Goal: Task Accomplishment & Management: Use online tool/utility

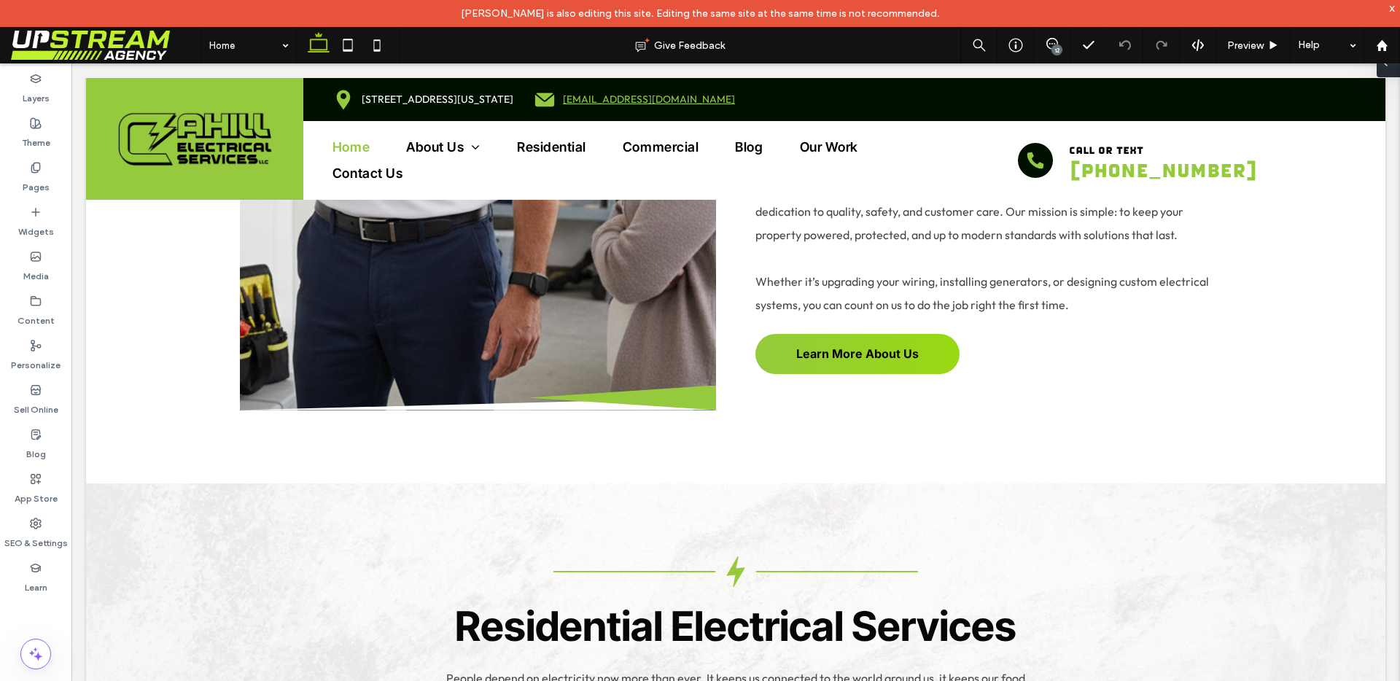
click at [1389, 71] on span at bounding box center [1385, 62] width 12 height 29
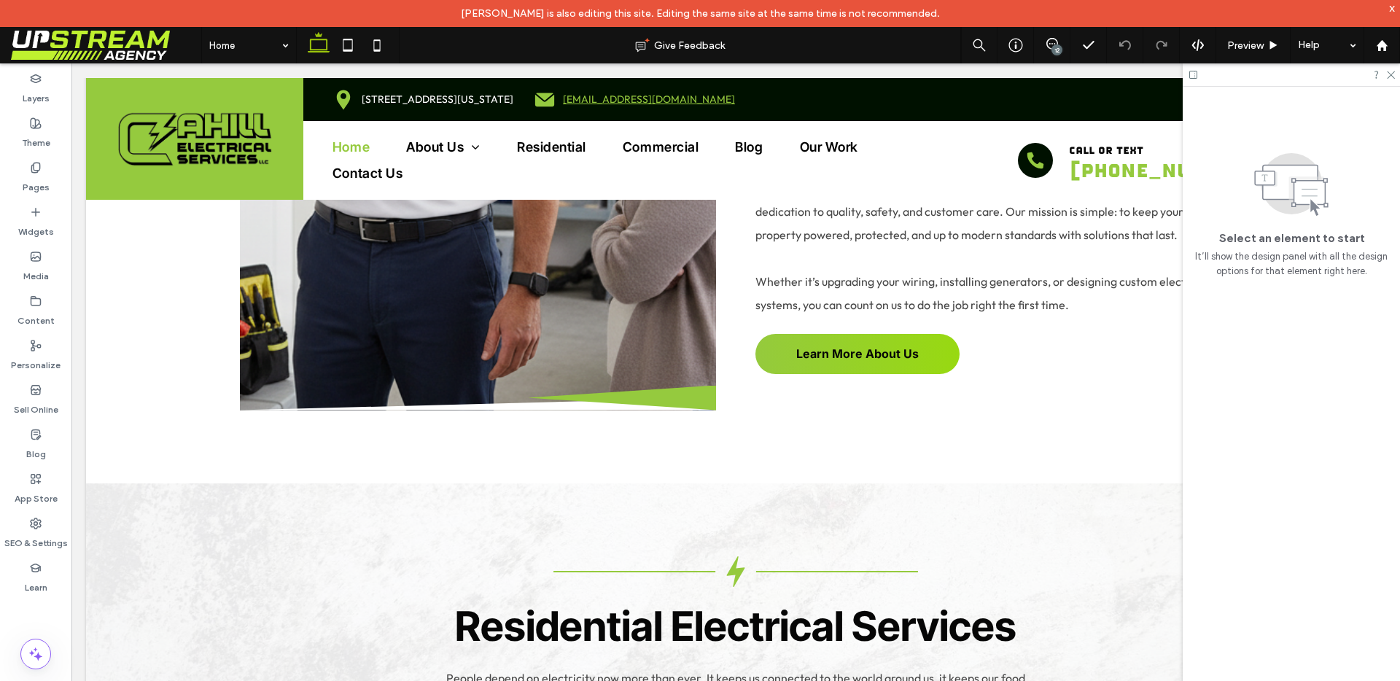
click at [1395, 76] on div at bounding box center [1291, 74] width 217 height 23
click at [1054, 47] on div "12" at bounding box center [1056, 49] width 11 height 11
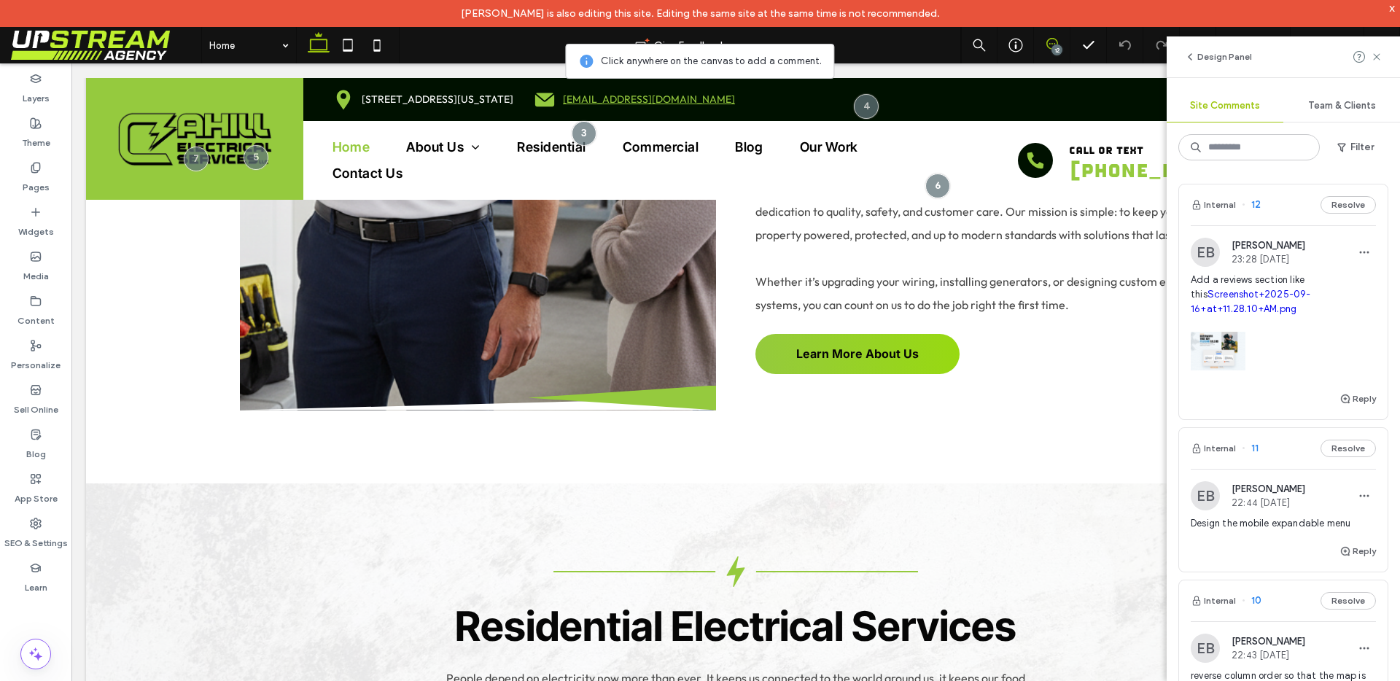
click at [1307, 338] on div at bounding box center [1283, 347] width 185 height 62
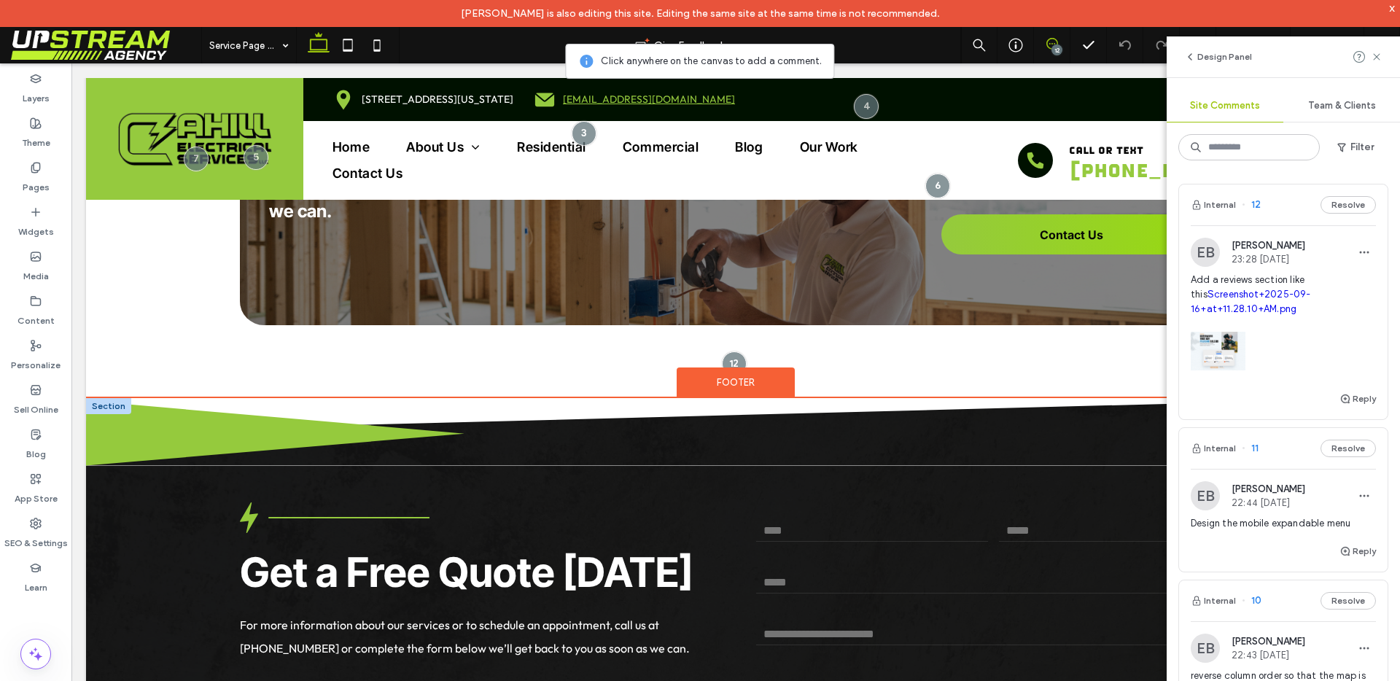
scroll to position [2132, 0]
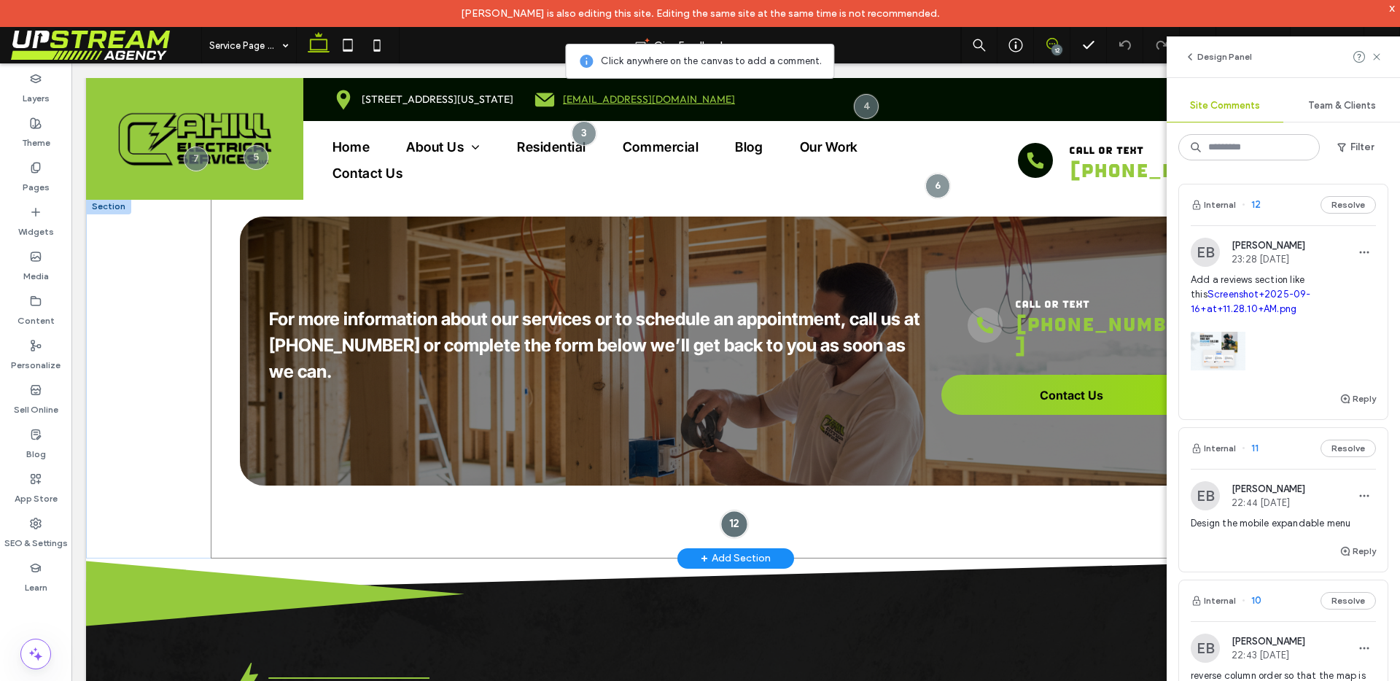
click at [733, 511] on div at bounding box center [733, 524] width 27 height 27
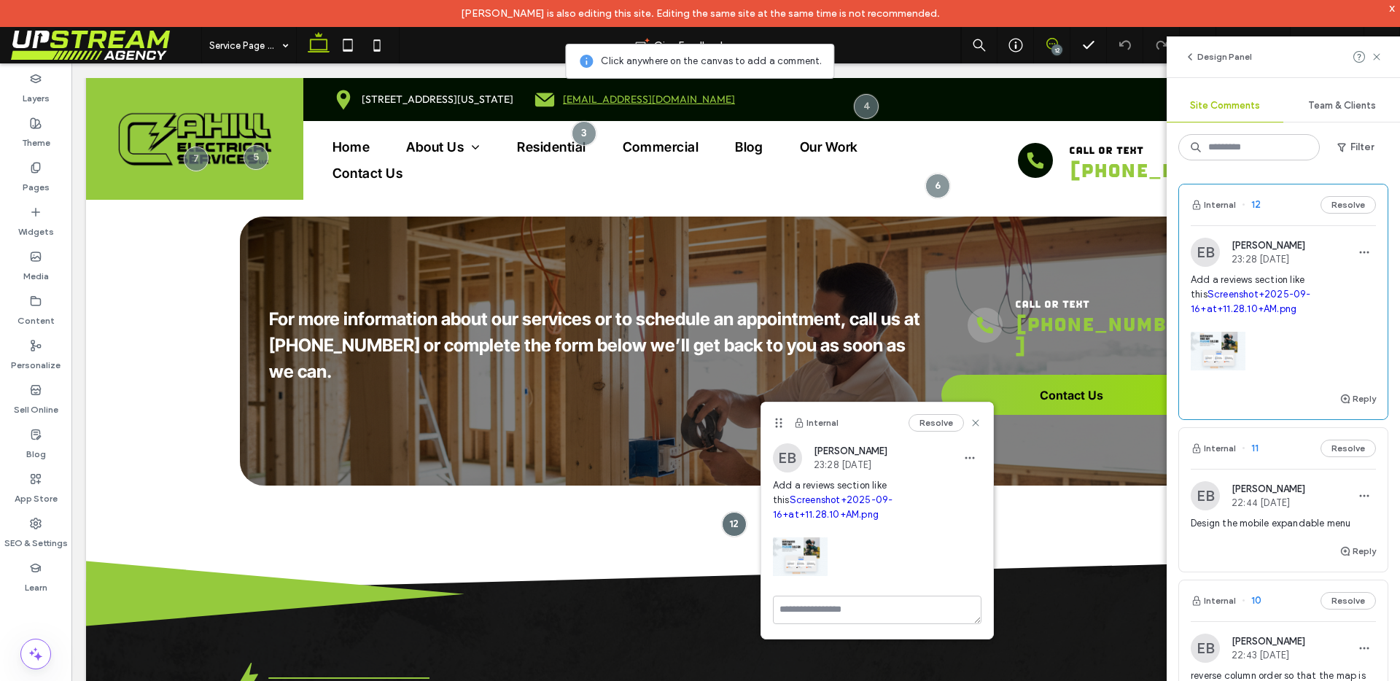
click at [822, 500] on link "Screenshot+2025-09-16+at+11.28.10+AM.png" at bounding box center [833, 507] width 120 height 26
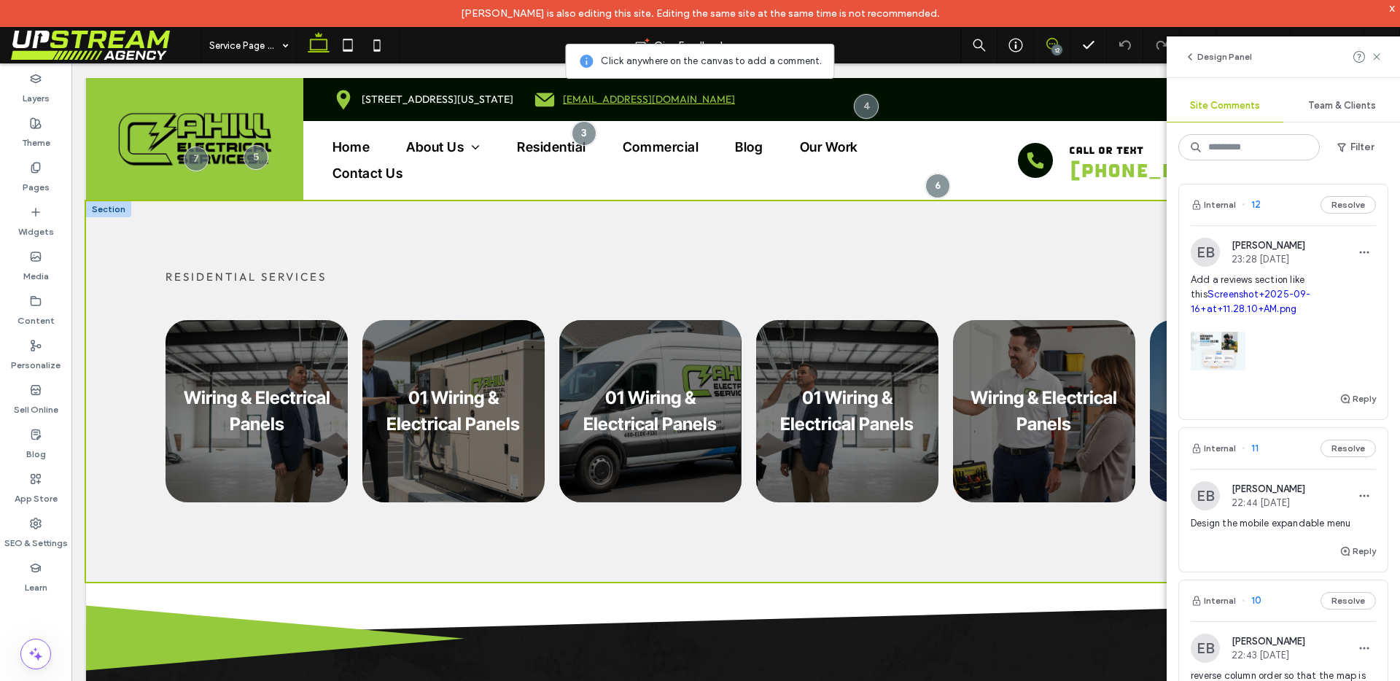
scroll to position [2073, 0]
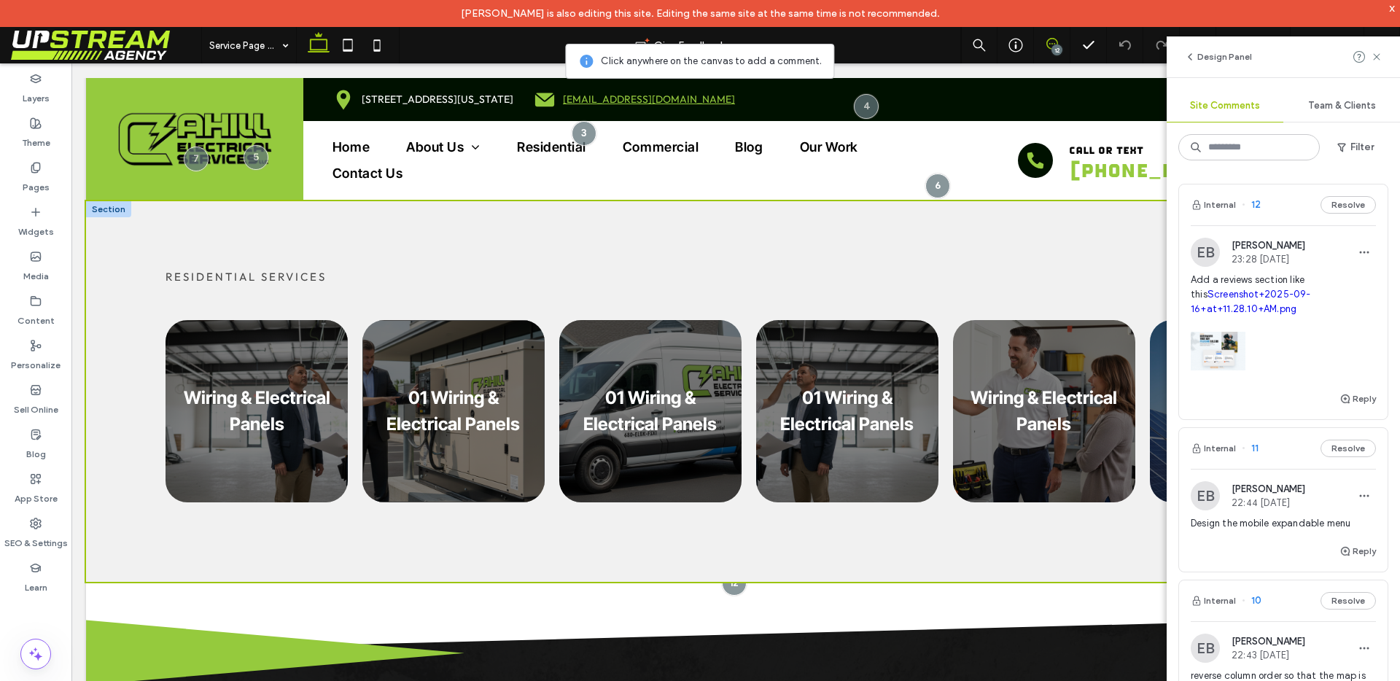
click at [454, 381] on link at bounding box center [453, 411] width 182 height 182
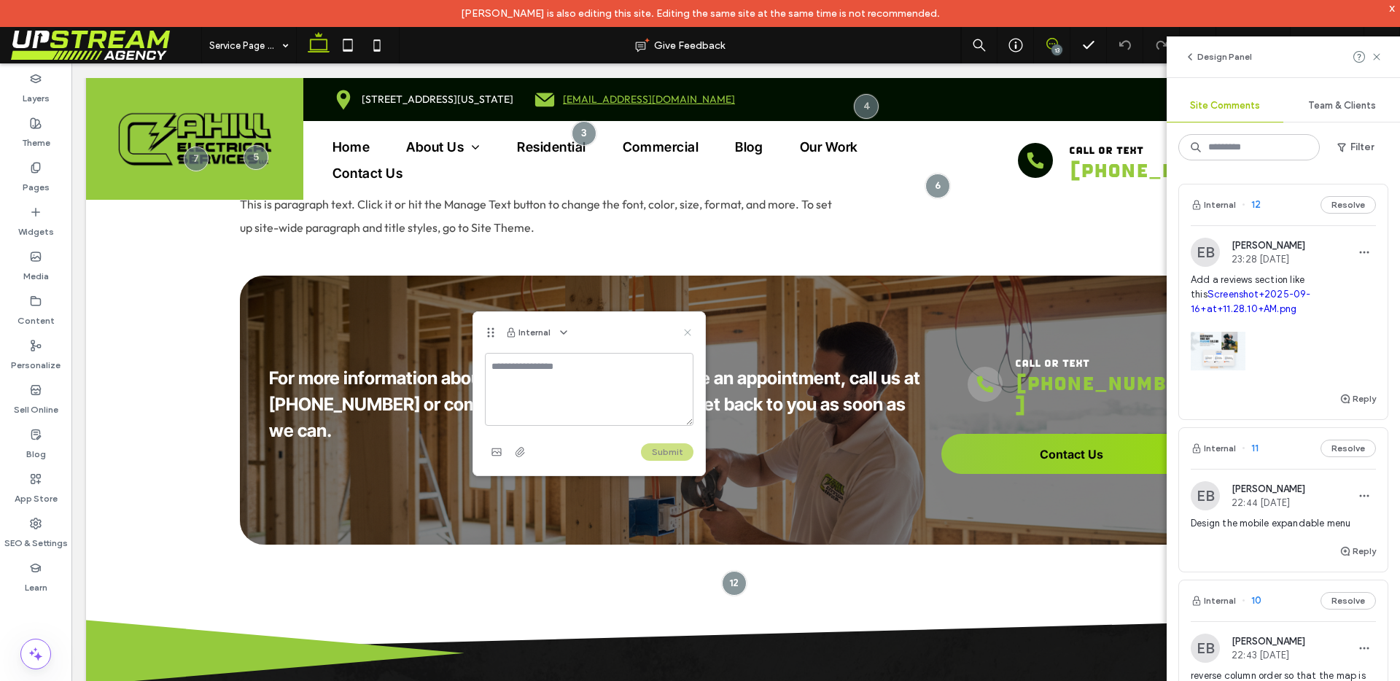
click at [688, 329] on icon at bounding box center [688, 333] width 12 height 12
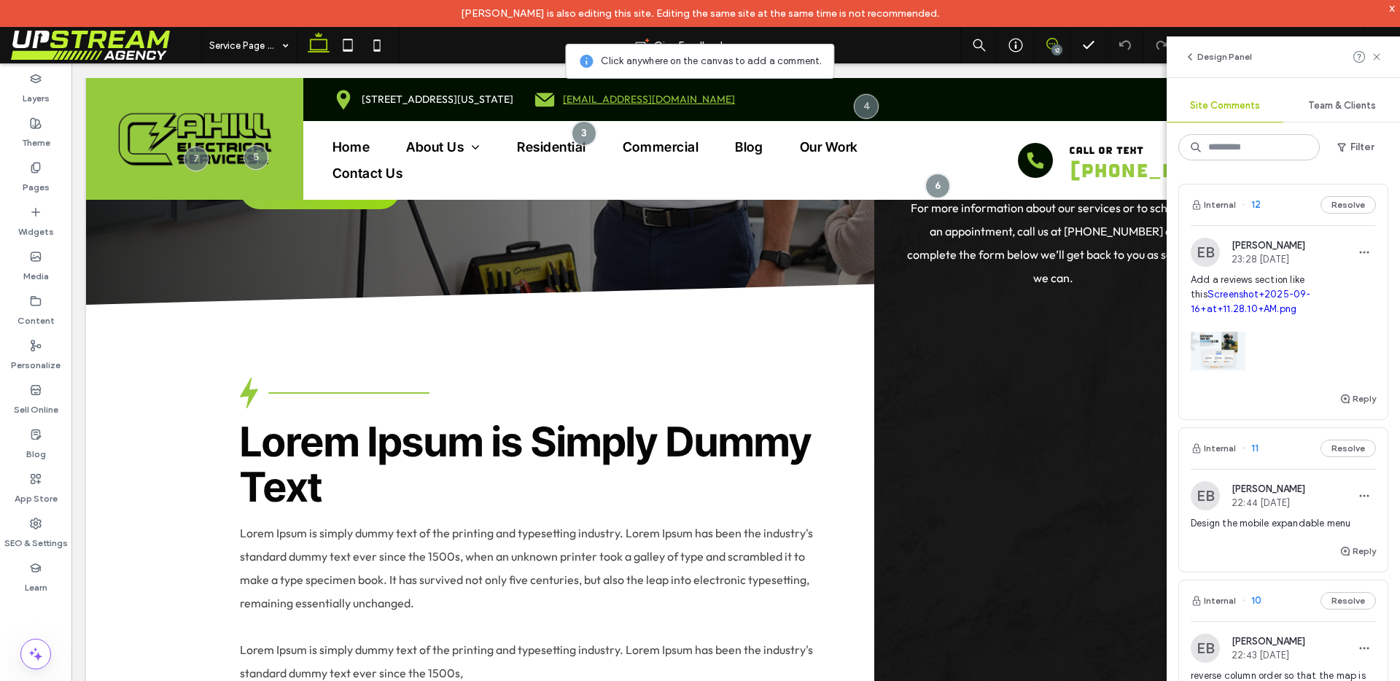
click at [1344, 343] on div at bounding box center [1283, 347] width 185 height 62
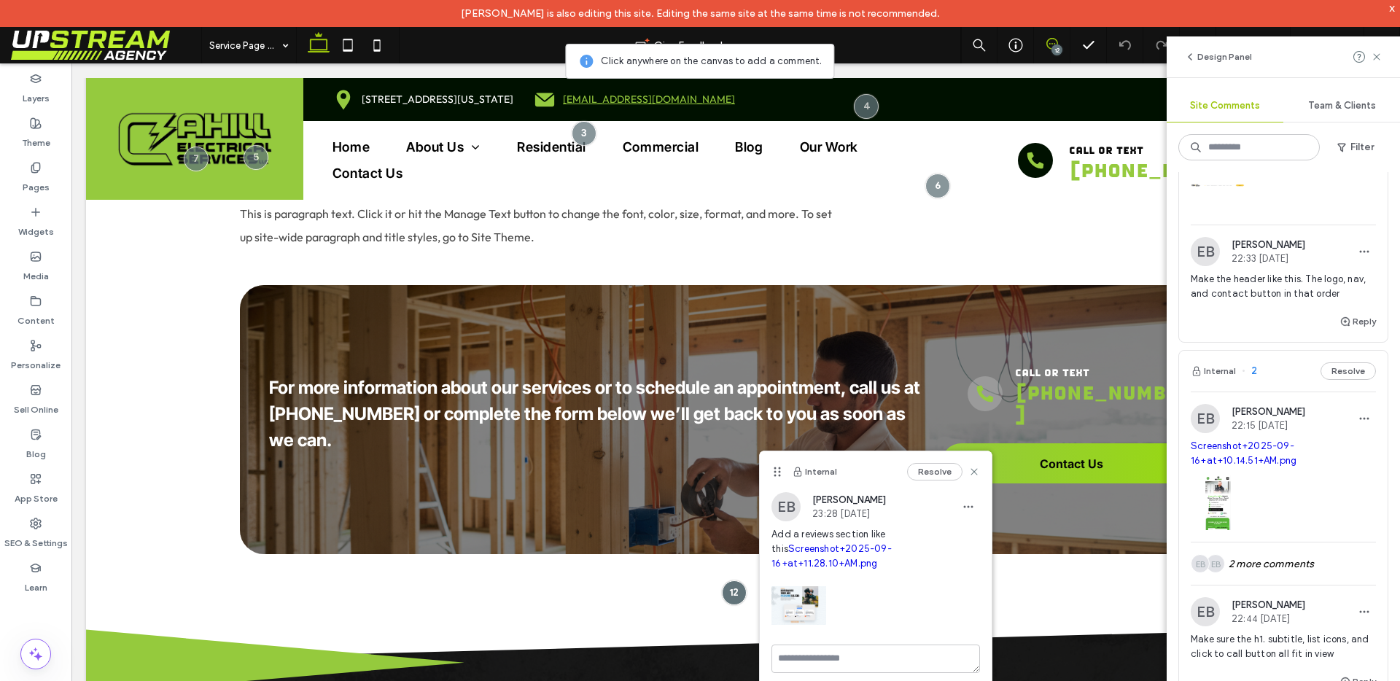
scroll to position [2121, 0]
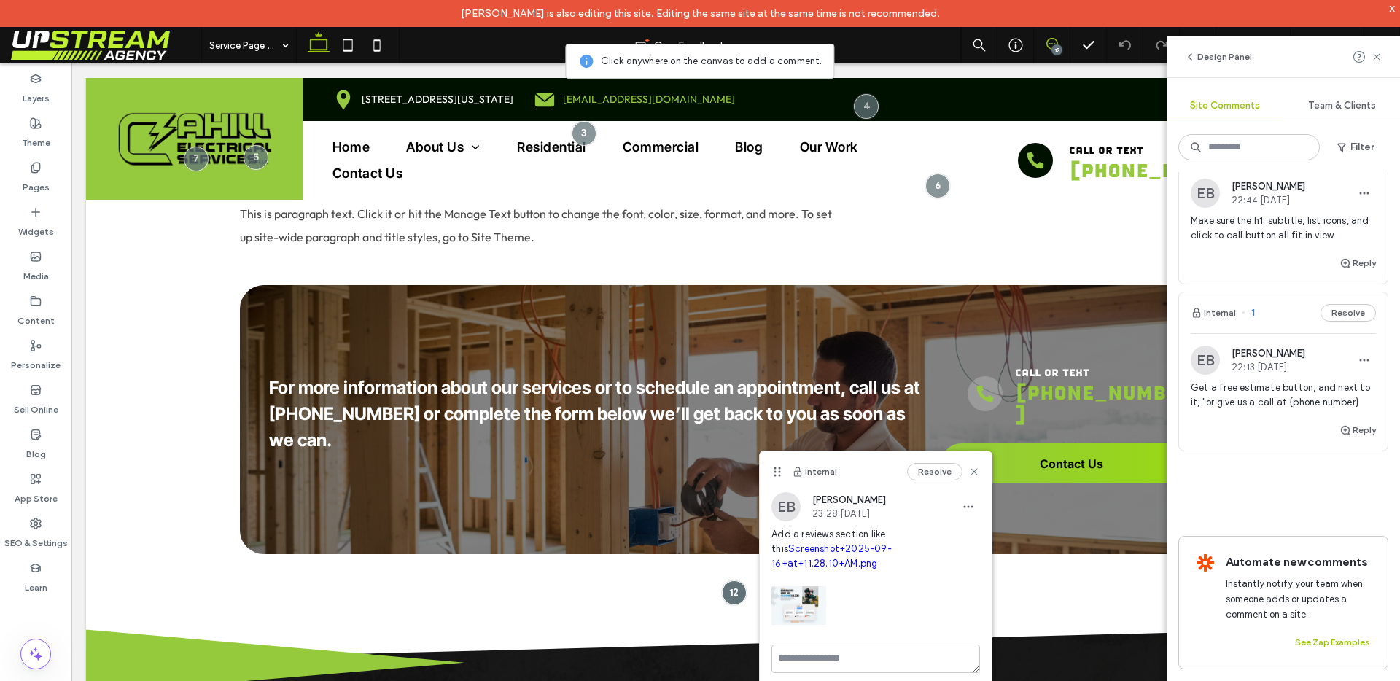
click at [1272, 421] on div "Reply" at bounding box center [1283, 435] width 209 height 29
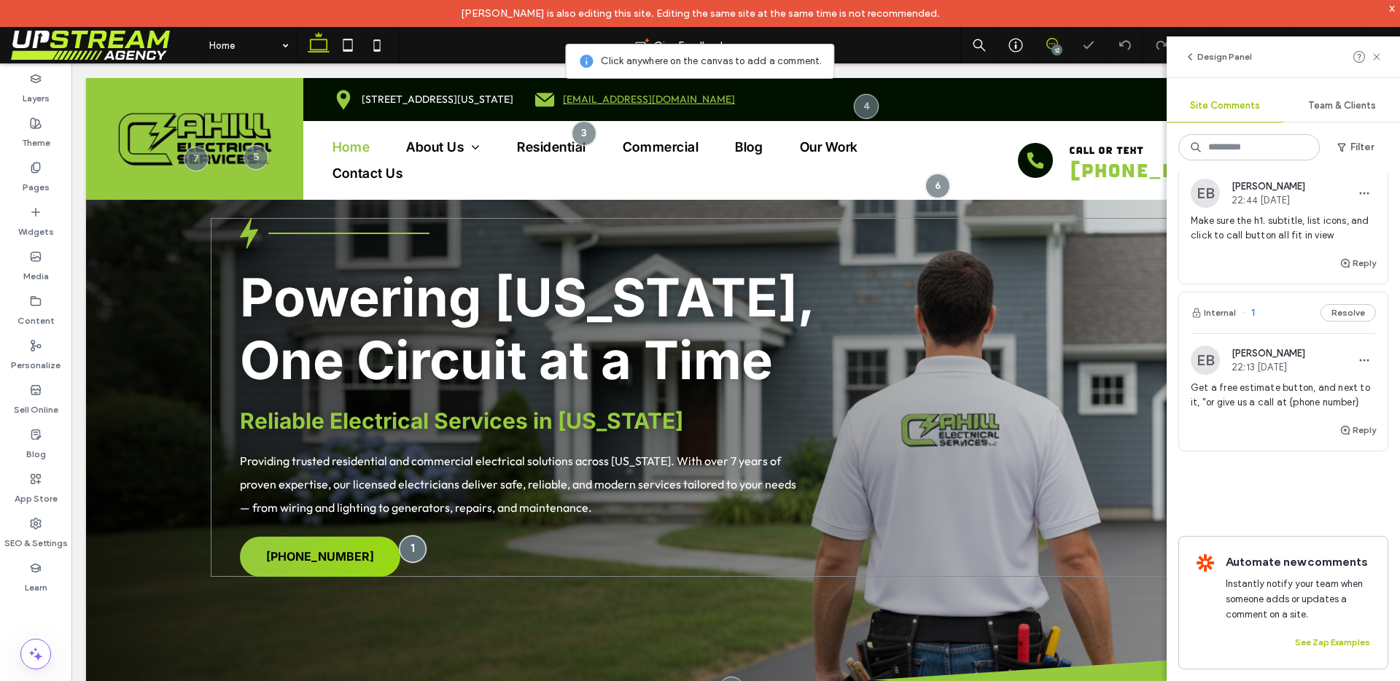
scroll to position [90, 0]
click at [332, 507] on span "Providing trusted residential and commercial electrical solutions across [US_ST…" at bounding box center [518, 484] width 556 height 61
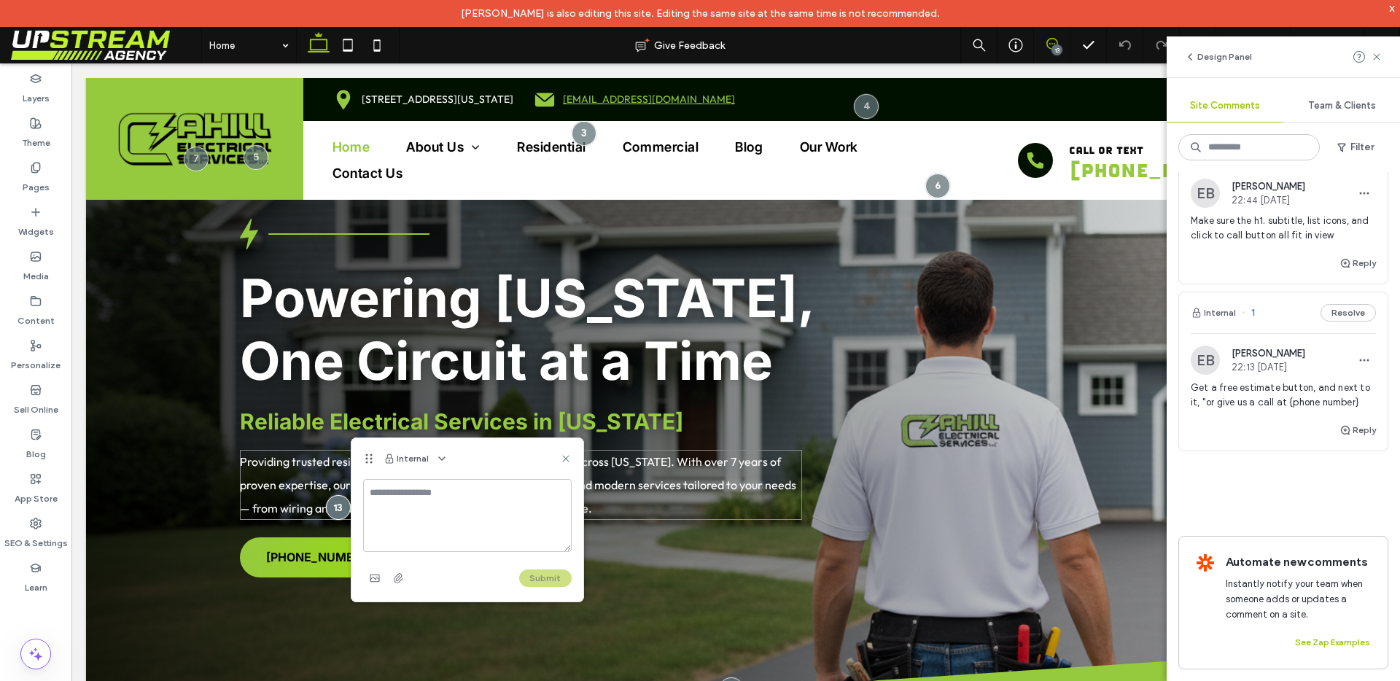
click at [263, 513] on span "Providing trusted residential and commercial electrical solutions across [US_ST…" at bounding box center [518, 484] width 556 height 61
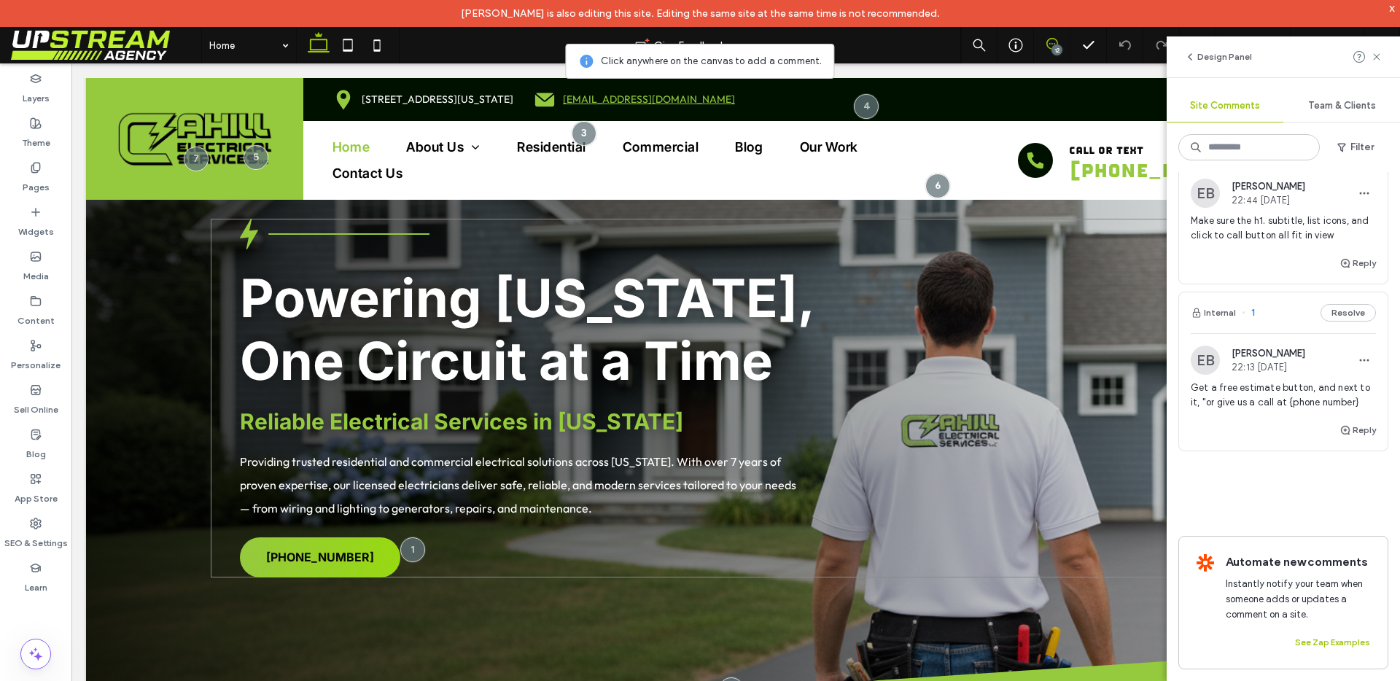
click at [488, 537] on div "Powering Connecticut, One Circuit at a Time Reliable Electrical Services in Con…" at bounding box center [736, 398] width 1050 height 359
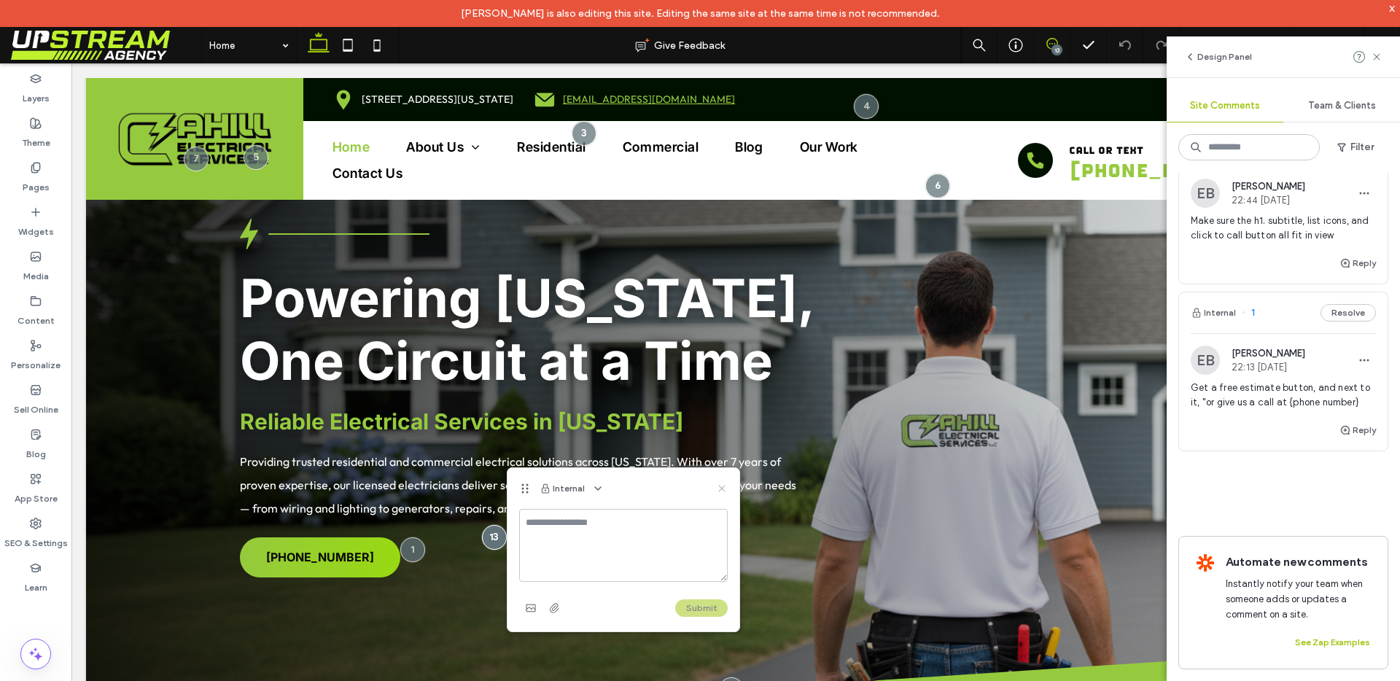
click at [717, 491] on icon at bounding box center [722, 489] width 12 height 12
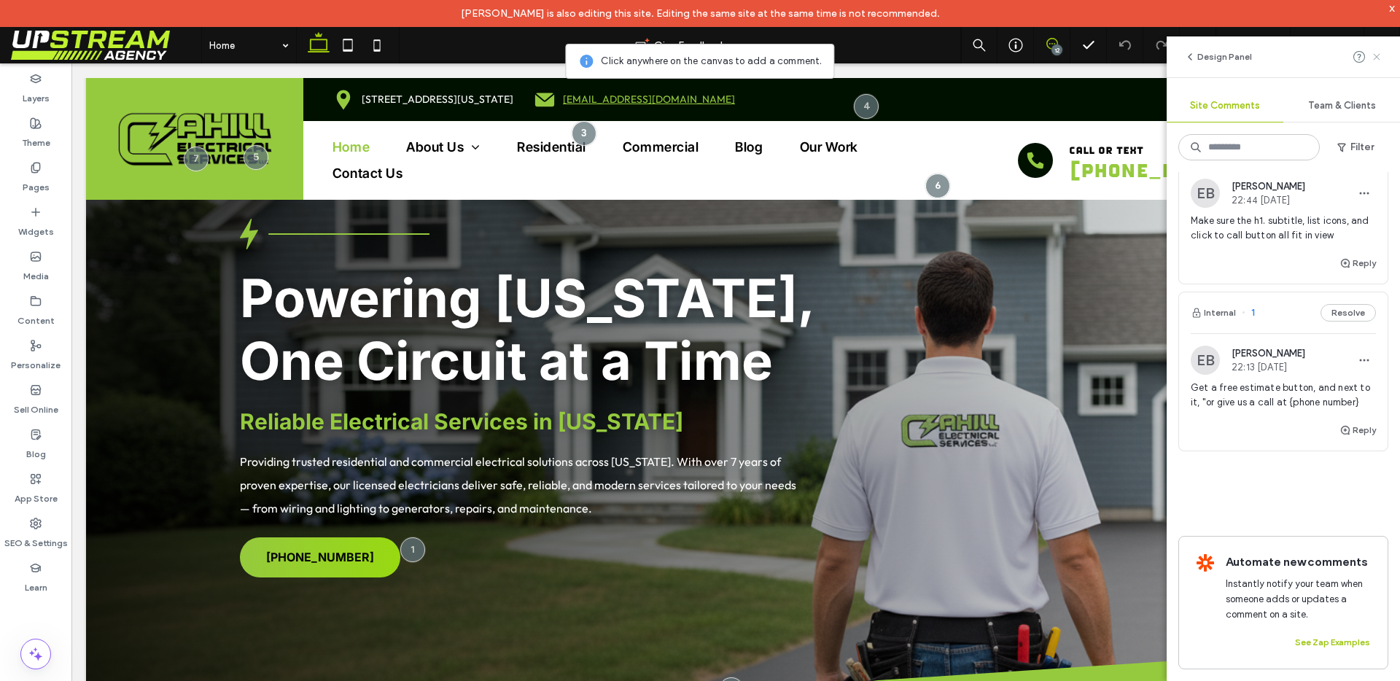
click at [1377, 57] on use at bounding box center [1376, 56] width 7 height 7
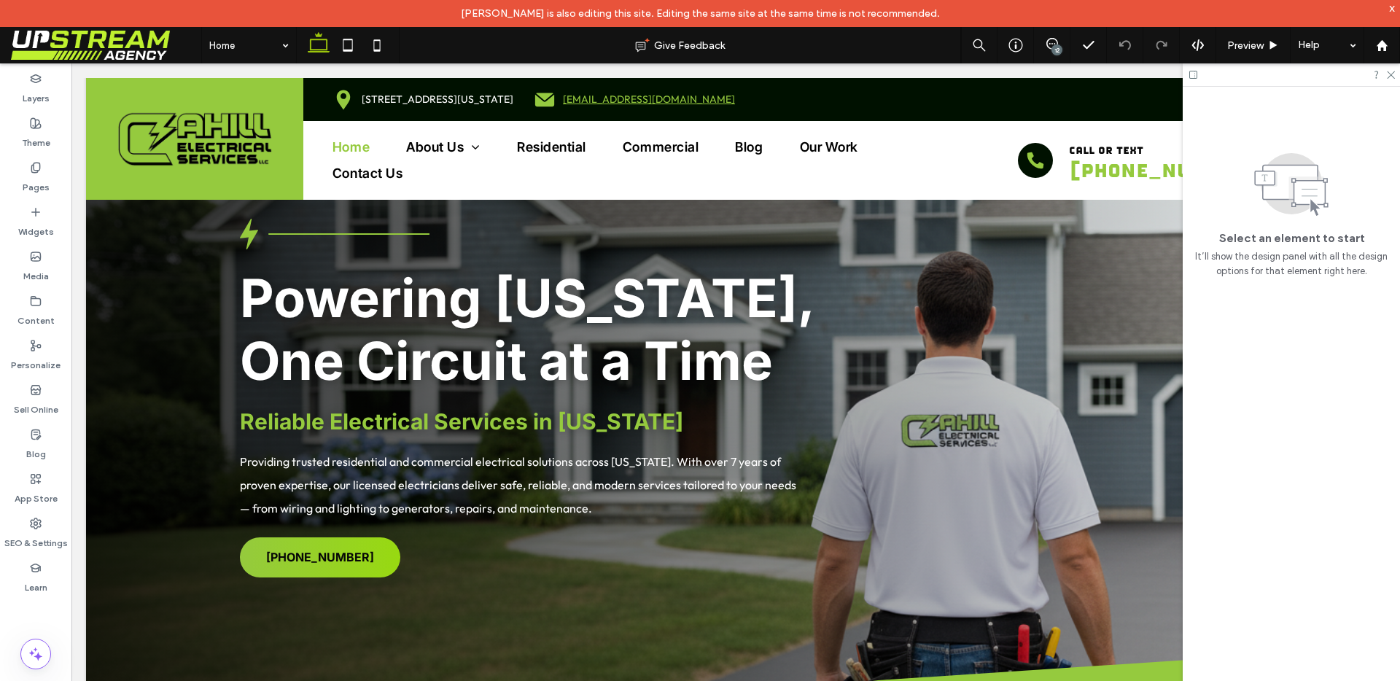
scroll to position [0, 0]
click at [435, 553] on div "Powering Connecticut, One Circuit at a Time Reliable Electrical Services in Con…" at bounding box center [736, 398] width 1050 height 359
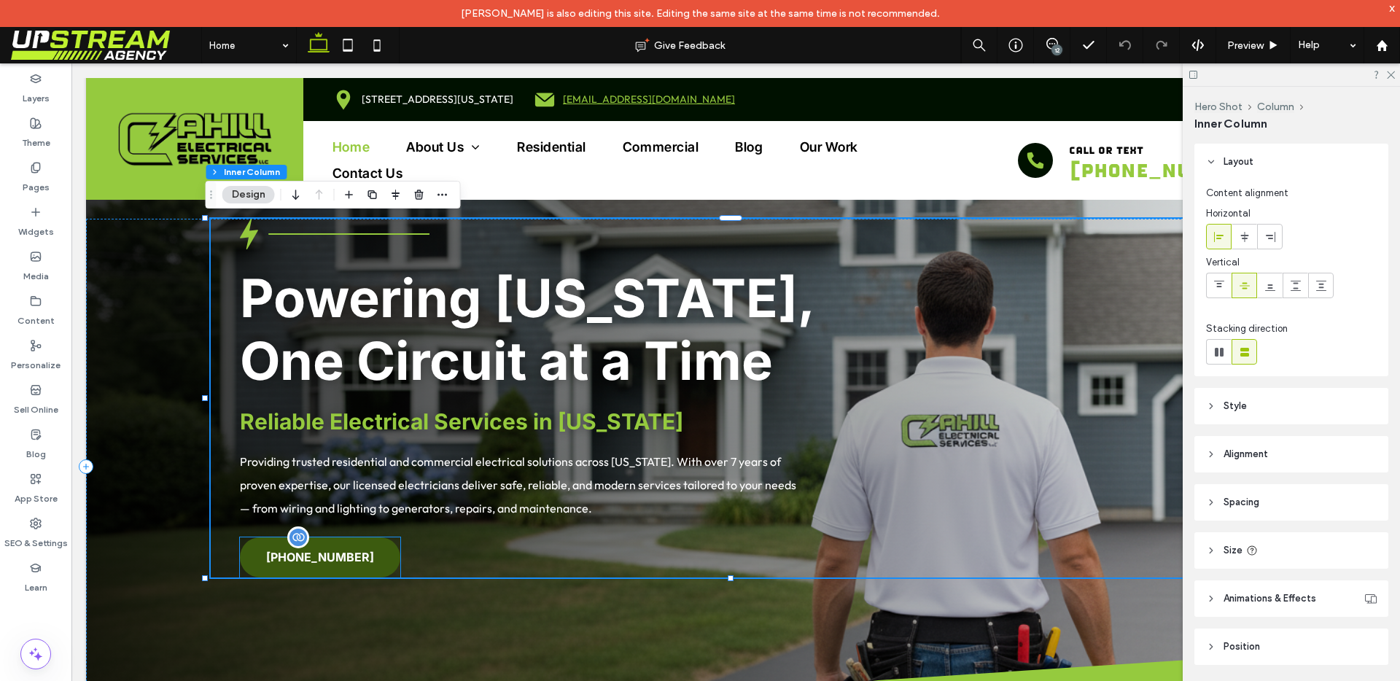
click at [335, 557] on span "[PHONE_NUMBER]" at bounding box center [320, 557] width 108 height 15
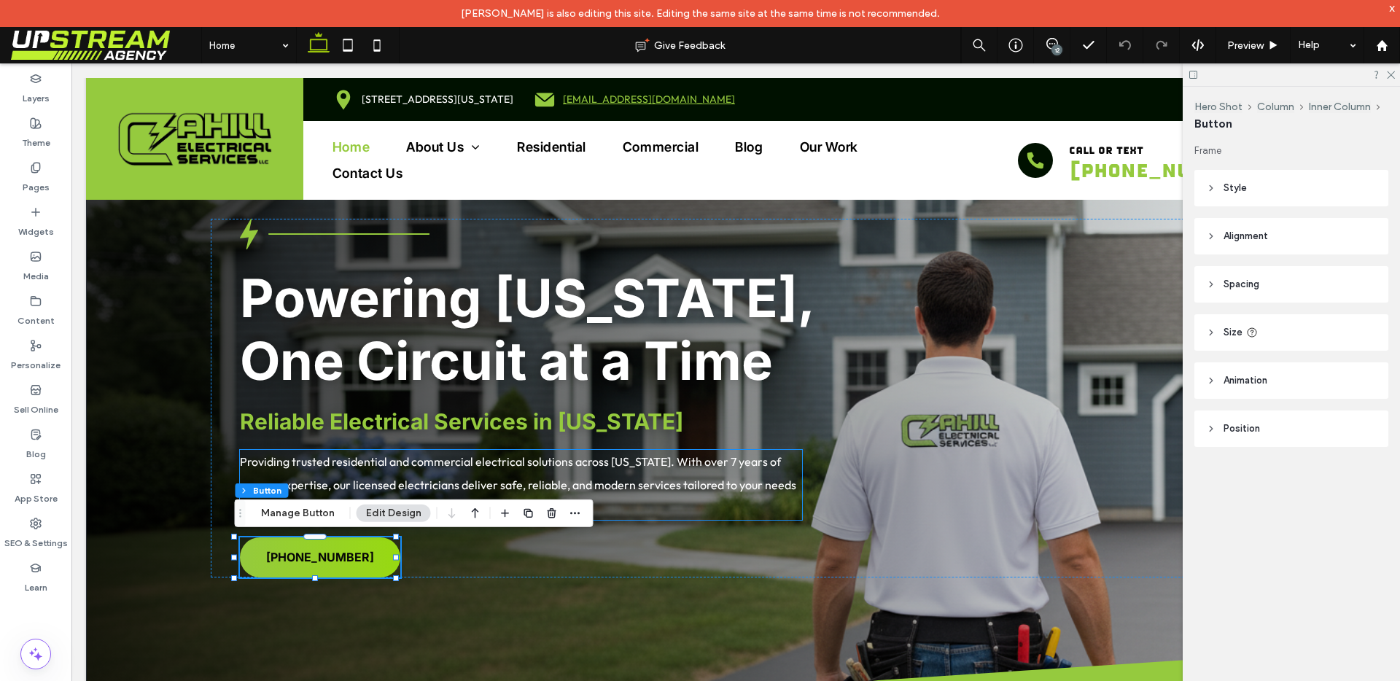
click at [365, 464] on span "Providing trusted residential and commercial electrical solutions across [US_ST…" at bounding box center [518, 484] width 556 height 61
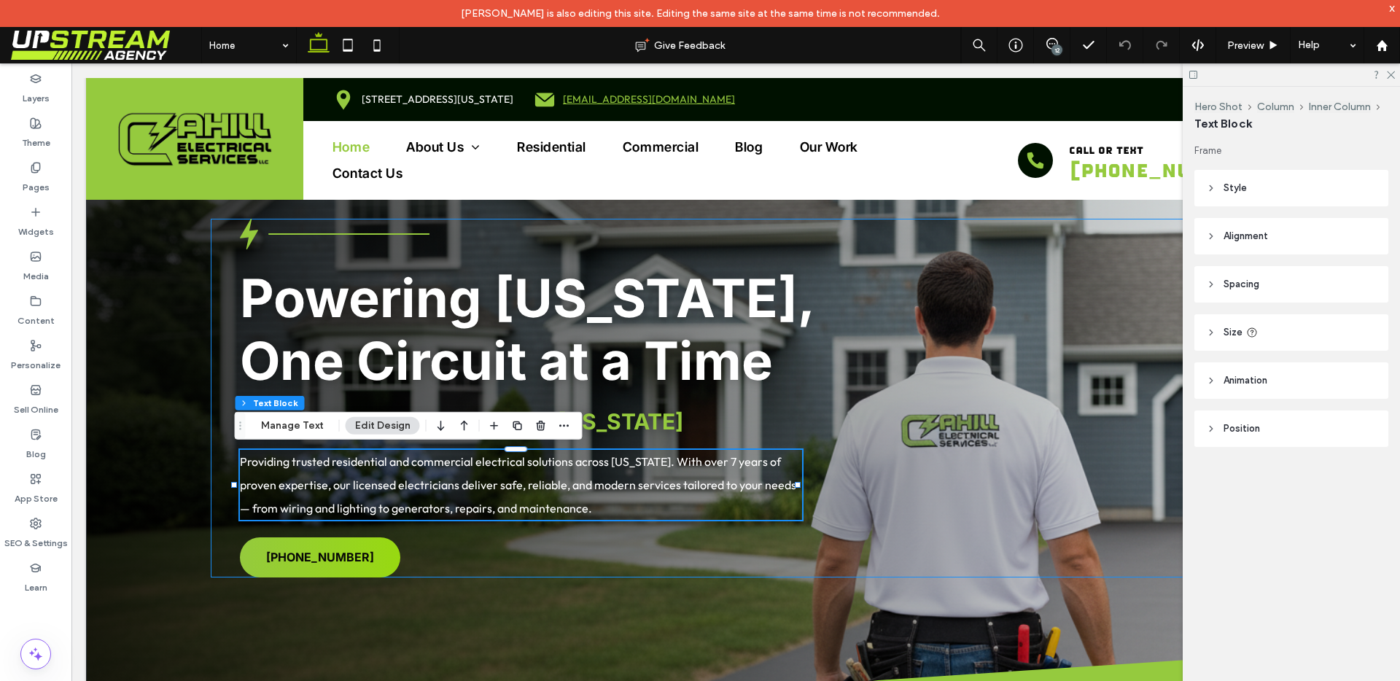
click at [450, 542] on div "Powering Connecticut, One Circuit at a Time Reliable Electrical Services in Con…" at bounding box center [736, 398] width 1050 height 359
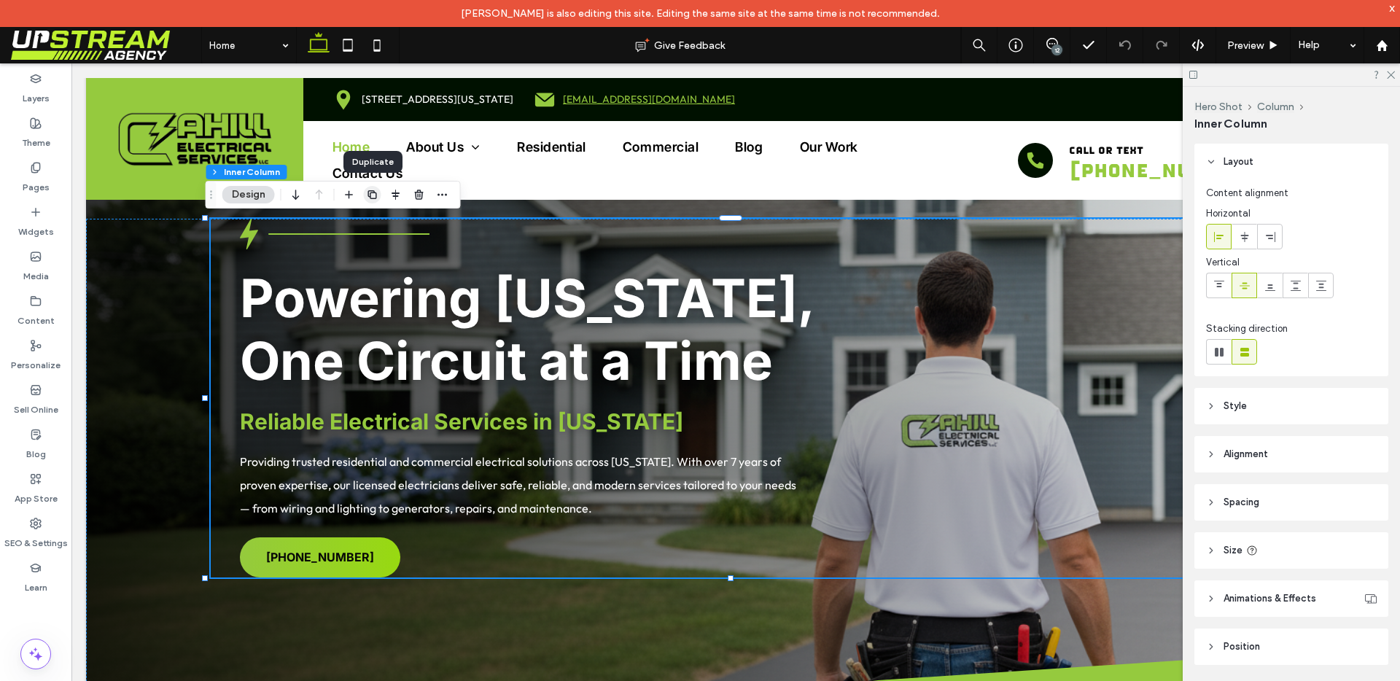
click at [372, 195] on icon "button" at bounding box center [373, 195] width 12 height 12
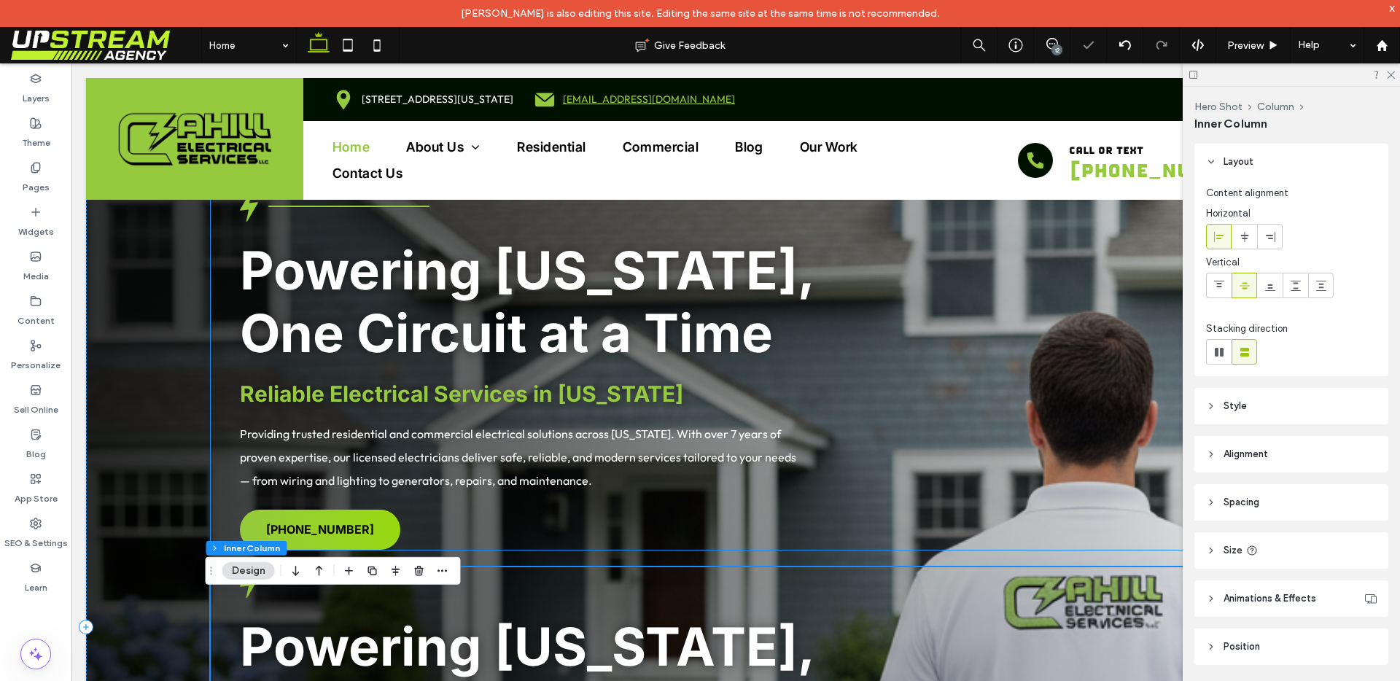
scroll to position [205, 0]
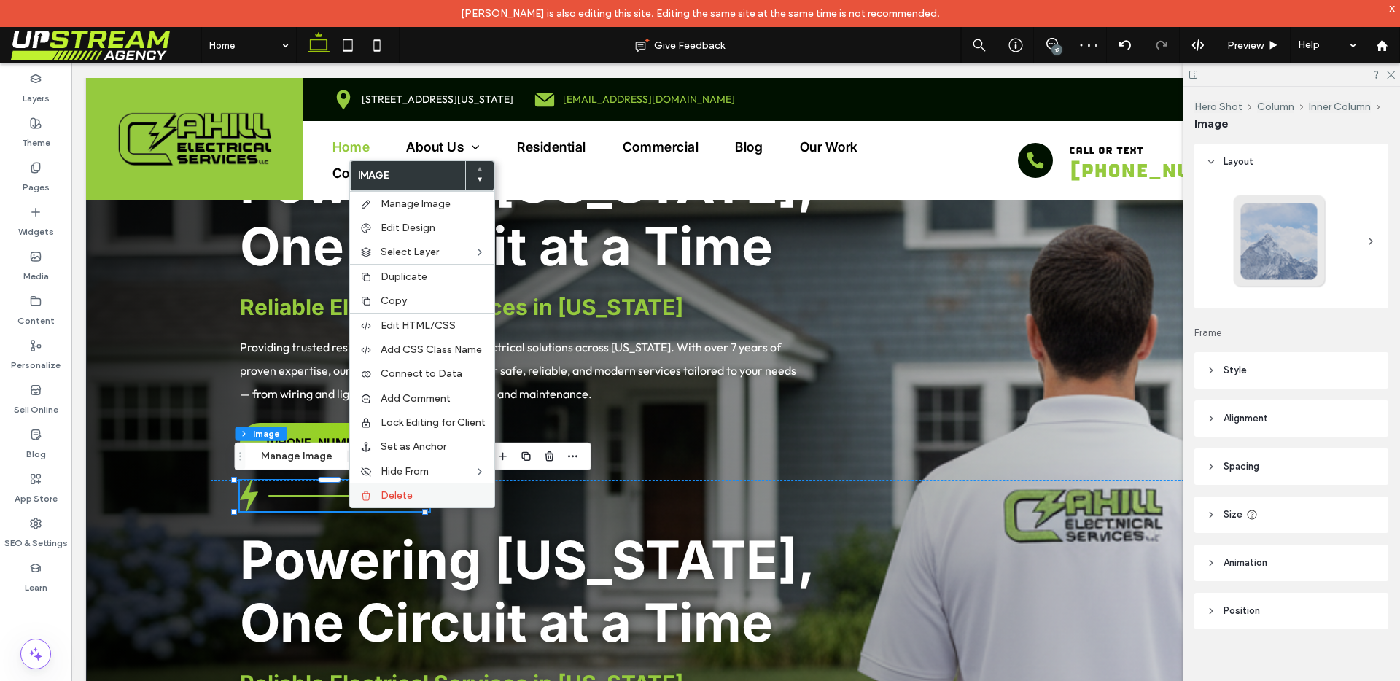
click at [367, 497] on icon at bounding box center [366, 496] width 12 height 12
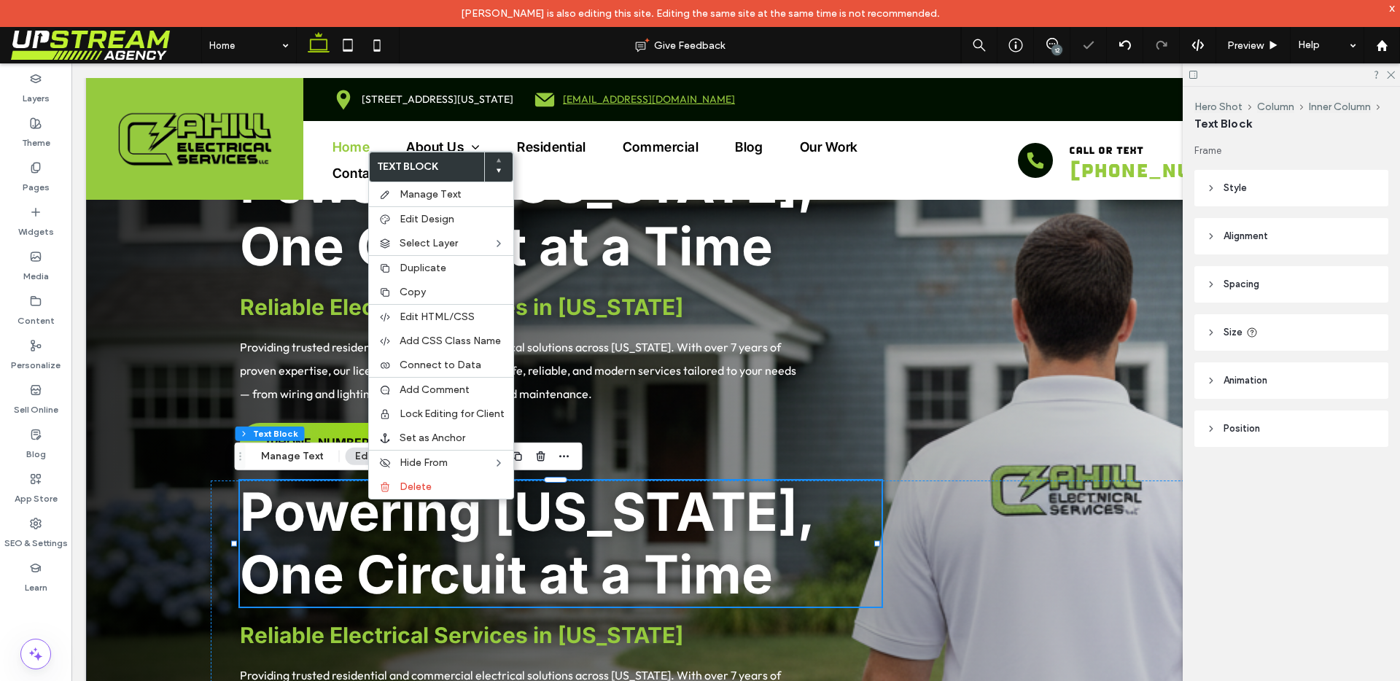
drag, startPoint x: 367, startPoint y: 499, endPoint x: 441, endPoint y: 561, distance: 96.3
click at [378, 494] on div "Delete" at bounding box center [441, 487] width 144 height 24
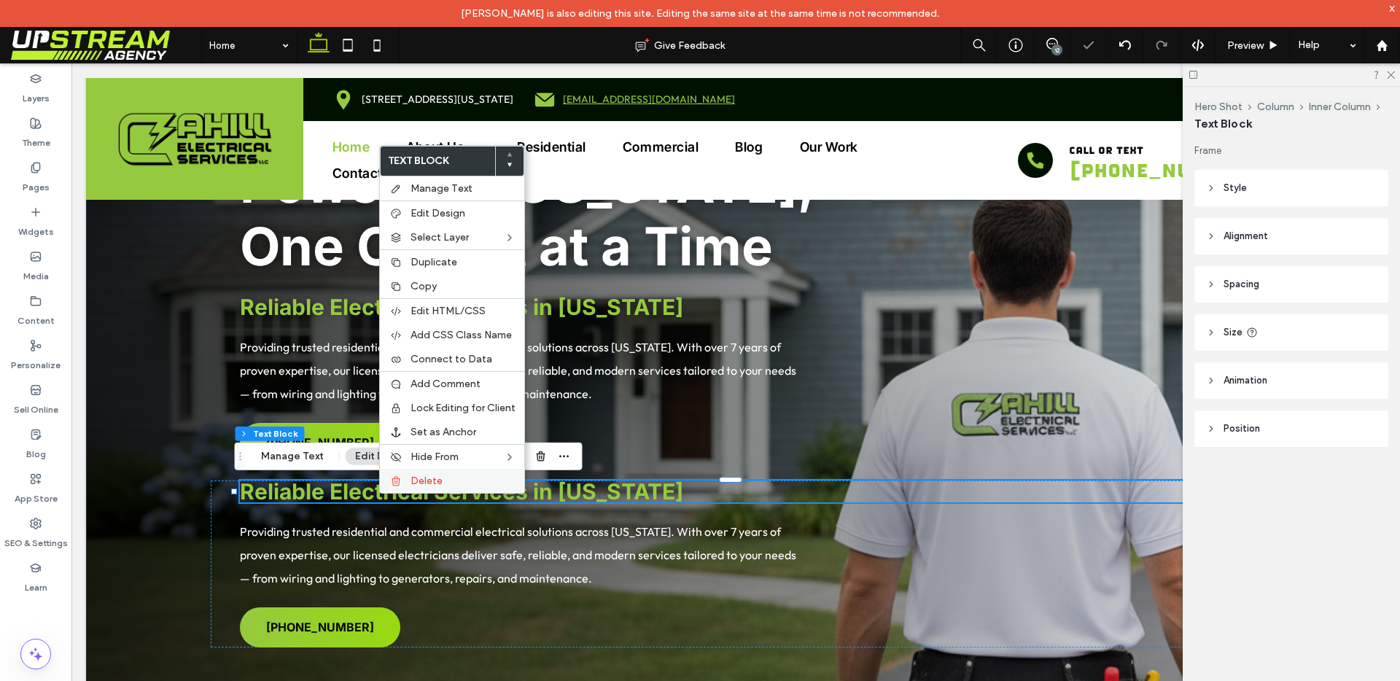
click at [391, 488] on div "Delete" at bounding box center [452, 481] width 144 height 24
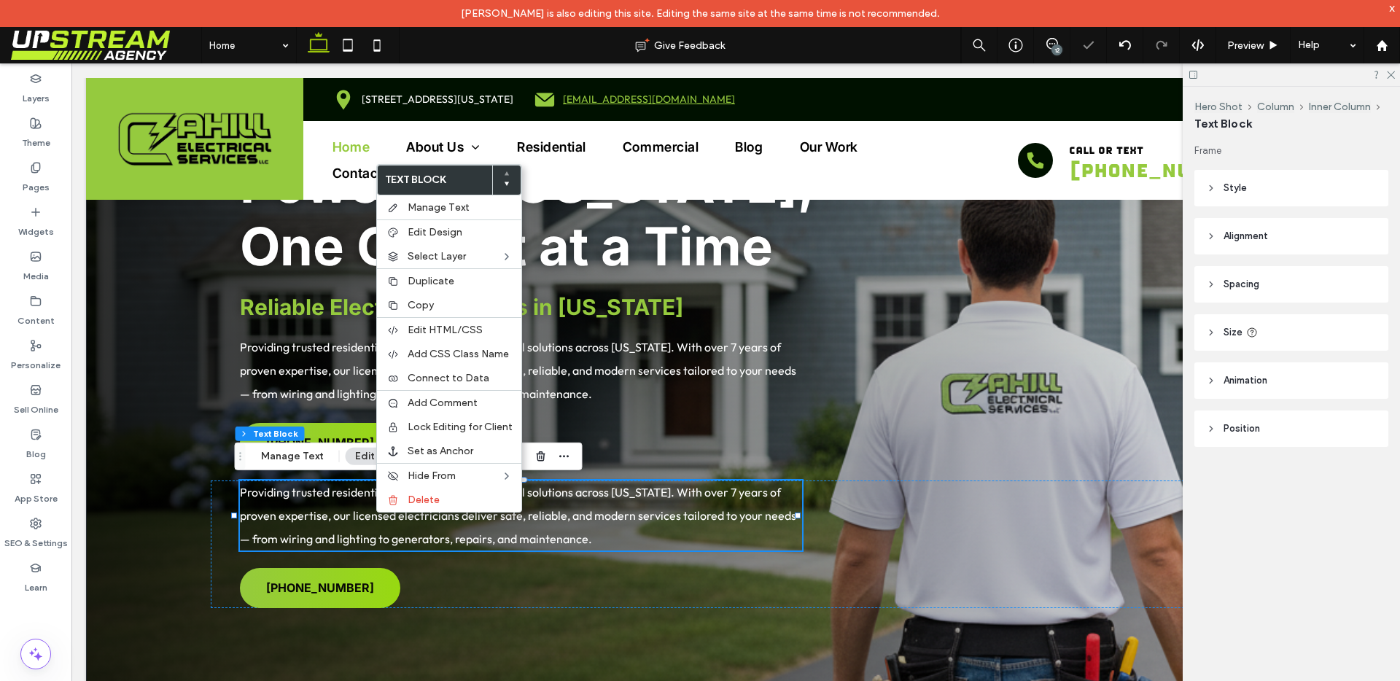
drag, startPoint x: 375, startPoint y: 513, endPoint x: 448, endPoint y: 573, distance: 95.3
click at [392, 502] on icon at bounding box center [393, 500] width 12 height 12
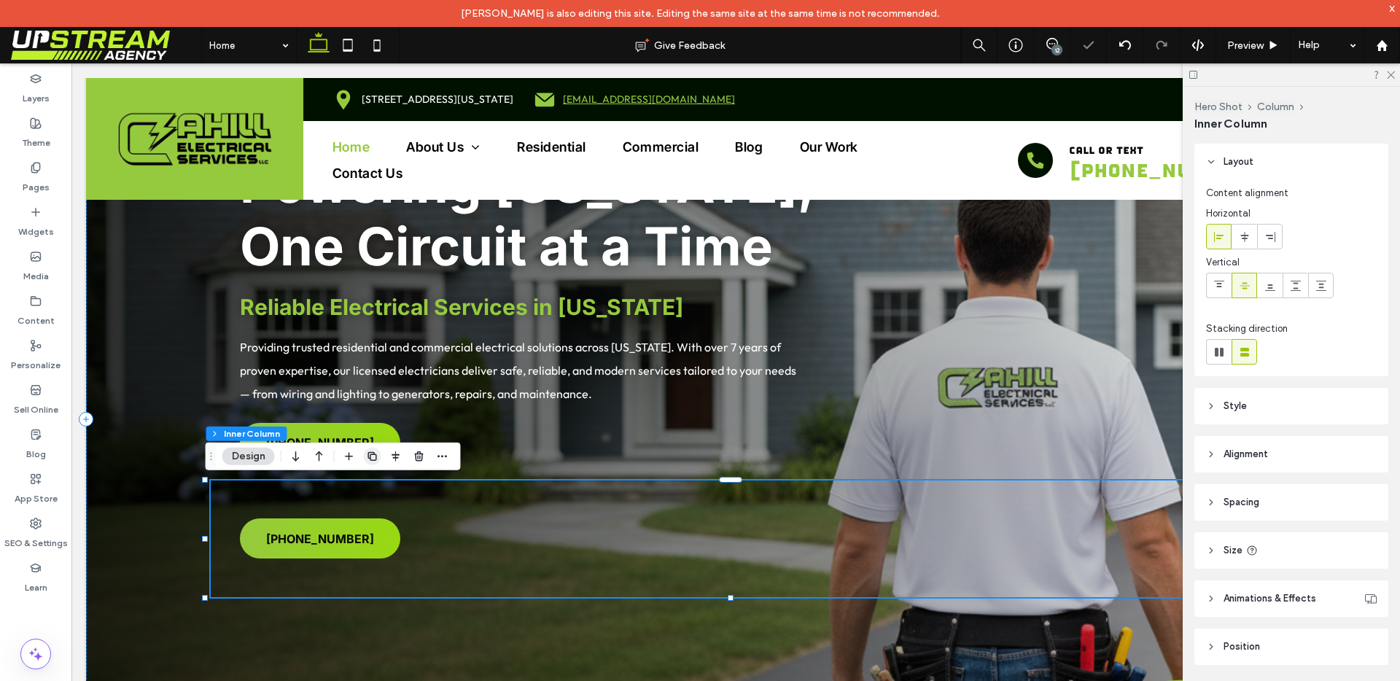
click at [375, 497] on div "[PHONE_NUMBER]" at bounding box center [736, 538] width 1050 height 117
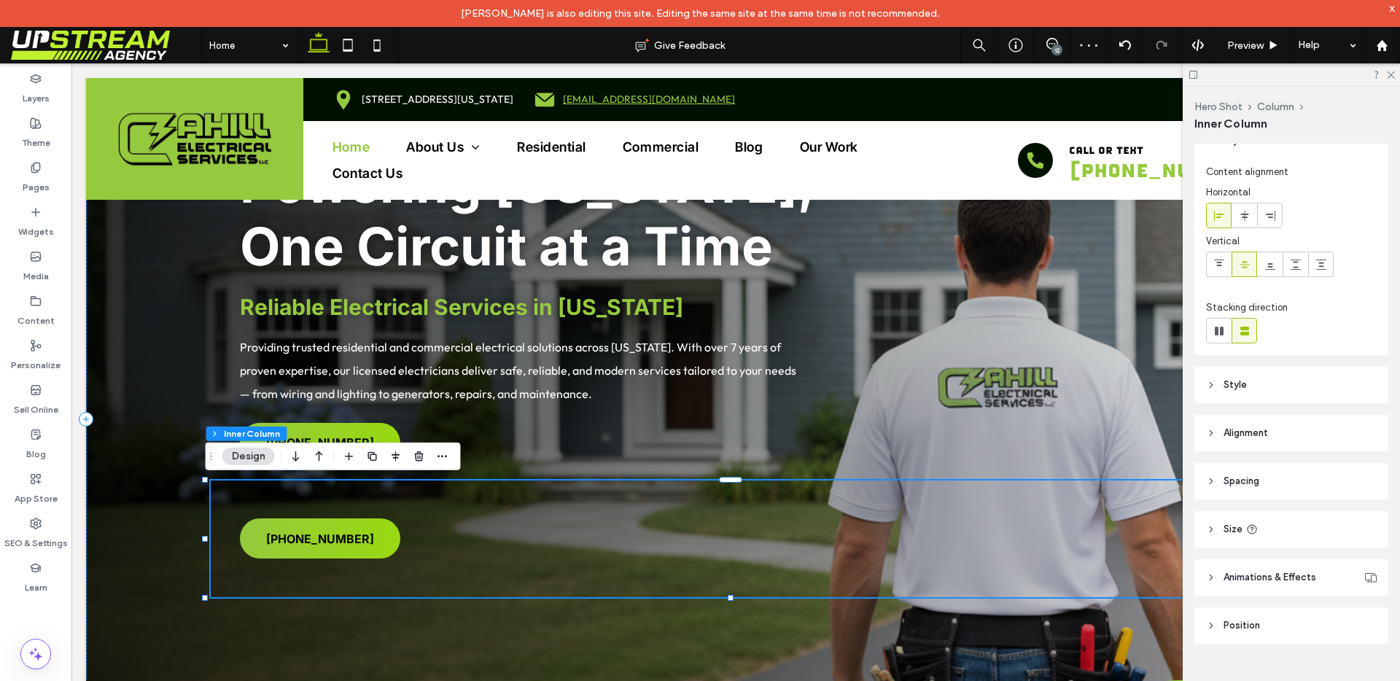
click at [1239, 515] on header "Size" at bounding box center [1291, 529] width 194 height 36
type input "***"
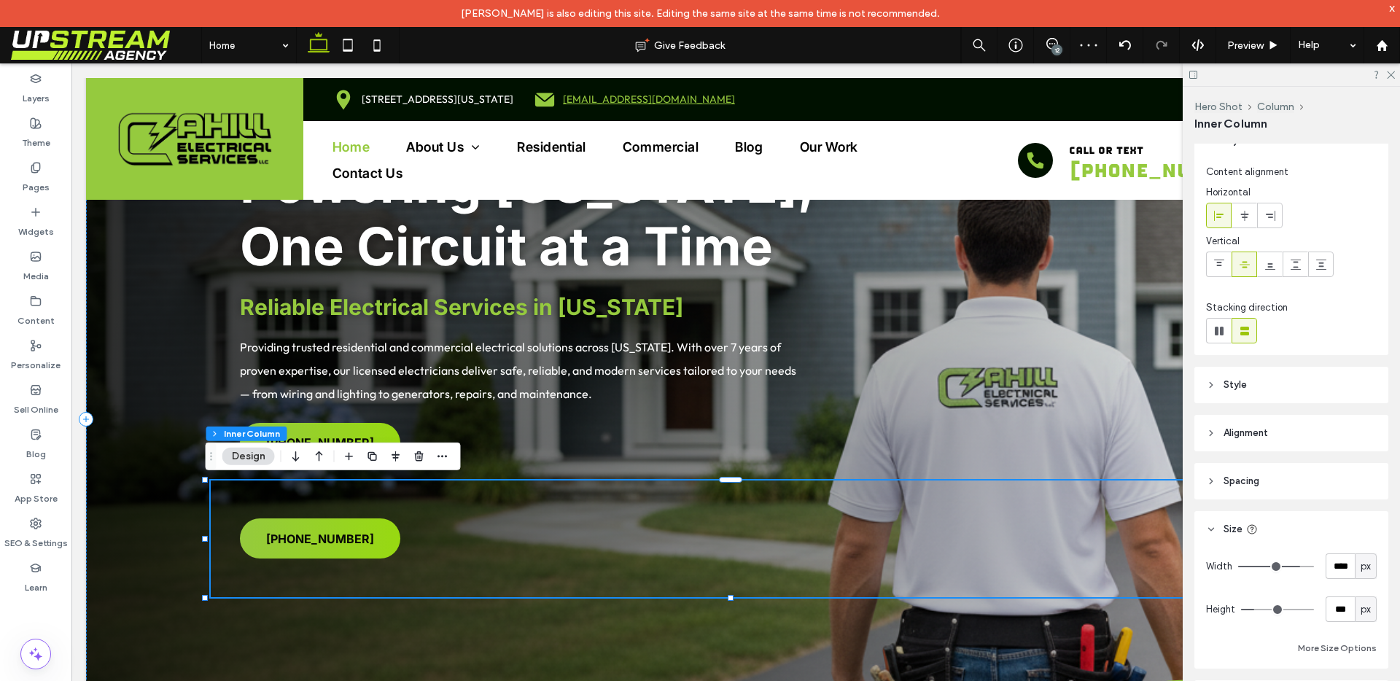
type input "***"
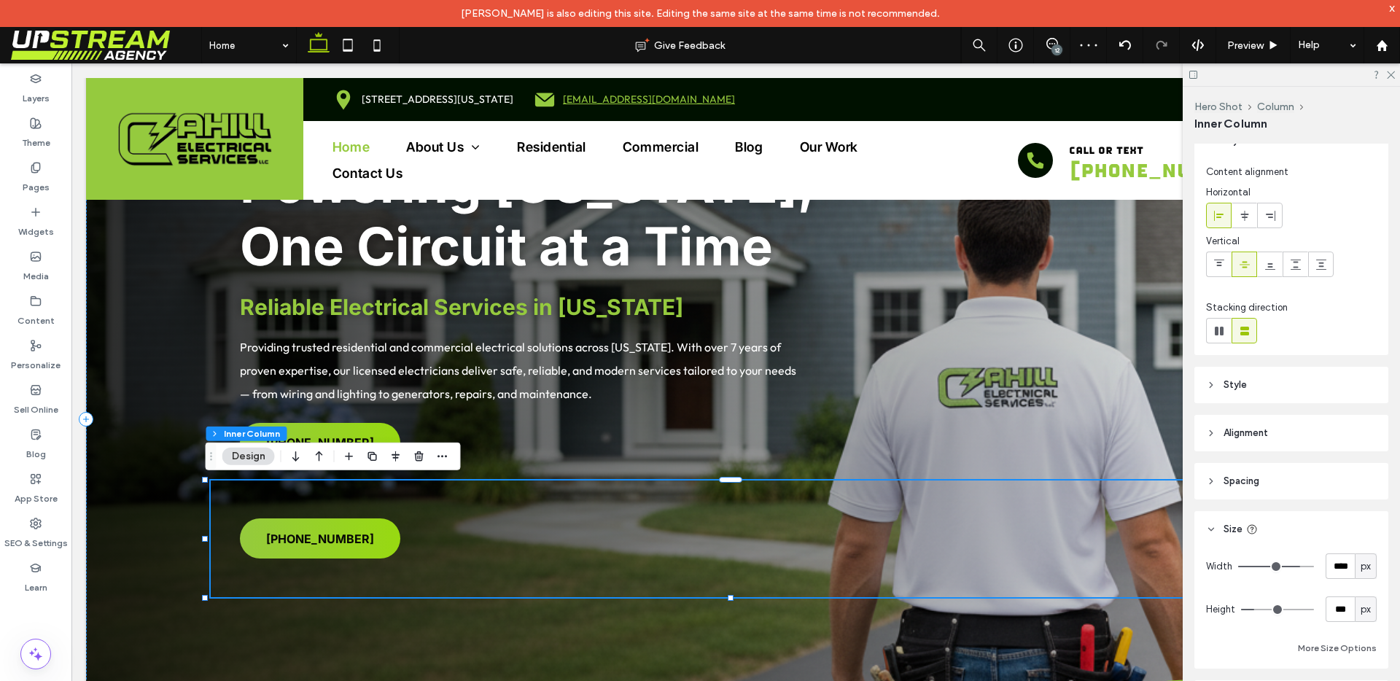
type input "***"
type input "**"
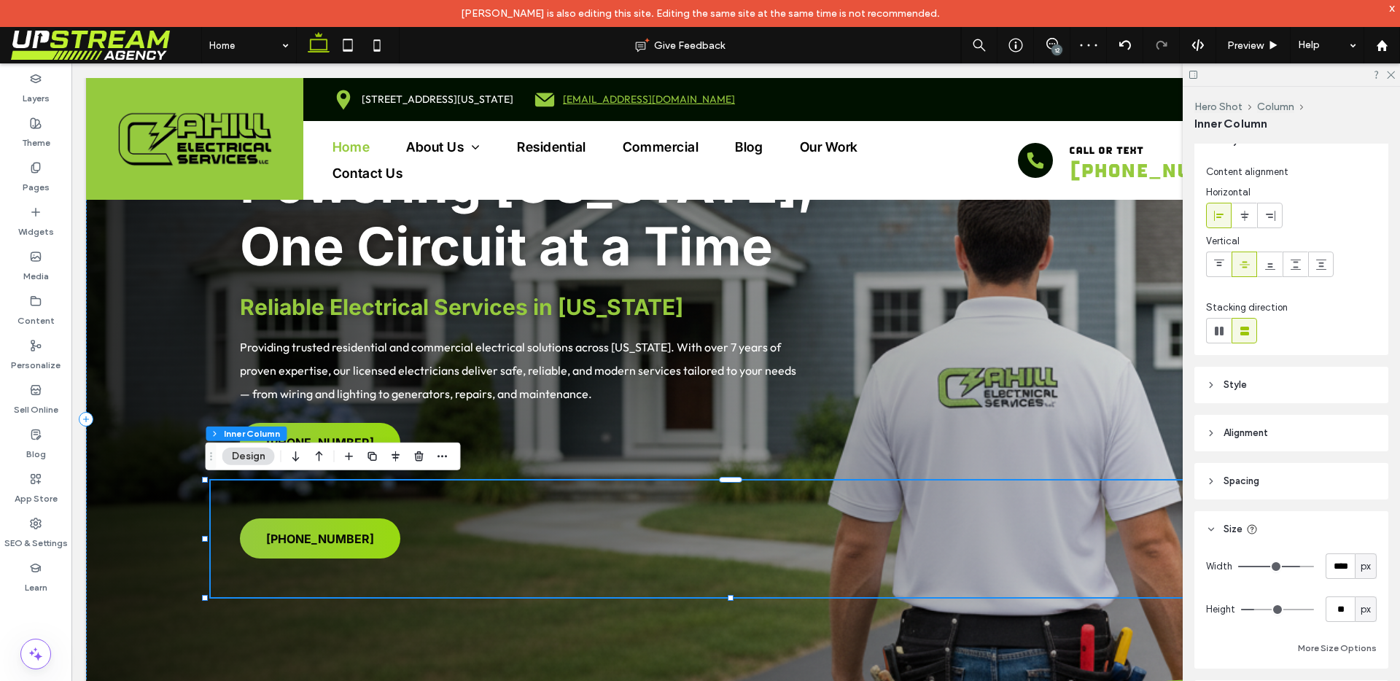
type input "*"
drag, startPoint x: 1256, startPoint y: 610, endPoint x: 1199, endPoint y: 607, distance: 56.9
type input "*"
click at [1241, 609] on input "range" at bounding box center [1277, 609] width 73 height 1
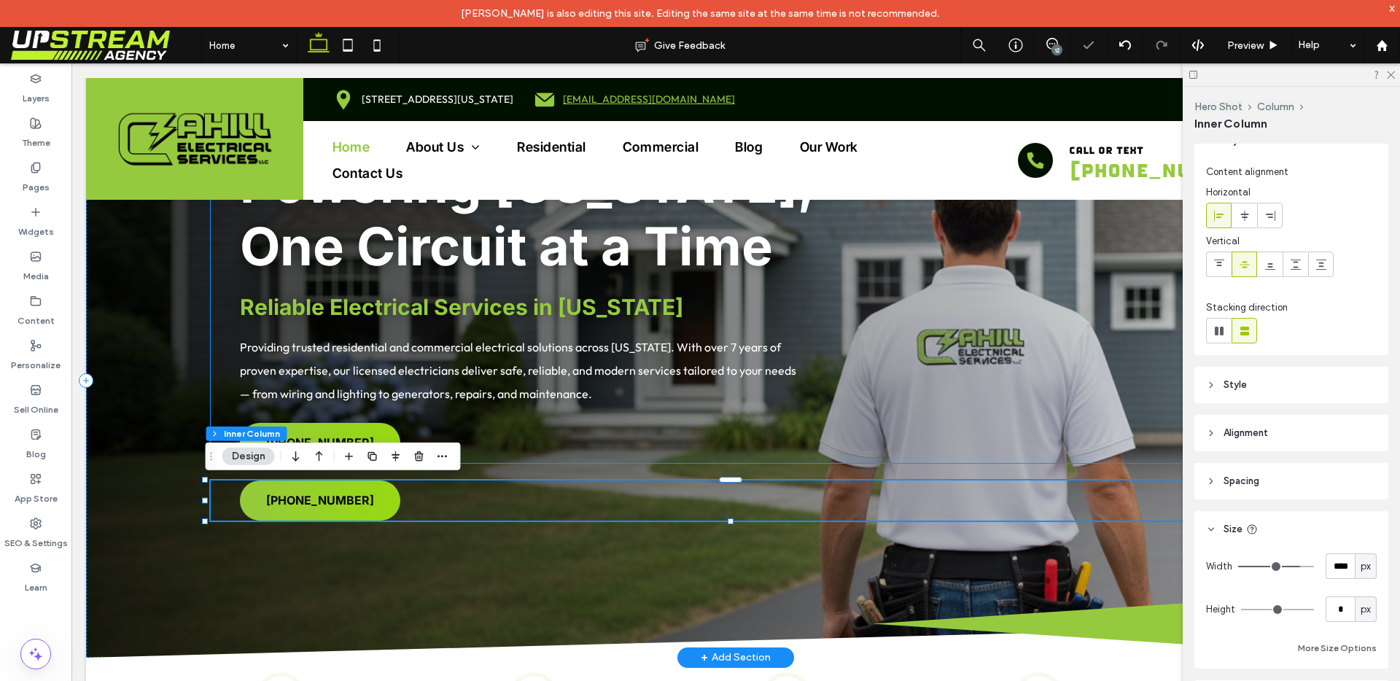
click at [524, 447] on div "Powering Connecticut, One Circuit at a Time Reliable Electrical Services in Con…" at bounding box center [736, 283] width 1050 height 359
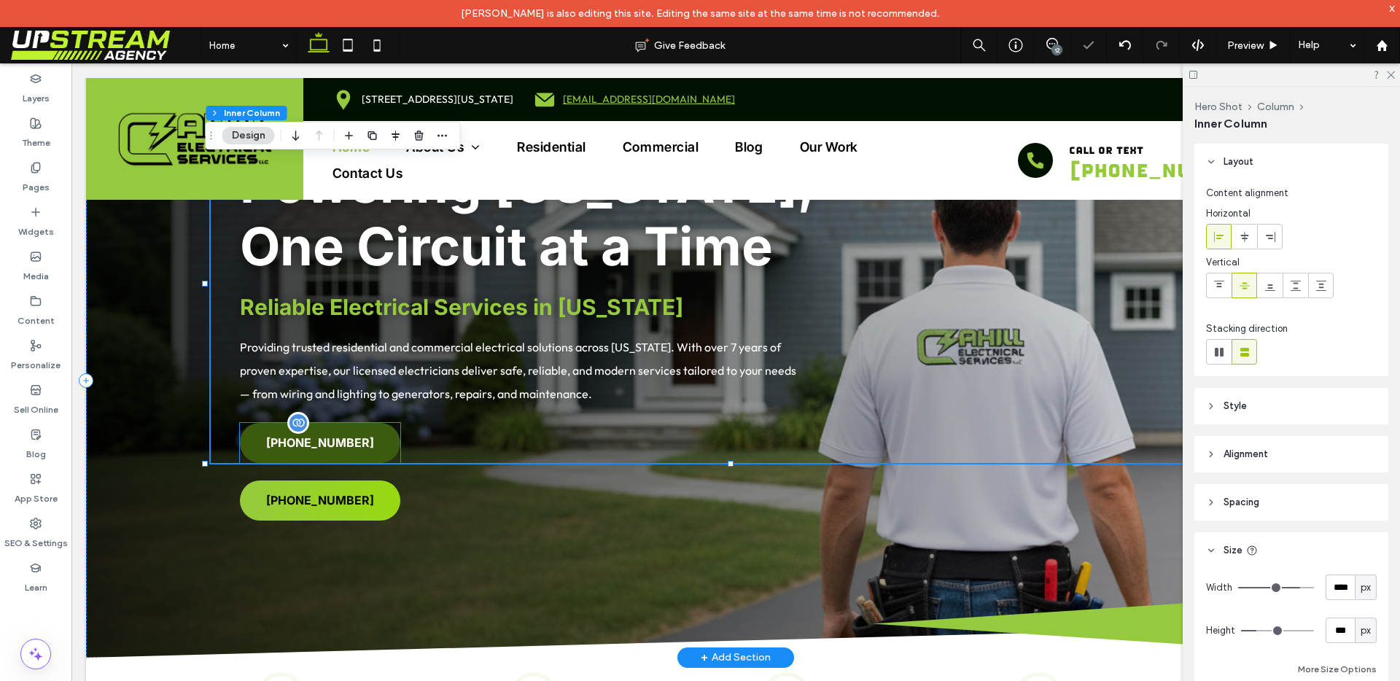
click at [349, 442] on span "[PHONE_NUMBER]" at bounding box center [320, 442] width 108 height 15
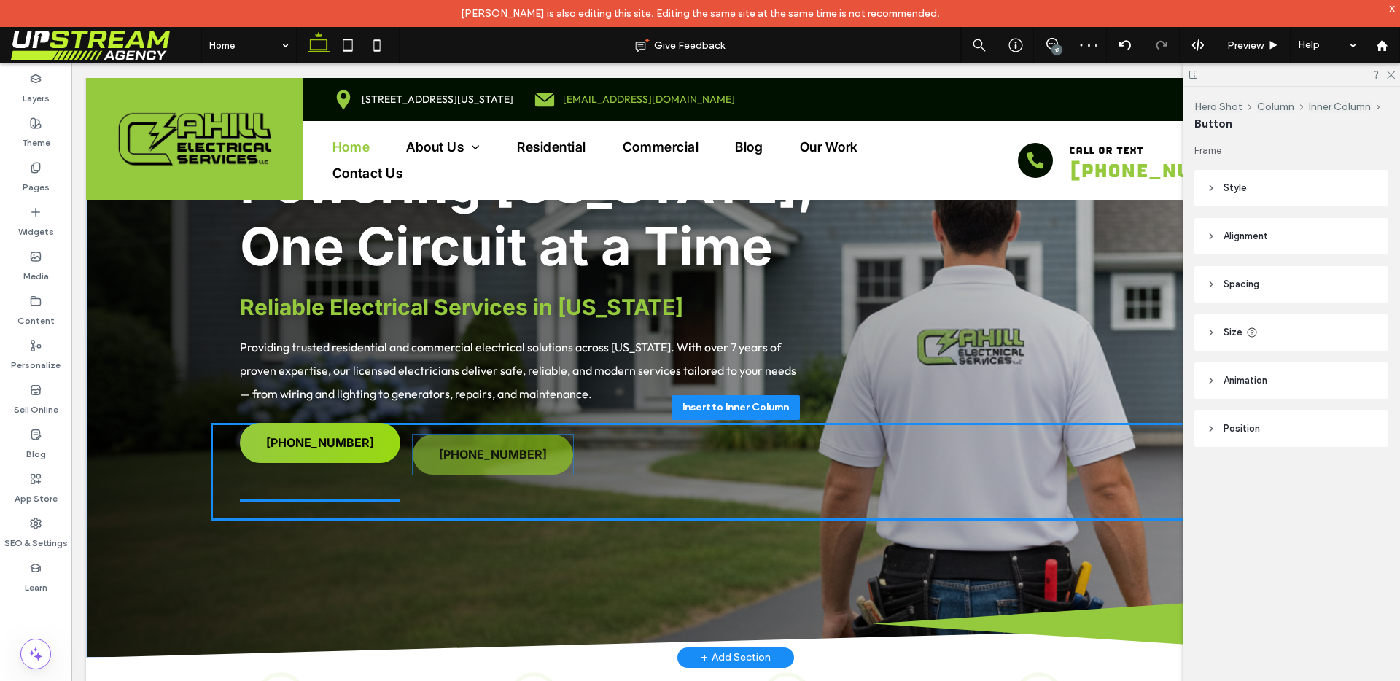
drag, startPoint x: 346, startPoint y: 440, endPoint x: 523, endPoint y: 451, distance: 177.6
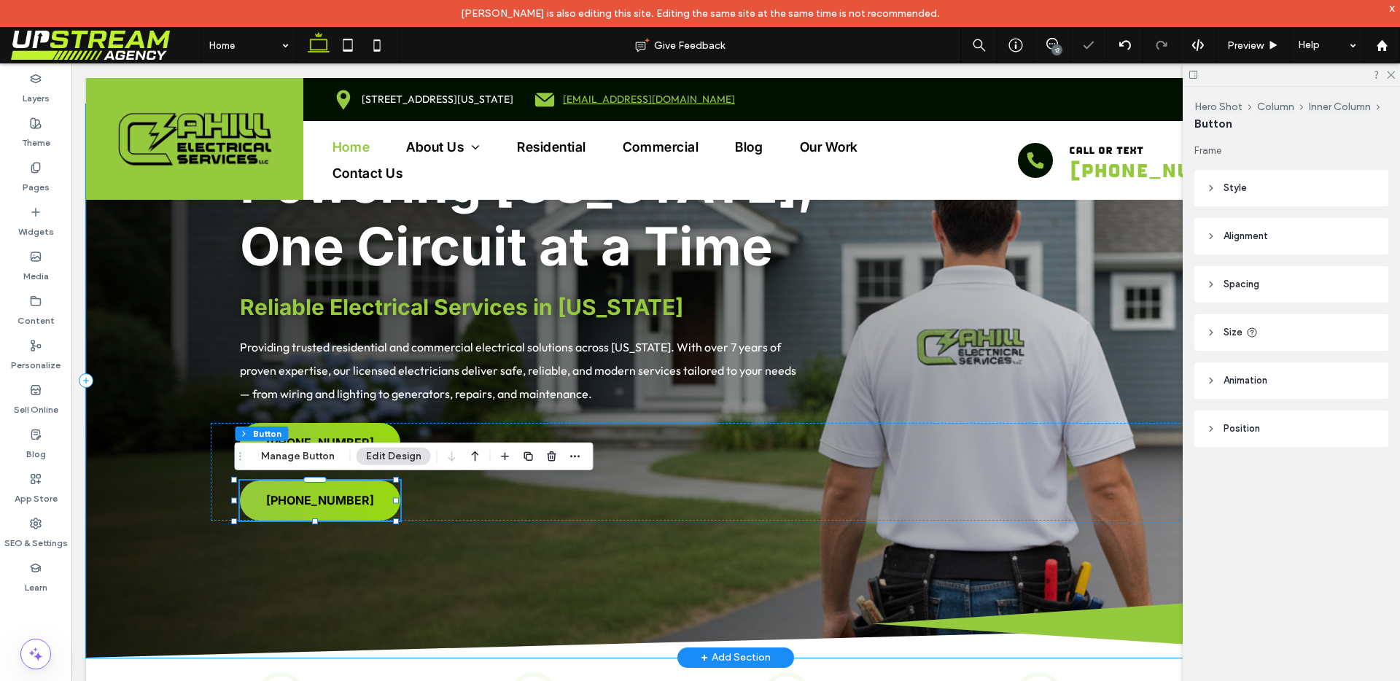
click at [449, 405] on div "Powering Connecticut, One Circuit at a Time Reliable Electrical Services in Con…" at bounding box center [735, 380] width 1299 height 553
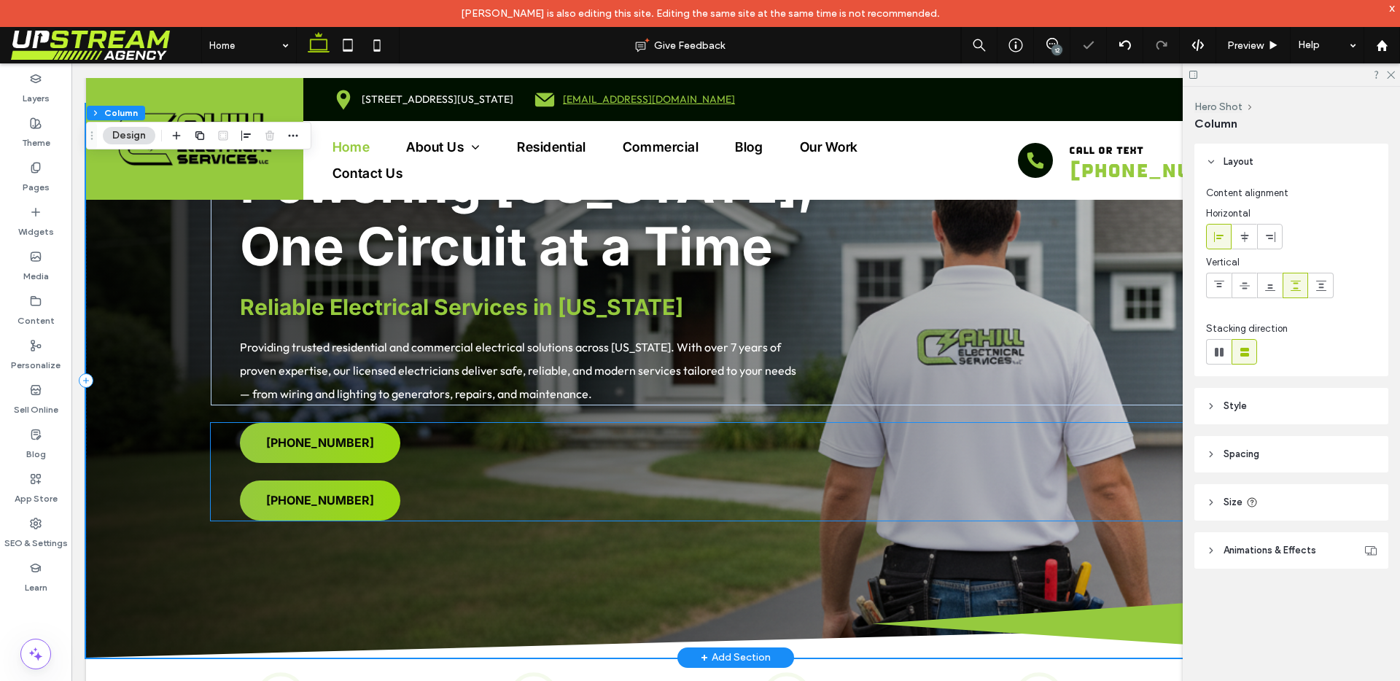
click at [403, 467] on div "(203) 468-0034 (203) 468-0034" at bounding box center [736, 472] width 1050 height 98
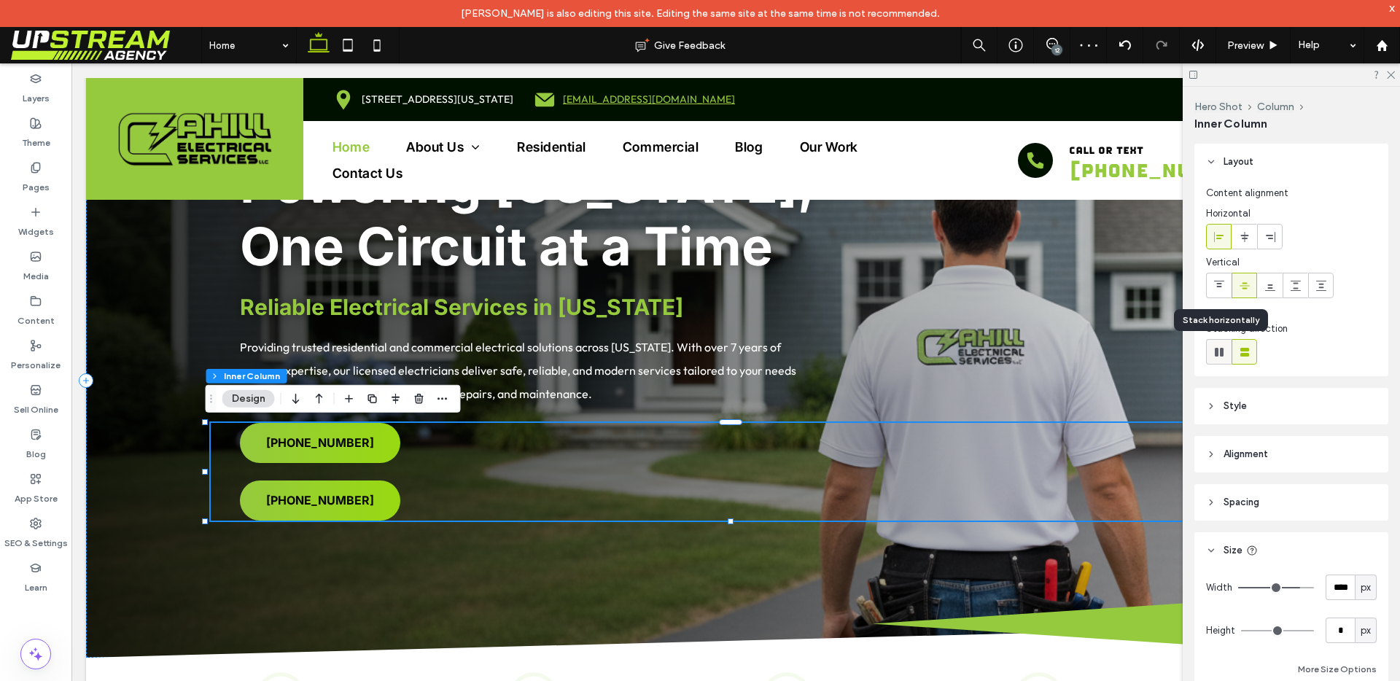
click at [1220, 357] on icon at bounding box center [1219, 352] width 15 height 15
type input "*"
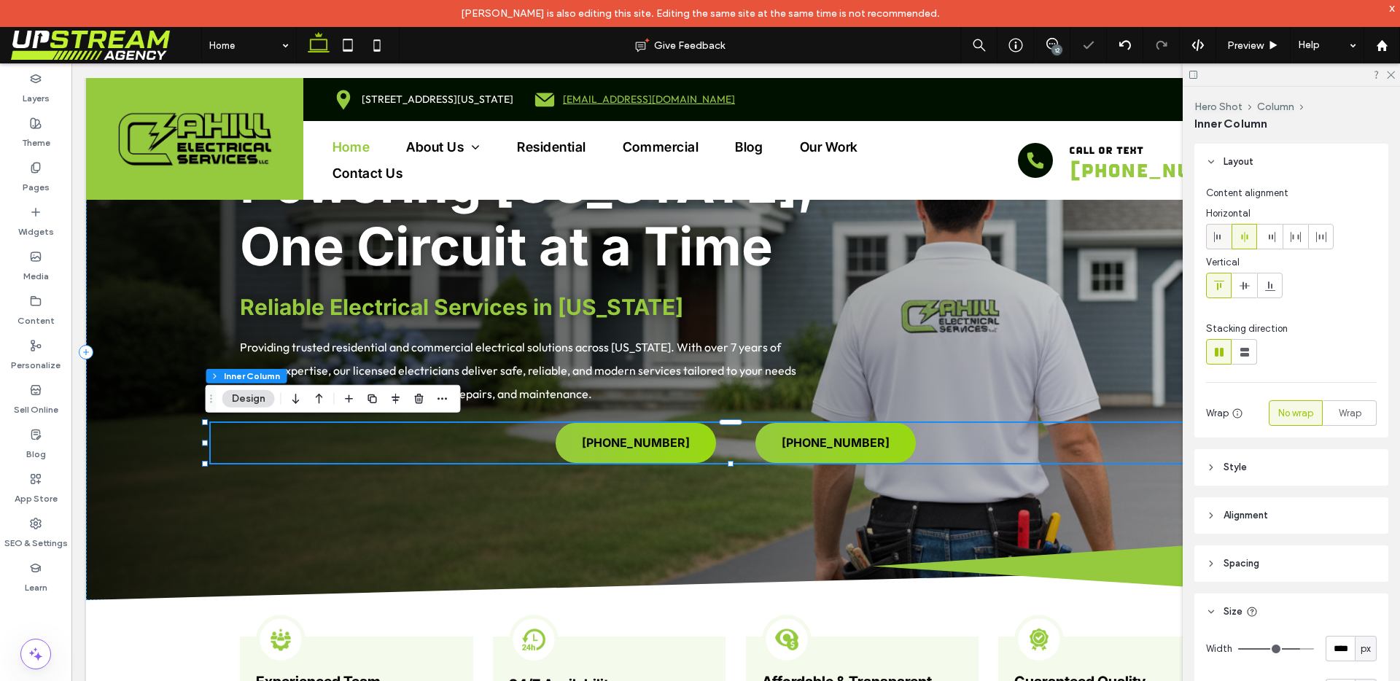
click at [1219, 241] on icon at bounding box center [1219, 237] width 12 height 12
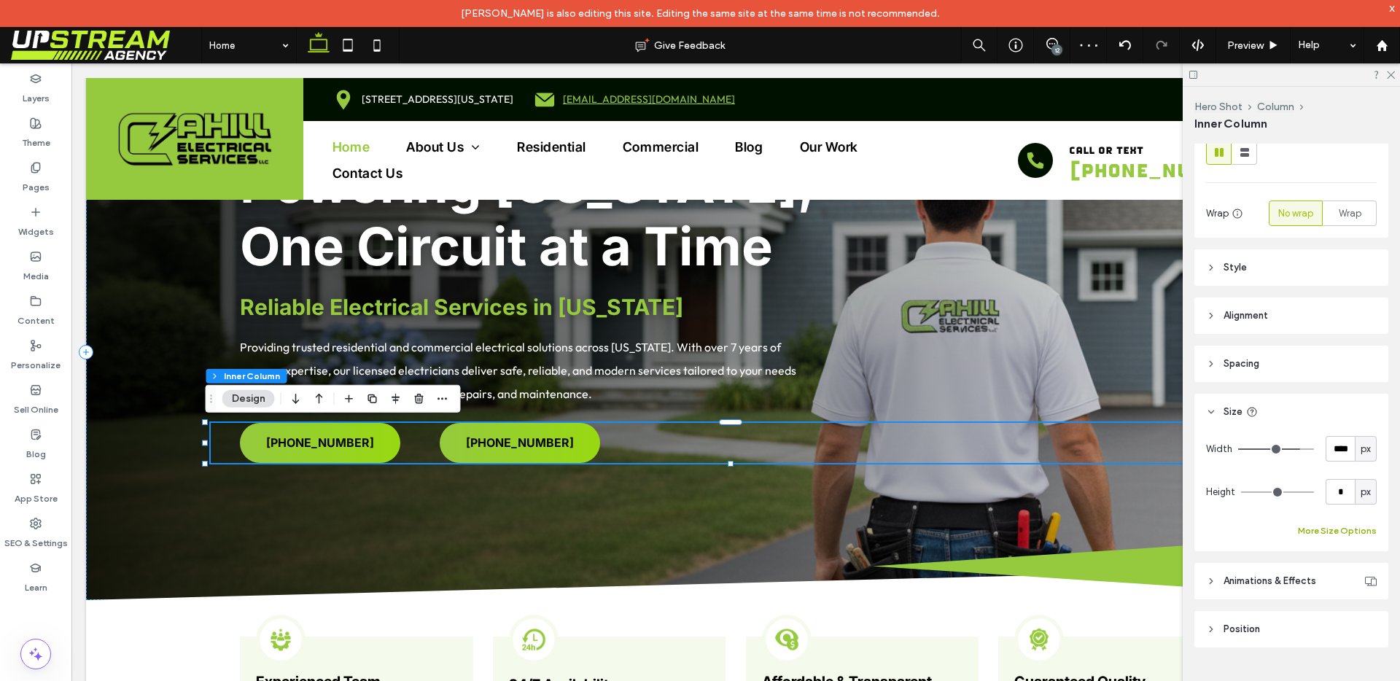
scroll to position [198, 0]
click at [1264, 370] on header "Spacing" at bounding box center [1291, 366] width 194 height 36
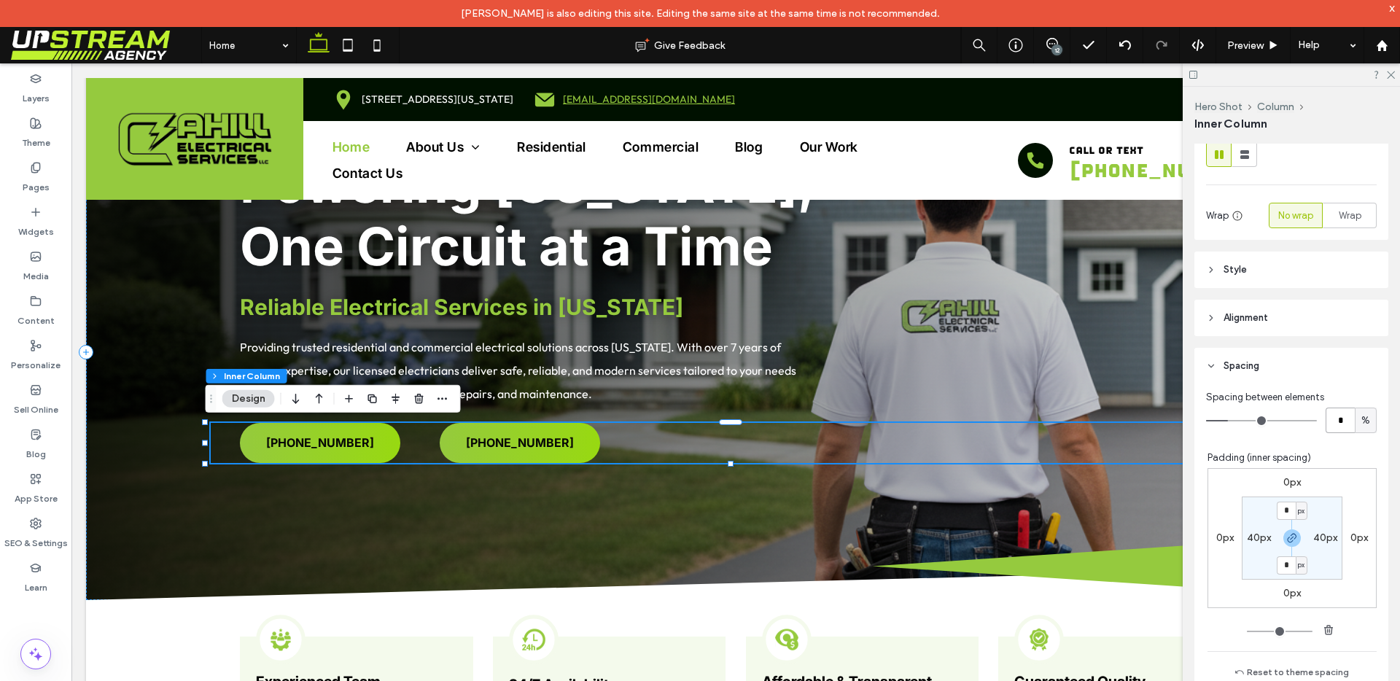
click at [1325, 410] on input "*" at bounding box center [1339, 421] width 29 height 26
click at [1325, 413] on input "*" at bounding box center [1339, 421] width 29 height 26
type input "*"
click at [1317, 392] on span "Spacing between elements" at bounding box center [1265, 397] width 118 height 15
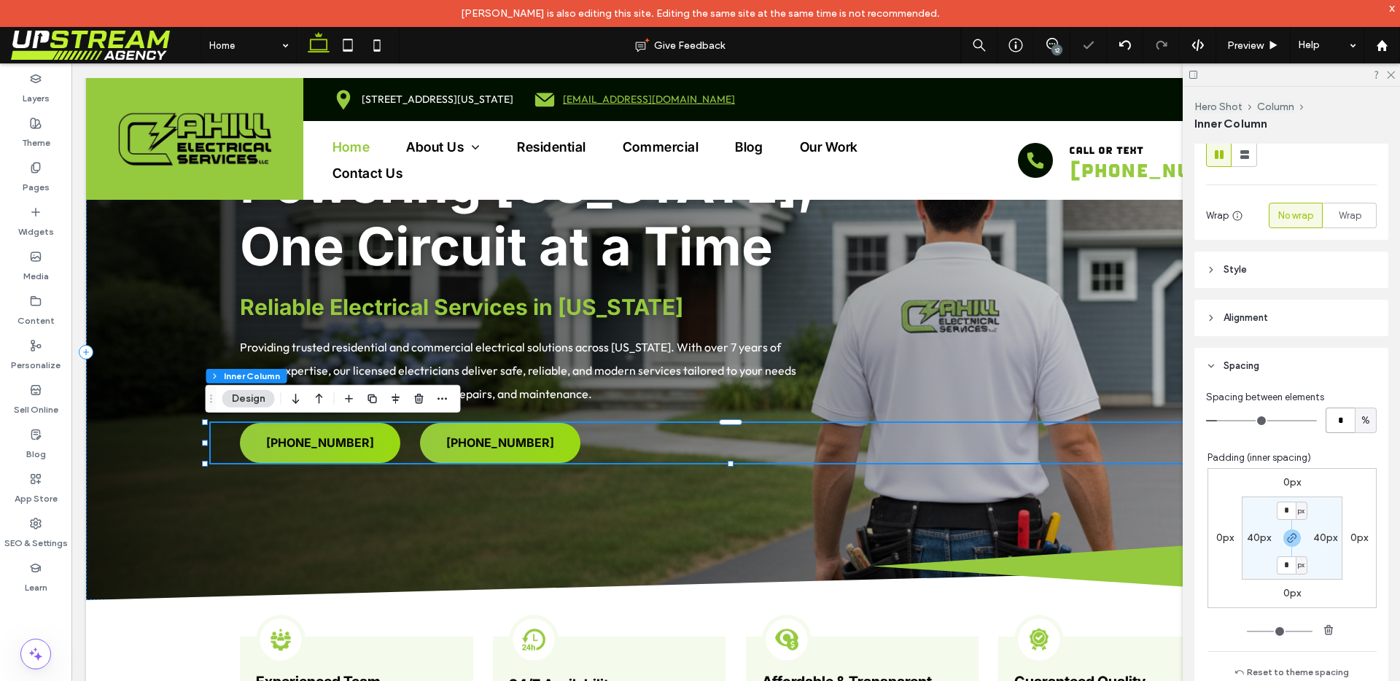
click at [1325, 419] on input "*" at bounding box center [1339, 421] width 29 height 26
type input "*"
click at [1298, 427] on div "* %" at bounding box center [1291, 421] width 171 height 26
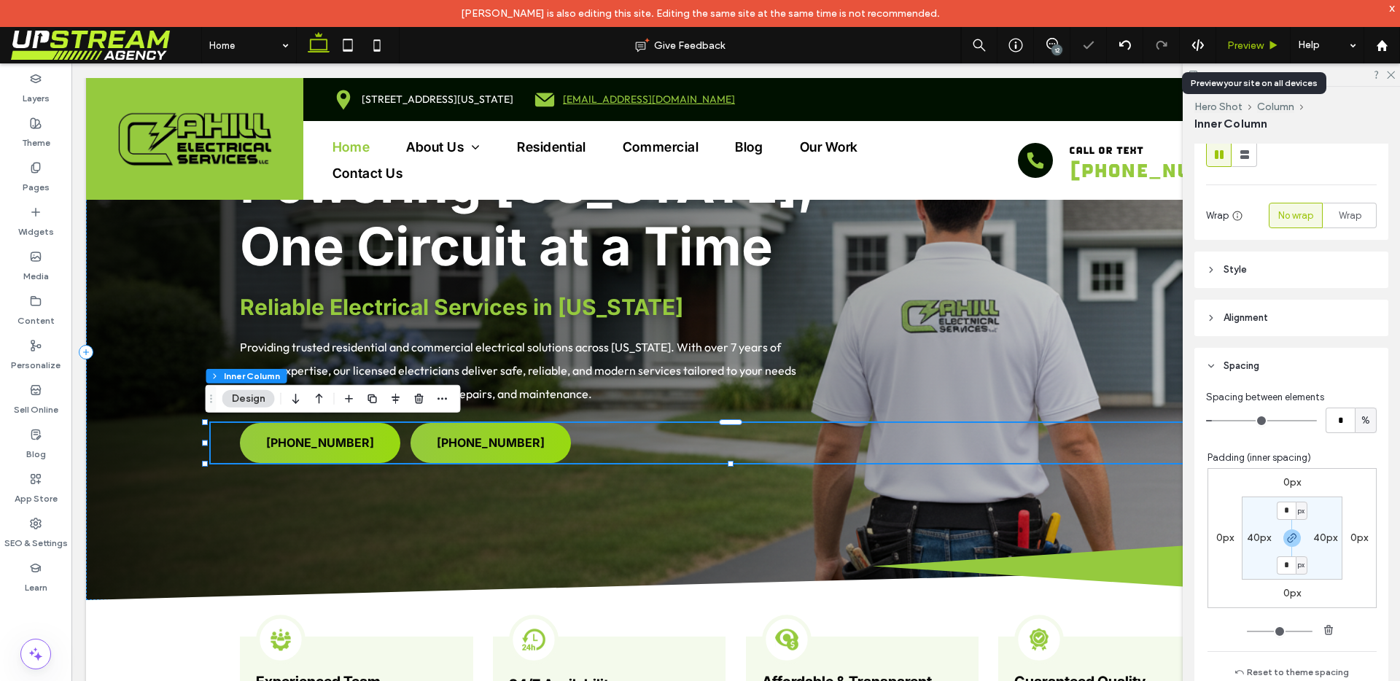
click at [1230, 45] on span "Preview" at bounding box center [1245, 45] width 36 height 12
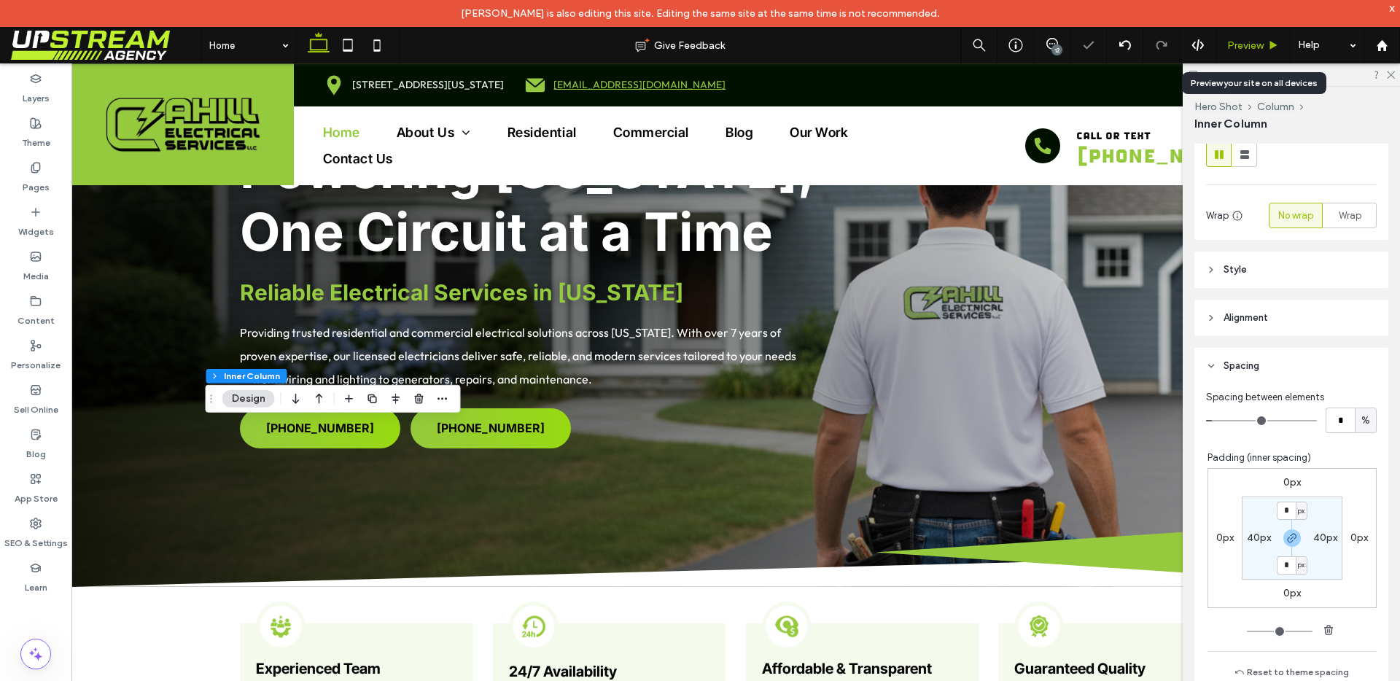
scroll to position [190, 0]
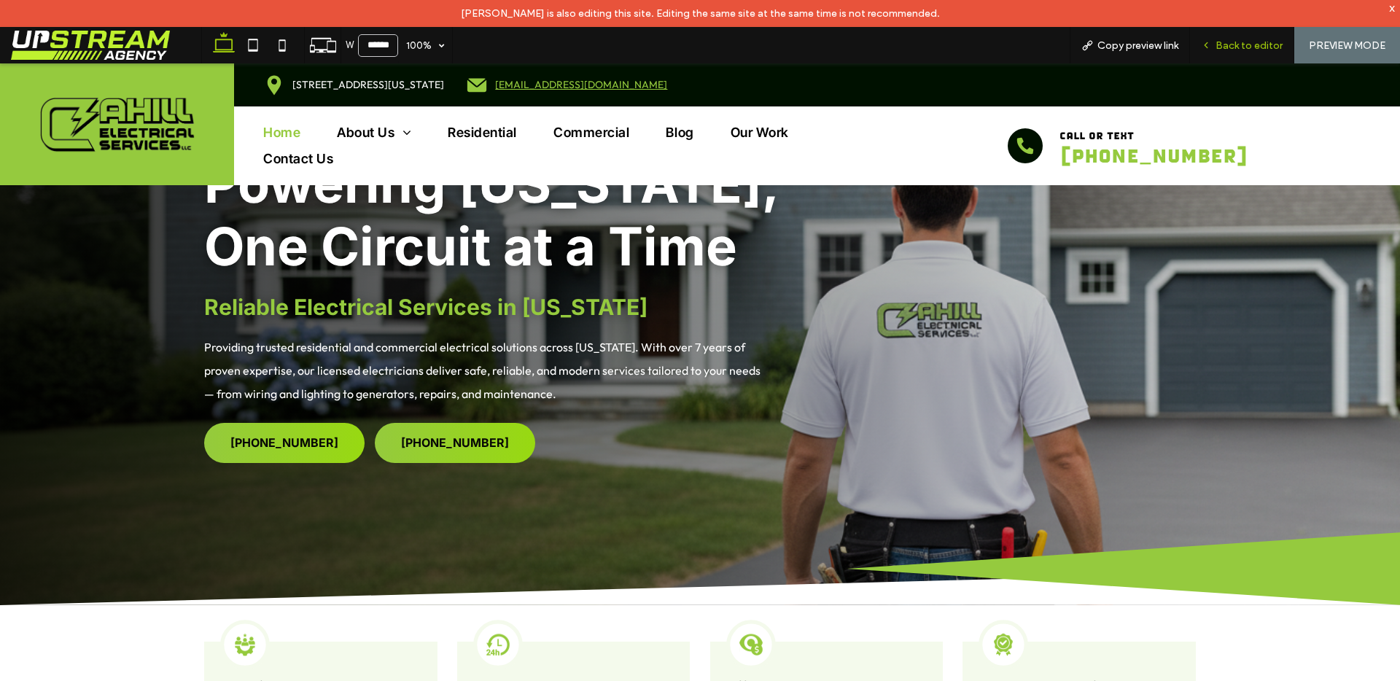
click at [1229, 44] on span "Back to editor" at bounding box center [1248, 45] width 67 height 12
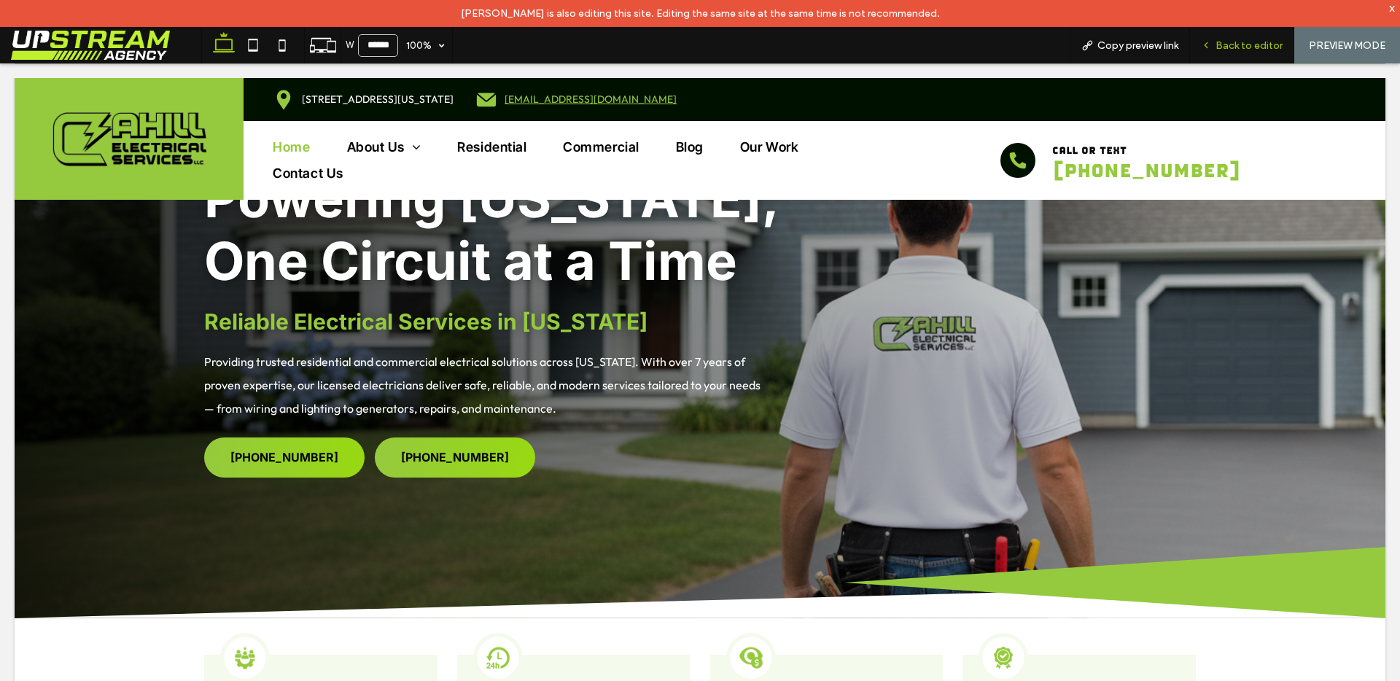
scroll to position [205, 0]
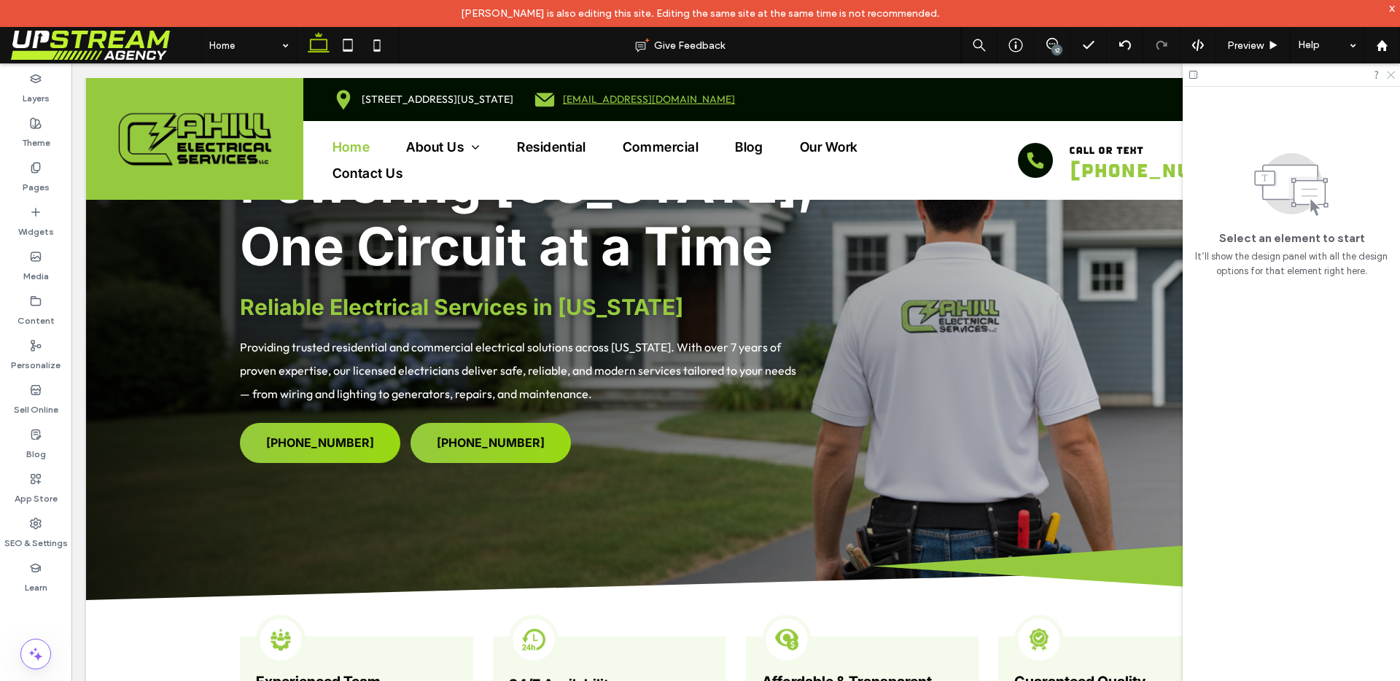
click at [1384, 74] on div at bounding box center [1291, 74] width 217 height 23
click at [1389, 77] on icon at bounding box center [1389, 73] width 9 height 9
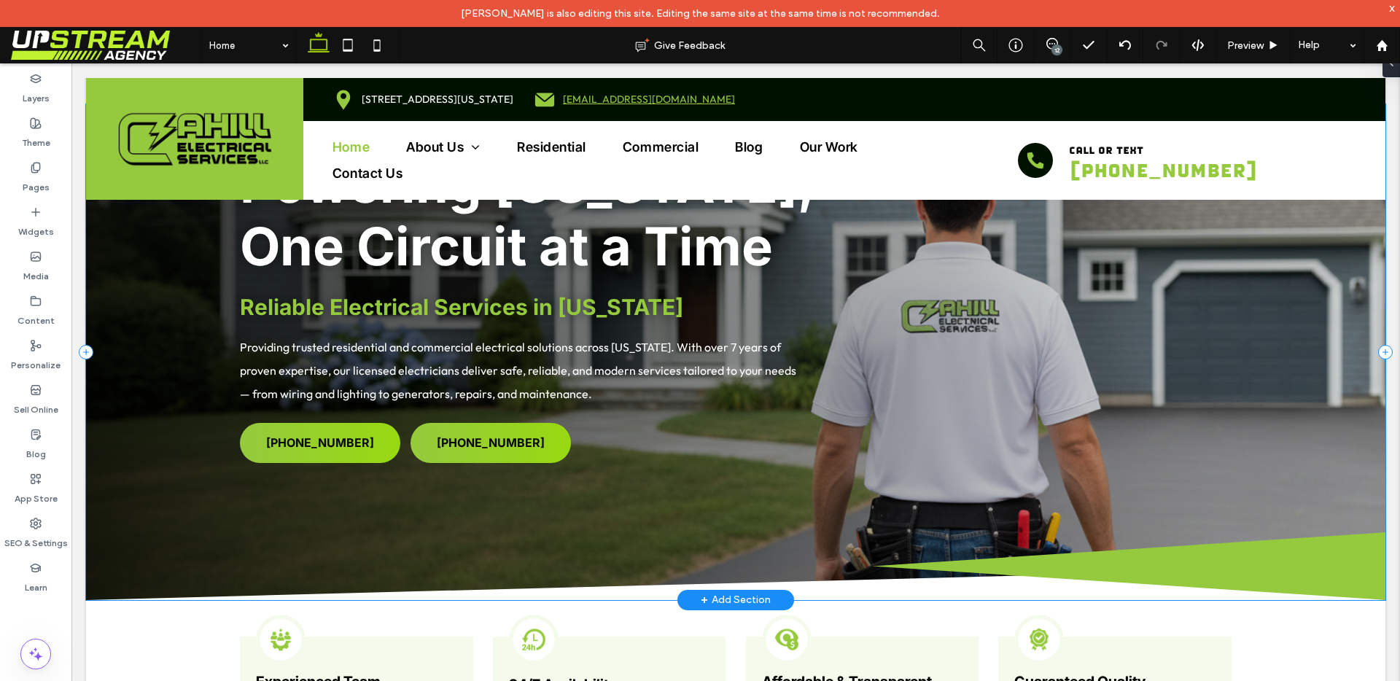
scroll to position [0, 0]
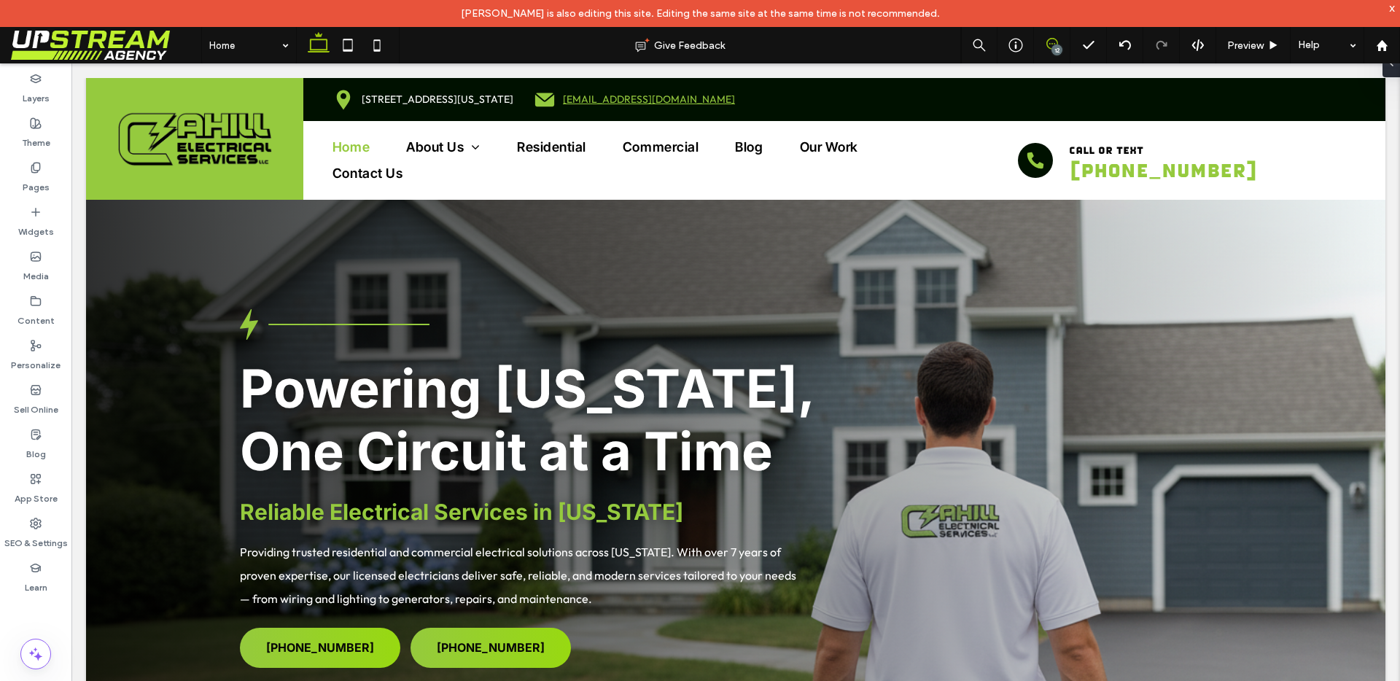
click at [1063, 47] on span at bounding box center [1052, 44] width 36 height 12
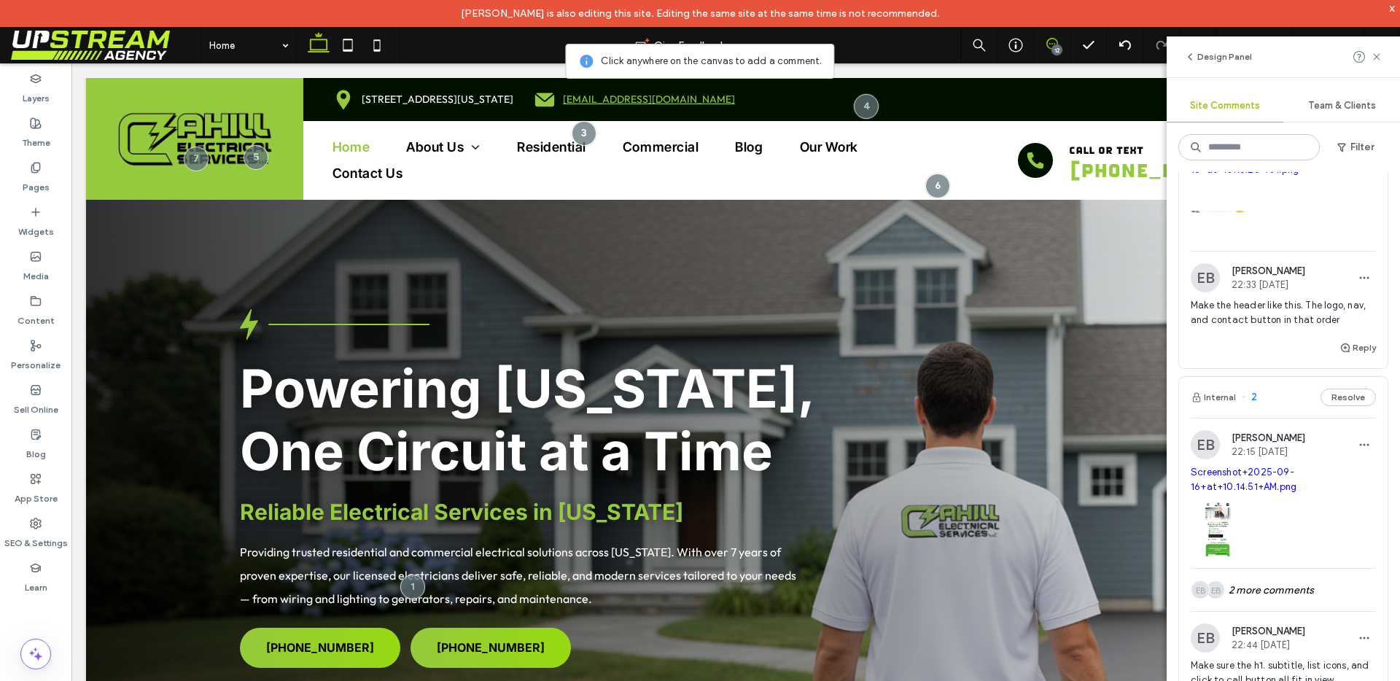
scroll to position [2121, 0]
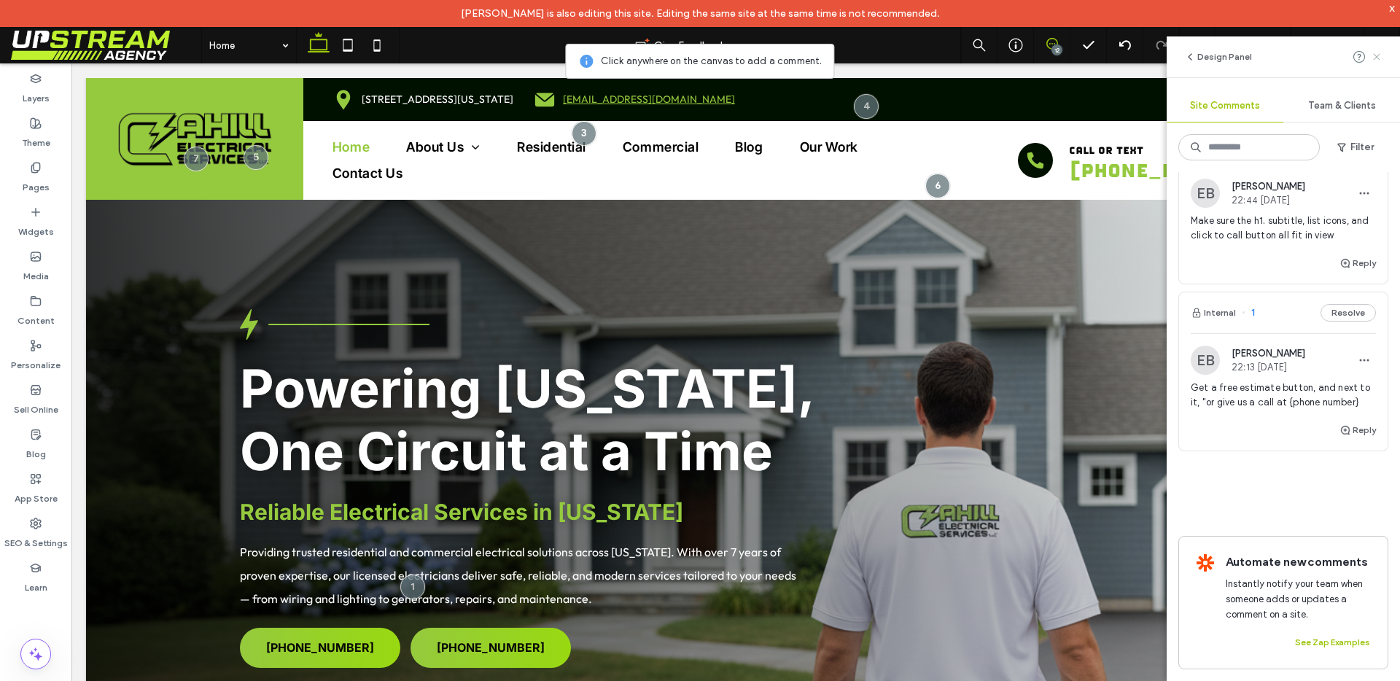
click at [1379, 52] on icon at bounding box center [1377, 57] width 12 height 12
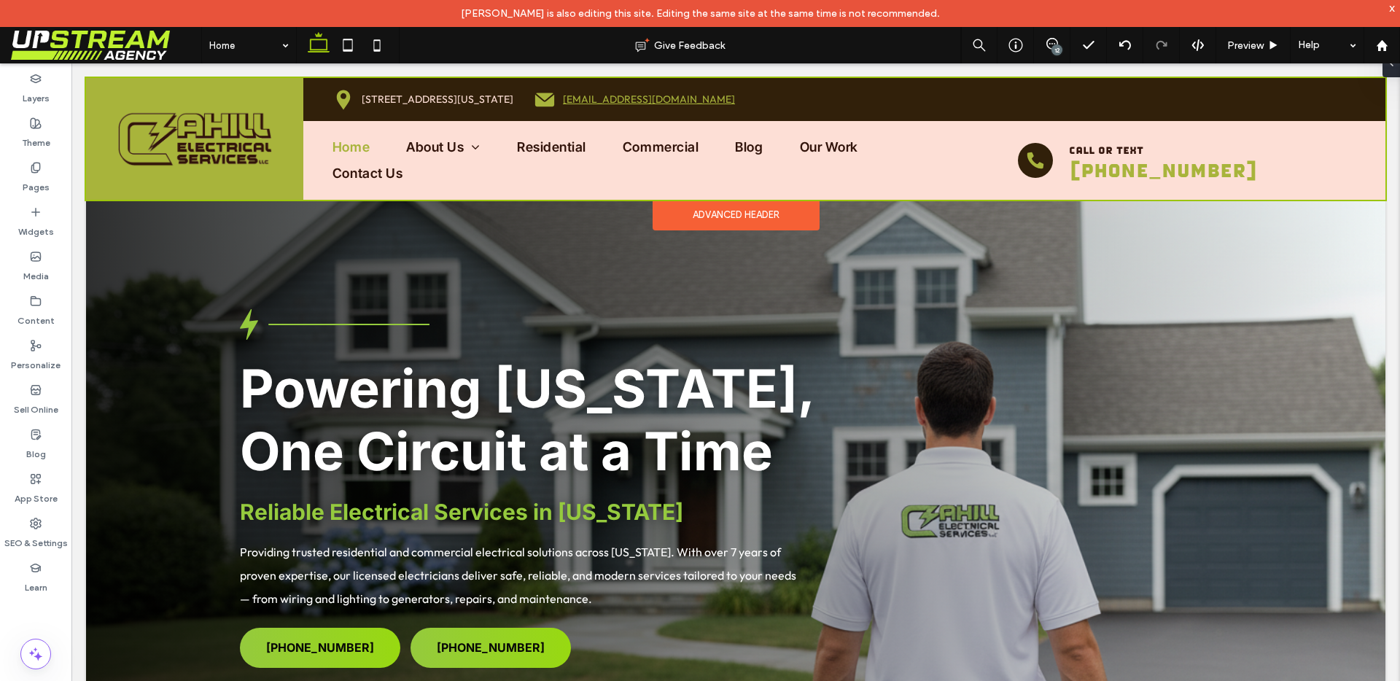
click at [1063, 164] on div at bounding box center [735, 139] width 1299 height 122
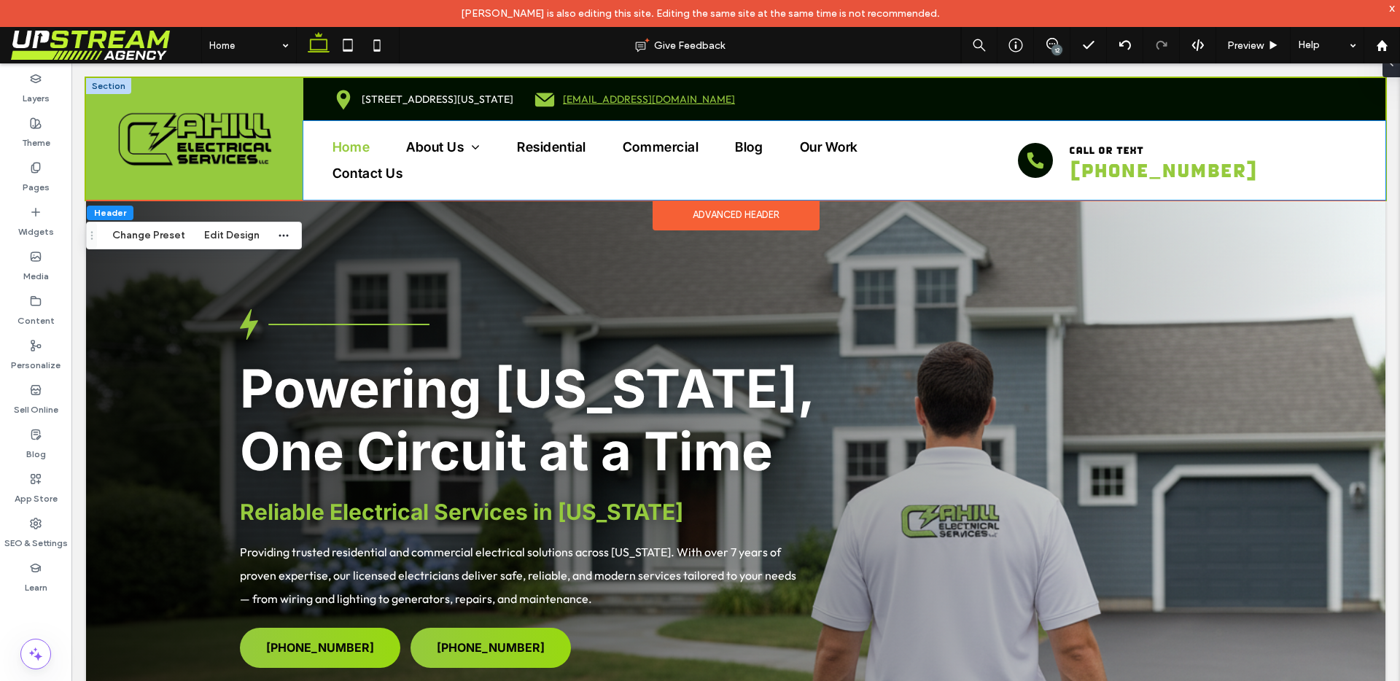
click at [1050, 165] on div "call or text (203) 468-0034" at bounding box center [1163, 161] width 386 height 44
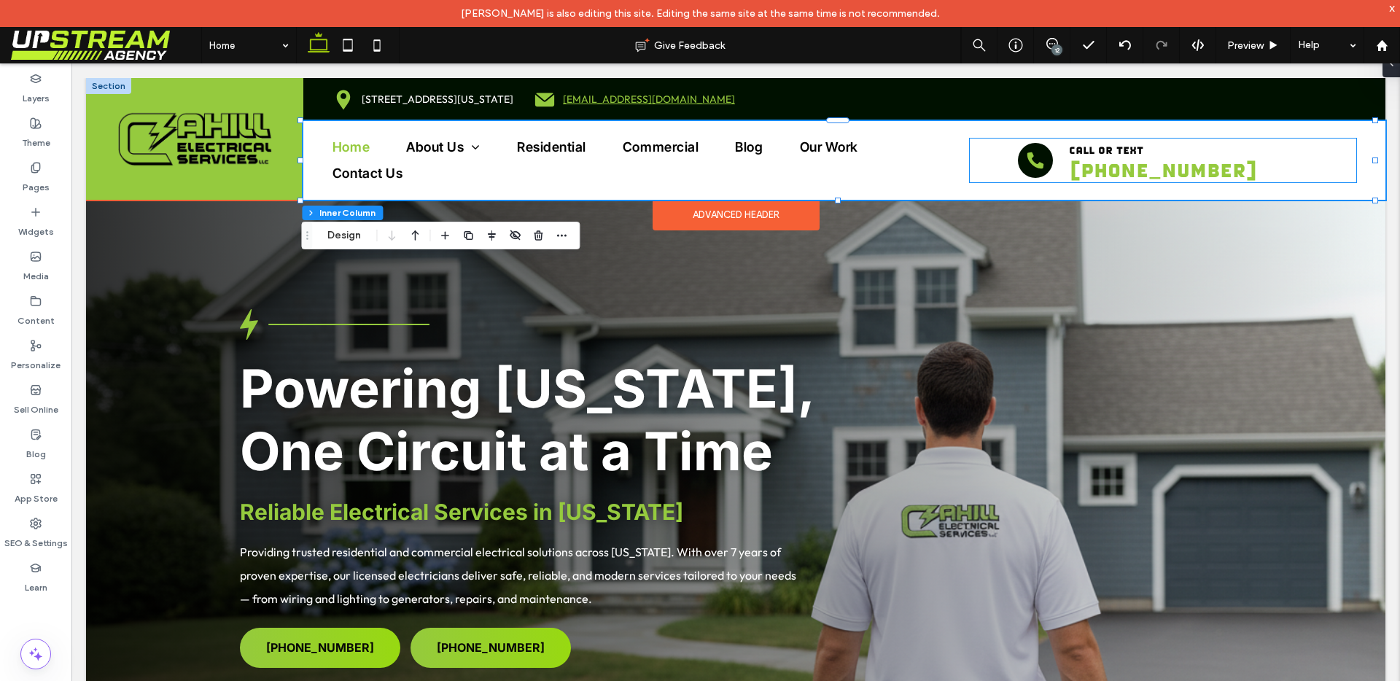
click at [1043, 166] on div at bounding box center [1035, 160] width 35 height 35
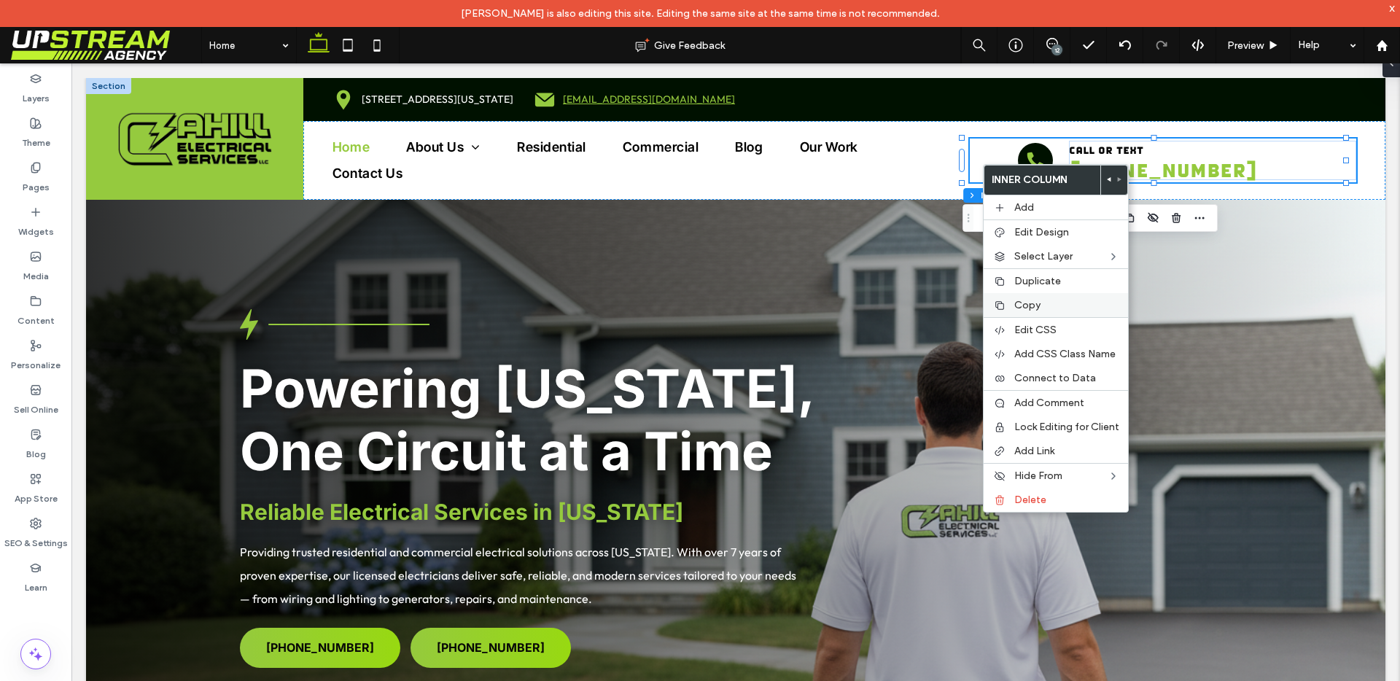
click at [1011, 301] on div "Copy" at bounding box center [1056, 305] width 144 height 24
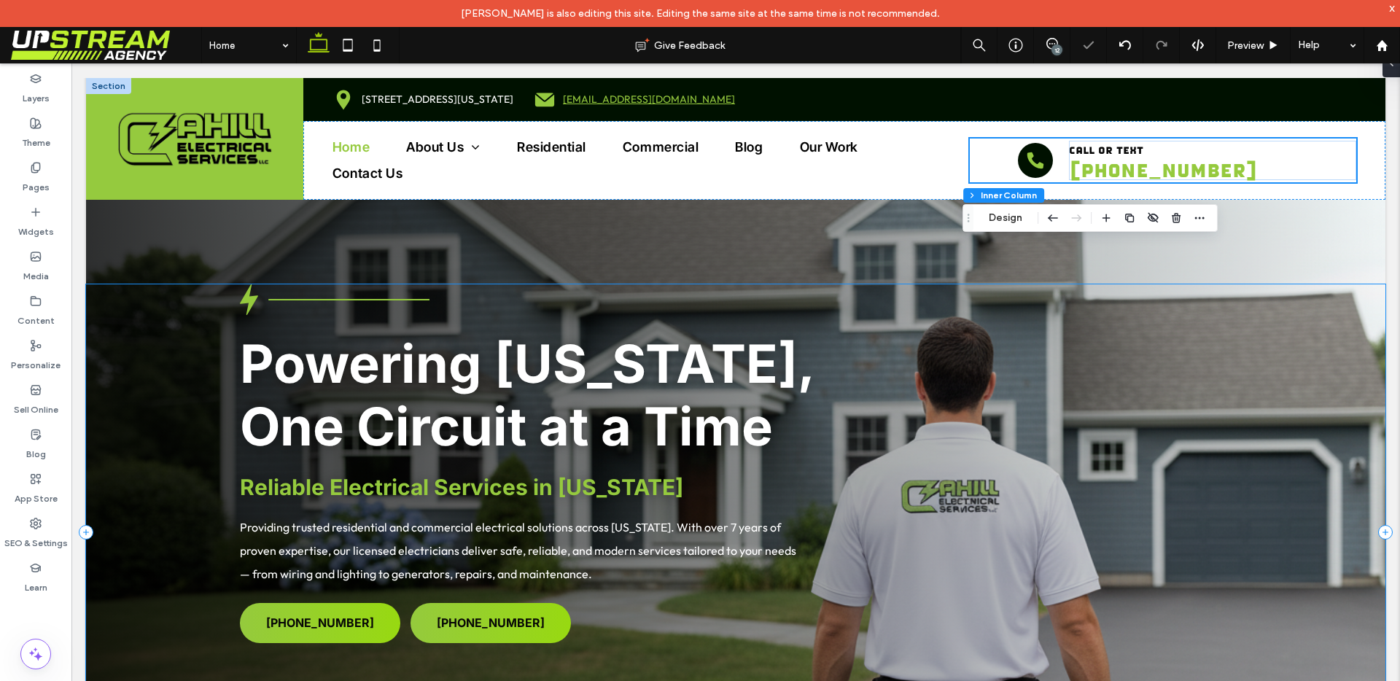
scroll to position [106, 0]
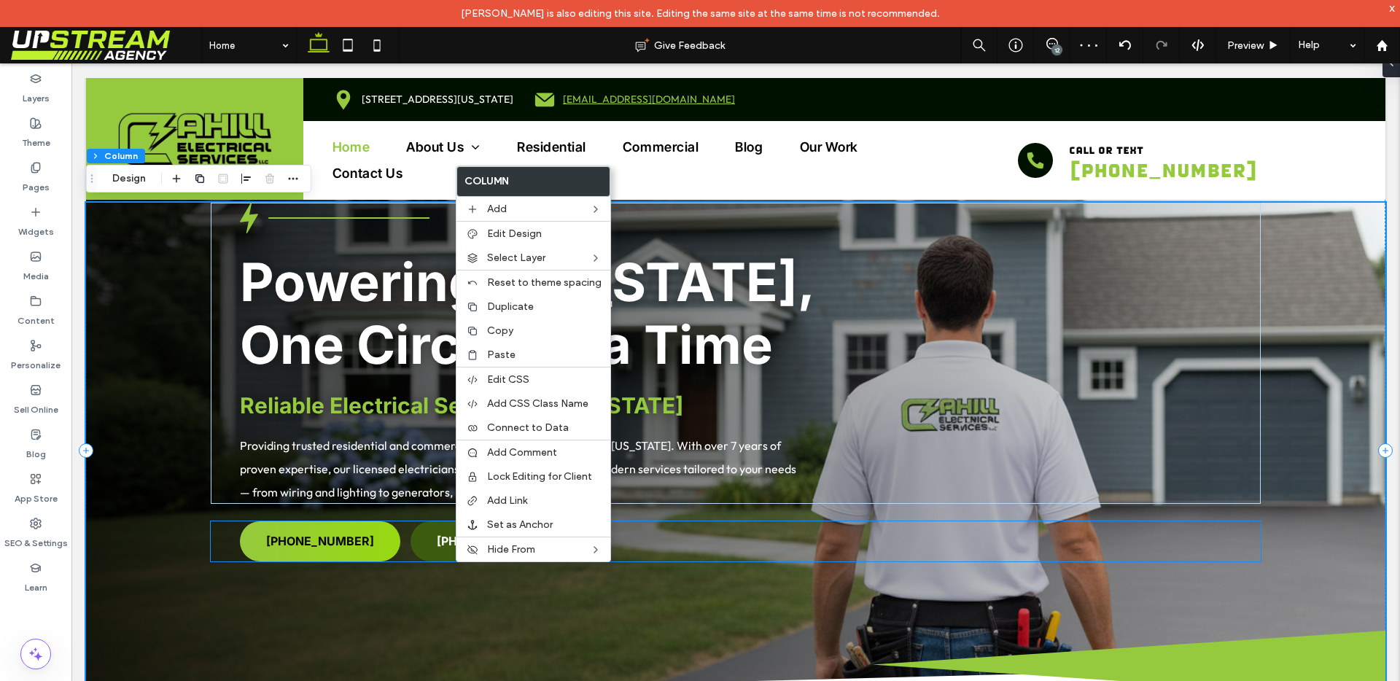
click at [443, 544] on span "[PHONE_NUMBER]" at bounding box center [491, 541] width 108 height 15
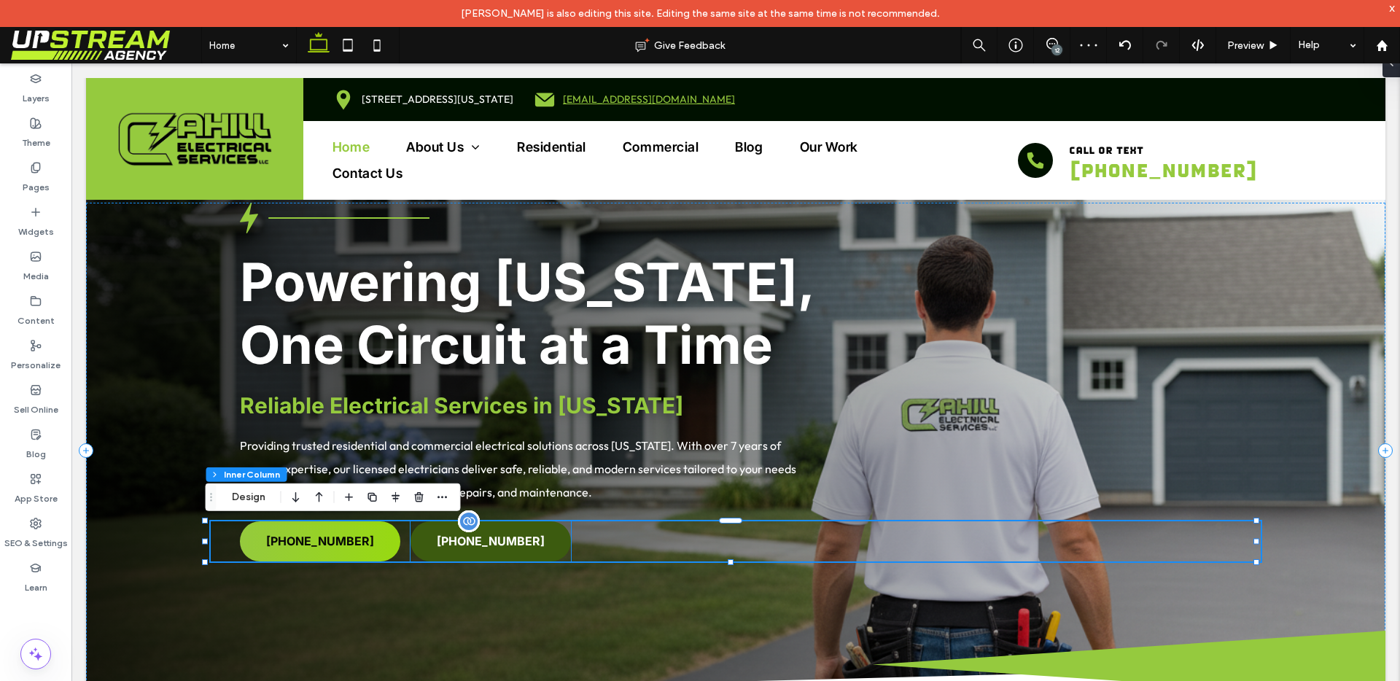
click at [424, 543] on link "[PHONE_NUMBER]" at bounding box center [490, 541] width 160 height 40
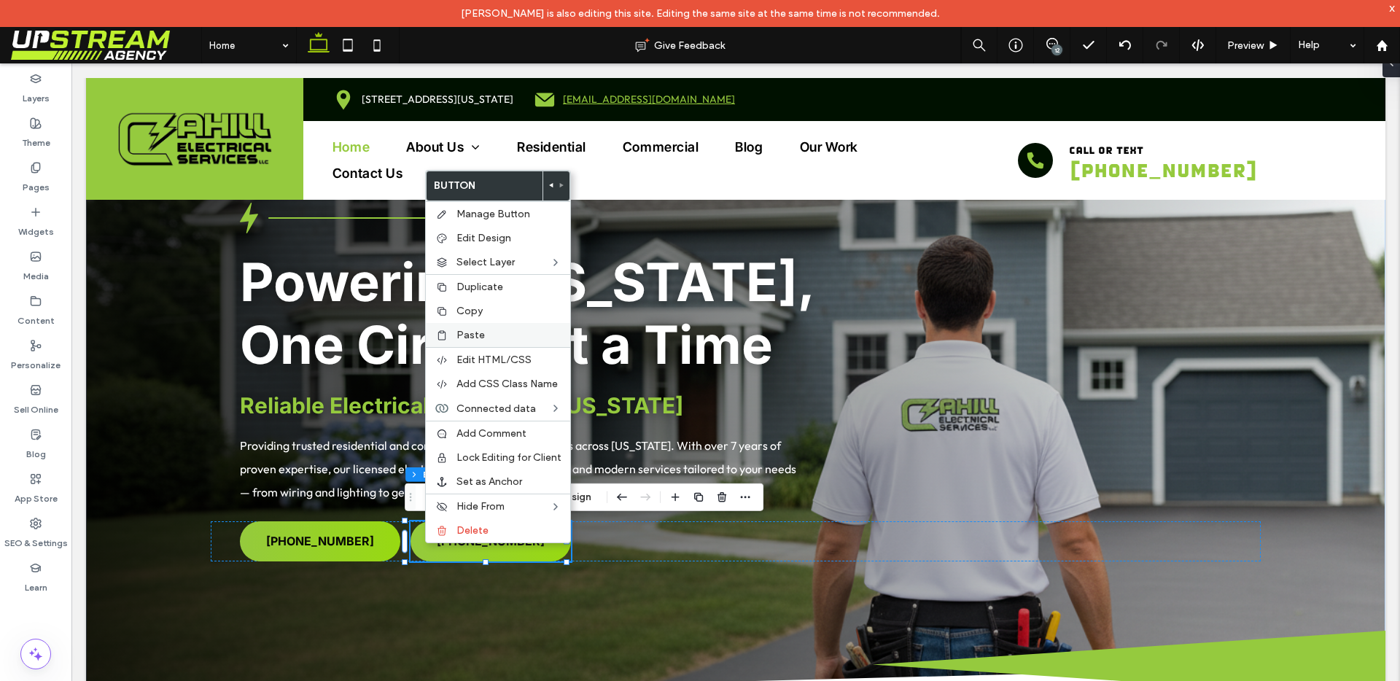
click at [470, 334] on span "Paste" at bounding box center [470, 335] width 28 height 12
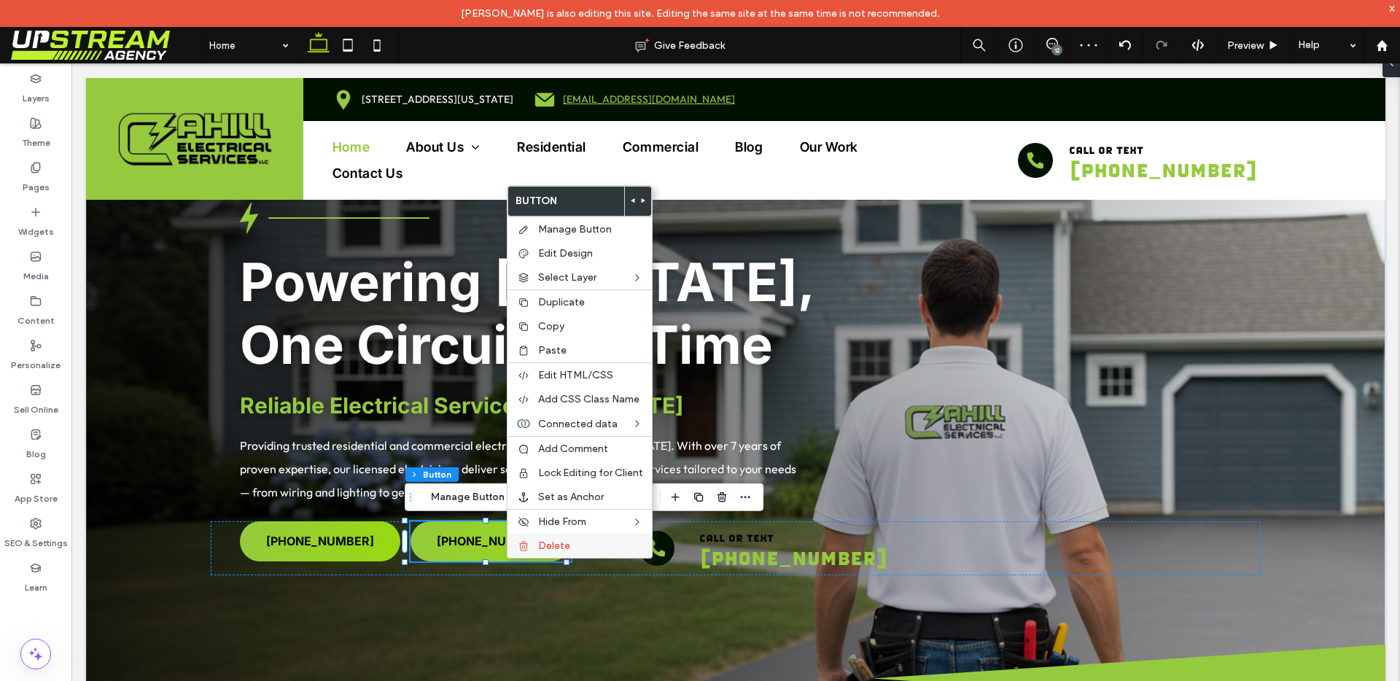
click at [532, 543] on div "Delete" at bounding box center [579, 546] width 144 height 24
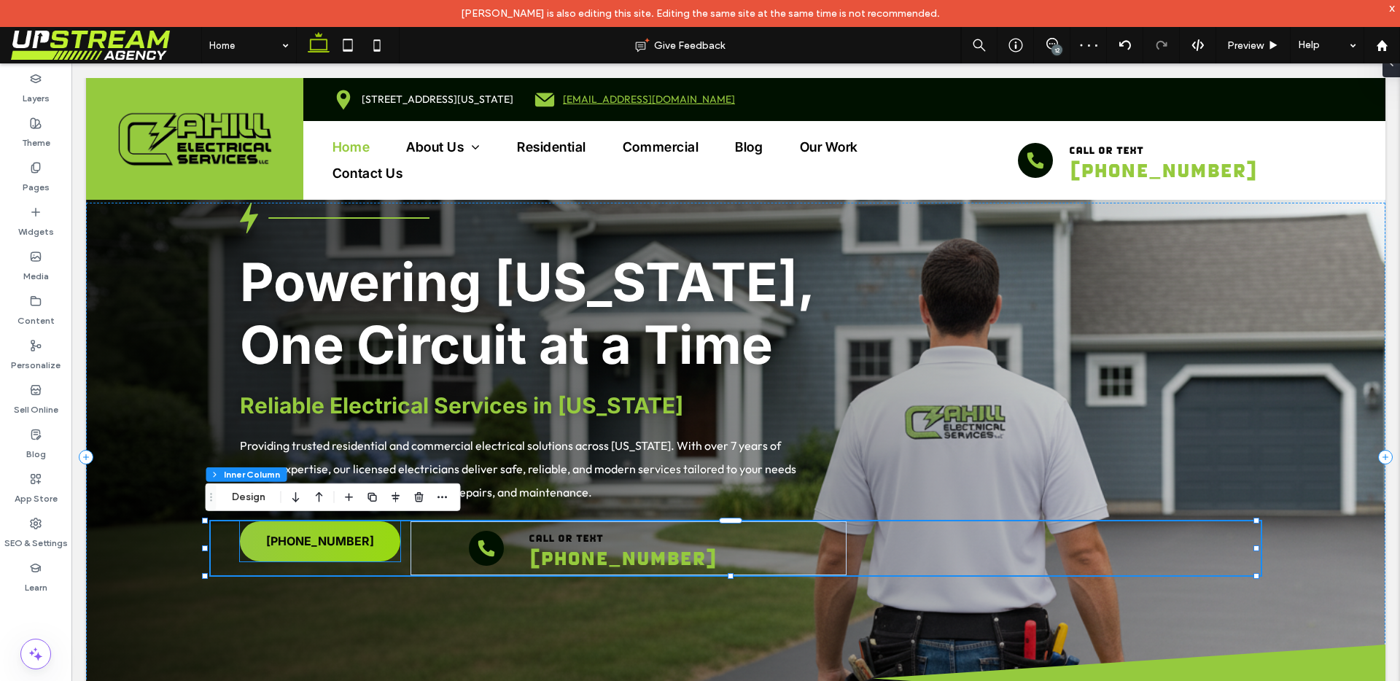
click at [322, 548] on span "[PHONE_NUMBER]" at bounding box center [320, 541] width 108 height 15
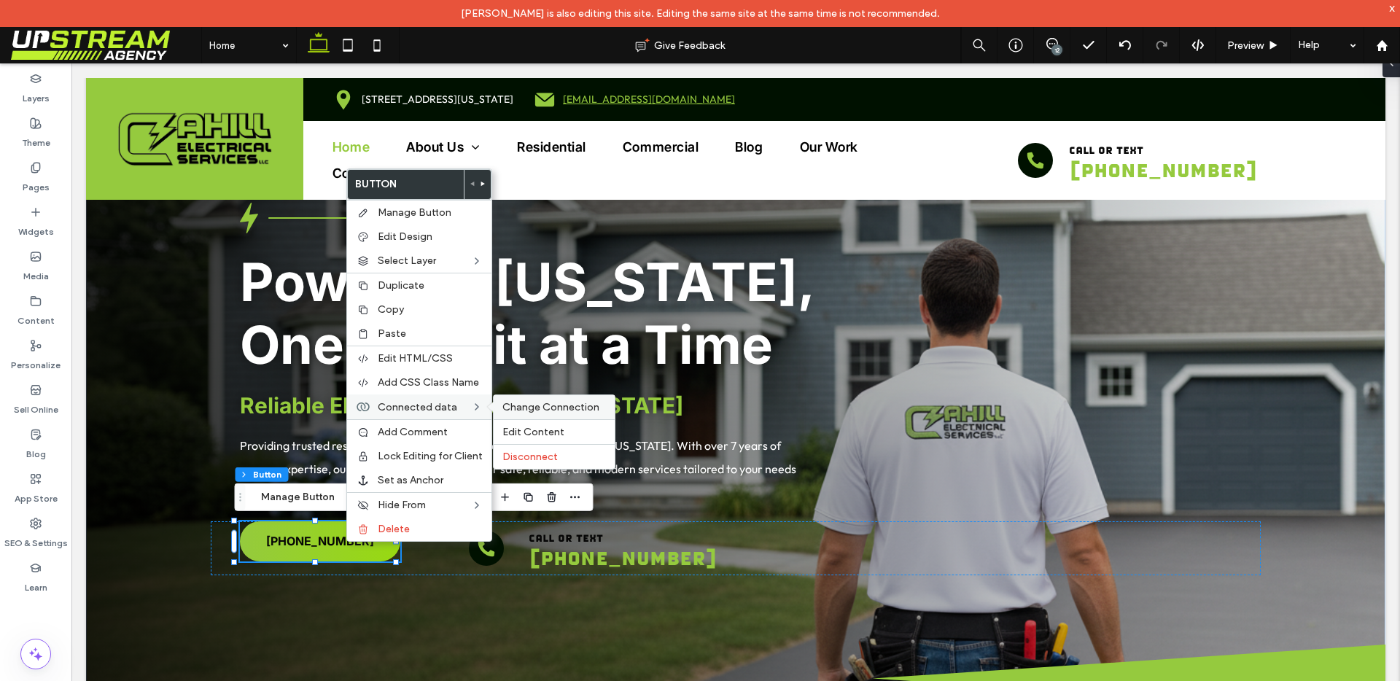
click at [509, 406] on span "Change Connection" at bounding box center [550, 407] width 97 height 12
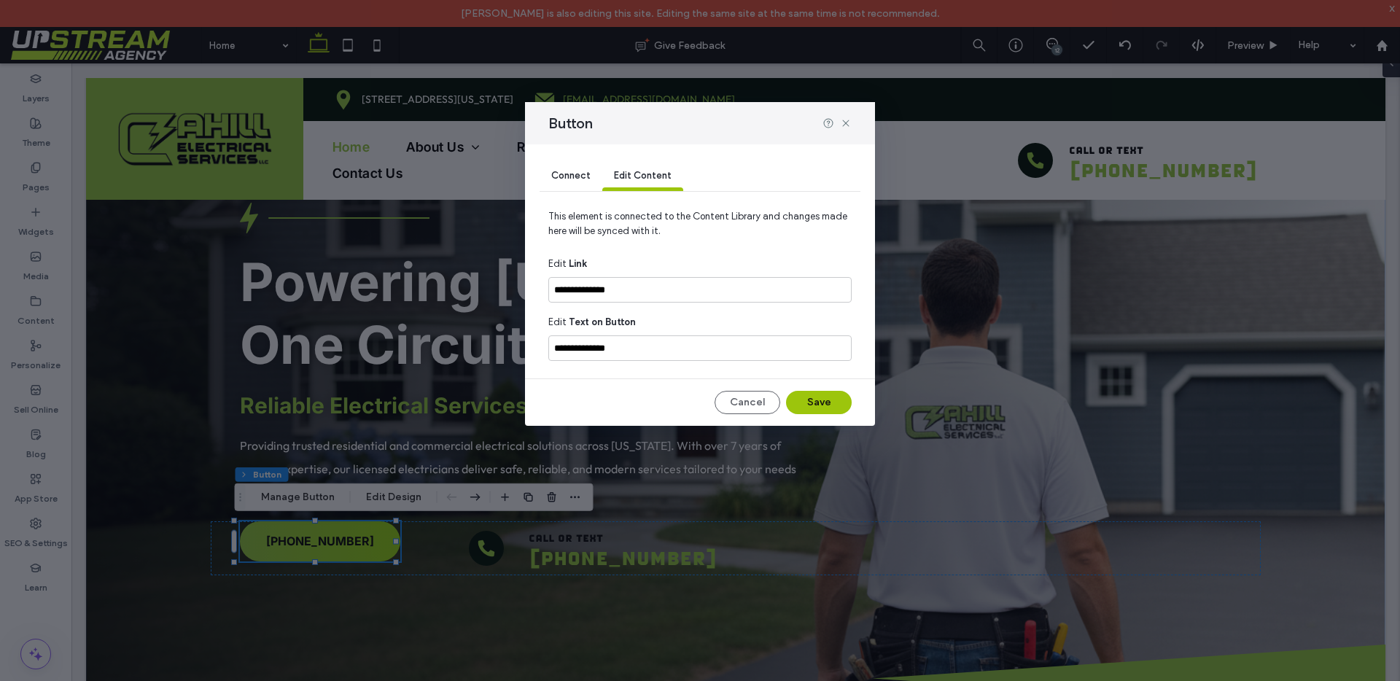
click at [576, 174] on span "Connect" at bounding box center [570, 175] width 39 height 11
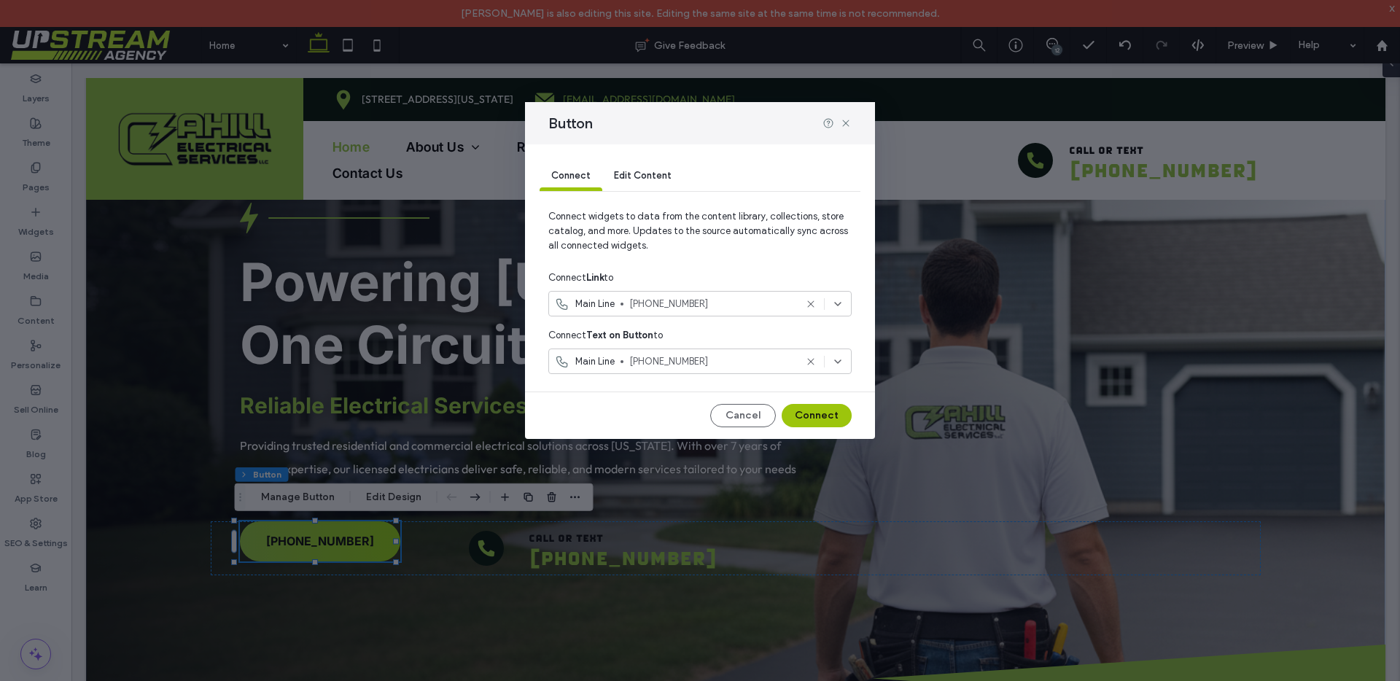
click at [630, 292] on div "Main Line (203) 468-0034" at bounding box center [699, 304] width 303 height 26
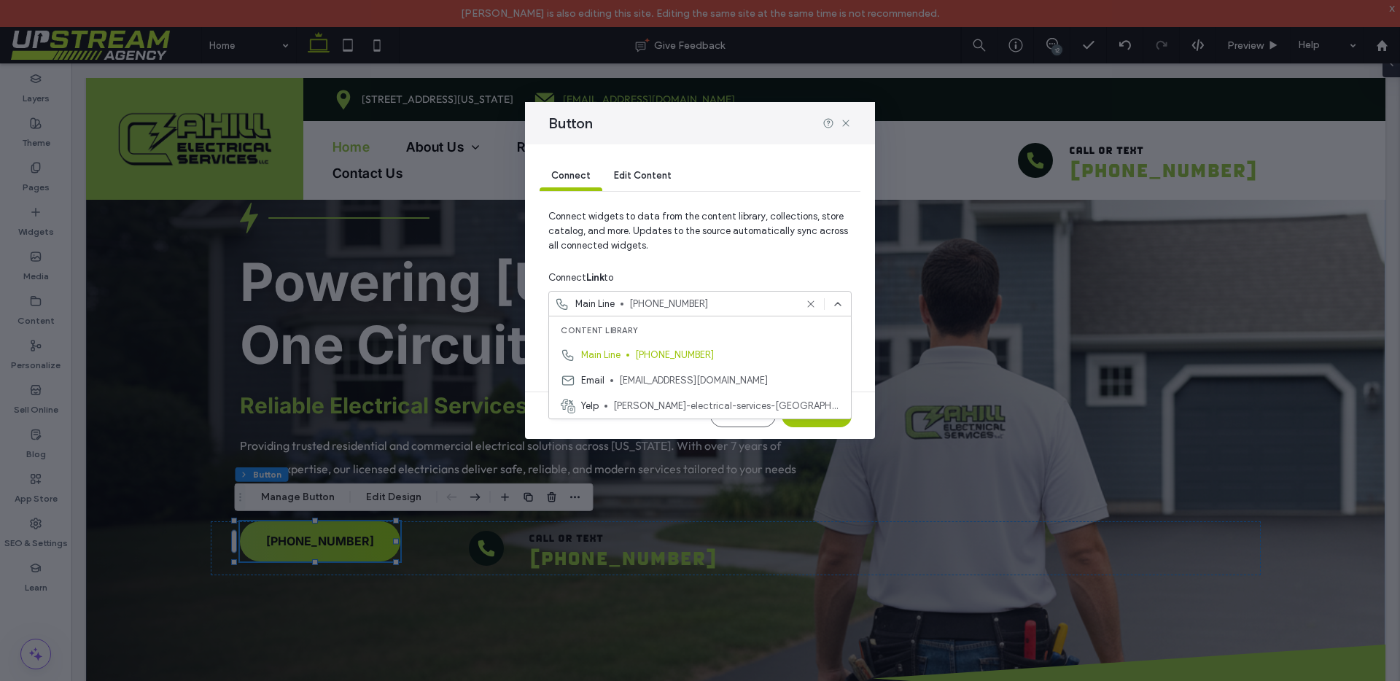
click at [704, 266] on div "Connect Link to" at bounding box center [699, 278] width 303 height 26
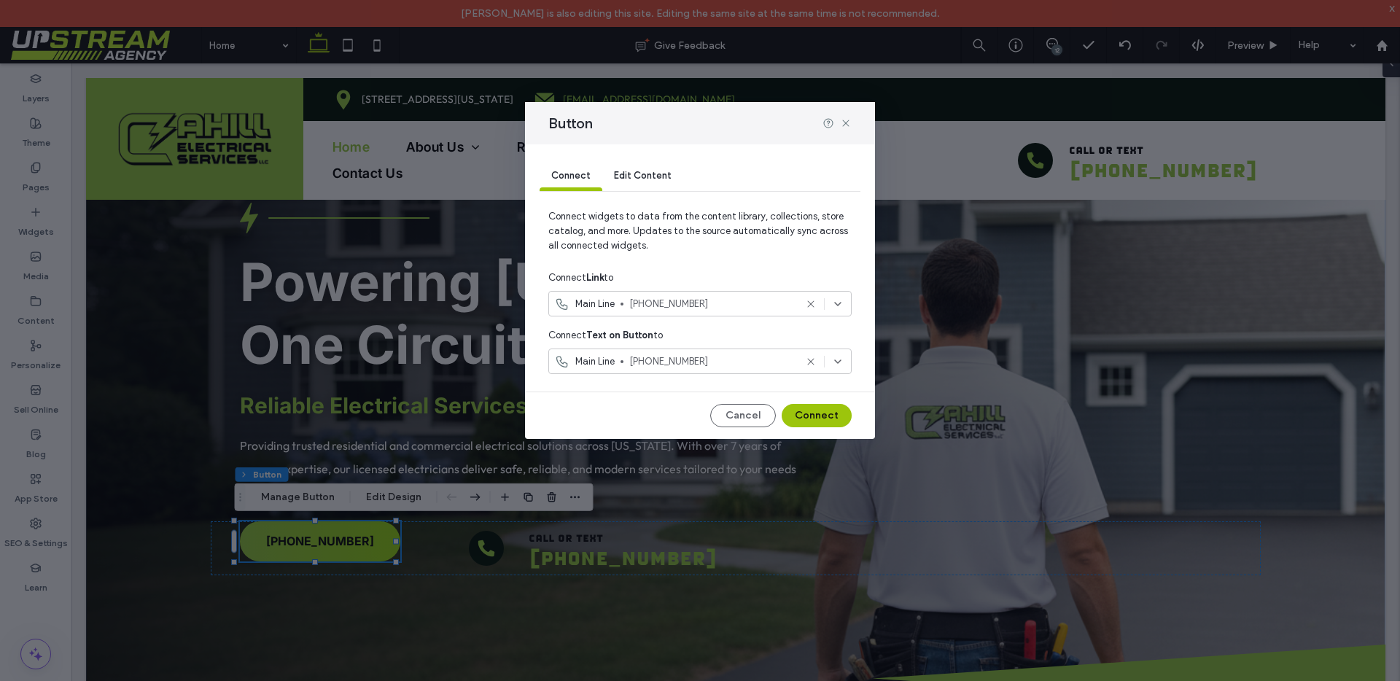
click at [672, 297] on span "[PHONE_NUMBER]" at bounding box center [712, 304] width 166 height 15
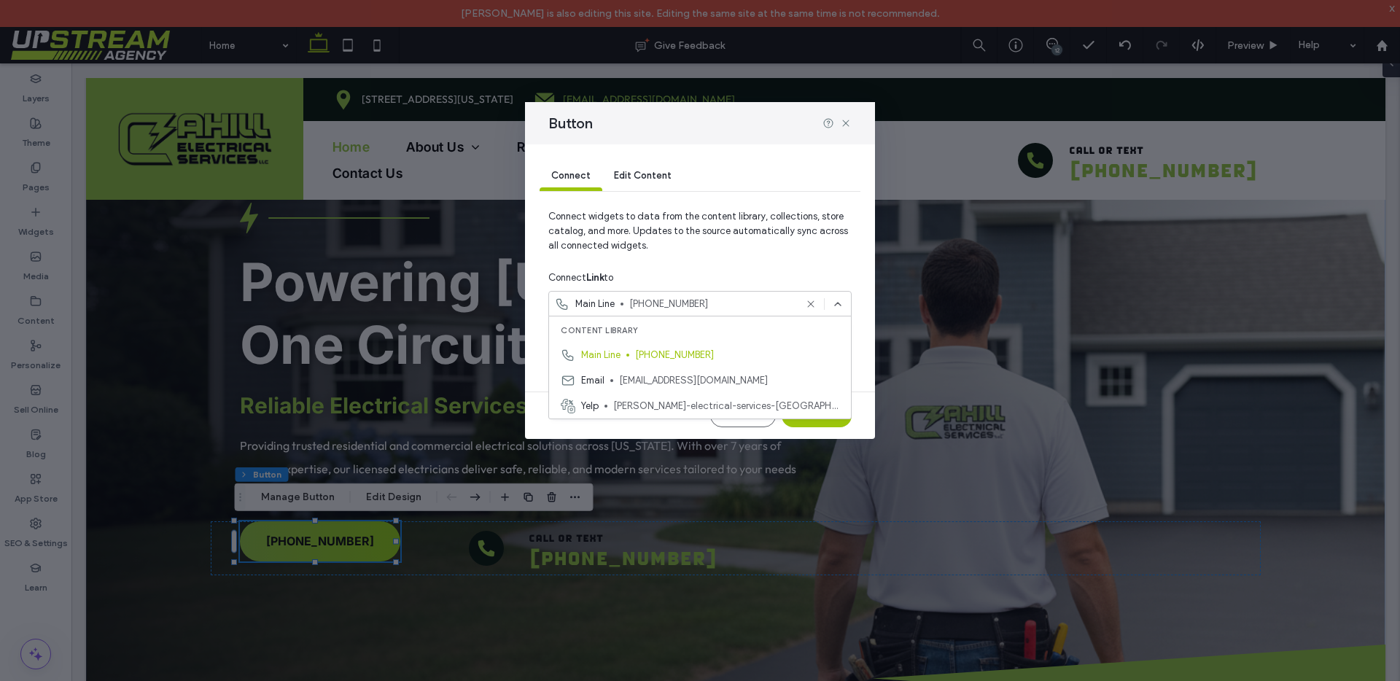
click at [697, 275] on div "Connect Link to" at bounding box center [699, 278] width 303 height 26
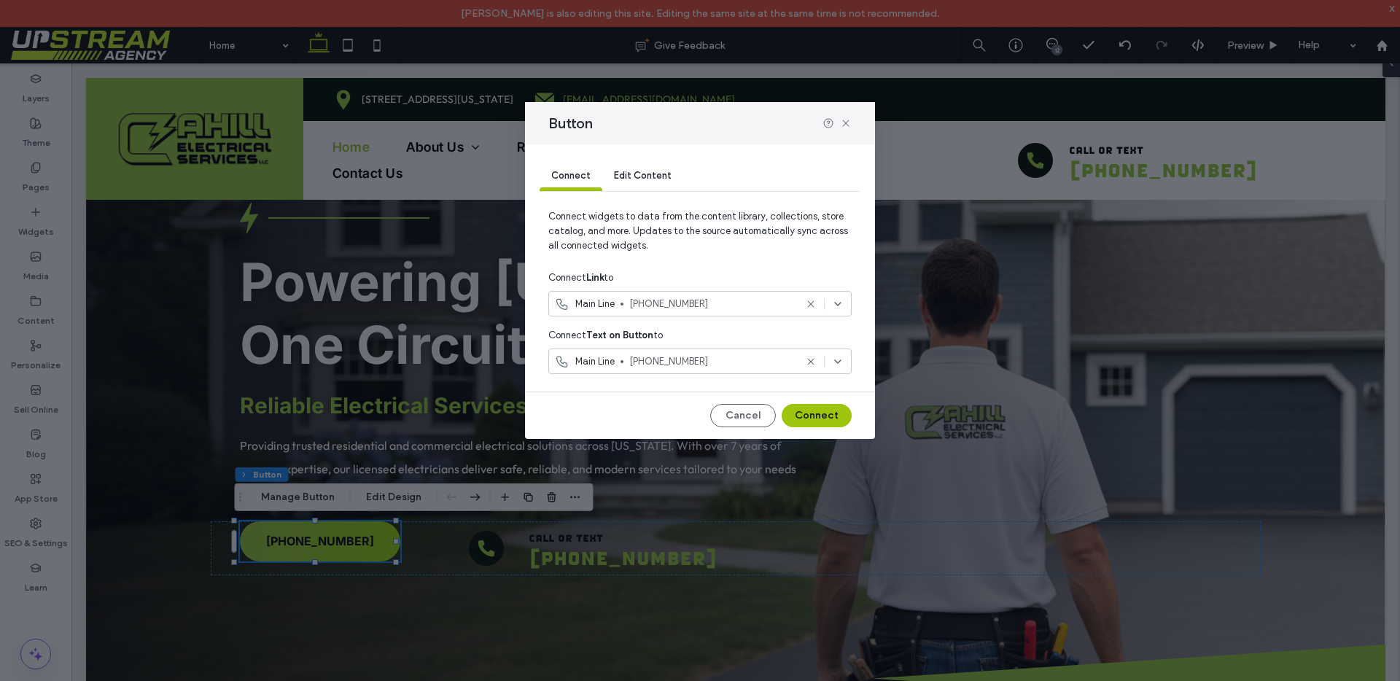
click at [814, 298] on icon at bounding box center [811, 304] width 12 height 12
click at [738, 353] on div "Main Line (203) 468-0034" at bounding box center [699, 362] width 303 height 26
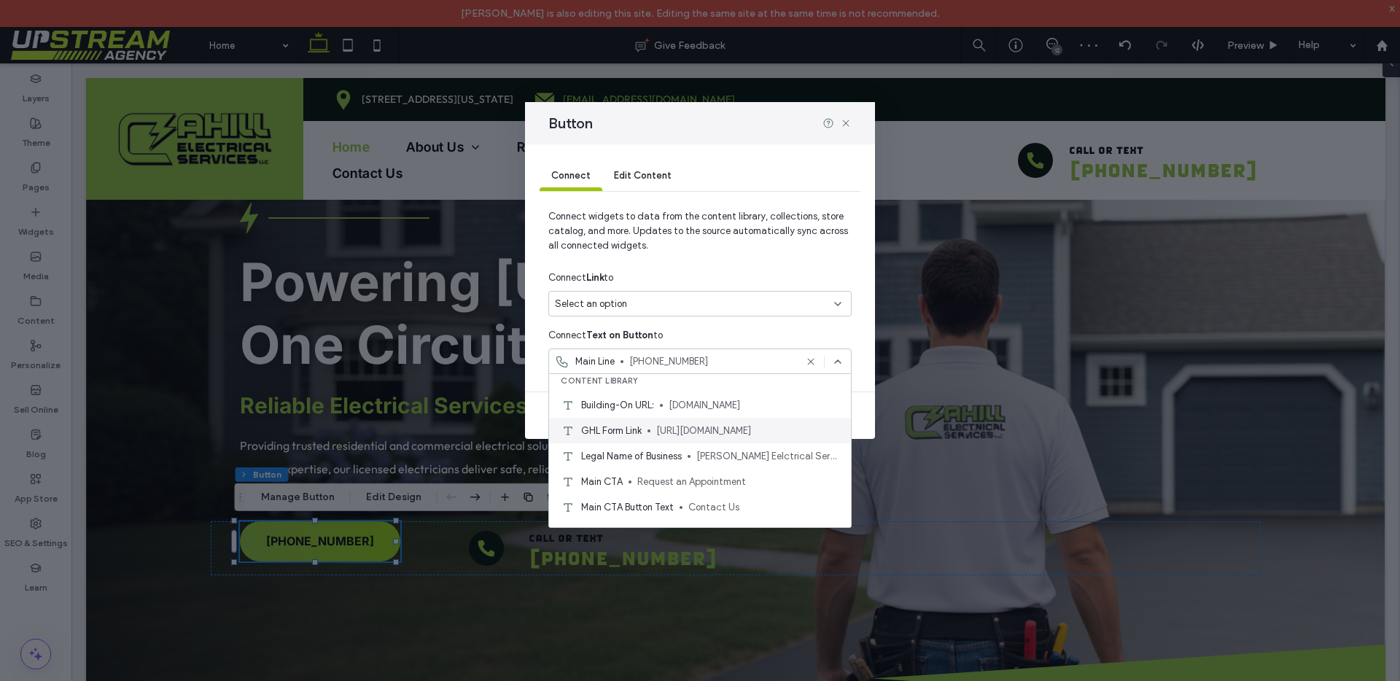
scroll to position [25, 0]
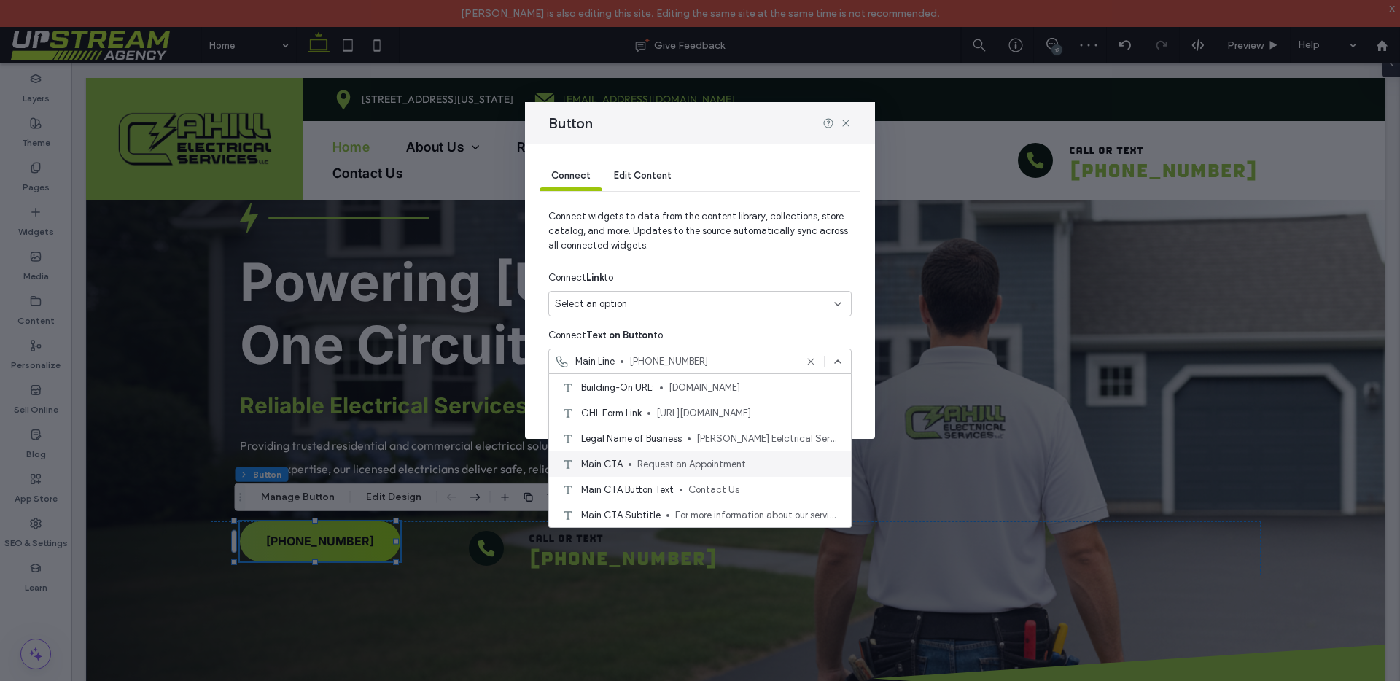
click at [673, 457] on span "Request an Appointment" at bounding box center [738, 464] width 202 height 15
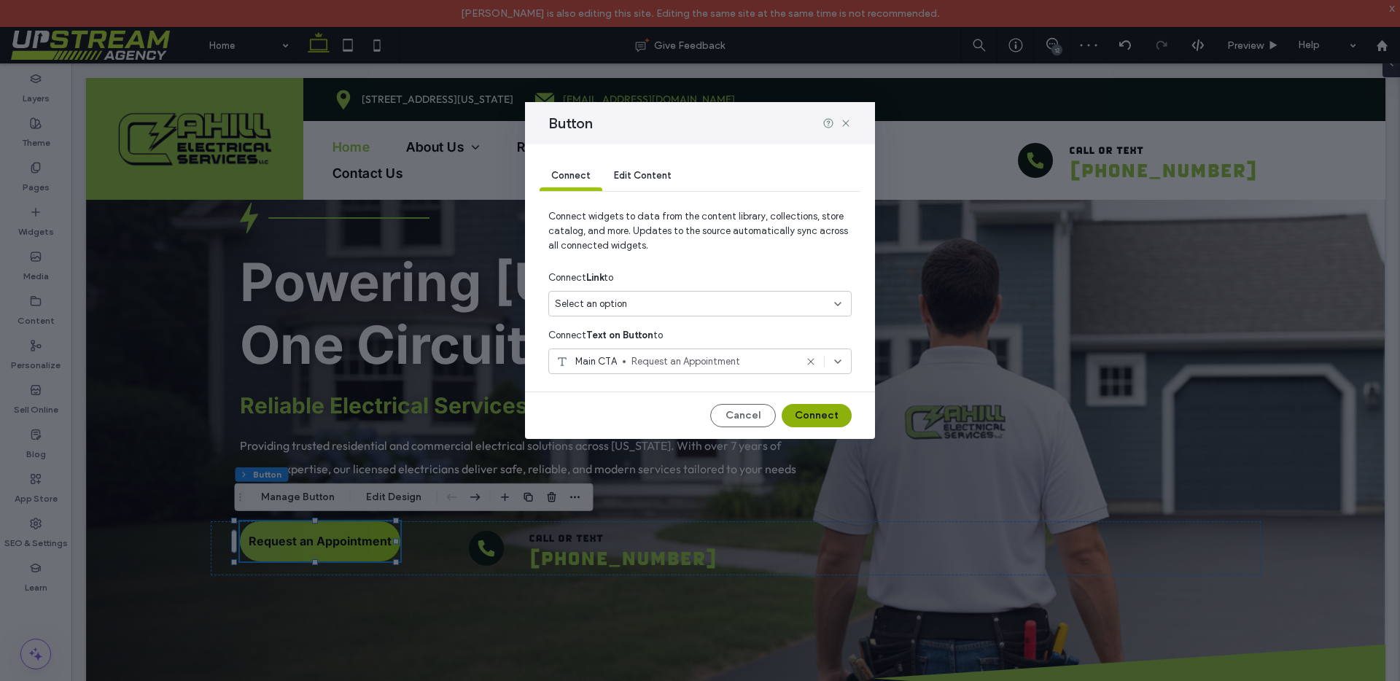
click at [814, 409] on button "Connect" at bounding box center [817, 415] width 70 height 23
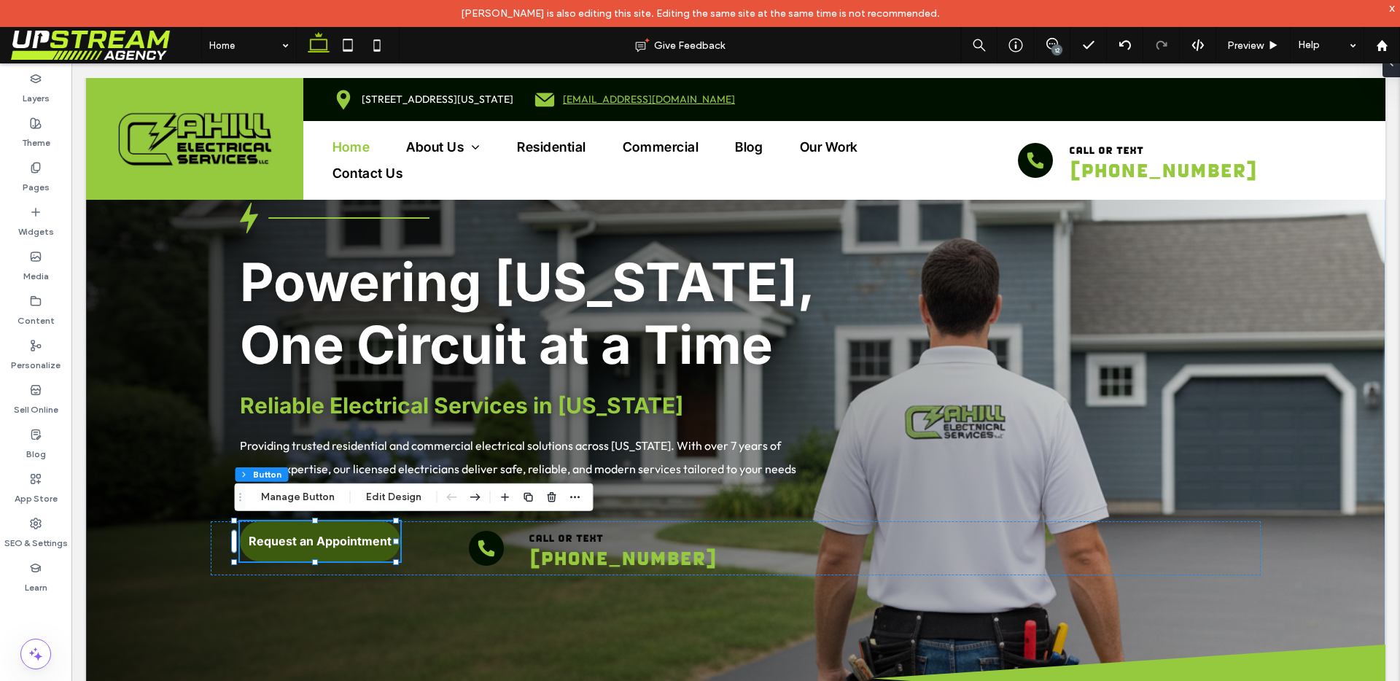
click at [393, 544] on link "Request an Appointment" at bounding box center [320, 541] width 160 height 40
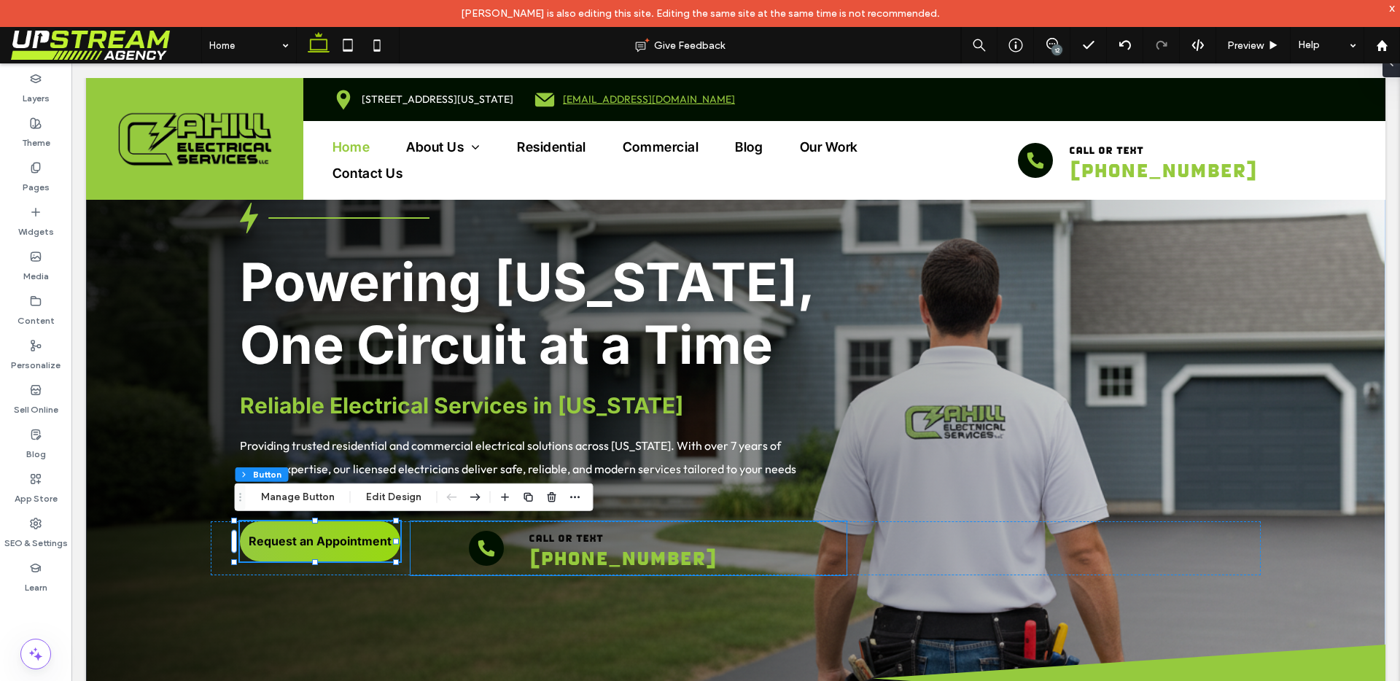
click at [410, 550] on div "call or text (203) 468-0034" at bounding box center [628, 548] width 436 height 54
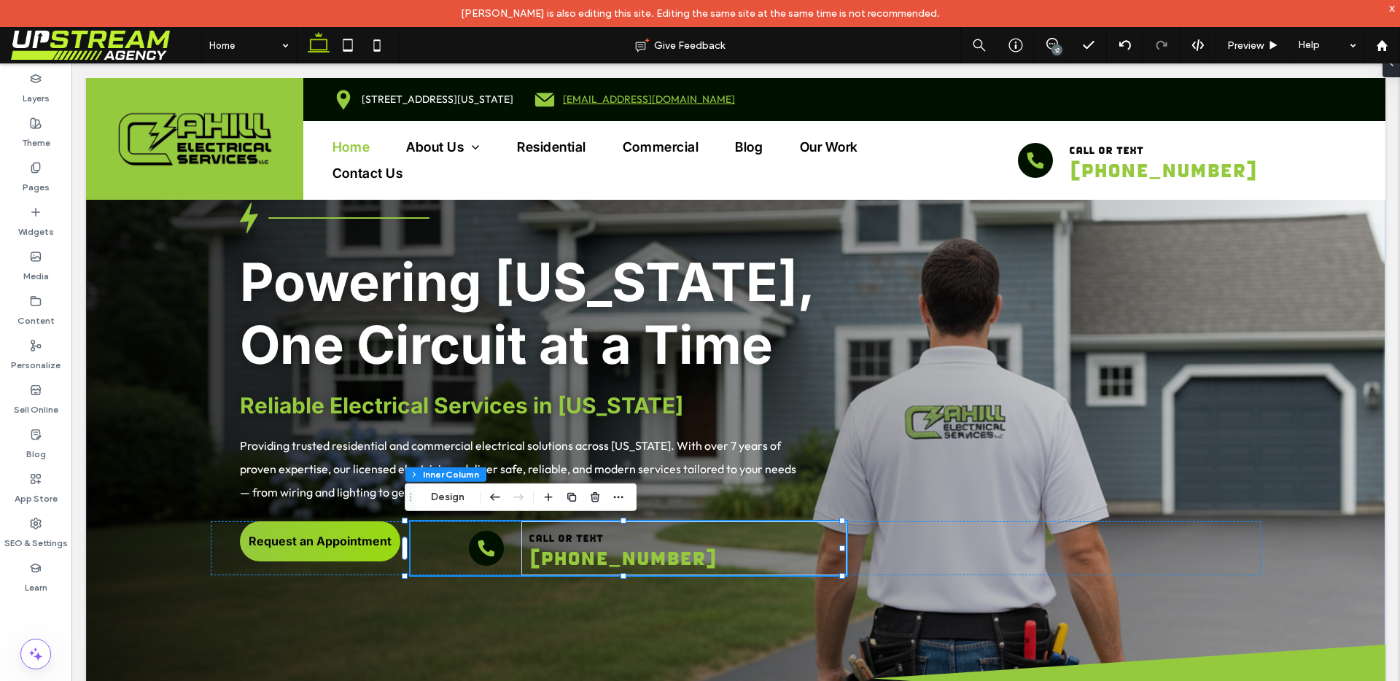
click at [445, 545] on div "call or text (203) 468-0034" at bounding box center [628, 548] width 436 height 54
drag, startPoint x: 448, startPoint y: 498, endPoint x: 790, endPoint y: 205, distance: 449.8
click at [448, 498] on button "Design" at bounding box center [447, 496] width 52 height 17
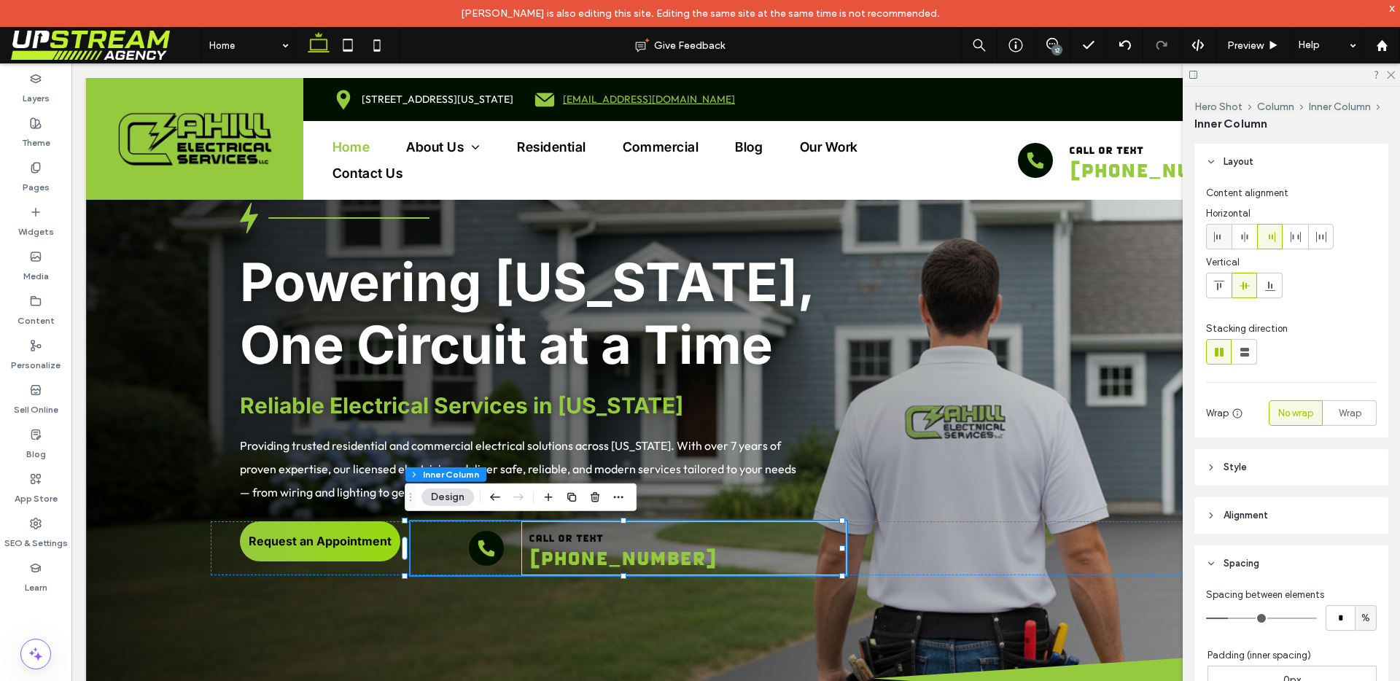
click at [1222, 235] on icon at bounding box center [1219, 237] width 12 height 12
click at [806, 552] on div "call or text (203) 468-0034" at bounding box center [628, 548] width 436 height 54
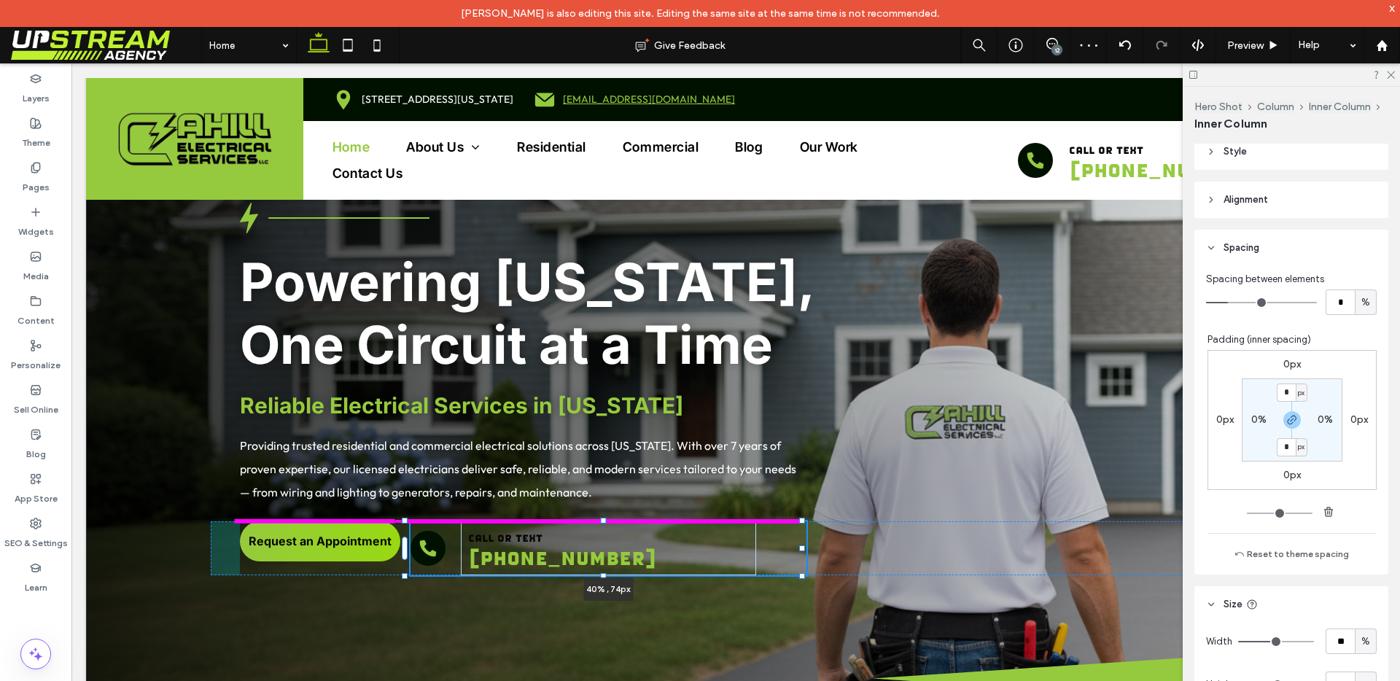
scroll to position [354, 0]
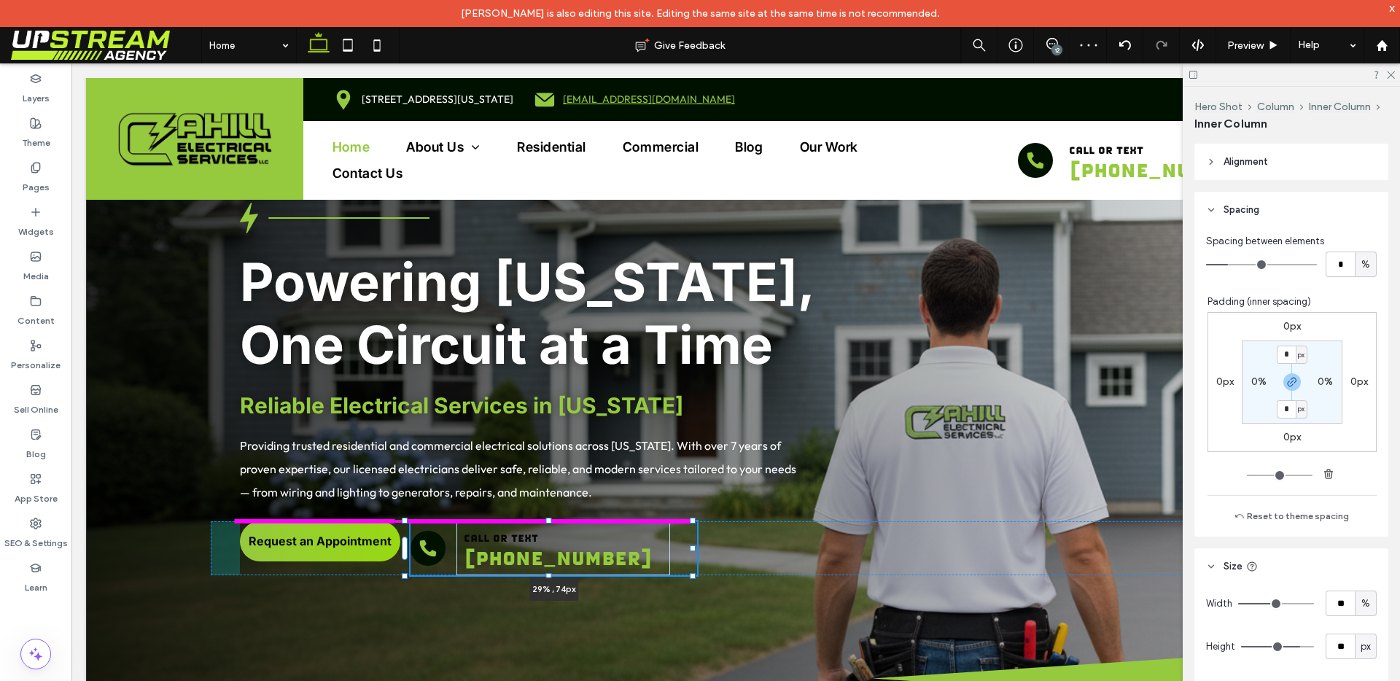
drag, startPoint x: 840, startPoint y: 547, endPoint x: 690, endPoint y: 551, distance: 149.5
click at [690, 551] on div "Powering Connecticut, One Circuit at a Time Reliable Electrical Services in Con…" at bounding box center [735, 402] width 1299 height 619
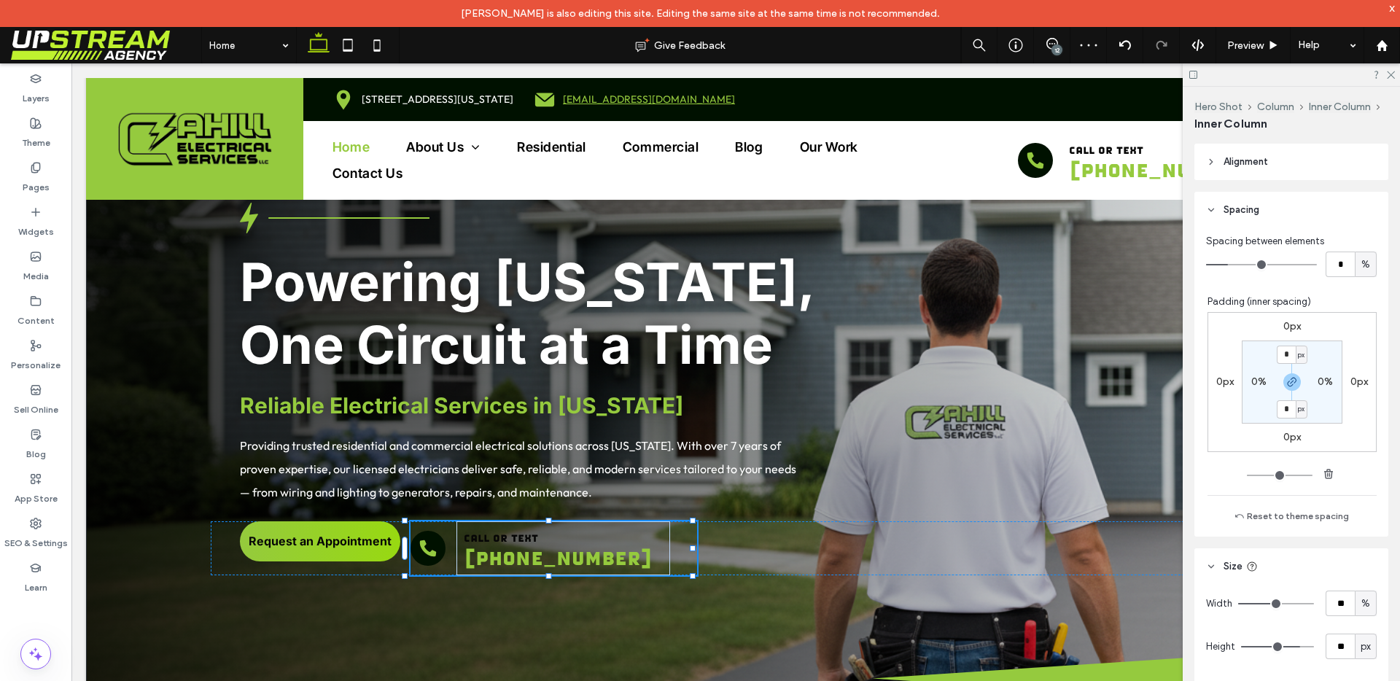
type input "**"
type input "****"
click at [585, 538] on p "call or text" at bounding box center [563, 537] width 199 height 17
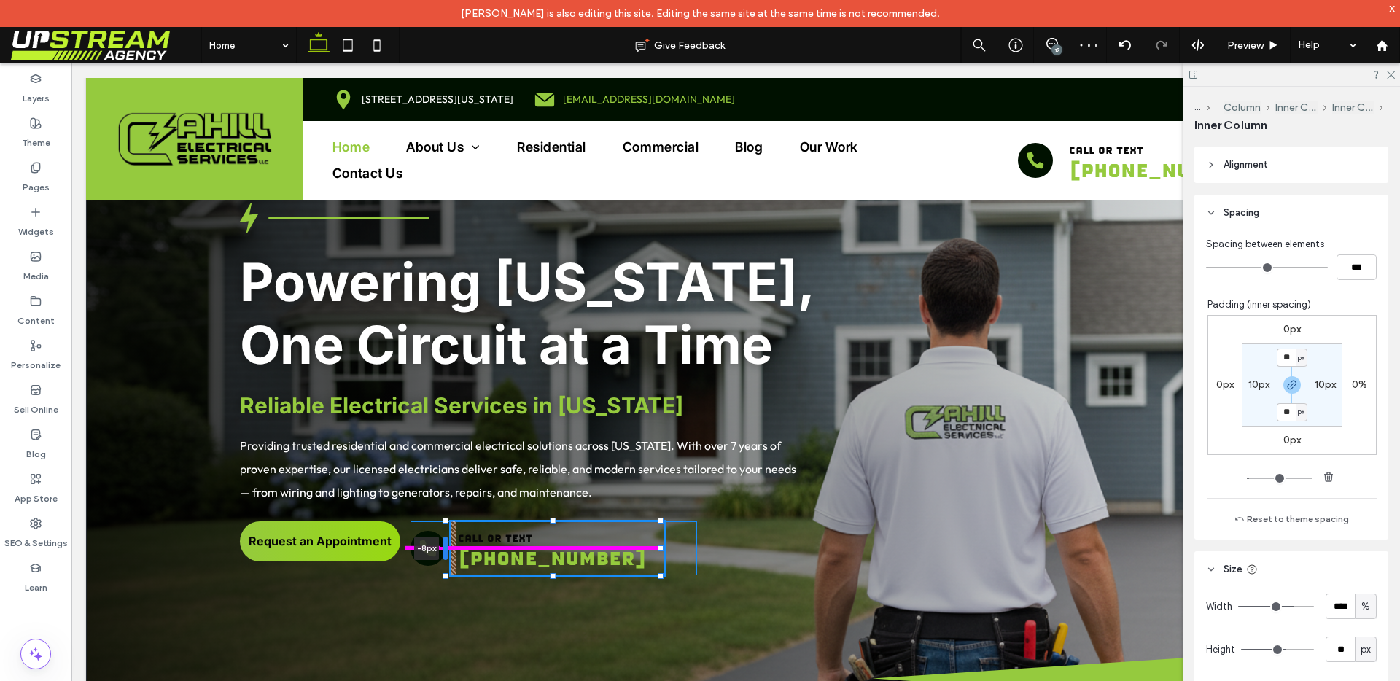
scroll to position [292, 0]
click at [449, 550] on div at bounding box center [451, 548] width 6 height 23
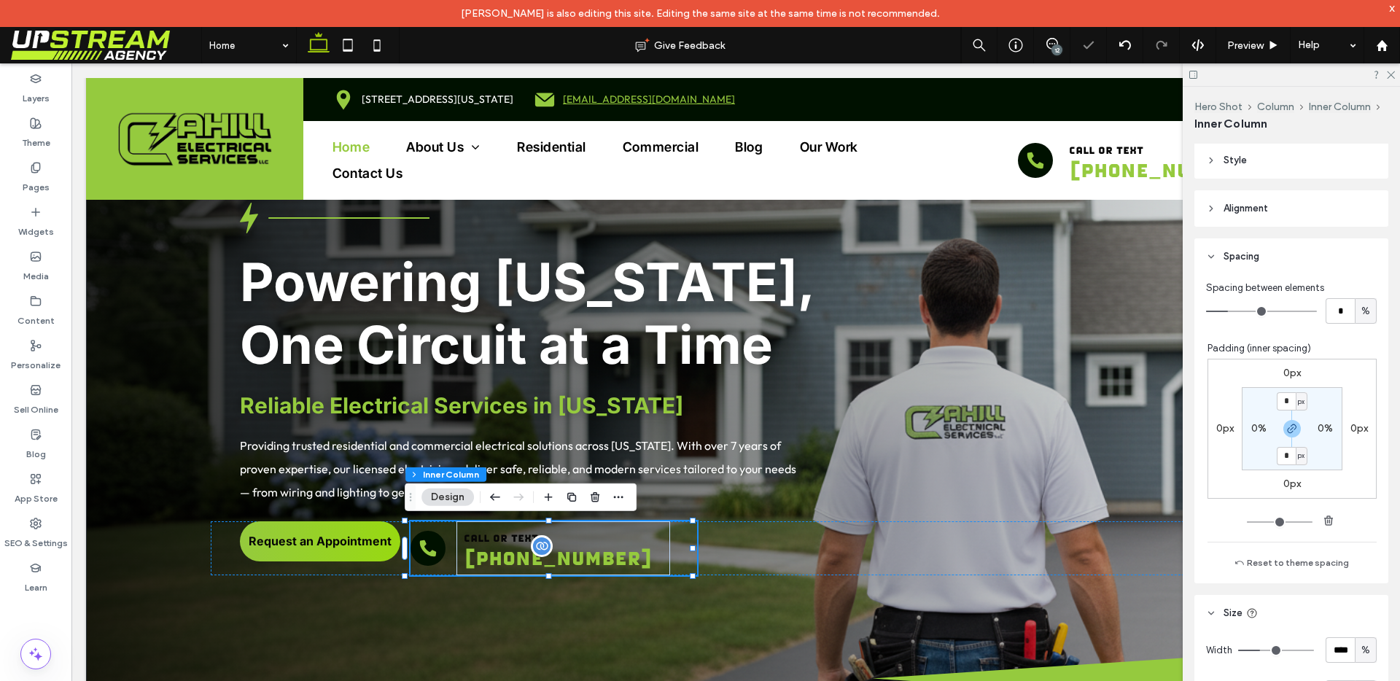
scroll to position [354, 0]
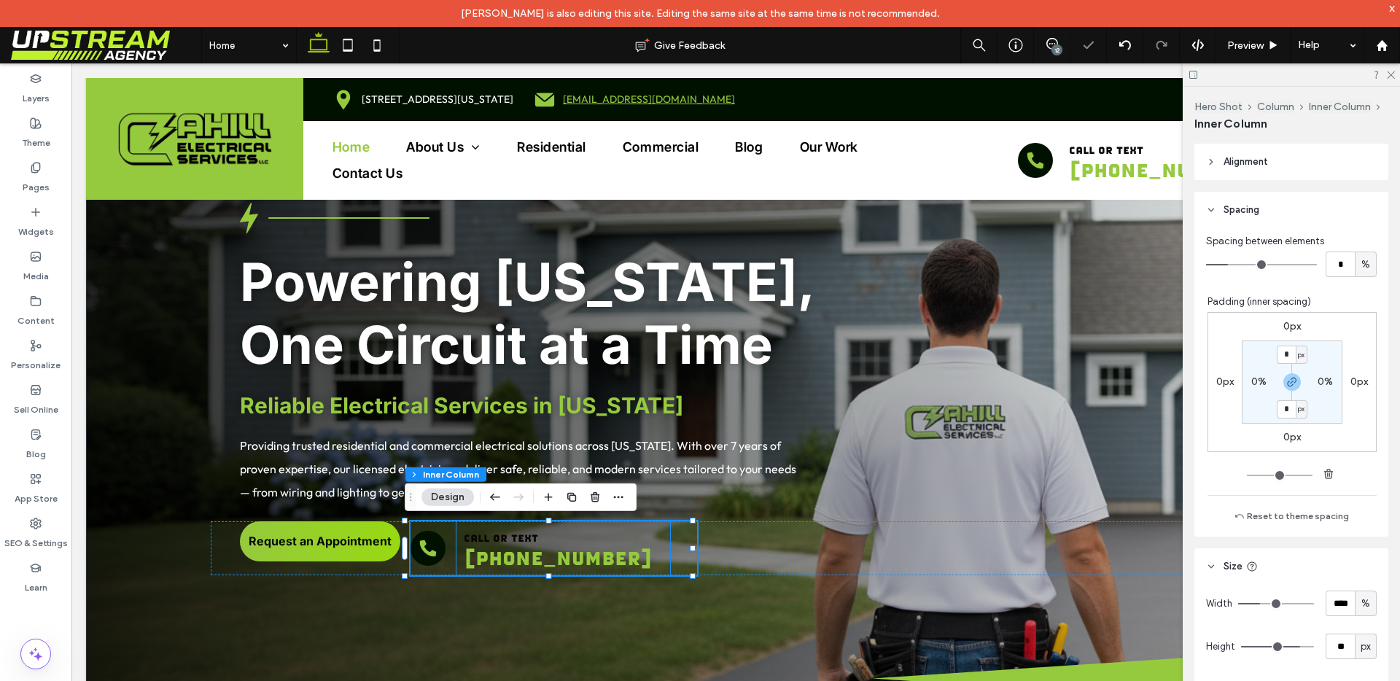
click at [623, 540] on p "call or text" at bounding box center [563, 537] width 199 height 17
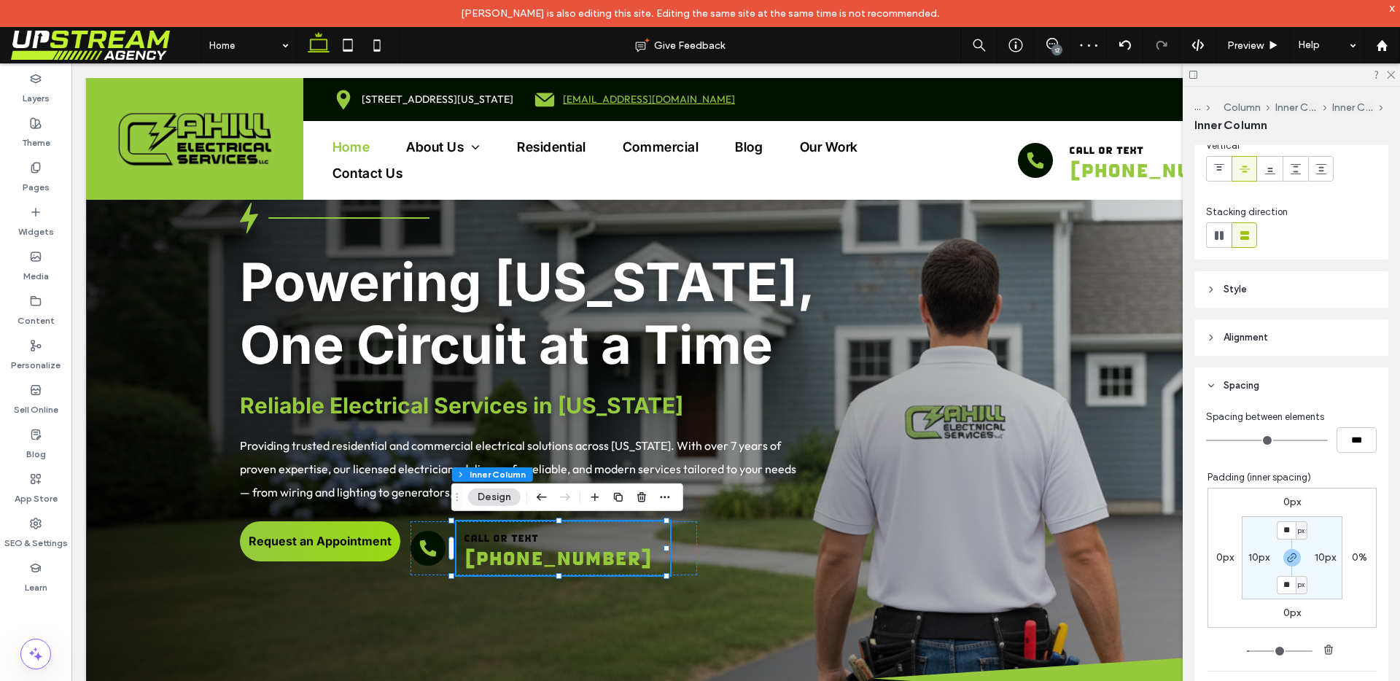
scroll to position [273, 0]
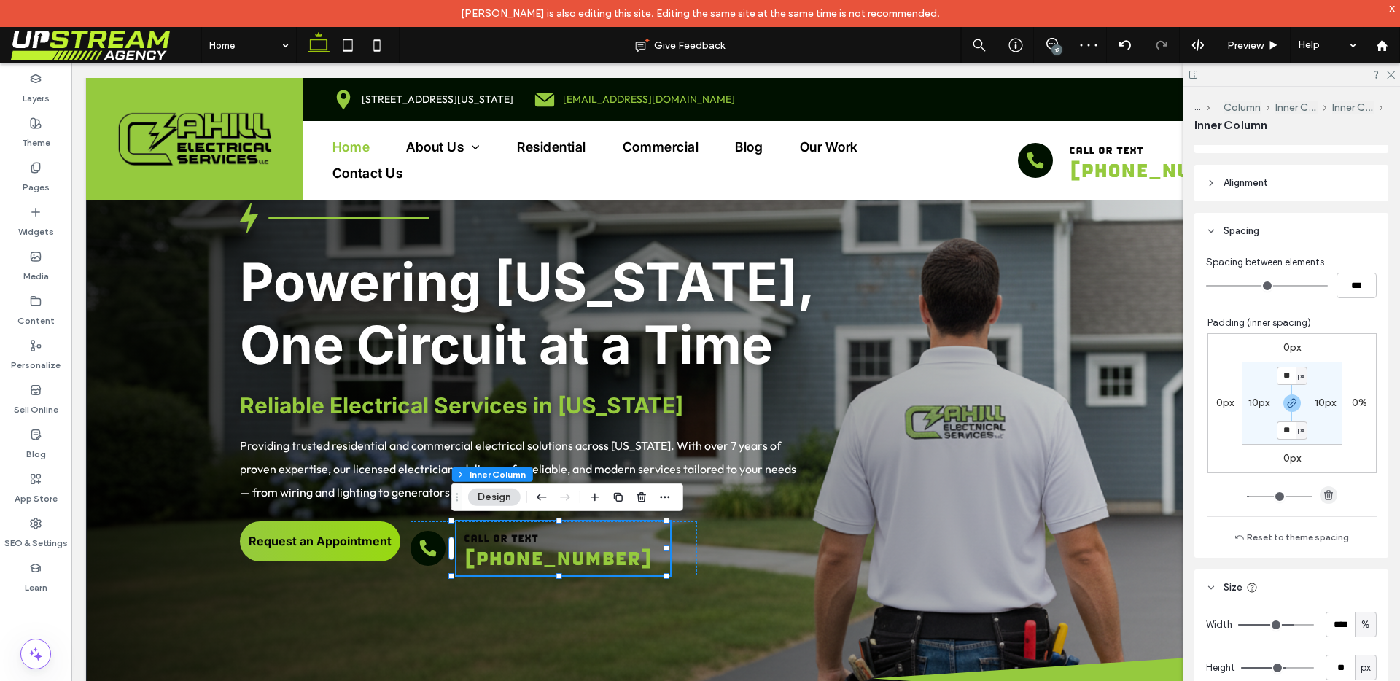
click at [1323, 498] on icon "button" at bounding box center [1329, 495] width 12 height 12
type input "*"
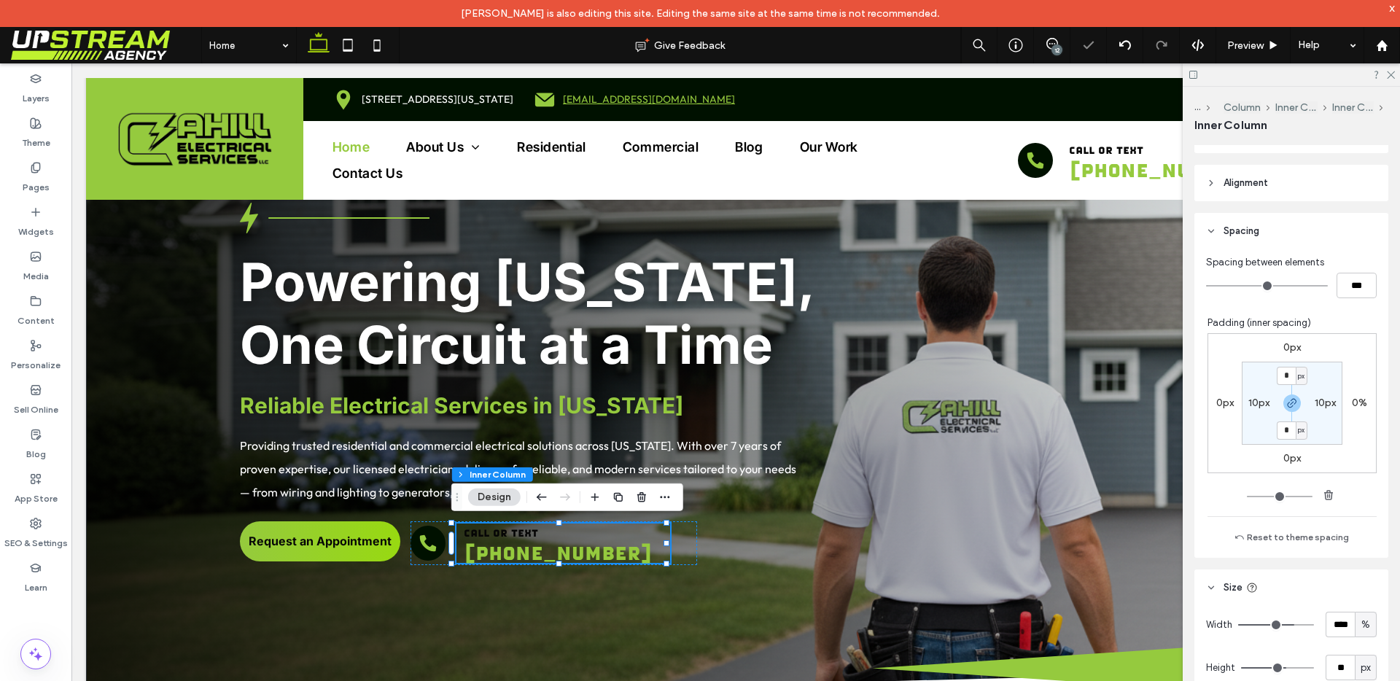
click at [1315, 405] on label "10px" at bounding box center [1325, 403] width 21 height 12
click at [1324, 499] on use "button" at bounding box center [1328, 494] width 9 height 9
type input "*"
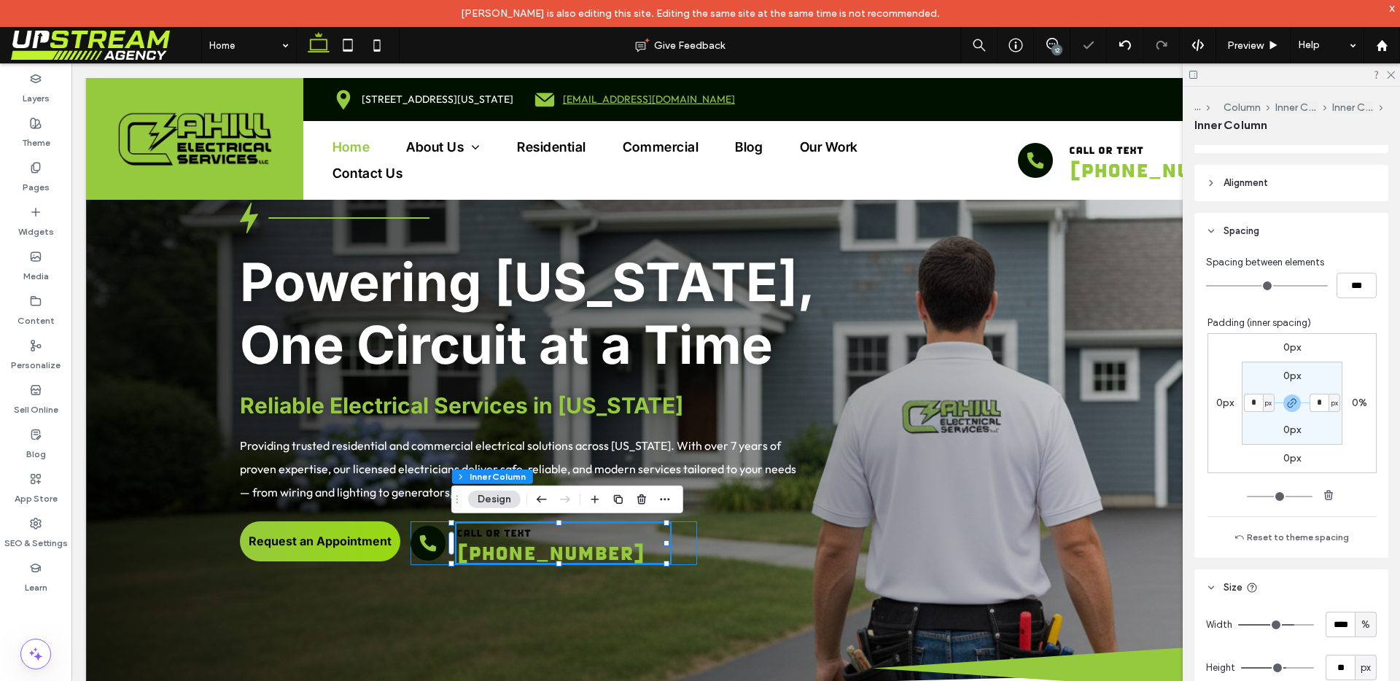
click at [442, 548] on div "call or text (203) 468-0034" at bounding box center [553, 543] width 287 height 44
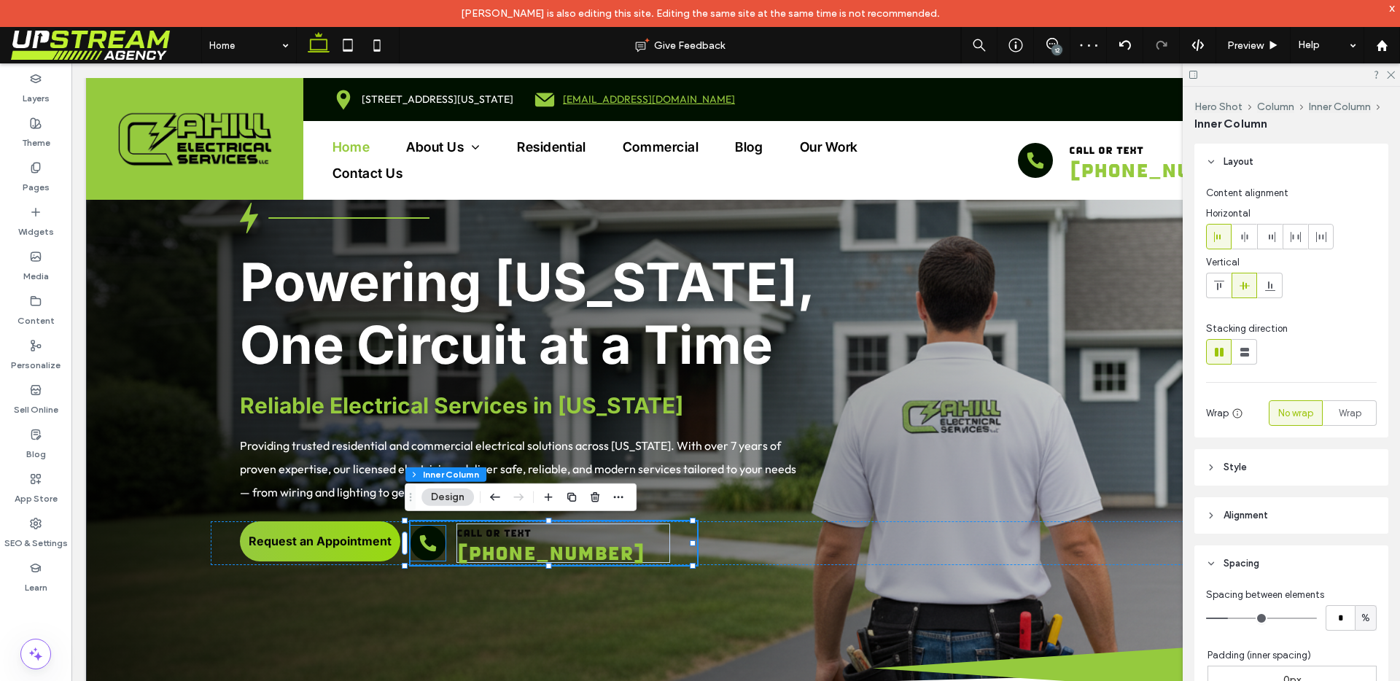
click at [421, 550] on icon at bounding box center [428, 543] width 20 height 20
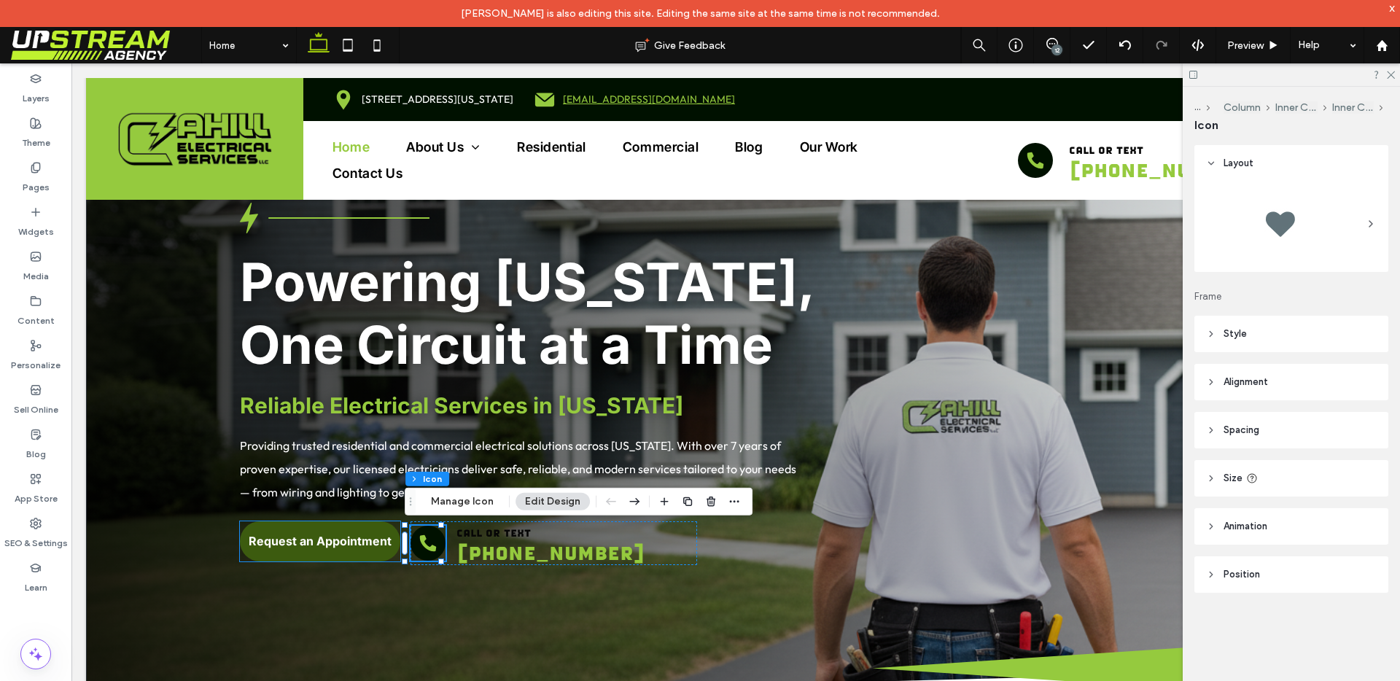
click at [362, 558] on link "Request an Appointment" at bounding box center [320, 541] width 160 height 40
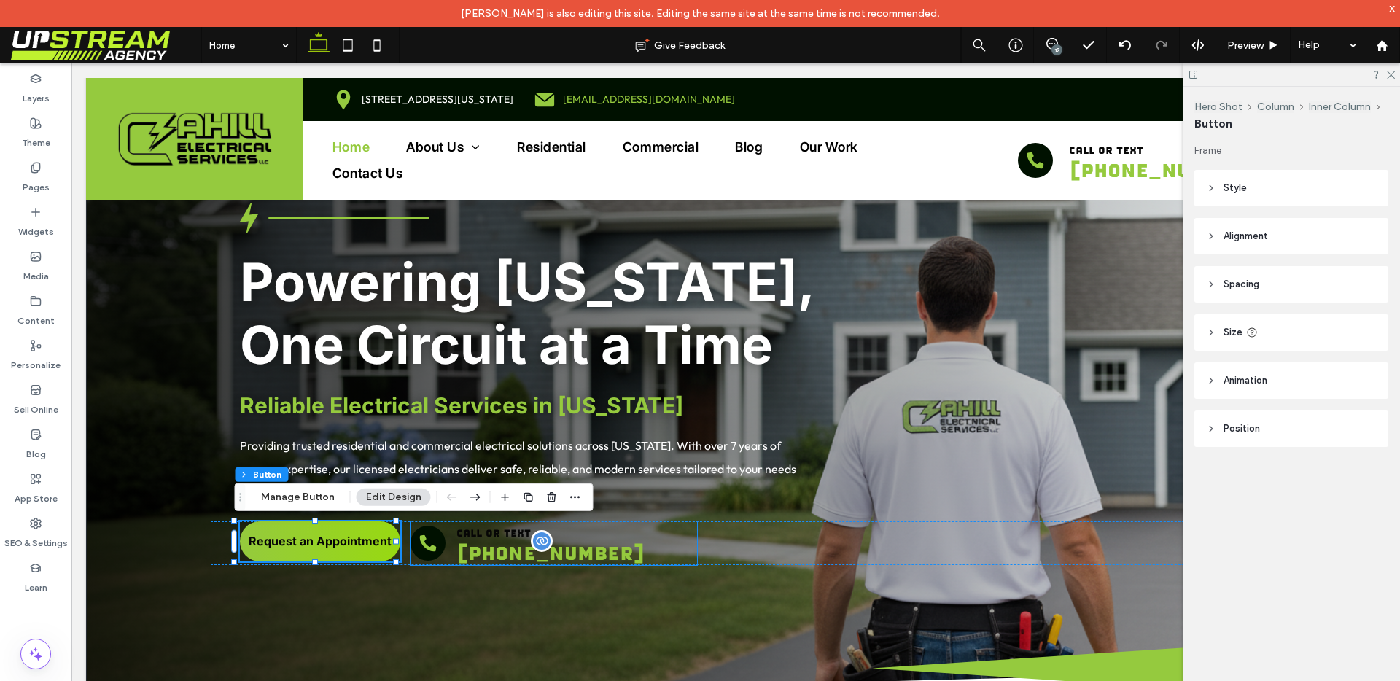
click at [458, 558] on span "[PHONE_NUMBER]" at bounding box center [550, 552] width 189 height 22
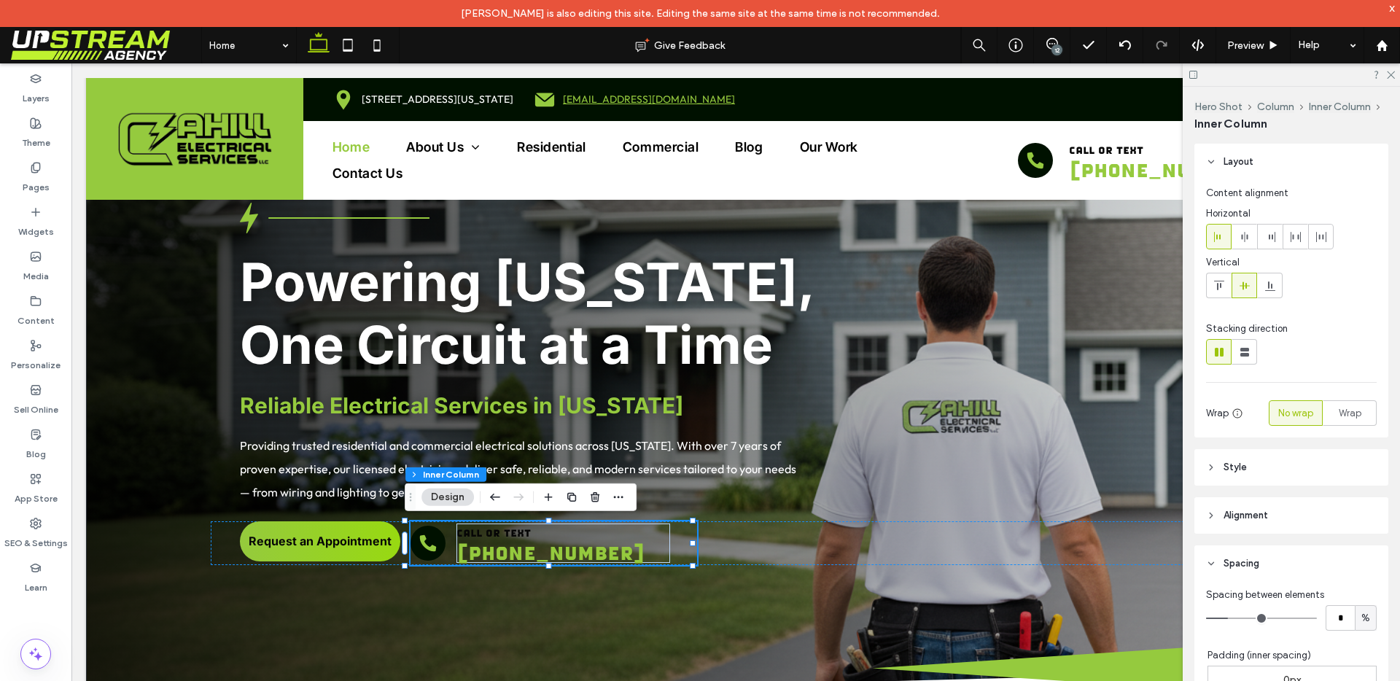
click at [444, 553] on div "call or text (203) 468-0034" at bounding box center [553, 543] width 287 height 44
click at [437, 548] on div at bounding box center [427, 543] width 35 height 35
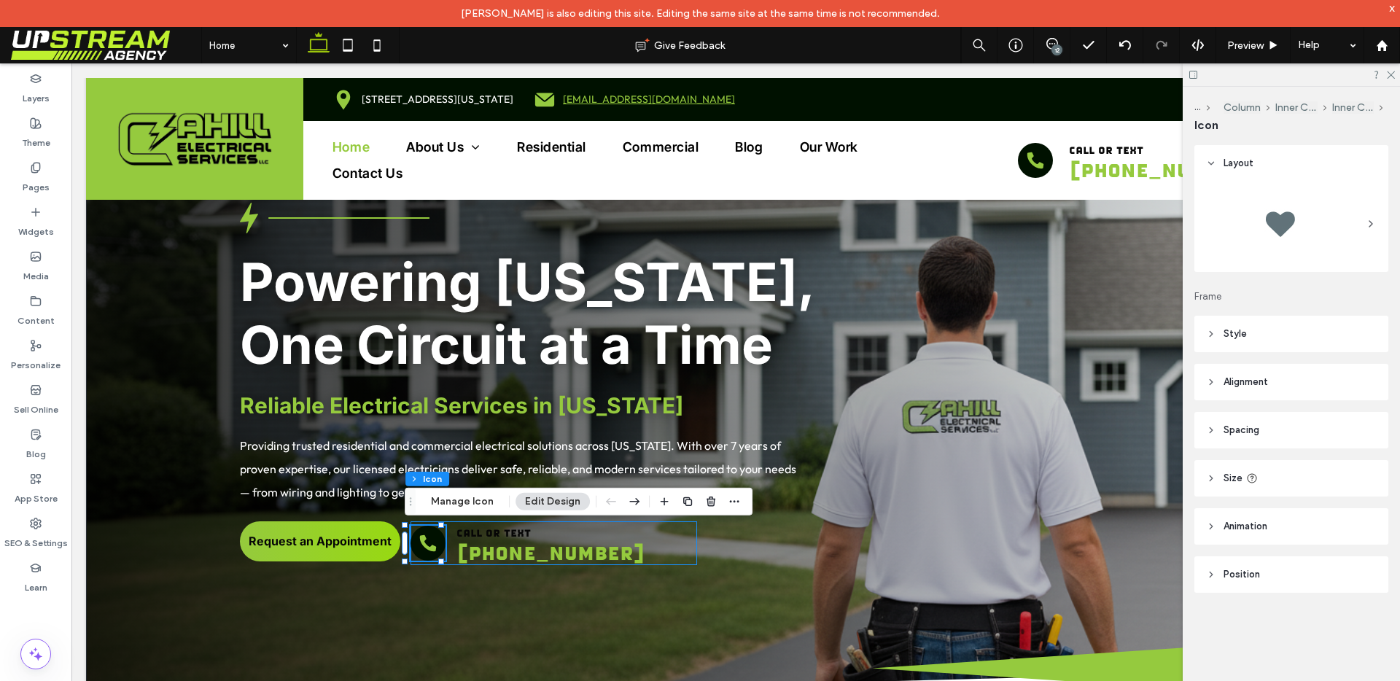
click at [665, 546] on div "call or text (203) 468-0034" at bounding box center [553, 543] width 287 height 44
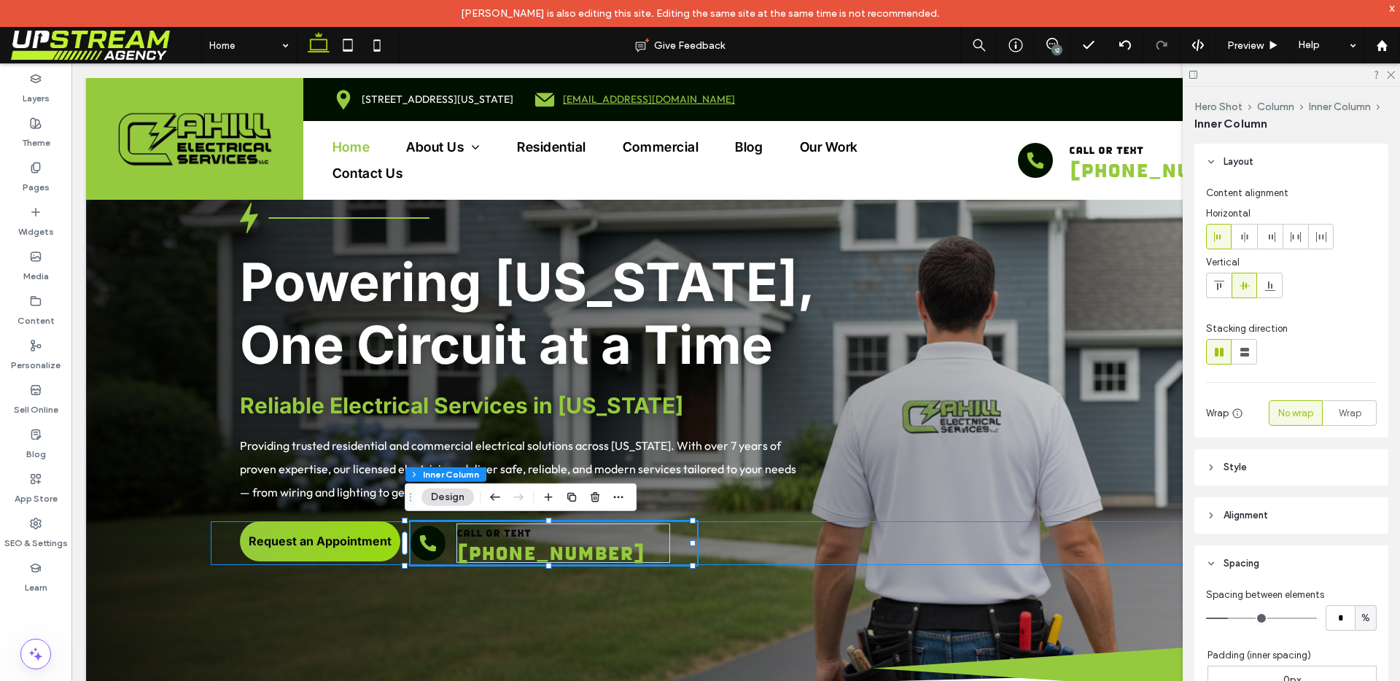
click at [224, 553] on div "Request an Appointment call or text (203) 468-0034" at bounding box center [736, 543] width 1050 height 44
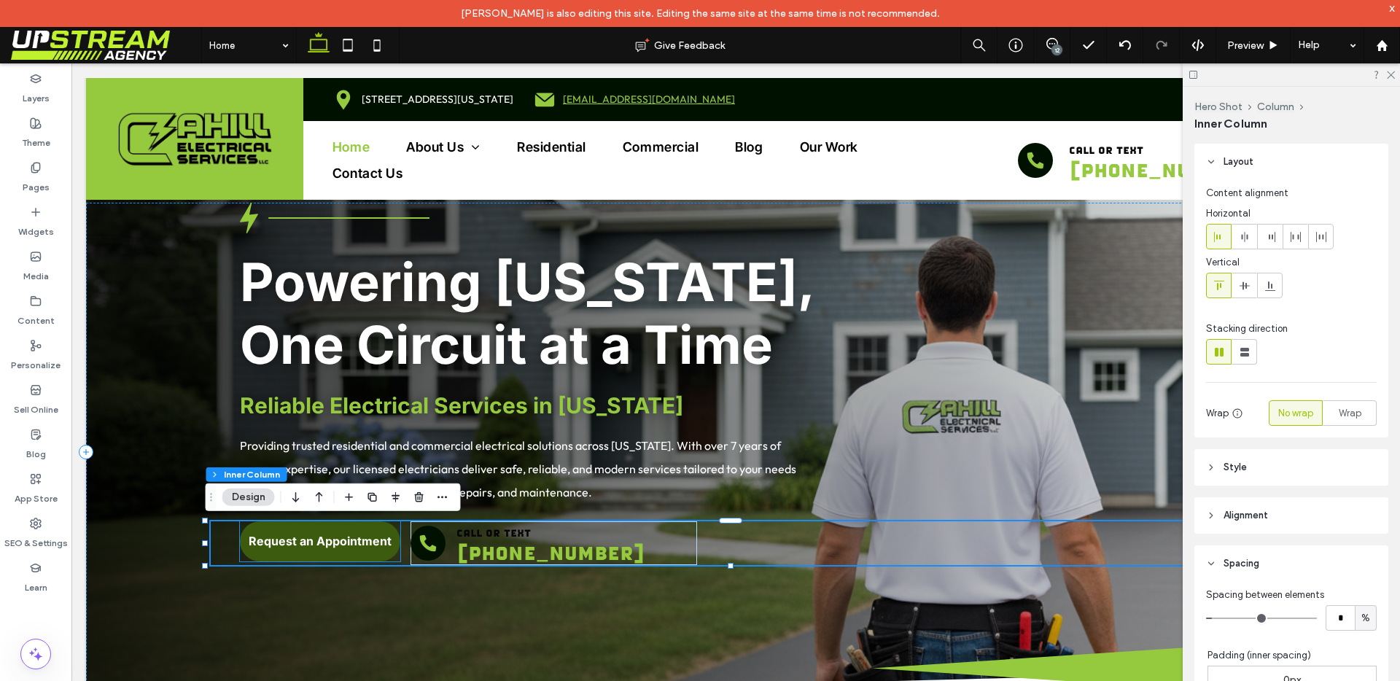
click at [270, 539] on p "Request an Appointment" at bounding box center [320, 541] width 143 height 15
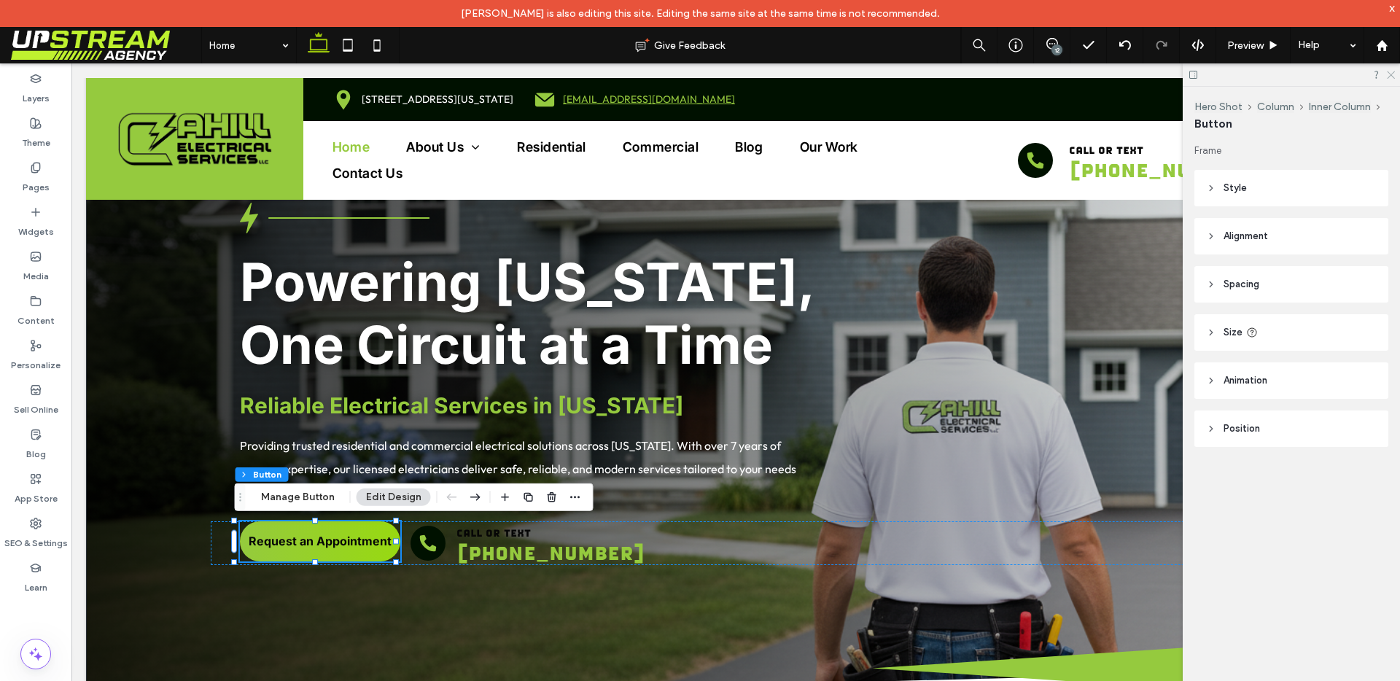
click at [1387, 77] on div at bounding box center [1291, 74] width 217 height 23
click at [1393, 78] on icon at bounding box center [1389, 73] width 9 height 9
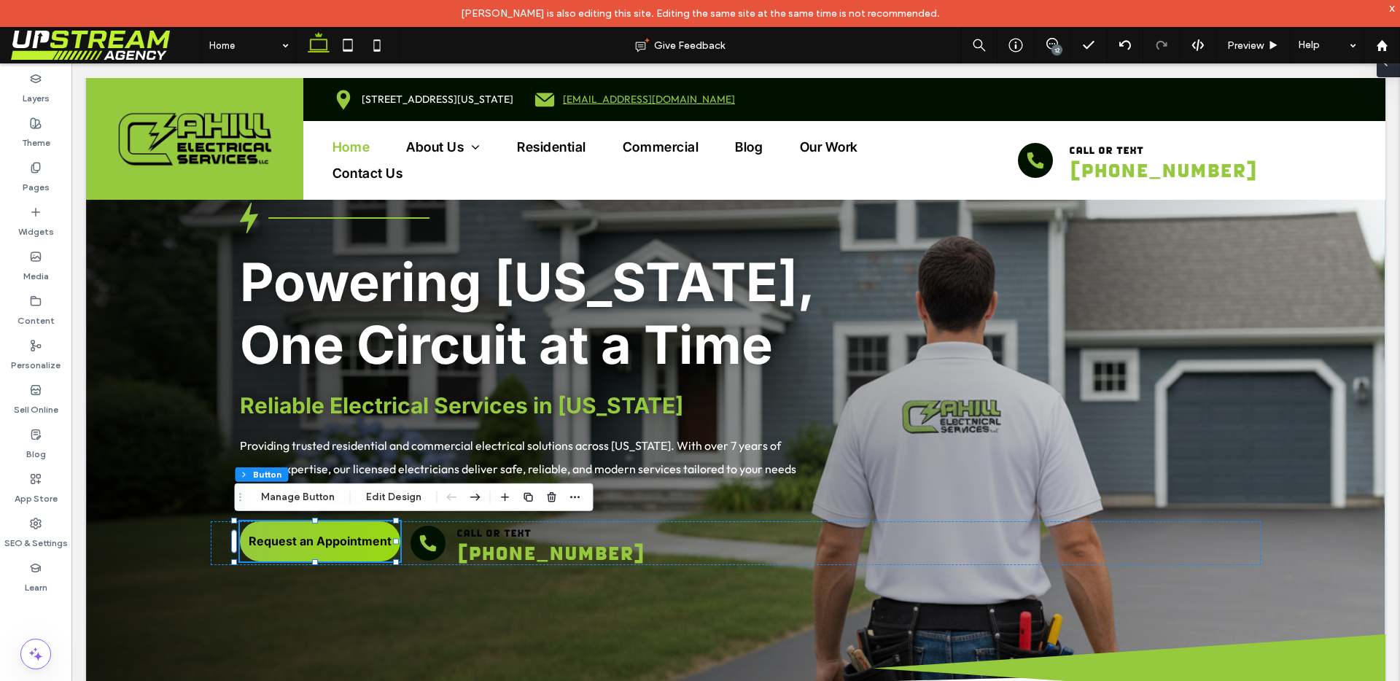
click at [1387, 73] on span at bounding box center [1385, 62] width 12 height 29
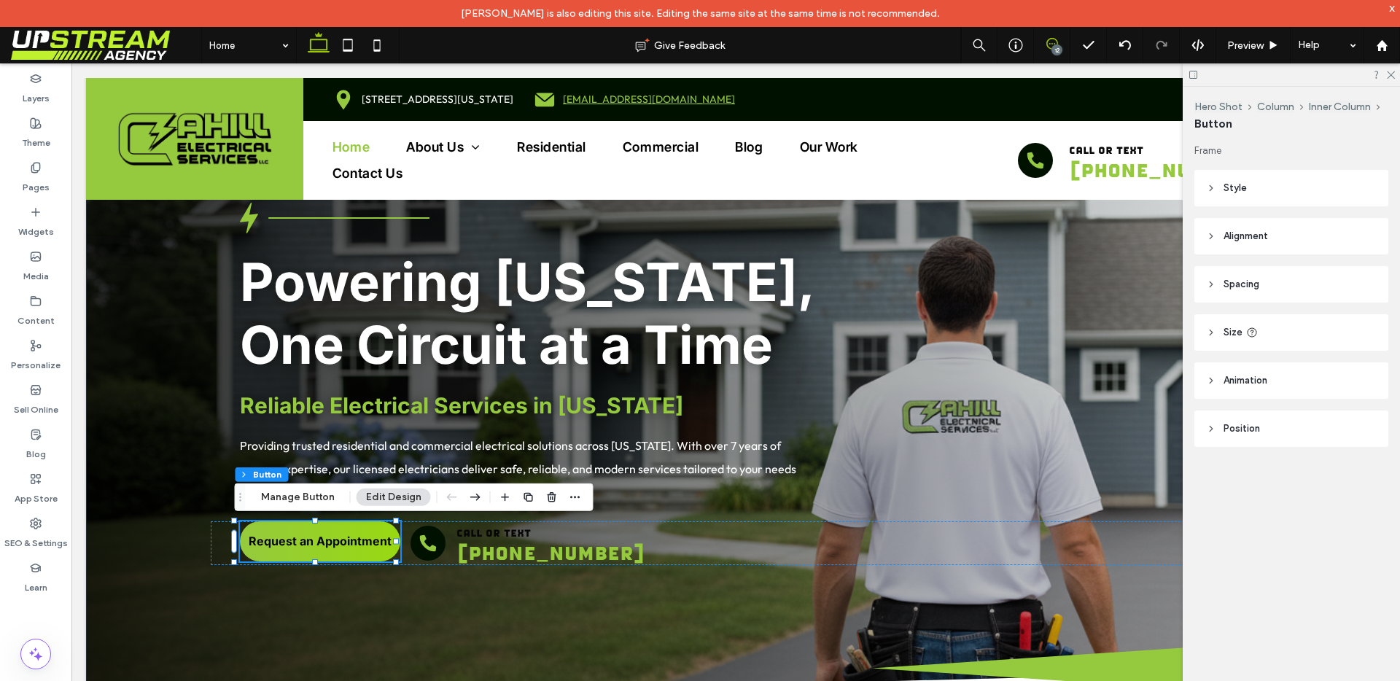
click at [1051, 44] on use at bounding box center [1052, 44] width 12 height 12
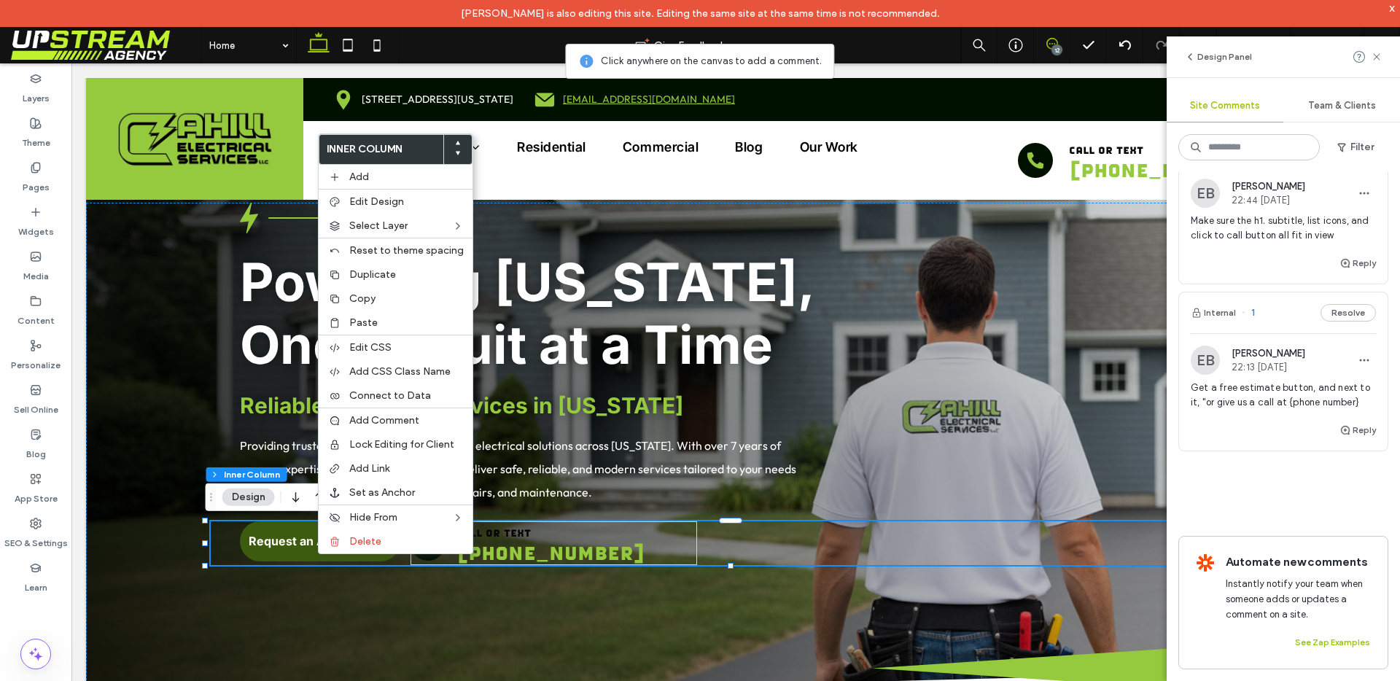
scroll to position [0, 0]
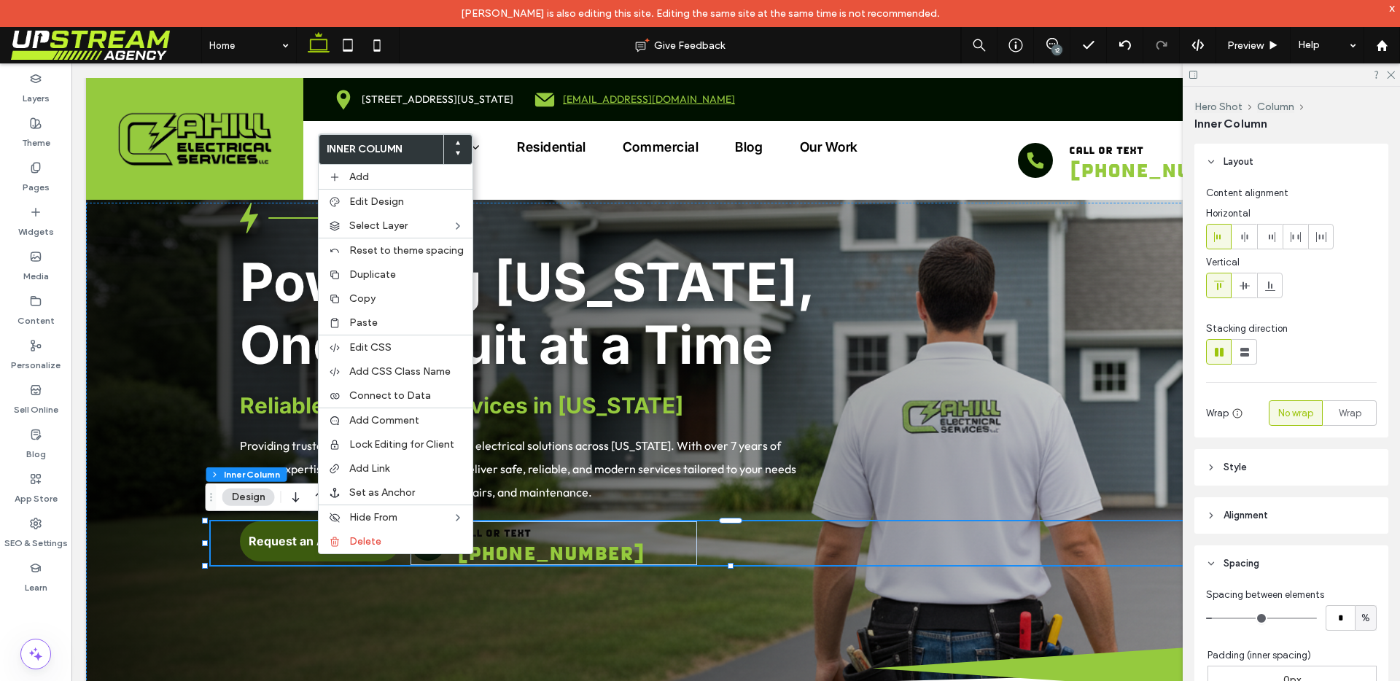
click at [304, 550] on link "Request an Appointment" at bounding box center [320, 541] width 160 height 40
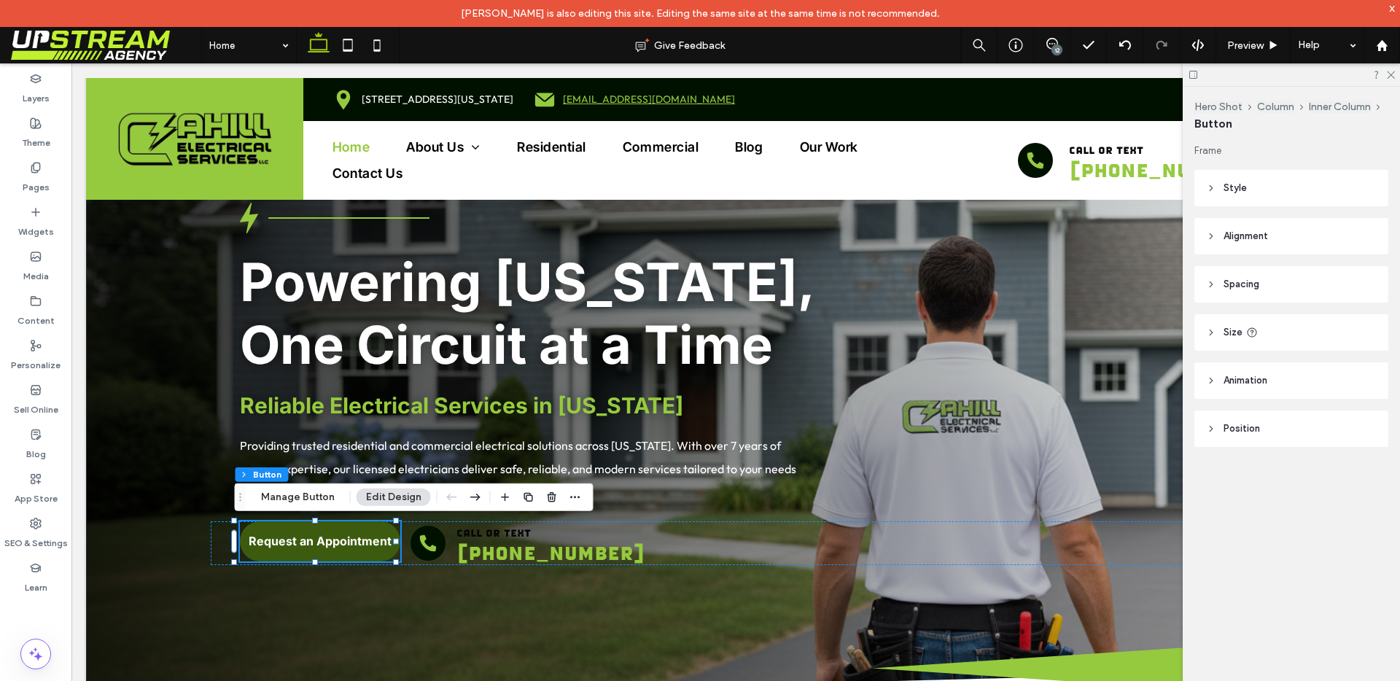
click at [275, 555] on link "Request an Appointment" at bounding box center [320, 541] width 160 height 40
click at [1056, 40] on span at bounding box center [1052, 44] width 36 height 12
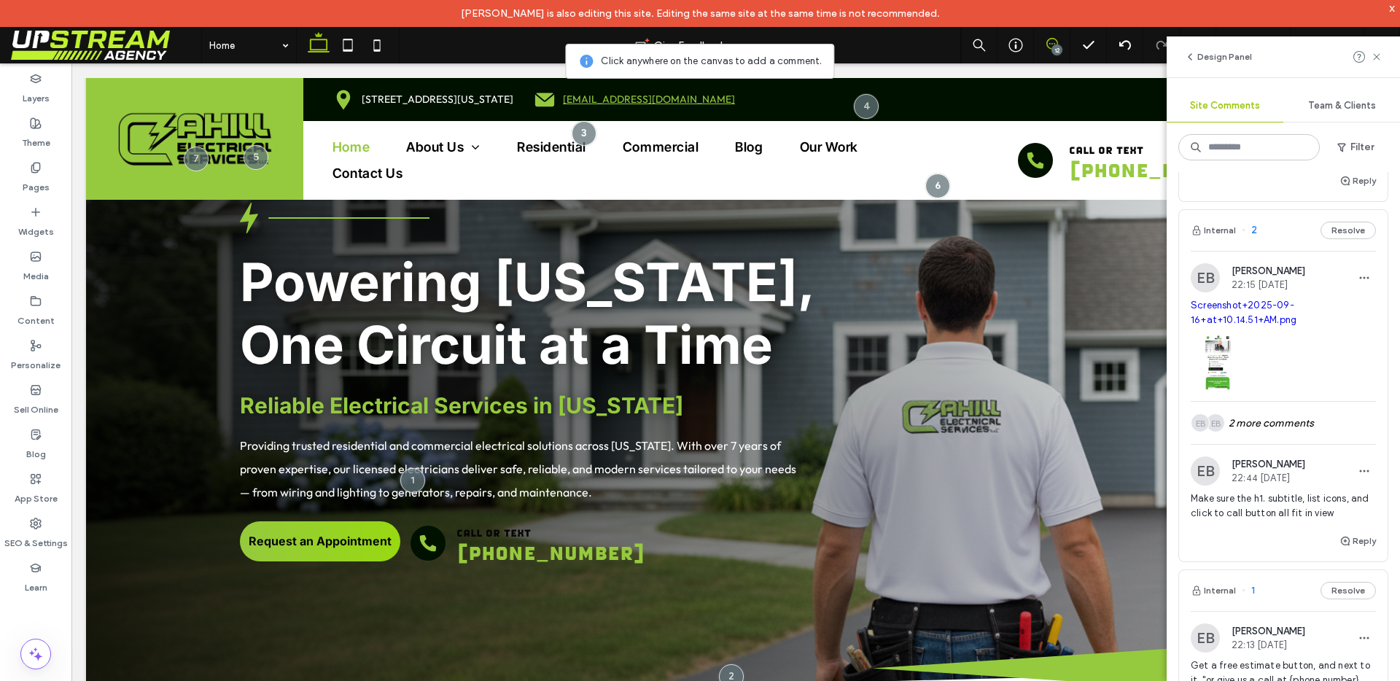
scroll to position [2121, 0]
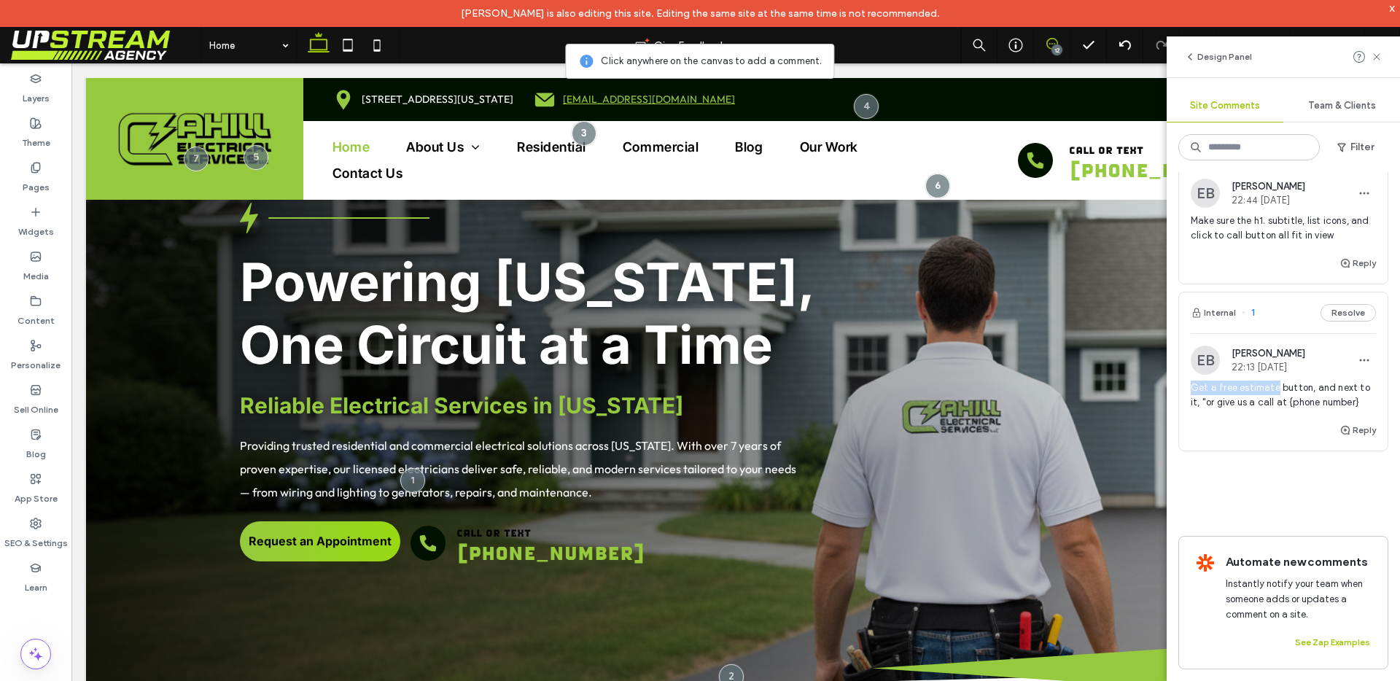
drag, startPoint x: 1186, startPoint y: 373, endPoint x: 1276, endPoint y: 371, distance: 90.4
click at [1276, 371] on div "EB Evan Bumbera 22:13 Sep 16 2025 Get a free estimate button, and next to it, "…" at bounding box center [1283, 384] width 209 height 76
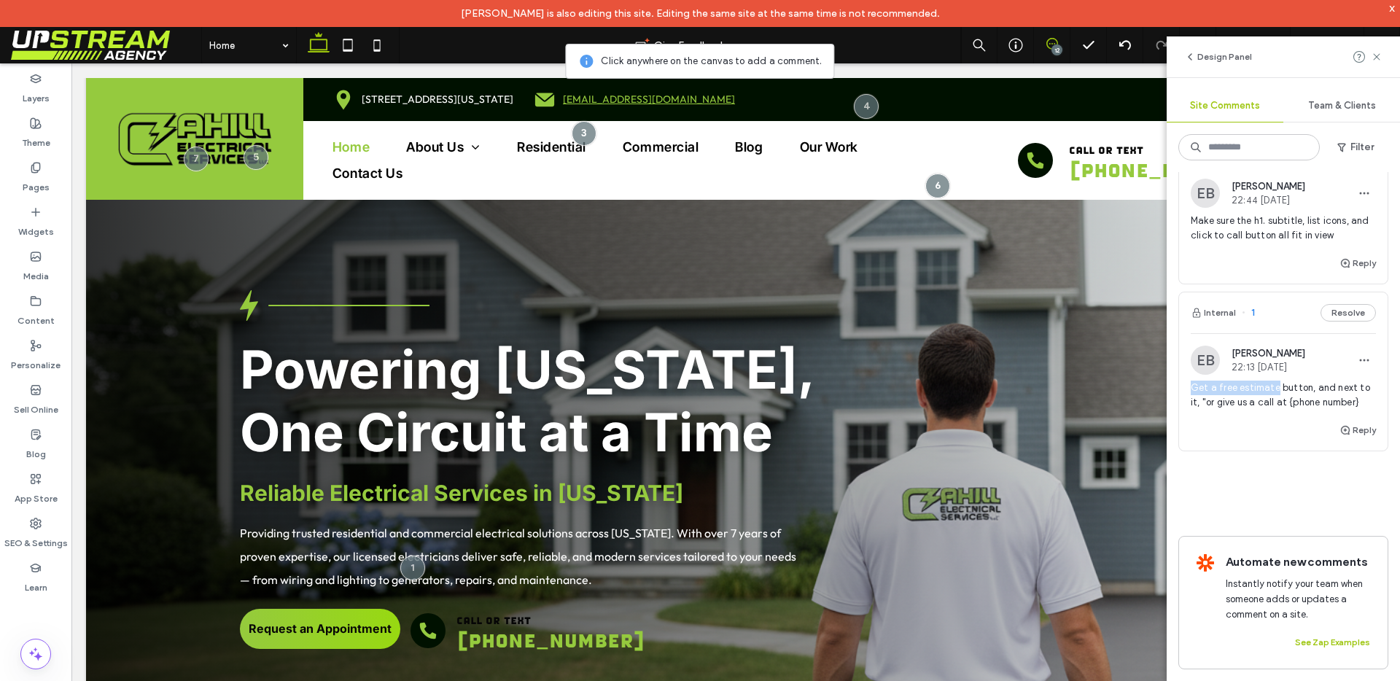
scroll to position [17, 0]
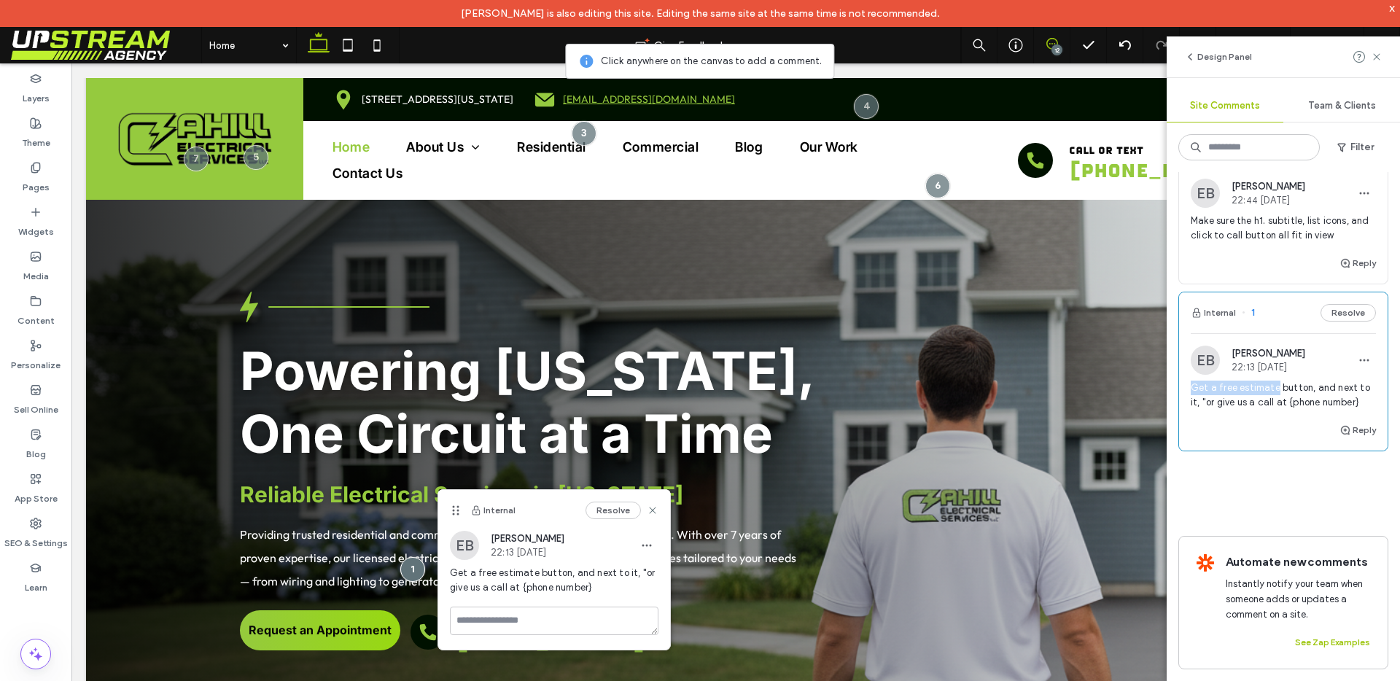
copy span "Get a free estimate"
click at [333, 620] on link "Request an Appointment" at bounding box center [320, 630] width 160 height 40
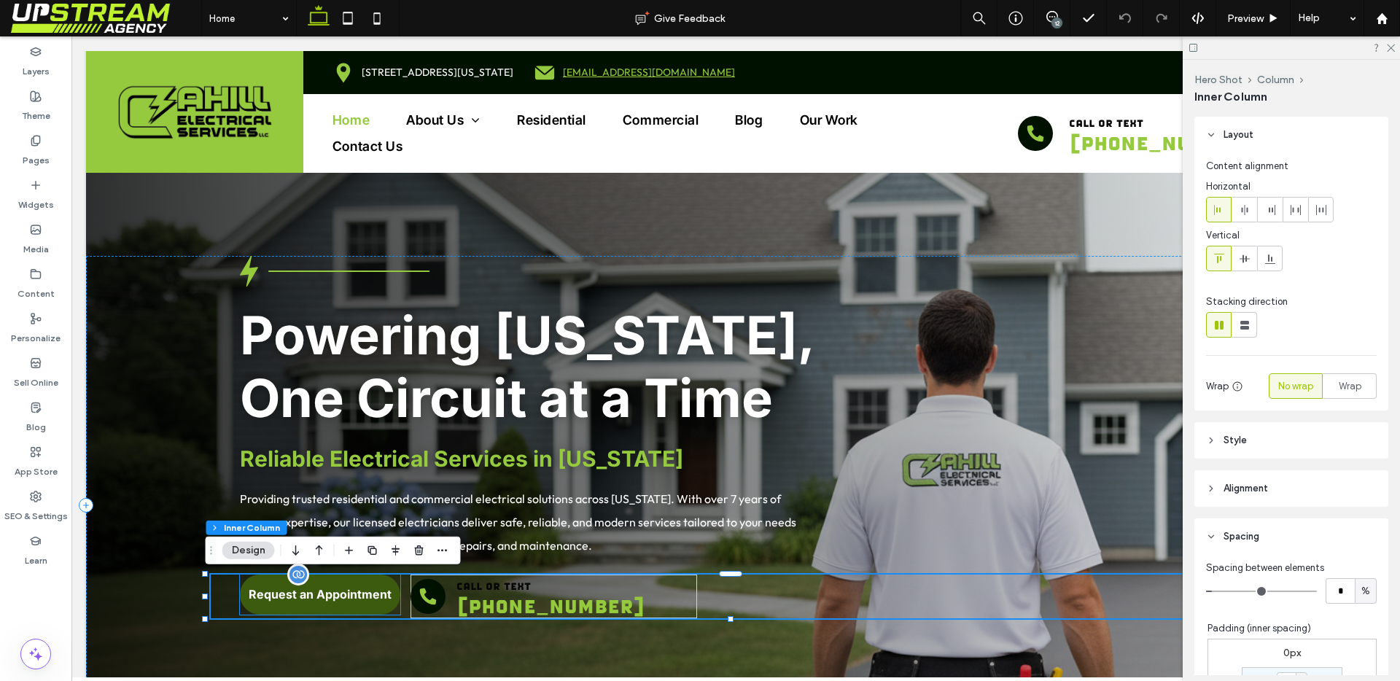
click at [330, 598] on p "Request an Appointment" at bounding box center [320, 594] width 143 height 15
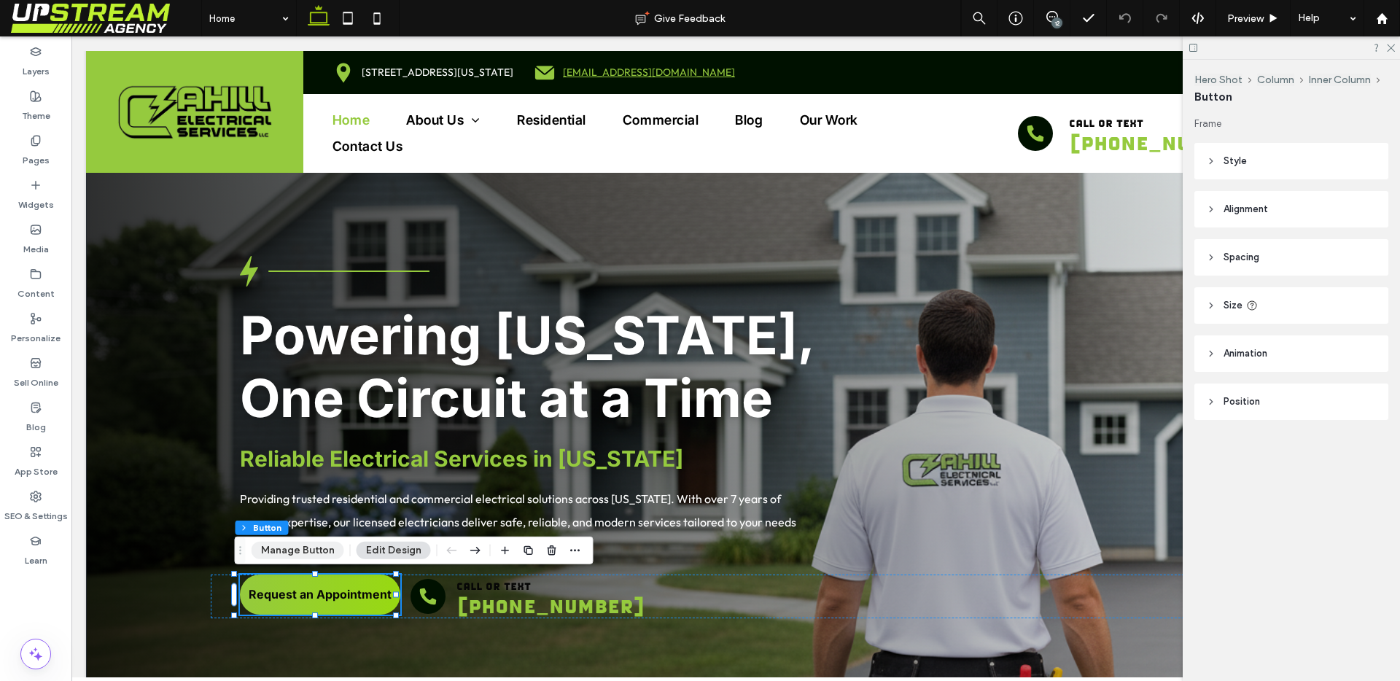
click at [309, 547] on button "Manage Button" at bounding box center [298, 550] width 93 height 17
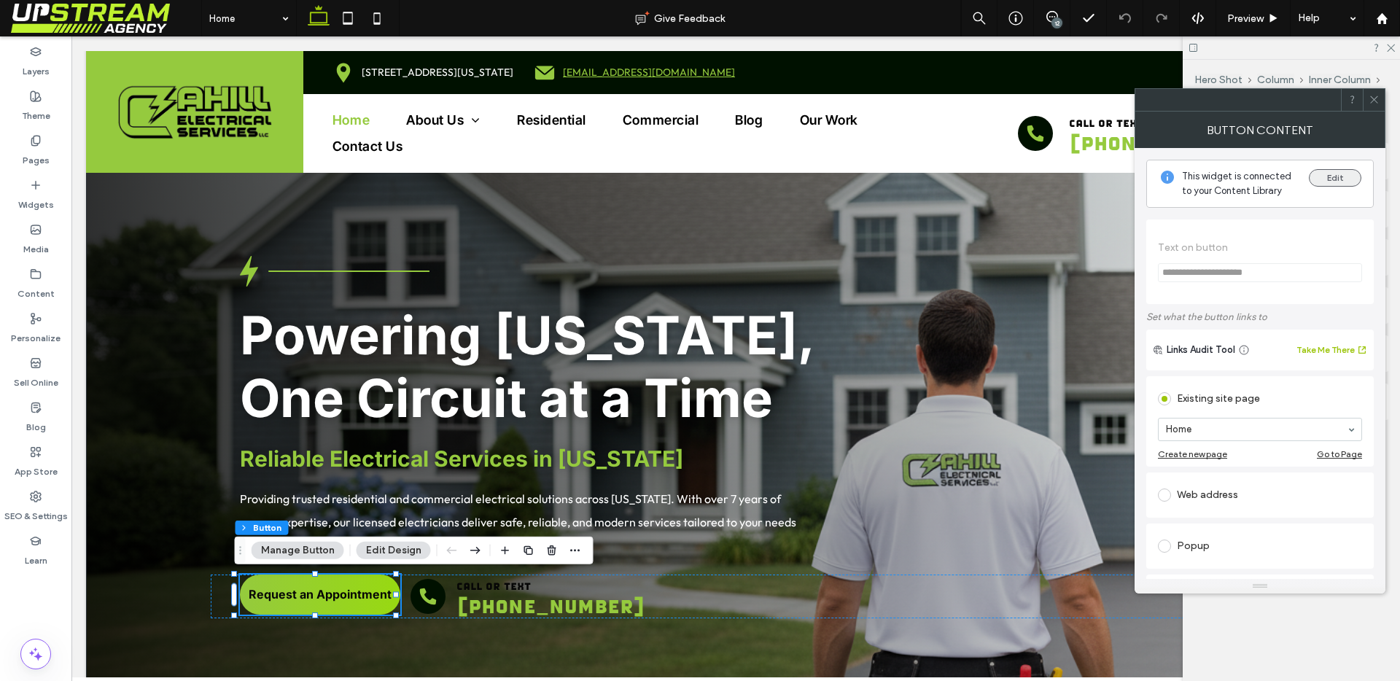
click at [1327, 178] on button "Edit" at bounding box center [1335, 177] width 52 height 17
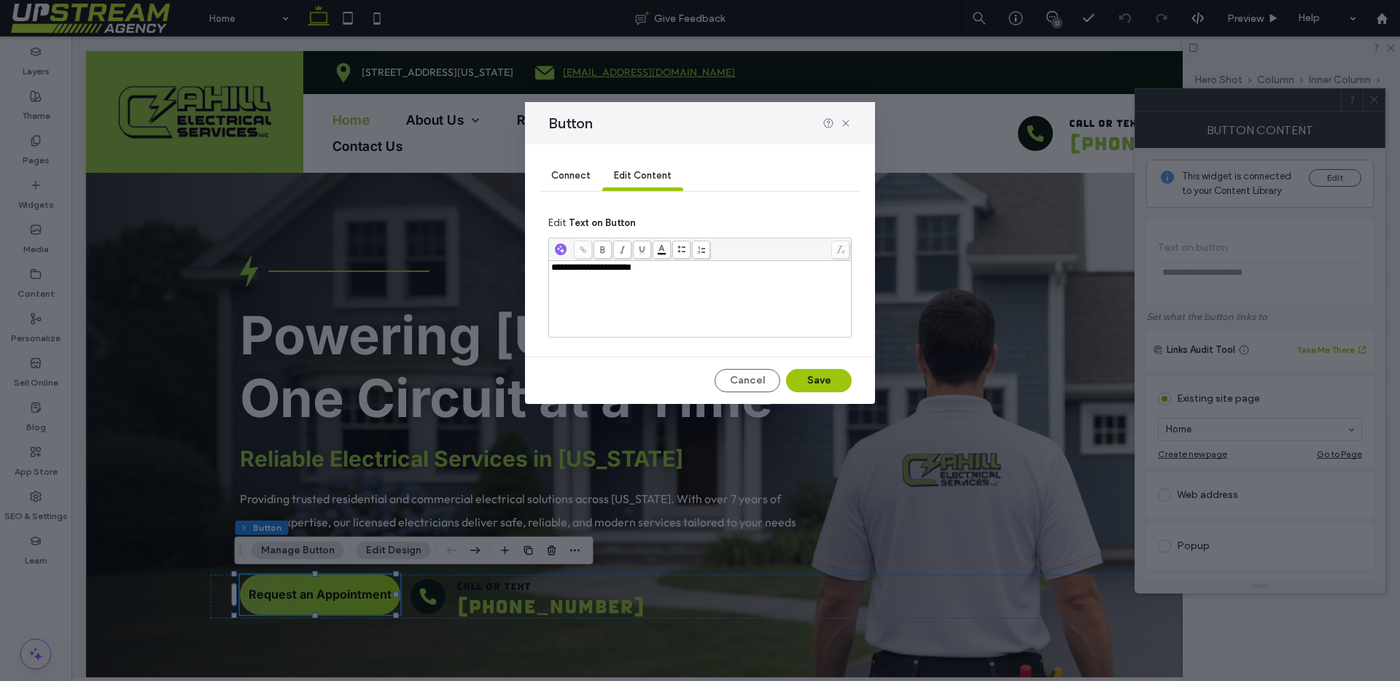
click at [572, 181] on div "Connect" at bounding box center [571, 176] width 63 height 29
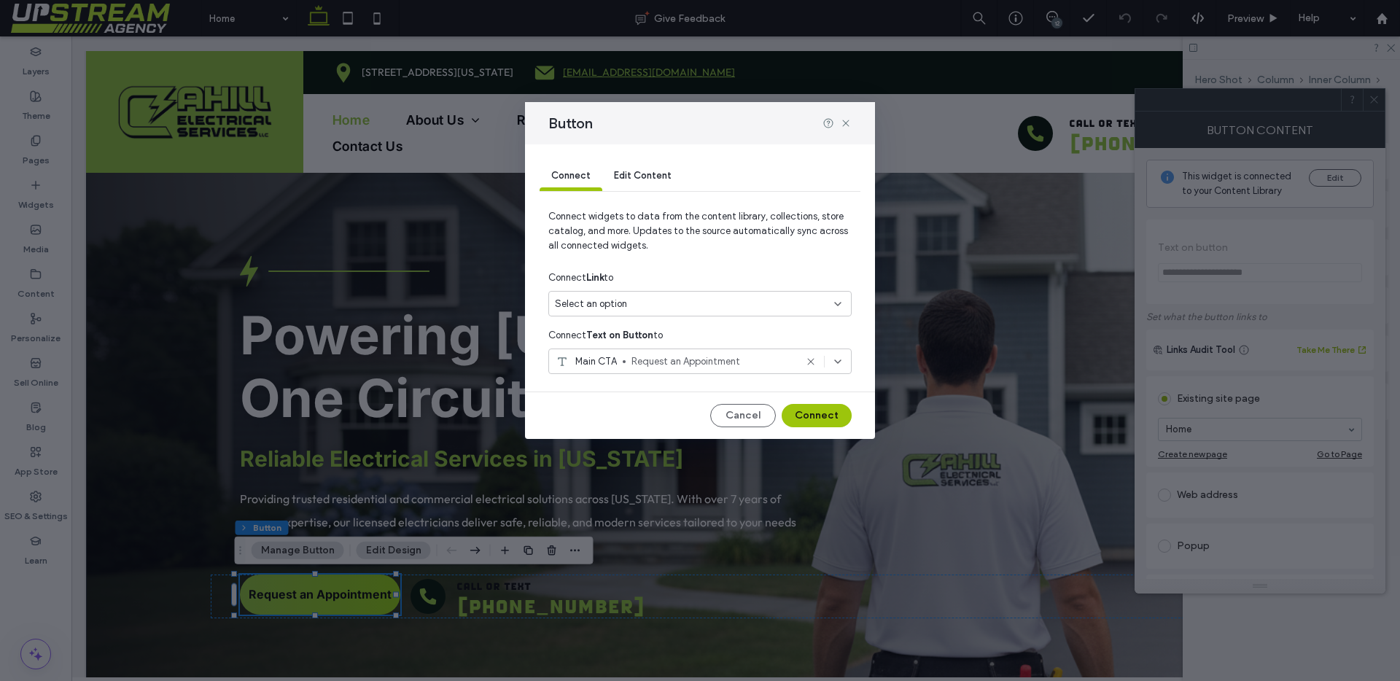
click at [806, 354] on div "Main CTA Request an Appointment" at bounding box center [699, 362] width 303 height 26
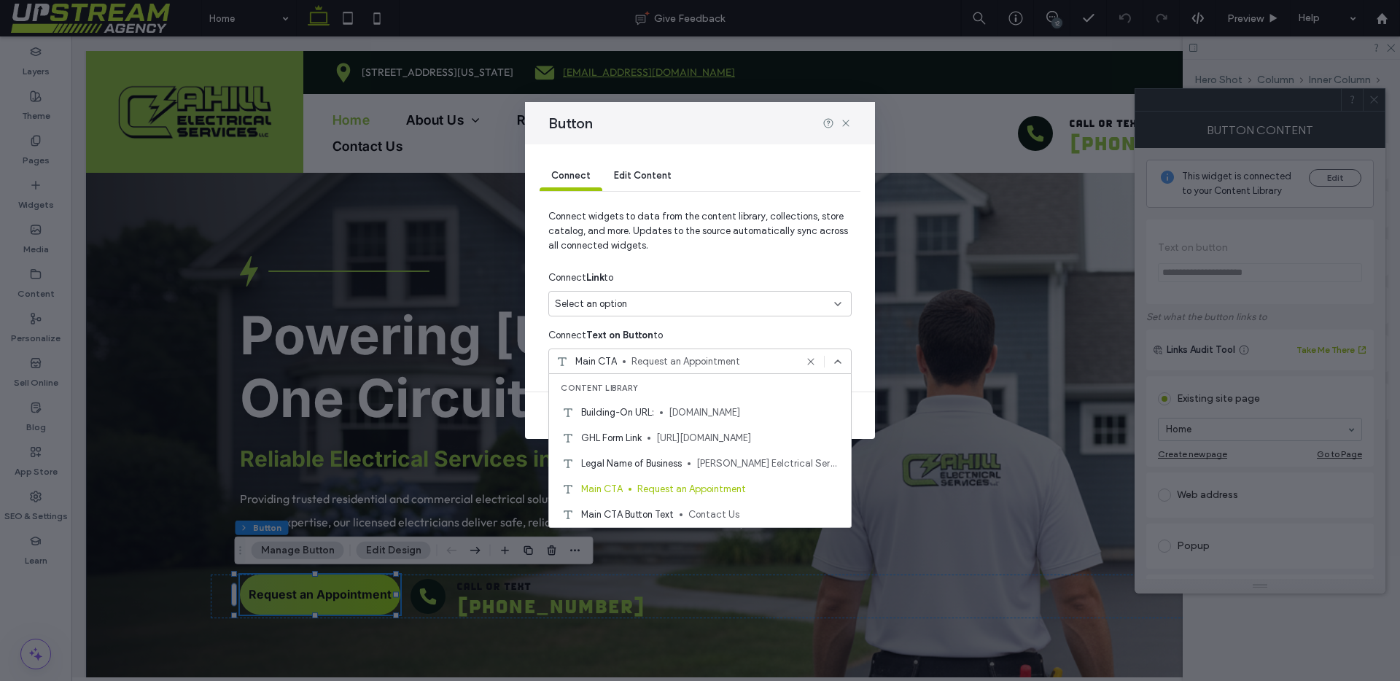
click at [811, 360] on icon at bounding box center [811, 362] width 12 height 12
click at [811, 360] on use at bounding box center [810, 361] width 7 height 7
click at [813, 345] on div "Connect Text on Button to" at bounding box center [699, 335] width 303 height 26
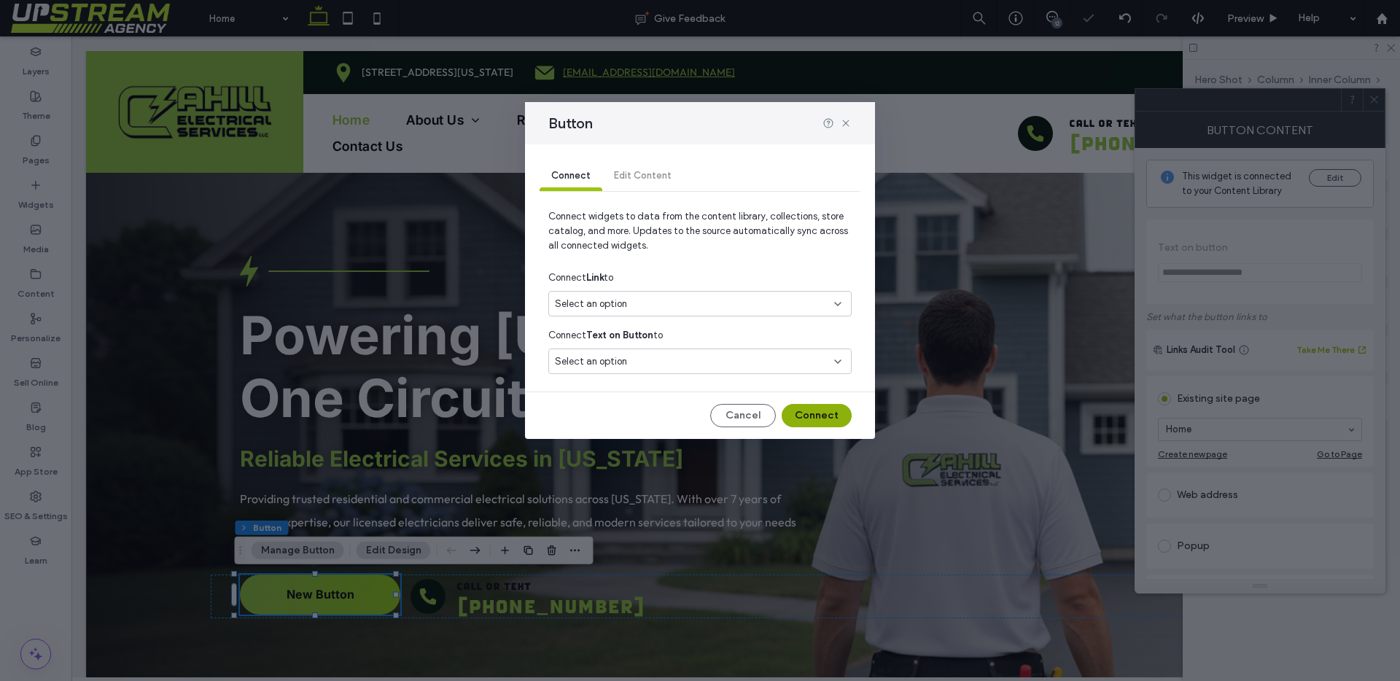
click at [815, 416] on button "Connect" at bounding box center [817, 415] width 70 height 23
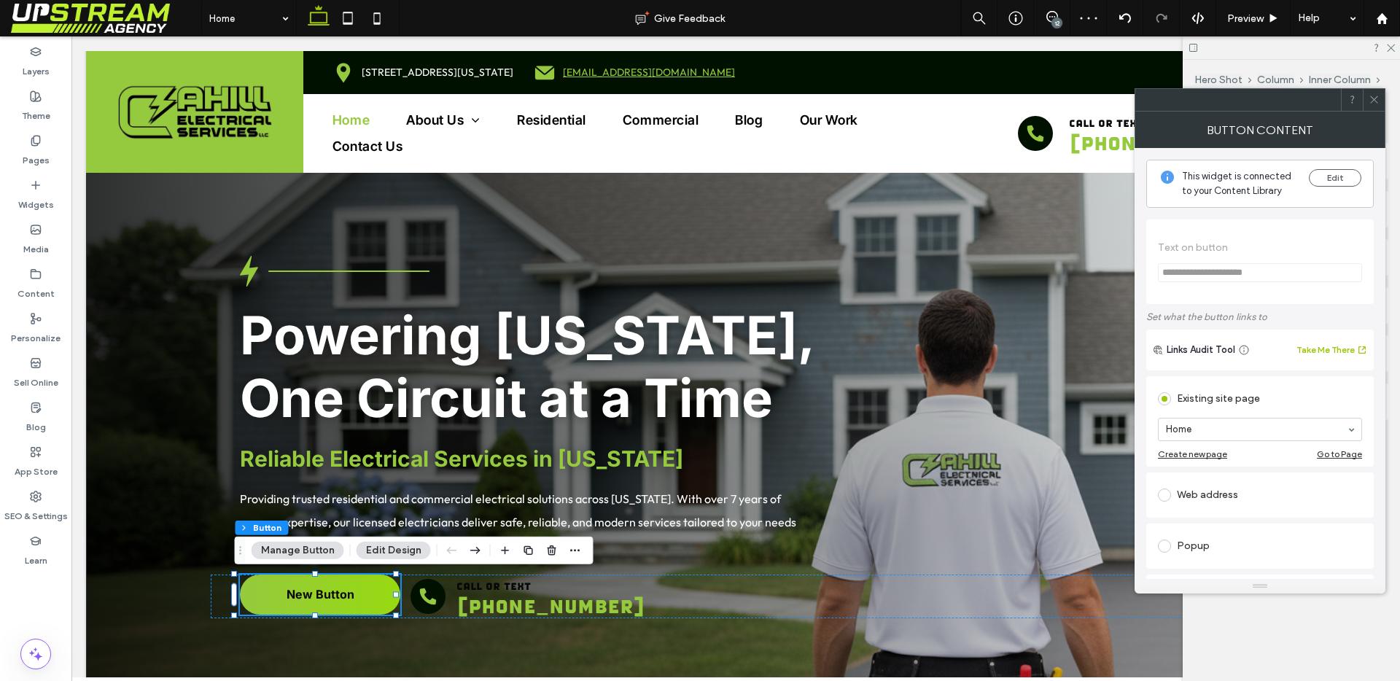
click at [1378, 98] on icon at bounding box center [1374, 99] width 11 height 11
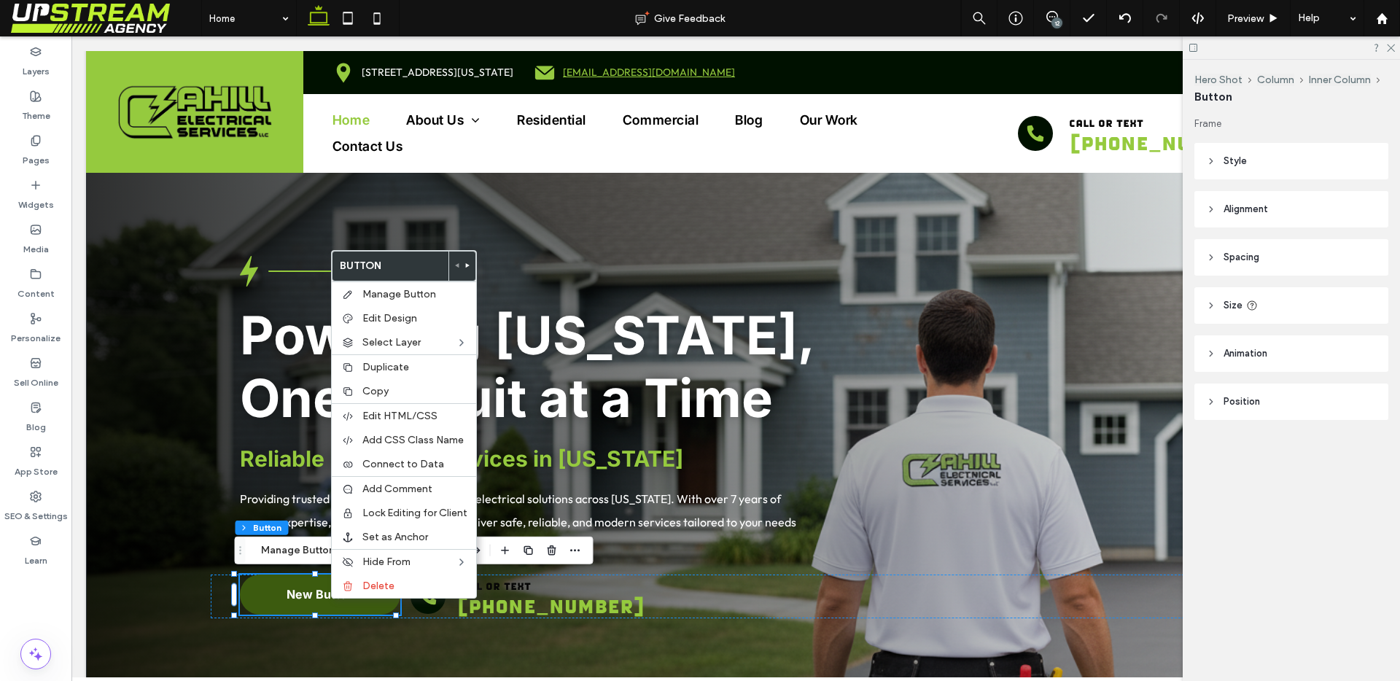
click at [305, 593] on span "New Button" at bounding box center [321, 594] width 68 height 15
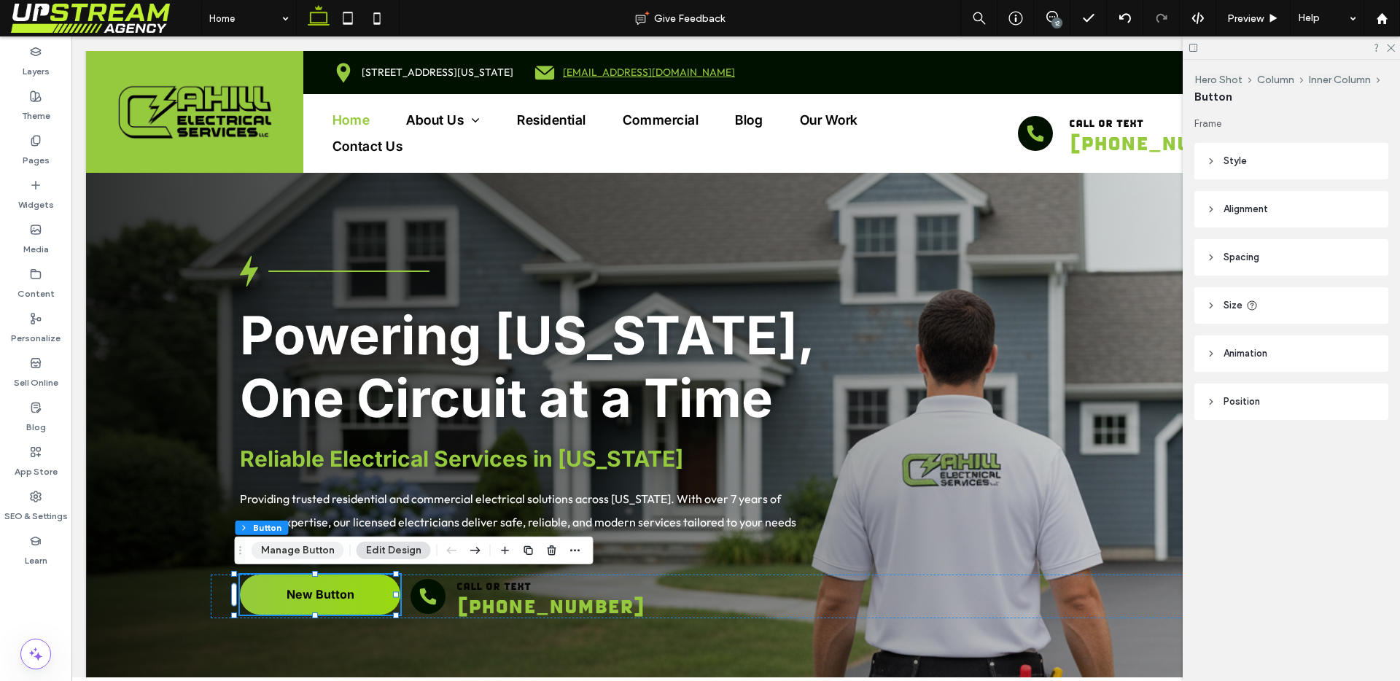
click at [297, 550] on button "Manage Button" at bounding box center [298, 550] width 93 height 17
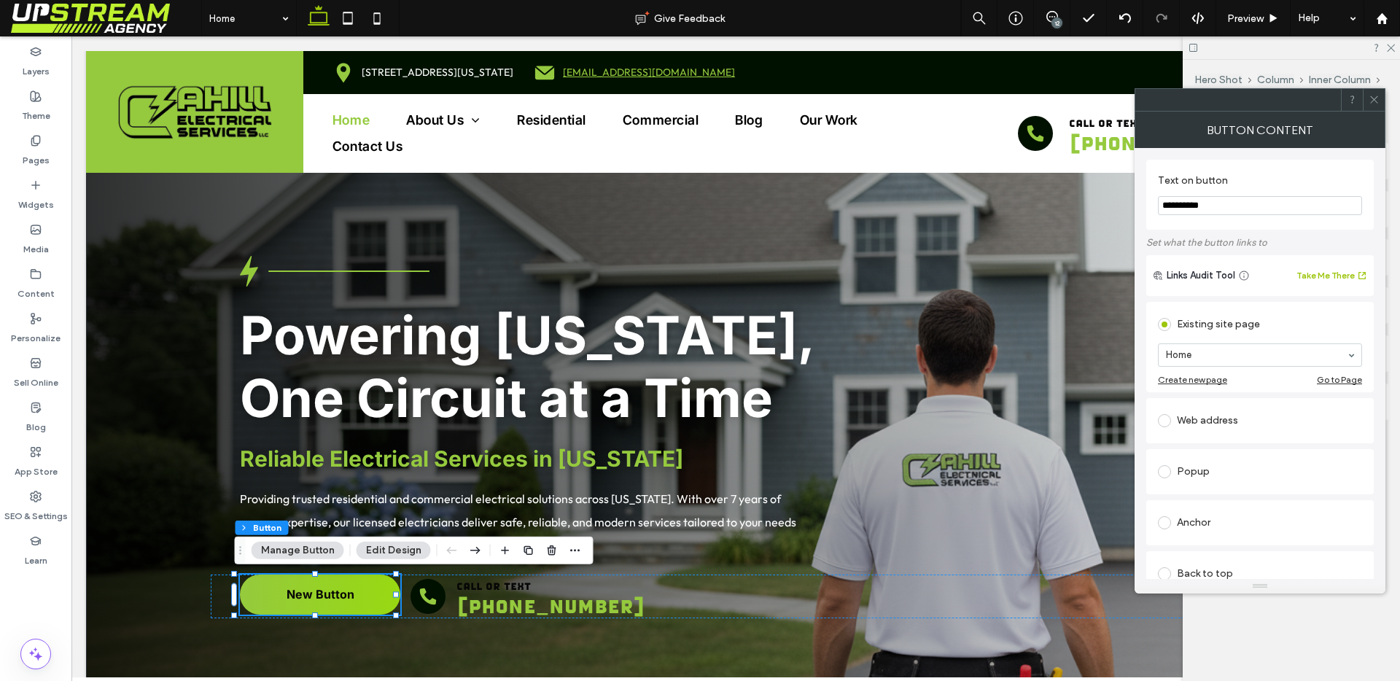
click at [1235, 205] on input "**********" at bounding box center [1260, 205] width 204 height 19
paste input "*********"
type input "**********"
click at [1280, 179] on label "Text on button" at bounding box center [1257, 182] width 198 height 16
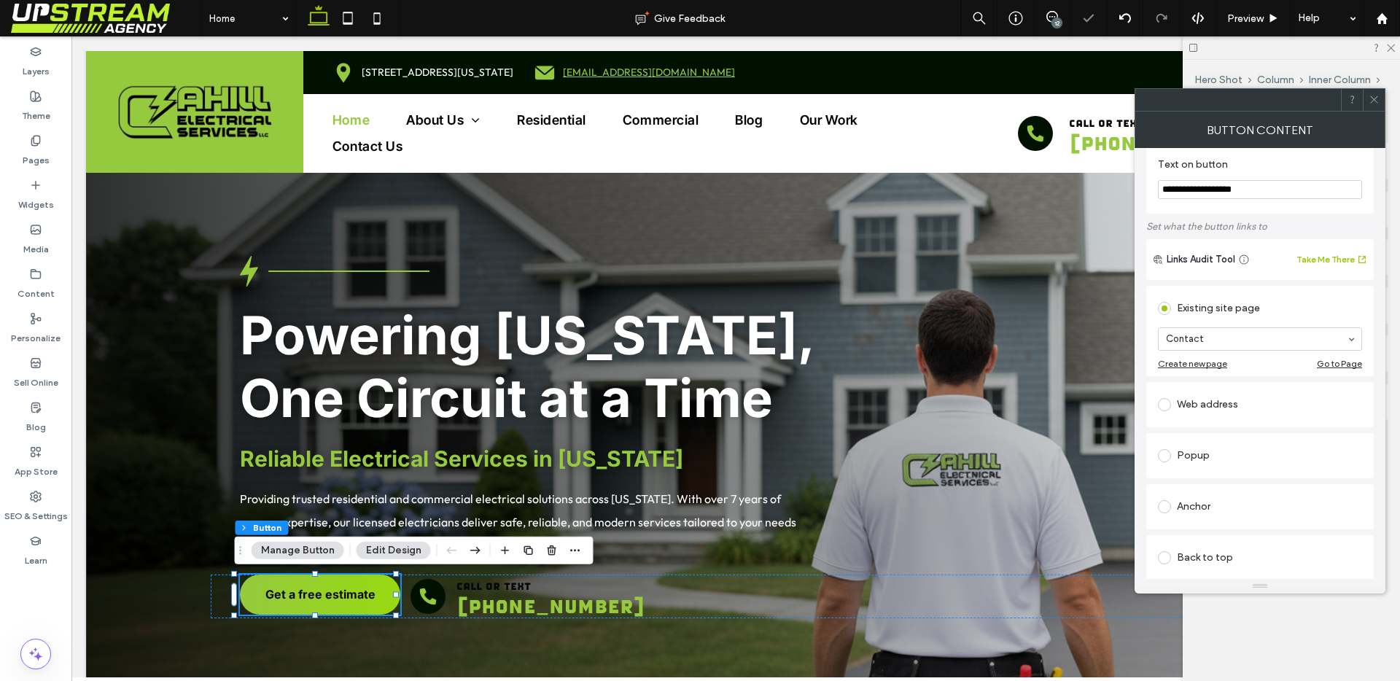
click at [1371, 104] on icon at bounding box center [1374, 99] width 11 height 11
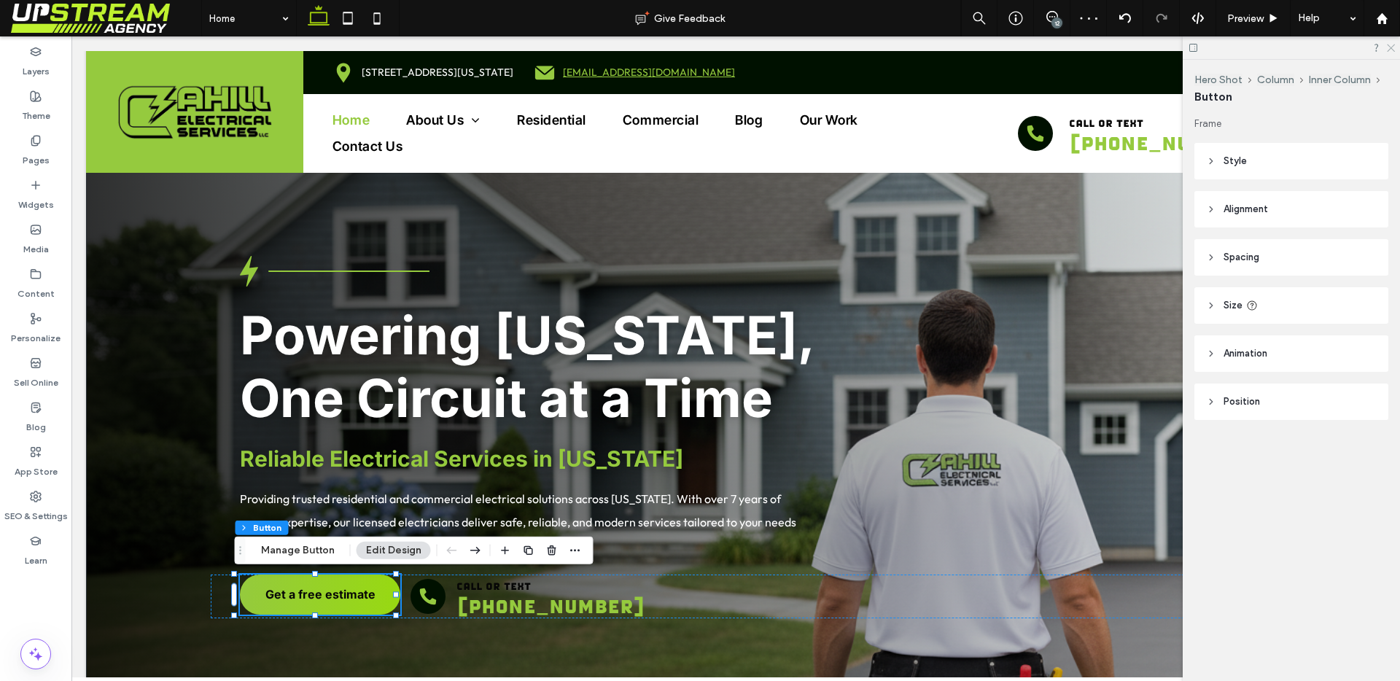
click at [1391, 46] on icon at bounding box center [1389, 46] width 9 height 9
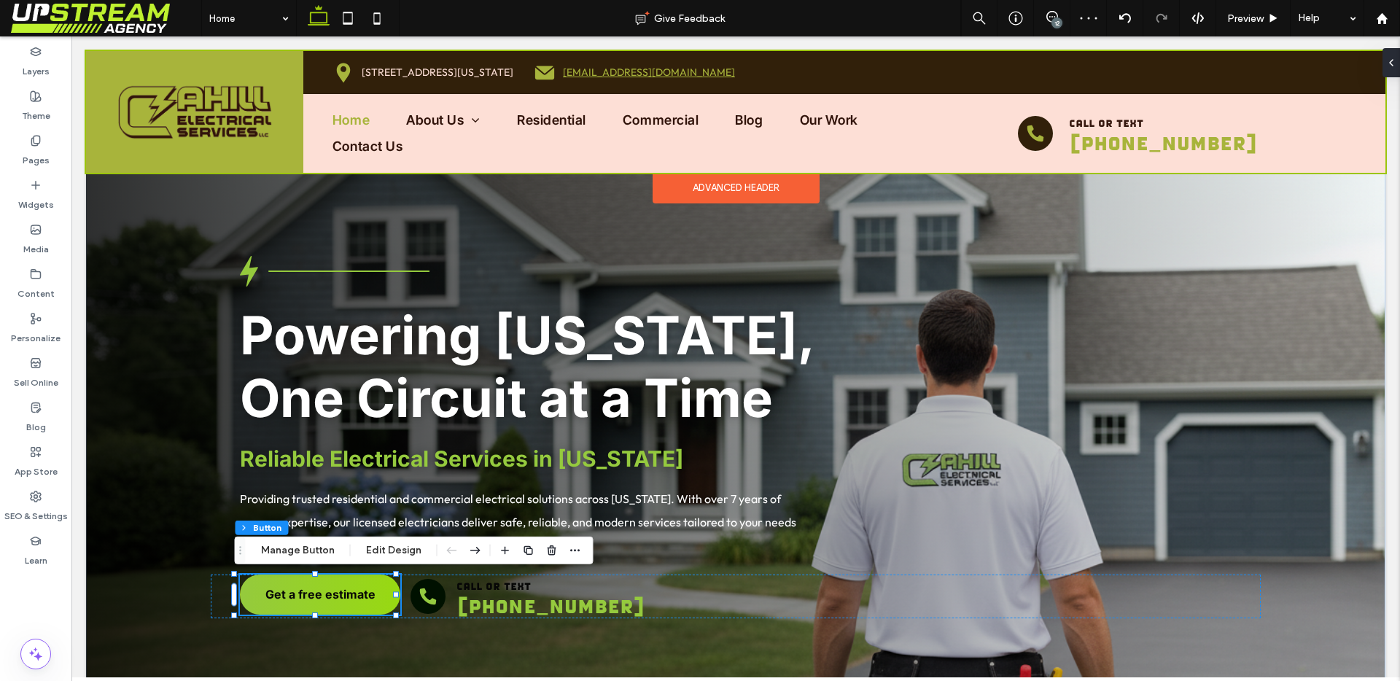
click at [1044, 164] on div at bounding box center [735, 112] width 1299 height 122
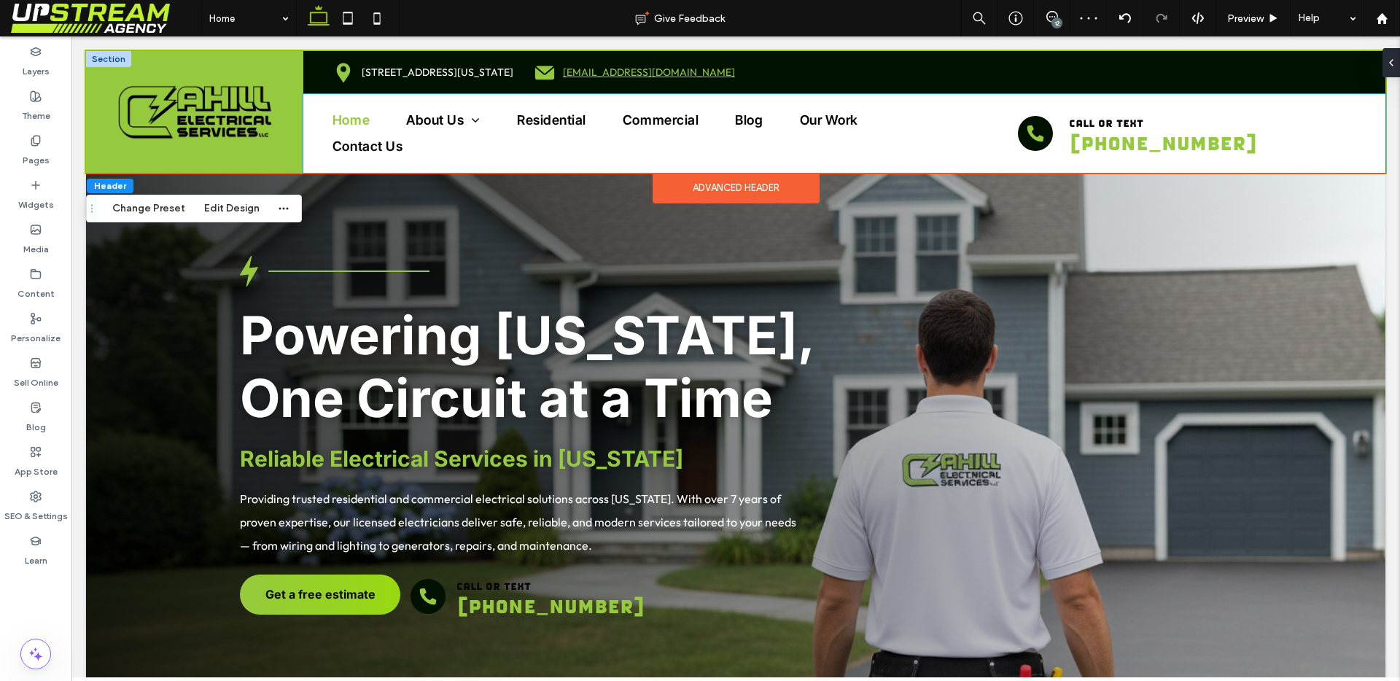
click at [971, 141] on div "call or text (203) 468-0034" at bounding box center [1163, 134] width 386 height 44
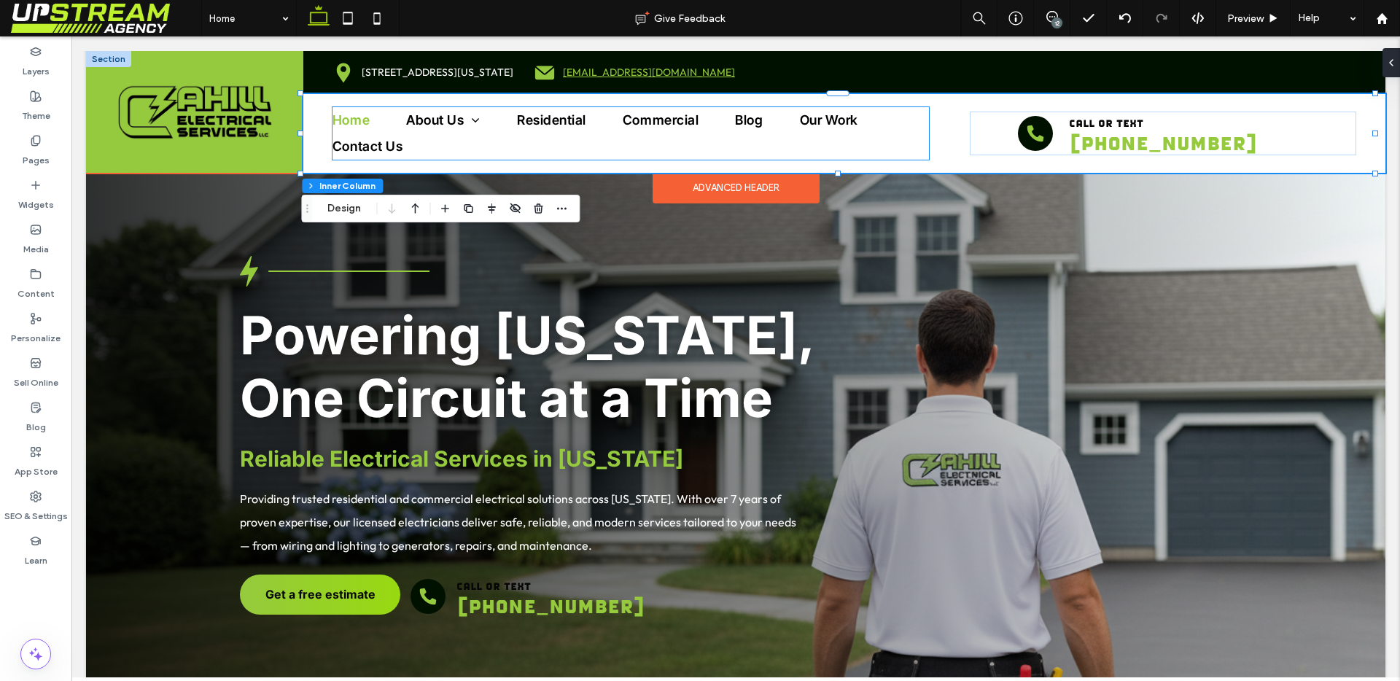
click at [896, 127] on ul "Home About Us Reviews FAQ Service Area Residential Commercial Blog Our Work Con…" at bounding box center [630, 133] width 596 height 52
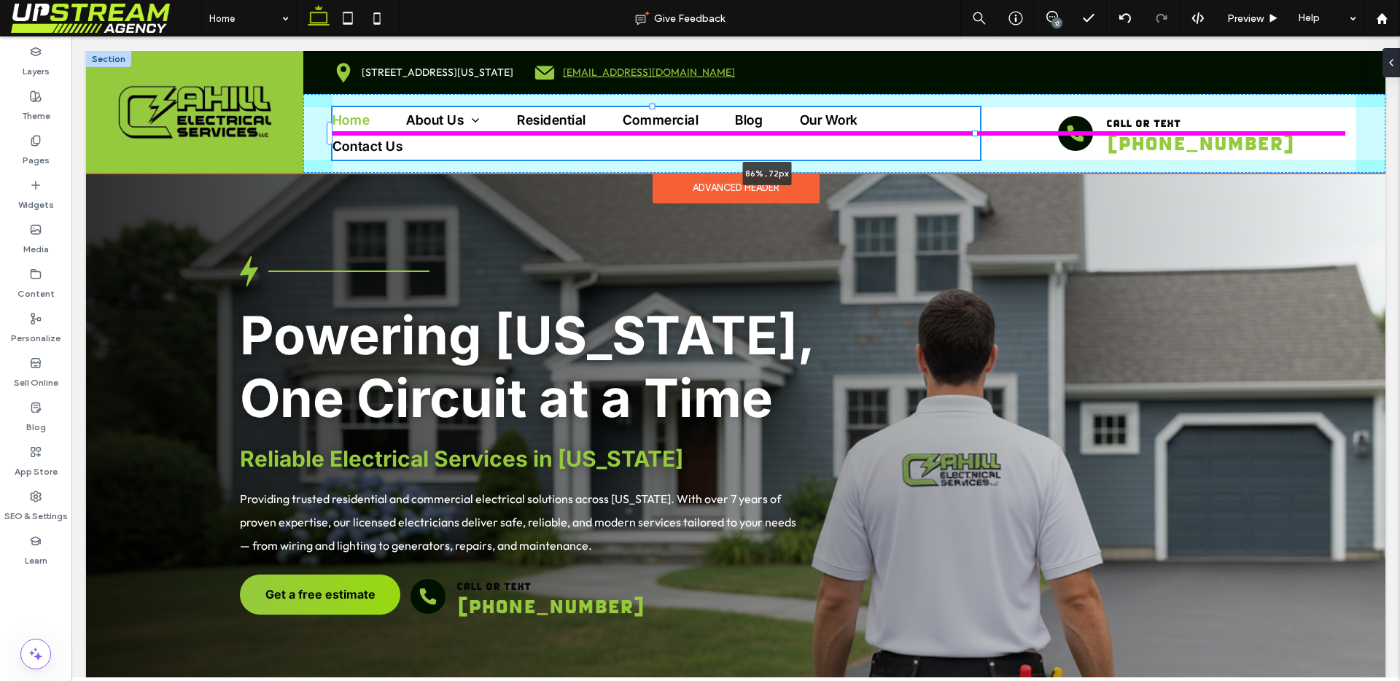
scroll to position [17, 0]
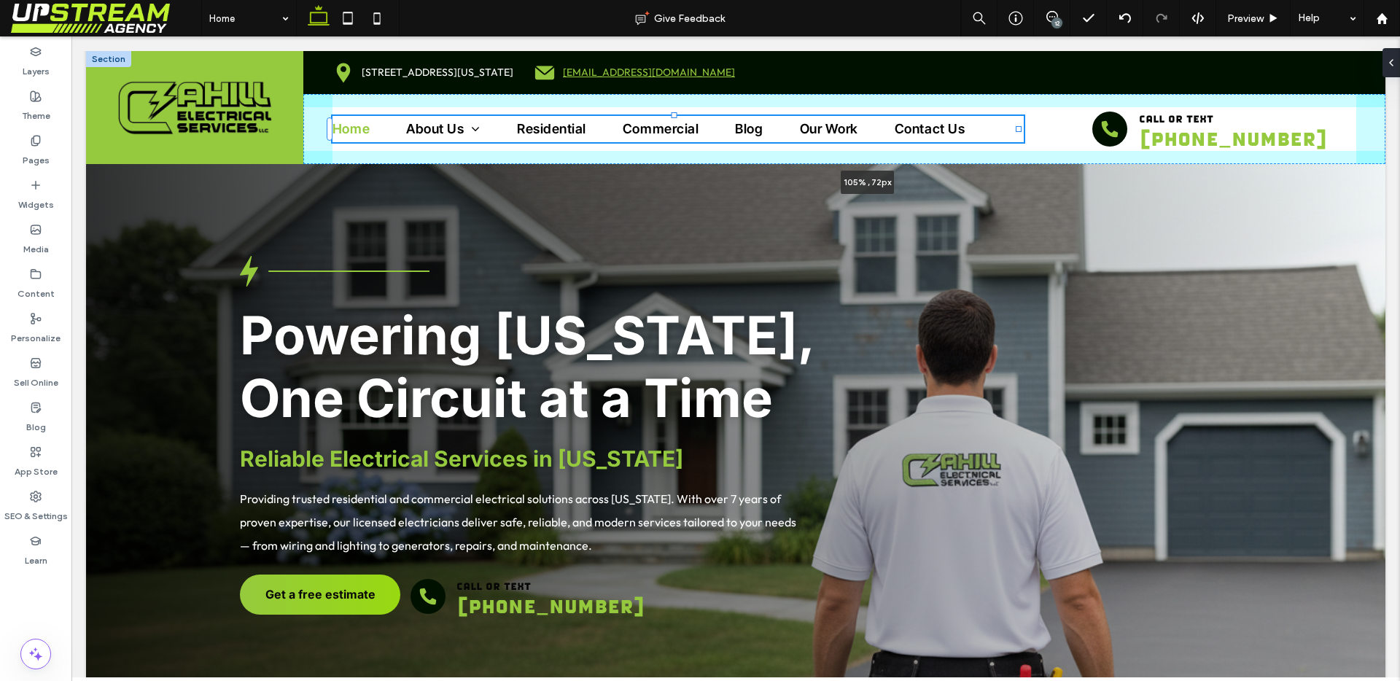
drag, startPoint x: 921, startPoint y: 131, endPoint x: 1471, endPoint y: 145, distance: 549.9
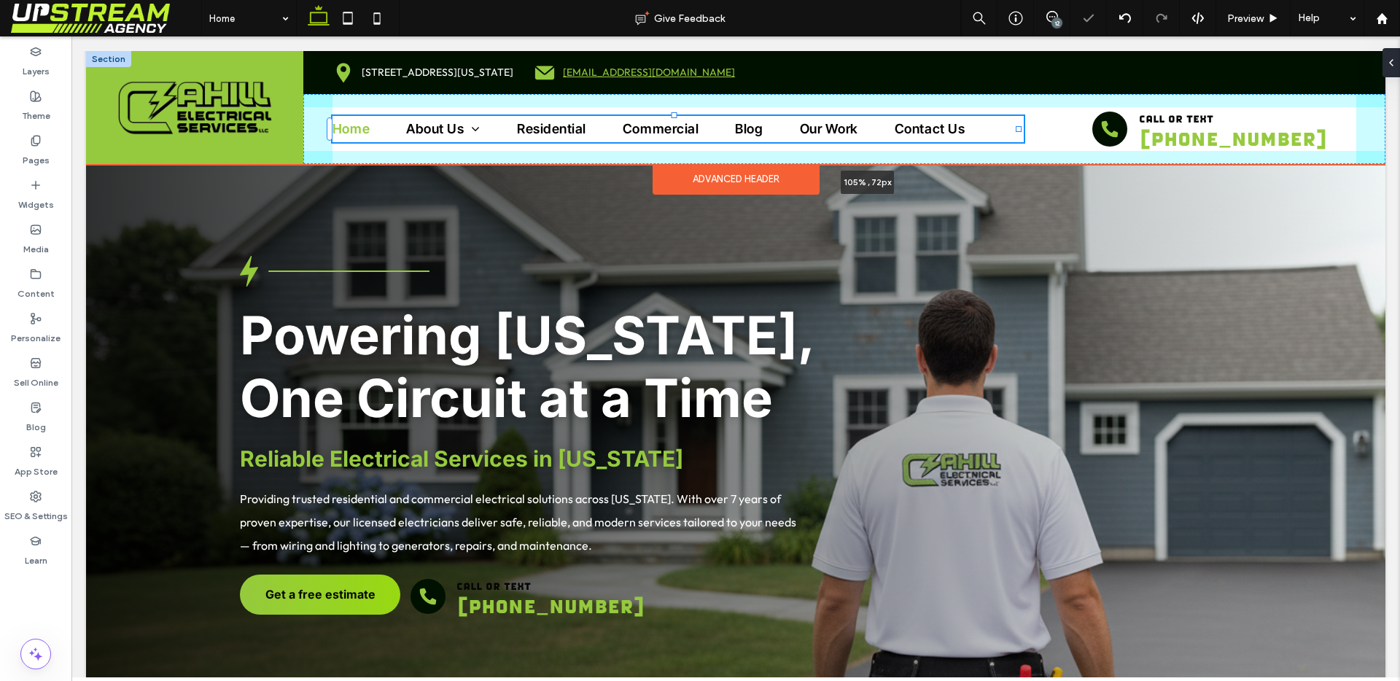
type input "****"
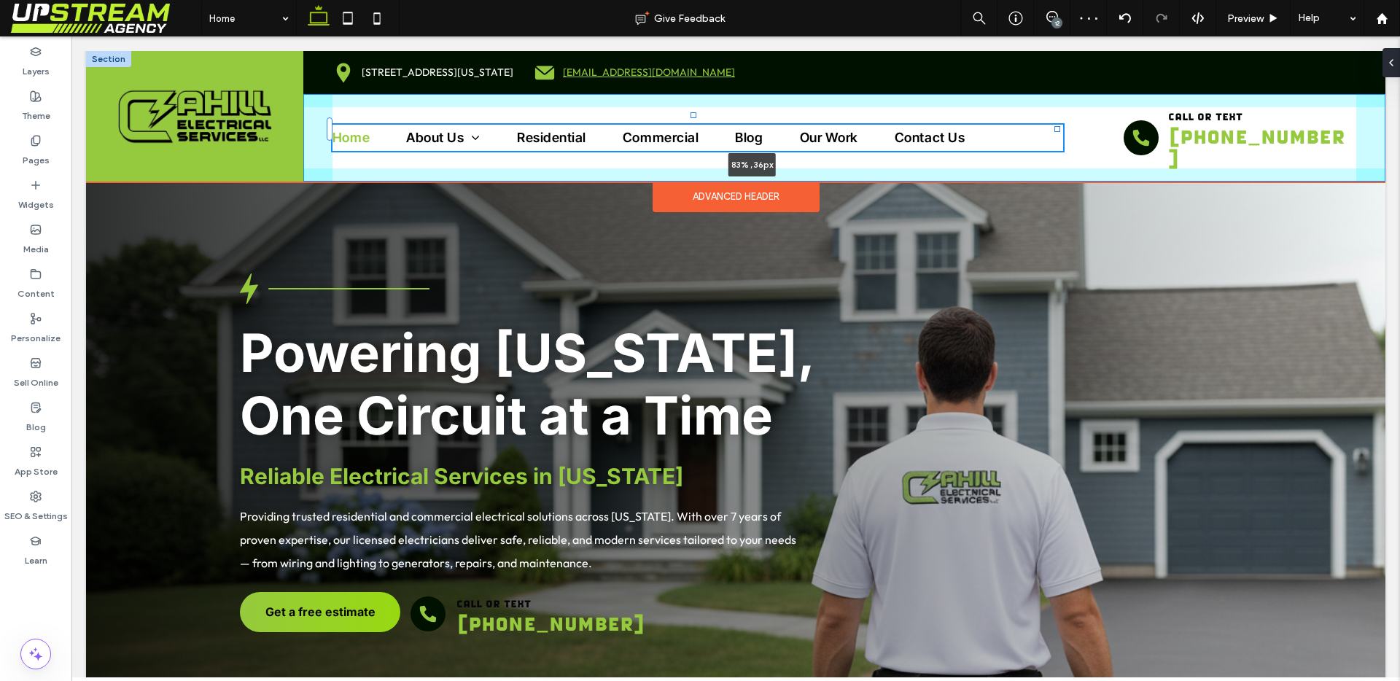
drag, startPoint x: 1016, startPoint y: 125, endPoint x: 1167, endPoint y: 120, distance: 151.7
click at [1167, 120] on div "(203) 468-0034 260 Quinnipiac Avenue, North Haven, Connecticut 06473, USA info@…" at bounding box center [735, 116] width 1299 height 131
type input "**"
type input "****"
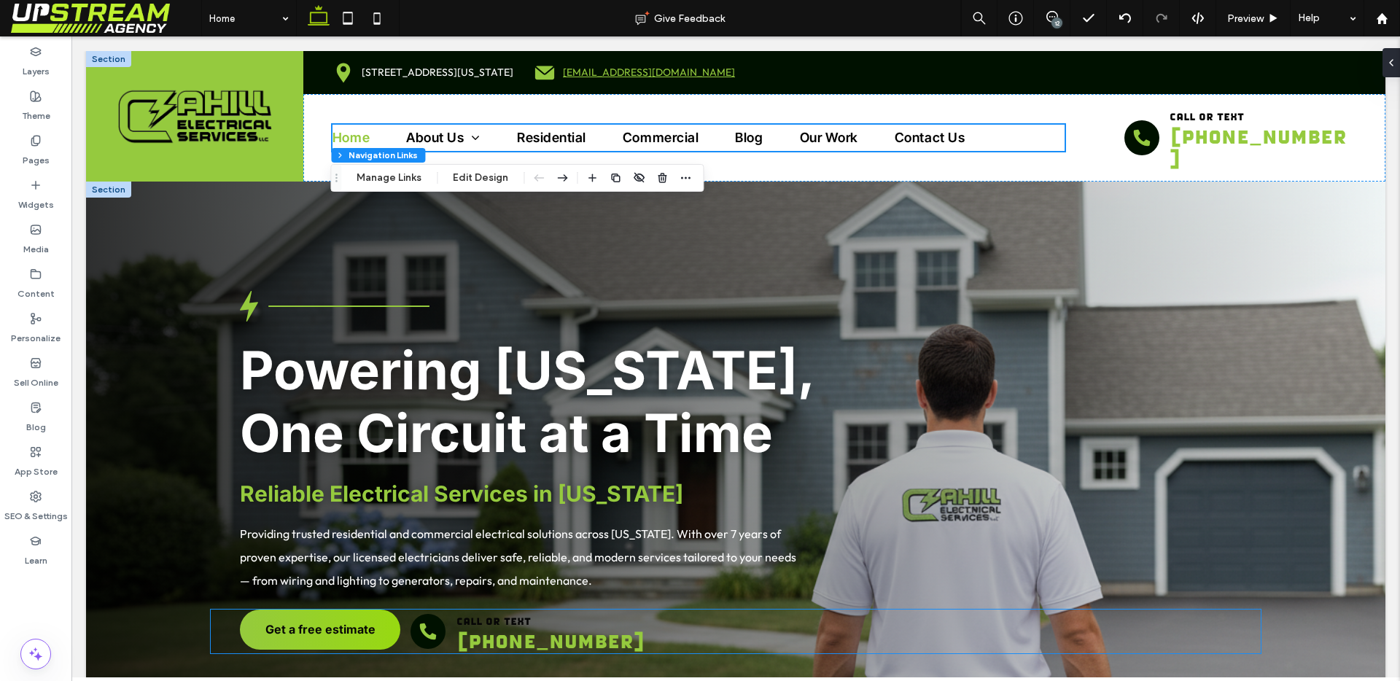
scroll to position [147, 0]
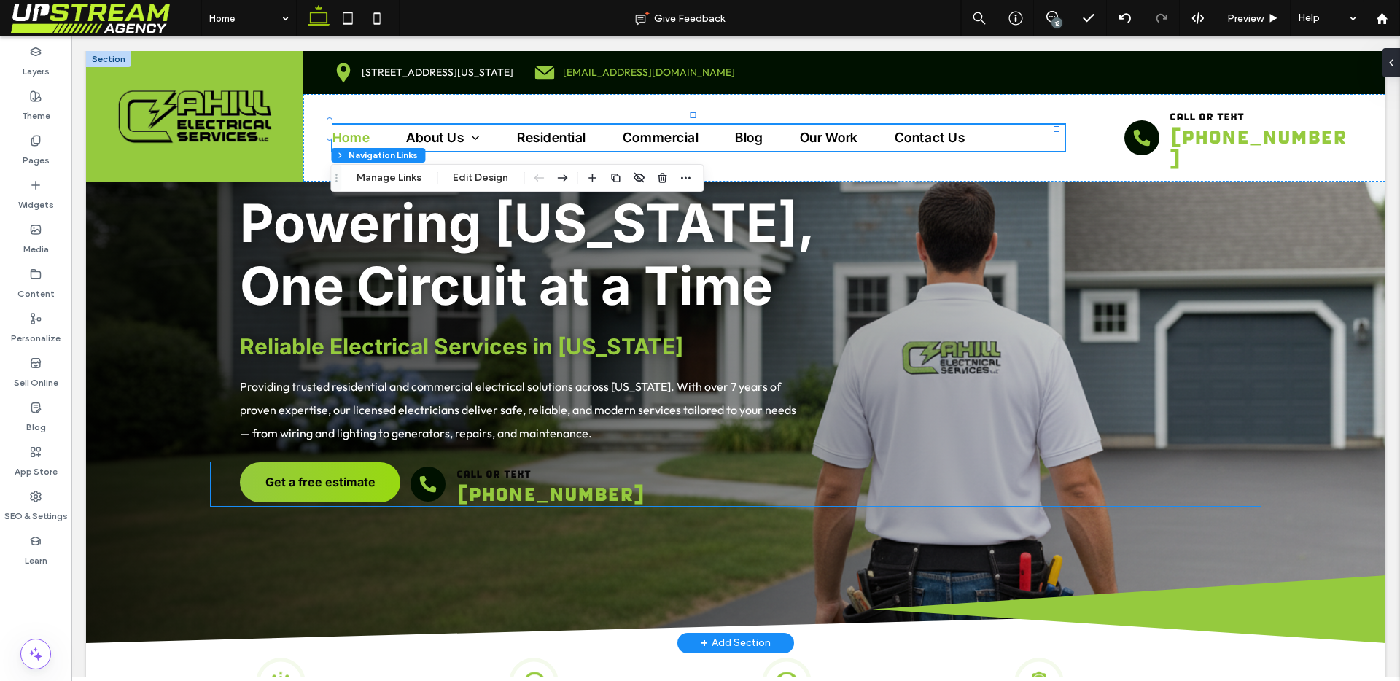
click at [446, 472] on div "call or text (203) 468-0034" at bounding box center [553, 484] width 287 height 44
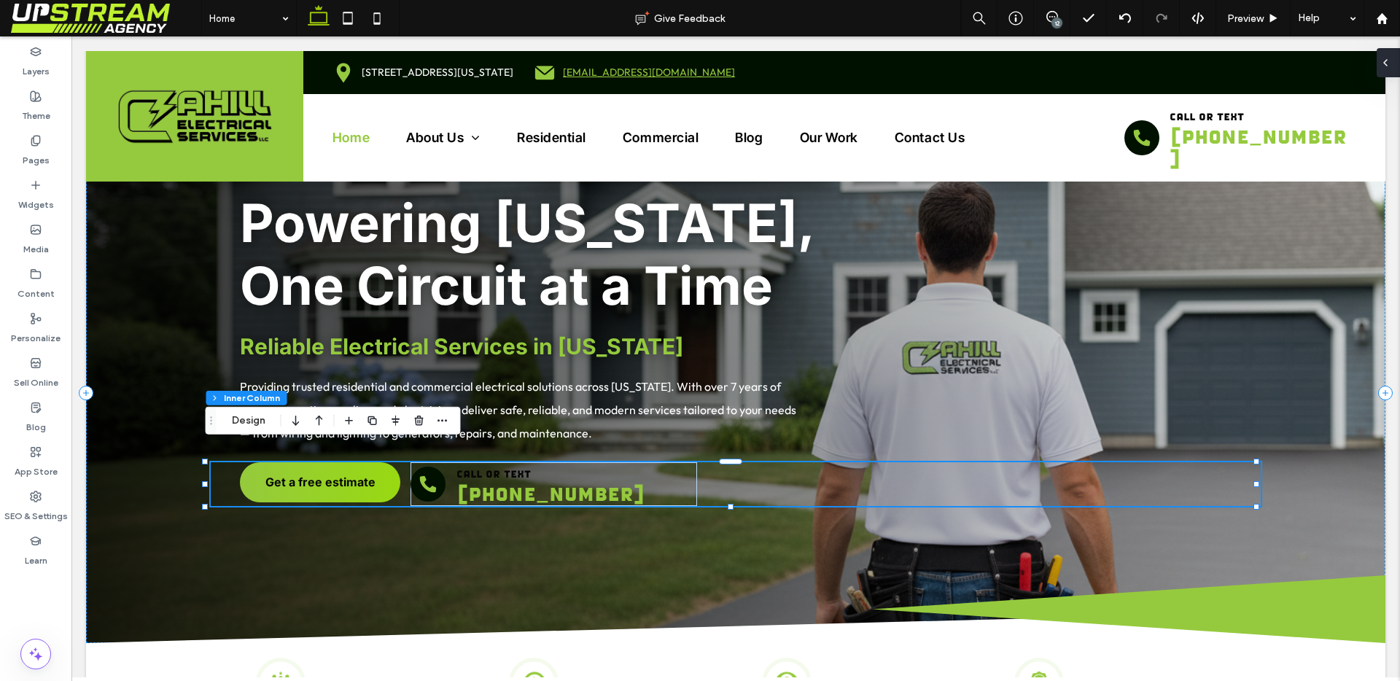
click at [1387, 64] on icon at bounding box center [1385, 63] width 12 height 12
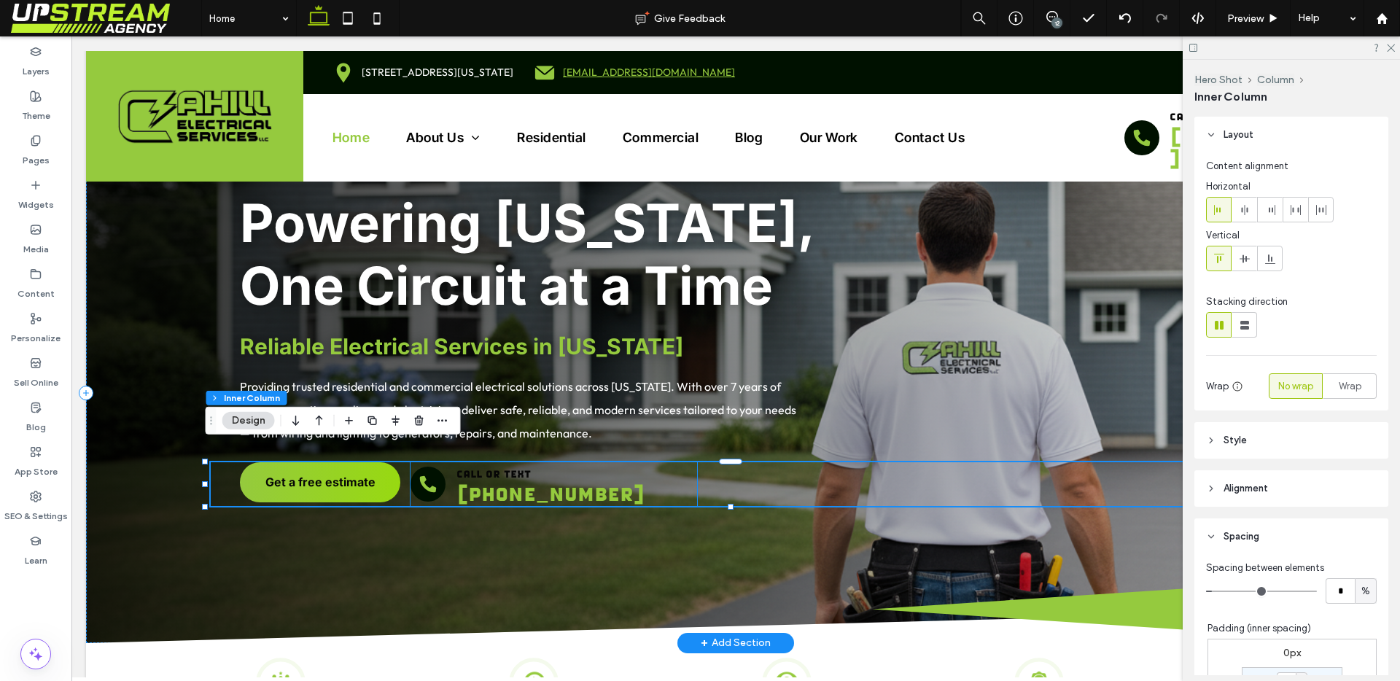
click at [486, 467] on span "call or text" at bounding box center [493, 473] width 74 height 12
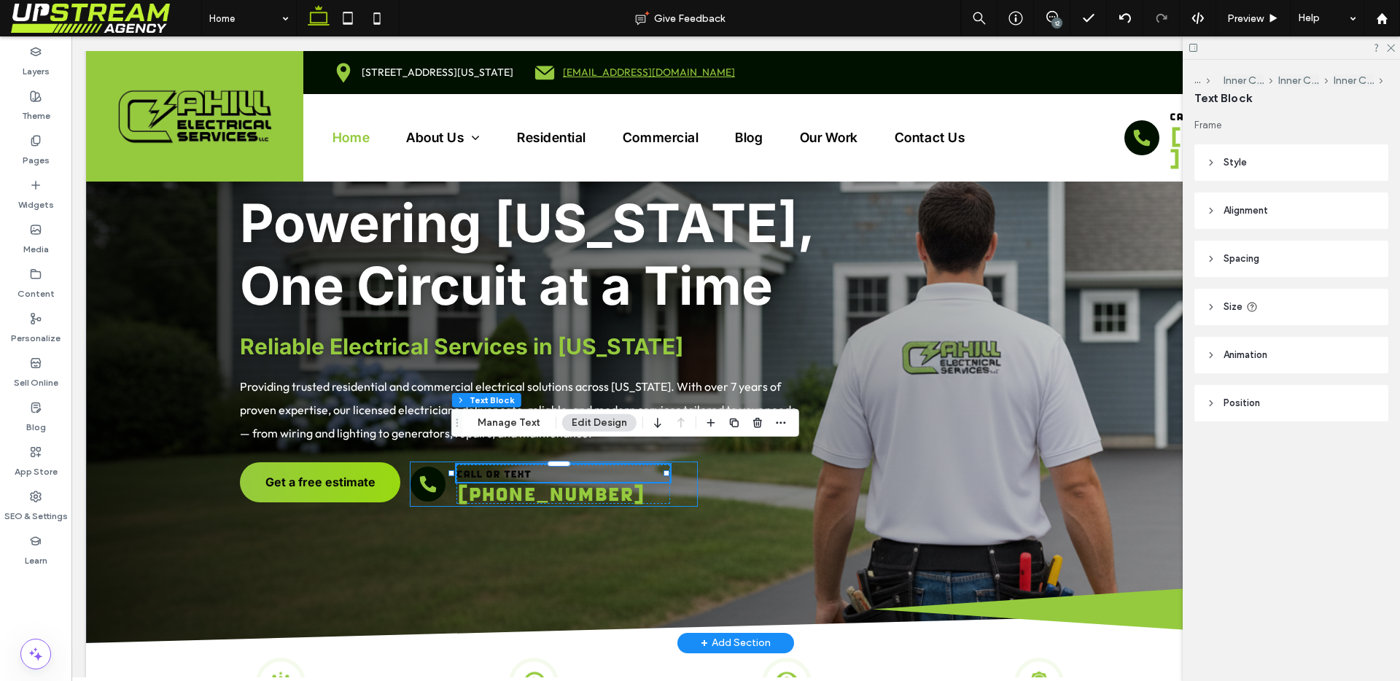
click at [486, 467] on span "call or text" at bounding box center [493, 473] width 74 height 12
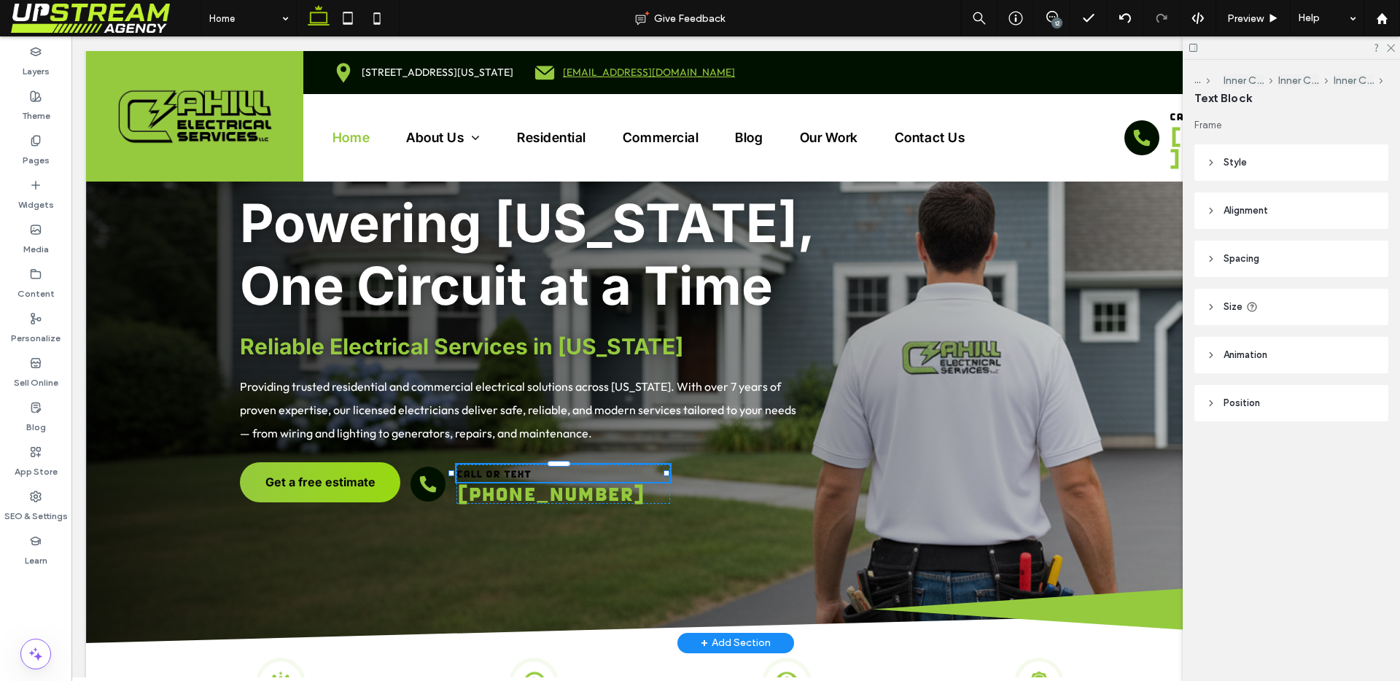
type input "**********"
type input "**"
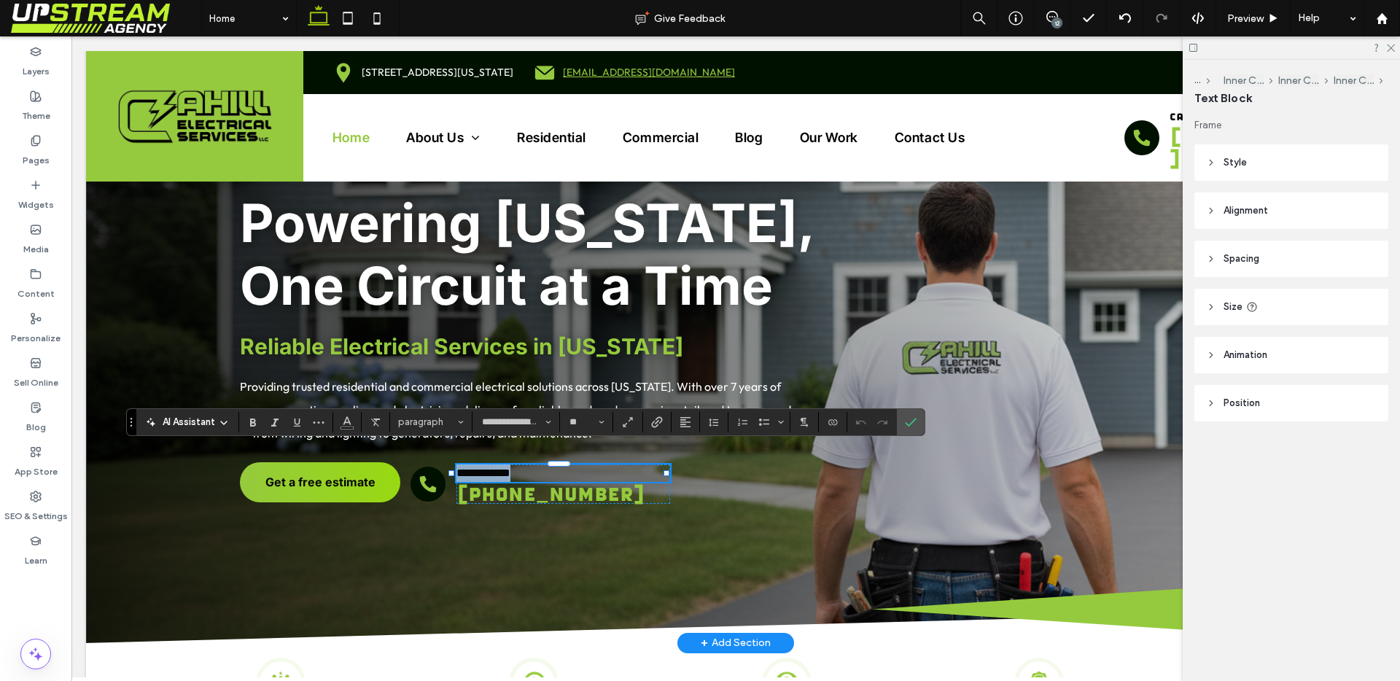
click at [486, 467] on span "**********" at bounding box center [483, 472] width 54 height 11
click at [347, 423] on icon "Color" at bounding box center [347, 421] width 12 height 12
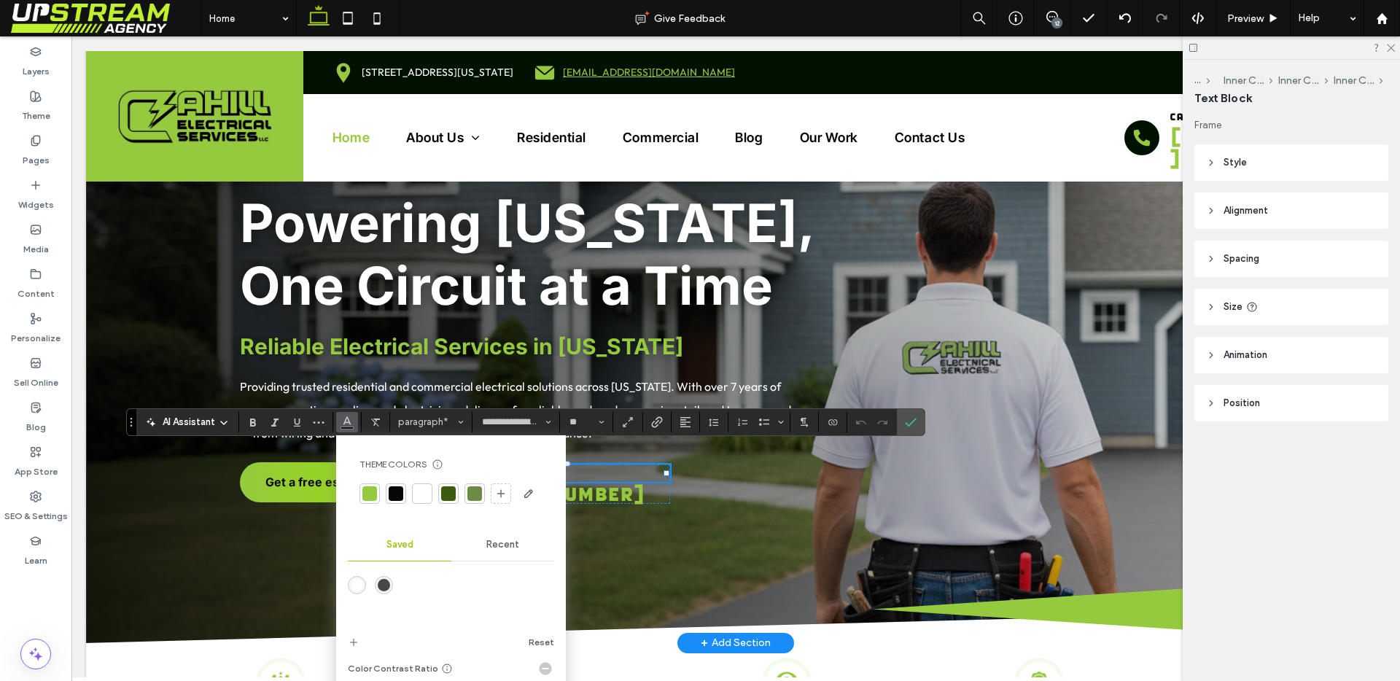
click at [420, 489] on div at bounding box center [422, 493] width 15 height 15
click at [901, 427] on label "Confirm" at bounding box center [911, 422] width 22 height 26
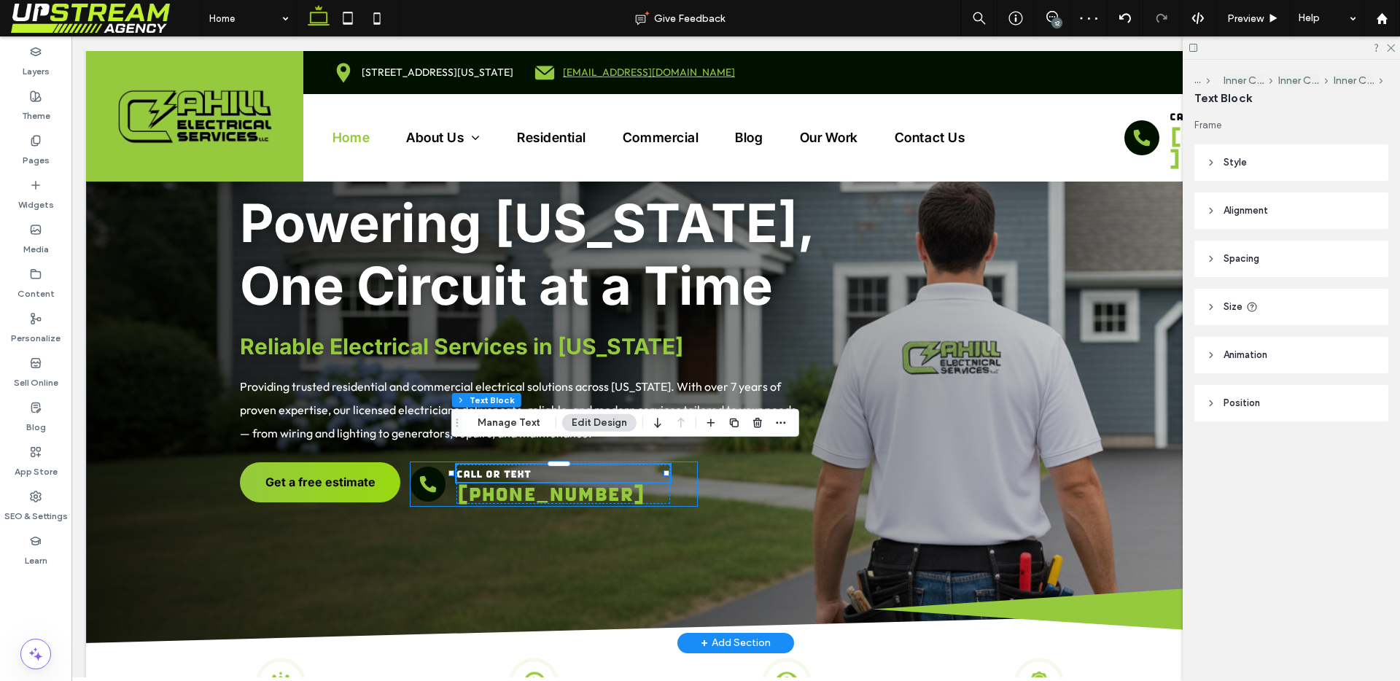
click at [731, 462] on div "Get a free estimate call or text (203) 468-0034" at bounding box center [736, 484] width 1050 height 44
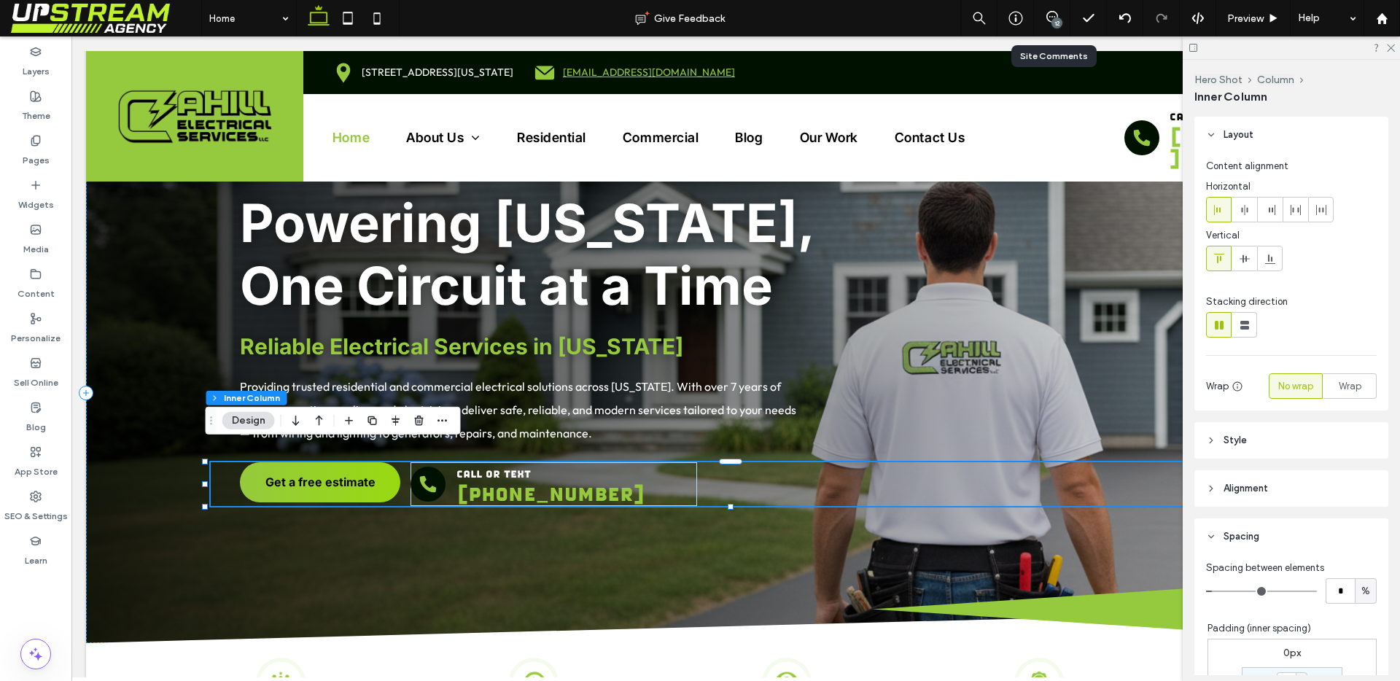
click at [1054, 4] on div "12" at bounding box center [1052, 18] width 36 height 36
click at [1044, 19] on span at bounding box center [1052, 17] width 36 height 12
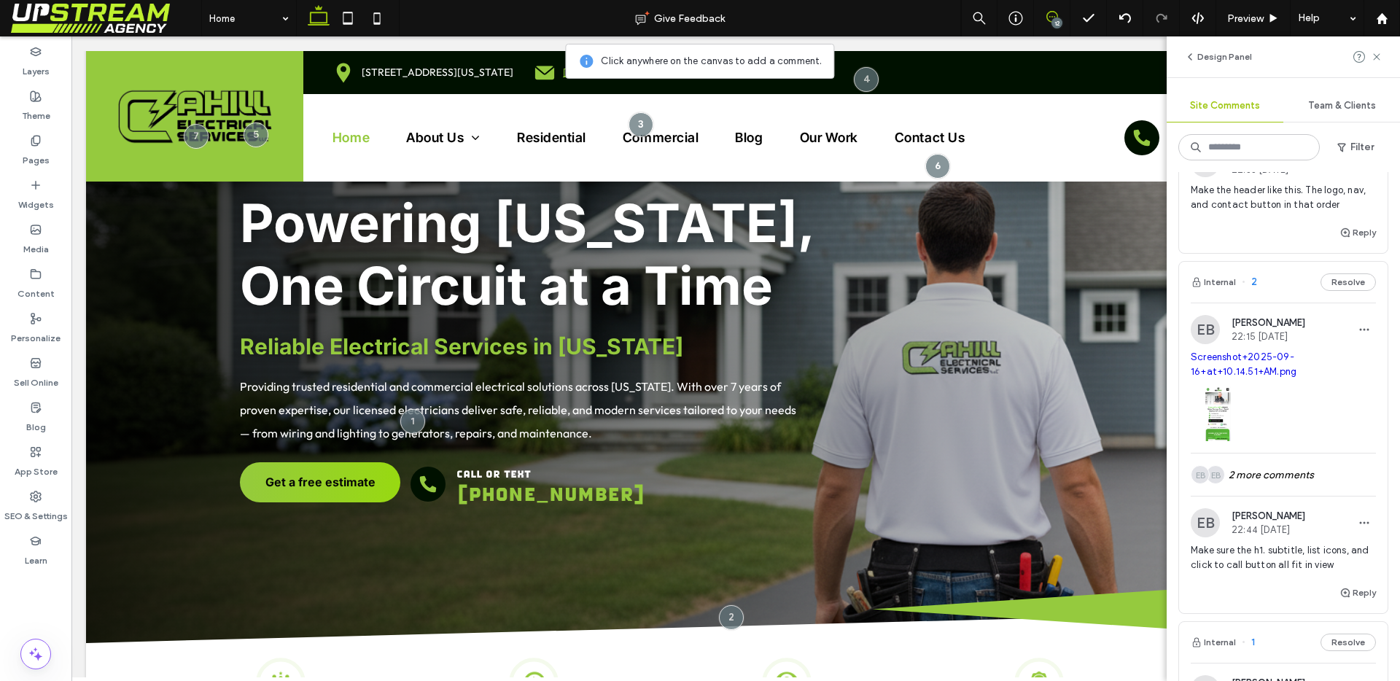
scroll to position [2121, 0]
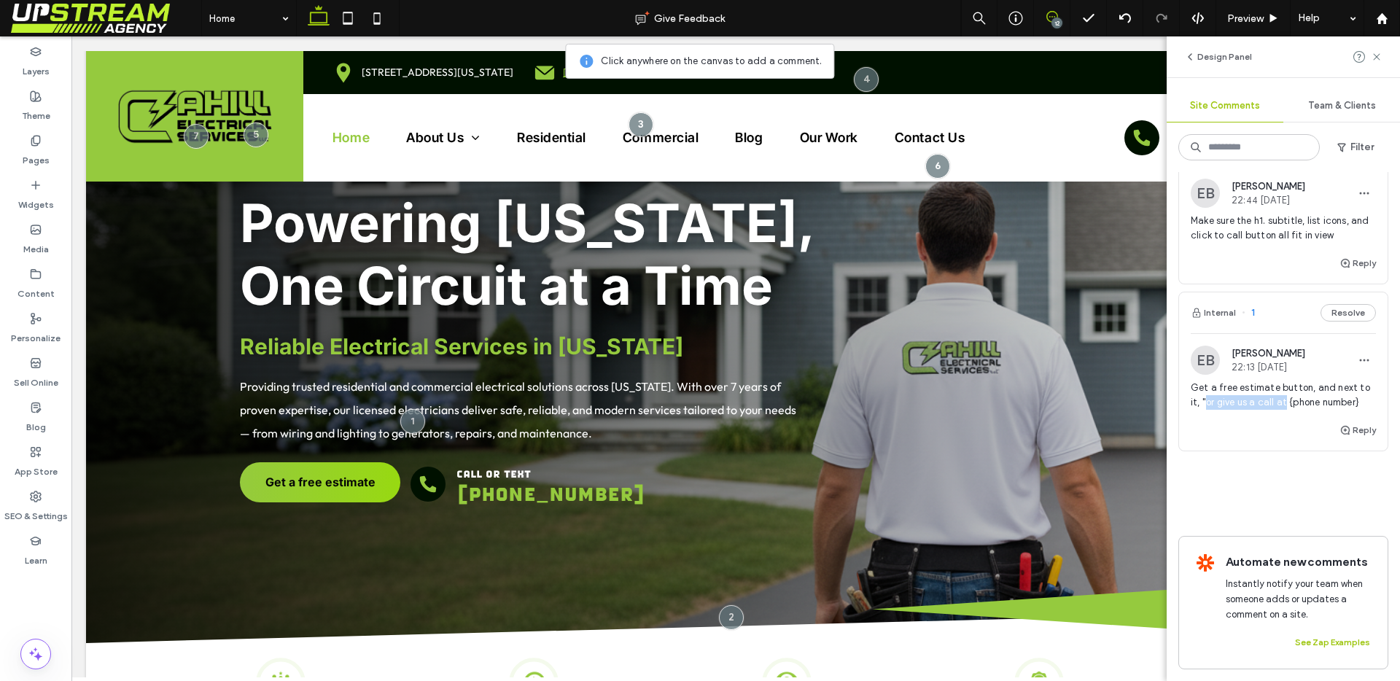
drag, startPoint x: 1207, startPoint y: 383, endPoint x: 1281, endPoint y: 384, distance: 73.6
click at [1281, 384] on span "Get a free estimate button, and next to it, "or give us a call at {phone number}" at bounding box center [1283, 395] width 185 height 29
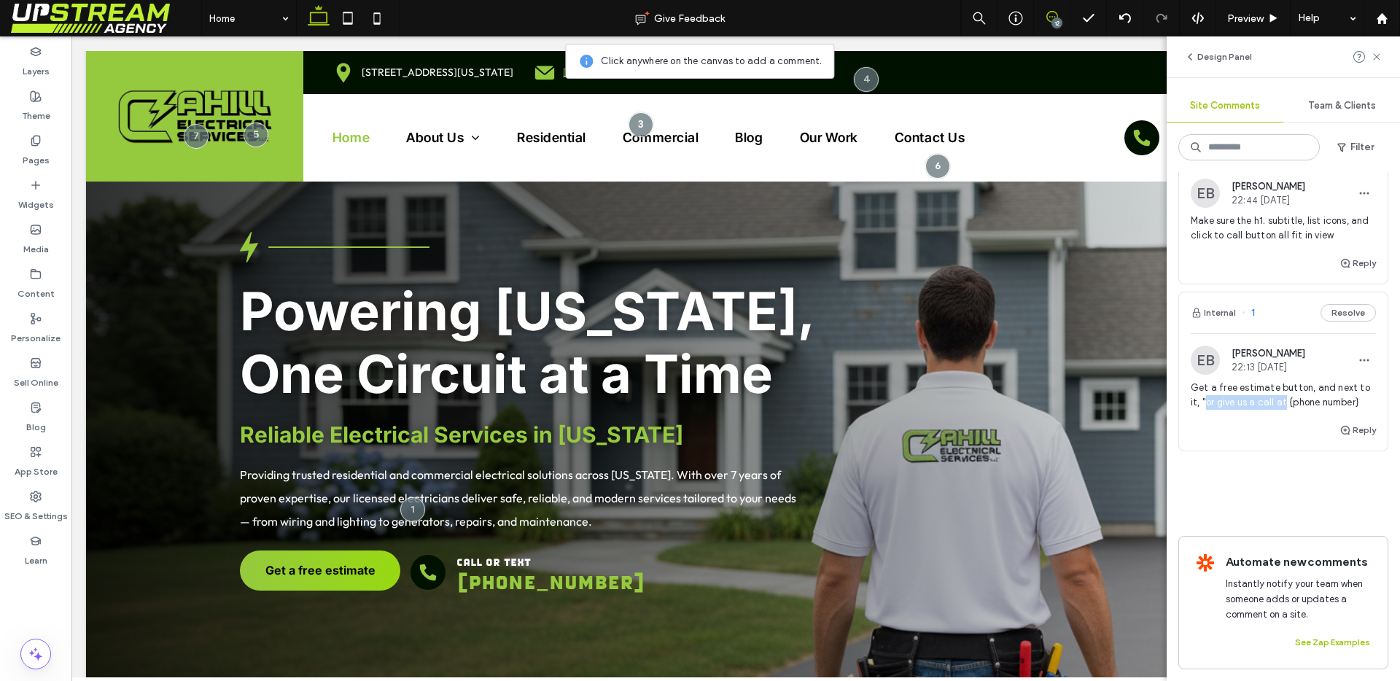
copy span "or give us a call at"
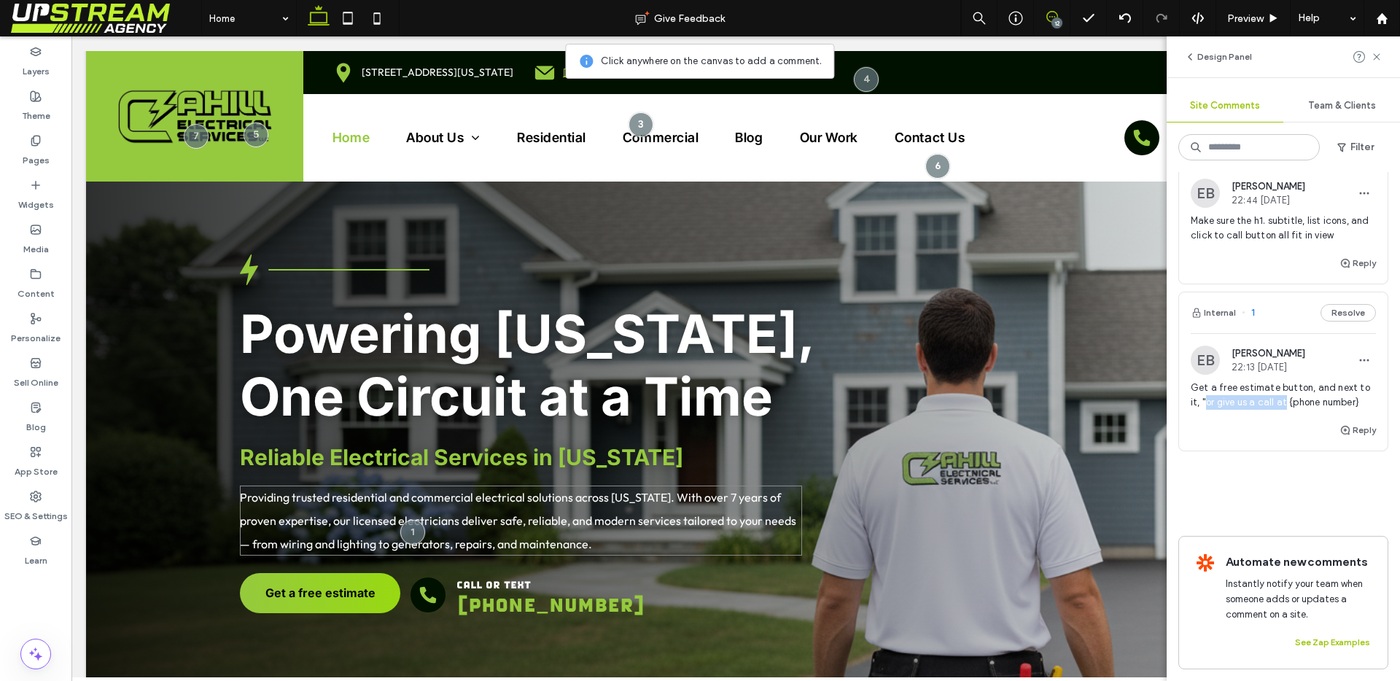
scroll to position [36, 0]
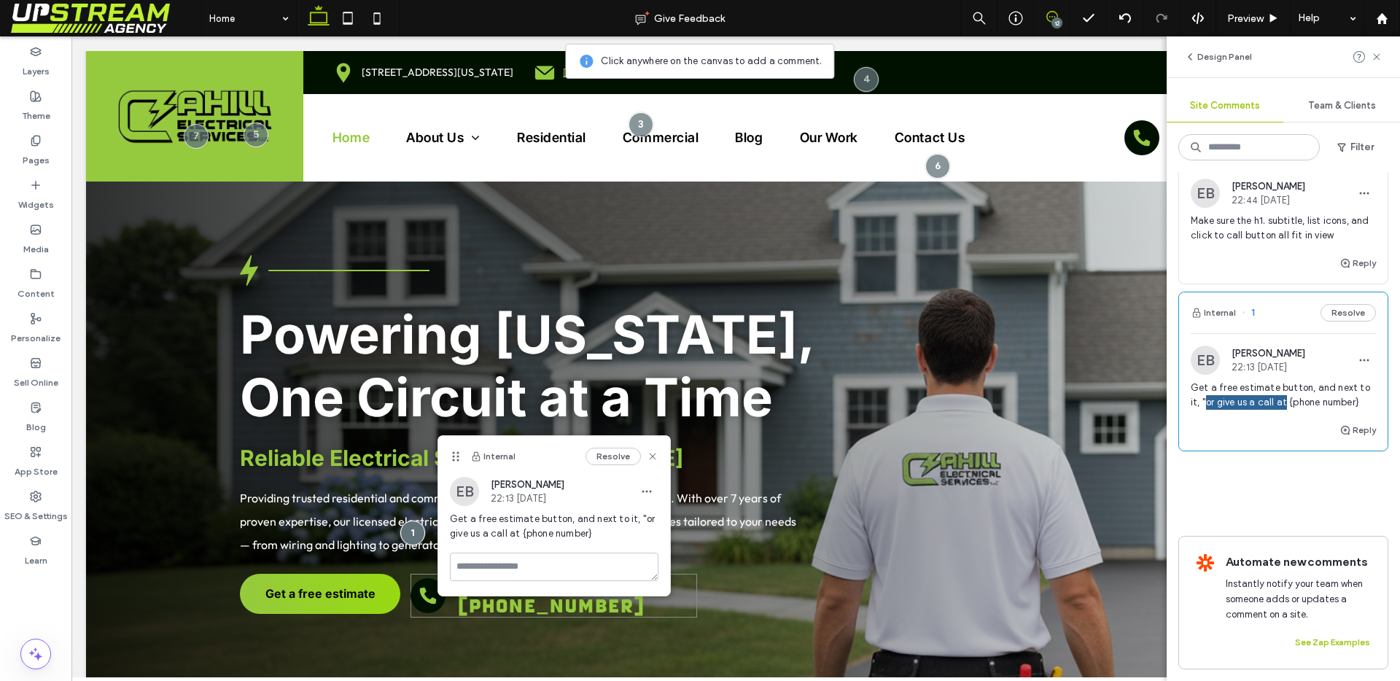
click at [685, 574] on div "call or text (203) 468-0034" at bounding box center [553, 596] width 287 height 44
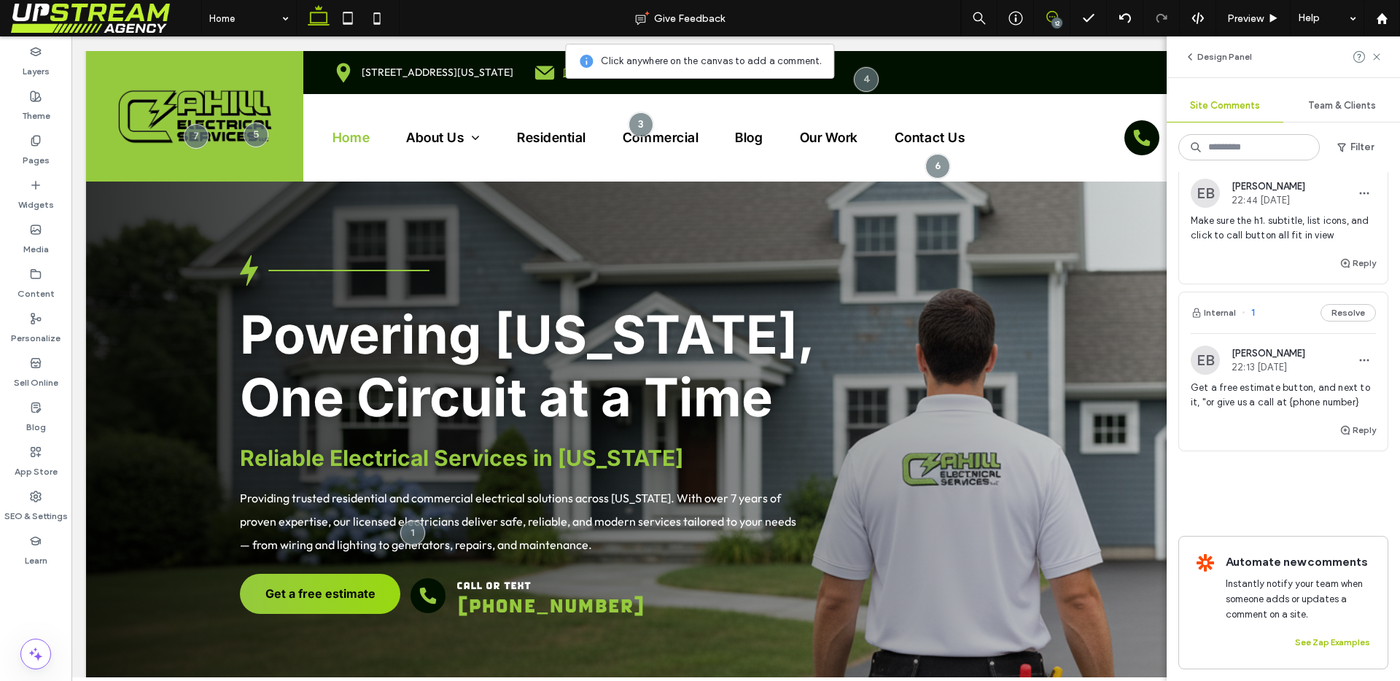
click at [1046, 13] on use at bounding box center [1052, 17] width 12 height 12
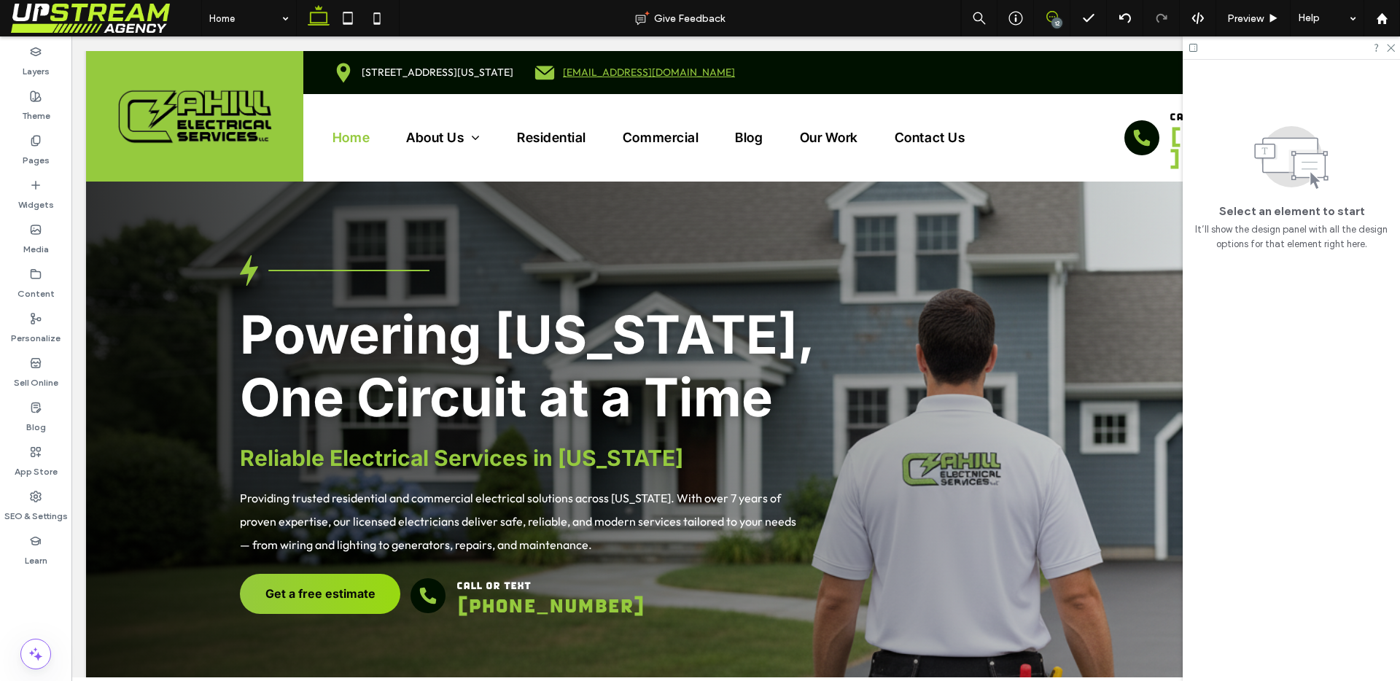
click at [1046, 13] on use at bounding box center [1052, 17] width 12 height 12
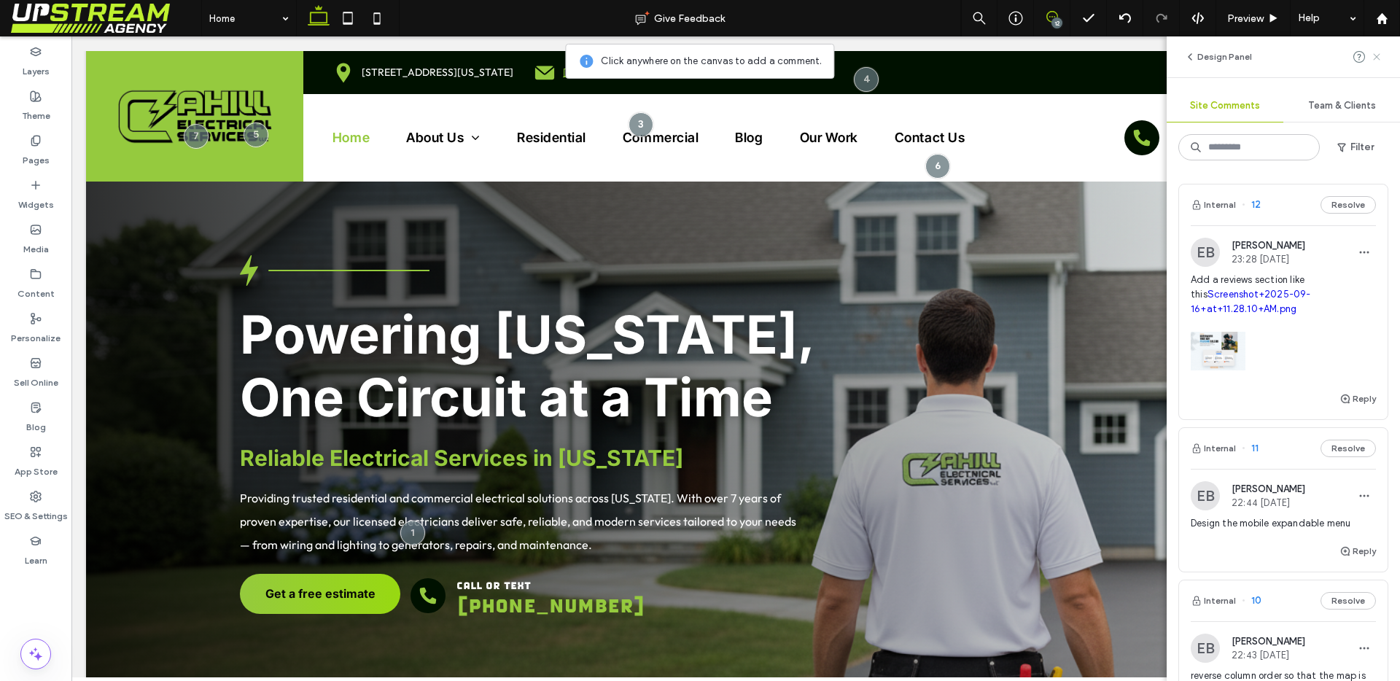
click at [1377, 57] on use at bounding box center [1376, 56] width 7 height 7
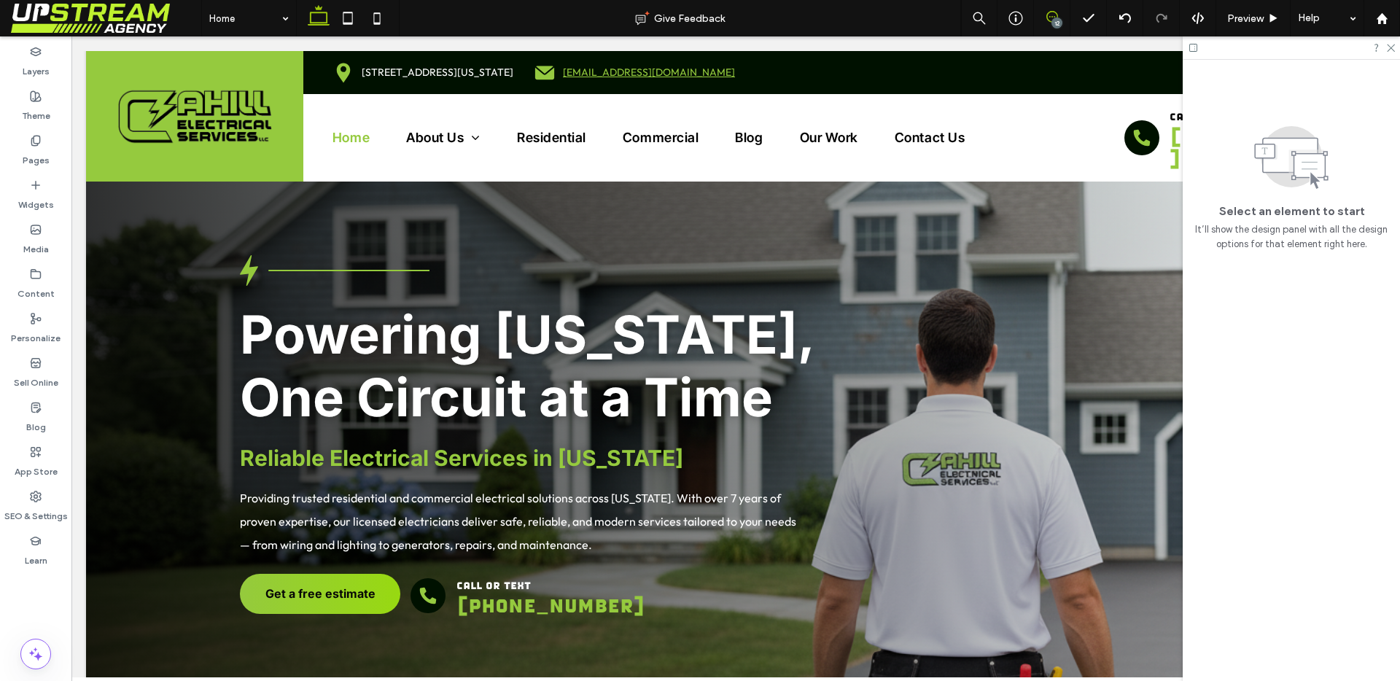
click at [1051, 16] on icon at bounding box center [1052, 17] width 12 height 12
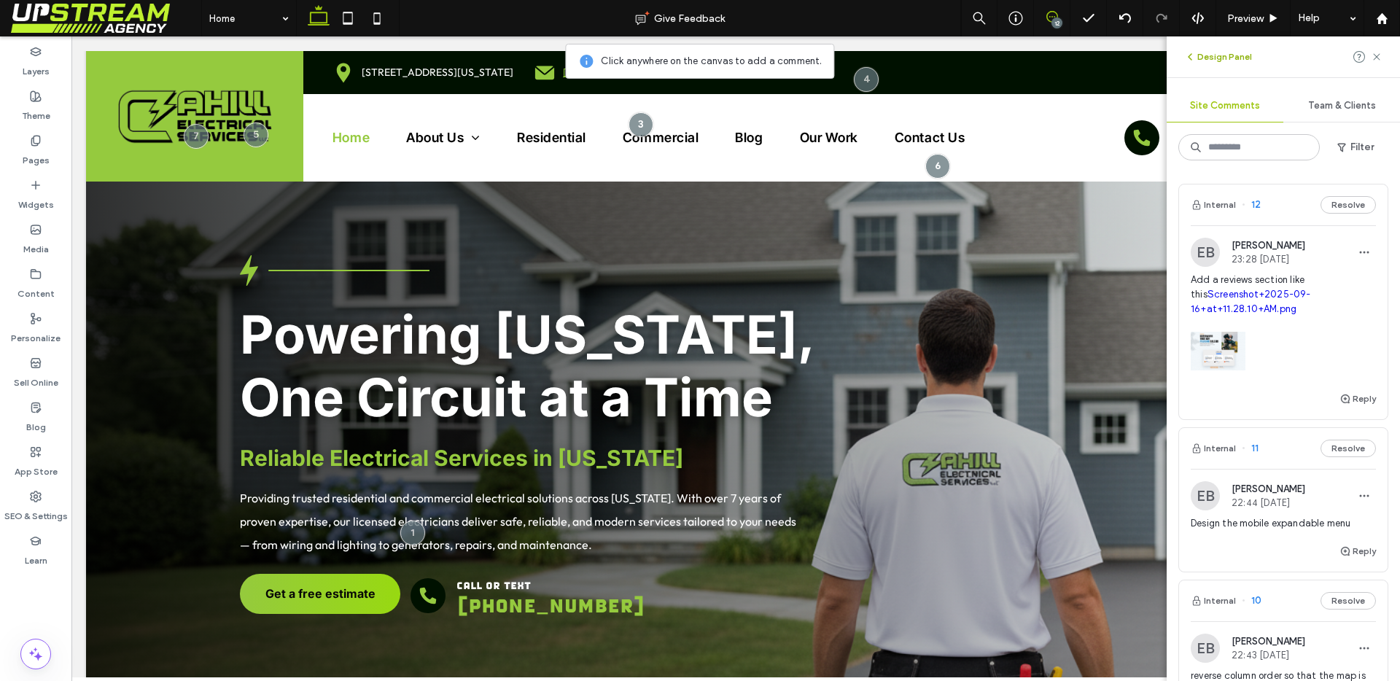
click at [1237, 59] on button "Design Panel" at bounding box center [1218, 56] width 68 height 17
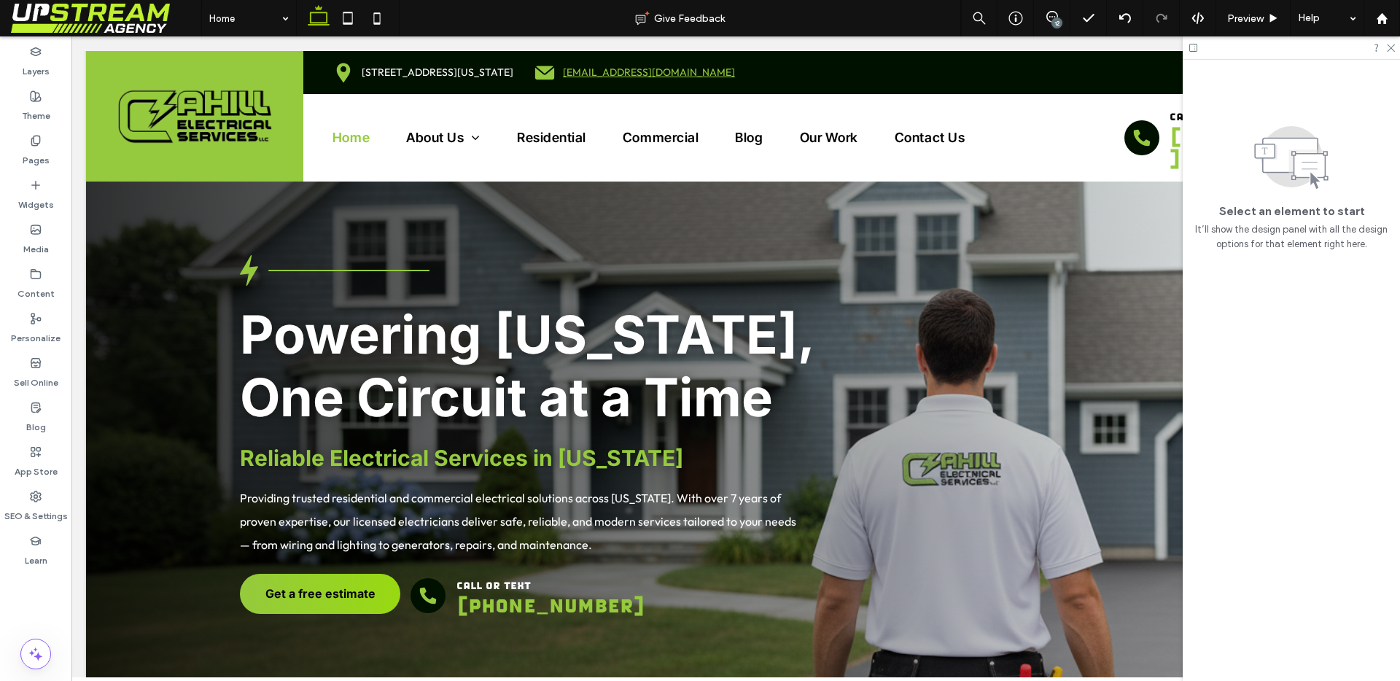
click at [1395, 48] on div at bounding box center [1291, 47] width 217 height 23
click at [1391, 50] on icon at bounding box center [1389, 46] width 9 height 9
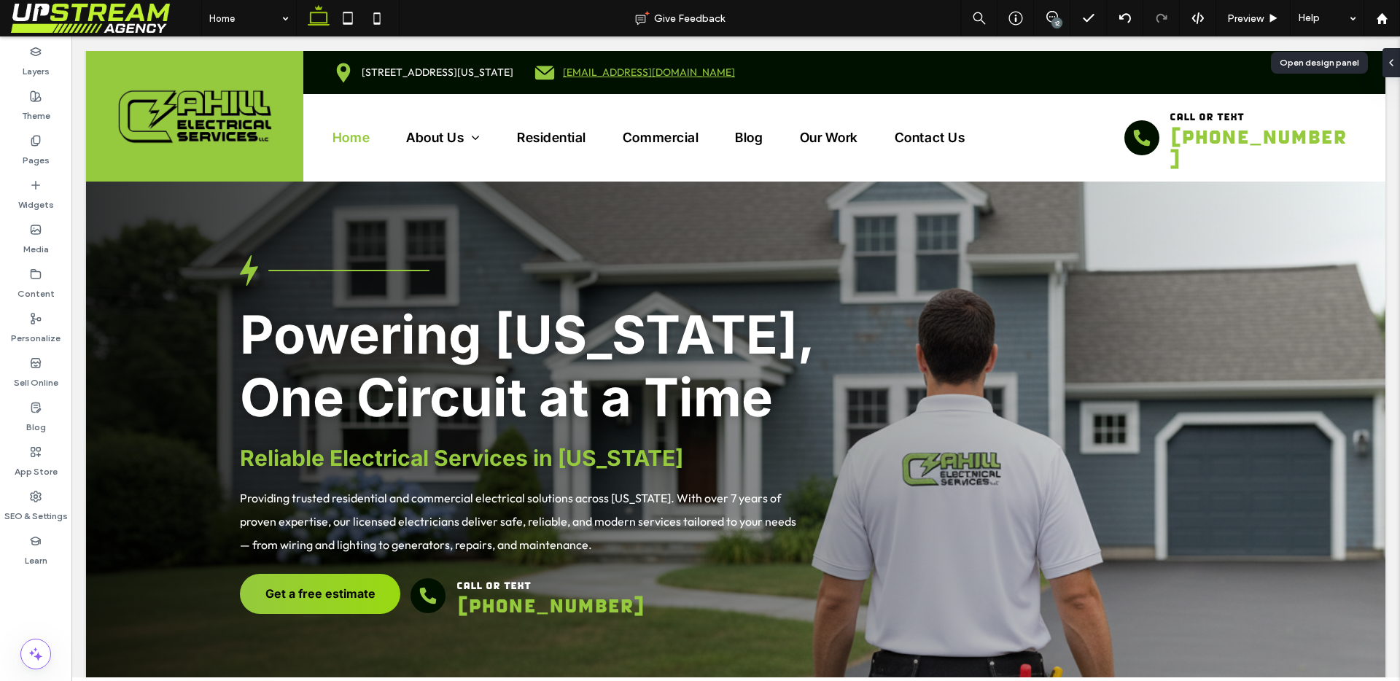
drag, startPoint x: 1322, startPoint y: 25, endPoint x: 1393, endPoint y: 61, distance: 79.6
click at [1394, 61] on div at bounding box center [1393, 62] width 23 height 29
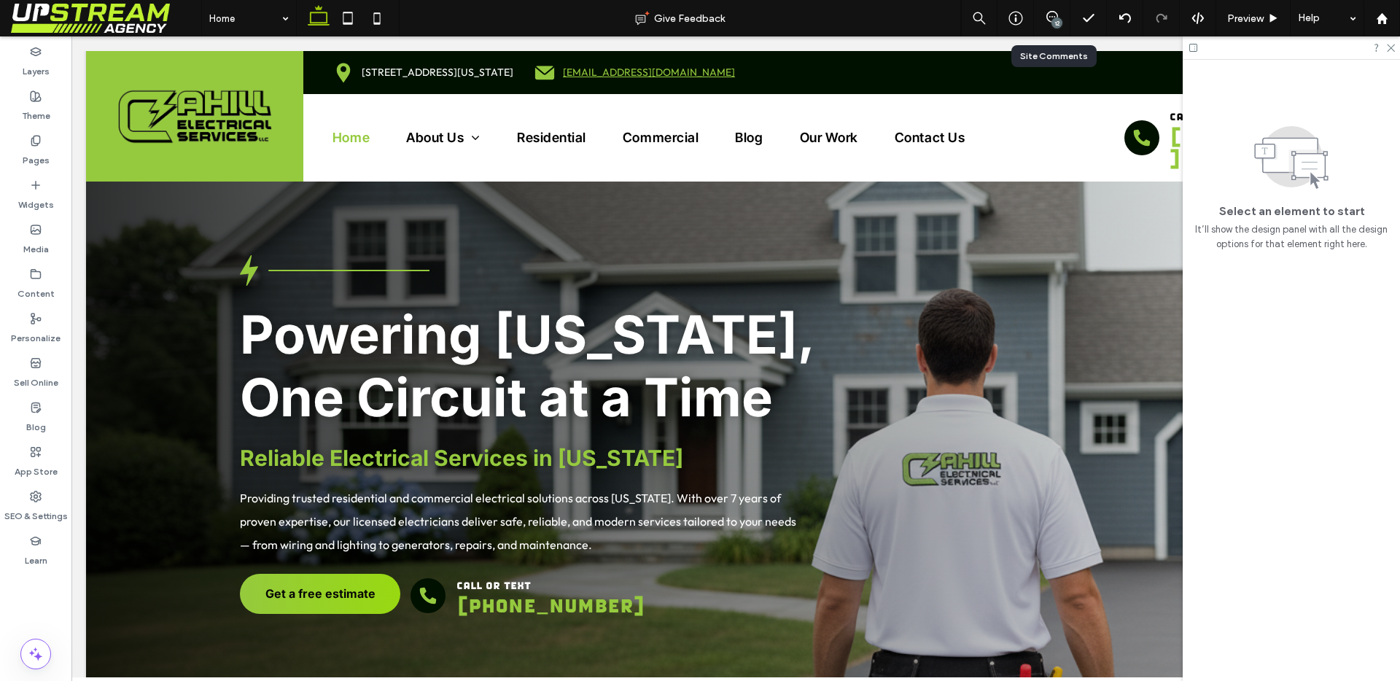
click at [1056, 23] on div "12" at bounding box center [1056, 22] width 11 height 11
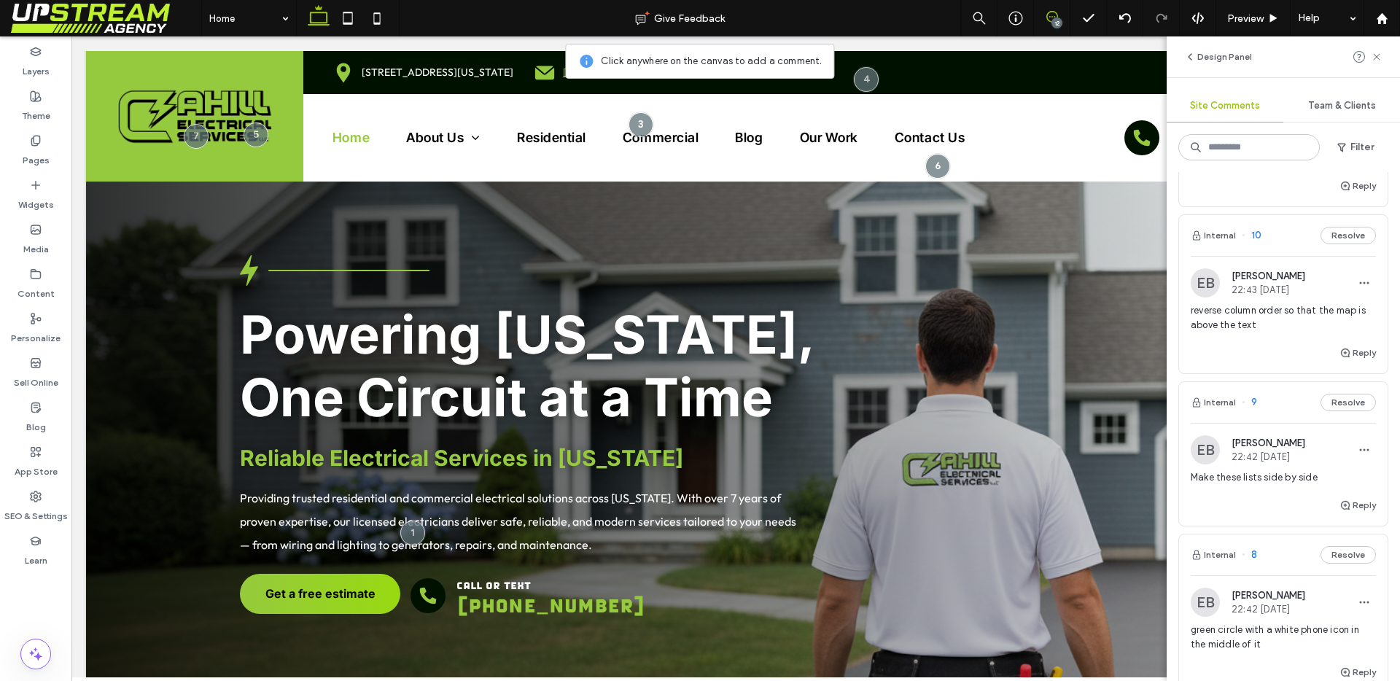
scroll to position [2121, 0]
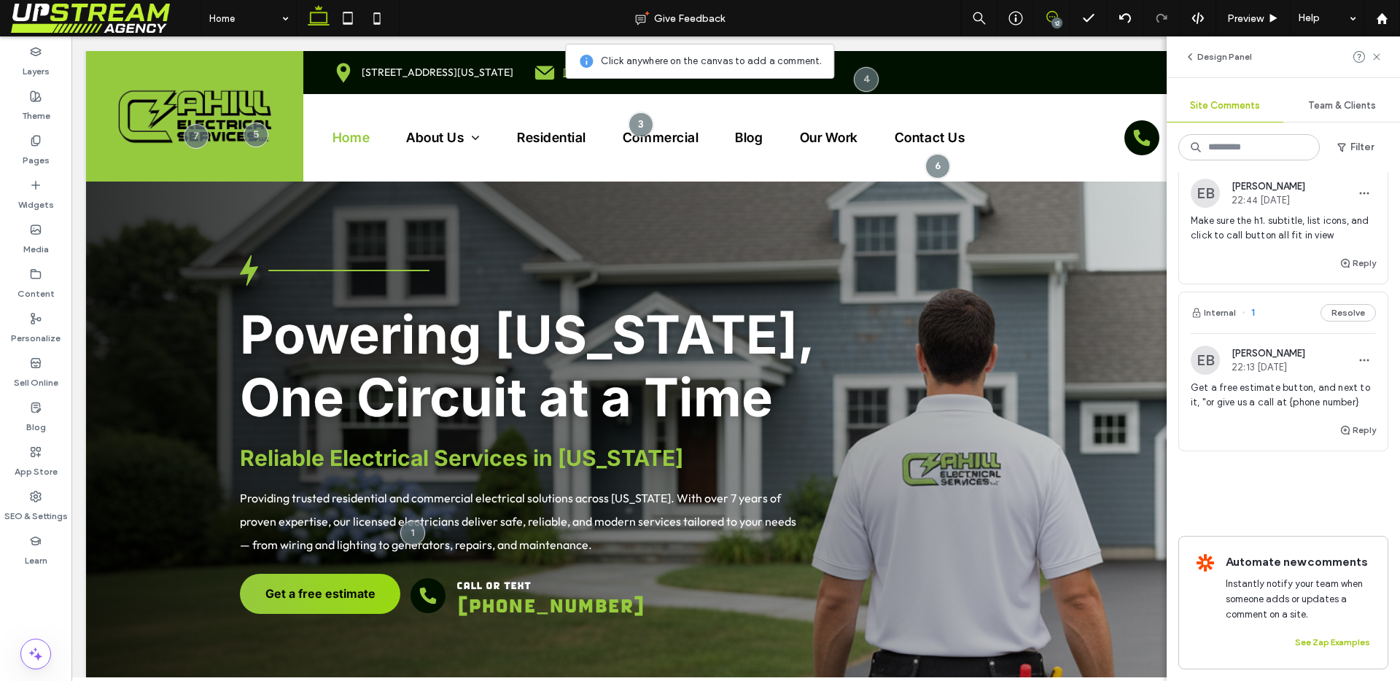
click at [1278, 386] on span "Get a free estimate button, and next to it, "or give us a call at {phone number}" at bounding box center [1283, 395] width 185 height 29
click at [489, 579] on span "call or text" at bounding box center [493, 585] width 74 height 12
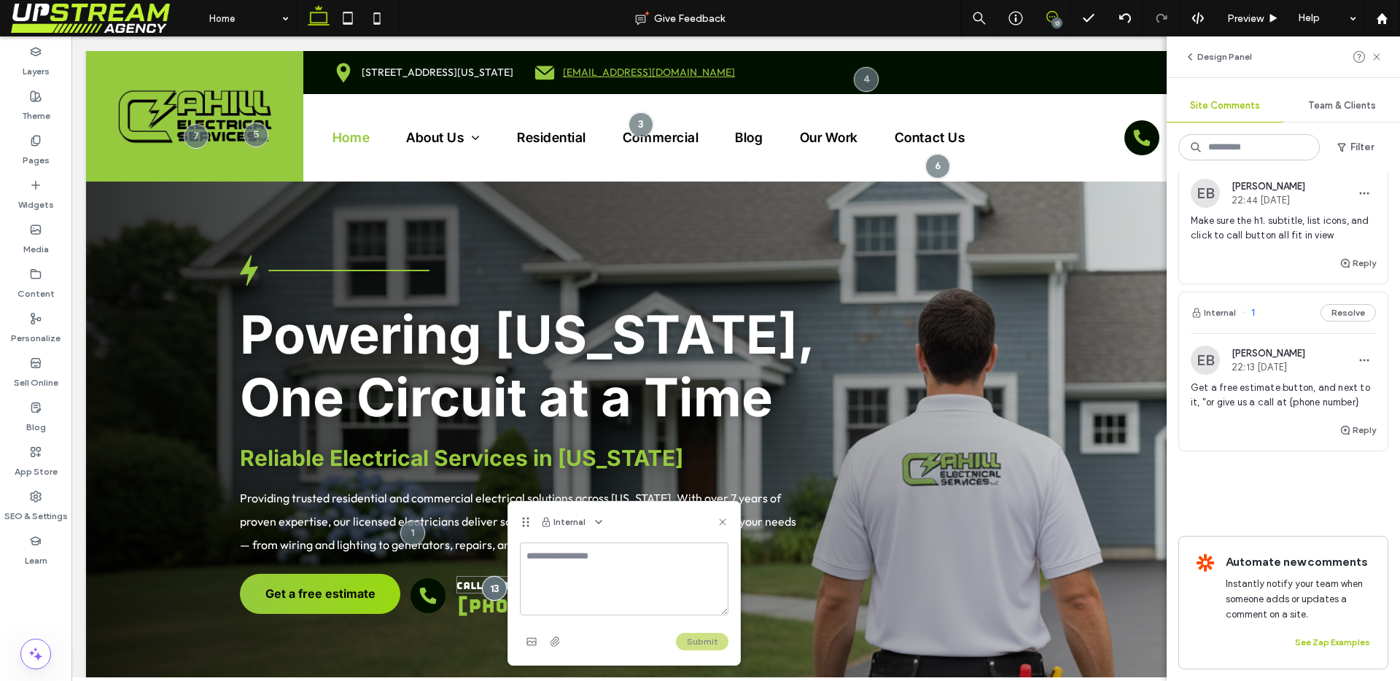
click at [489, 576] on div at bounding box center [494, 588] width 25 height 25
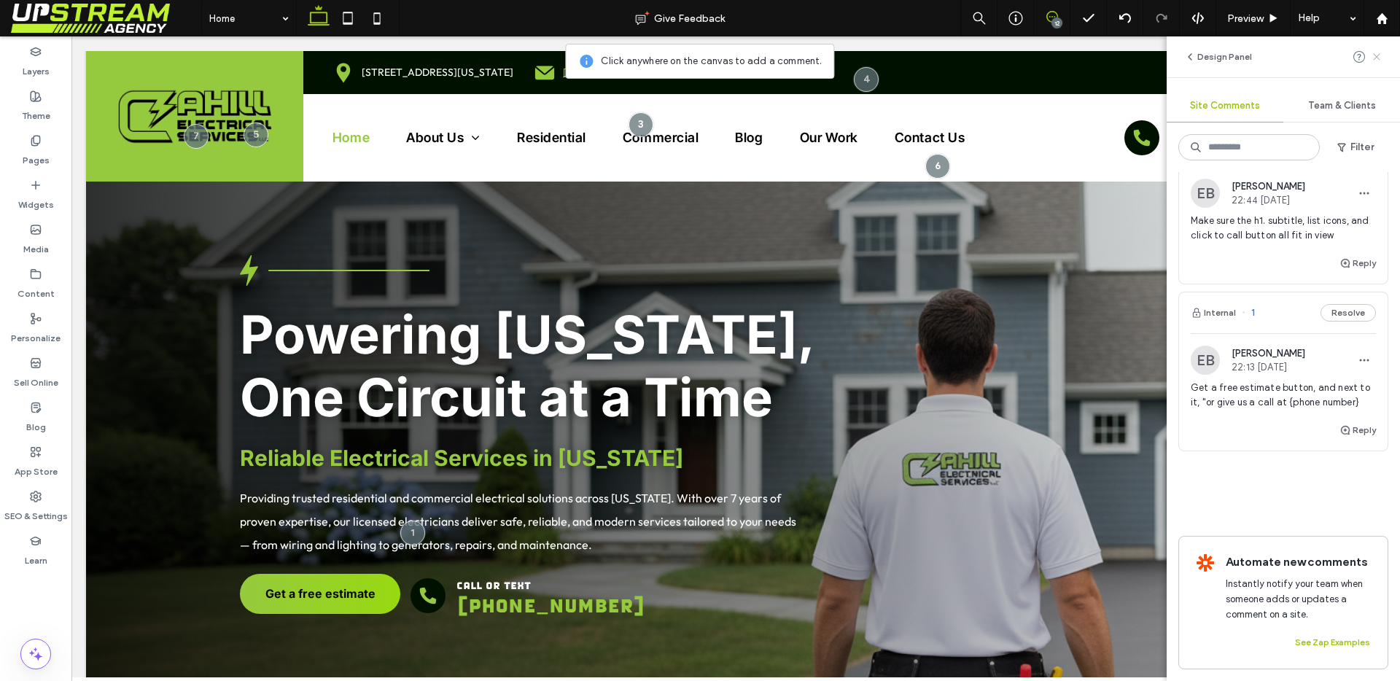
click at [1376, 57] on use at bounding box center [1376, 56] width 7 height 7
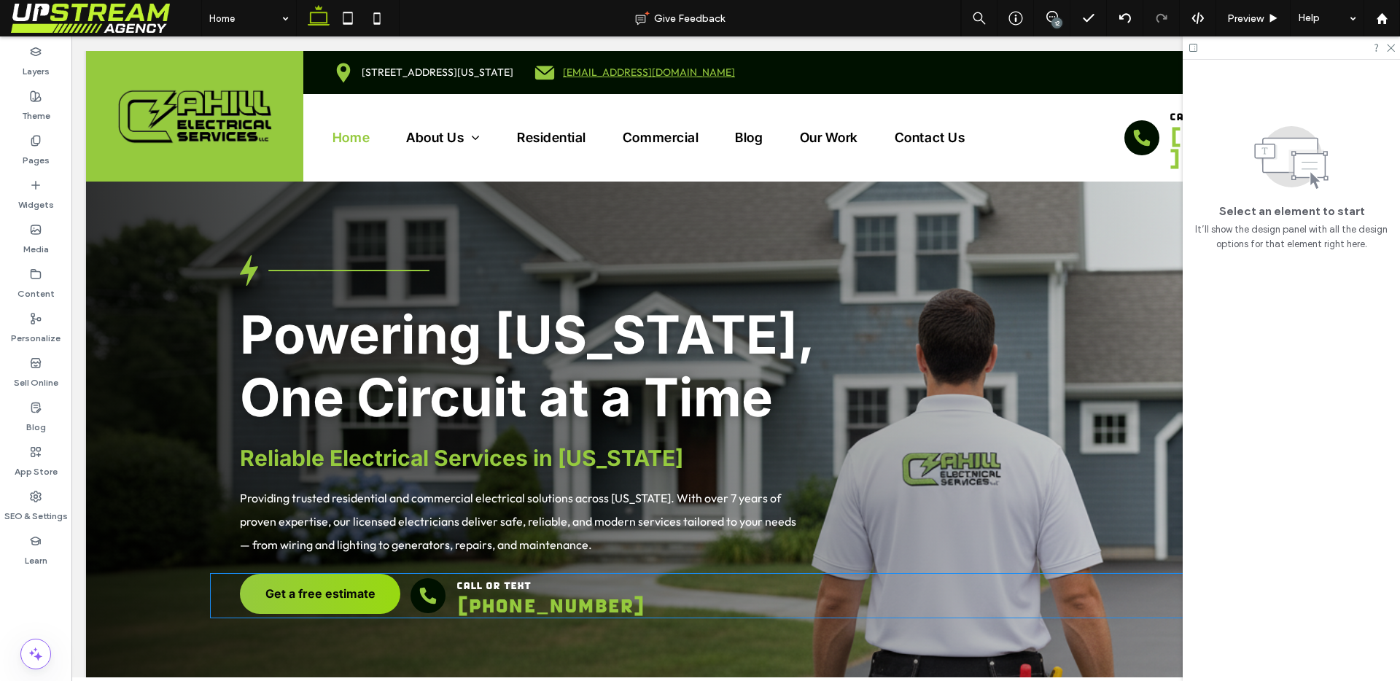
click at [534, 576] on p "call or text" at bounding box center [563, 584] width 214 height 17
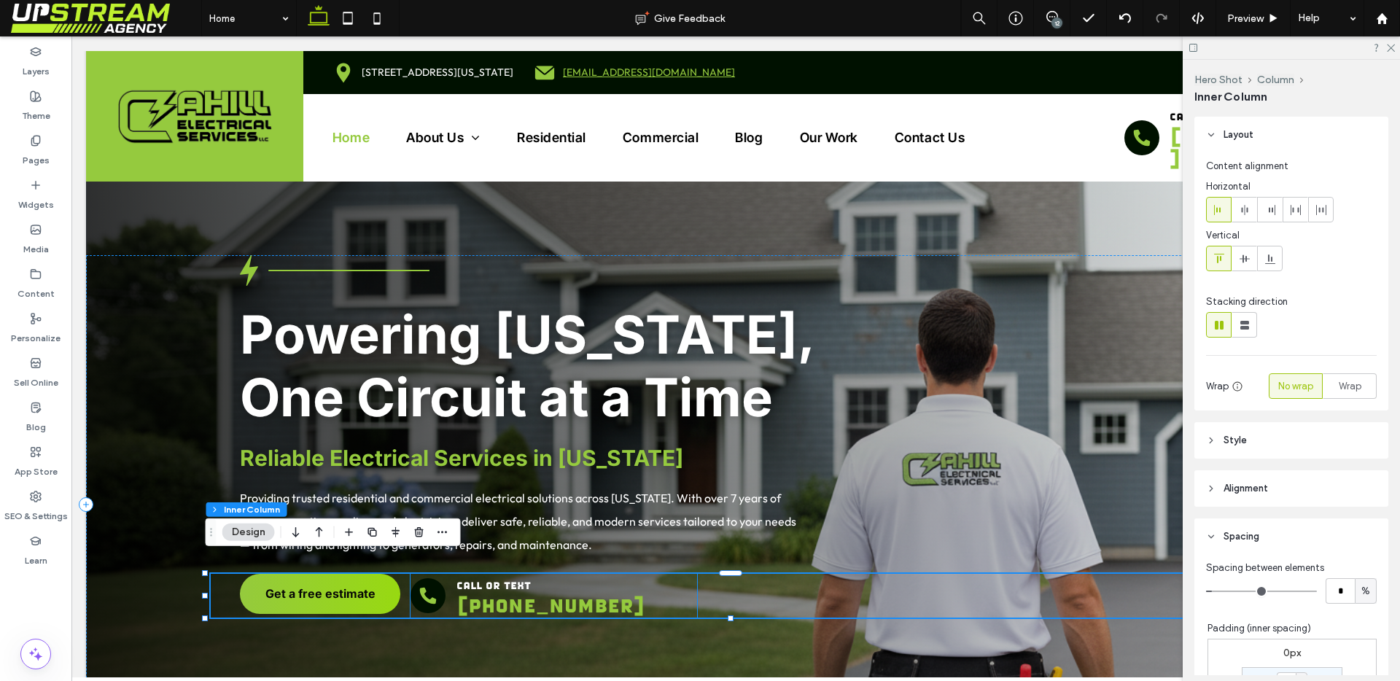
click at [519, 579] on span "call or text" at bounding box center [493, 585] width 74 height 12
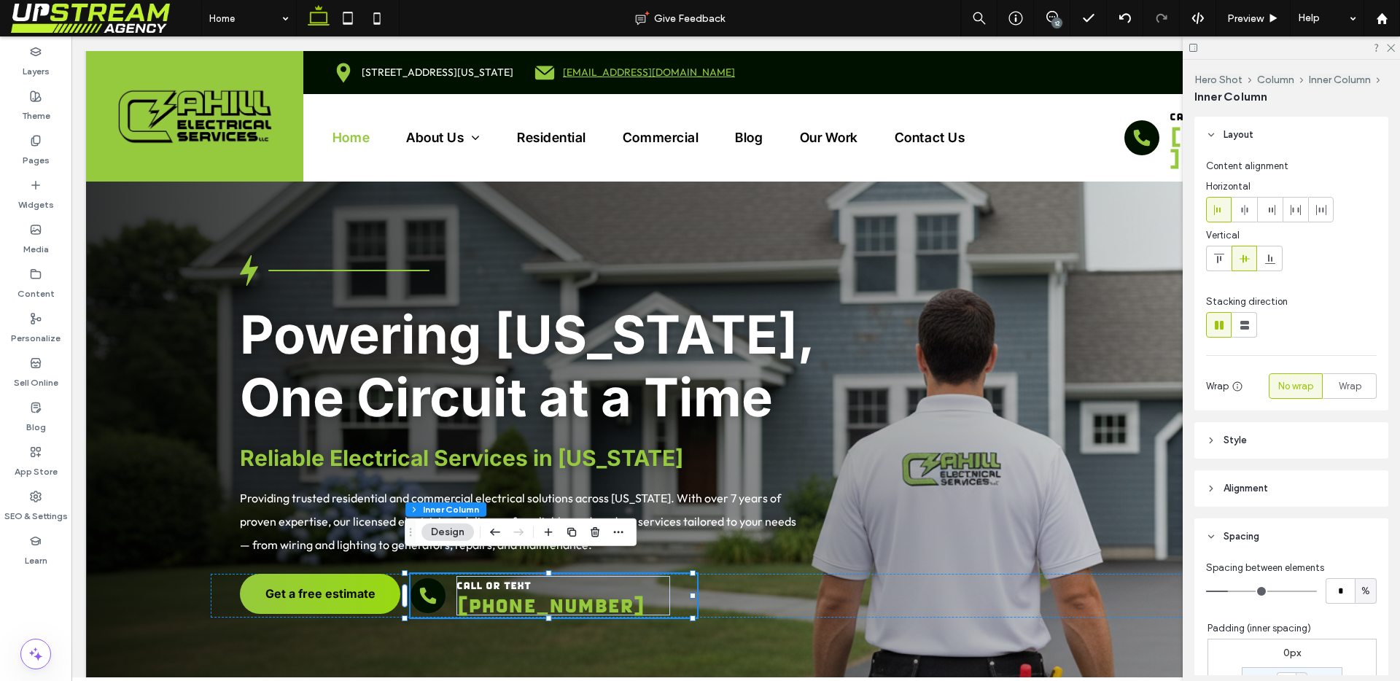
click at [519, 579] on span "call or text" at bounding box center [493, 585] width 74 height 12
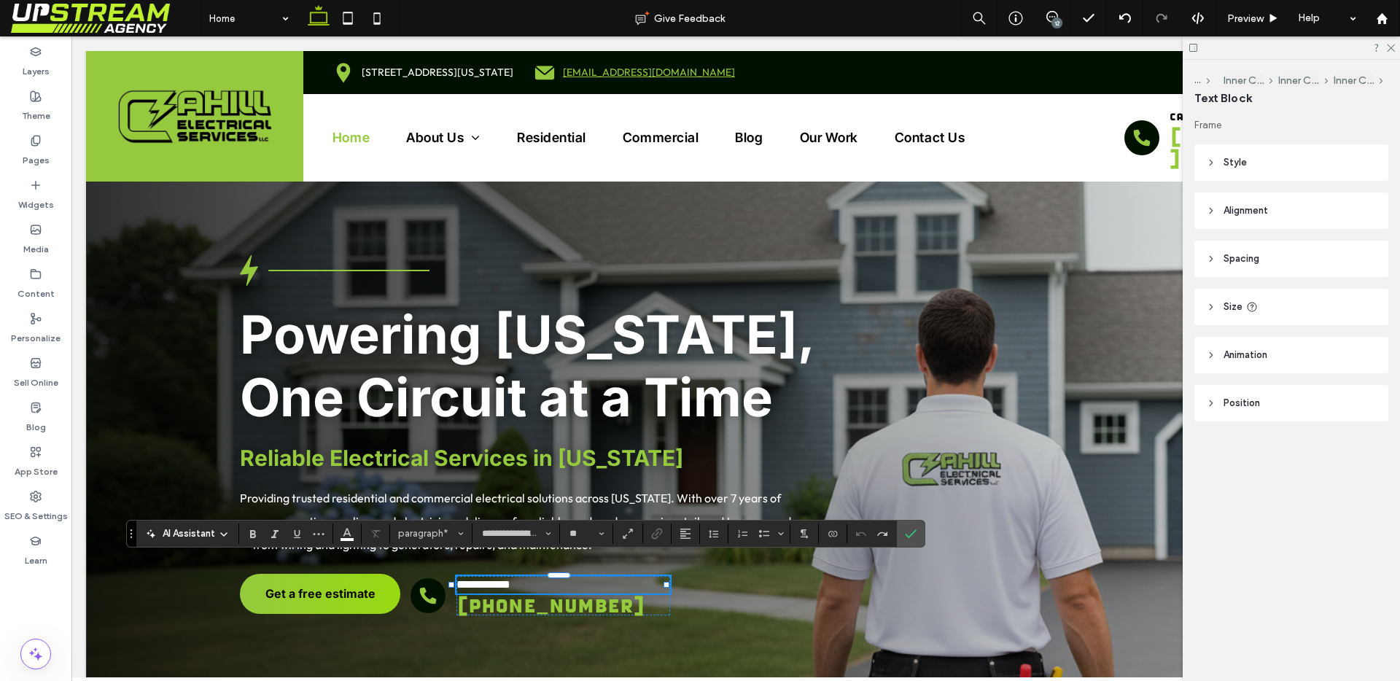
click at [558, 576] on p "**********" at bounding box center [563, 584] width 214 height 17
type input "**********"
drag, startPoint x: 526, startPoint y: 571, endPoint x: 427, endPoint y: 574, distance: 99.2
click at [427, 574] on div "**********" at bounding box center [553, 596] width 287 height 44
click at [911, 542] on label "Confirm" at bounding box center [911, 534] width 22 height 26
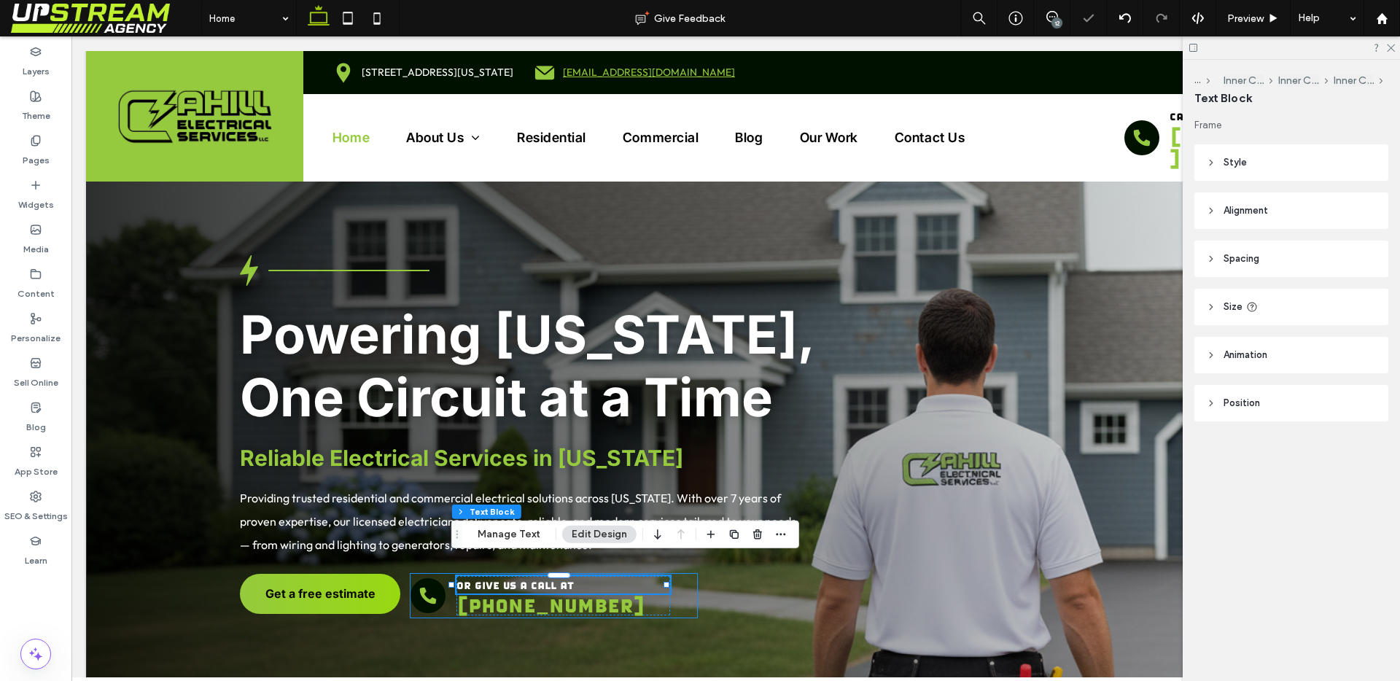
click at [676, 576] on div "or give us a call at (203) 468-0034" at bounding box center [553, 596] width 287 height 44
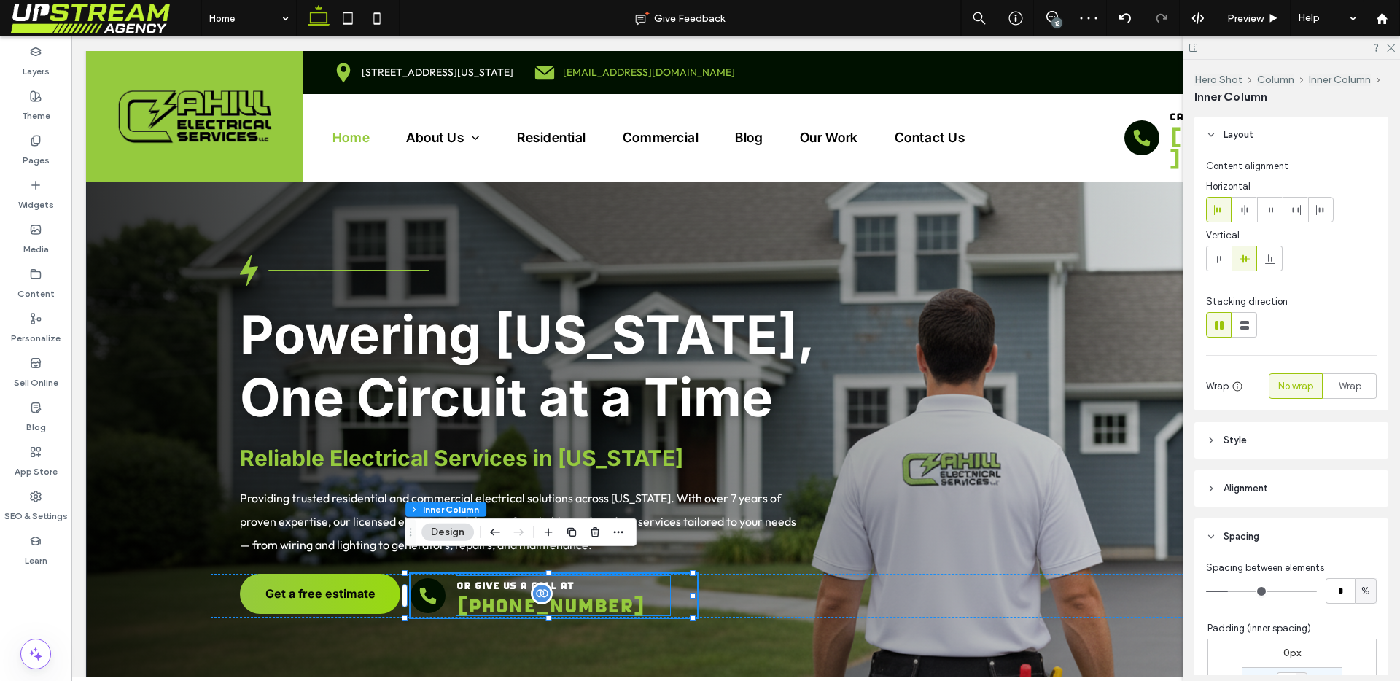
click at [658, 593] on p "[PHONE_NUMBER]" at bounding box center [563, 604] width 214 height 22
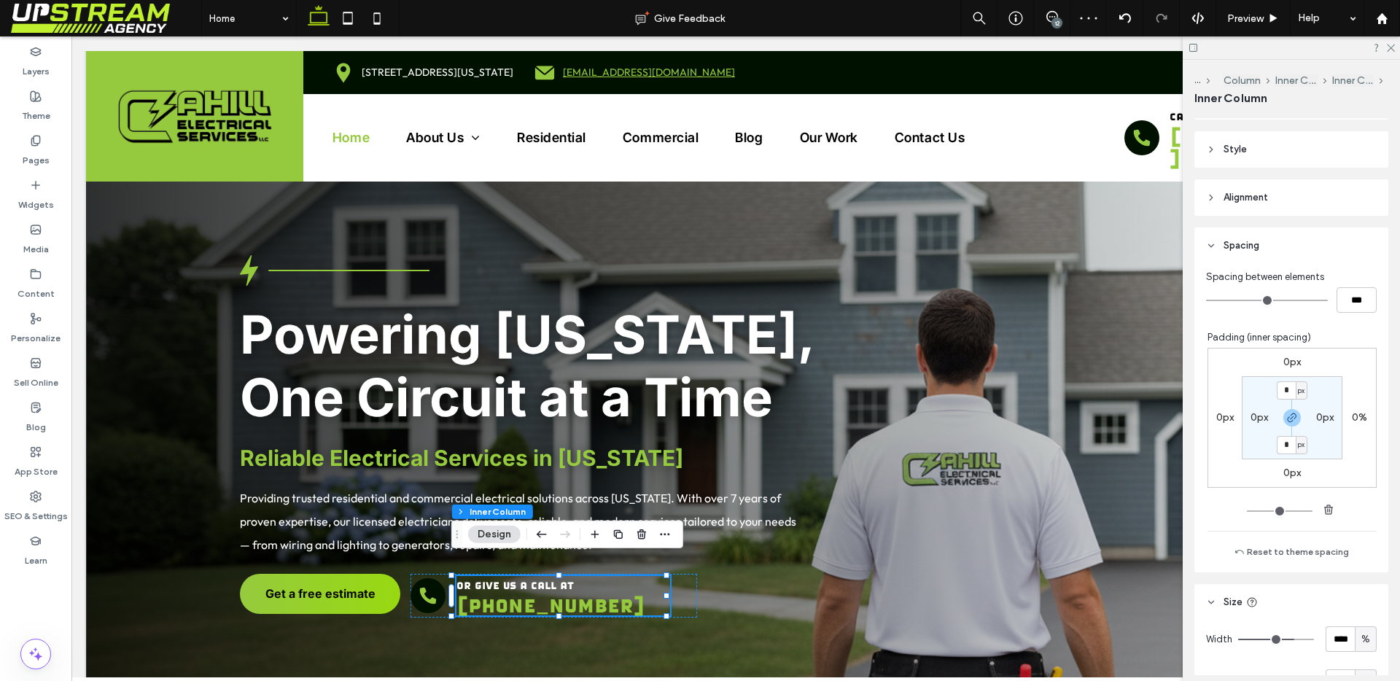
scroll to position [290, 0]
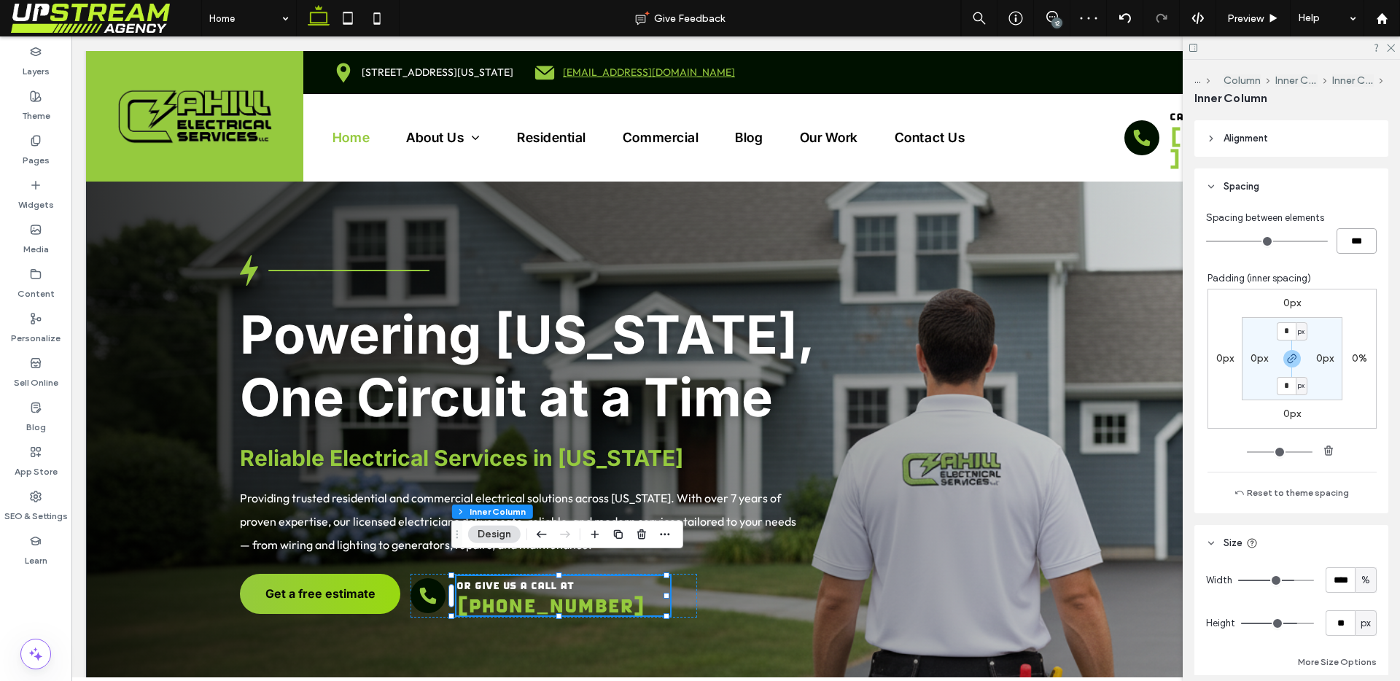
click at [1342, 245] on input "***" at bounding box center [1356, 241] width 40 height 26
type input "**"
click at [1341, 265] on div "Spacing between elements **** Padding (inner spacing) 0px 0% 0px 0px * px 0px *…" at bounding box center [1291, 359] width 194 height 308
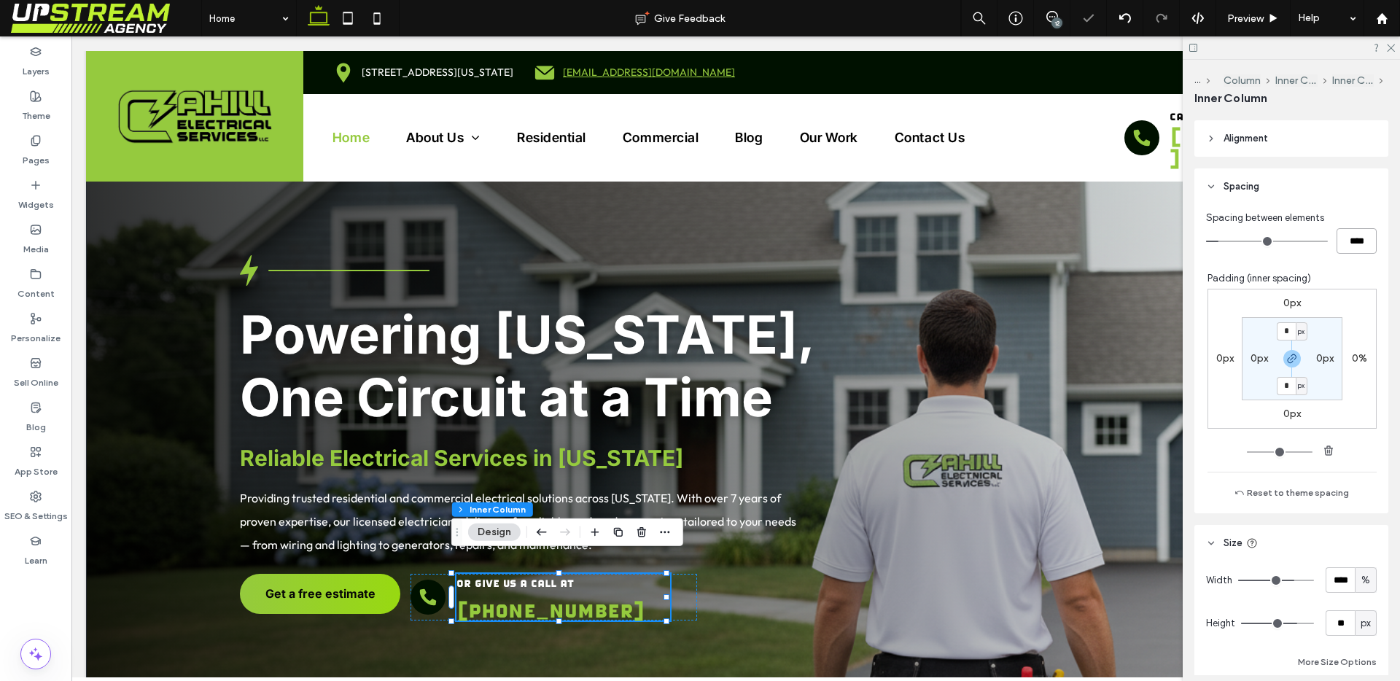
click at [1338, 250] on input "****" at bounding box center [1356, 241] width 40 height 26
type input "*"
click at [1347, 258] on div "Spacing between elements *** Padding (inner spacing) 0px 0% 0px 0px * px 0px * …" at bounding box center [1291, 359] width 194 height 308
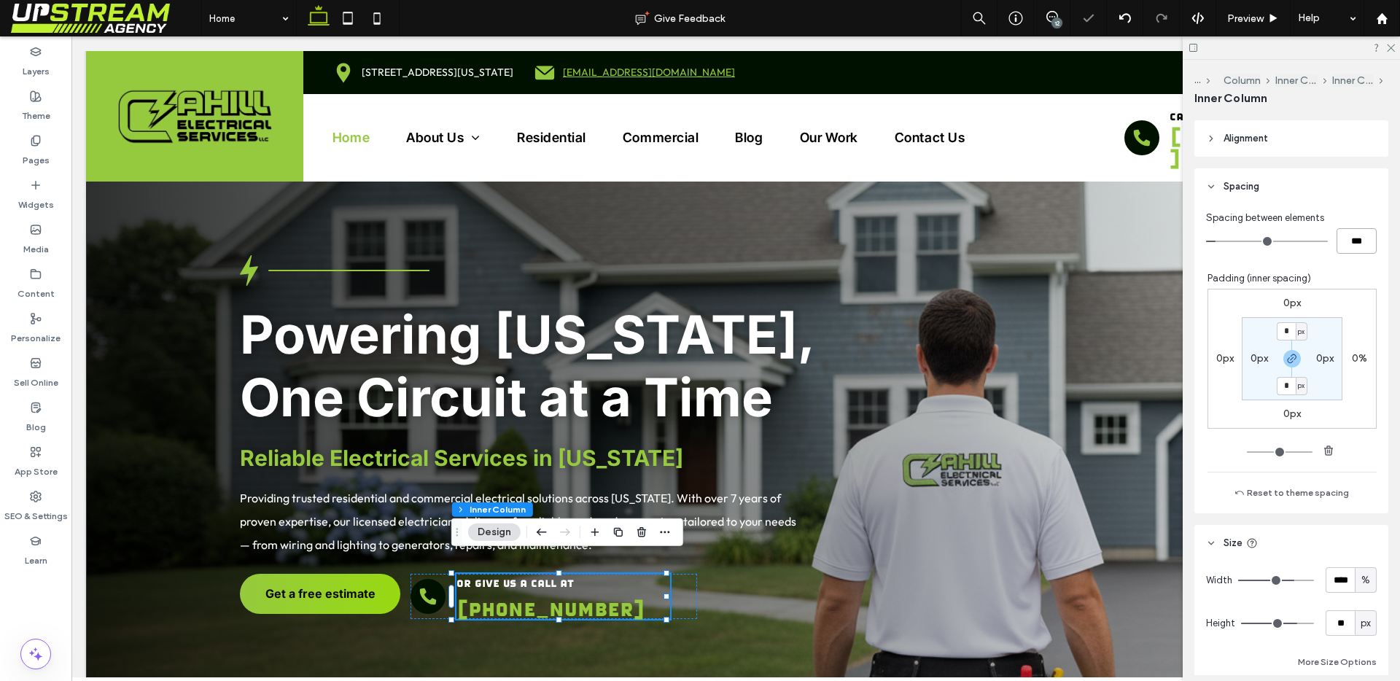
click at [1352, 234] on input "***" at bounding box center [1356, 241] width 40 height 26
type input "*"
type input "***"
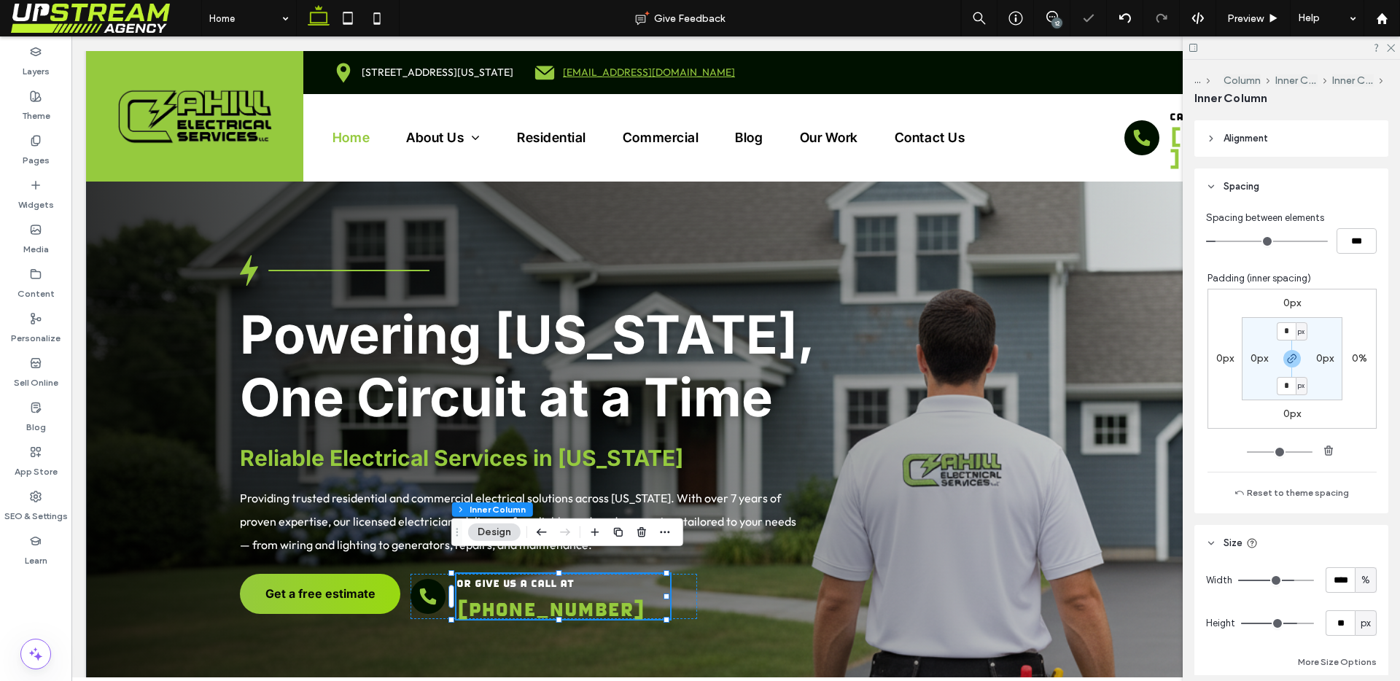
click at [1358, 259] on div "Spacing between elements *** Padding (inner spacing) 0px 0% 0px 0px * px 0px * …" at bounding box center [1291, 359] width 194 height 308
click at [444, 584] on div "or give us a call at (203) 468-0034" at bounding box center [553, 596] width 287 height 44
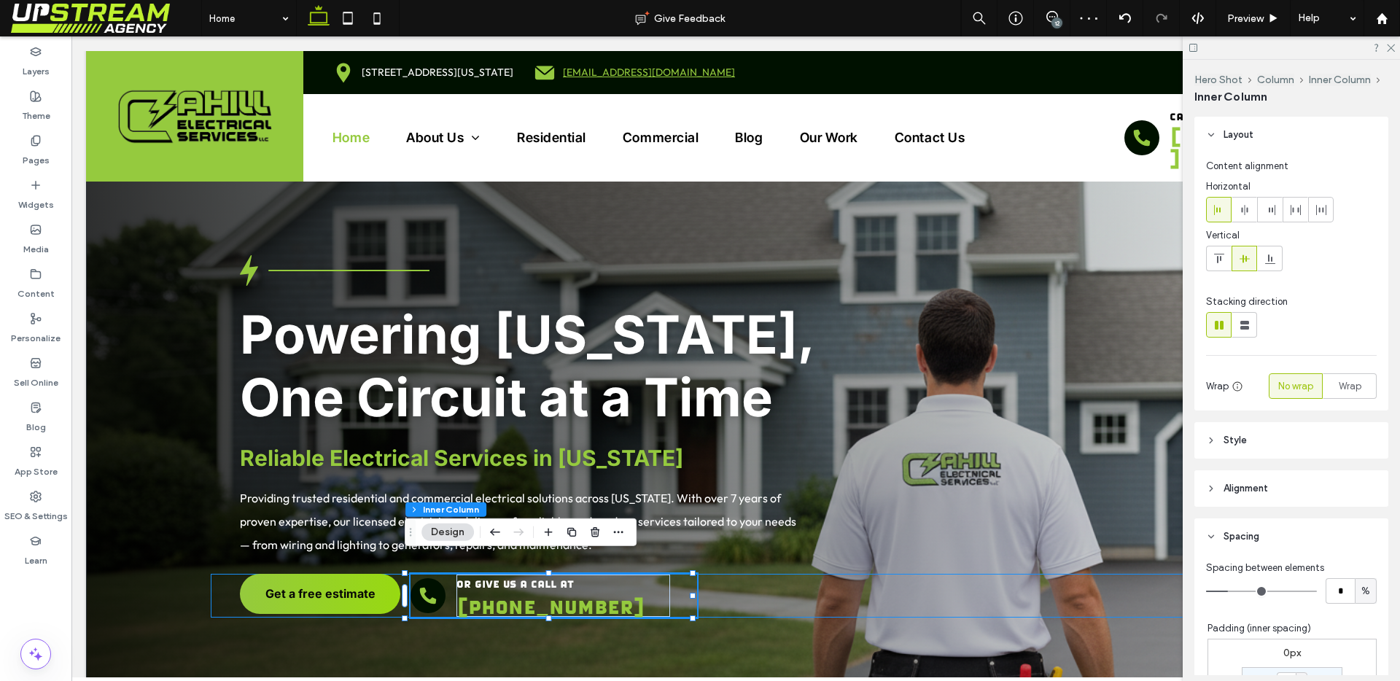
click at [401, 589] on div "Get a free estimate or give us a call at (203) 468-0034" at bounding box center [736, 596] width 1050 height 44
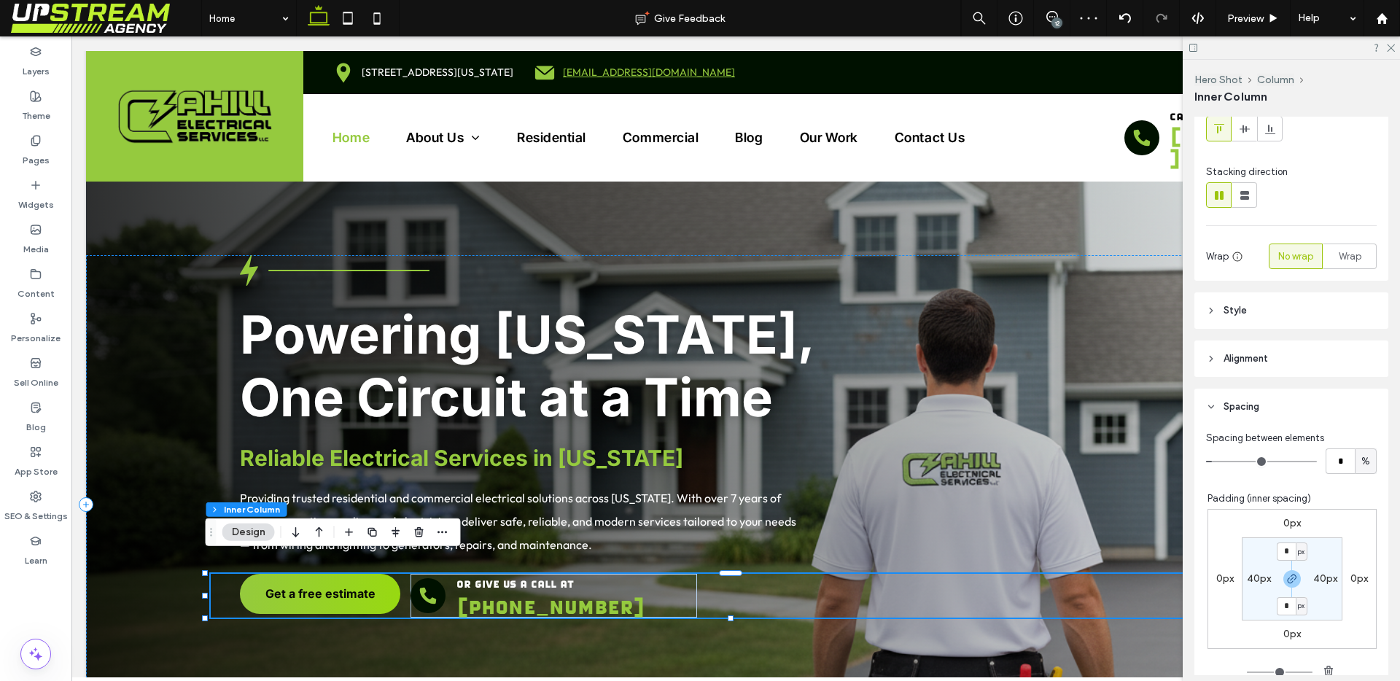
scroll to position [152, 0]
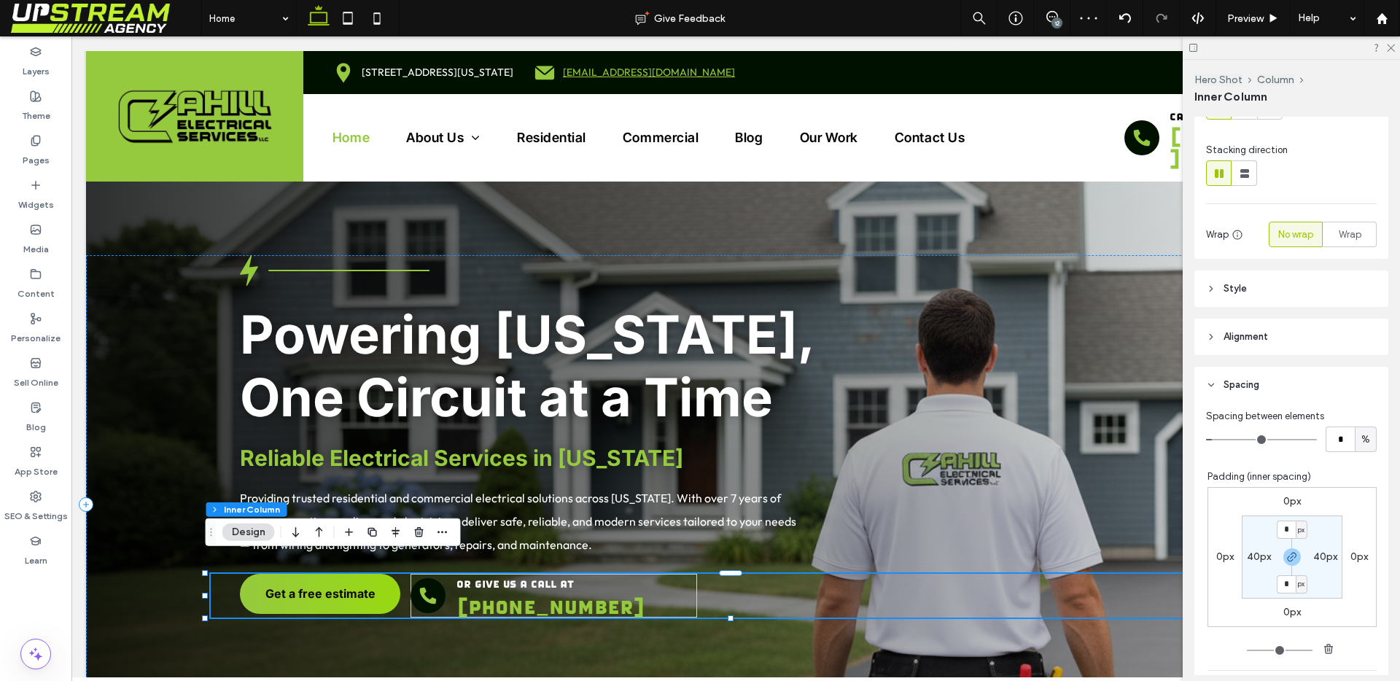
drag, startPoint x: 1337, startPoint y: 419, endPoint x: 1343, endPoint y: 439, distance: 21.2
click at [1337, 419] on div "Spacing between elements" at bounding box center [1291, 416] width 171 height 15
click at [1343, 439] on input "*" at bounding box center [1339, 440] width 29 height 26
type input "*"
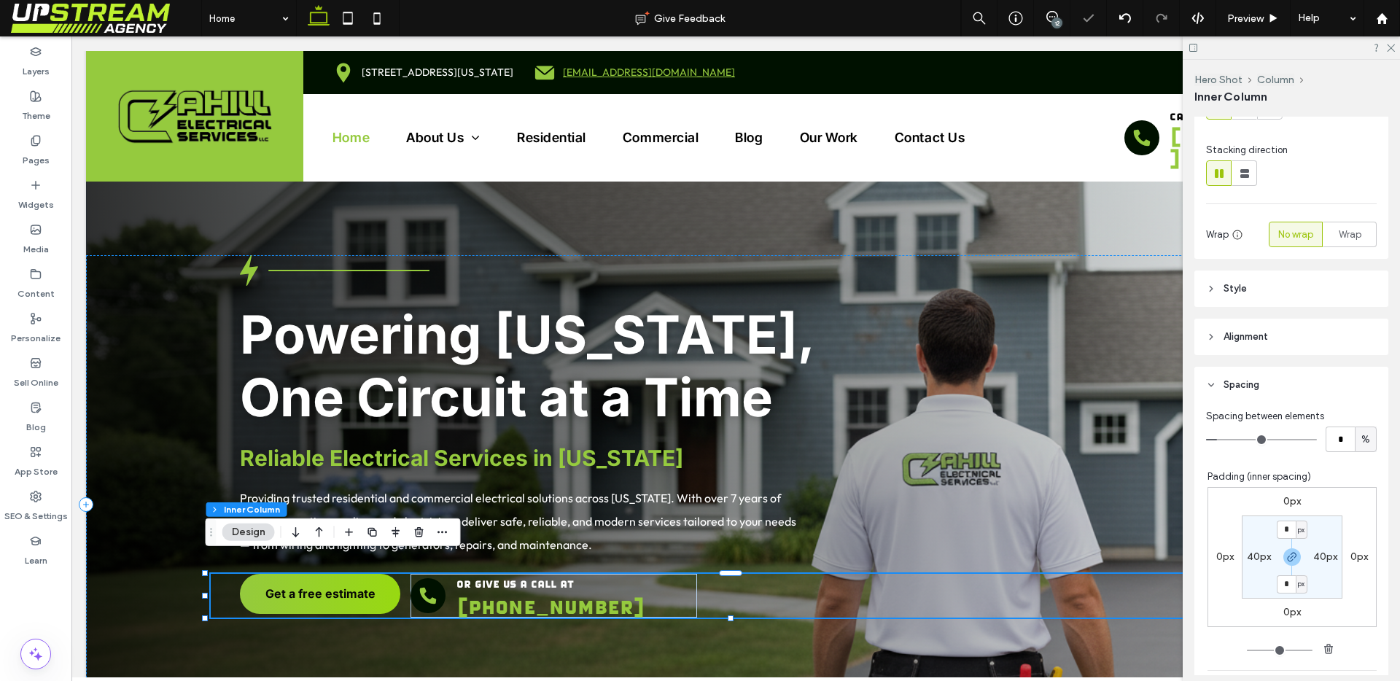
click at [1342, 471] on div "Padding (inner spacing)" at bounding box center [1291, 477] width 169 height 15
click at [456, 592] on div "or give us a call at (203) 468-0034" at bounding box center [563, 596] width 287 height 44
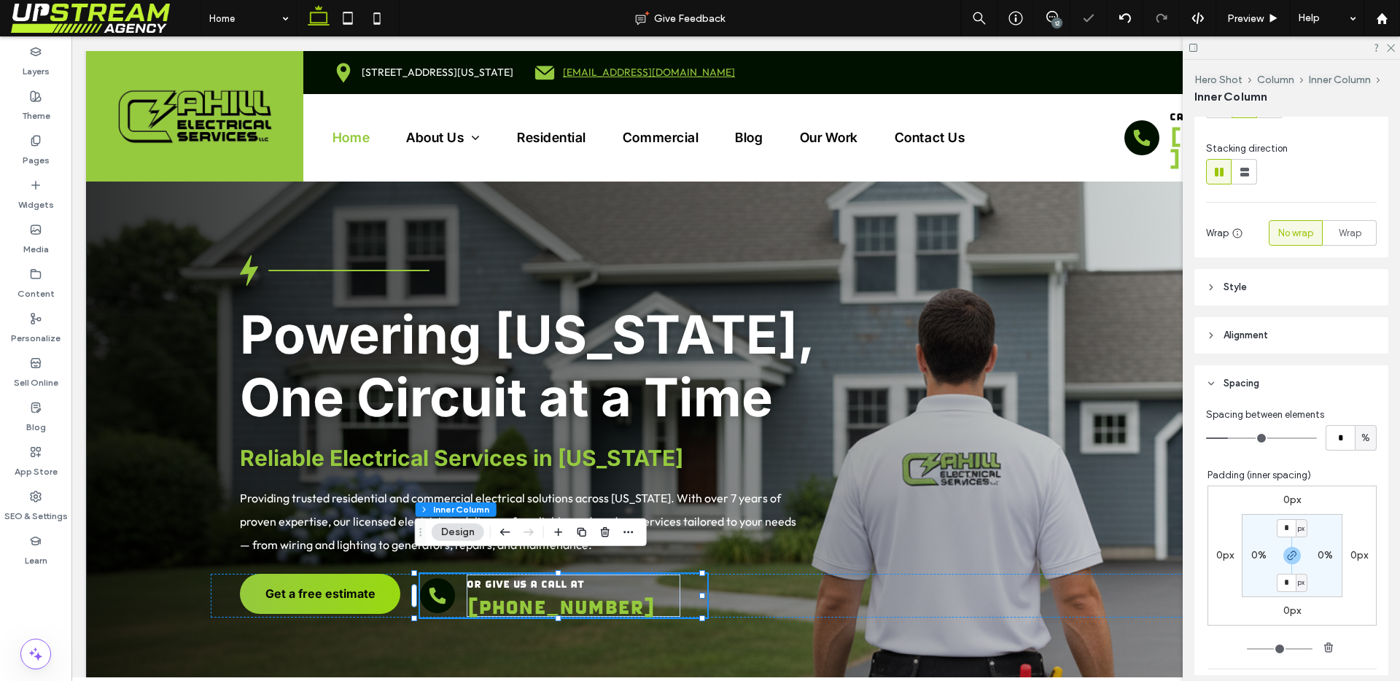
scroll to position [205, 0]
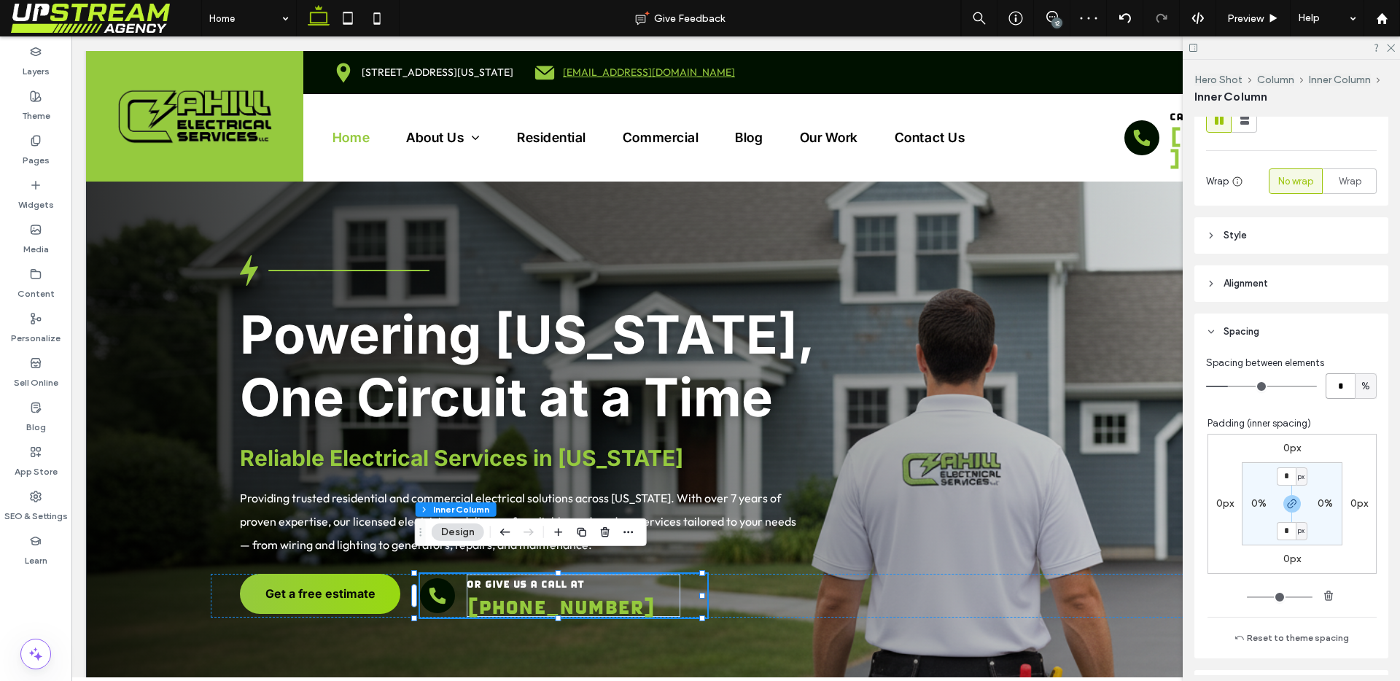
click at [1328, 386] on input "*" at bounding box center [1339, 386] width 29 height 26
type input "*"
click at [1339, 416] on div "Padding (inner spacing)" at bounding box center [1291, 423] width 169 height 15
click at [1337, 409] on div "Spacing between elements * % Padding (inner spacing) 0px 0px 0px 0px * px 0% * …" at bounding box center [1291, 504] width 194 height 308
click at [1325, 386] on input "*" at bounding box center [1339, 386] width 29 height 26
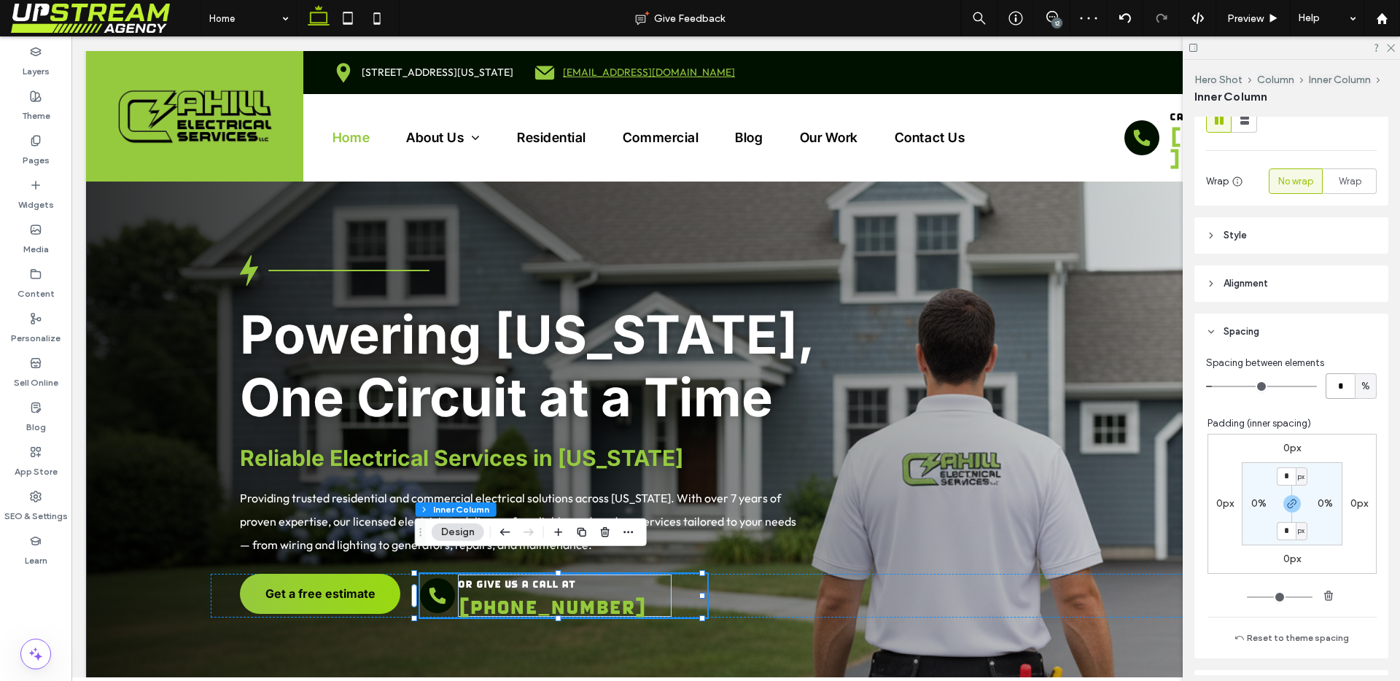
click at [1337, 390] on input "*" at bounding box center [1339, 386] width 29 height 26
click at [1361, 386] on span "%" at bounding box center [1365, 386] width 9 height 15
type input "*"
drag, startPoint x: 1214, startPoint y: 387, endPoint x: 1161, endPoint y: 386, distance: 52.5
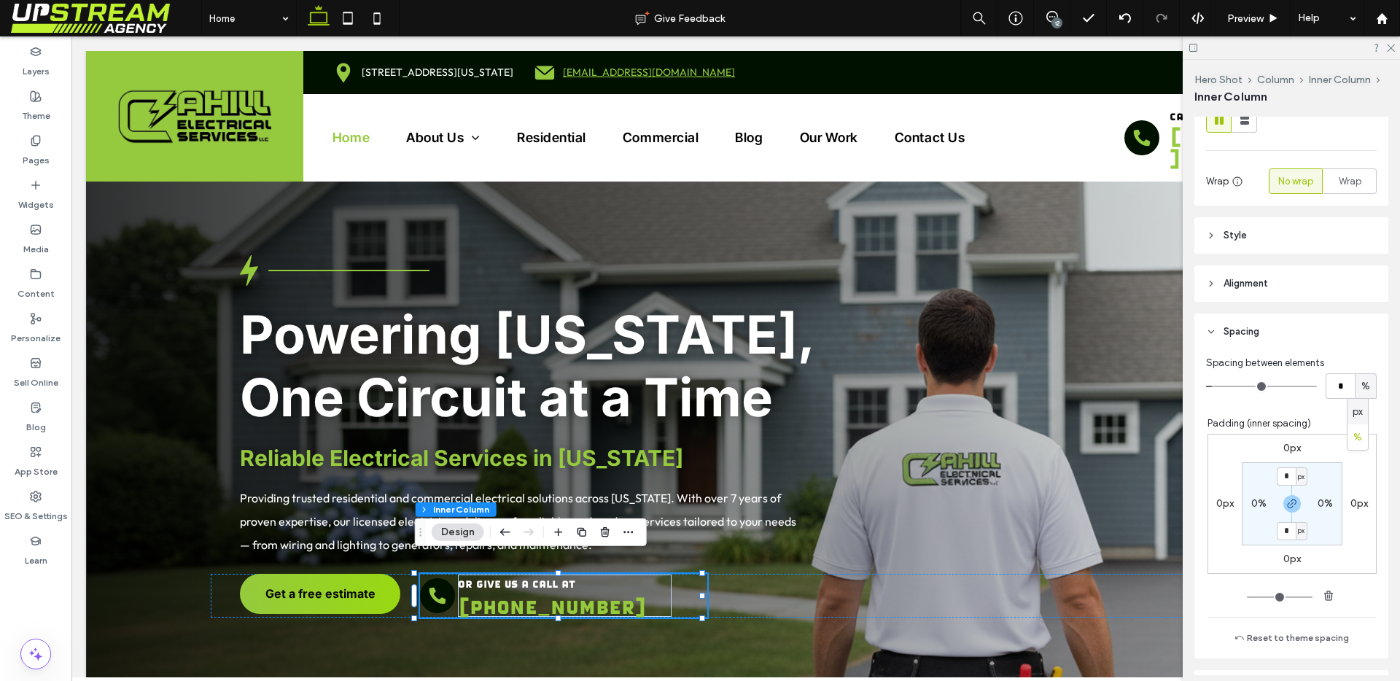
type input "*"
click at [1206, 386] on input "range" at bounding box center [1261, 386] width 111 height 1
click at [486, 576] on div "or give us a call at (203) 468-0034" at bounding box center [562, 596] width 214 height 42
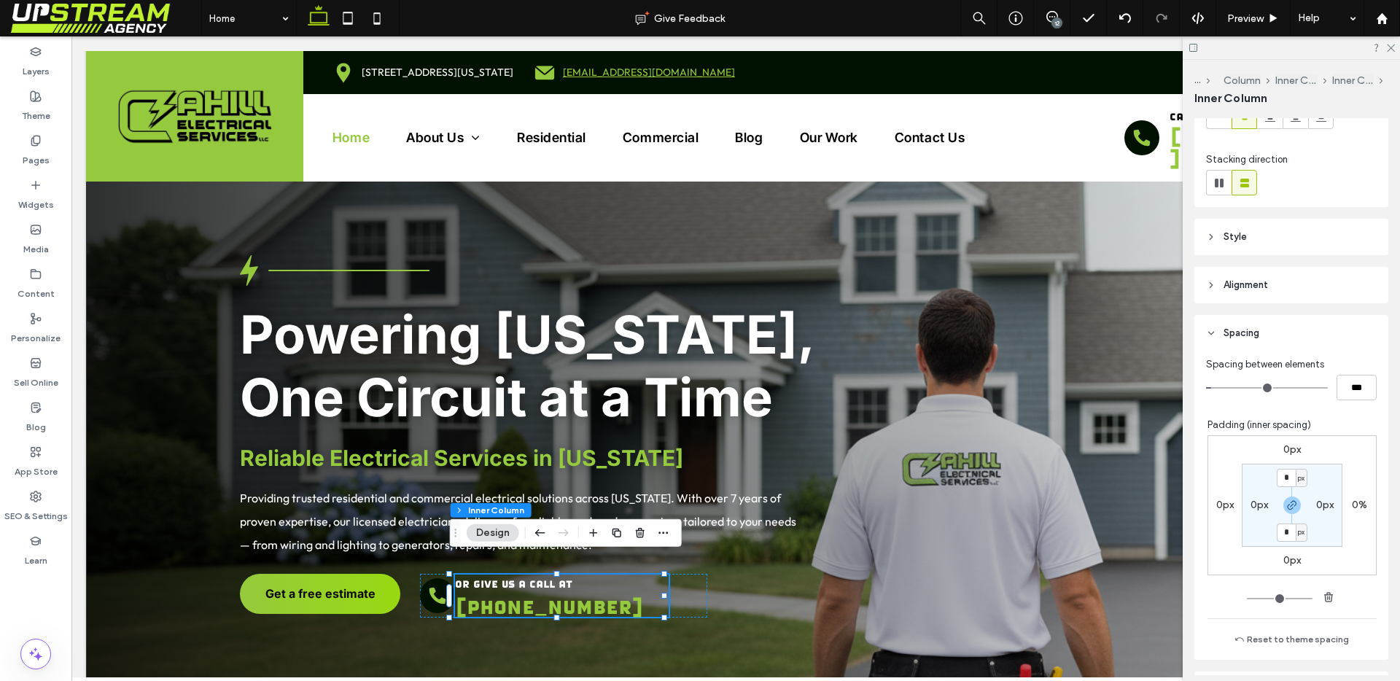
scroll to position [159, 0]
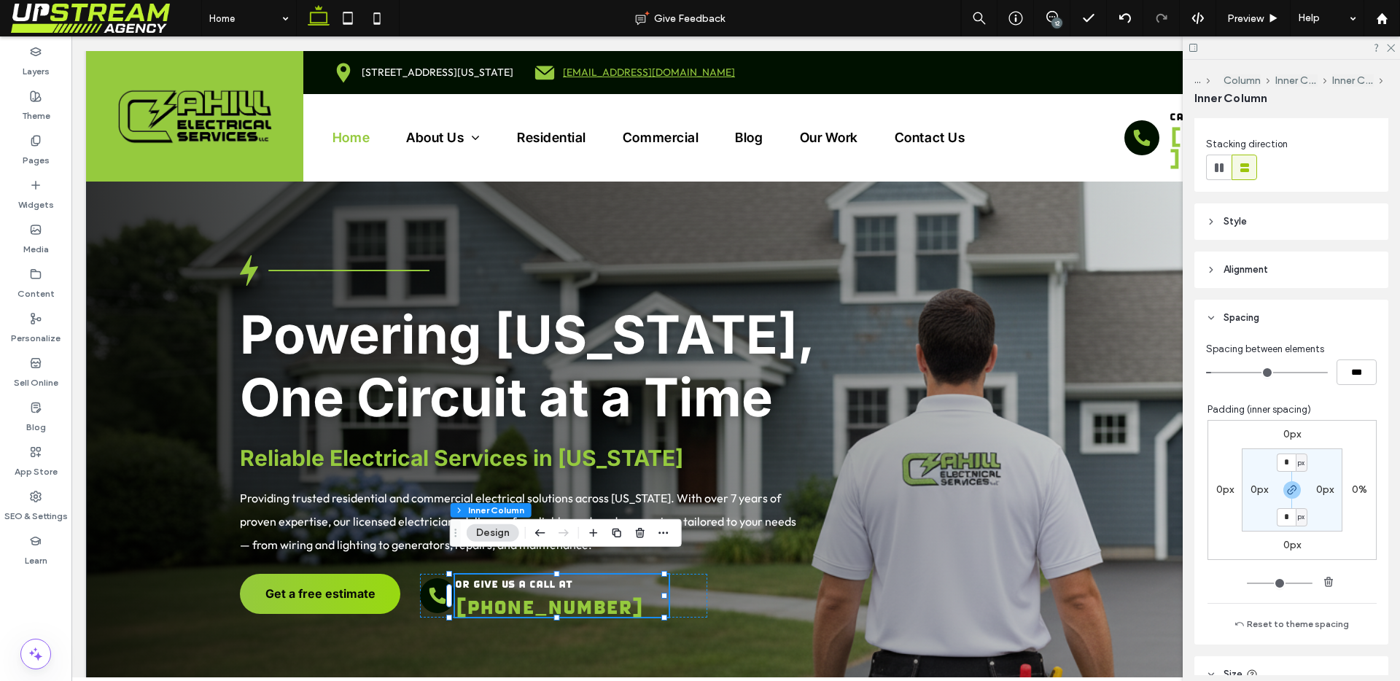
click at [1250, 490] on label "0px" at bounding box center [1258, 489] width 17 height 12
type input "**"
click at [1248, 491] on input "**" at bounding box center [1253, 489] width 19 height 18
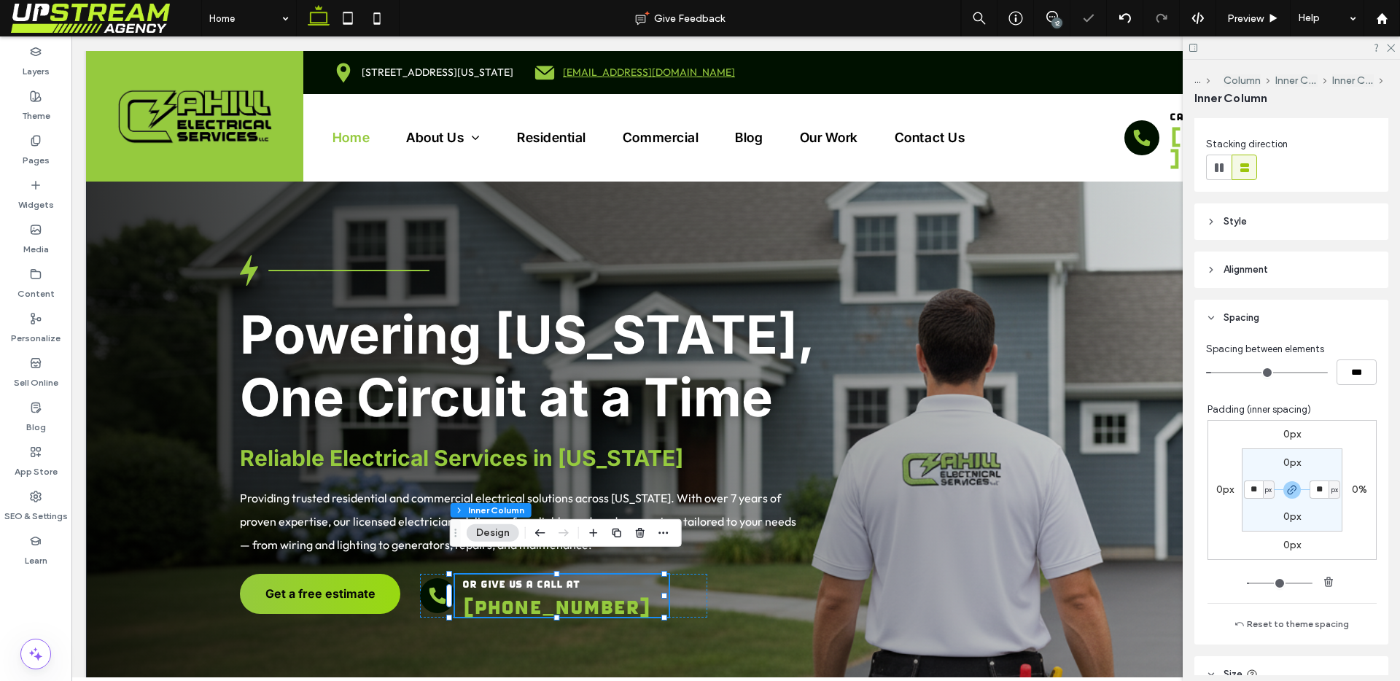
click at [1248, 491] on input "**" at bounding box center [1253, 489] width 19 height 18
type input "*"
click at [1242, 499] on section "0px * px 0px * px" at bounding box center [1292, 489] width 101 height 83
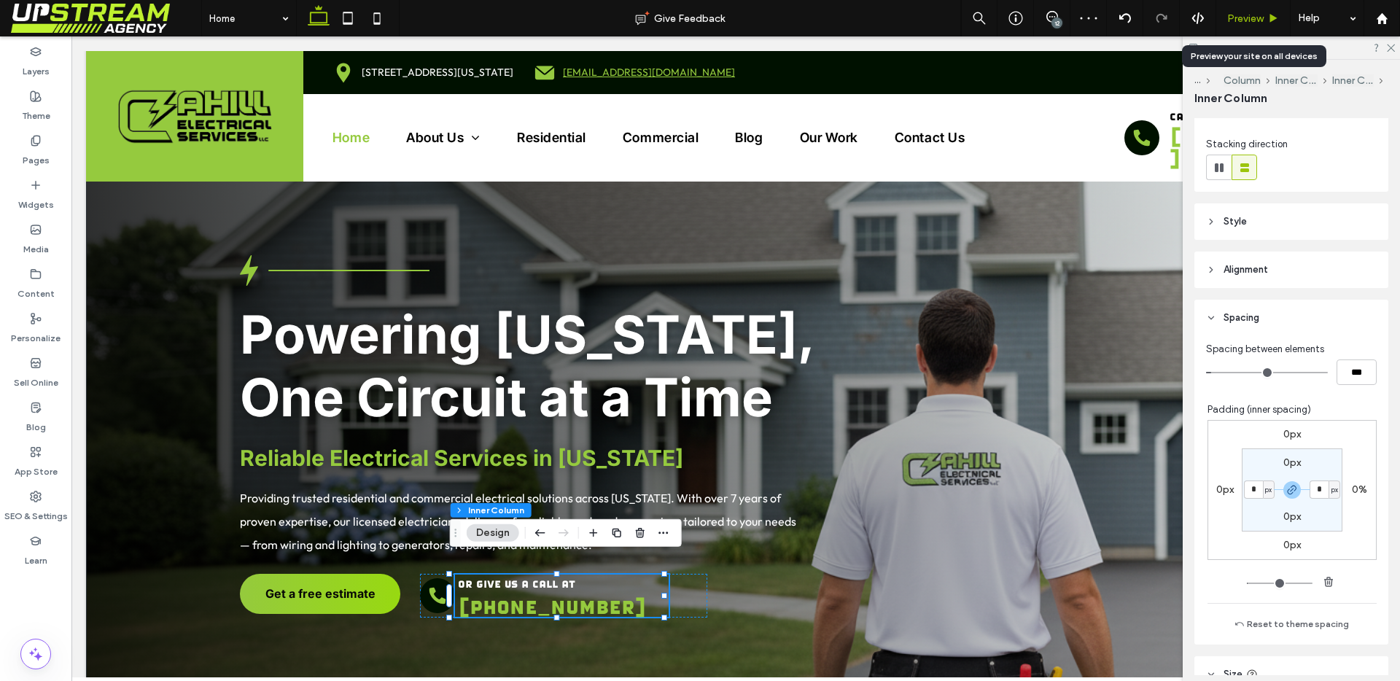
click at [1232, 12] on span "Preview" at bounding box center [1245, 18] width 36 height 12
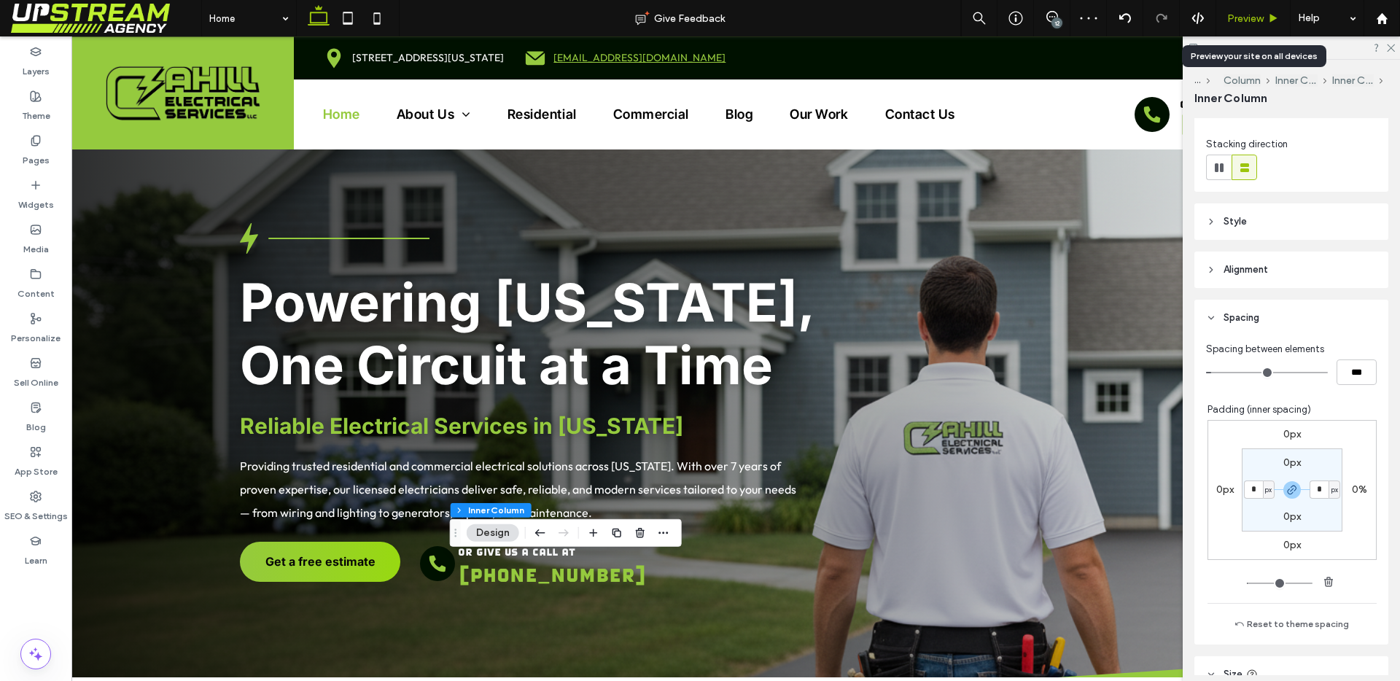
scroll to position [21, 0]
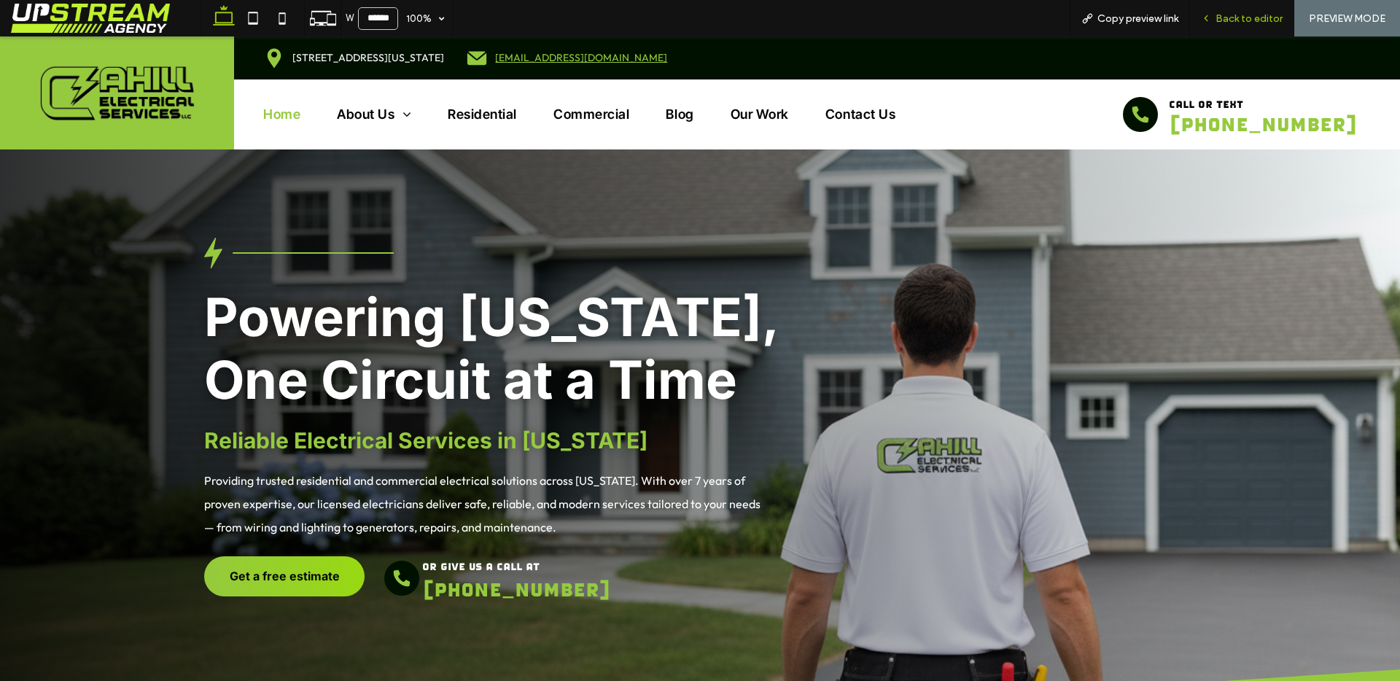
click at [1225, 16] on span "Back to editor" at bounding box center [1248, 18] width 67 height 12
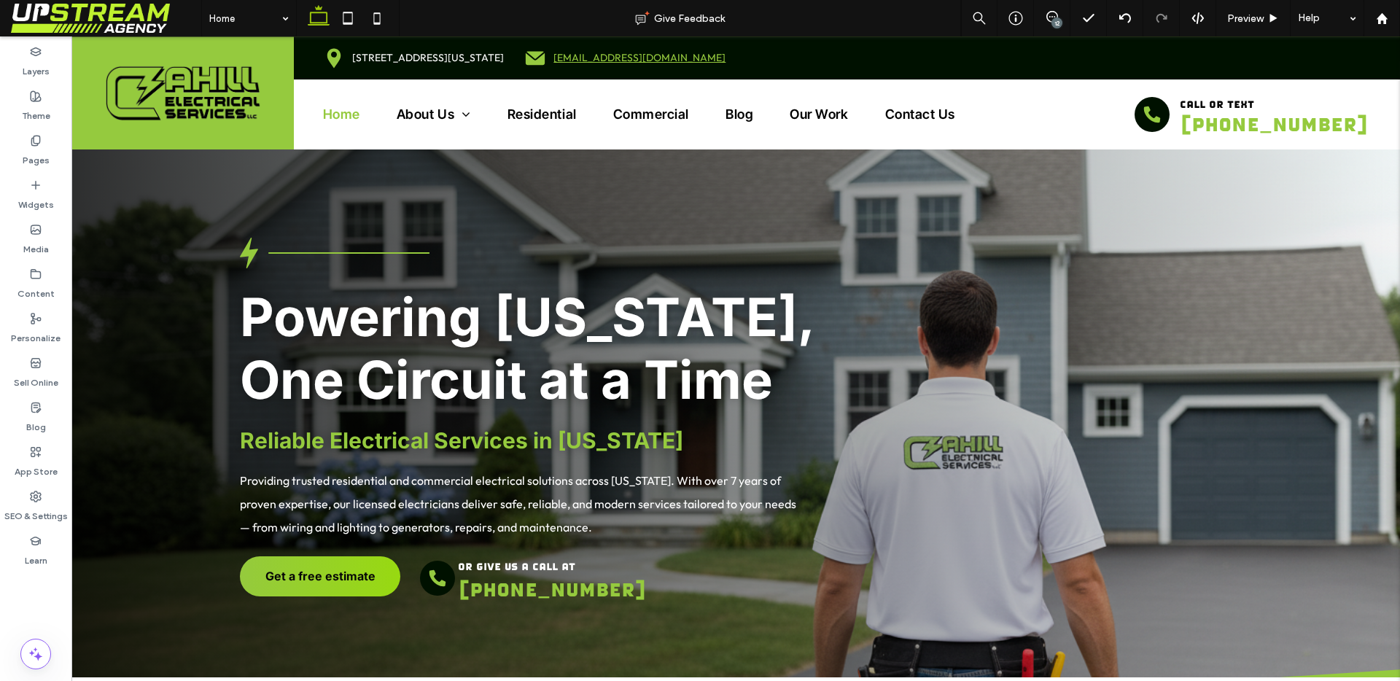
scroll to position [36, 0]
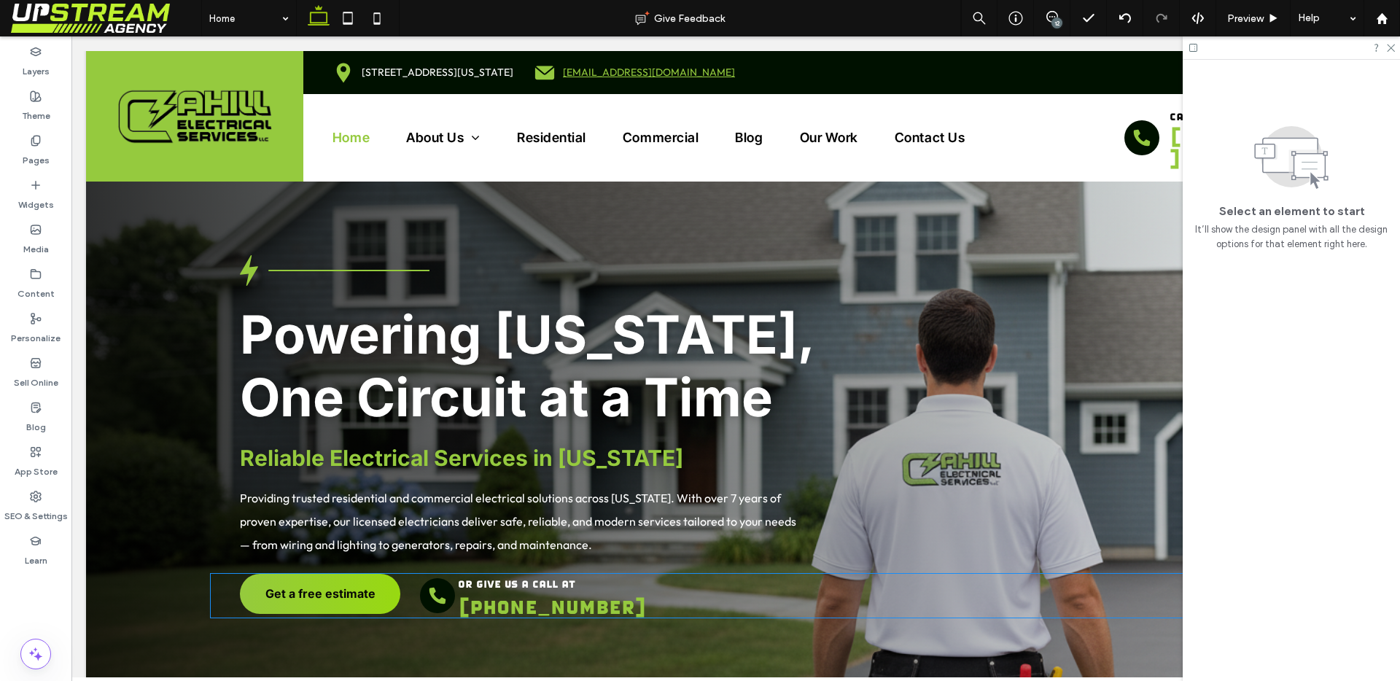
click at [440, 585] on icon at bounding box center [437, 595] width 20 height 20
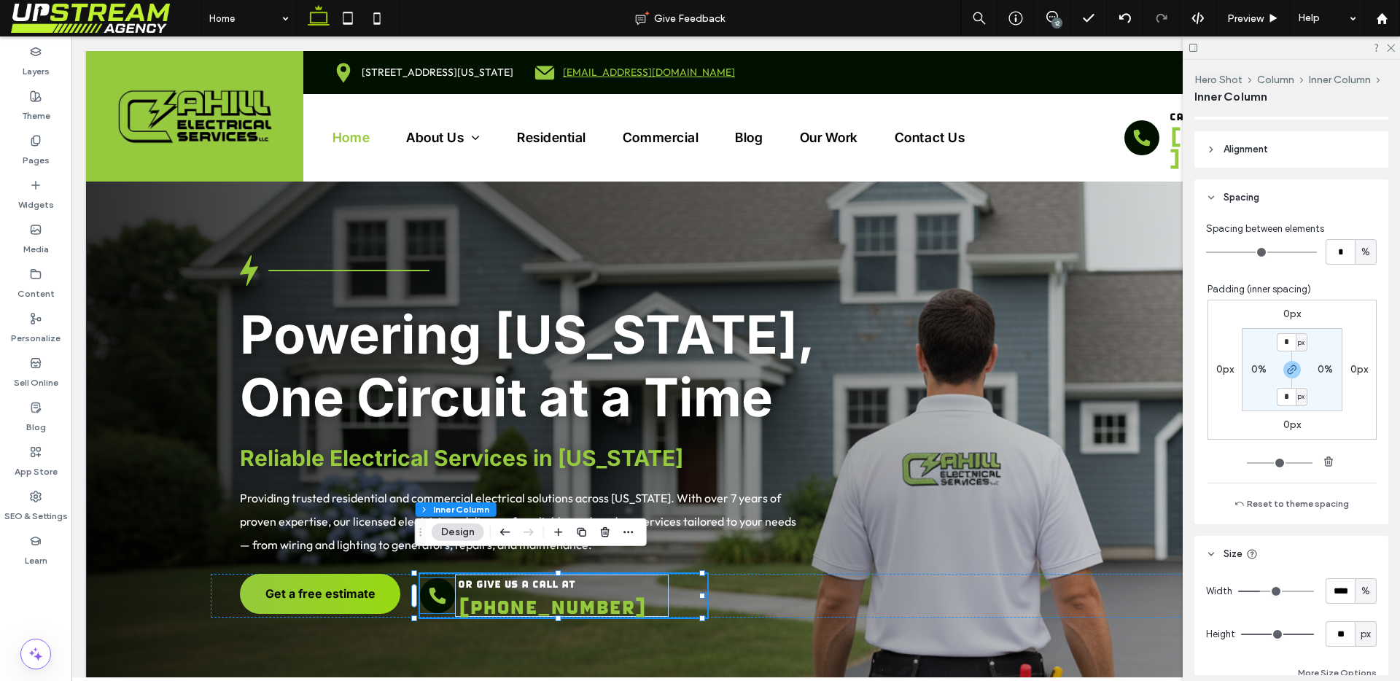
scroll to position [354, 0]
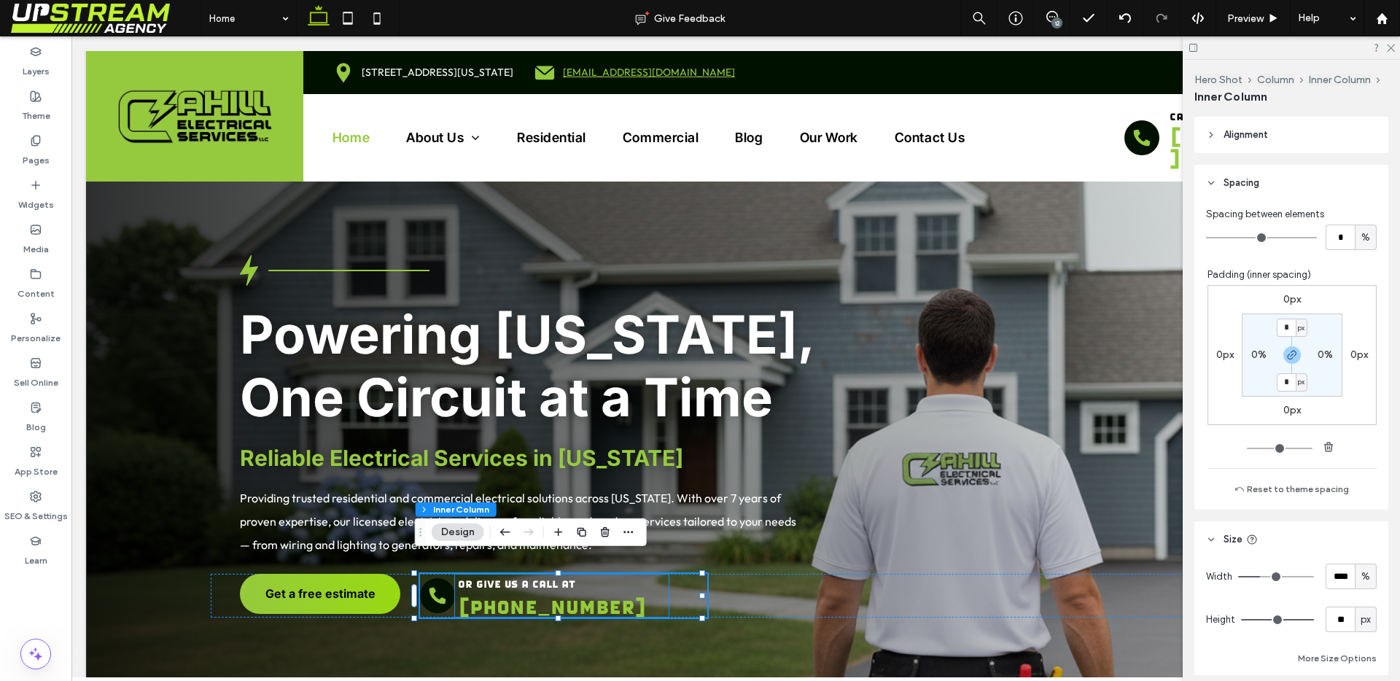
click at [455, 586] on div "or give us a call at (203) 468-0034" at bounding box center [562, 596] width 214 height 42
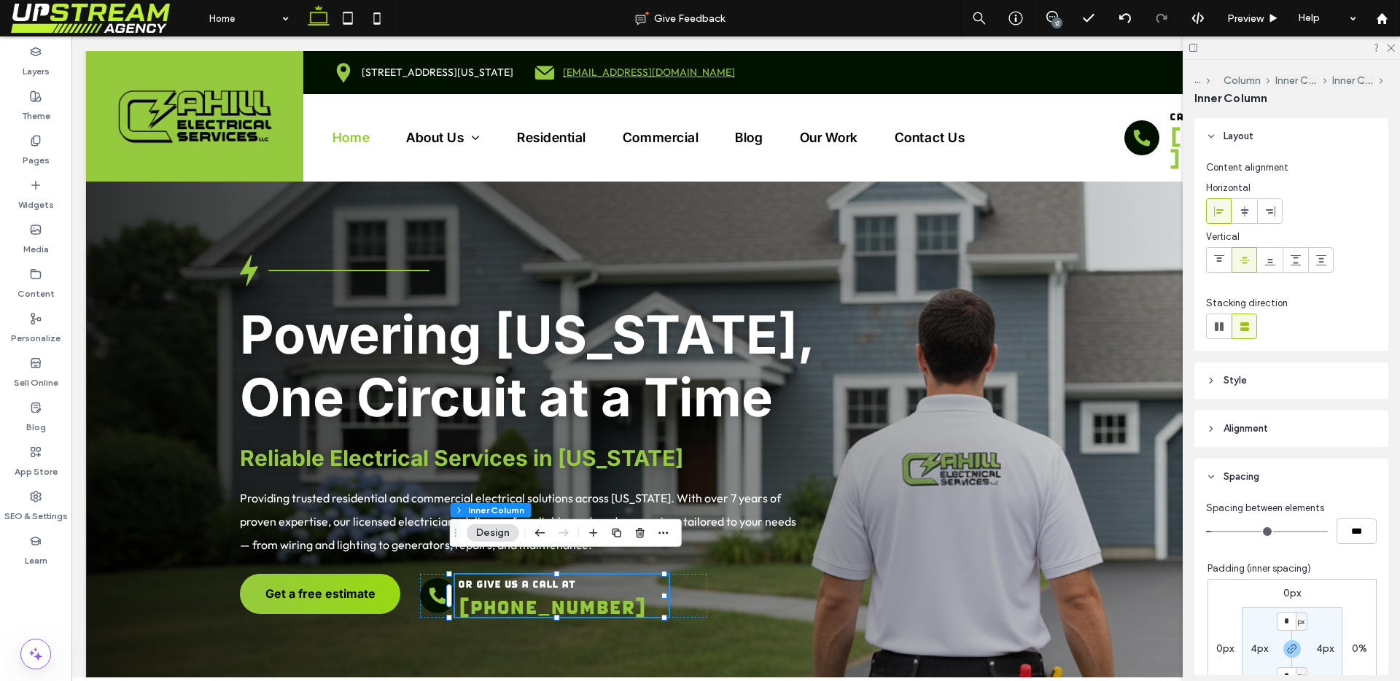
scroll to position [53, 0]
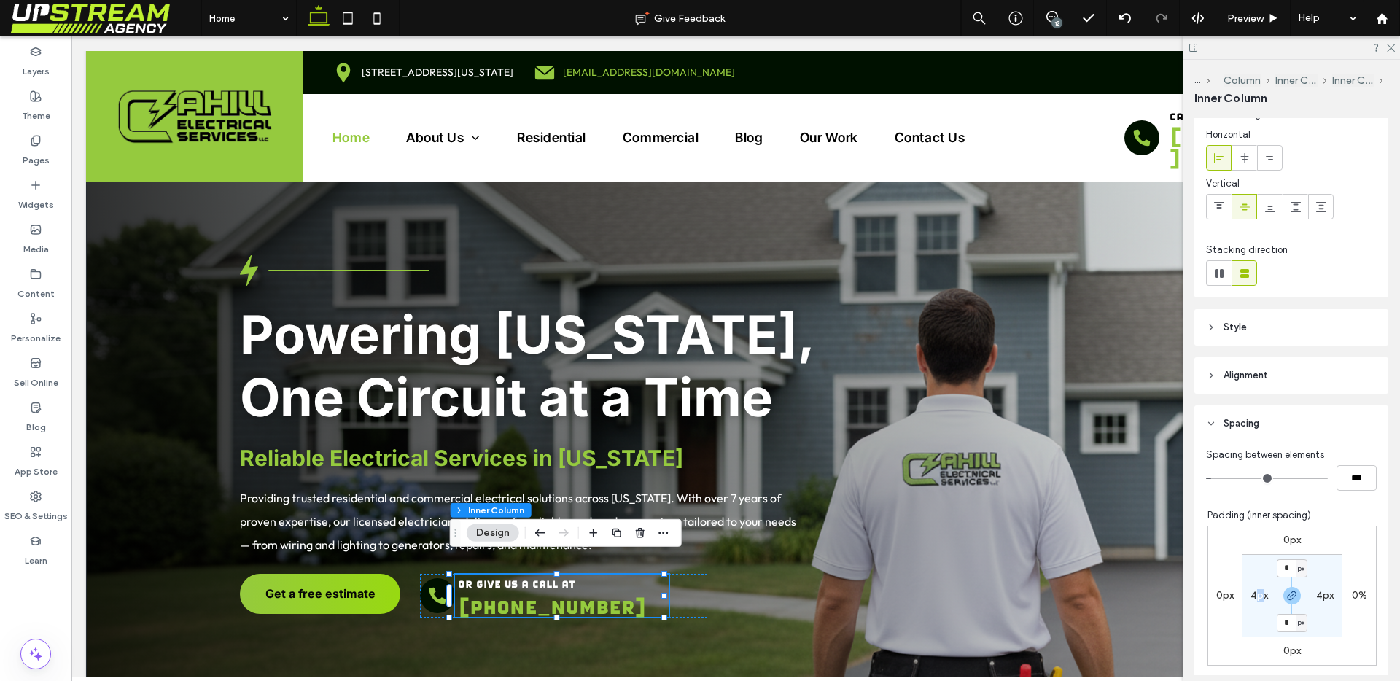
click at [1250, 593] on label "4px" at bounding box center [1258, 595] width 17 height 12
type input "*"
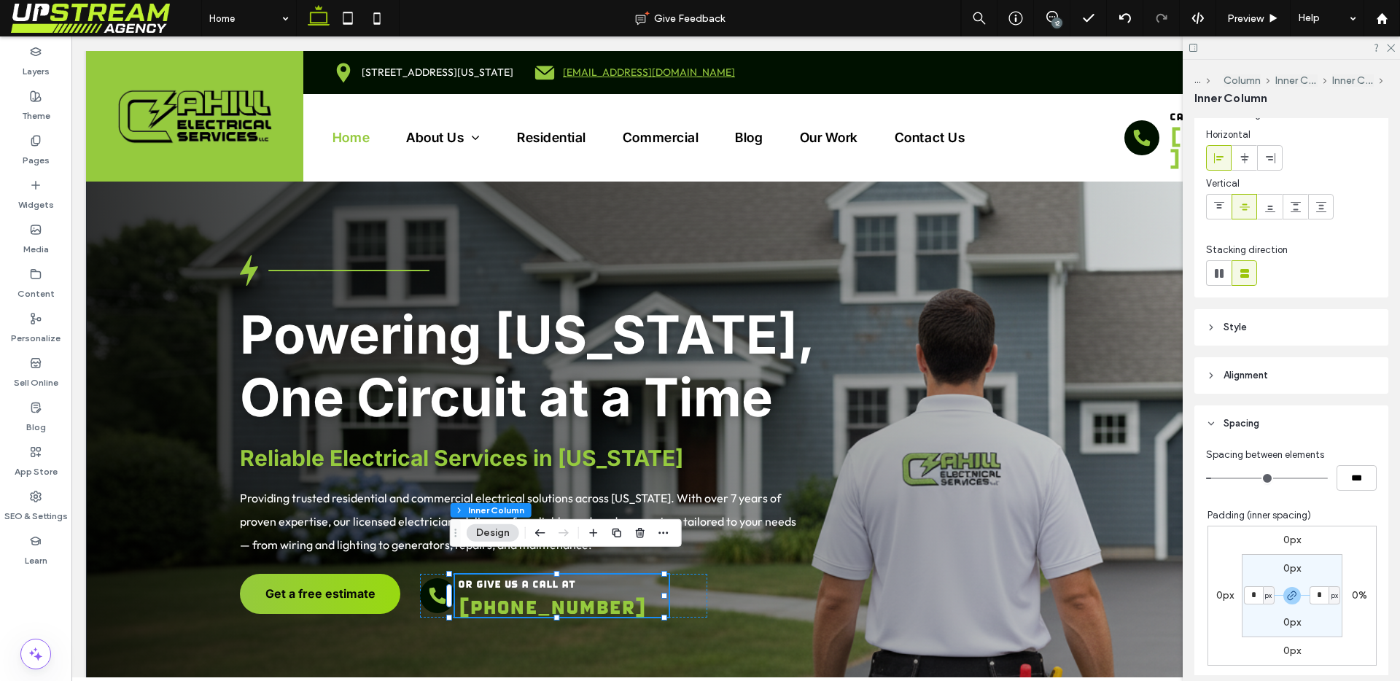
click at [1256, 570] on section "0px * px 0px * px" at bounding box center [1292, 595] width 101 height 83
click at [437, 596] on div "or give us a call at (203) 468-0034" at bounding box center [563, 596] width 287 height 44
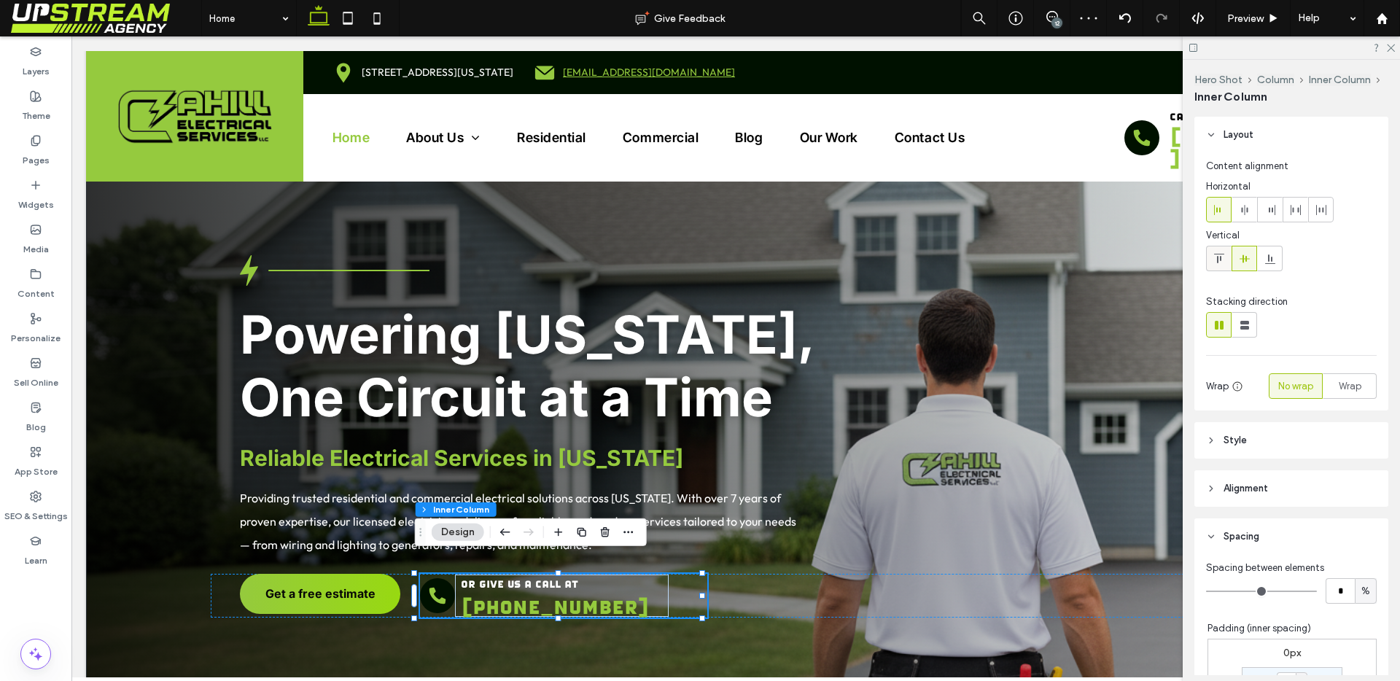
click at [1218, 260] on icon at bounding box center [1219, 259] width 12 height 12
click at [1235, 260] on div at bounding box center [1244, 258] width 24 height 24
click at [484, 595] on span "[PHONE_NUMBER]" at bounding box center [555, 606] width 189 height 22
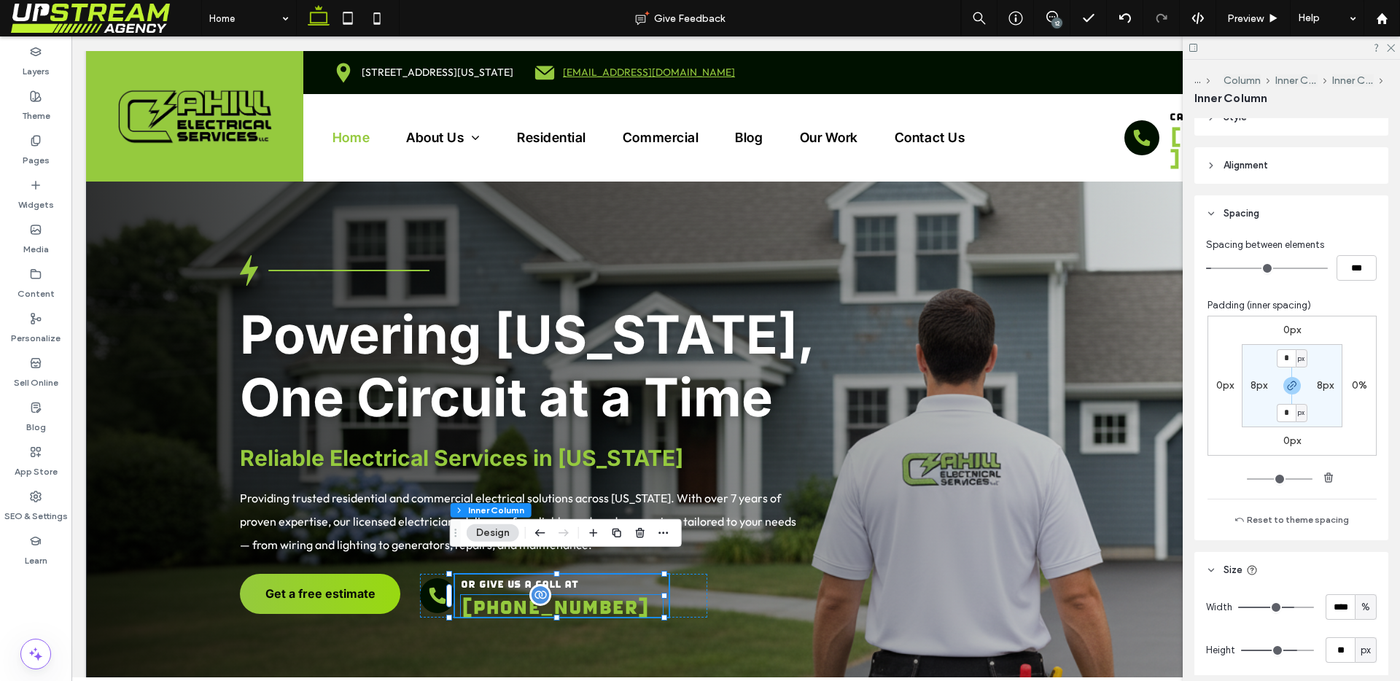
scroll to position [292, 0]
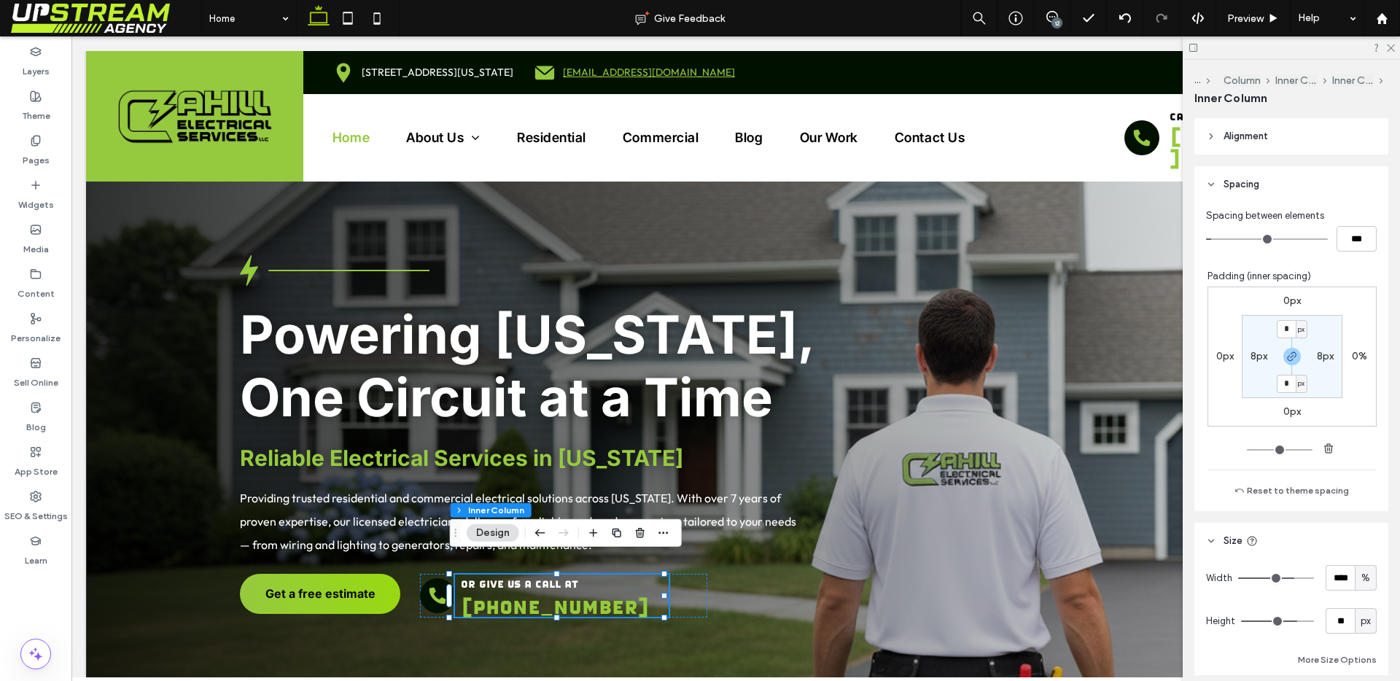
click at [481, 575] on div "or give us a call at (203) 468-0034" at bounding box center [562, 596] width 214 height 42
click at [1240, 19] on span "Preview" at bounding box center [1245, 18] width 36 height 12
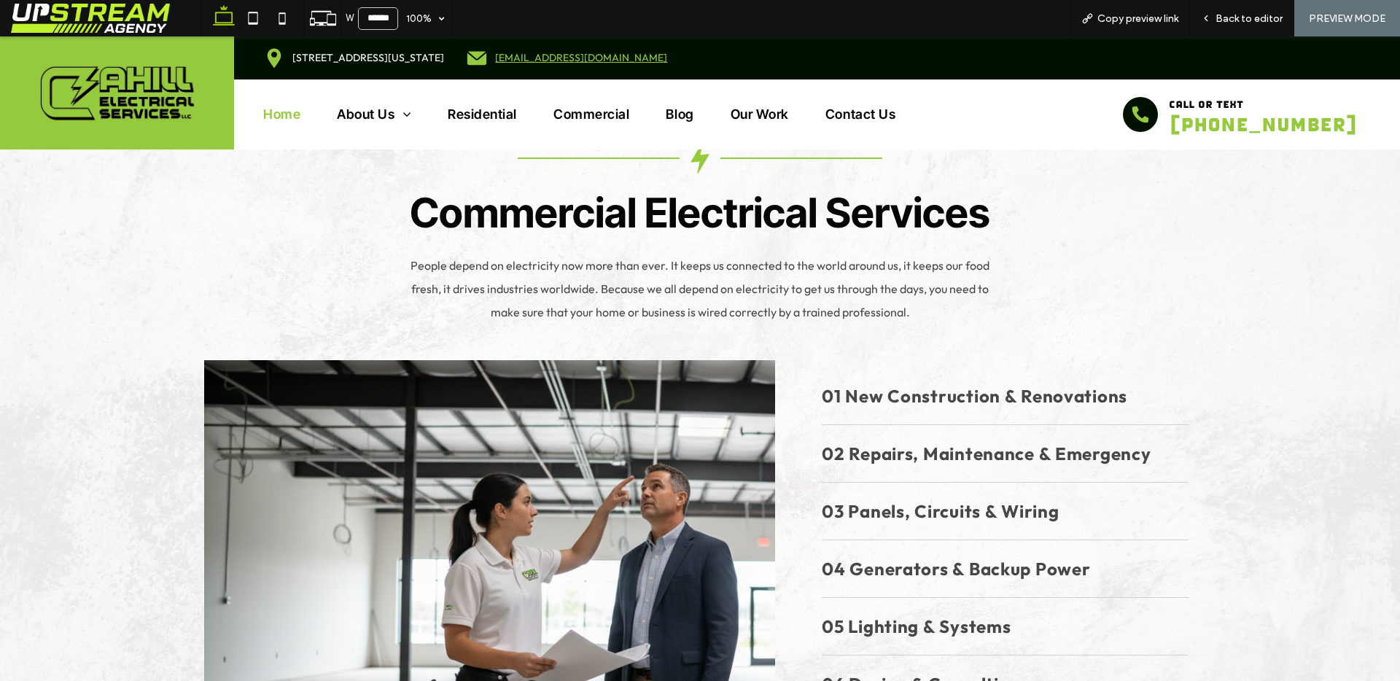
scroll to position [2376, 0]
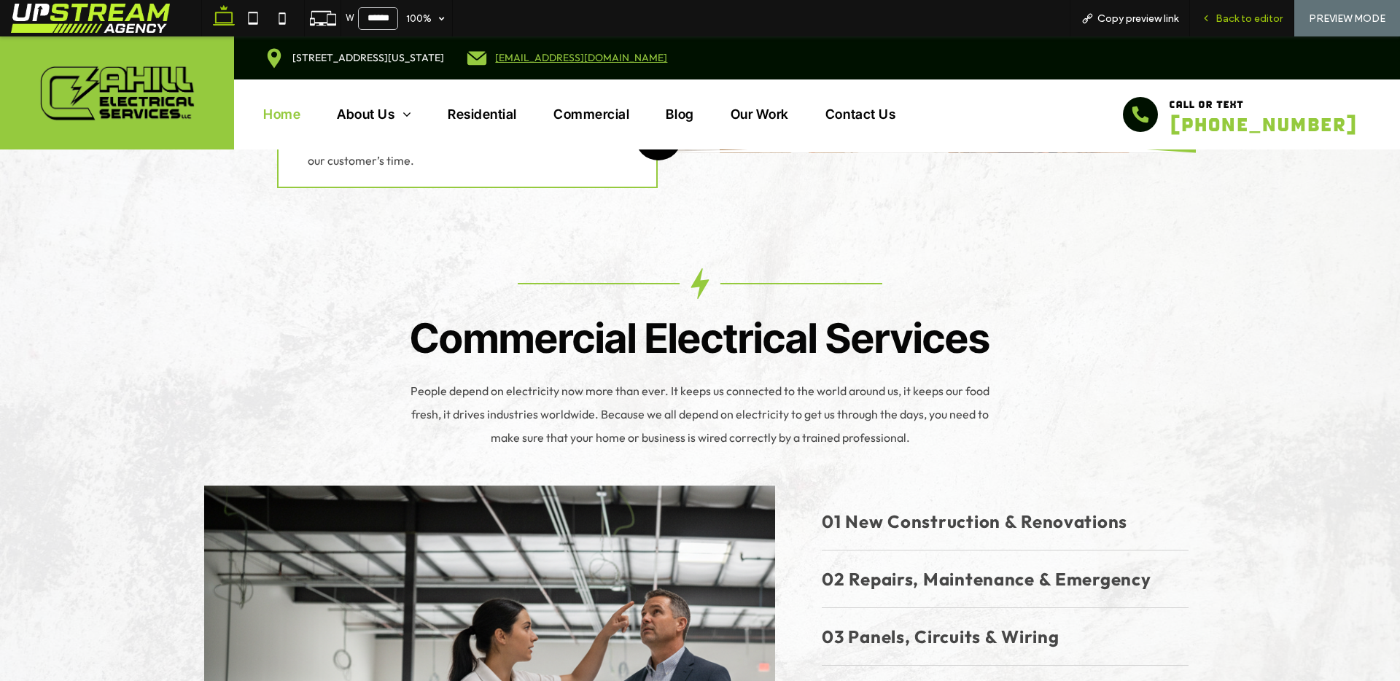
click at [1222, 18] on span "Back to editor" at bounding box center [1248, 18] width 67 height 12
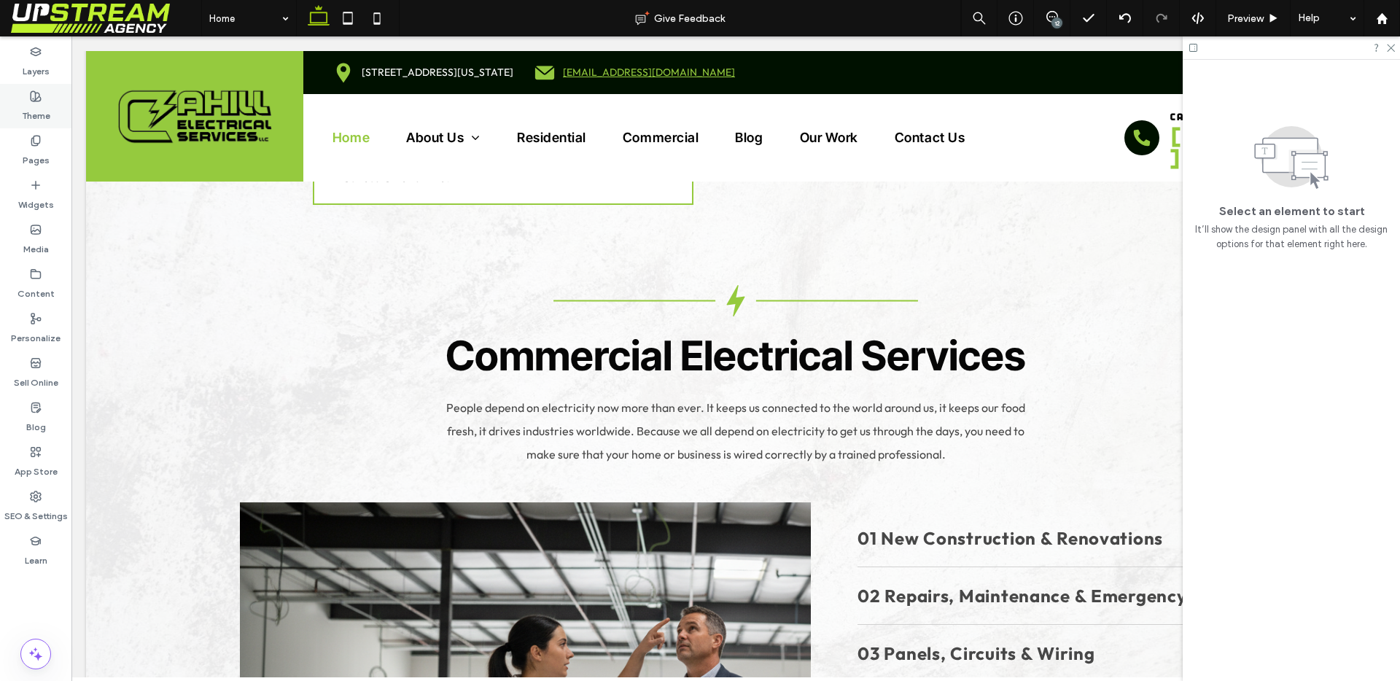
click at [36, 100] on icon at bounding box center [36, 96] width 12 height 12
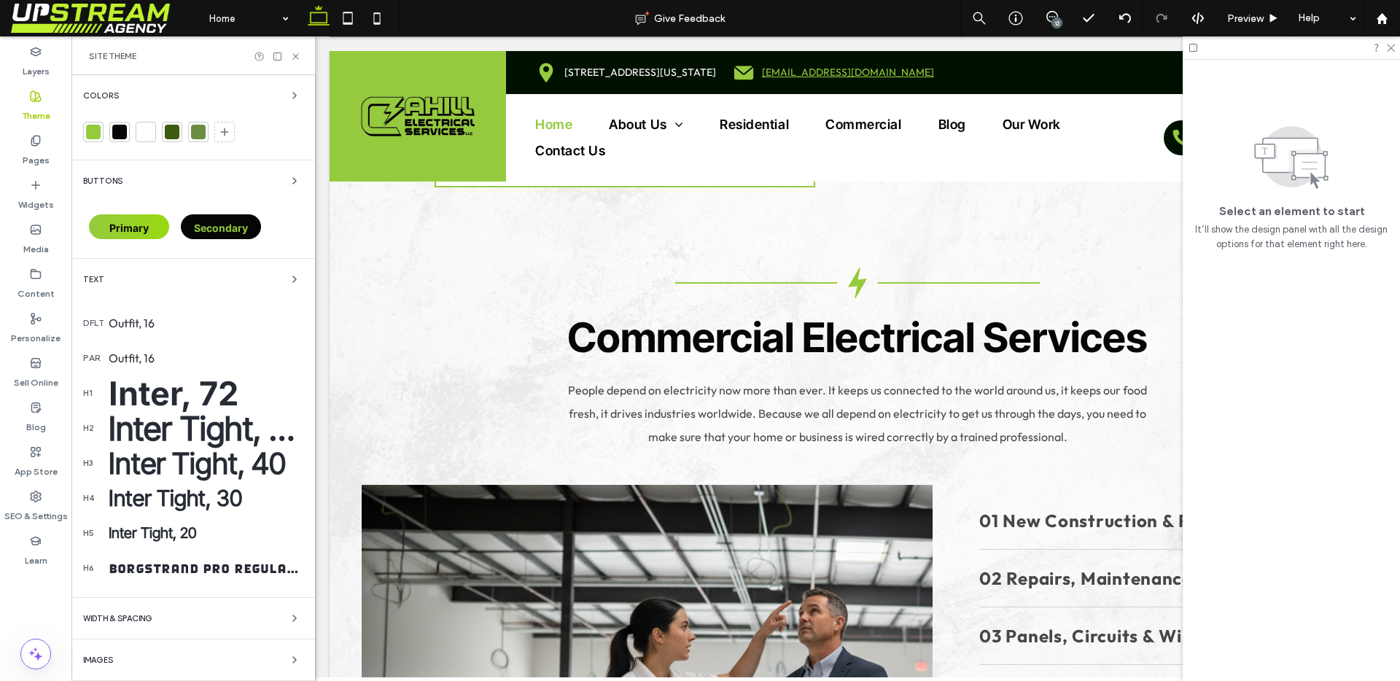
scroll to position [2390, 0]
click at [236, 436] on div "Inter Tight, 56" at bounding box center [206, 428] width 195 height 40
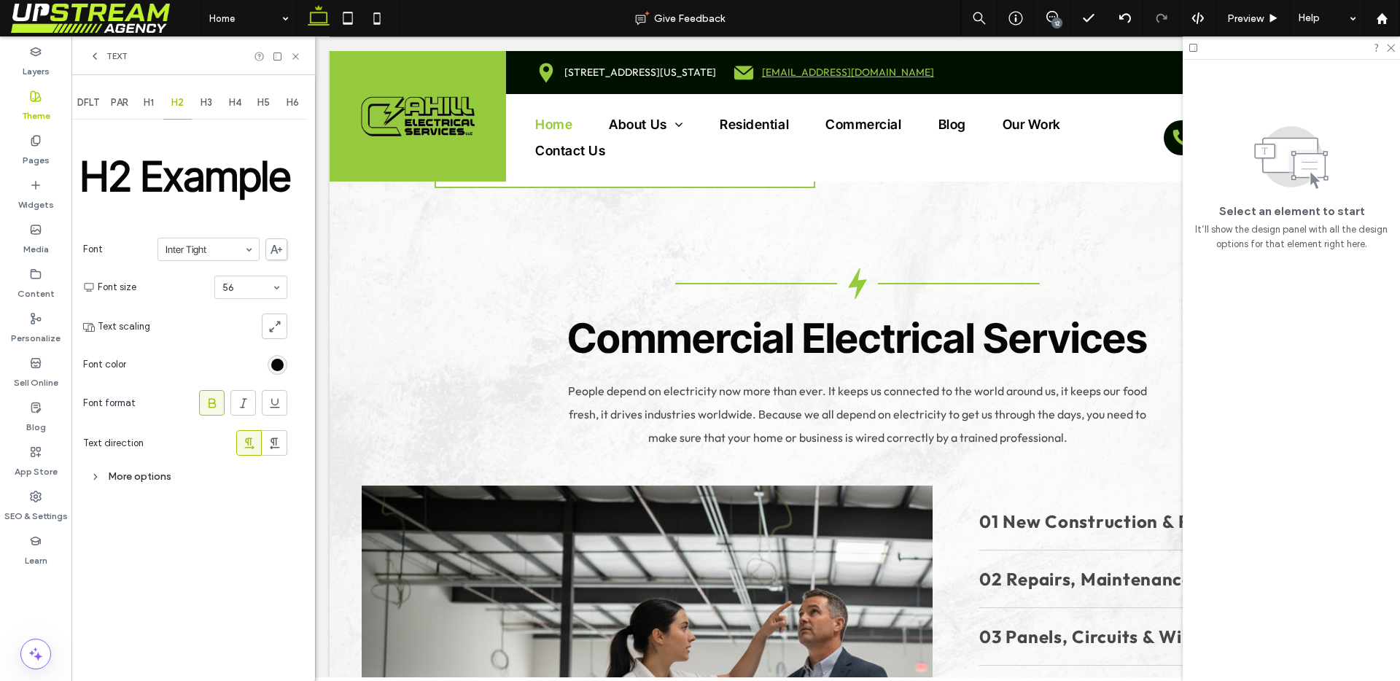
click at [94, 52] on icon at bounding box center [95, 56] width 12 height 12
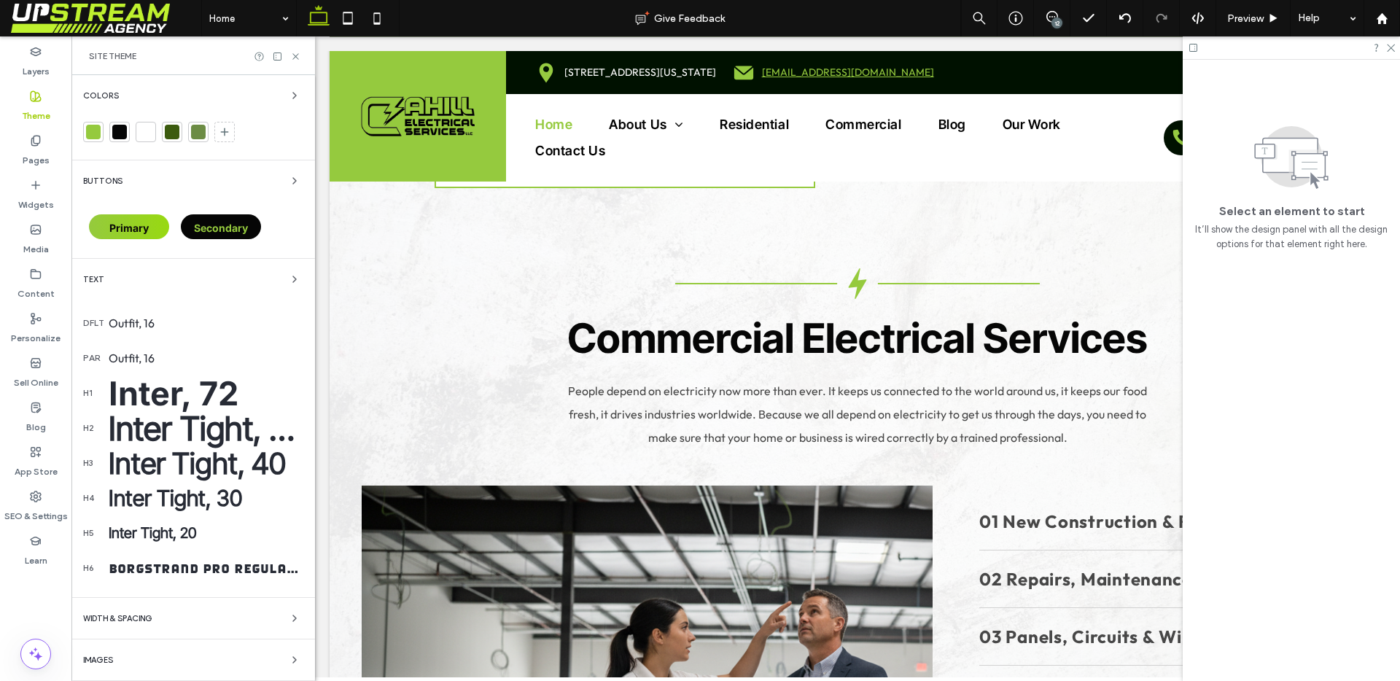
click at [171, 572] on div "Borgstrand Pro Regular, 20" at bounding box center [206, 568] width 195 height 20
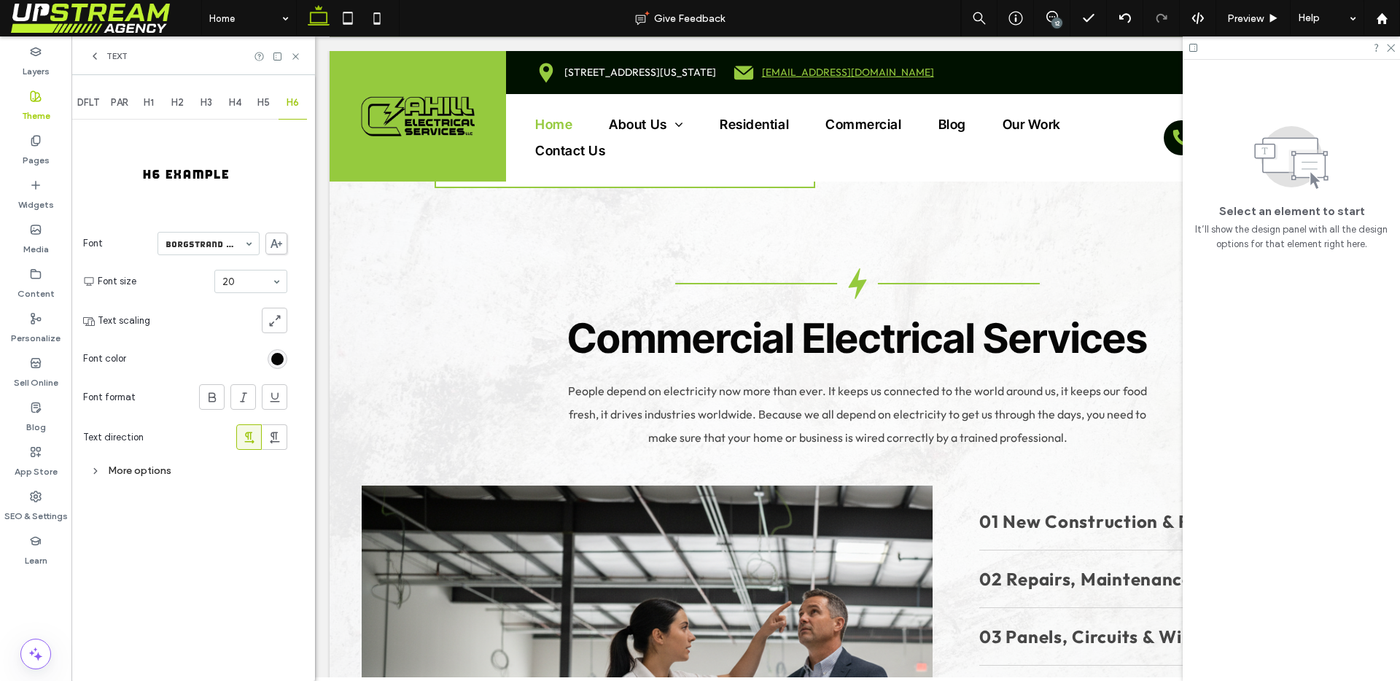
click at [96, 68] on div "Text" at bounding box center [193, 55] width 244 height 39
click at [300, 57] on icon at bounding box center [295, 56] width 11 height 11
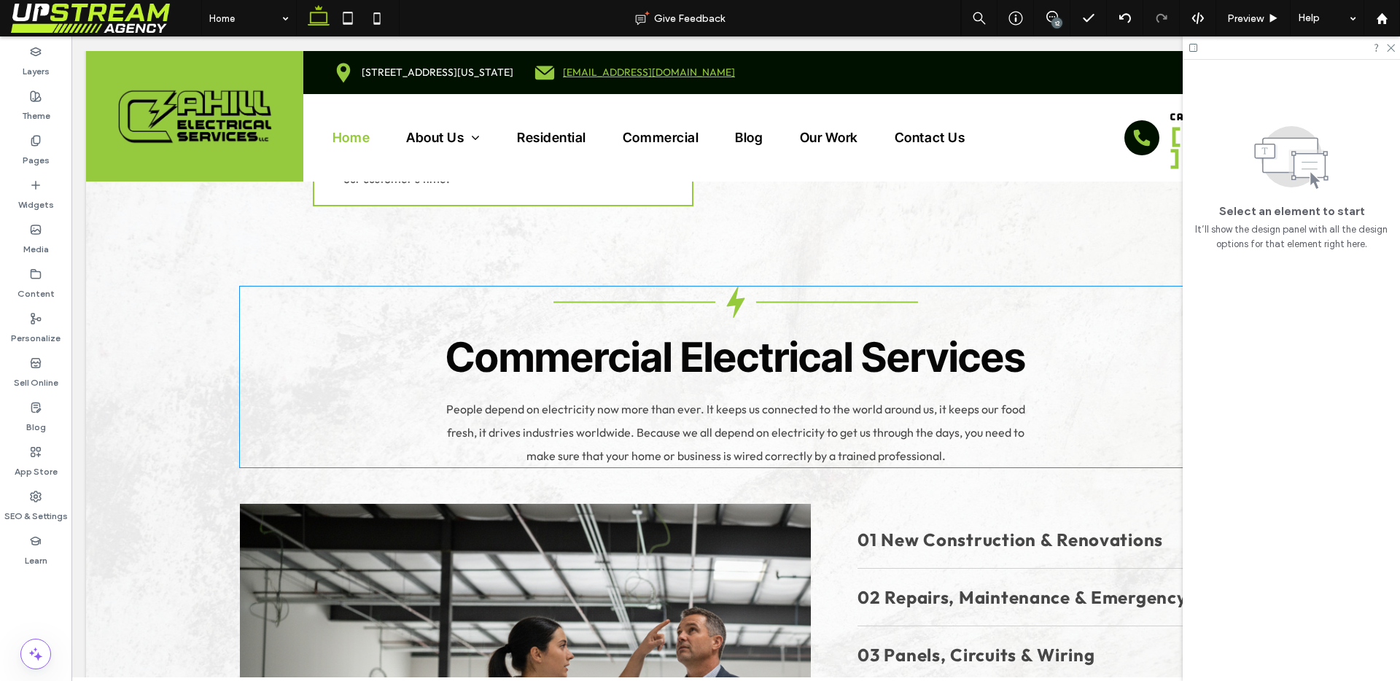
scroll to position [2386, 0]
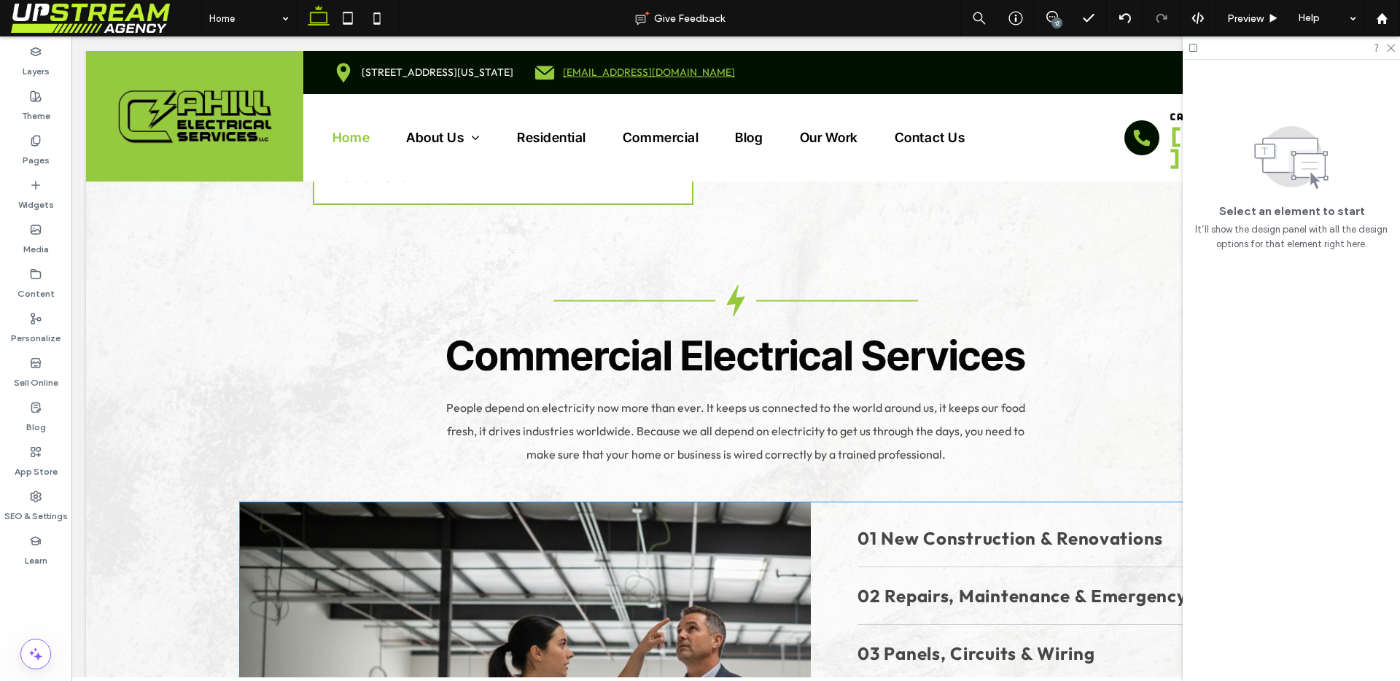
click at [909, 505] on div "Powering Connecticut, One Circuit at a Time Reliable Electrical Services in Con…" at bounding box center [735, 636] width 1299 height 5681
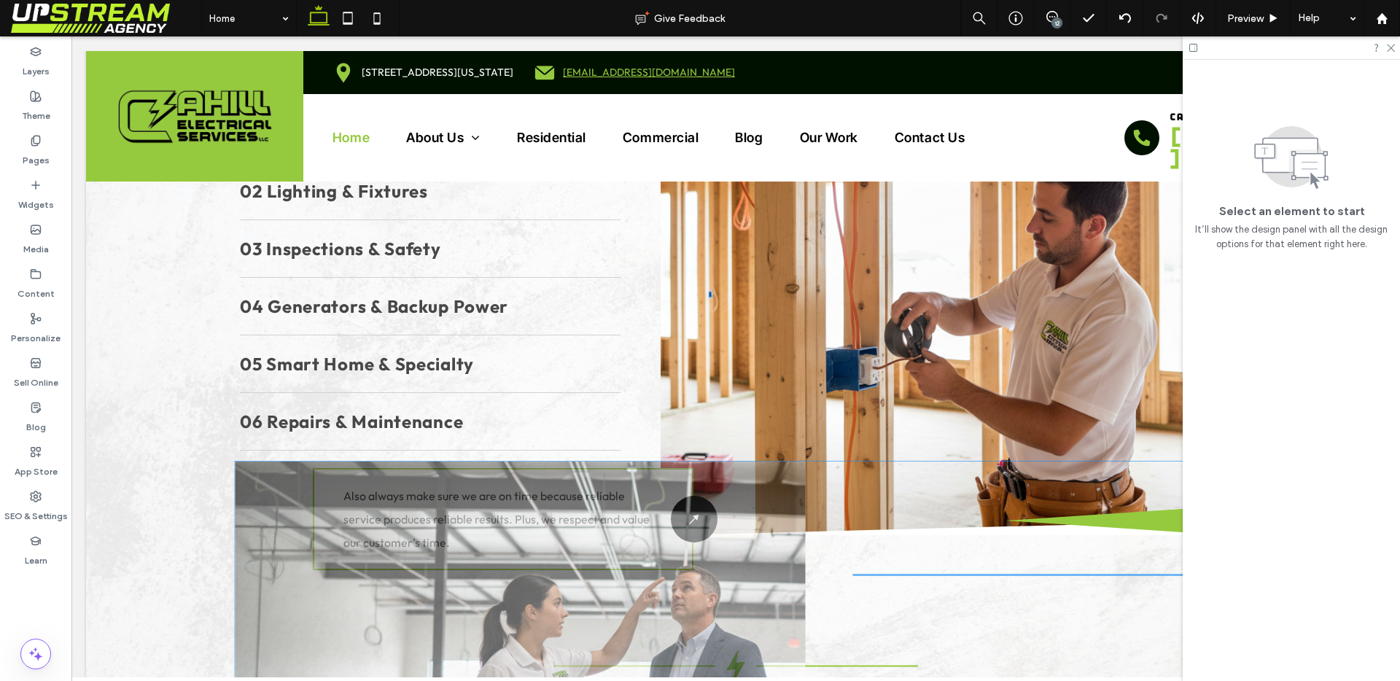
scroll to position [1862, 0]
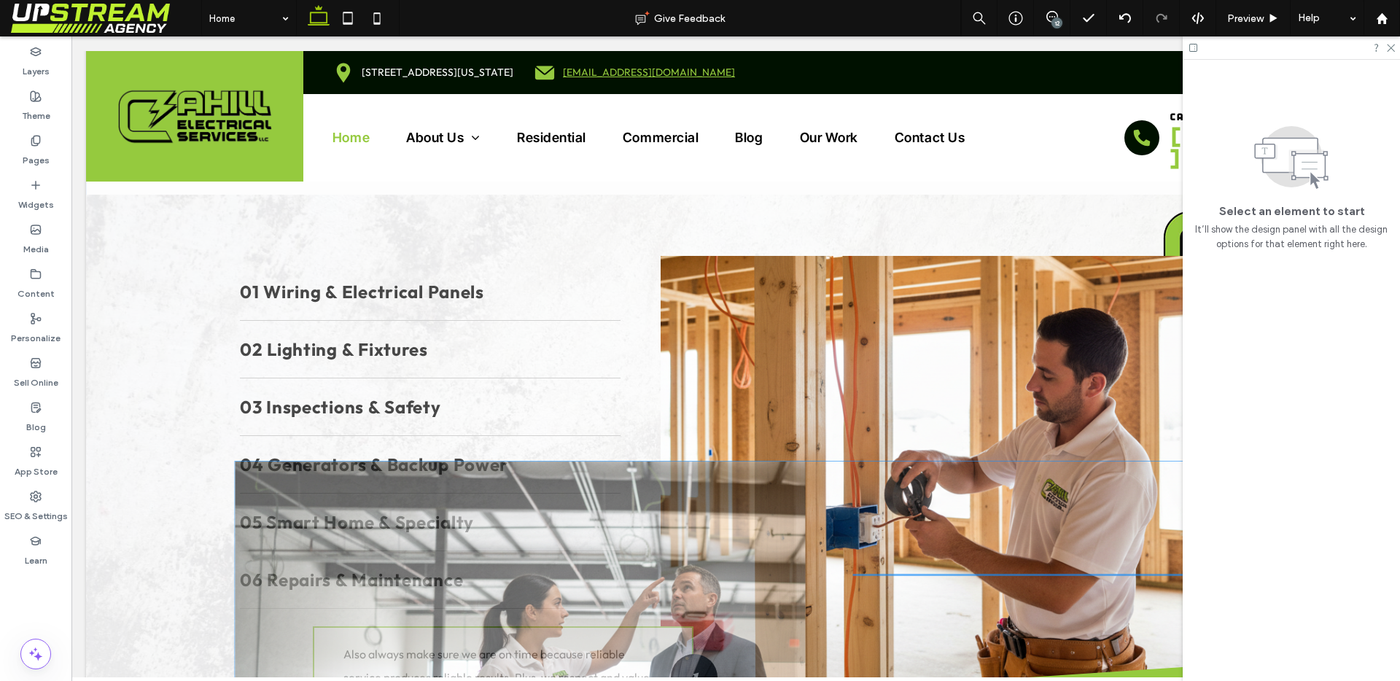
click at [680, 500] on div at bounding box center [946, 474] width 571 height 437
click at [776, 448] on div at bounding box center [946, 474] width 571 height 437
click at [798, 345] on div at bounding box center [946, 474] width 571 height 437
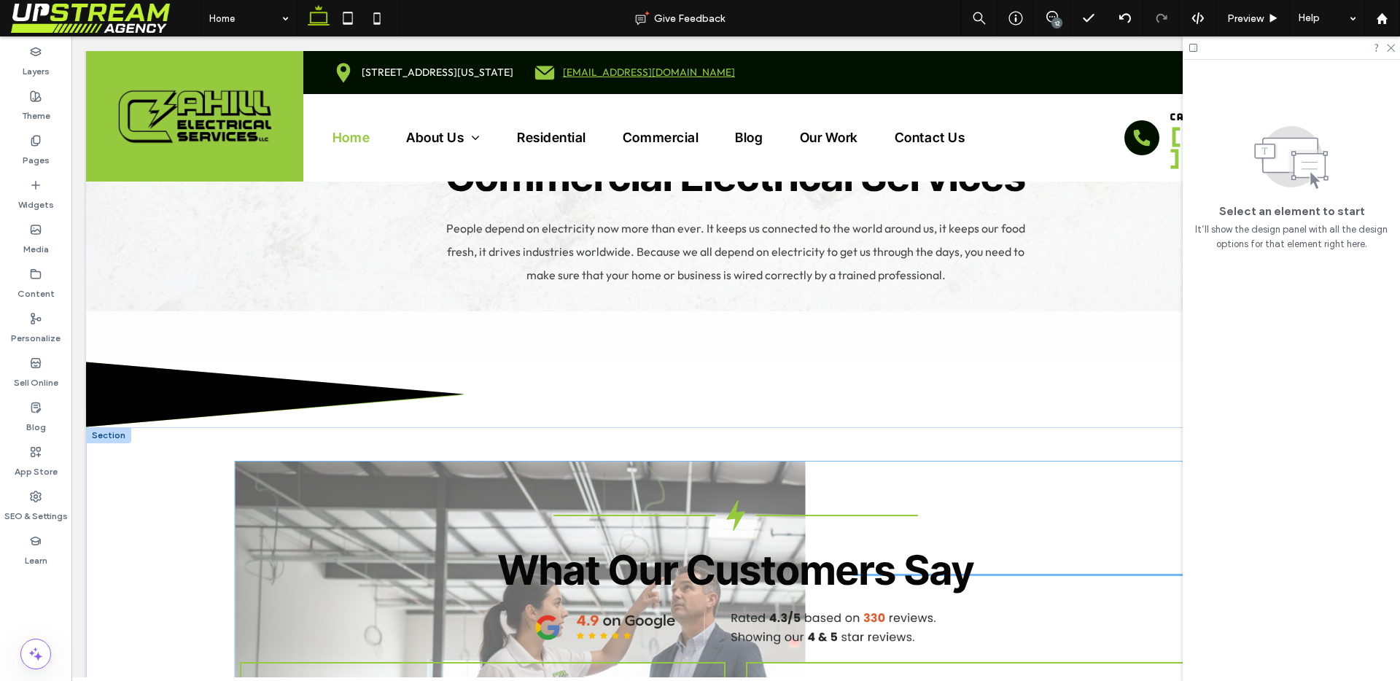
scroll to position [2848, 0]
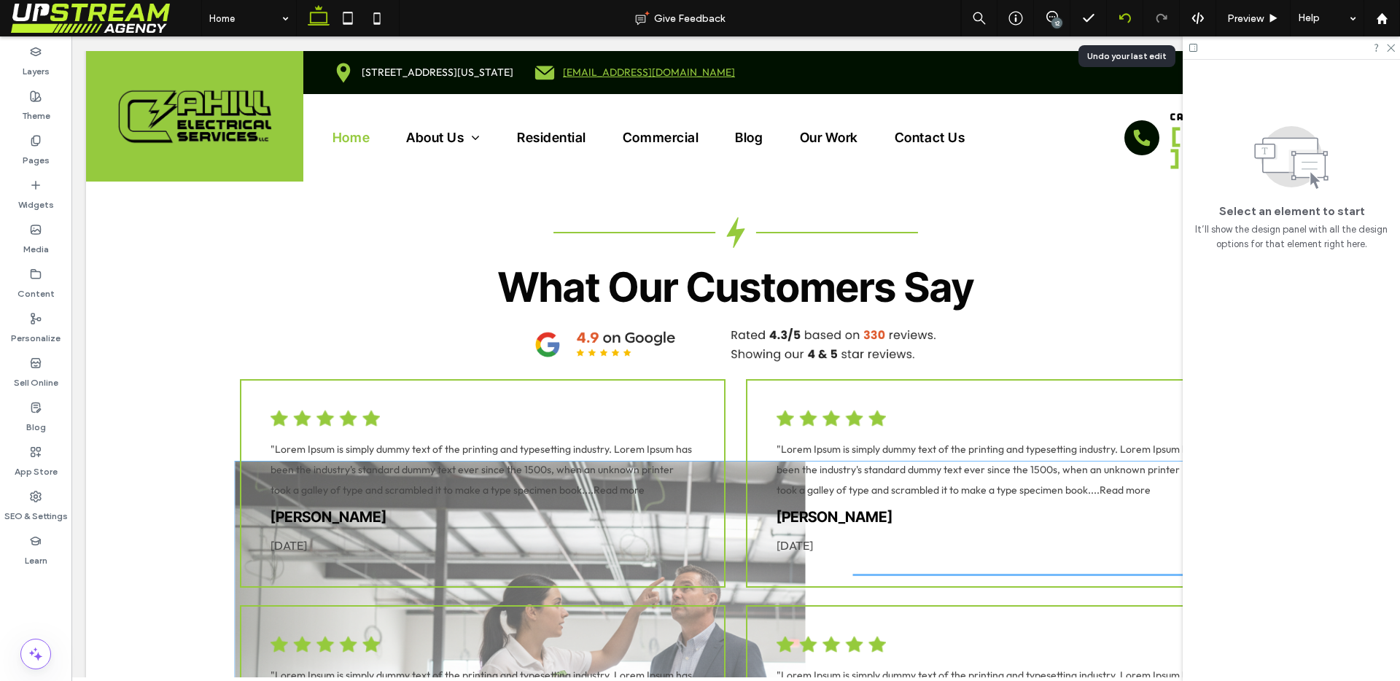
click at [1123, 16] on icon at bounding box center [1125, 18] width 12 height 12
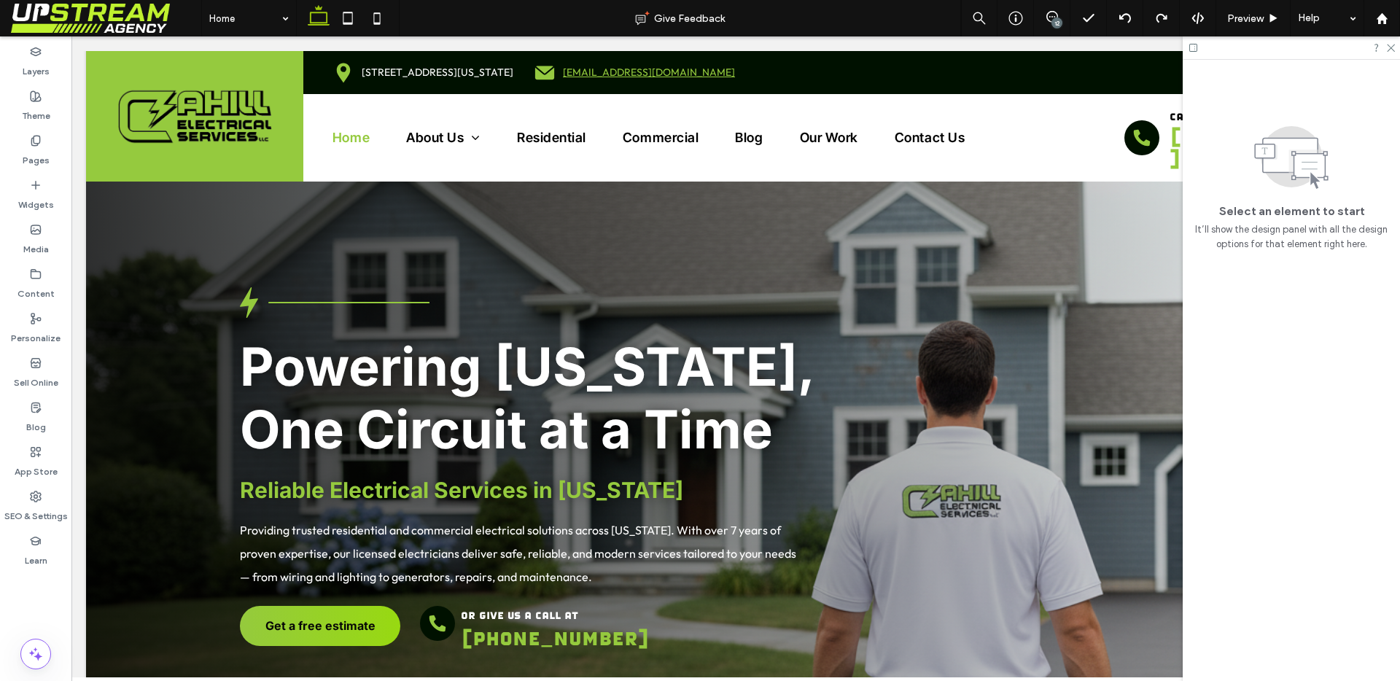
scroll to position [141, 0]
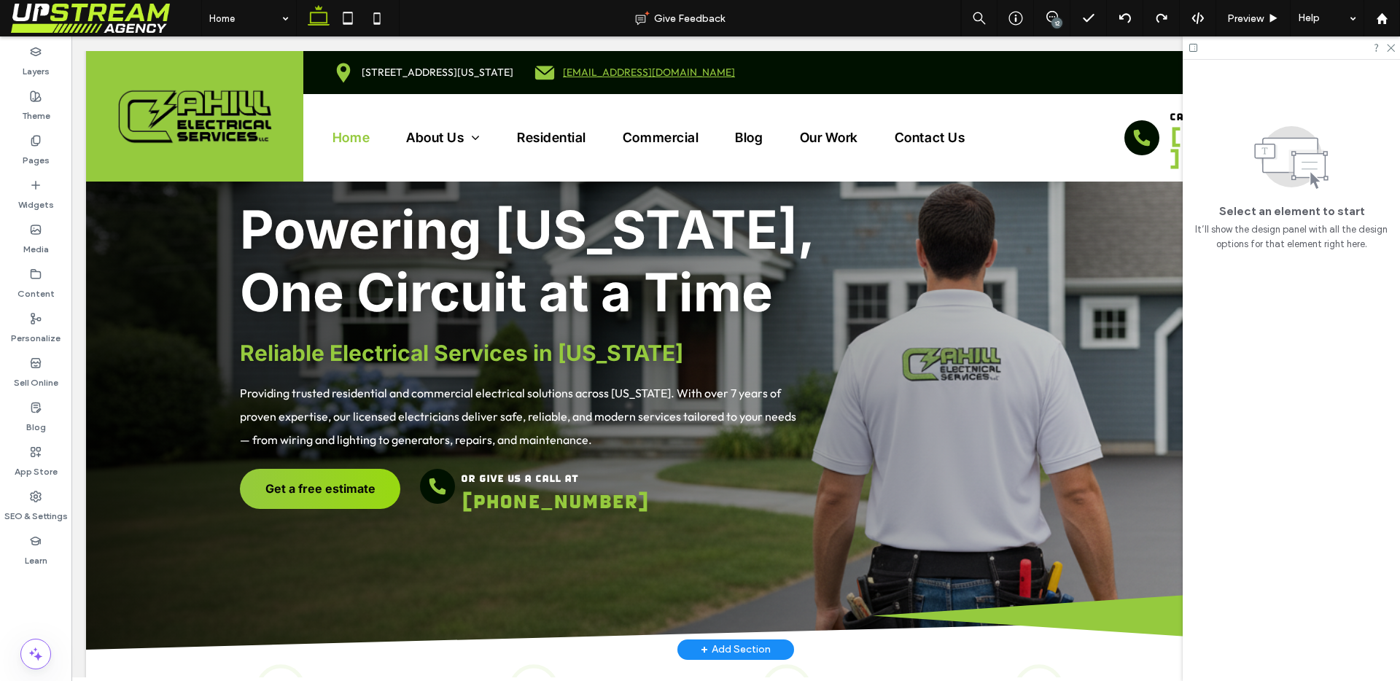
click at [443, 495] on div "Powering Connecticut, One Circuit at a Time Reliable Electrical Services in Con…" at bounding box center [735, 399] width 1299 height 499
click at [1259, 12] on span "Preview" at bounding box center [1245, 18] width 36 height 12
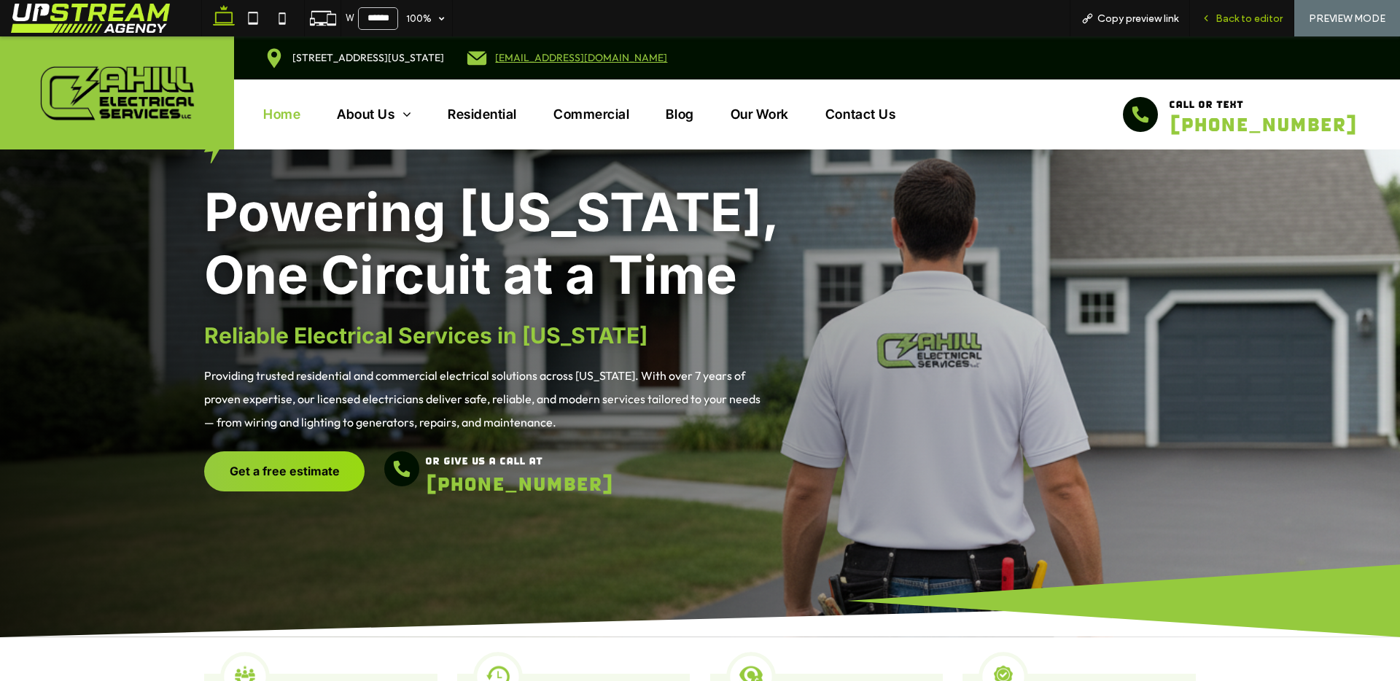
click at [1256, 15] on span "Back to editor" at bounding box center [1248, 18] width 67 height 12
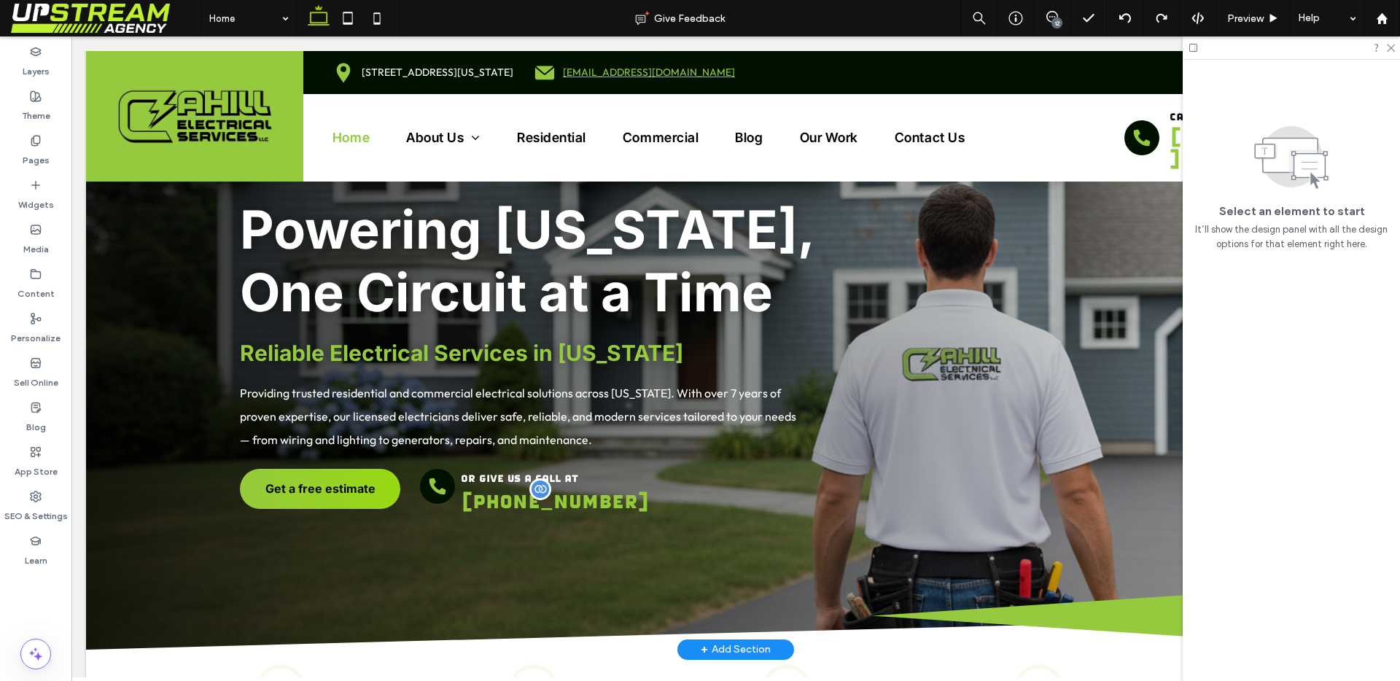
click at [461, 489] on span "[PHONE_NUMBER]" at bounding box center [555, 500] width 189 height 22
click at [455, 483] on div "or give us a call at (203) 468-0034" at bounding box center [562, 490] width 214 height 42
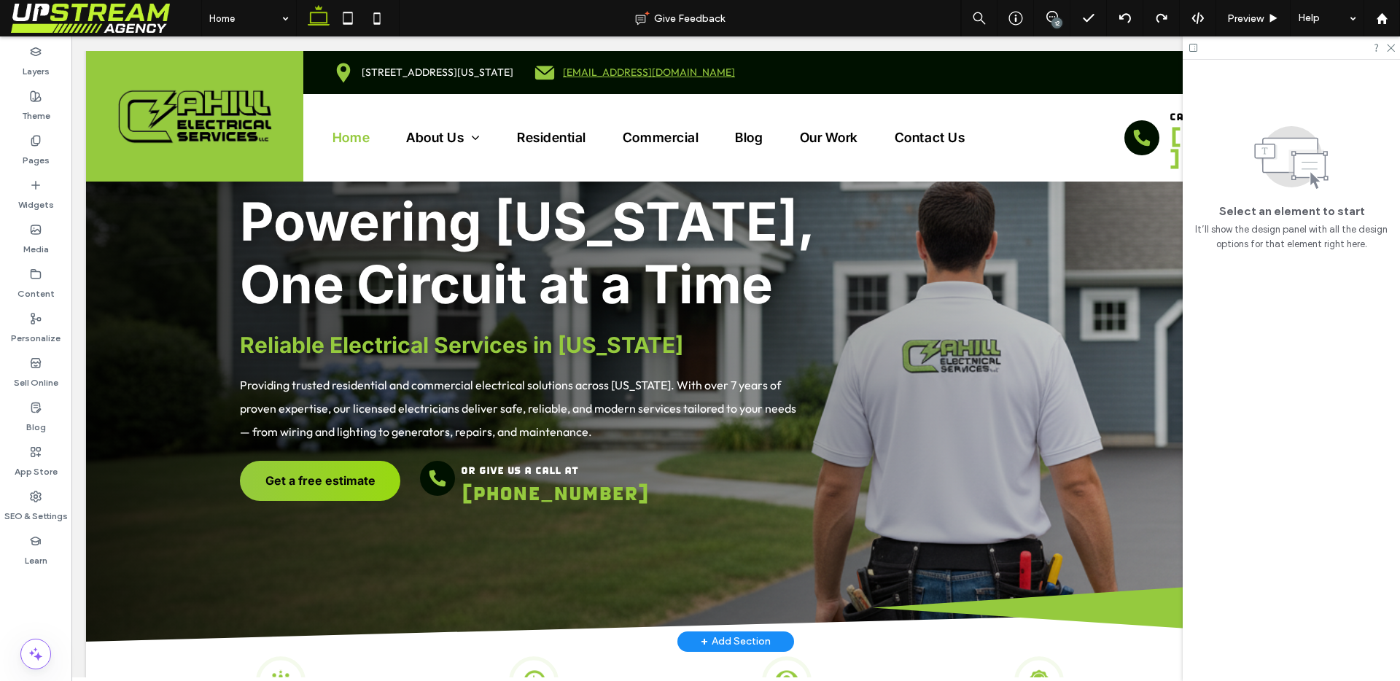
click at [665, 477] on div "or give us a call at (203) 468-0034" at bounding box center [563, 483] width 287 height 44
click at [1390, 54] on div at bounding box center [1291, 47] width 217 height 23
click at [1395, 45] on div at bounding box center [1291, 47] width 217 height 23
click at [1389, 49] on use at bounding box center [1391, 48] width 8 height 8
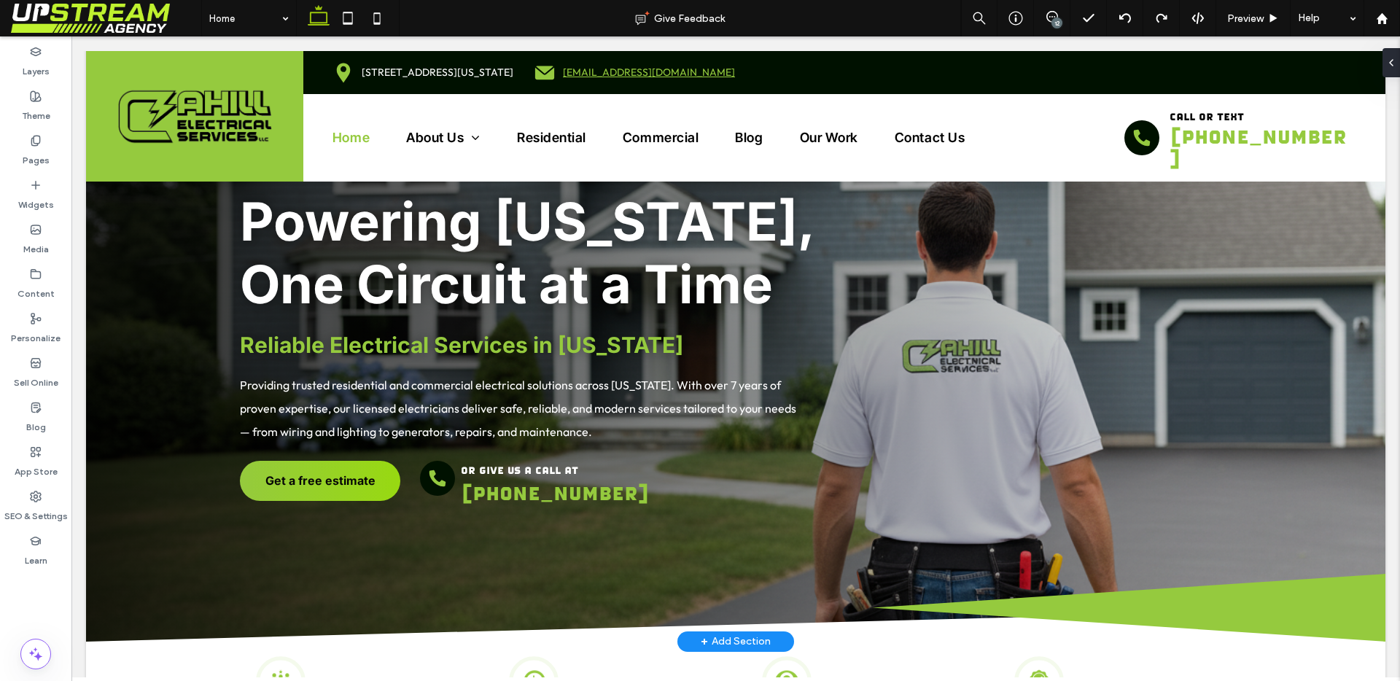
click at [556, 420] on span "Providing trusted residential and commercial electrical solutions across [US_ST…" at bounding box center [518, 408] width 556 height 61
click at [532, 461] on p "or give us a call at" at bounding box center [562, 469] width 202 height 17
click at [559, 461] on div "or give us a call at (203) 468-0034" at bounding box center [562, 482] width 214 height 42
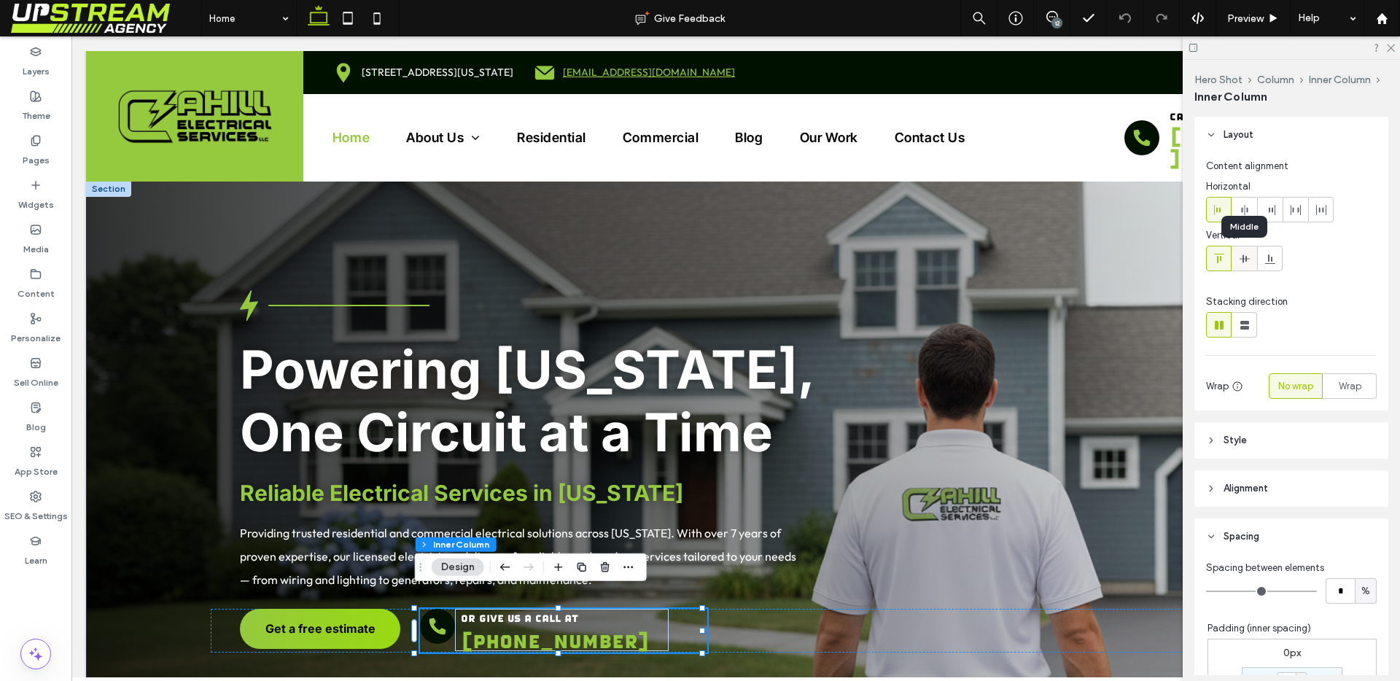
click at [1245, 254] on icon at bounding box center [1245, 259] width 12 height 12
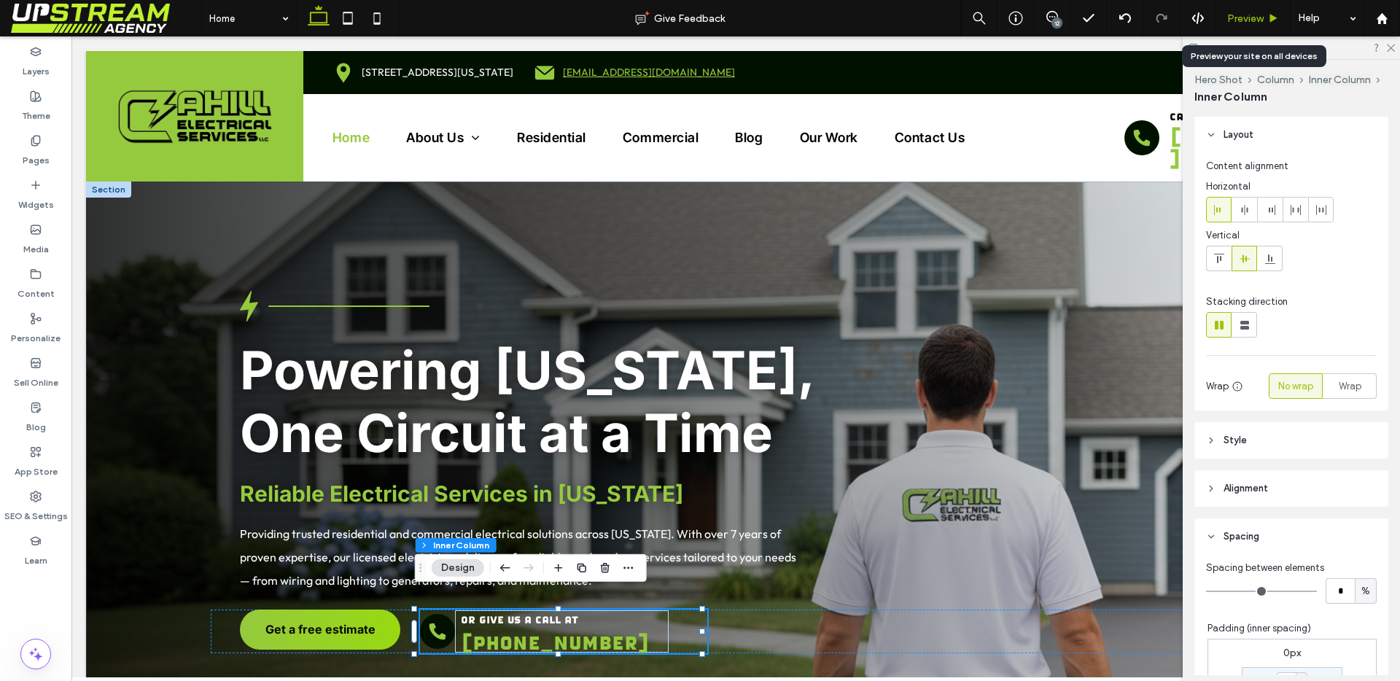
click at [1239, 14] on span "Preview" at bounding box center [1245, 18] width 36 height 12
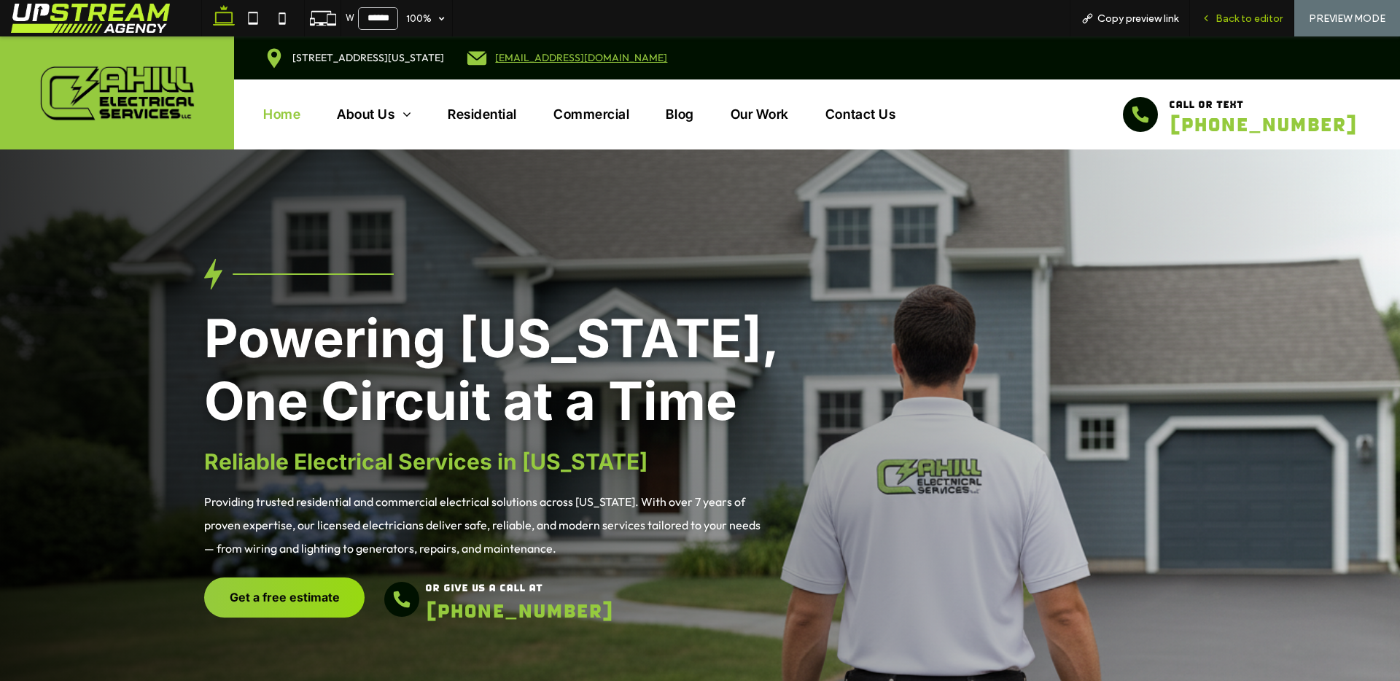
click at [1239, 14] on span "Back to editor" at bounding box center [1248, 18] width 67 height 12
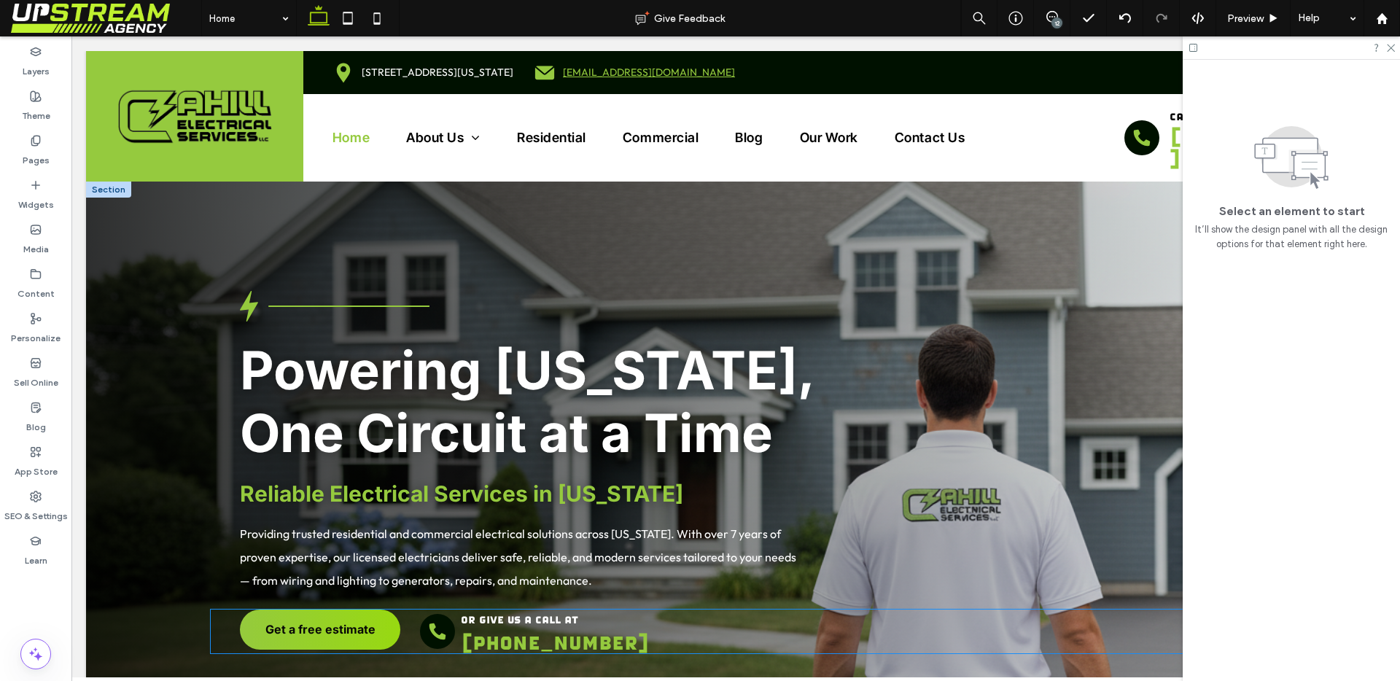
click at [495, 610] on p "or give us a call at" at bounding box center [562, 618] width 202 height 17
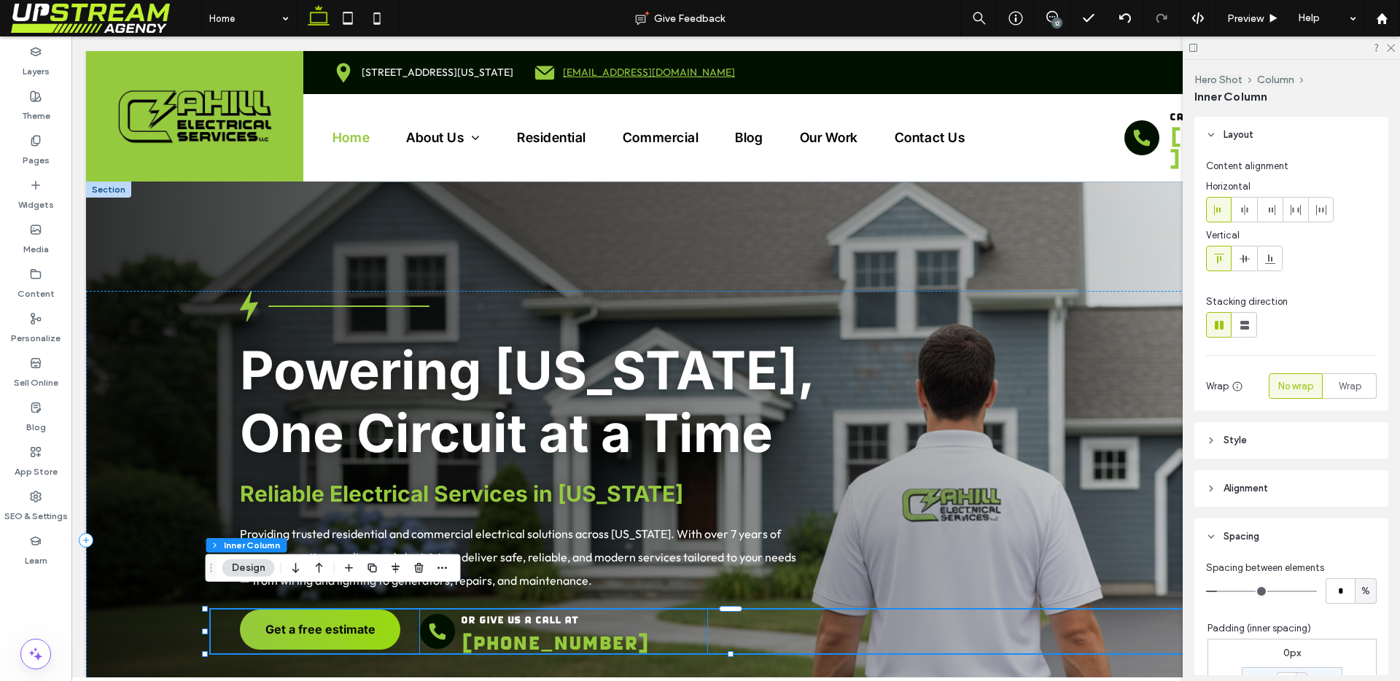
click at [502, 613] on span "or give us a call at" at bounding box center [519, 619] width 117 height 12
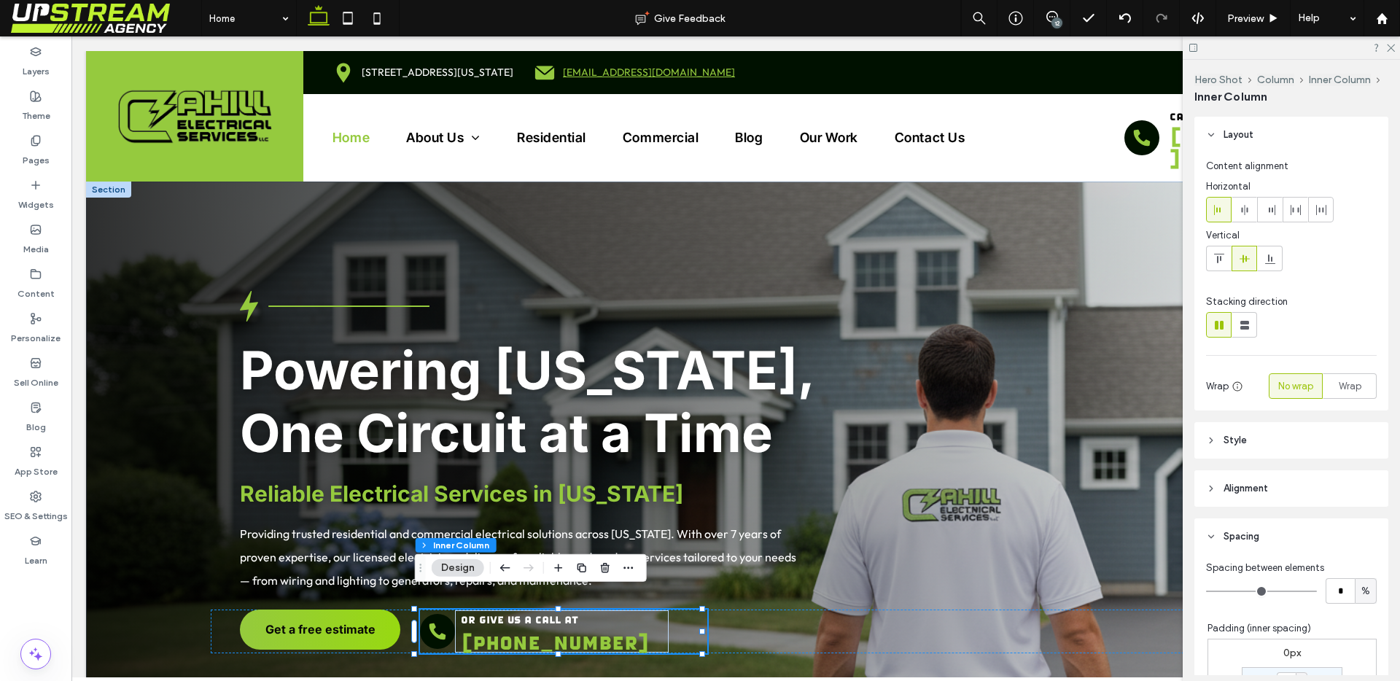
click at [502, 613] on span "or give us a call at" at bounding box center [519, 619] width 117 height 12
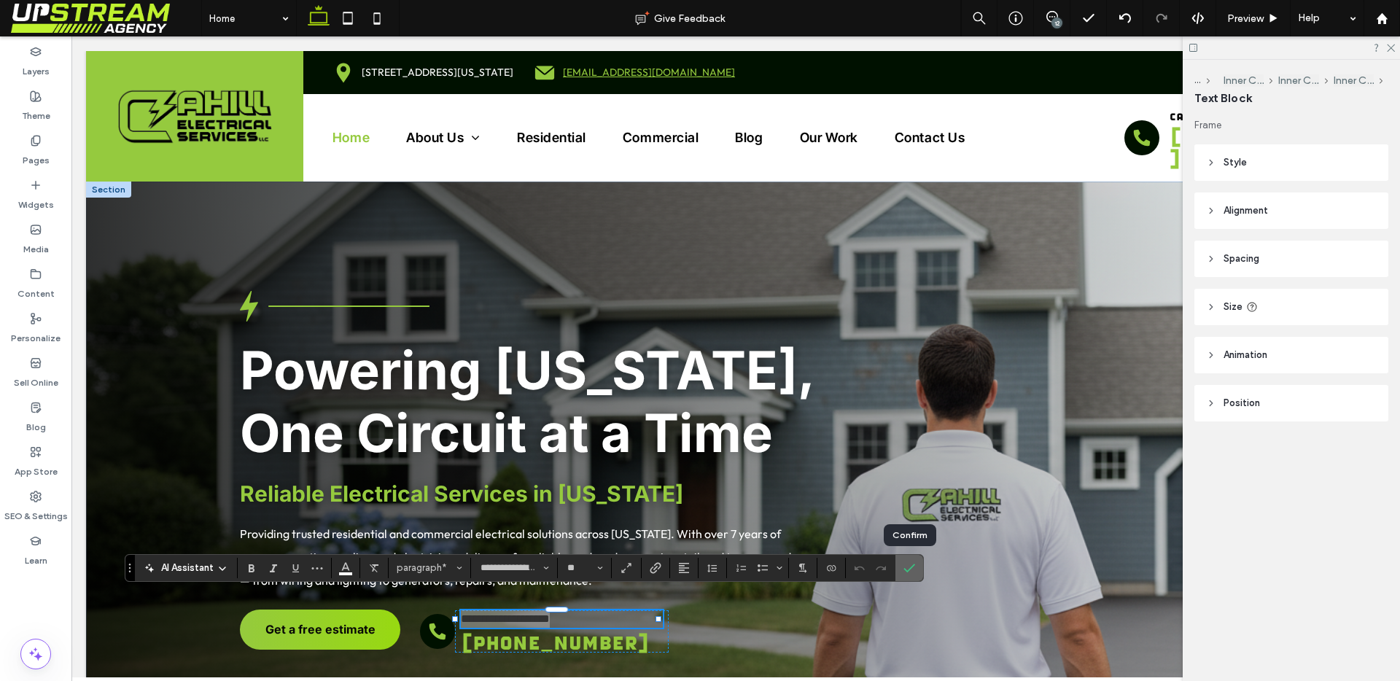
drag, startPoint x: 901, startPoint y: 573, endPoint x: 809, endPoint y: 538, distance: 98.3
click at [901, 573] on label "Confirm" at bounding box center [909, 568] width 22 height 26
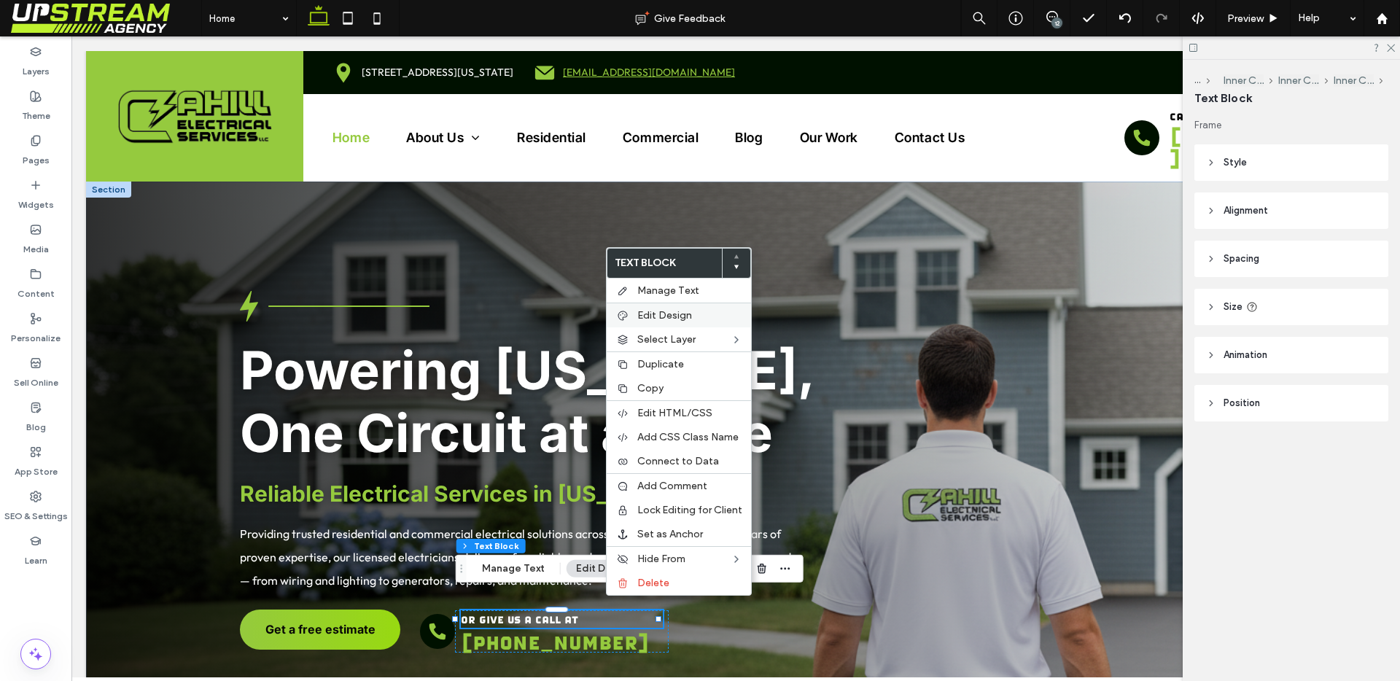
click at [660, 319] on span "Edit Design" at bounding box center [664, 315] width 55 height 12
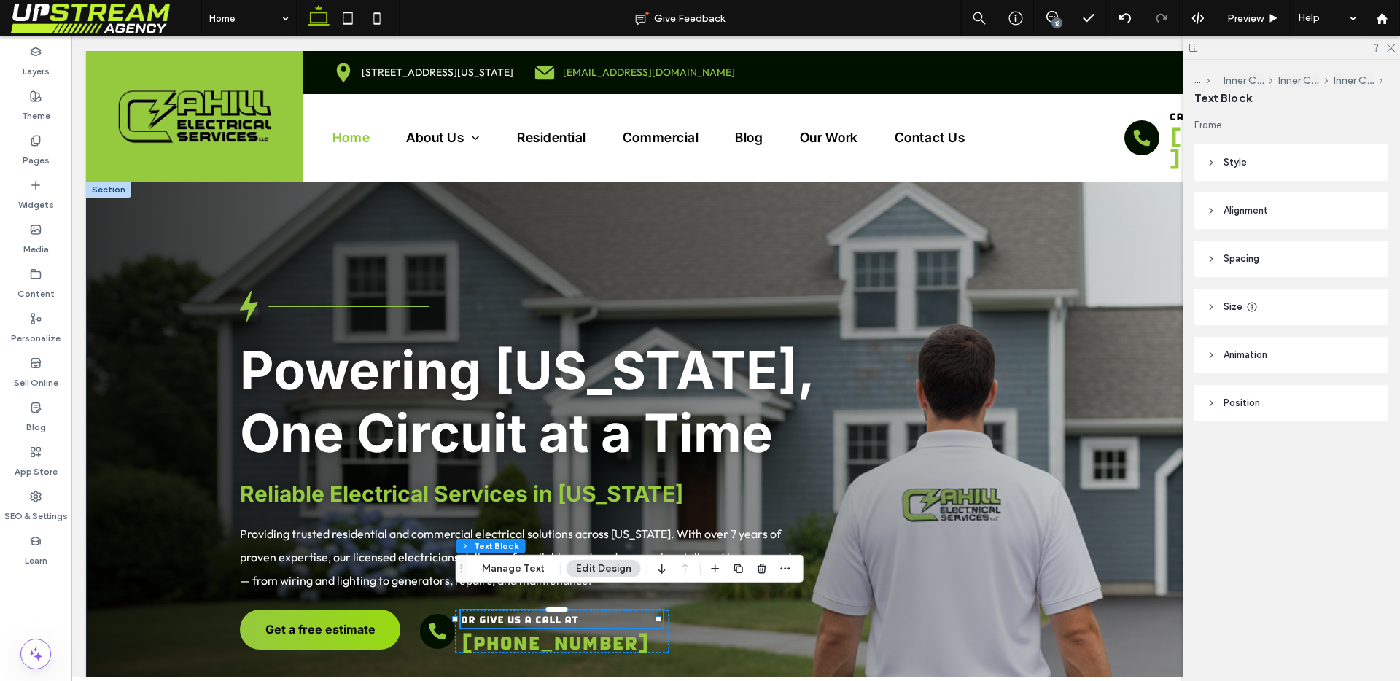
click at [1235, 260] on span "Spacing" at bounding box center [1241, 259] width 36 height 15
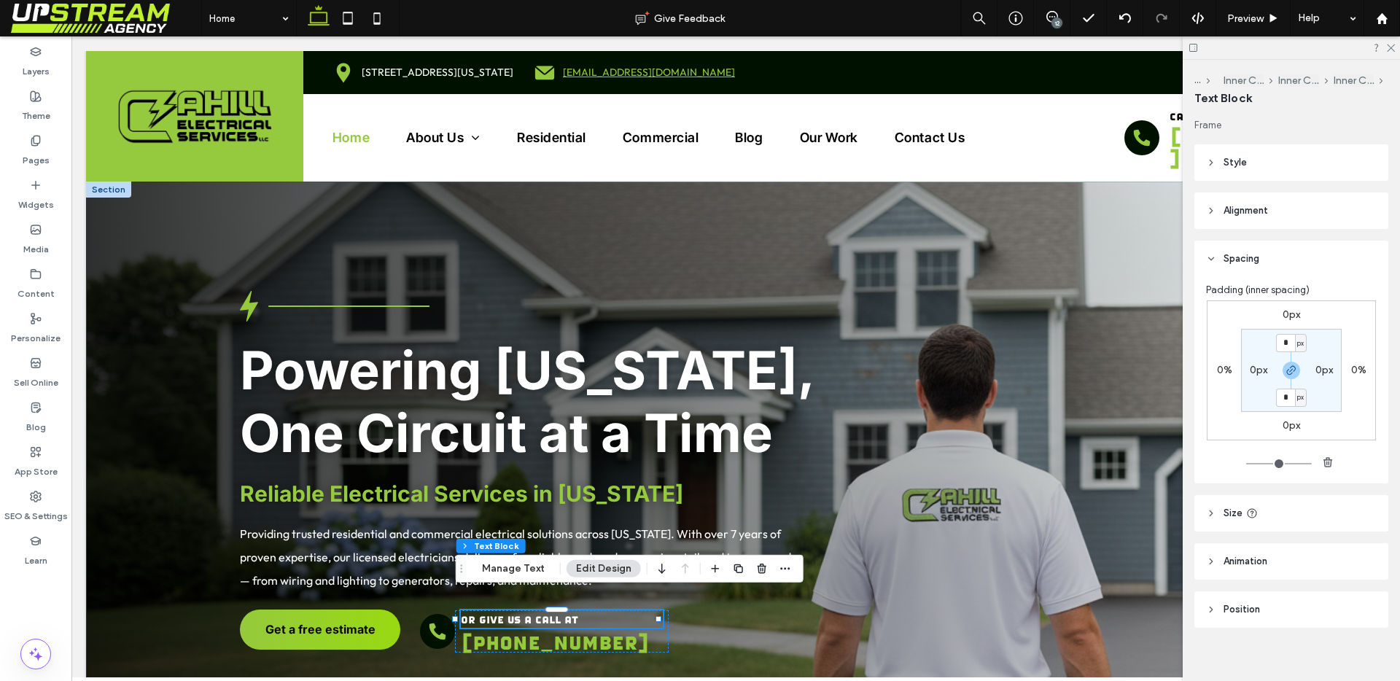
click at [1253, 365] on label "0px" at bounding box center [1258, 370] width 17 height 12
type input "*"
click at [1250, 388] on section "0px * px 0px * px" at bounding box center [1291, 370] width 101 height 83
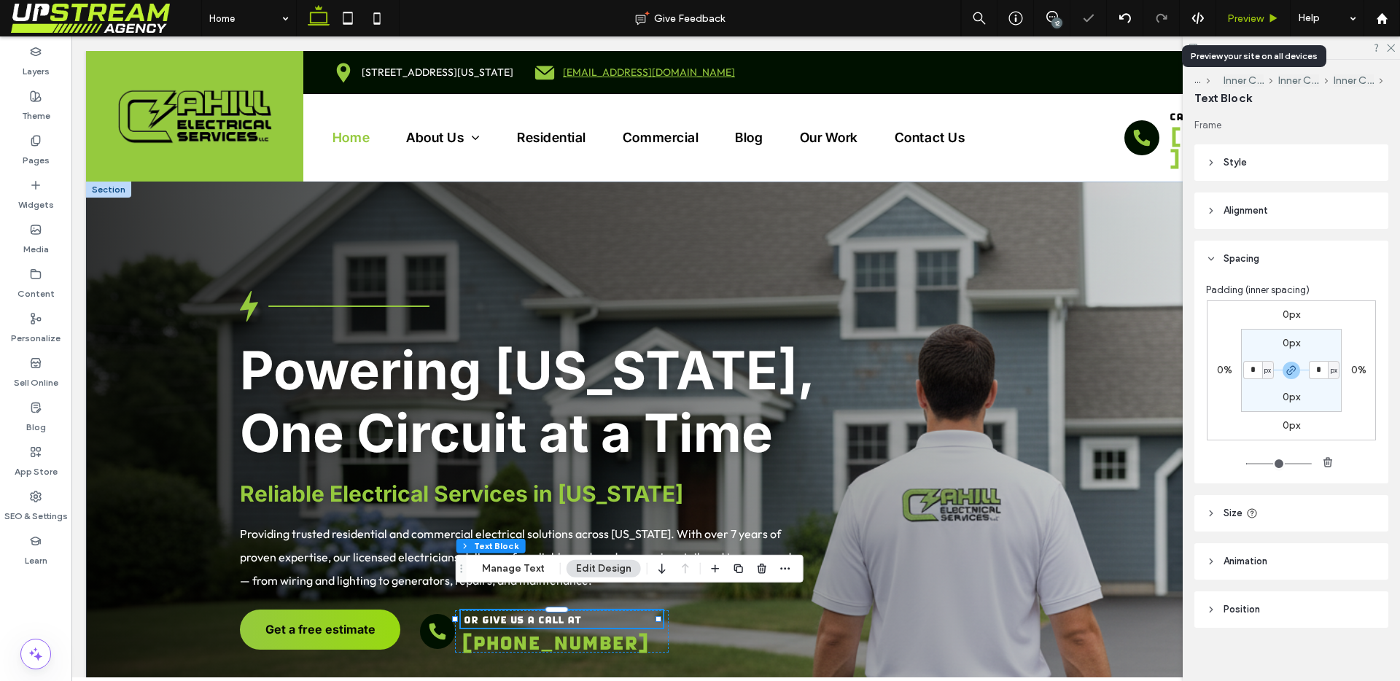
click at [1239, 17] on span "Preview" at bounding box center [1245, 18] width 36 height 12
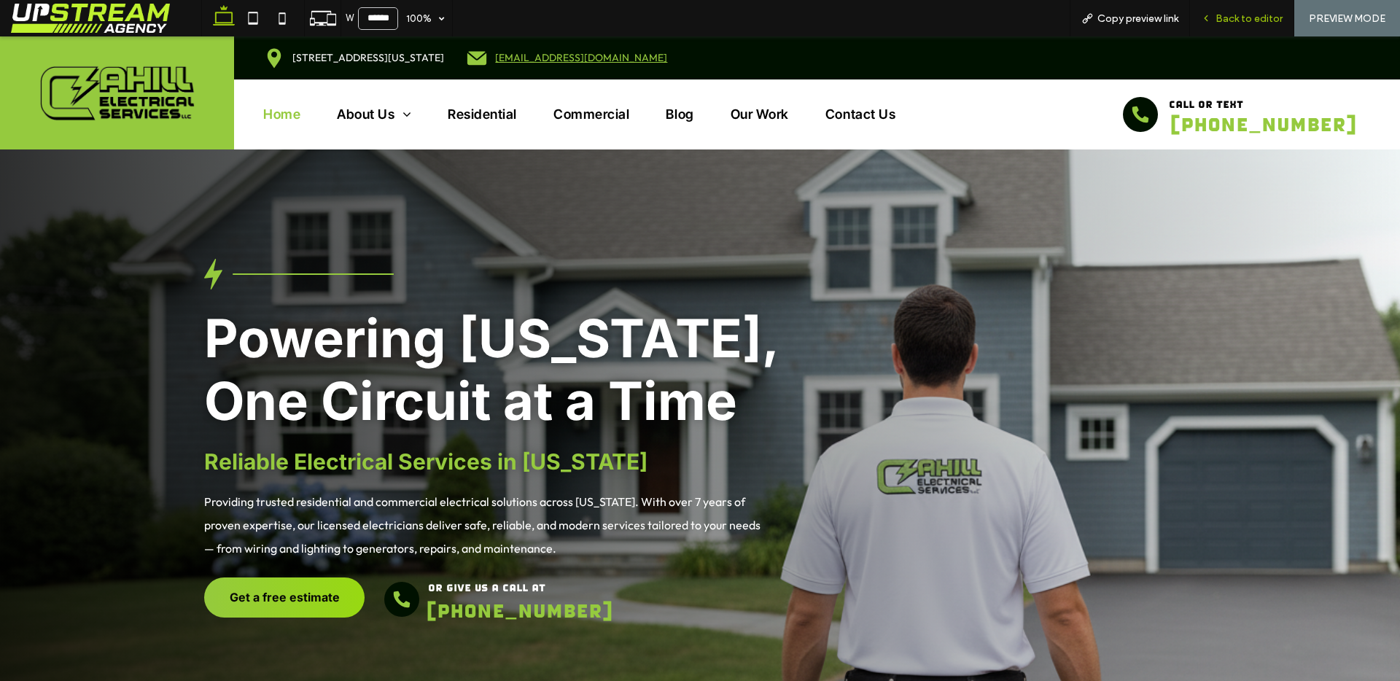
click at [1229, 16] on span "Back to editor" at bounding box center [1248, 18] width 67 height 12
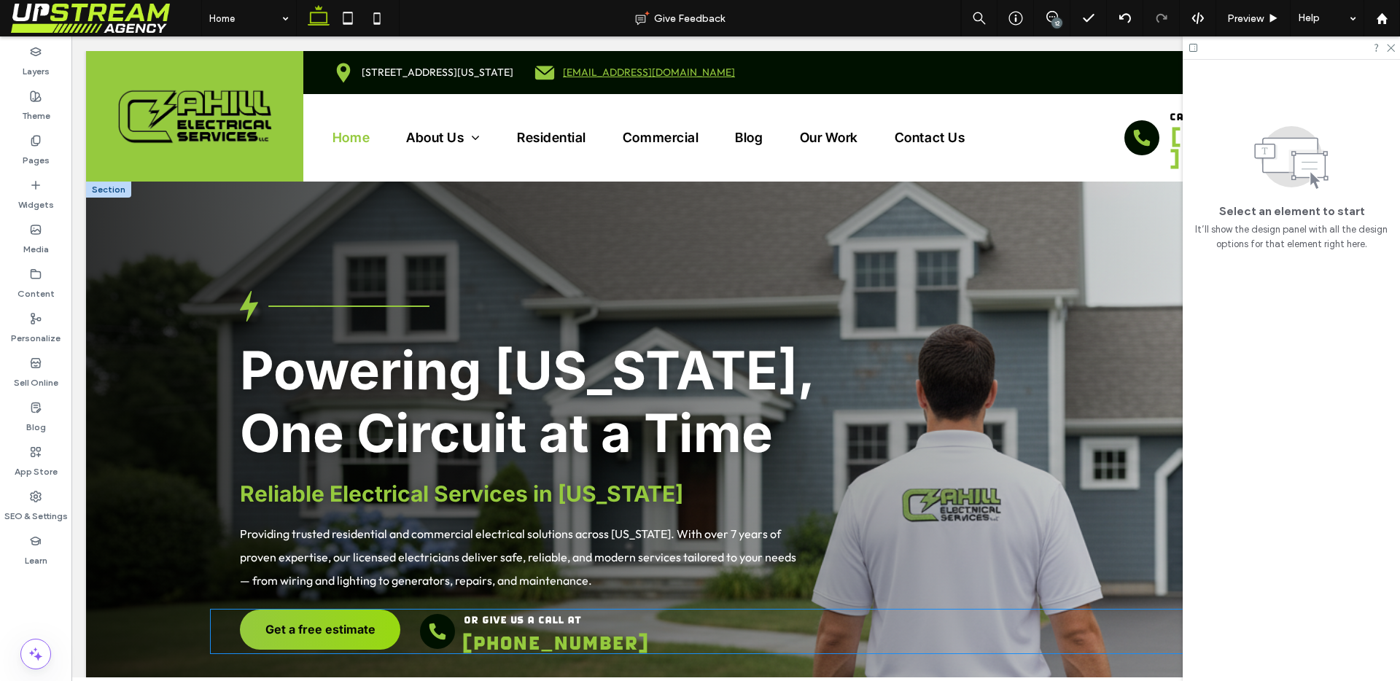
click at [435, 624] on div at bounding box center [437, 631] width 35 height 35
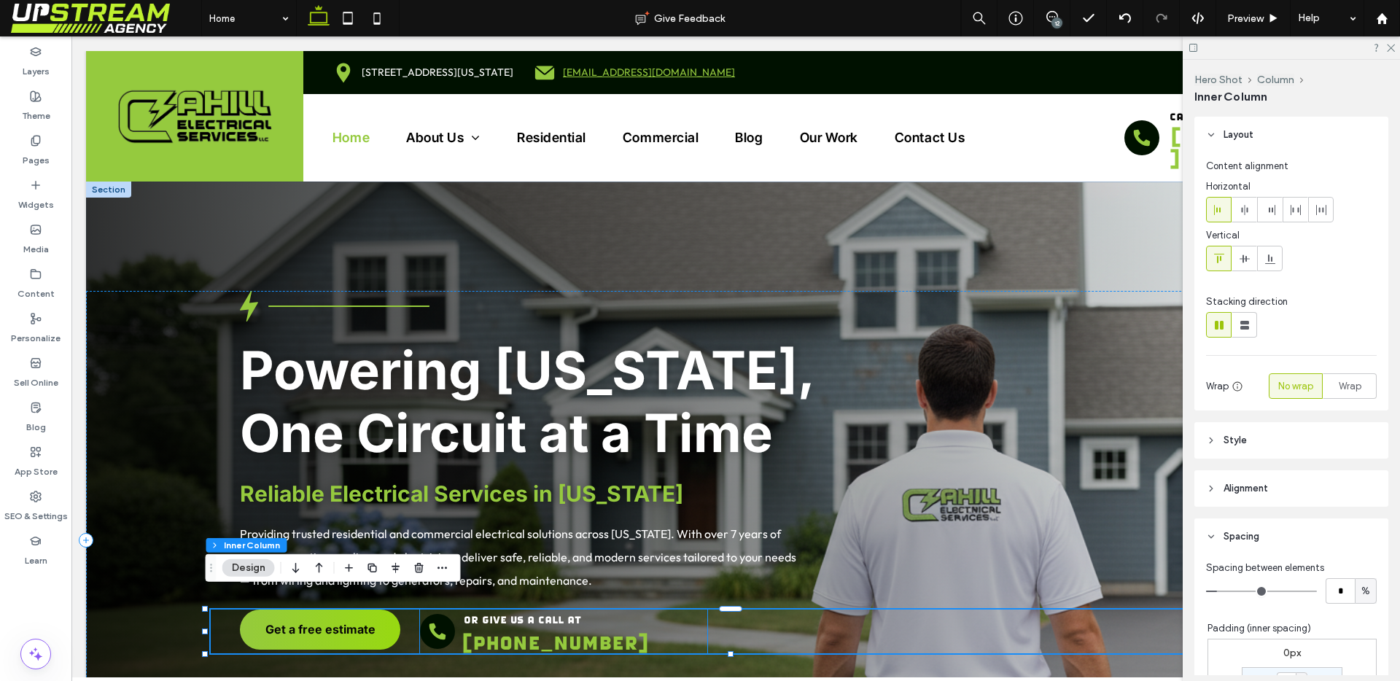
click at [435, 621] on icon at bounding box center [437, 631] width 20 height 20
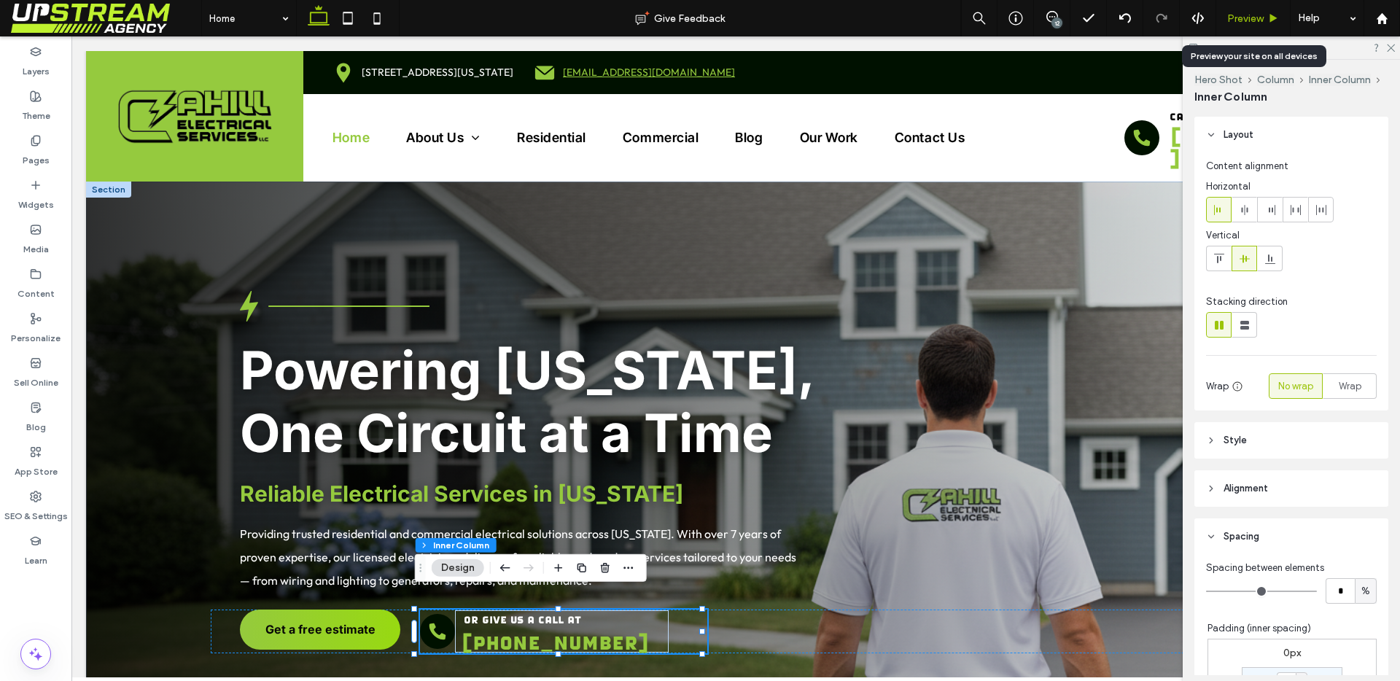
click at [1241, 23] on span "Preview" at bounding box center [1245, 18] width 36 height 12
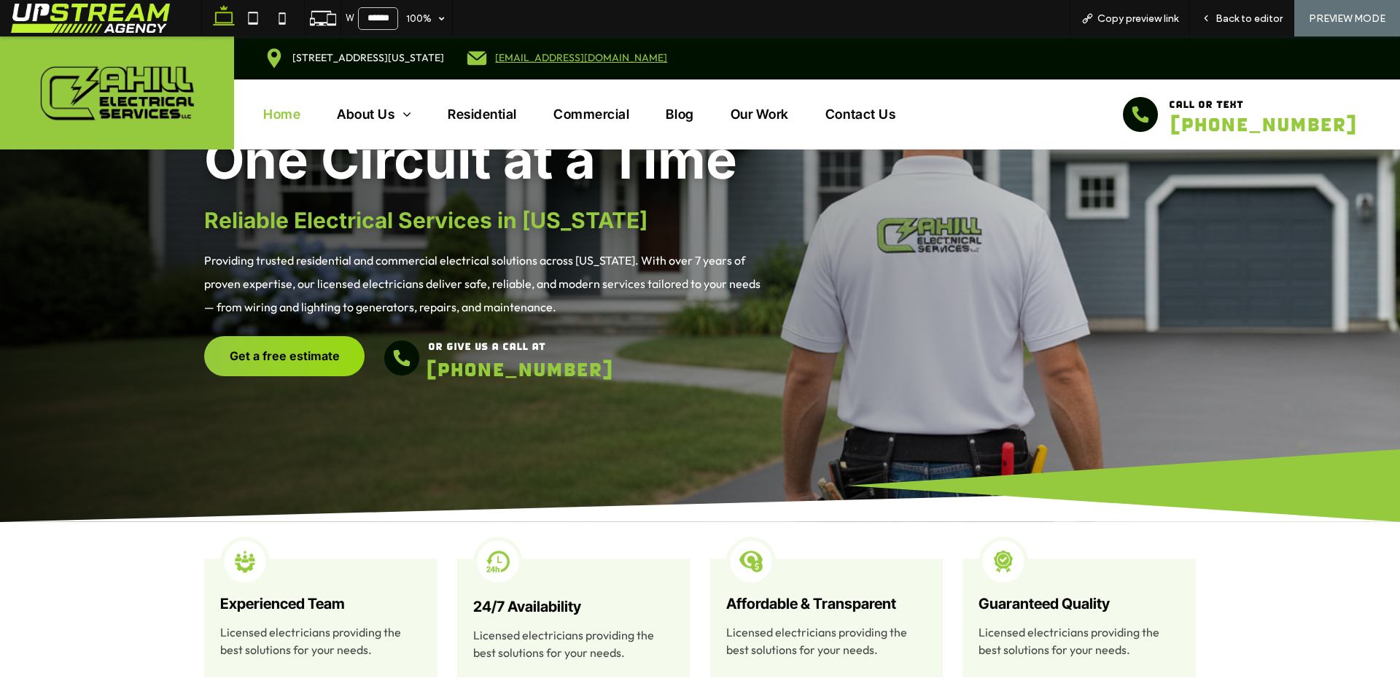
scroll to position [248, 0]
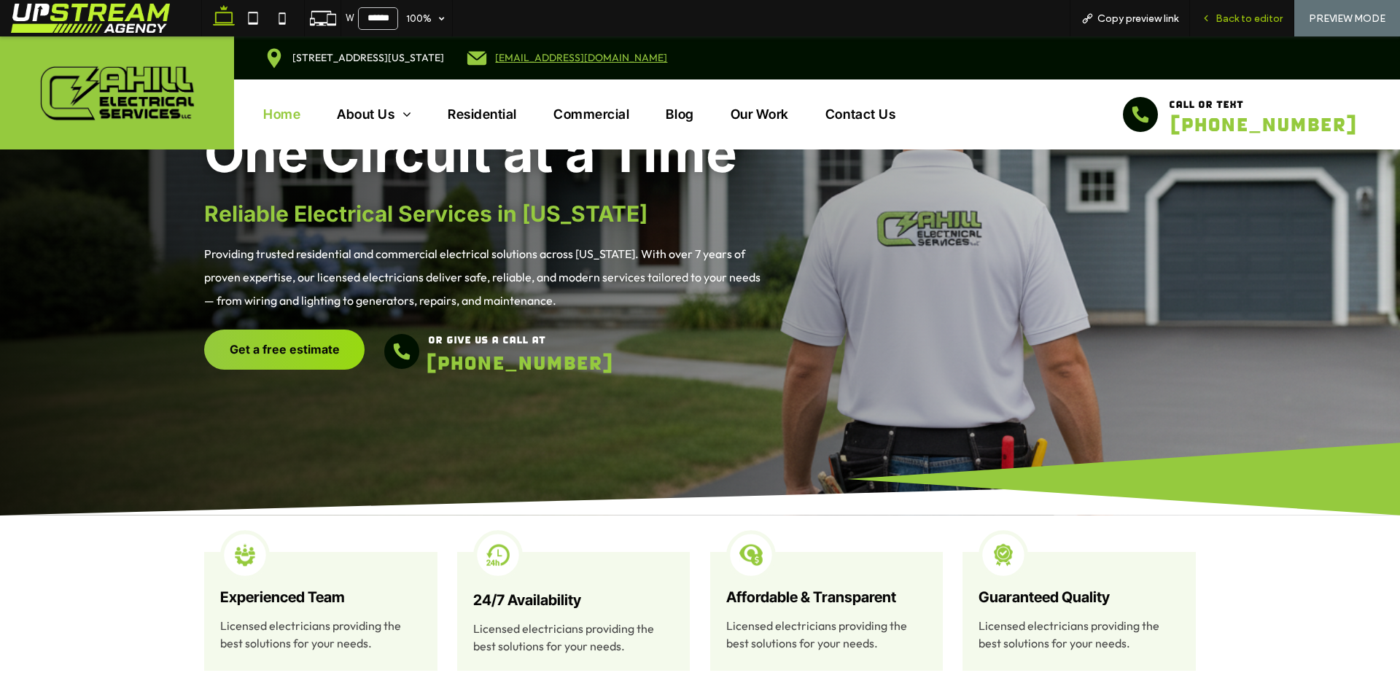
click at [1239, 19] on span "Back to editor" at bounding box center [1248, 18] width 67 height 12
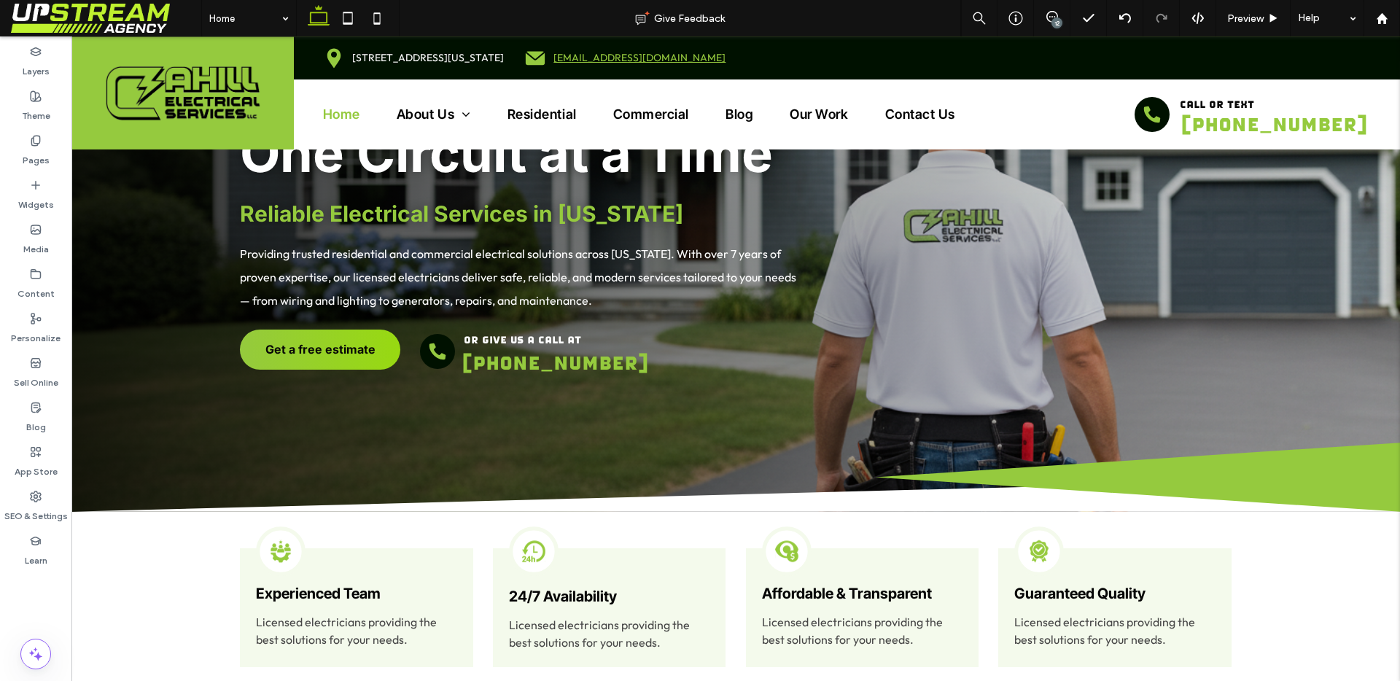
scroll to position [262, 0]
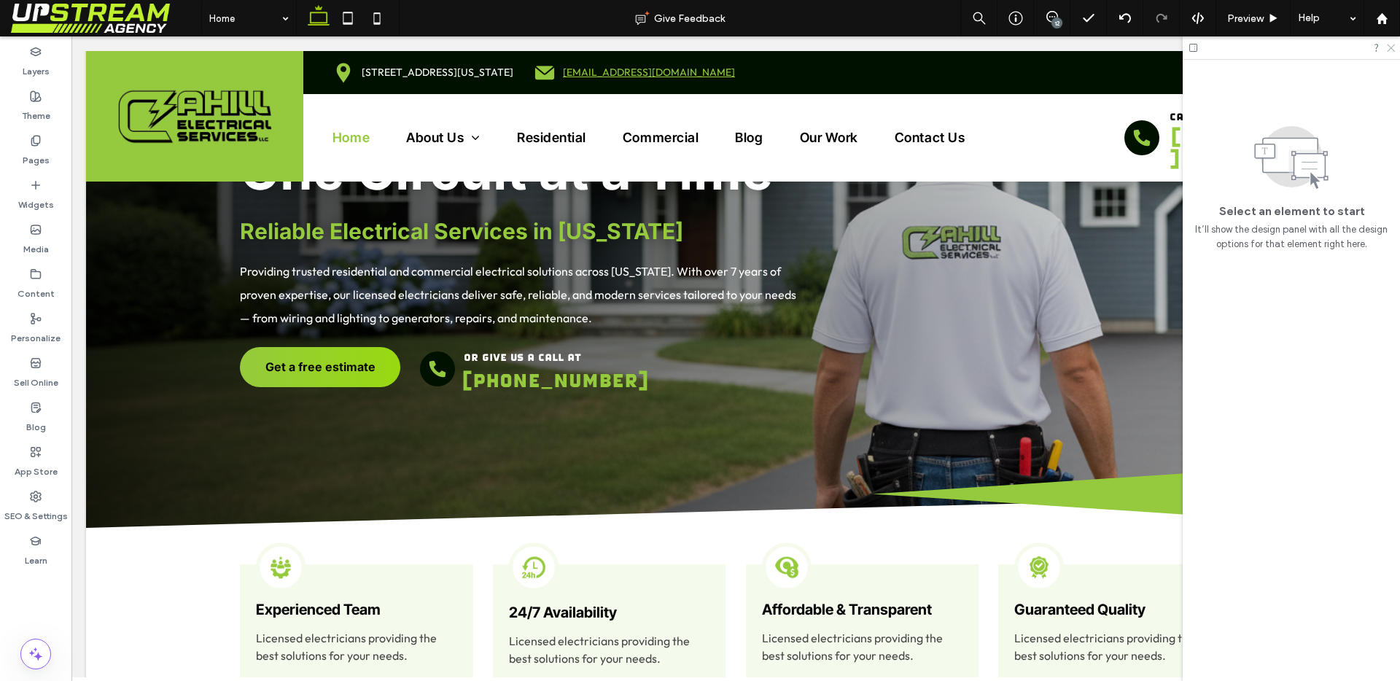
click at [1390, 50] on icon at bounding box center [1389, 46] width 9 height 9
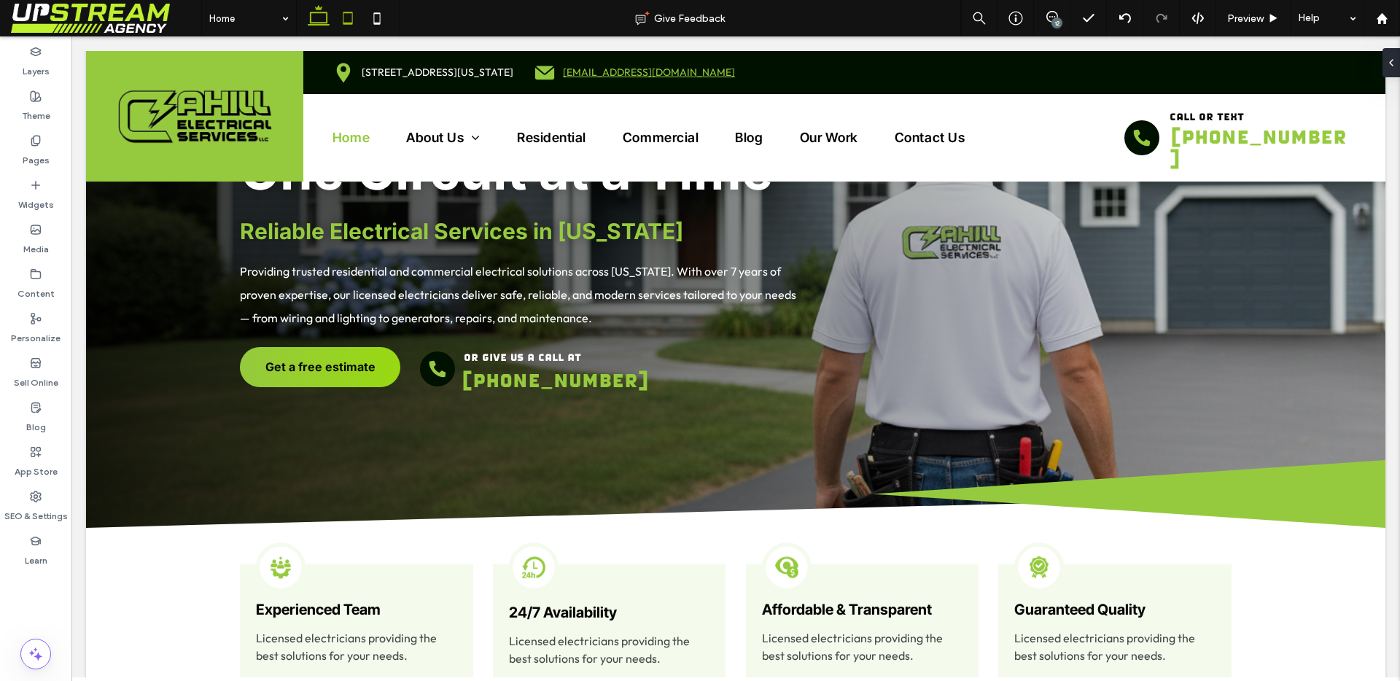
click at [352, 27] on icon at bounding box center [347, 18] width 29 height 29
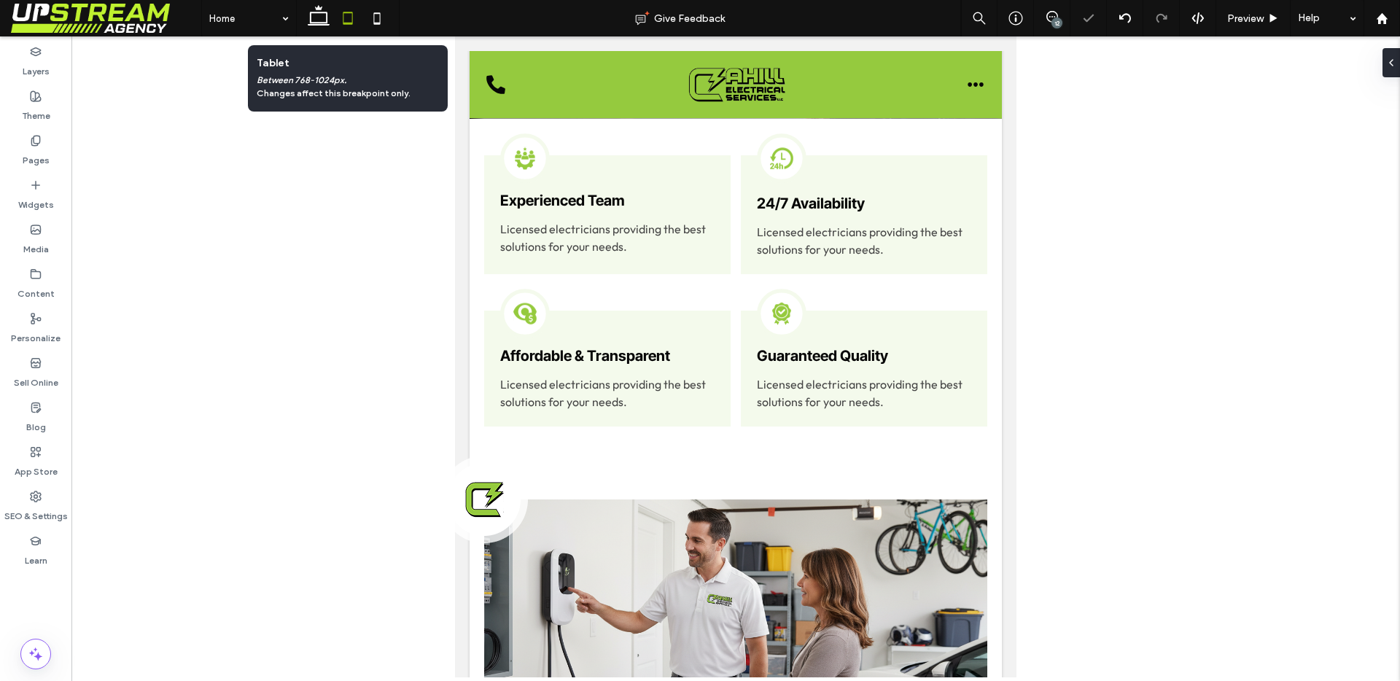
scroll to position [0, 0]
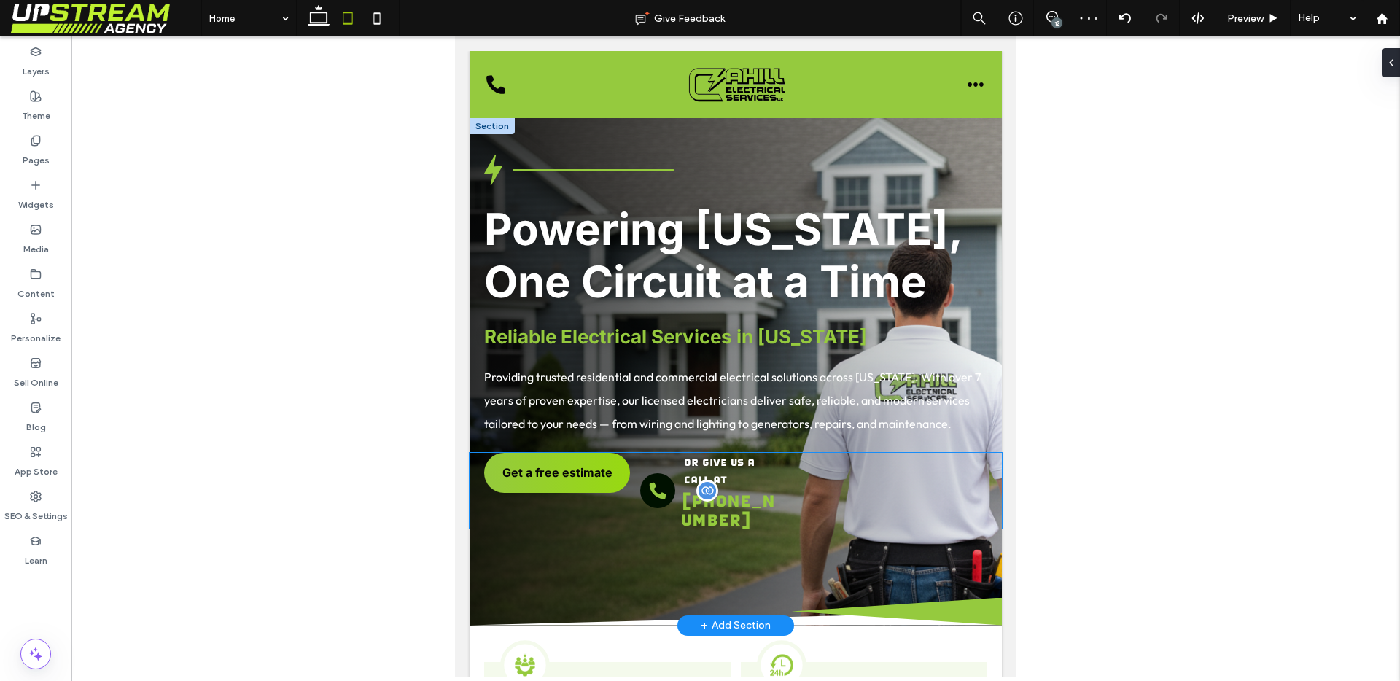
click at [728, 491] on span "[PHONE_NUMBER]" at bounding box center [728, 510] width 94 height 38
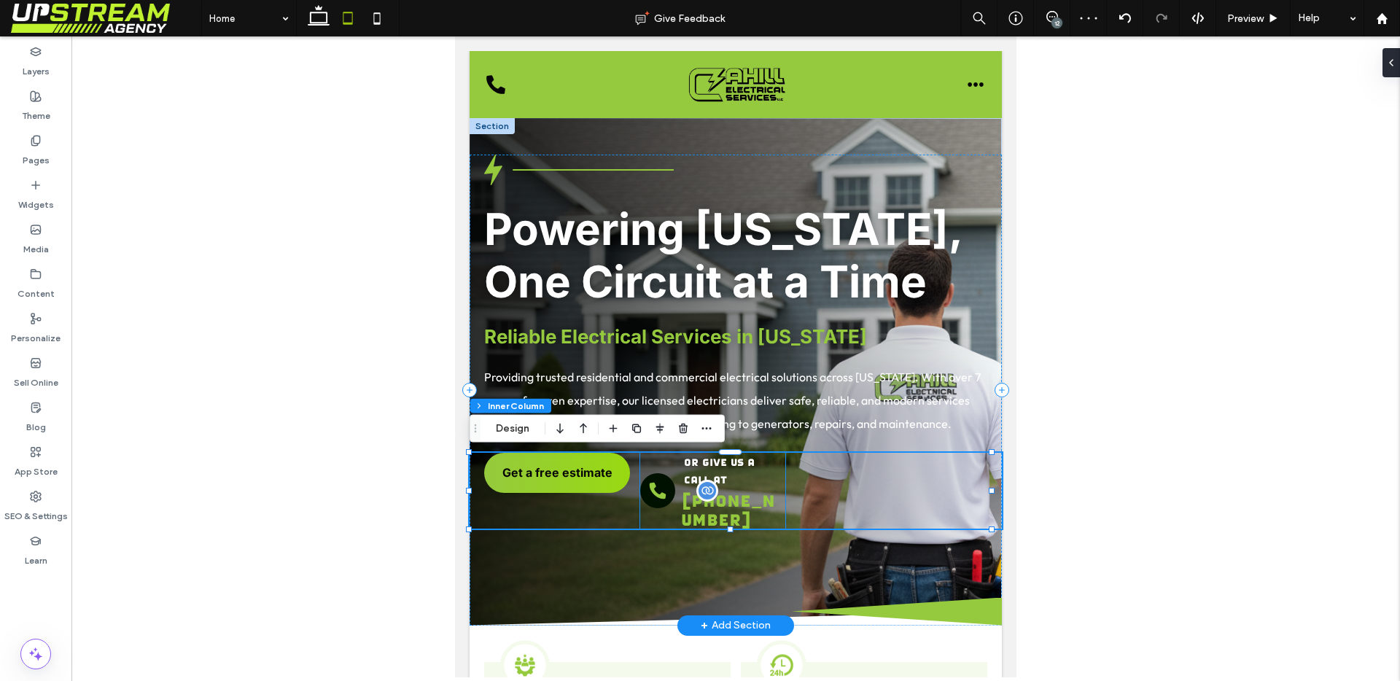
click at [744, 497] on p "[PHONE_NUMBER]" at bounding box center [729, 510] width 97 height 38
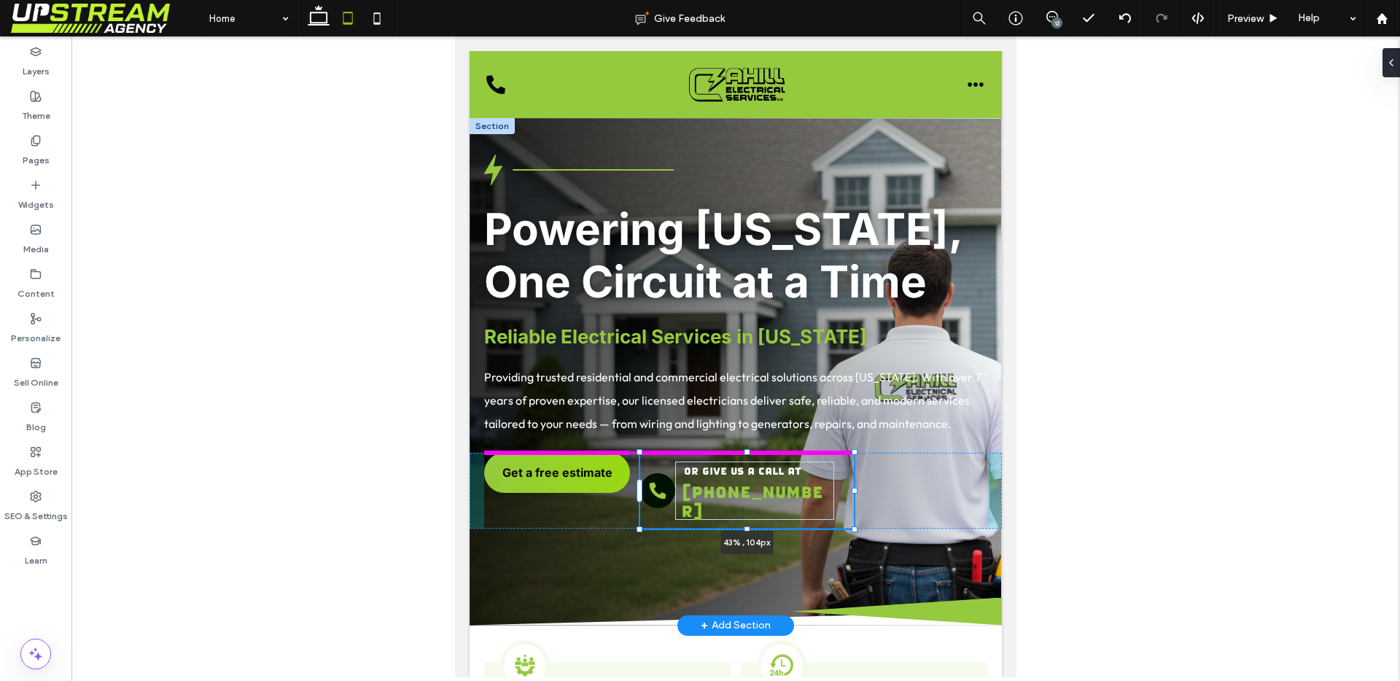
scroll to position [354, 0]
drag, startPoint x: 787, startPoint y: 488, endPoint x: 884, endPoint y: 473, distance: 98.8
click at [884, 473] on div "Powering Connecticut, One Circuit at a Time Reliable Electrical Services in Con…" at bounding box center [736, 371] width 532 height 507
type input "**"
type input "****"
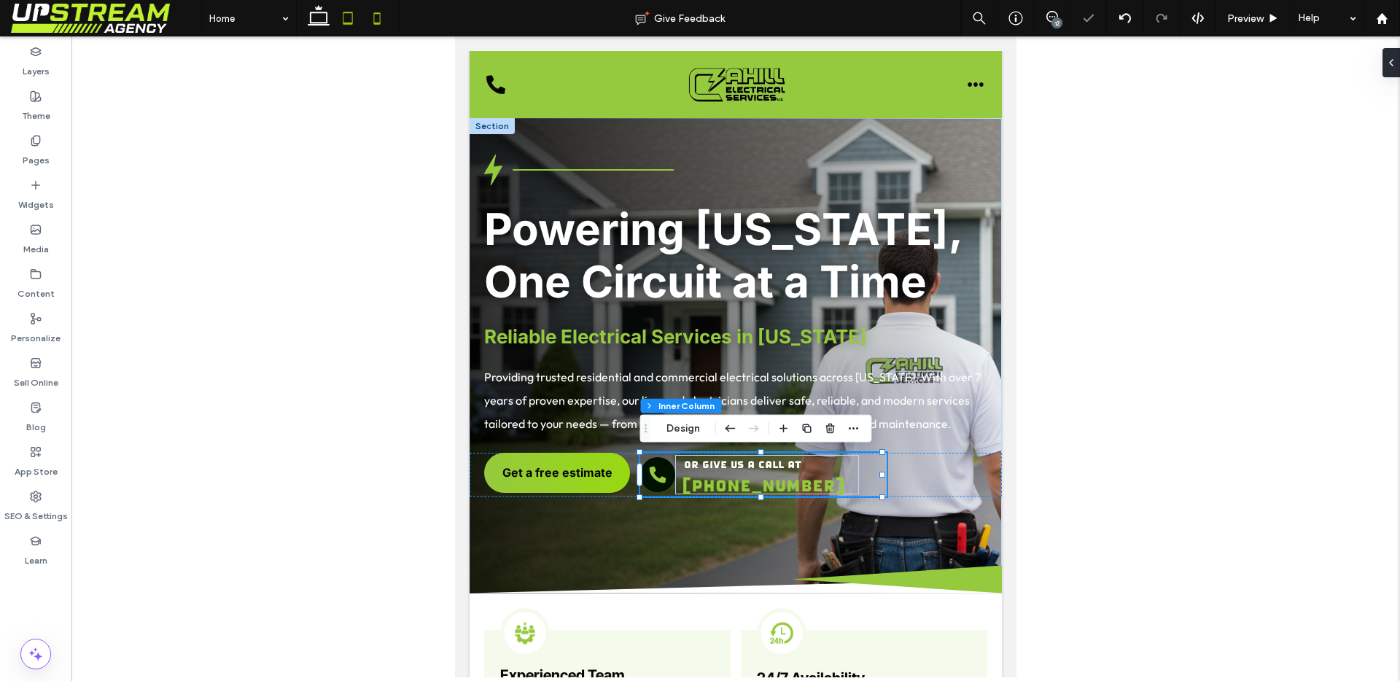
click at [377, 23] on use at bounding box center [377, 18] width 7 height 12
type input "**"
type input "****"
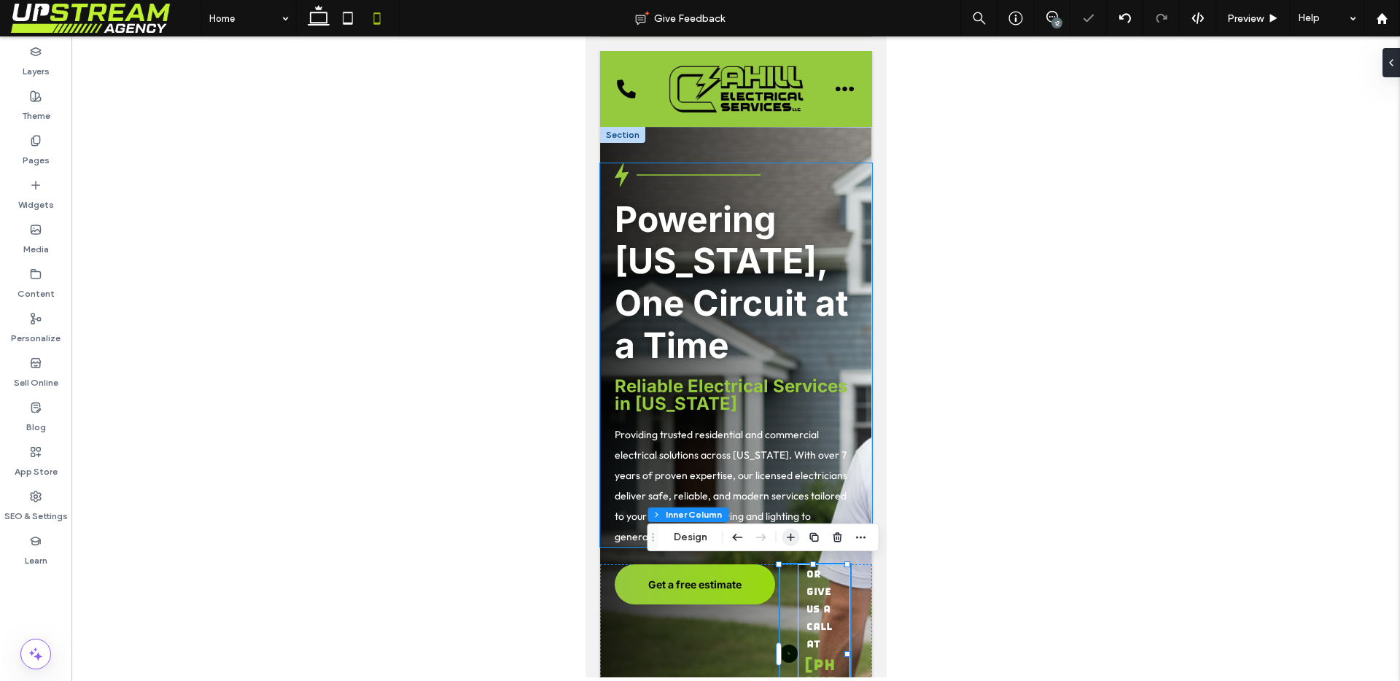
scroll to position [84, 0]
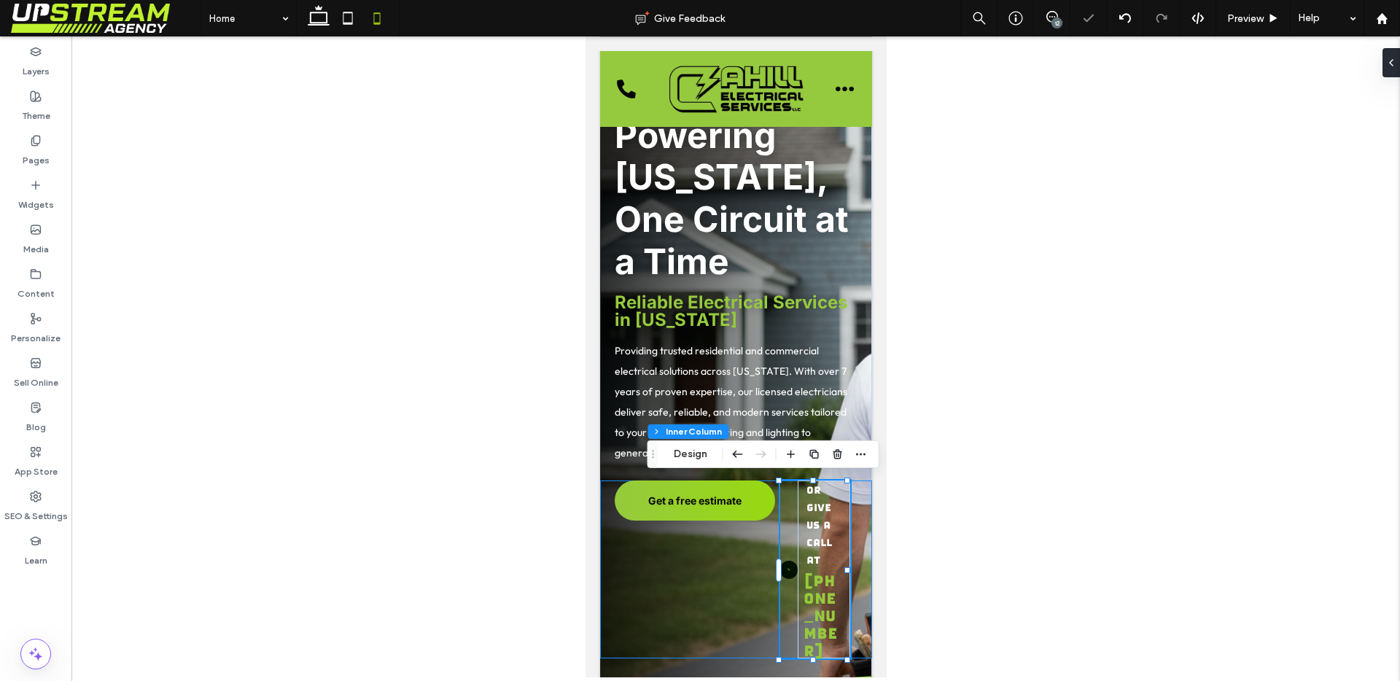
click at [708, 575] on div "Get a free estimate or give us a call at (203) 468-0034" at bounding box center [735, 569] width 272 height 178
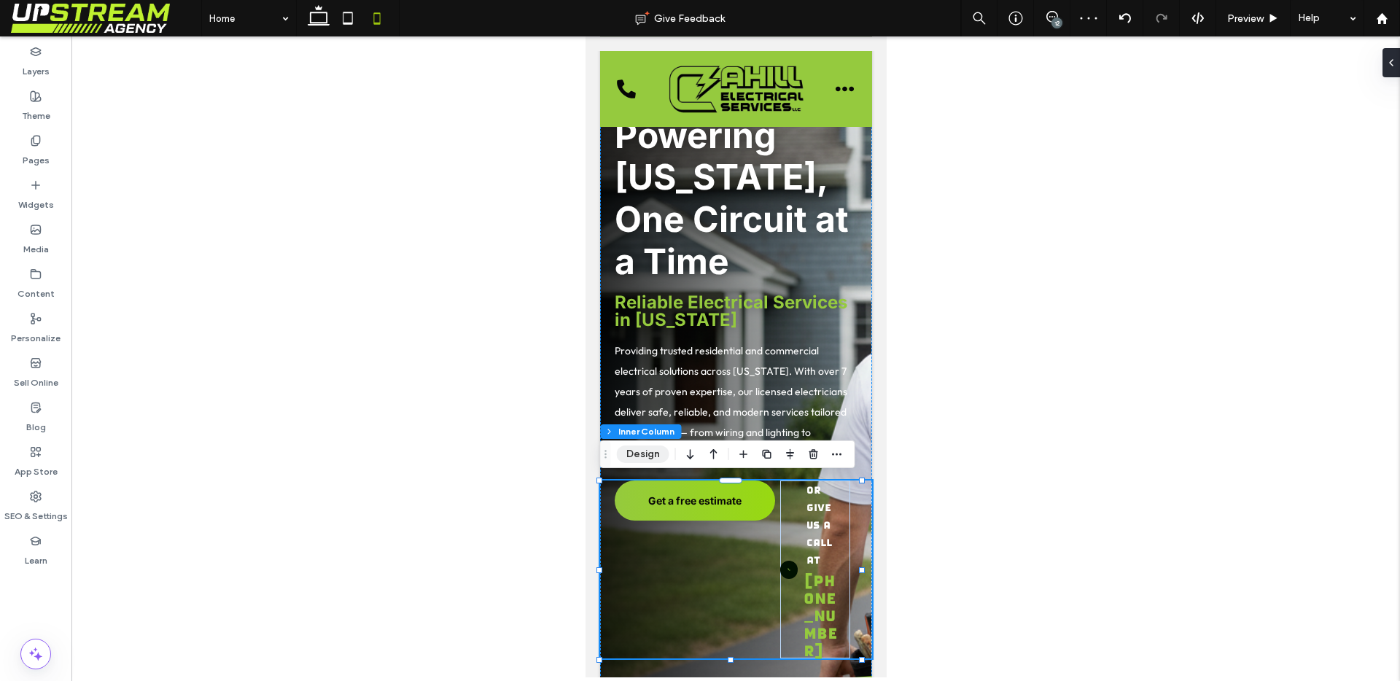
click at [639, 455] on button "Design" at bounding box center [643, 453] width 52 height 17
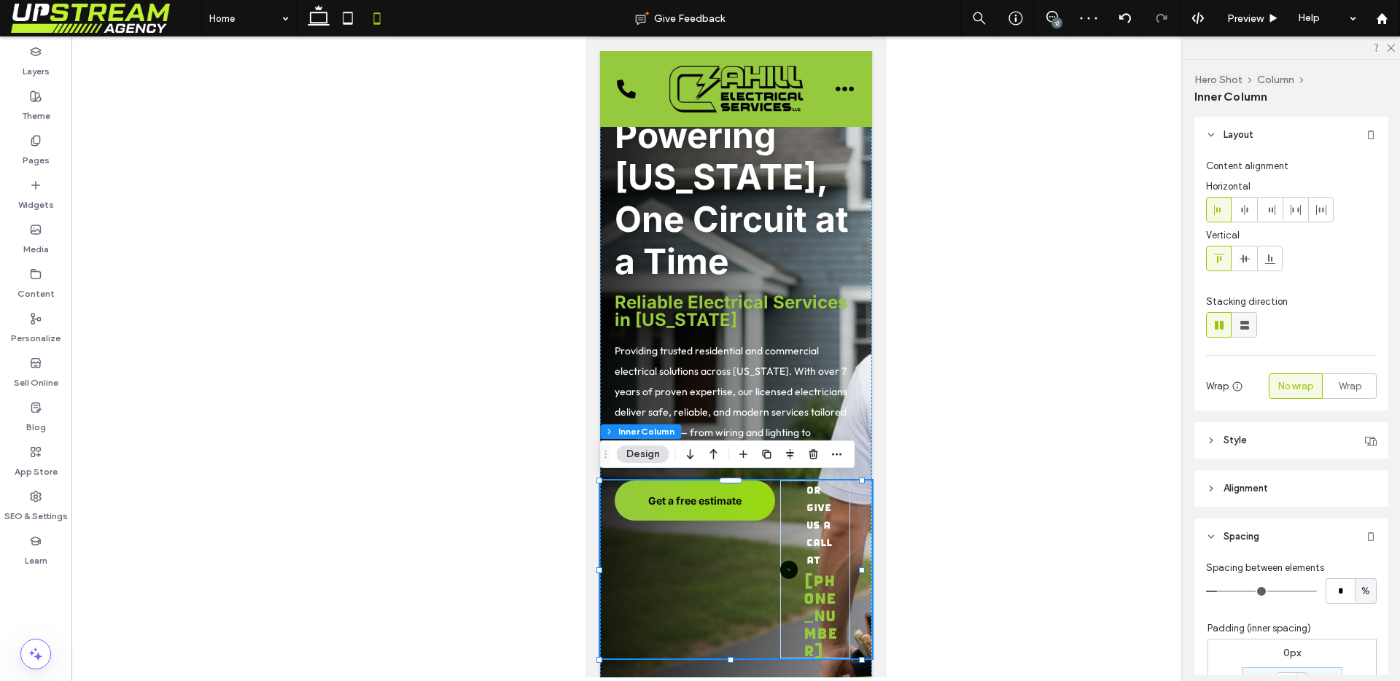
click at [1239, 320] on icon at bounding box center [1244, 325] width 15 height 15
type input "**"
type input "****"
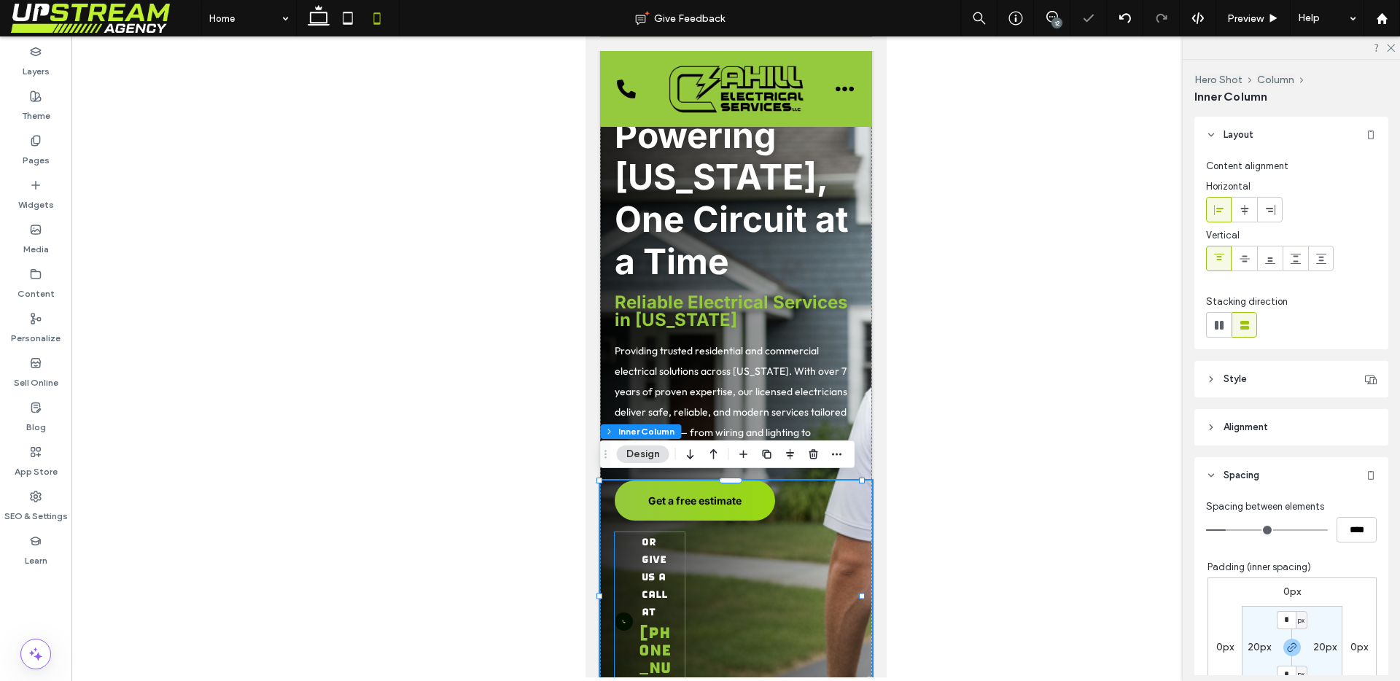
click at [662, 602] on p "or give us a call at" at bounding box center [658, 575] width 35 height 87
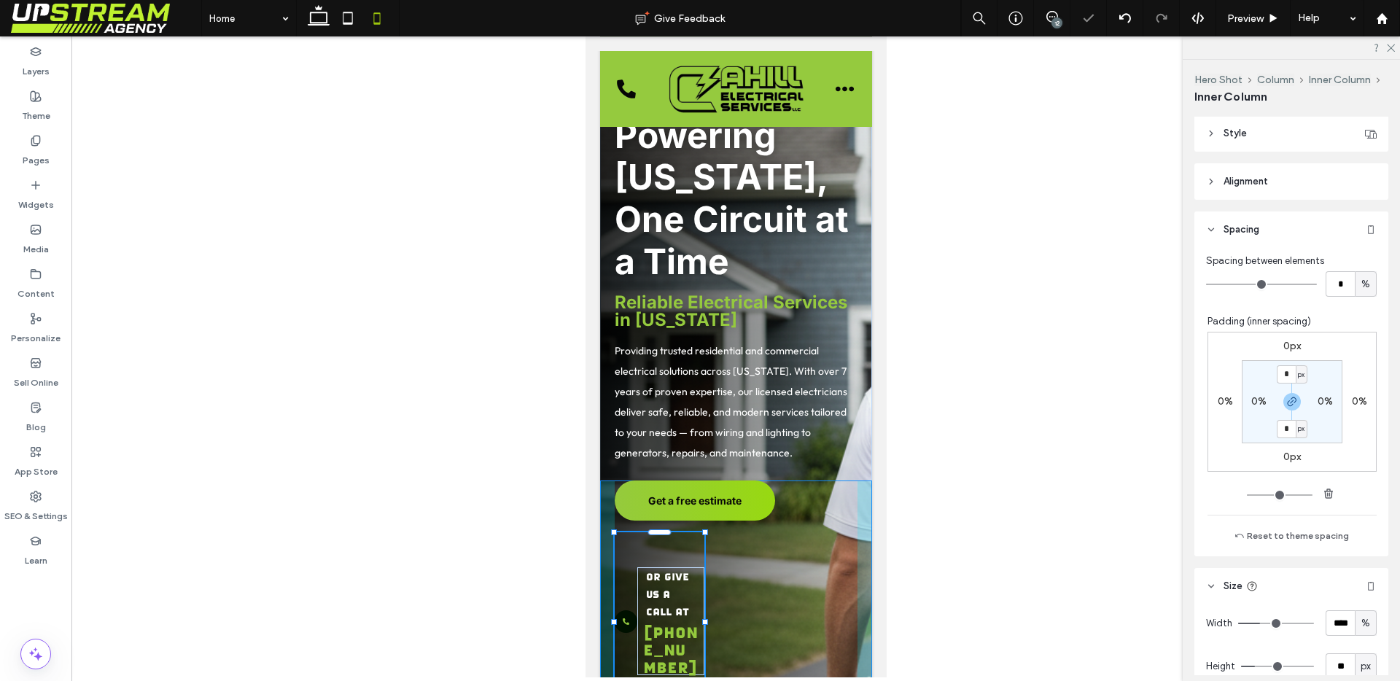
scroll to position [354, 0]
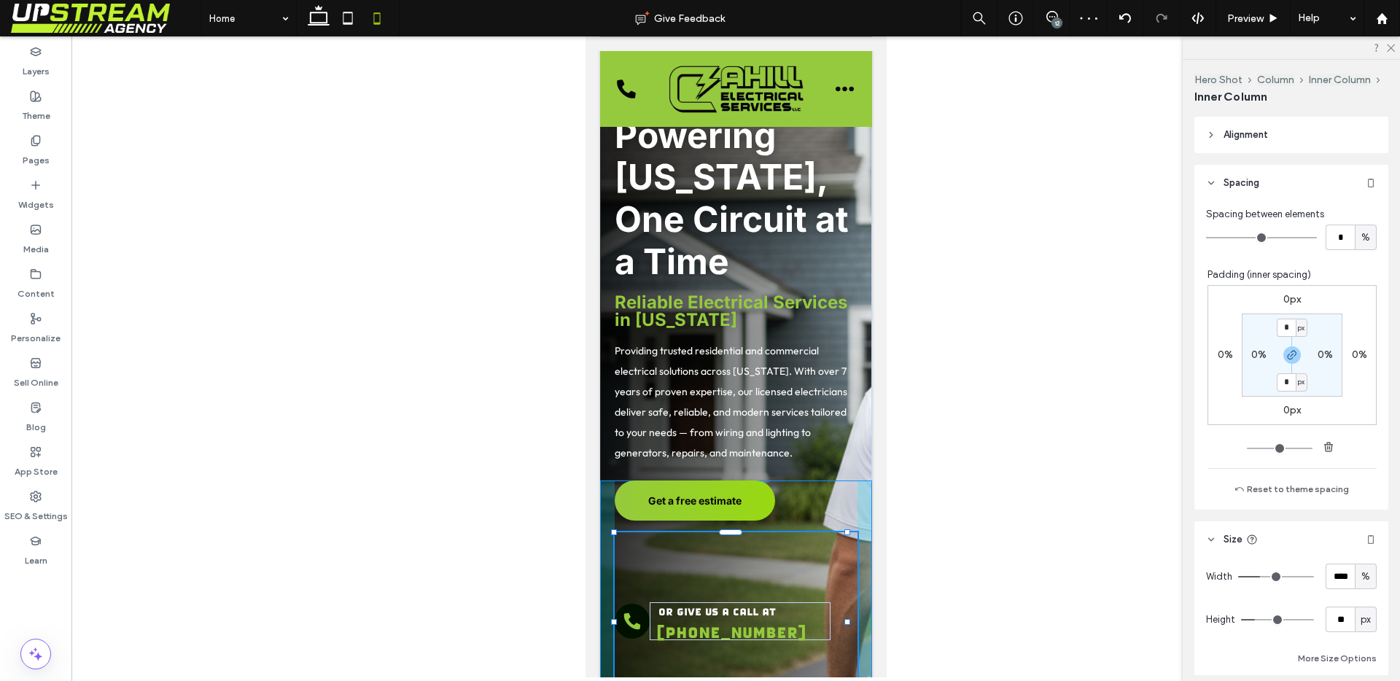
drag, startPoint x: 682, startPoint y: 618, endPoint x: 865, endPoint y: 580, distance: 186.2
type input "***"
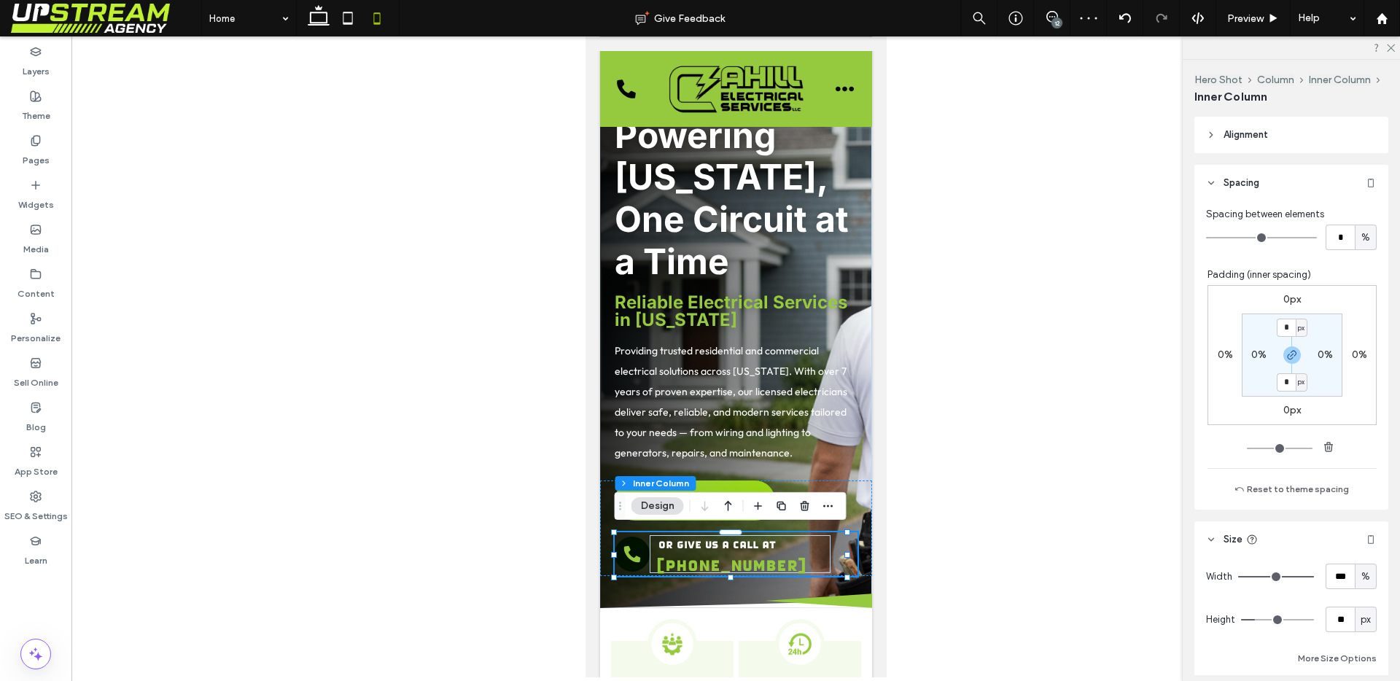
click at [668, 510] on button "Design" at bounding box center [657, 505] width 52 height 17
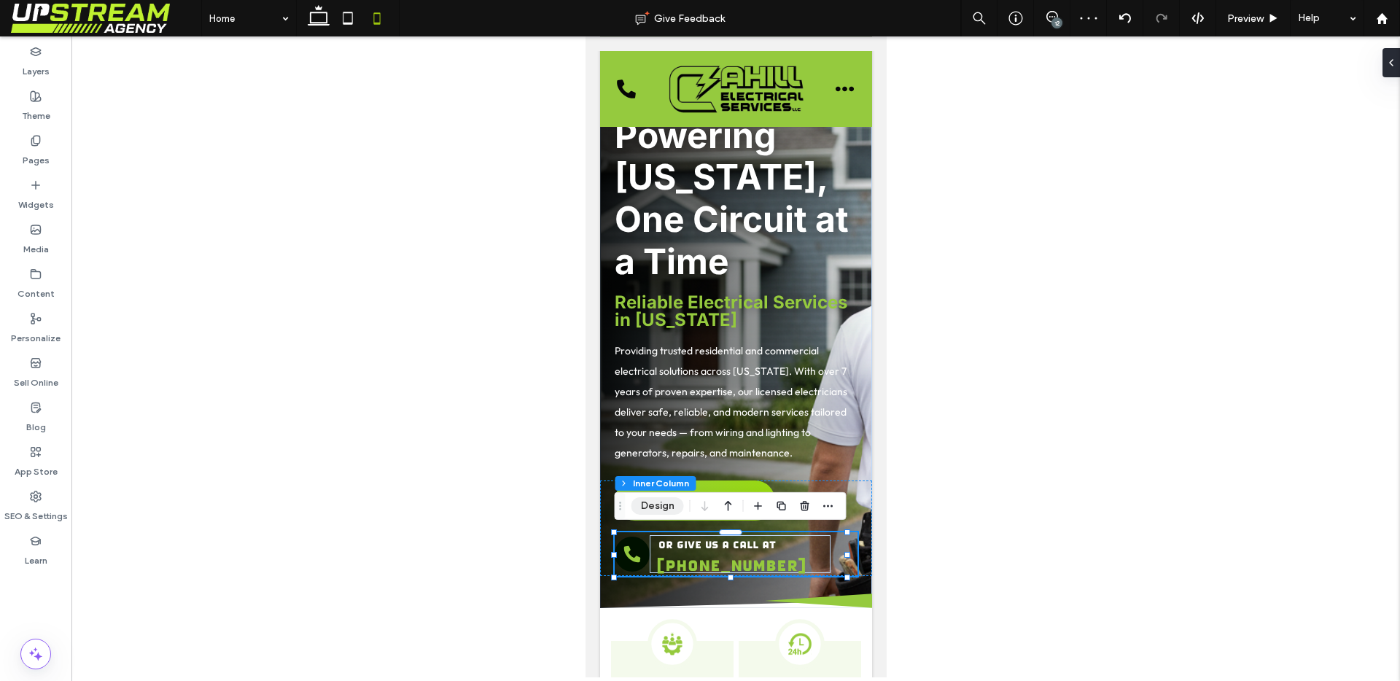
click at [666, 508] on button "Design" at bounding box center [657, 505] width 52 height 17
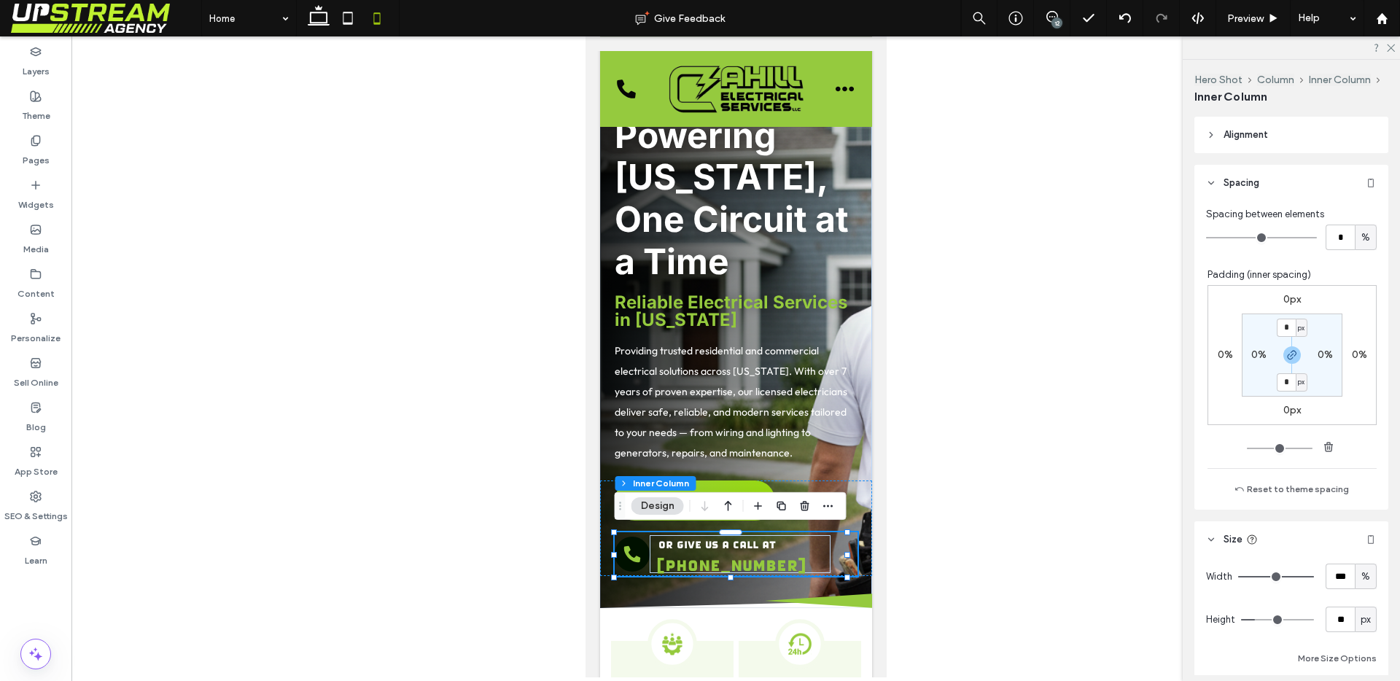
click at [1251, 131] on span "Alignment" at bounding box center [1245, 135] width 44 height 15
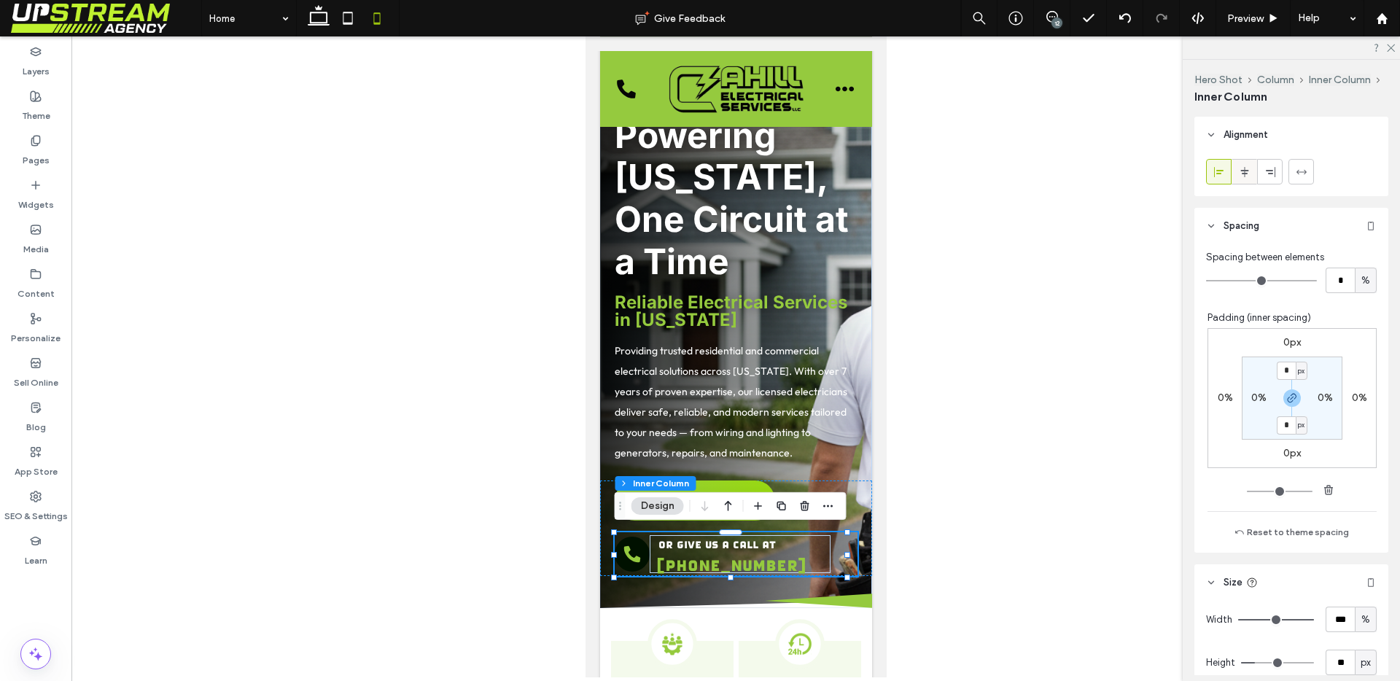
click at [1244, 178] on span at bounding box center [1245, 172] width 12 height 24
click at [828, 555] on div "or give us a call at (203) 468-0034" at bounding box center [735, 554] width 243 height 44
click at [650, 535] on div "or give us a call at (203) 468-0034" at bounding box center [739, 554] width 181 height 38
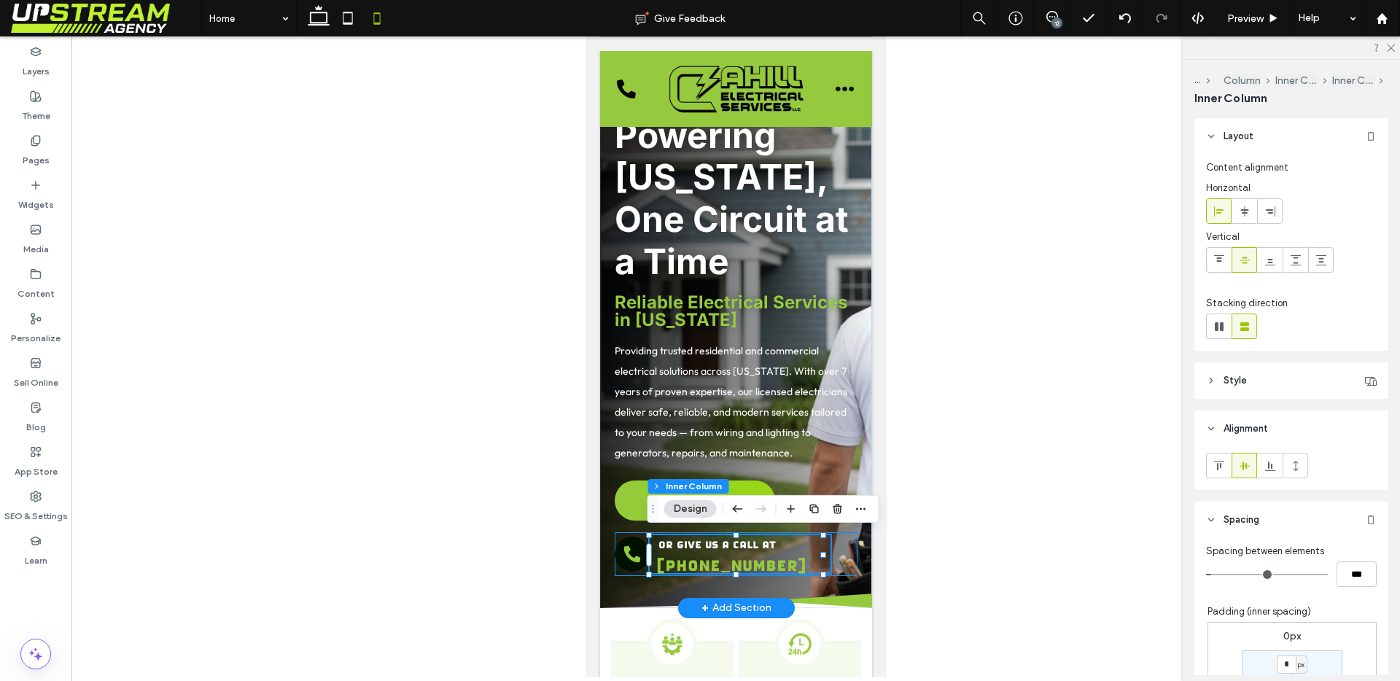
click at [833, 557] on div "or give us a call at (203) 468-0034" at bounding box center [735, 554] width 243 height 44
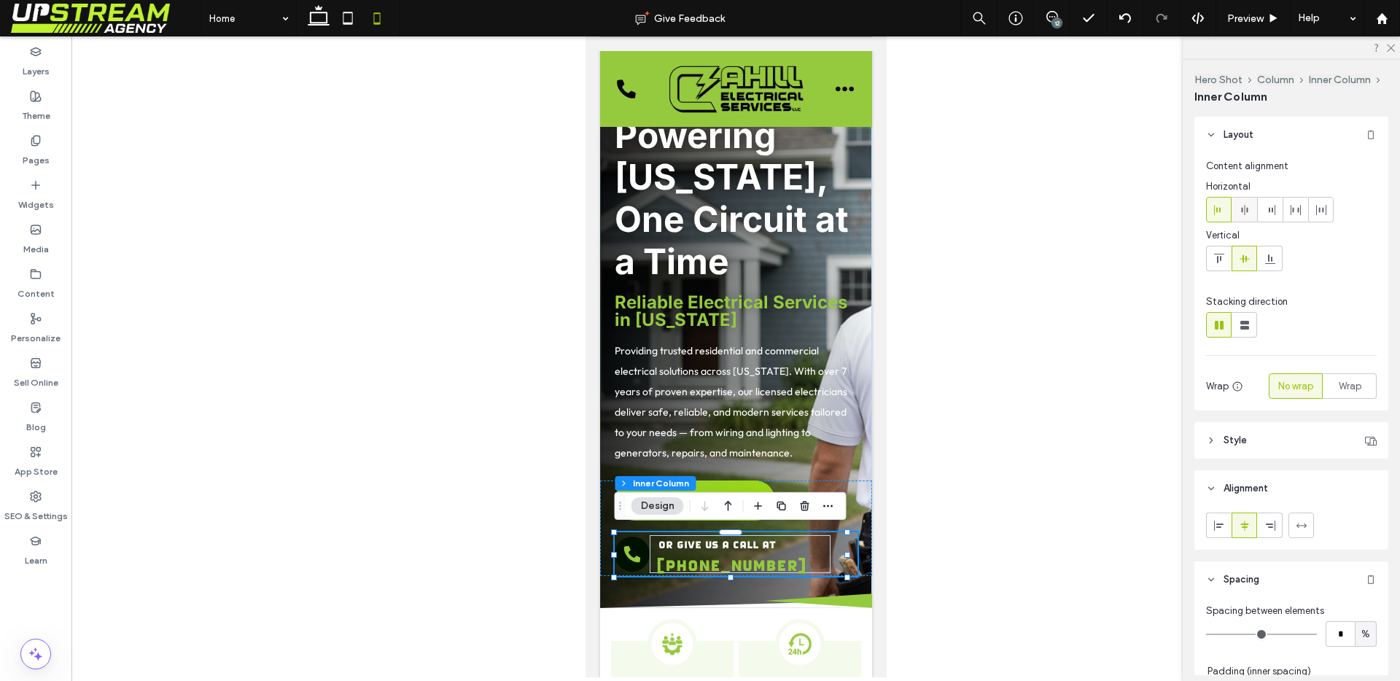
click at [1239, 206] on icon at bounding box center [1245, 210] width 12 height 12
click at [835, 492] on div "Hero Shot Column Inner Column Inner Column Design" at bounding box center [731, 506] width 232 height 28
click at [836, 487] on div "Get a free estimate or give us a call at (203) 468-0034" at bounding box center [735, 528] width 272 height 96
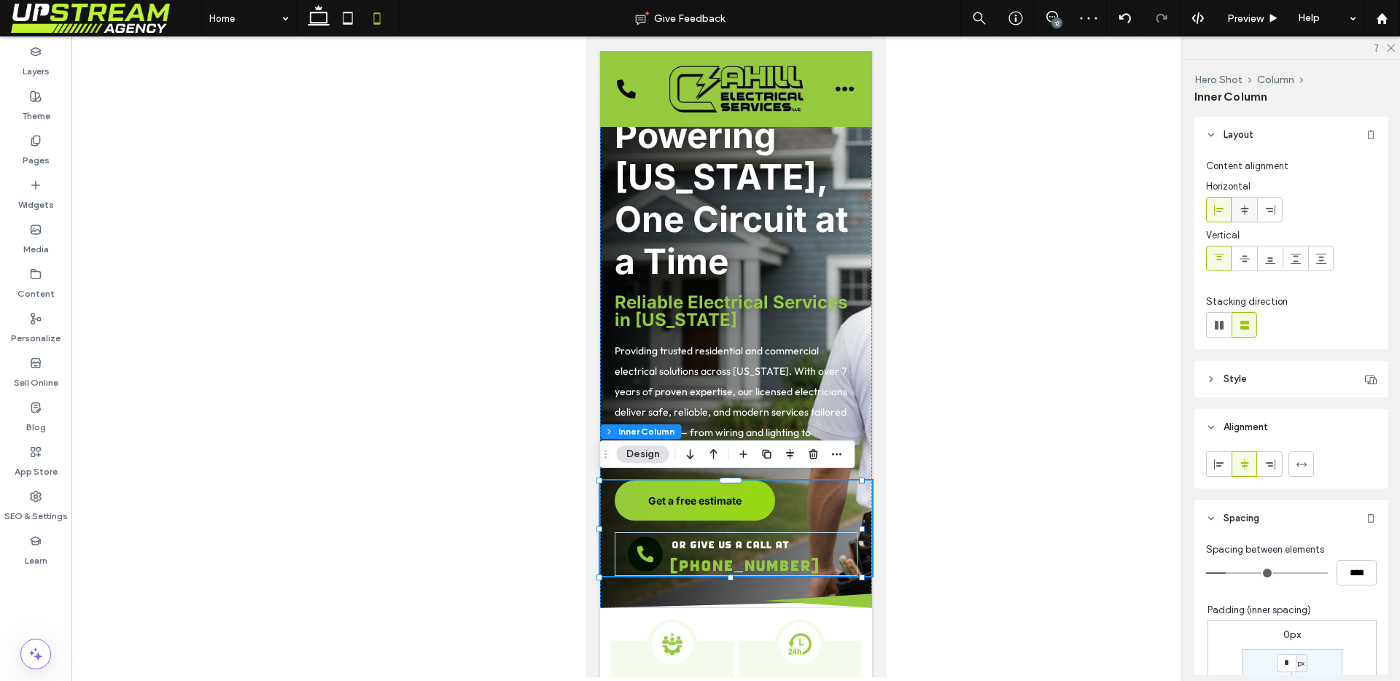
click at [1239, 211] on icon at bounding box center [1245, 210] width 12 height 12
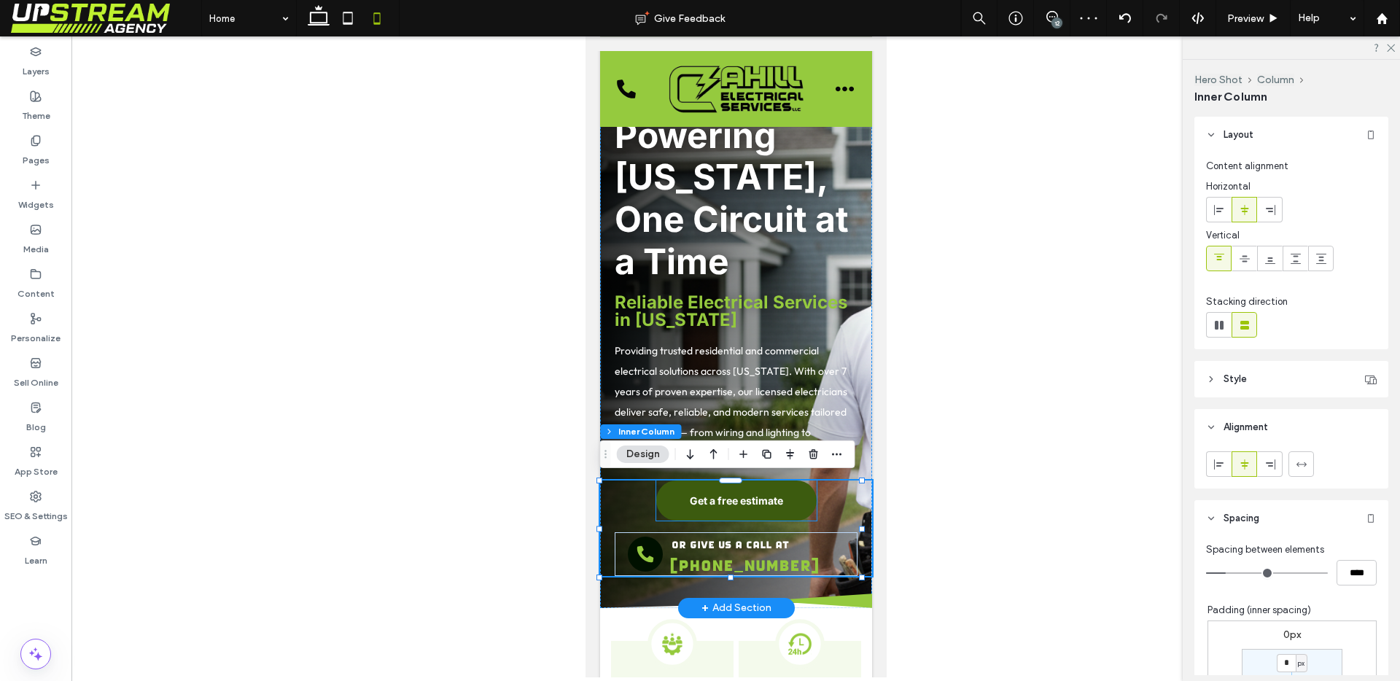
click at [693, 508] on link "Get a free estimate" at bounding box center [735, 500] width 160 height 40
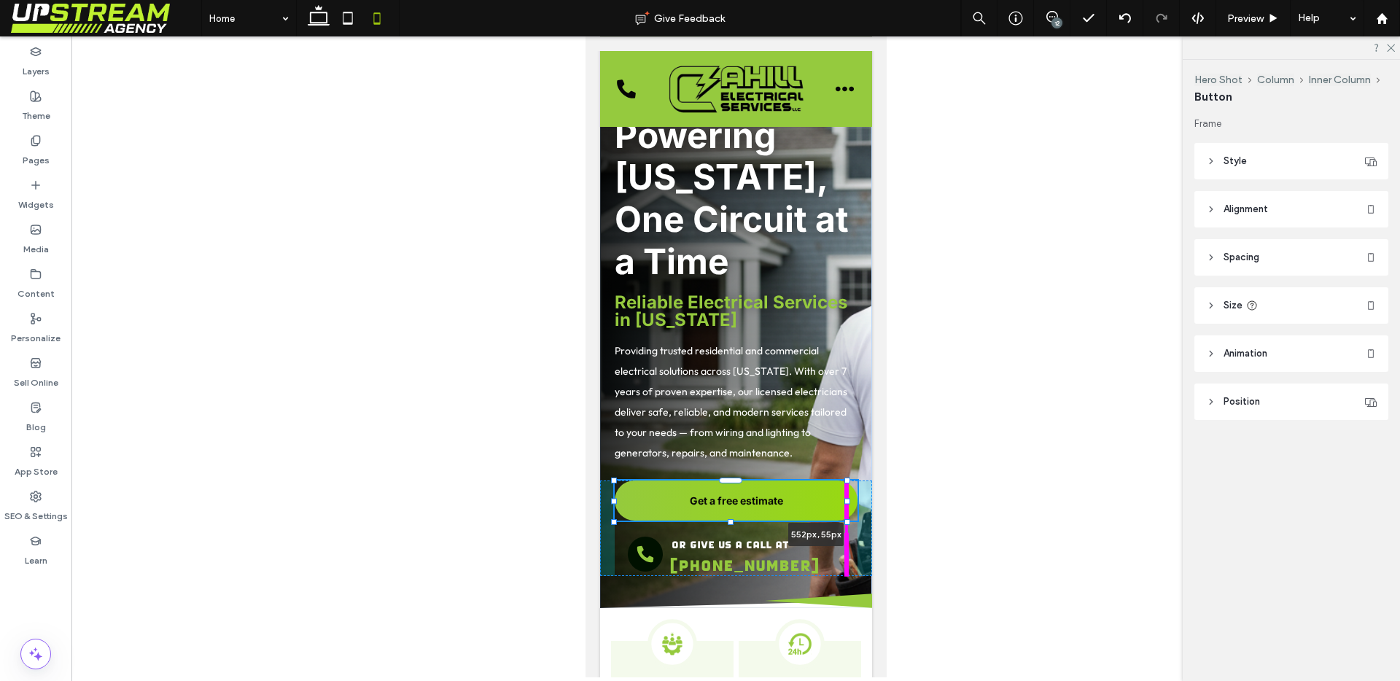
drag, startPoint x: 811, startPoint y: 497, endPoint x: 933, endPoint y: 480, distance: 122.9
type input "***"
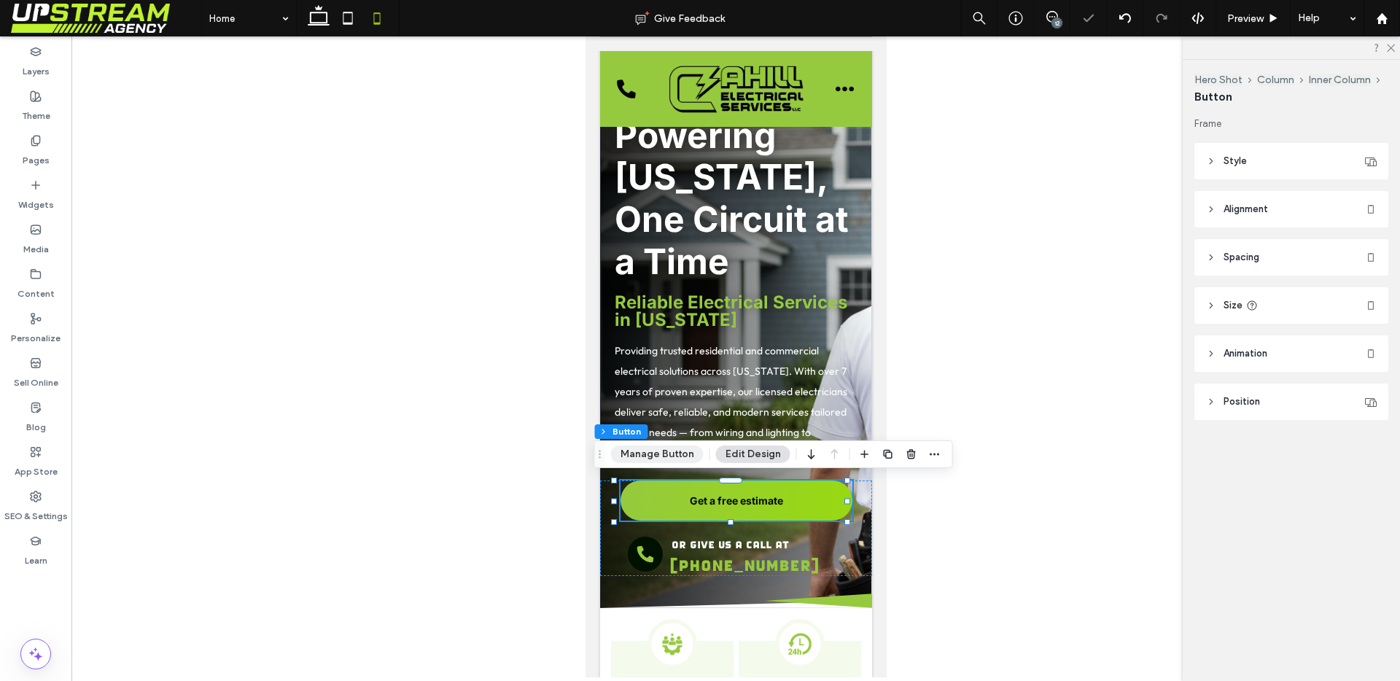
click at [668, 456] on button "Manage Button" at bounding box center [657, 453] width 93 height 17
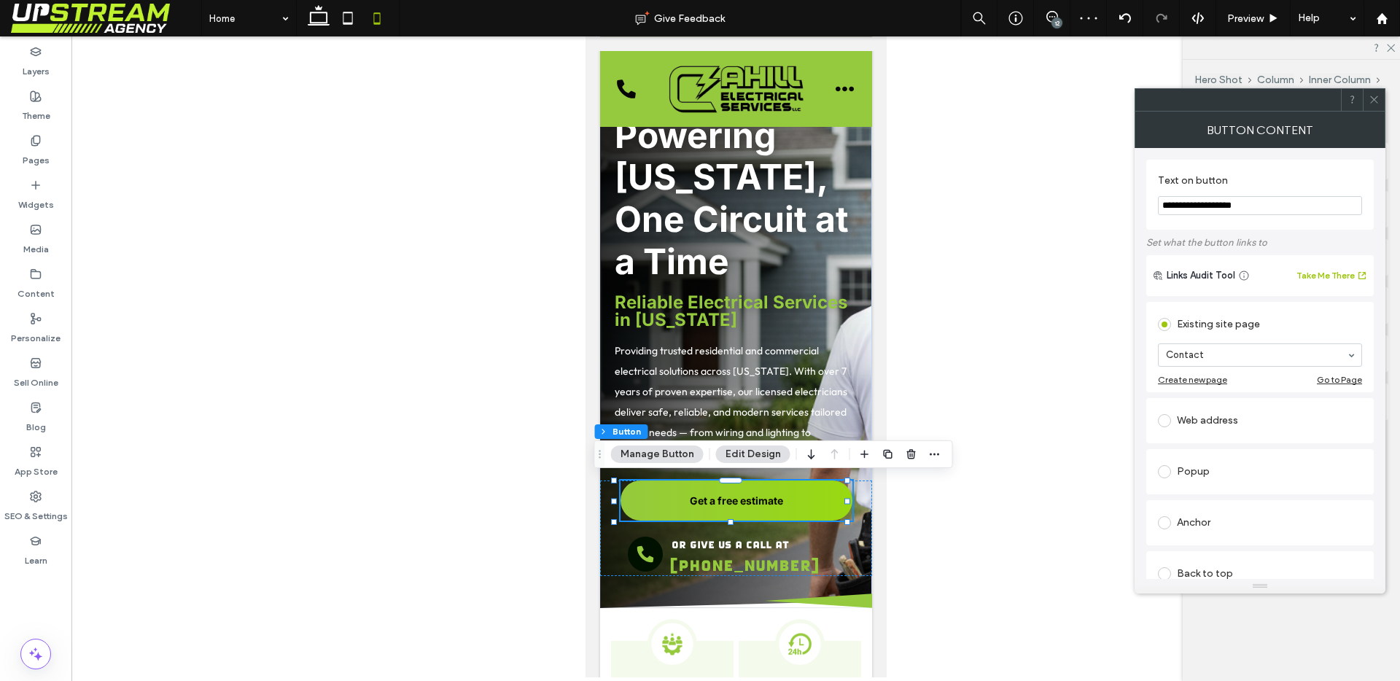
click at [763, 458] on button "Edit Design" at bounding box center [753, 453] width 74 height 17
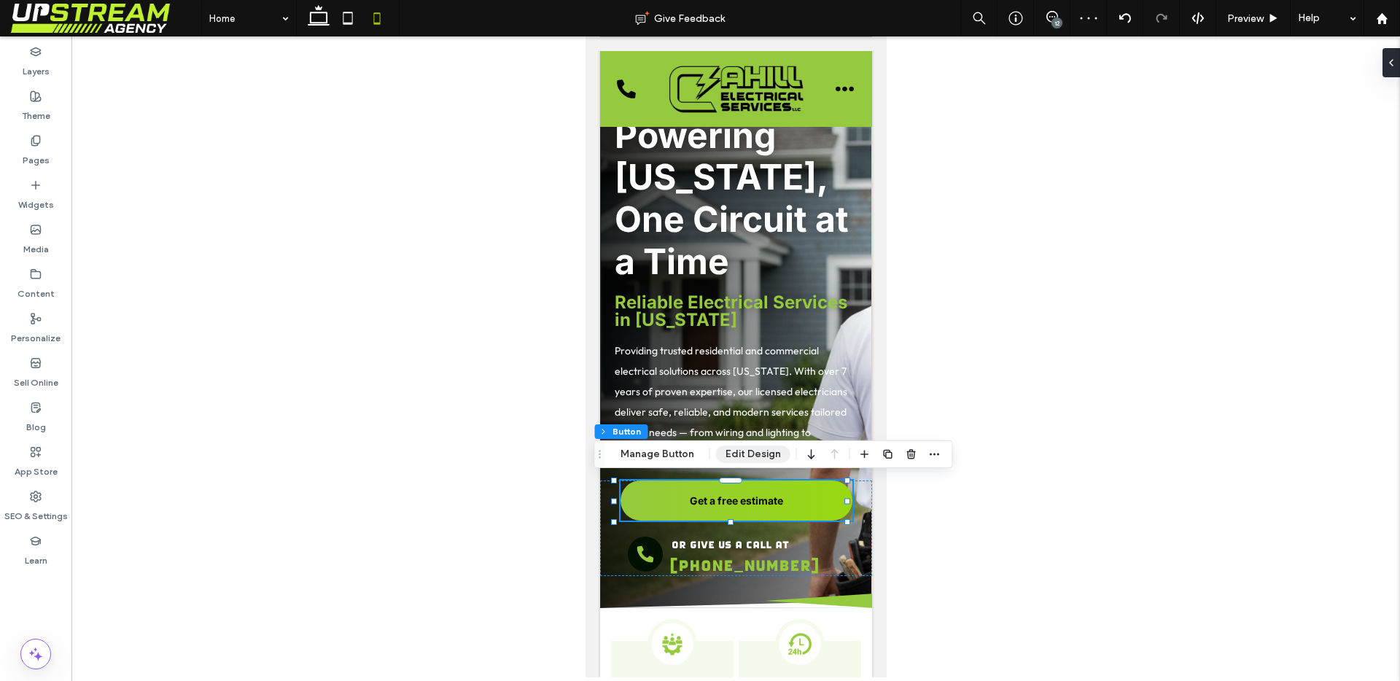
click at [760, 456] on button "Edit Design" at bounding box center [753, 453] width 74 height 17
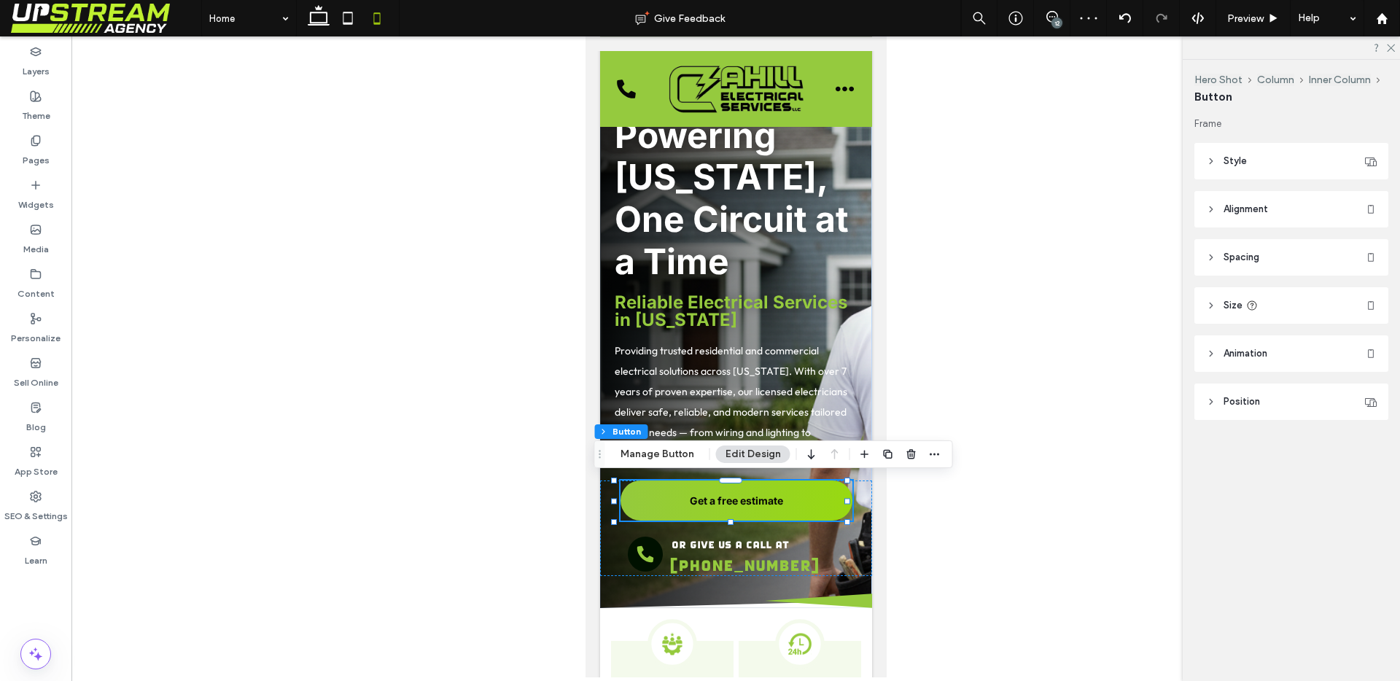
click at [1255, 301] on icon at bounding box center [1252, 306] width 12 height 12
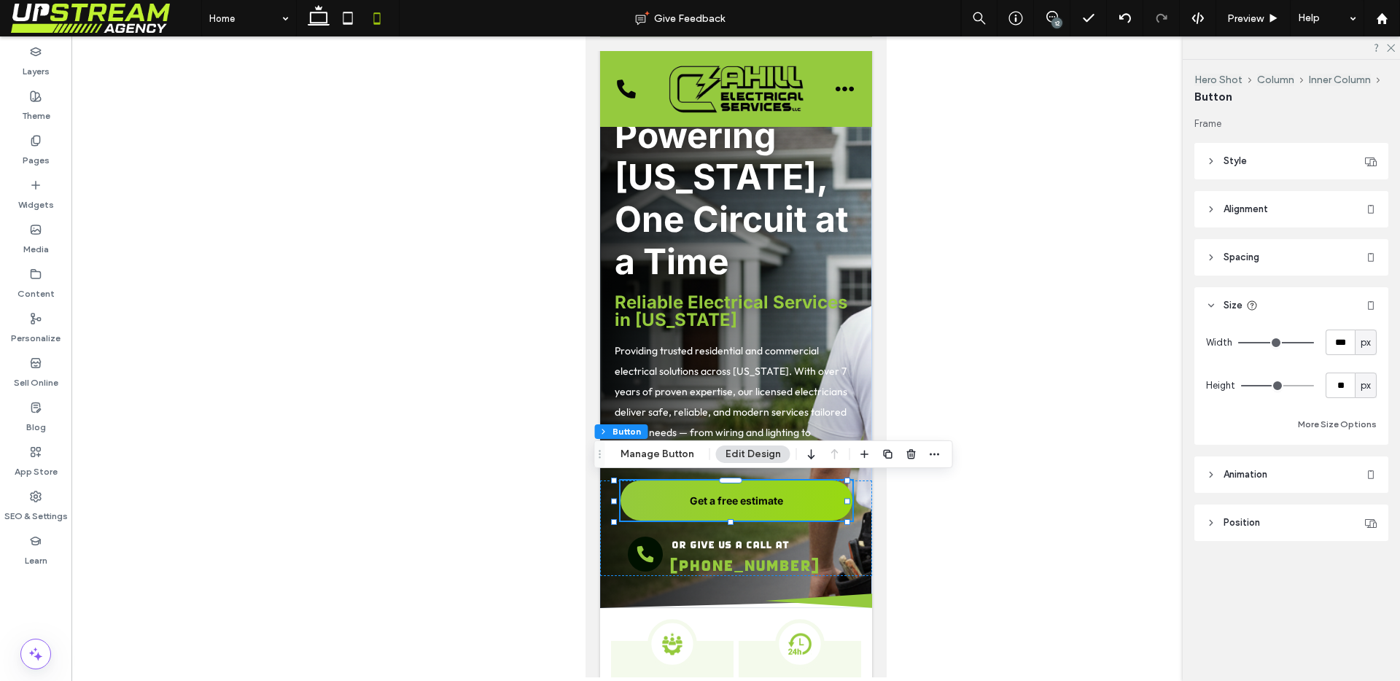
click at [1365, 347] on span "px" at bounding box center [1365, 342] width 10 height 15
click at [1362, 389] on span "%" at bounding box center [1365, 393] width 9 height 15
type input "***"
click at [854, 512] on div "Get a free estimate 554px , 55px or give us a call at (203) 468-0034" at bounding box center [735, 528] width 272 height 96
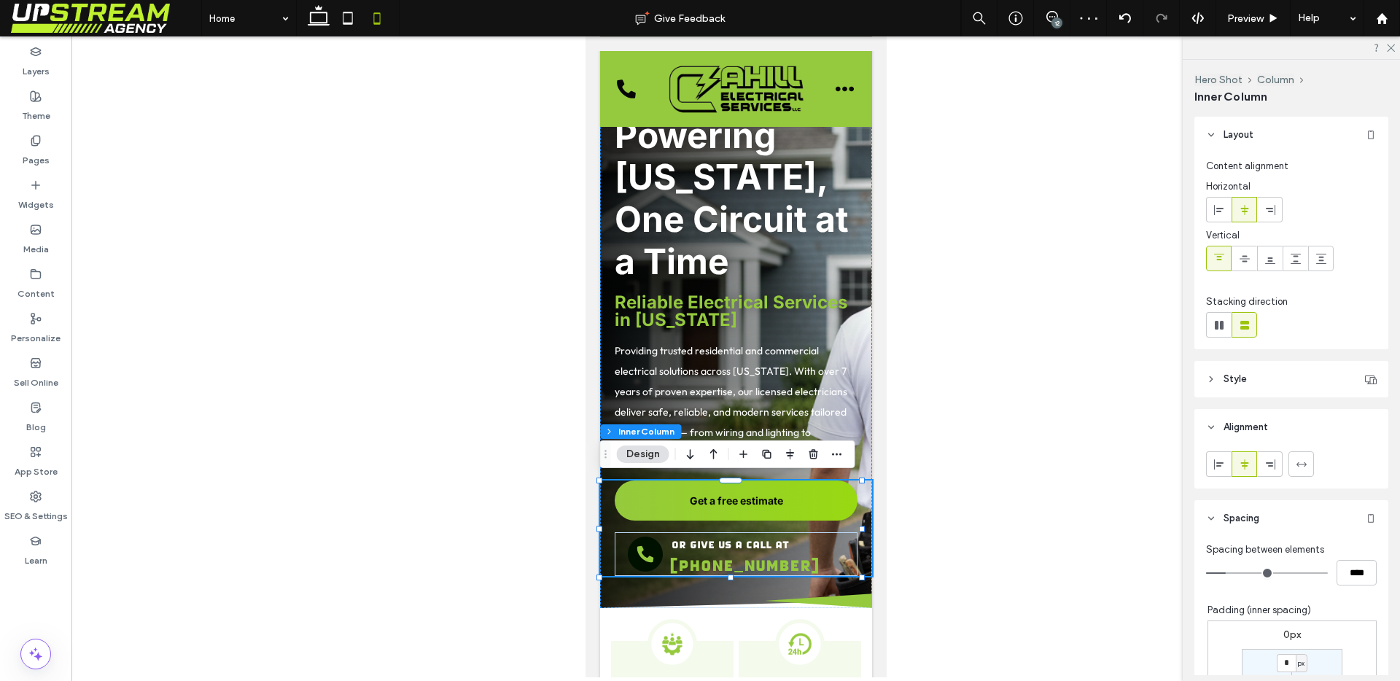
scroll to position [8, 0]
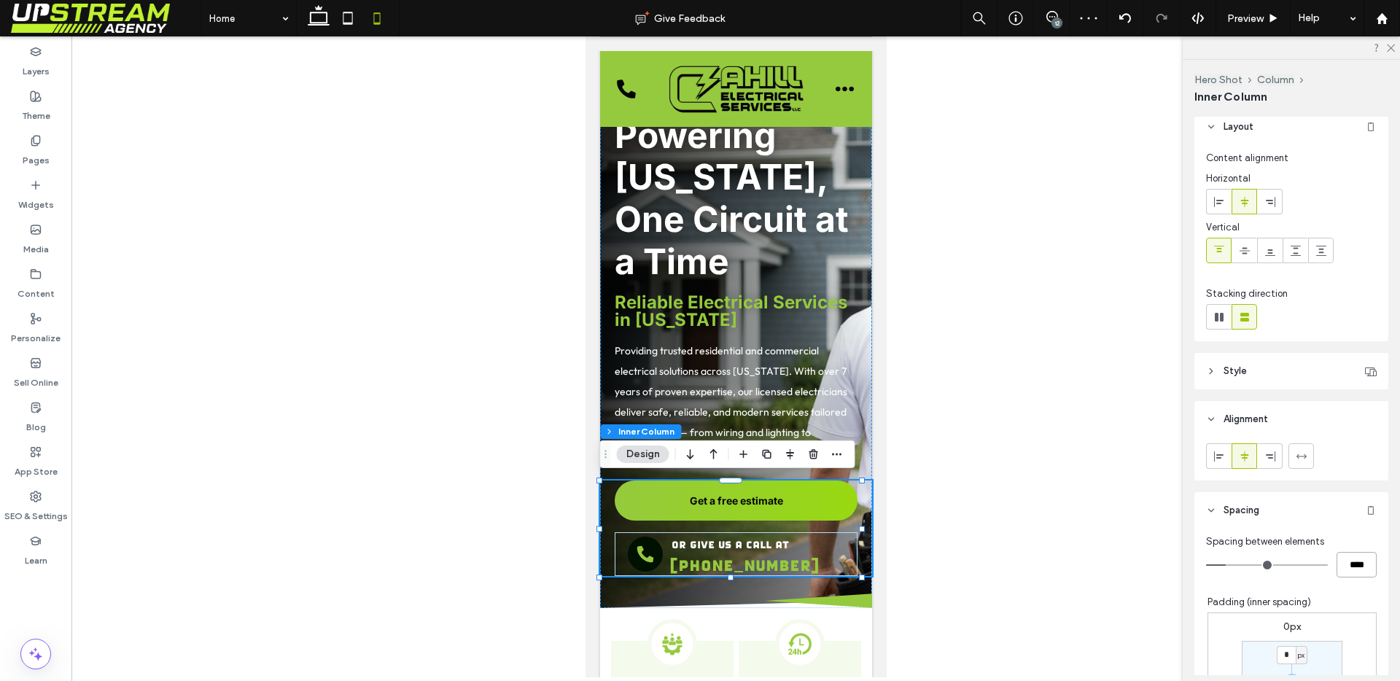
click at [1345, 558] on input "****" at bounding box center [1356, 565] width 40 height 26
type input "*"
type input "***"
click at [1352, 582] on div "Spacing between elements *** Padding (inner spacing) 0px 0px 0px 0px * px 20px …" at bounding box center [1291, 683] width 194 height 308
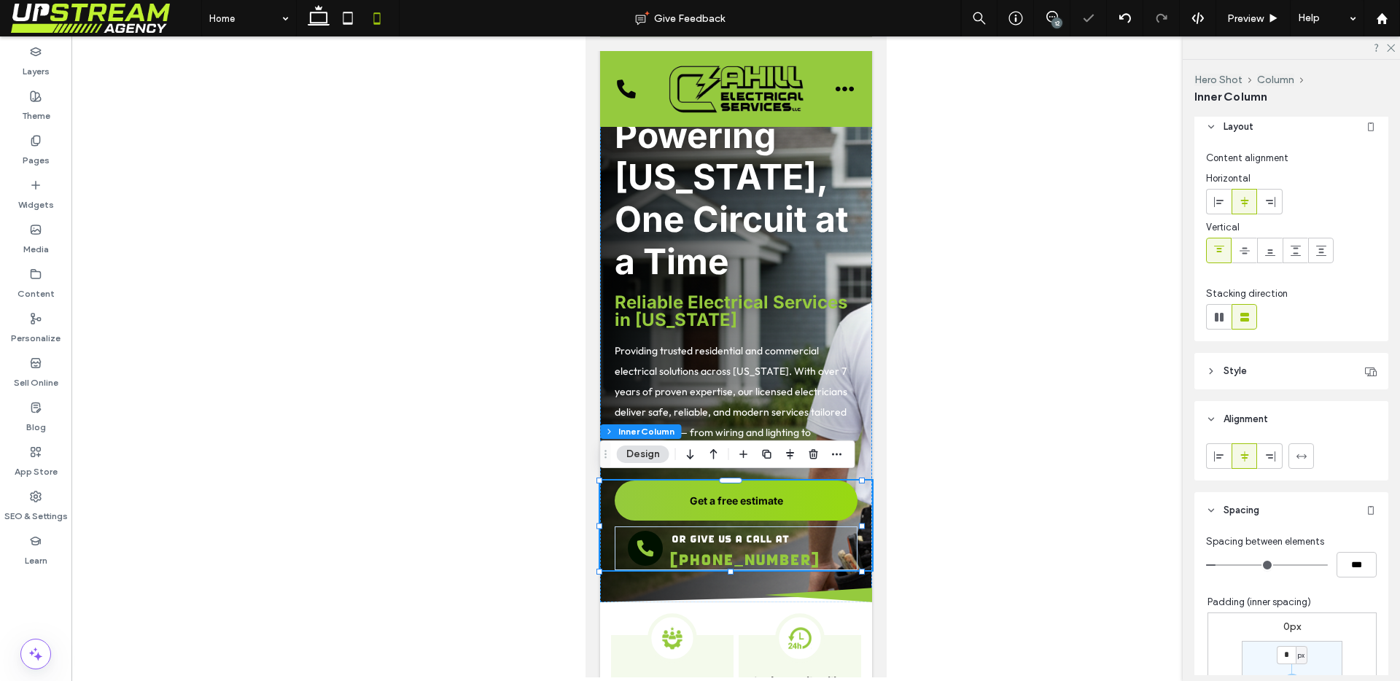
click at [1341, 593] on div "Spacing between elements *** Padding (inner spacing) 0px 0px 0px 0px * px 20px …" at bounding box center [1291, 683] width 194 height 308
click at [1245, 9] on div "Preview" at bounding box center [1253, 18] width 74 height 36
click at [1253, 20] on span "Preview" at bounding box center [1245, 18] width 36 height 12
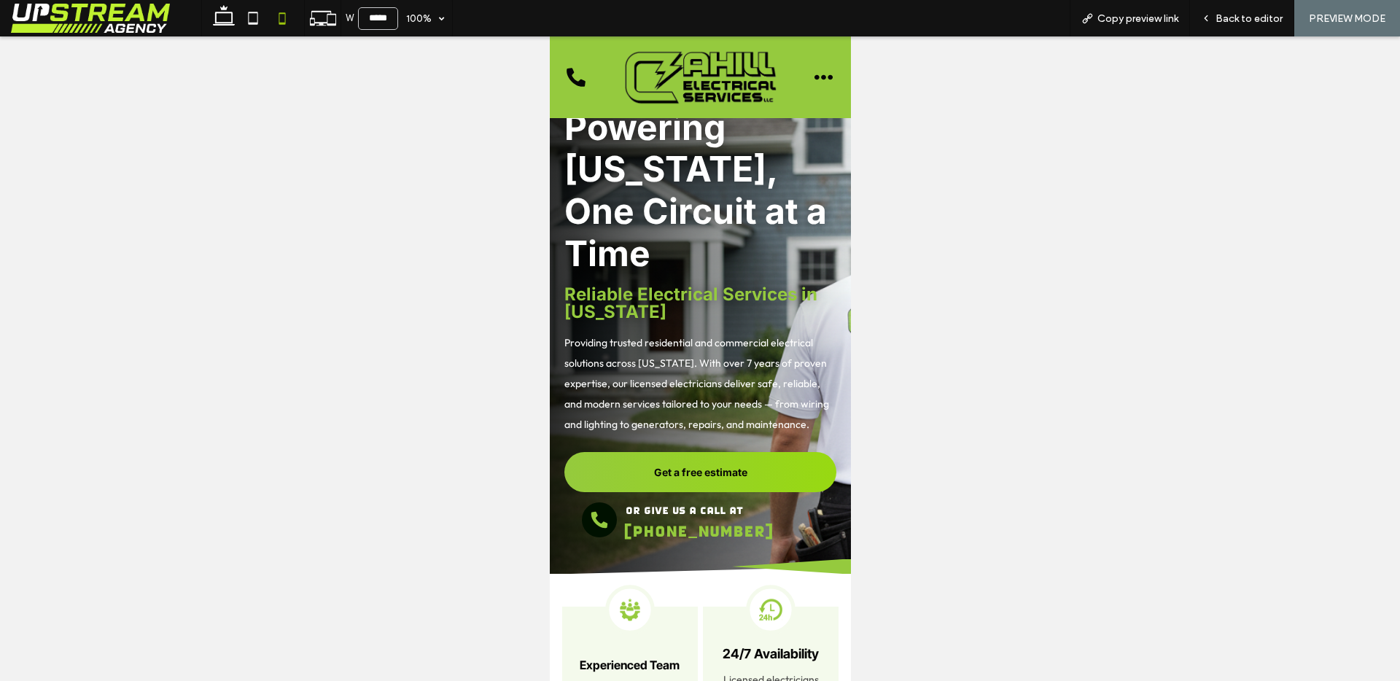
scroll to position [76, 0]
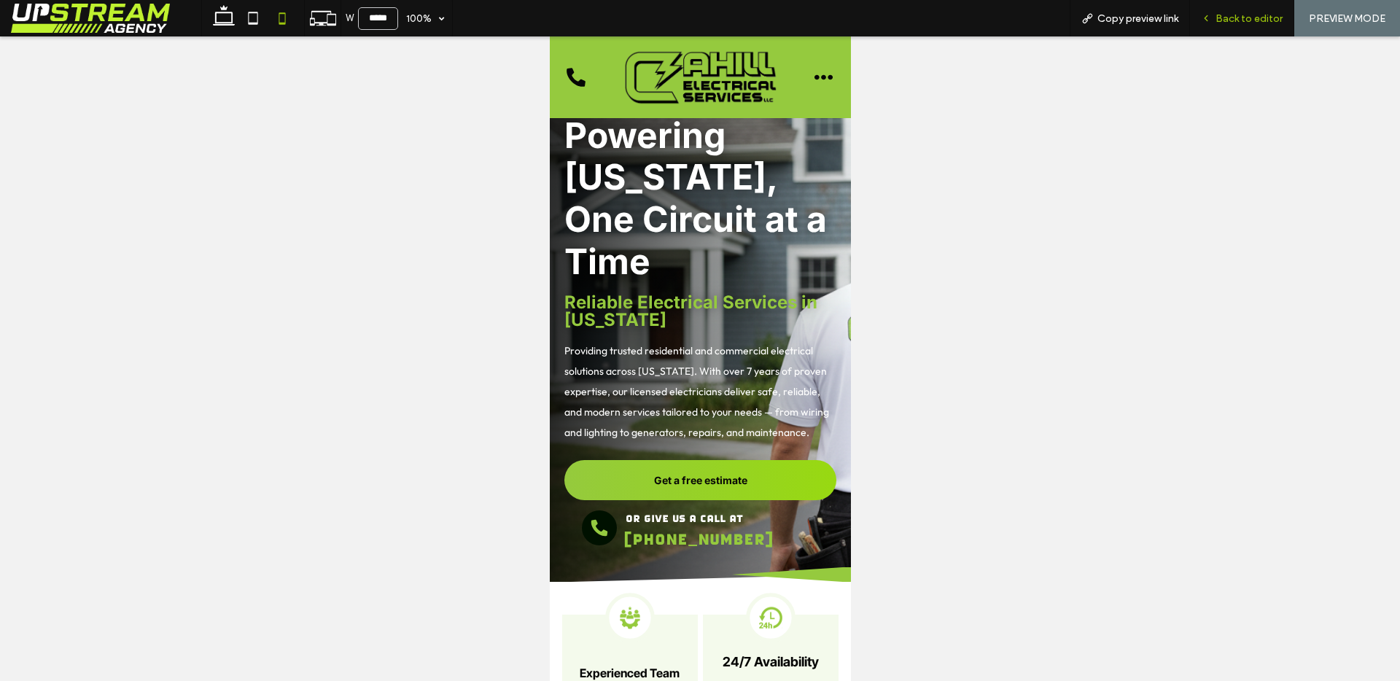
click at [1239, 13] on span "Back to editor" at bounding box center [1248, 18] width 67 height 12
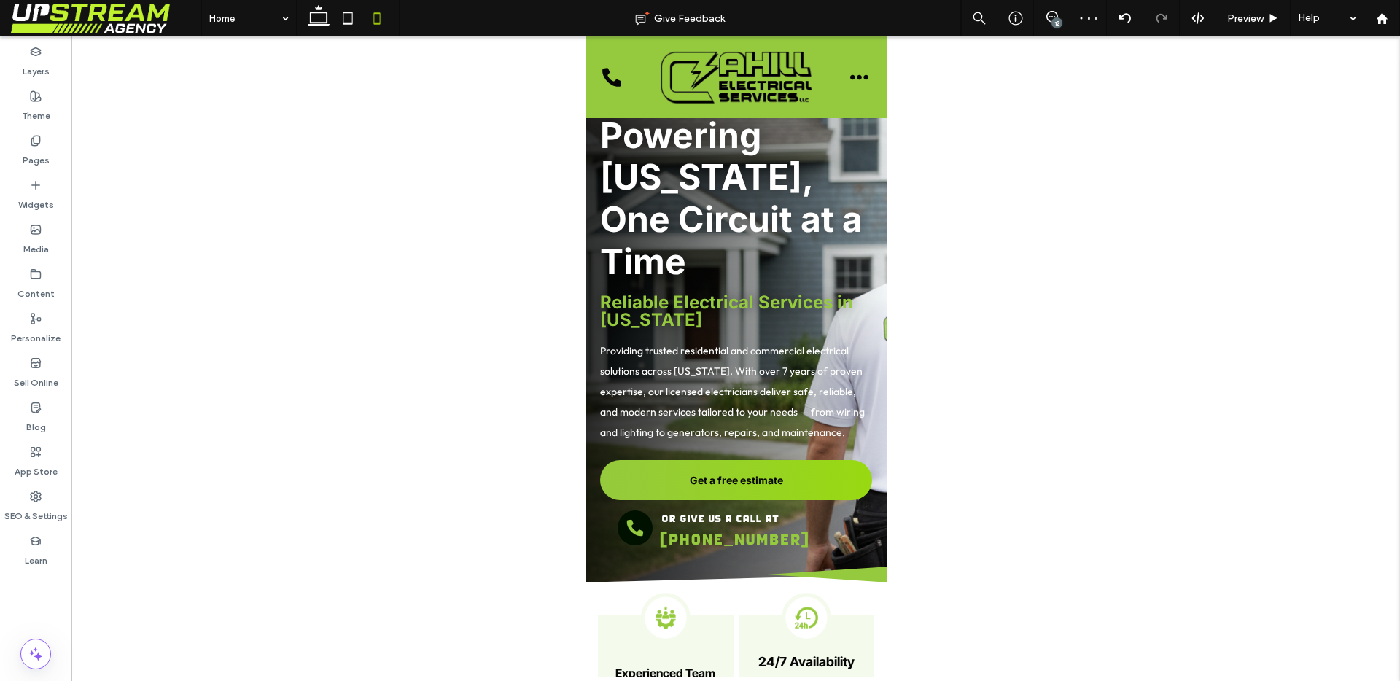
scroll to position [84, 0]
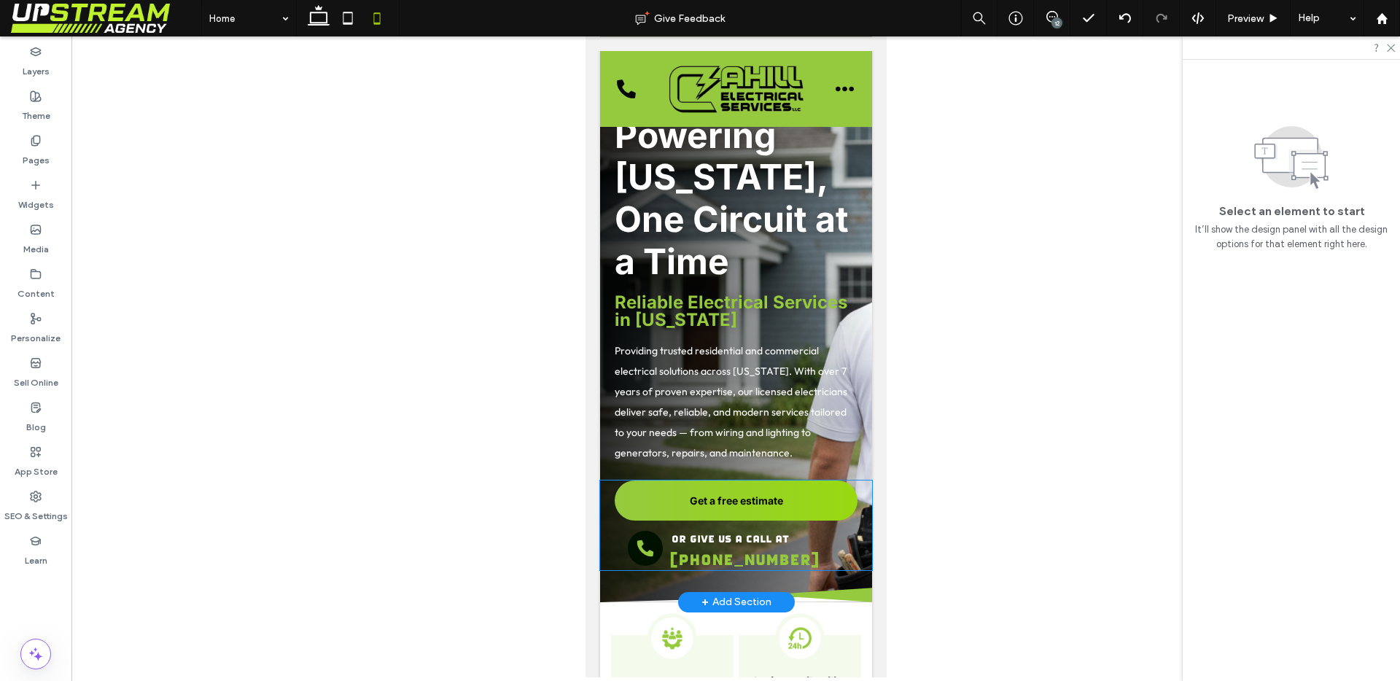
click at [815, 533] on p "or give us a call at" at bounding box center [752, 537] width 163 height 17
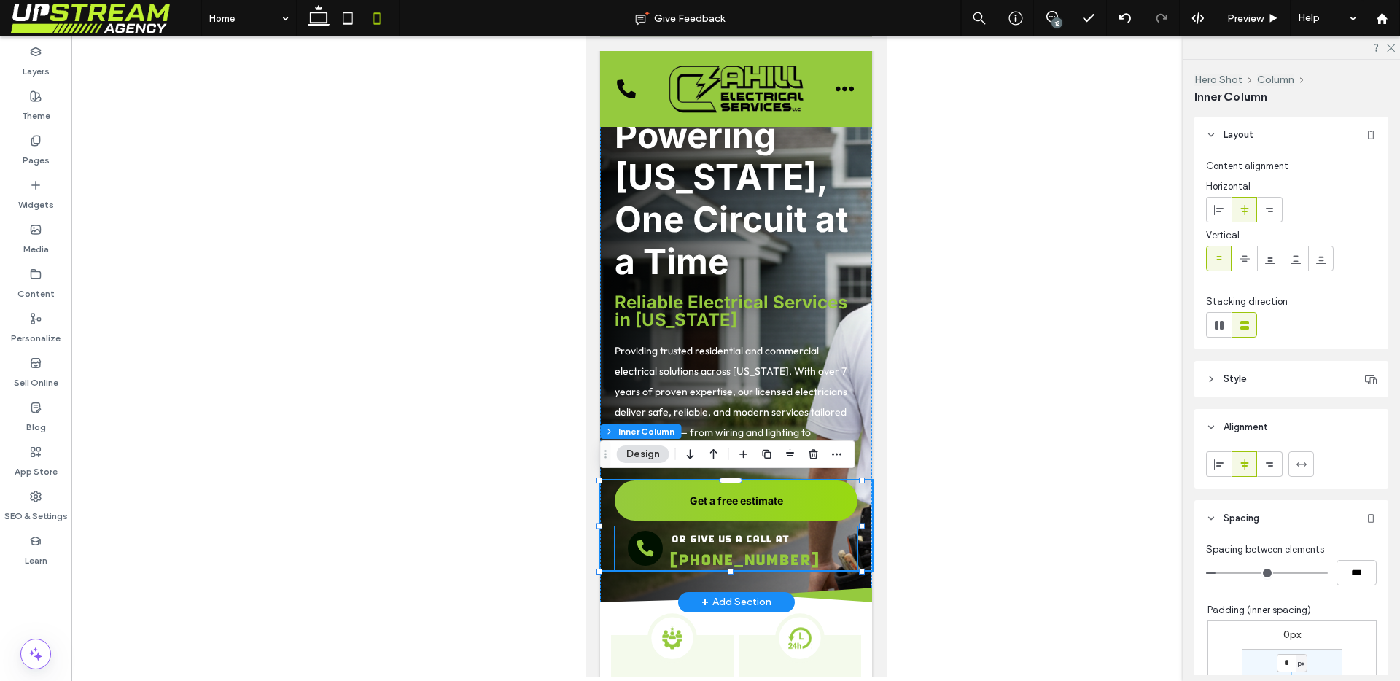
click at [800, 542] on p "or give us a call at" at bounding box center [752, 537] width 163 height 17
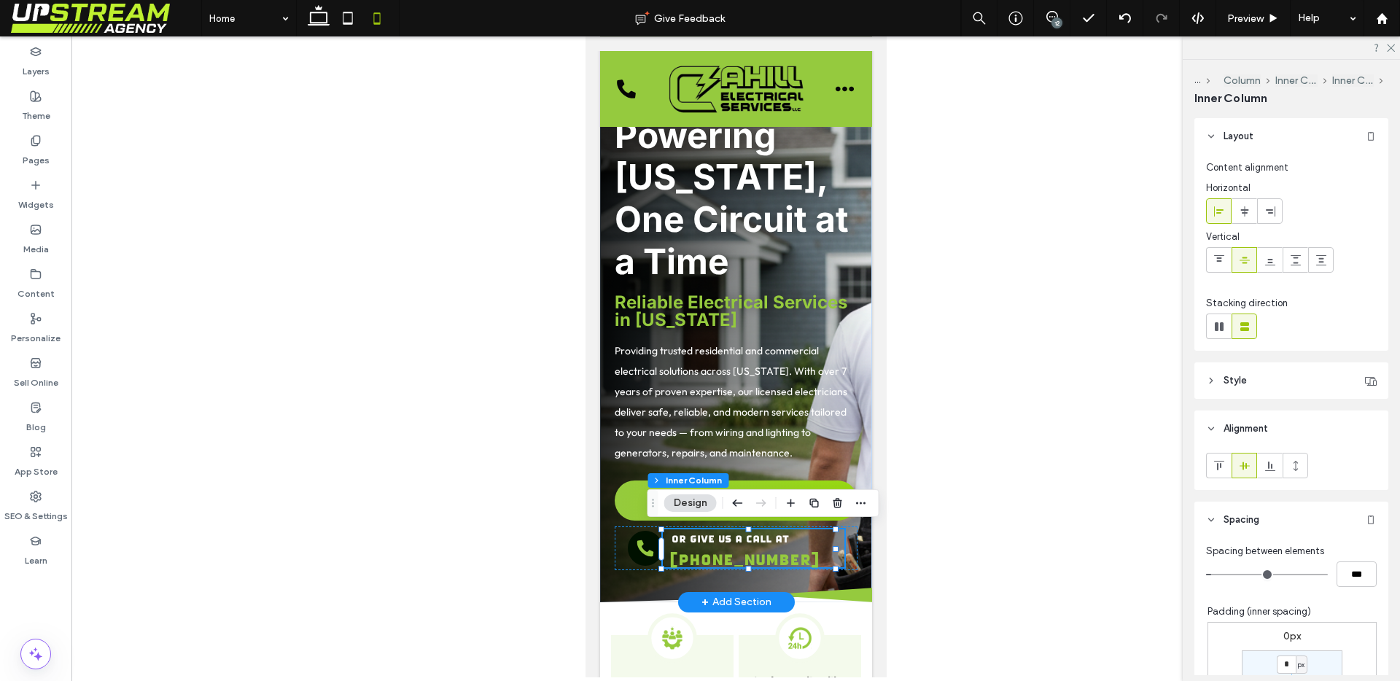
click at [806, 545] on div "or give us a call at (203) 468-0034" at bounding box center [752, 548] width 181 height 38
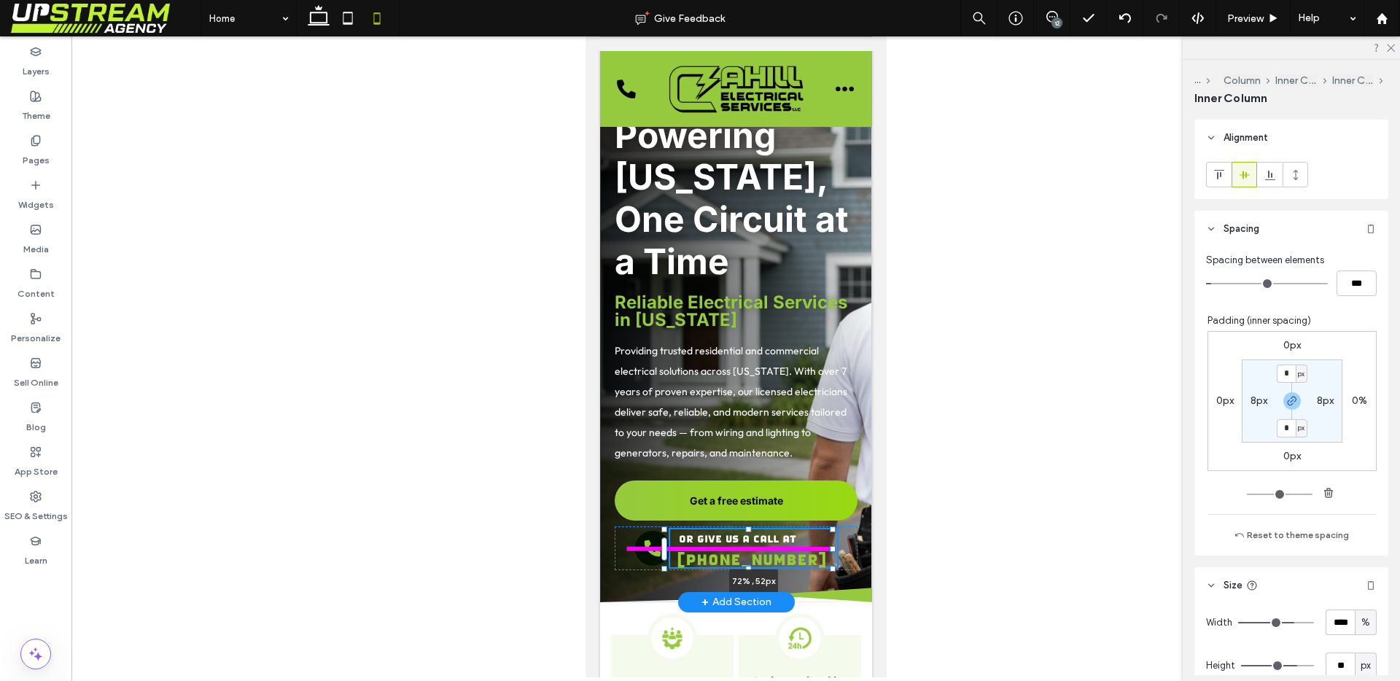
scroll to position [292, 0]
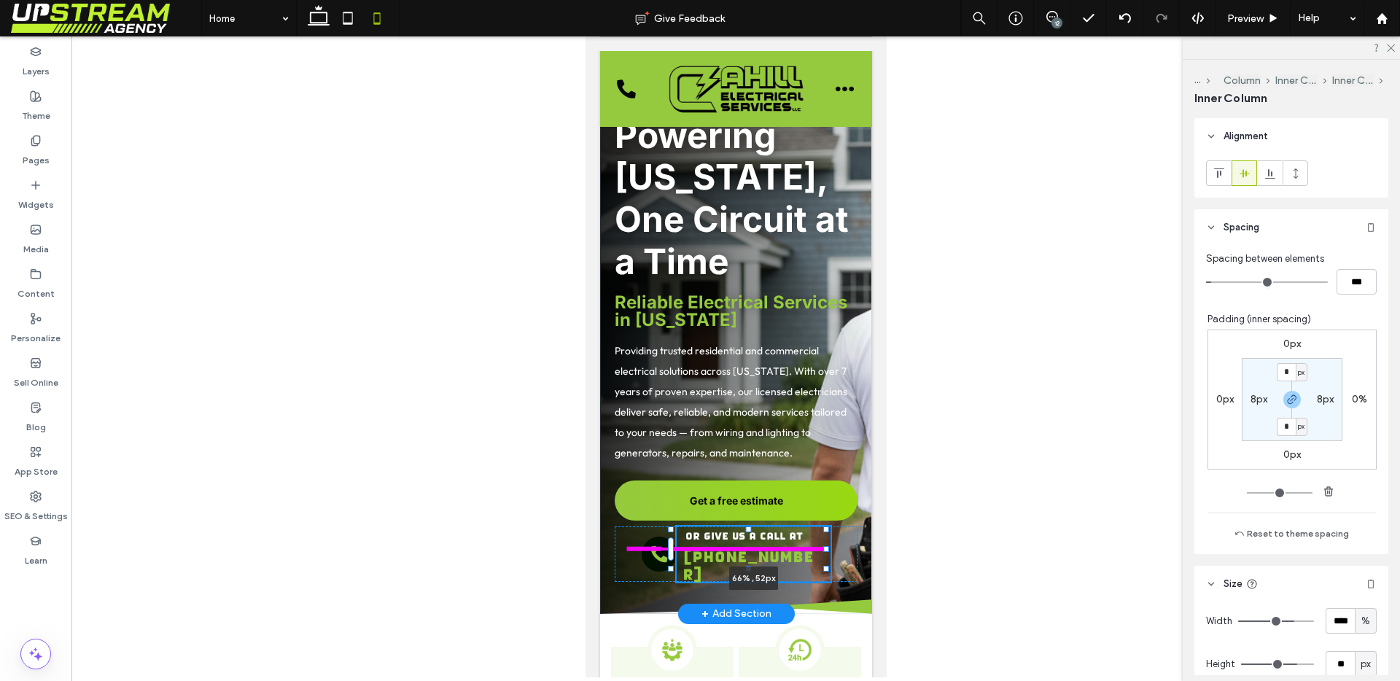
drag, startPoint x: 834, startPoint y: 546, endPoint x: 826, endPoint y: 544, distance: 8.3
click at [825, 546] on div at bounding box center [825, 549] width 6 height 6
type input "**"
type input "****"
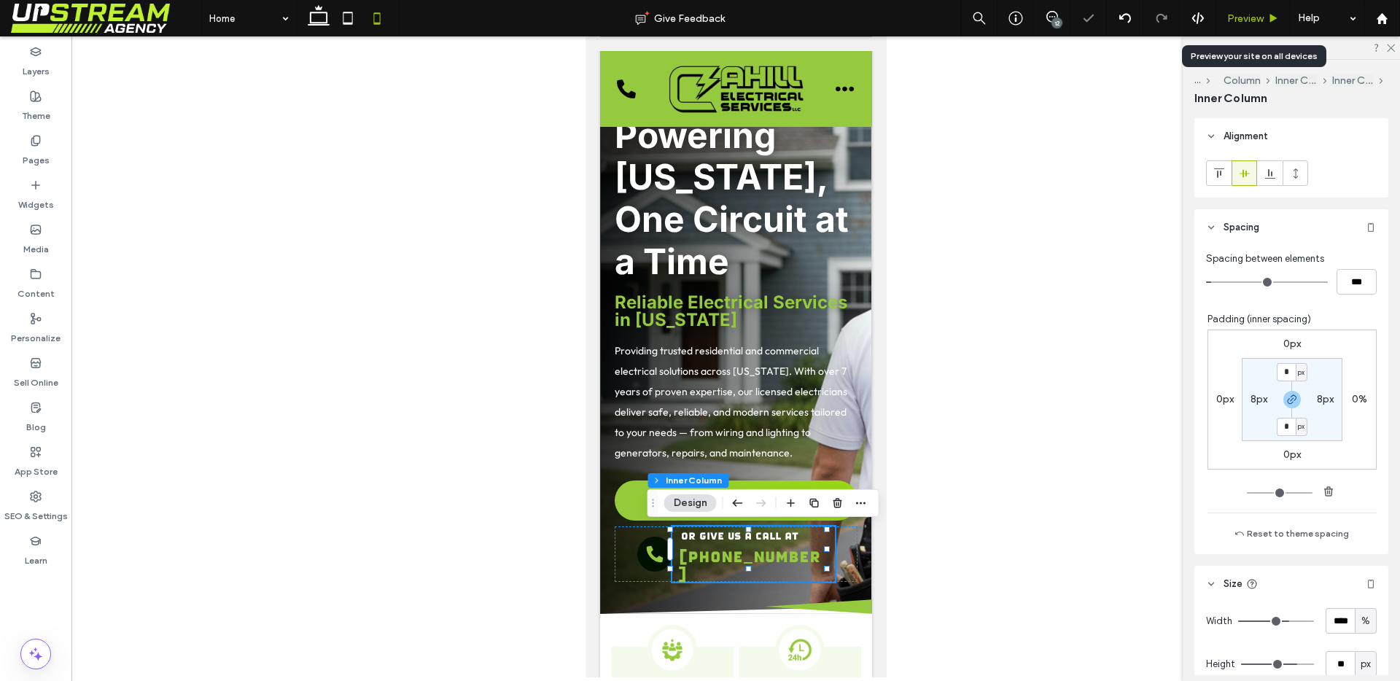
click at [1250, 14] on span "Preview" at bounding box center [1245, 18] width 36 height 12
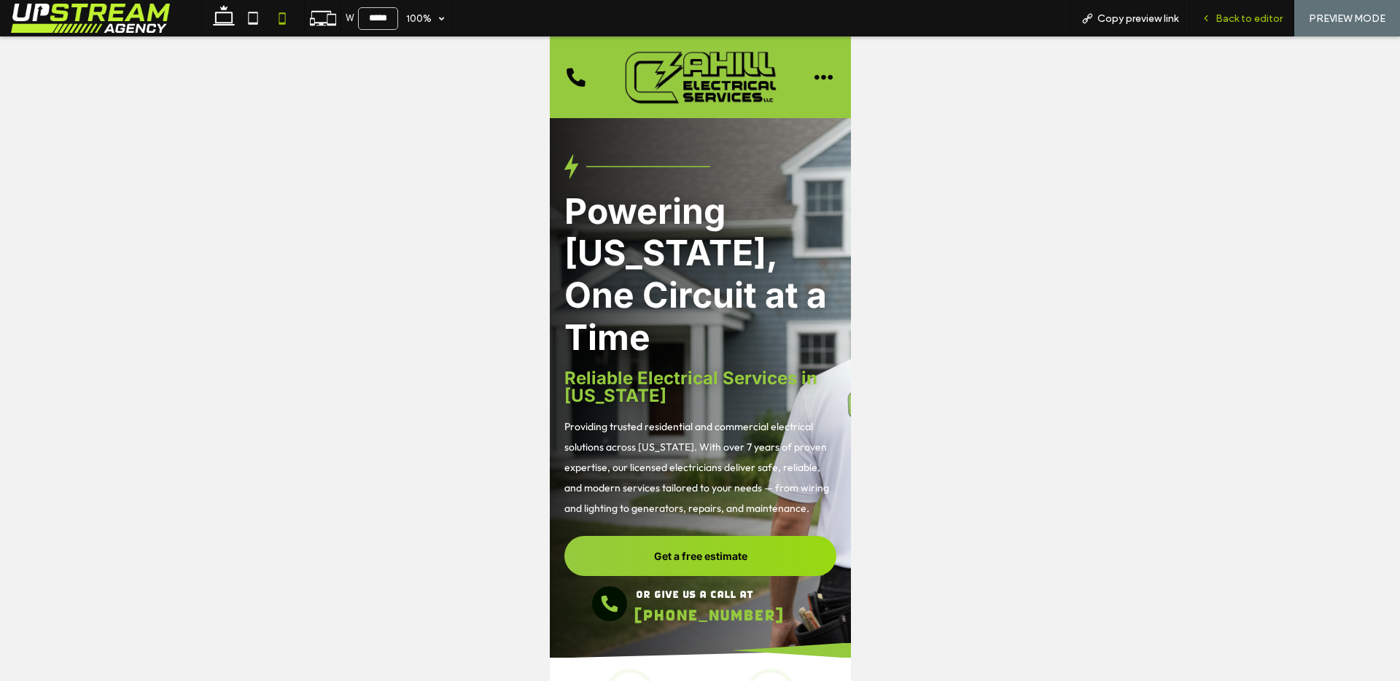
click at [1231, 17] on span "Back to editor" at bounding box center [1248, 18] width 67 height 12
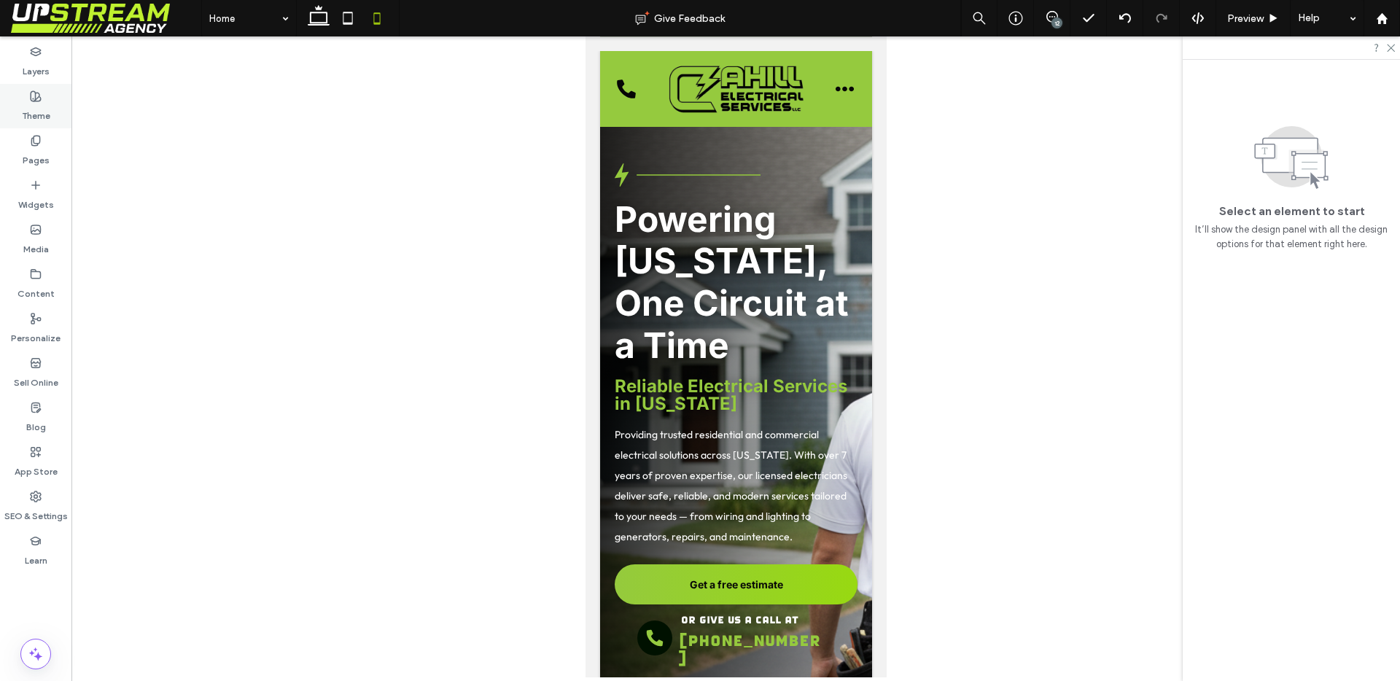
click at [18, 106] on div "Theme" at bounding box center [35, 106] width 71 height 44
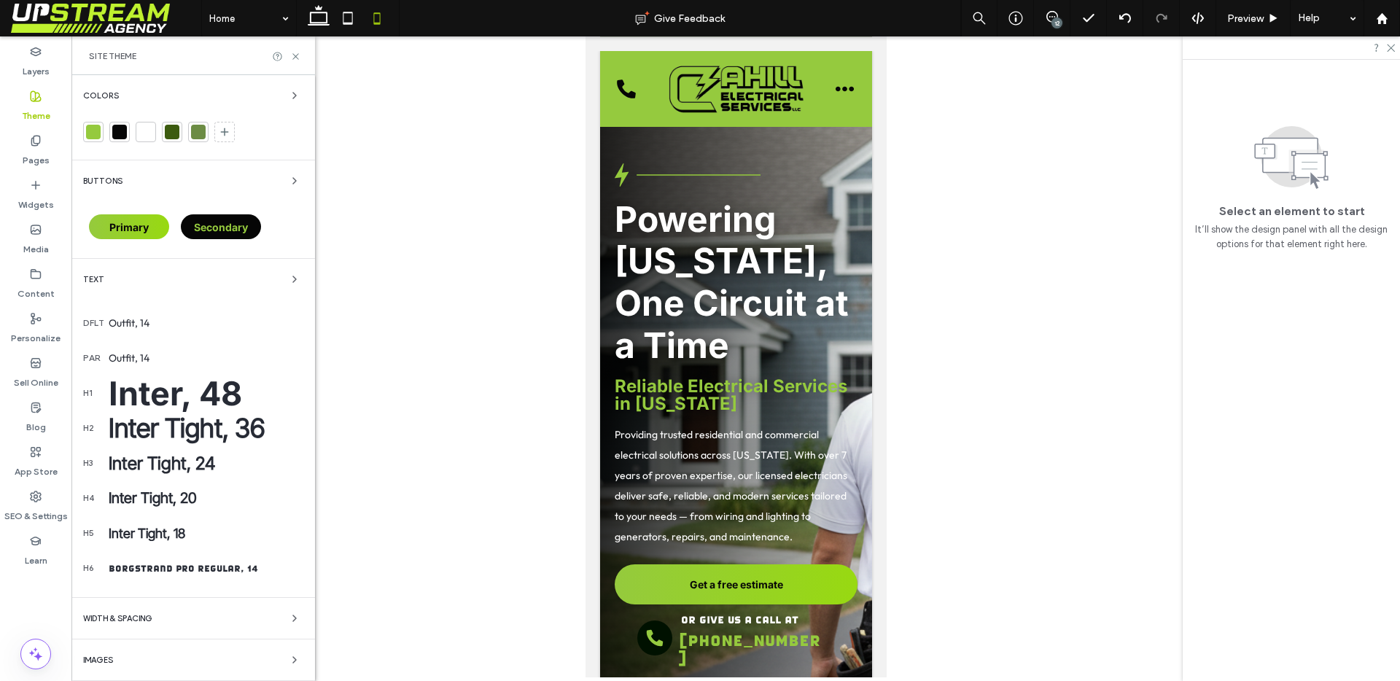
click at [198, 387] on div "Inter, 48" at bounding box center [206, 393] width 195 height 40
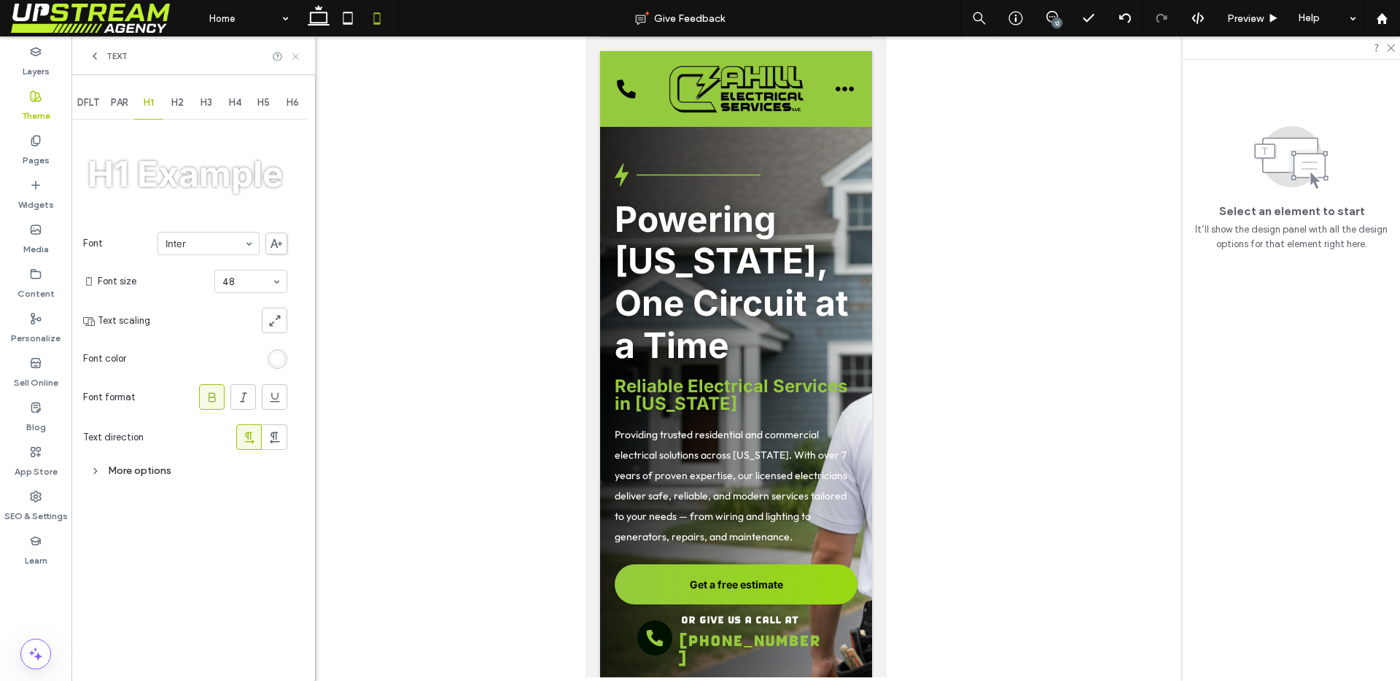
click at [299, 56] on icon at bounding box center [295, 56] width 11 height 11
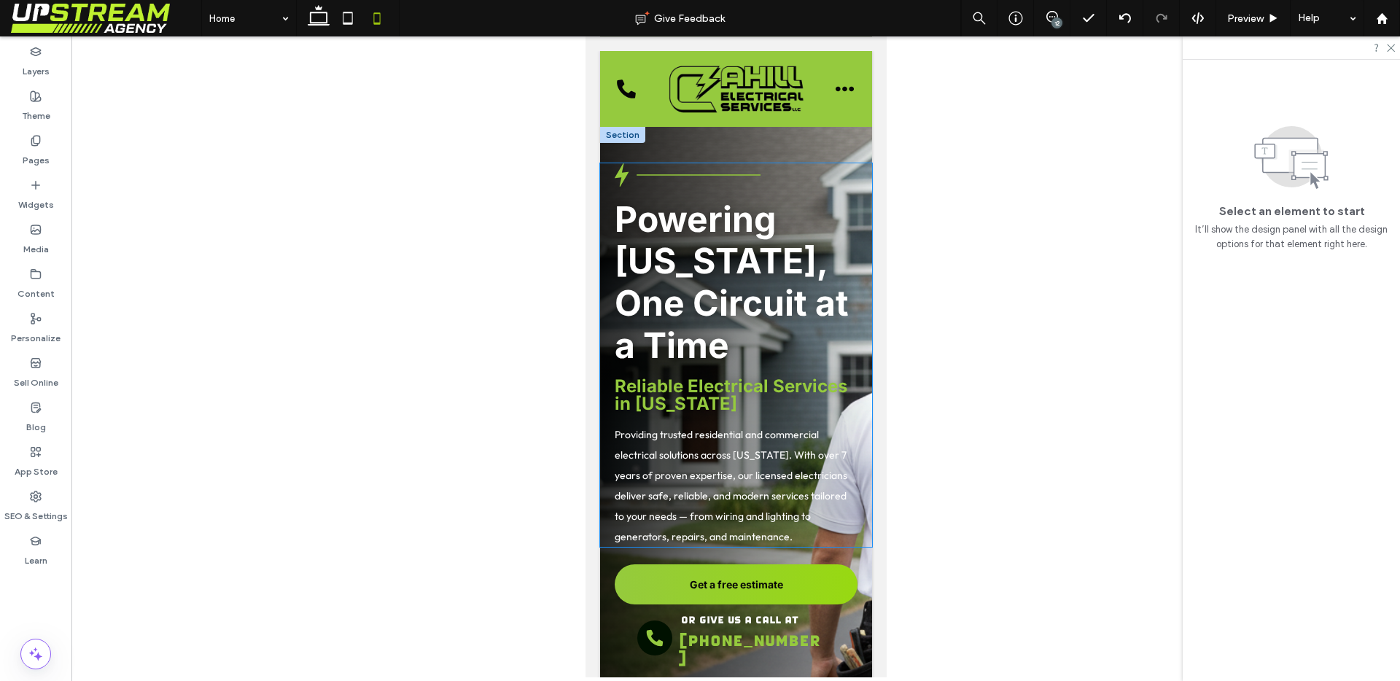
click at [682, 402] on span "Reliable Electrical Services in [US_STATE]" at bounding box center [730, 394] width 233 height 39
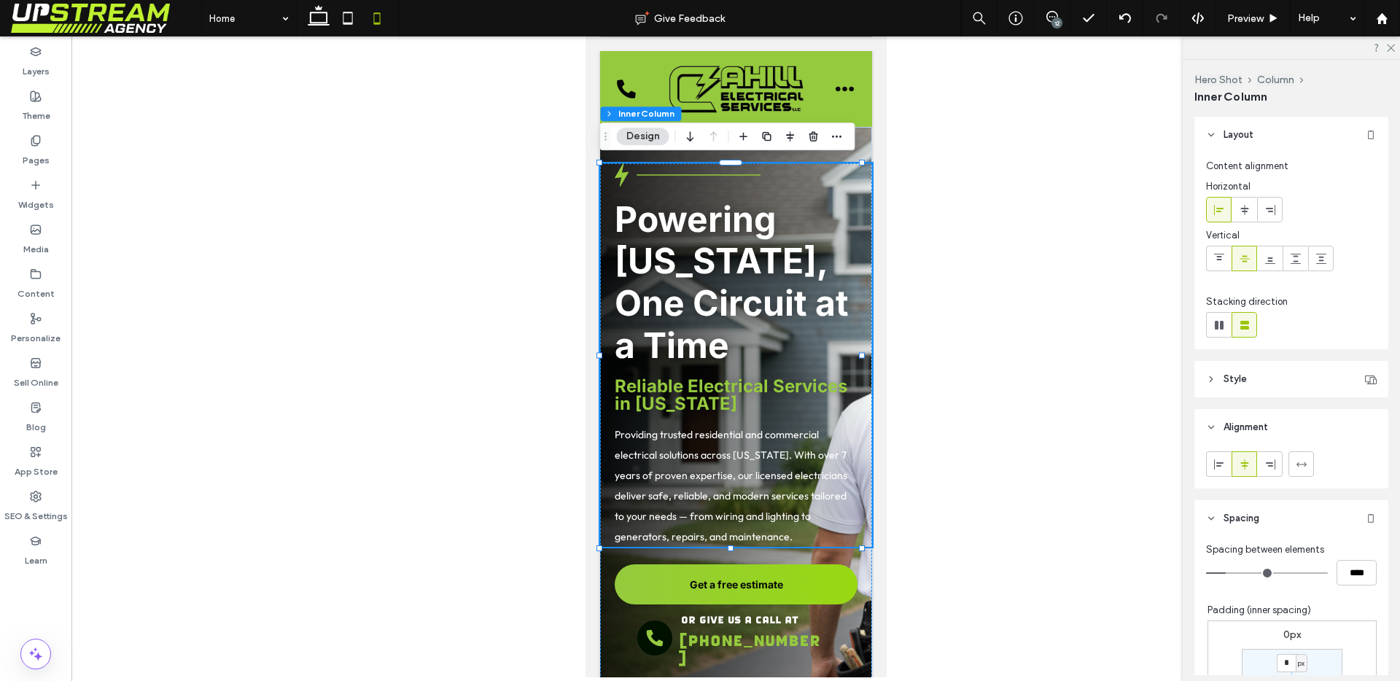
click at [681, 394] on span "Reliable Electrical Services in [US_STATE]" at bounding box center [730, 394] width 233 height 39
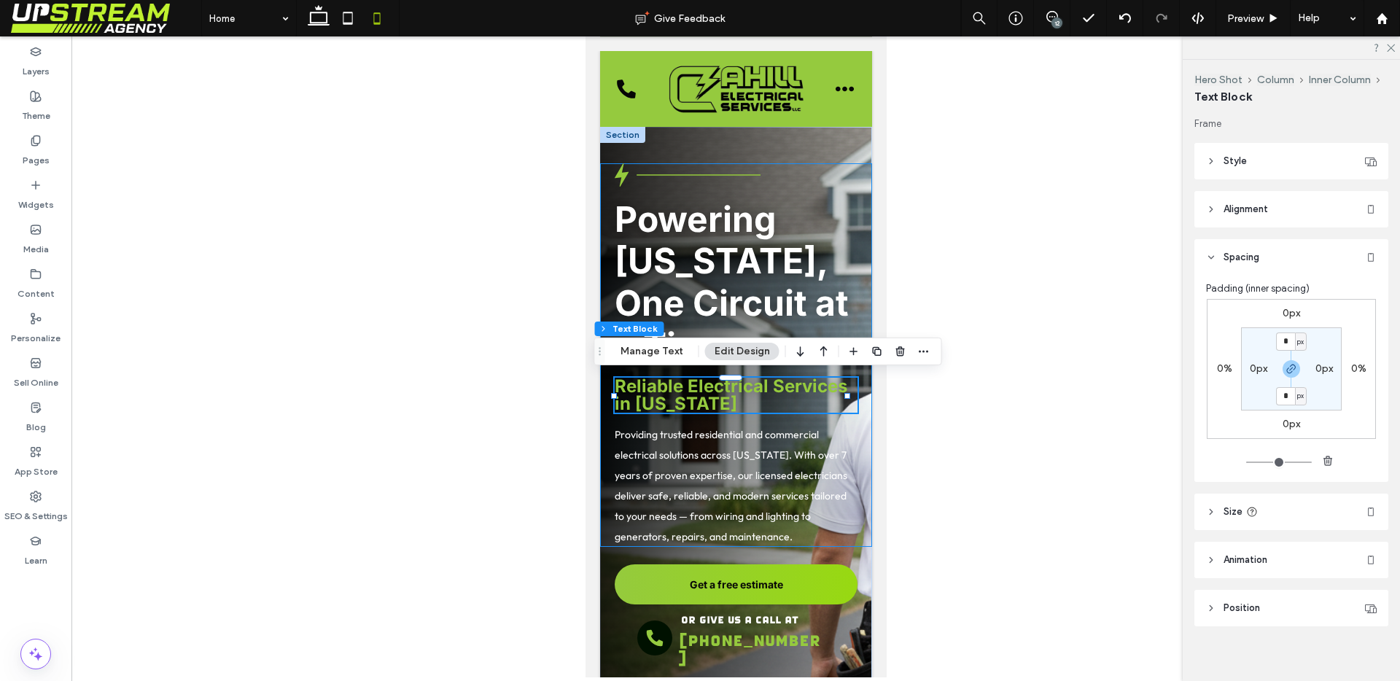
click at [681, 394] on span "Reliable Electrical Services in [US_STATE]" at bounding box center [730, 394] width 233 height 39
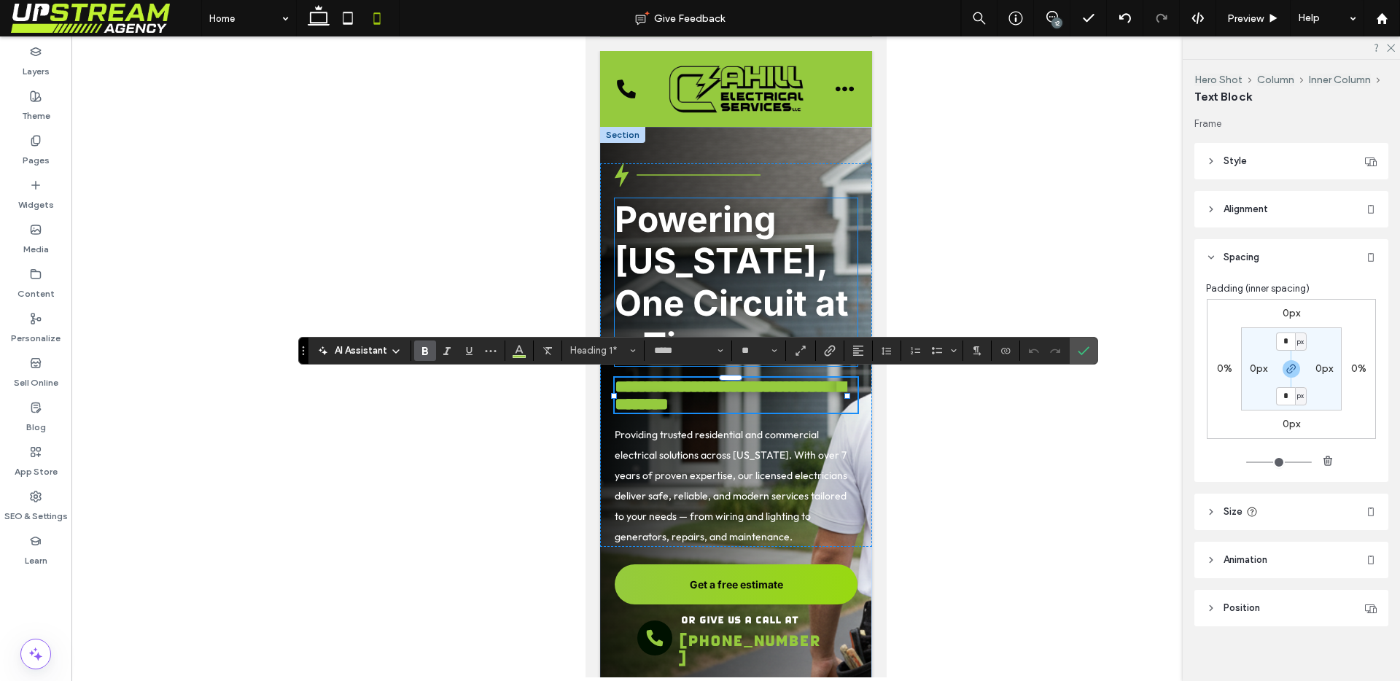
click at [673, 291] on span "Powering [US_STATE], One Circuit at a Time" at bounding box center [731, 282] width 234 height 169
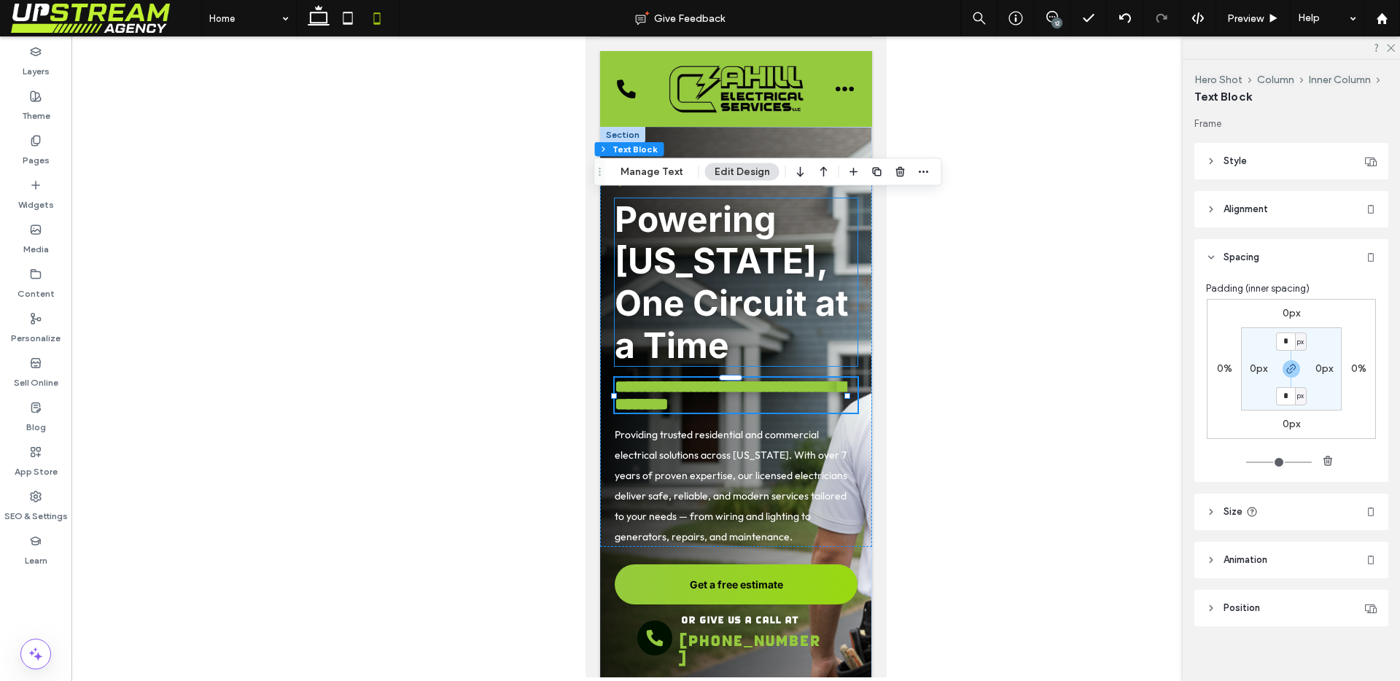
click at [673, 291] on span "Powering [US_STATE], One Circuit at a Time" at bounding box center [731, 282] width 234 height 169
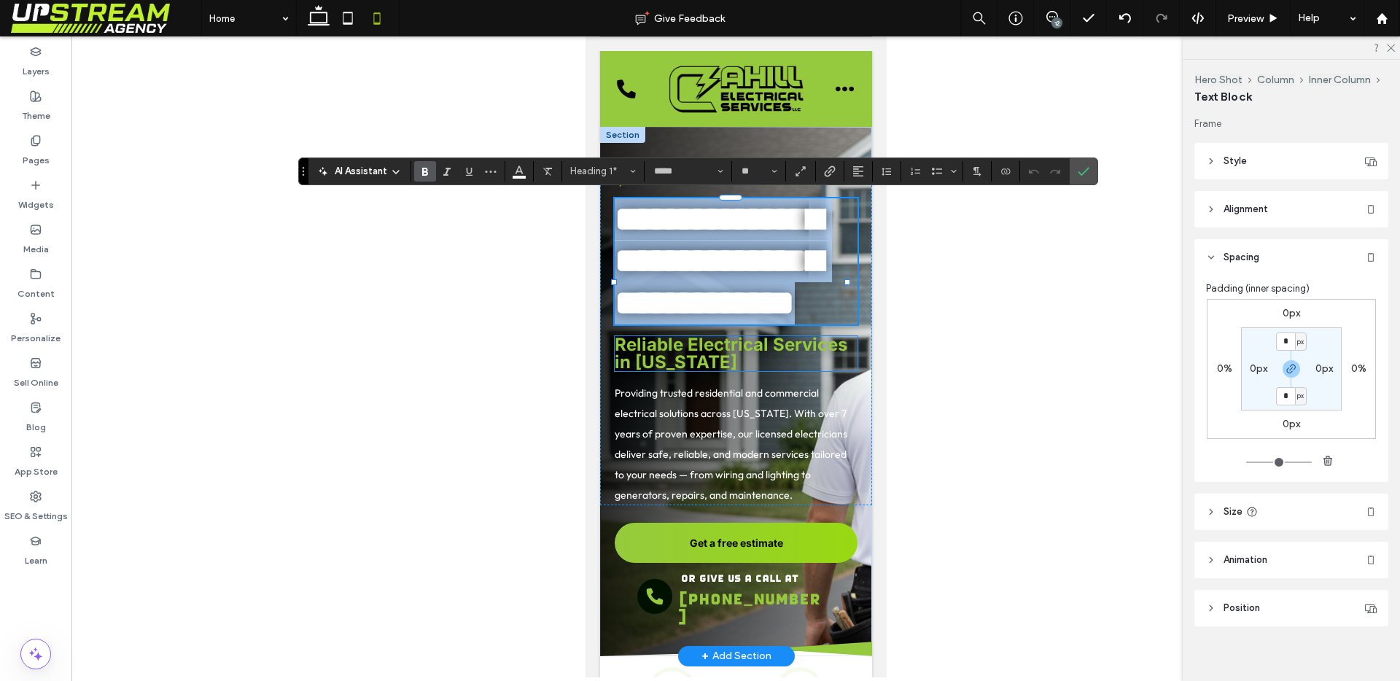
click at [672, 373] on span "Reliable Electrical Services in [US_STATE]" at bounding box center [730, 353] width 233 height 39
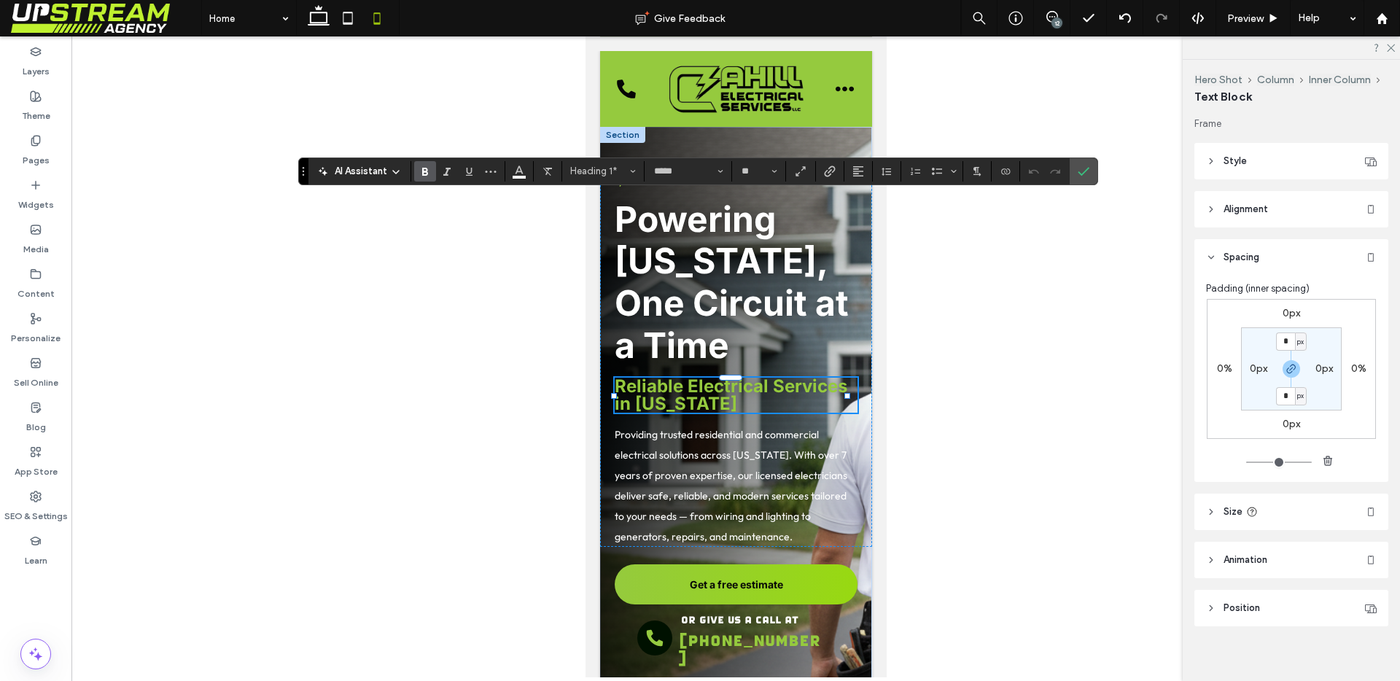
click at [672, 391] on span "Reliable Electrical Services in [US_STATE]" at bounding box center [730, 394] width 233 height 39
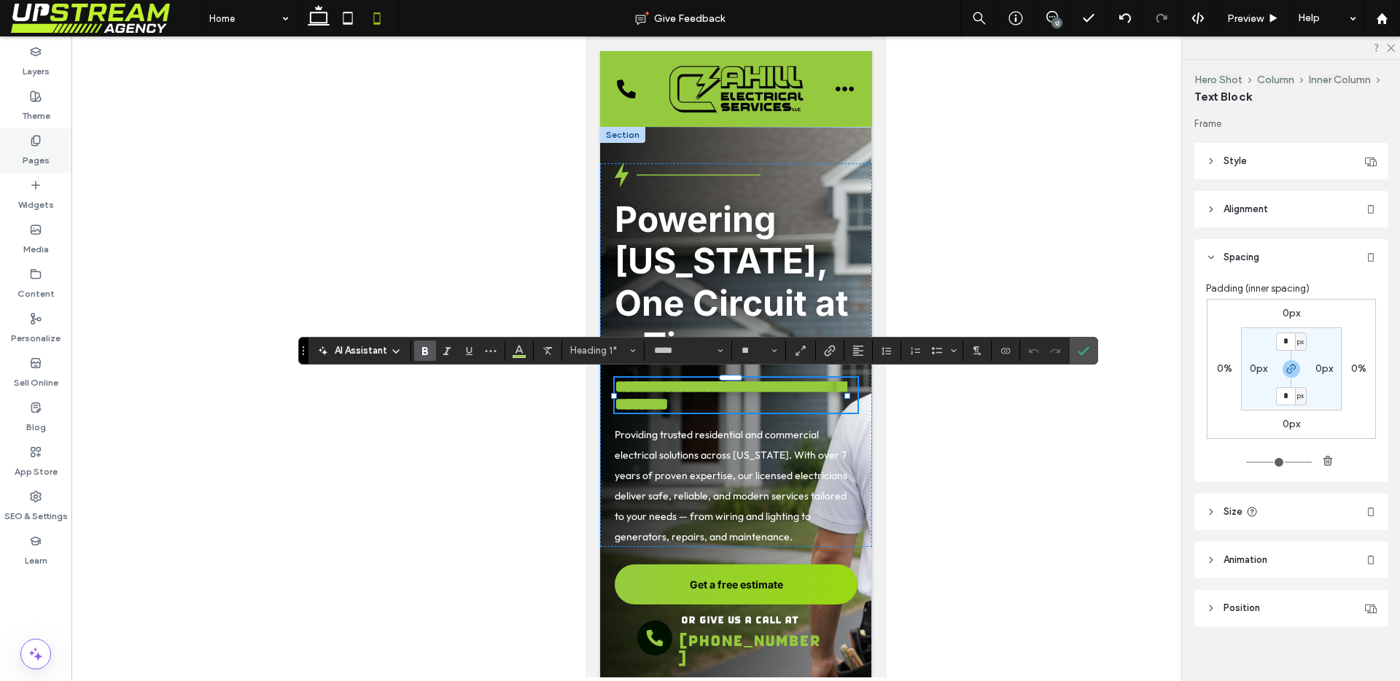
click at [17, 135] on div "Pages" at bounding box center [35, 150] width 71 height 44
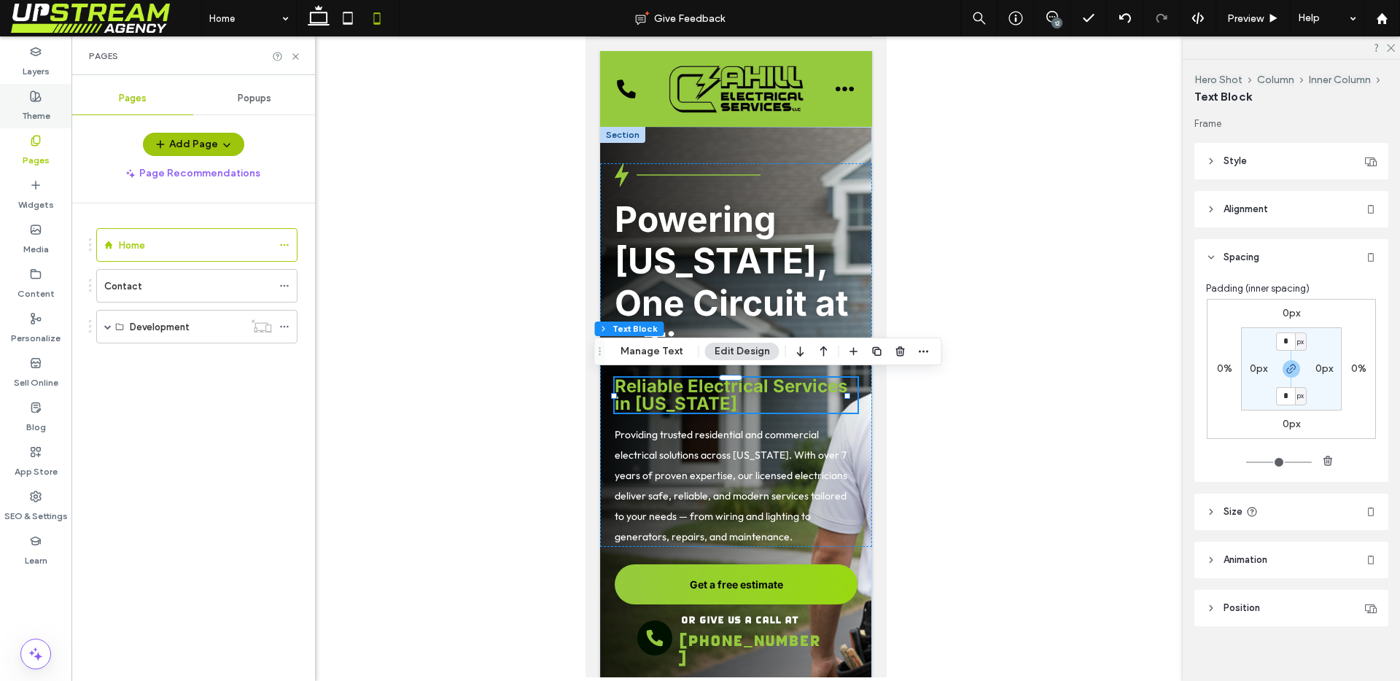
click at [33, 98] on icon at bounding box center [36, 96] width 12 height 12
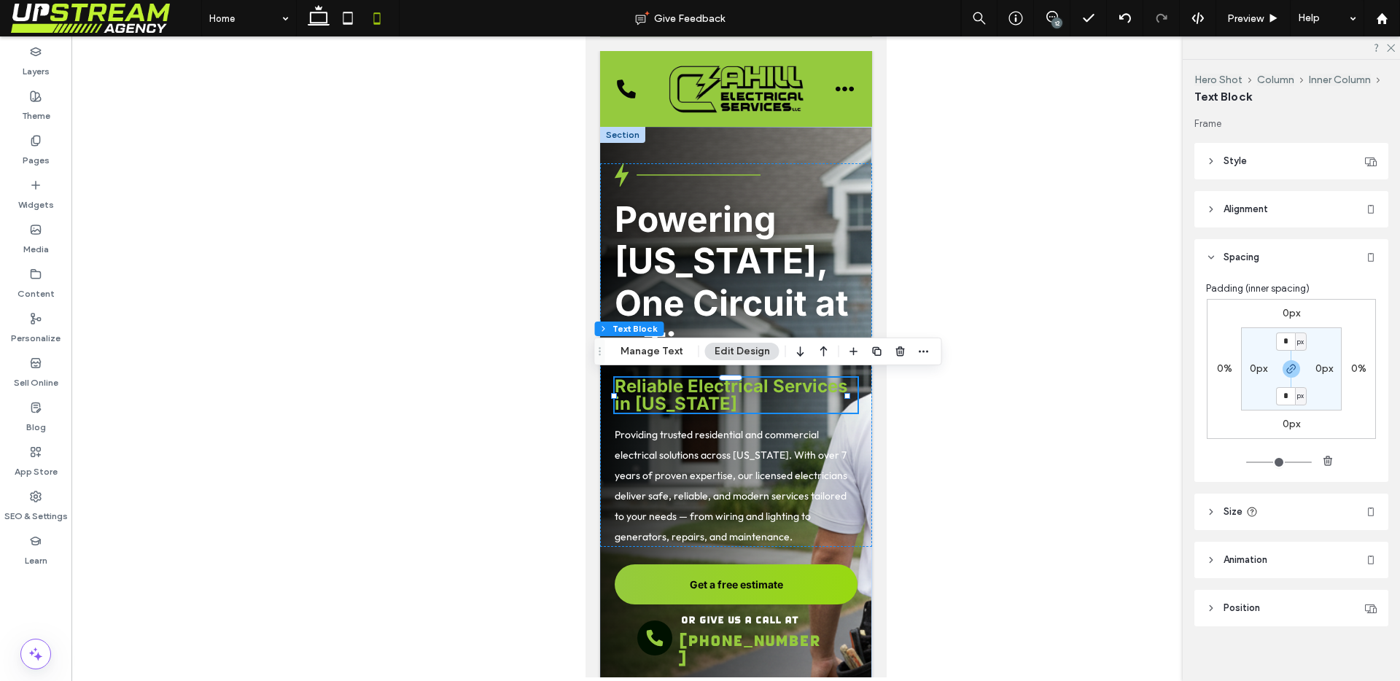
click at [693, 386] on span "Reliable Electrical Services in [US_STATE]" at bounding box center [730, 394] width 233 height 39
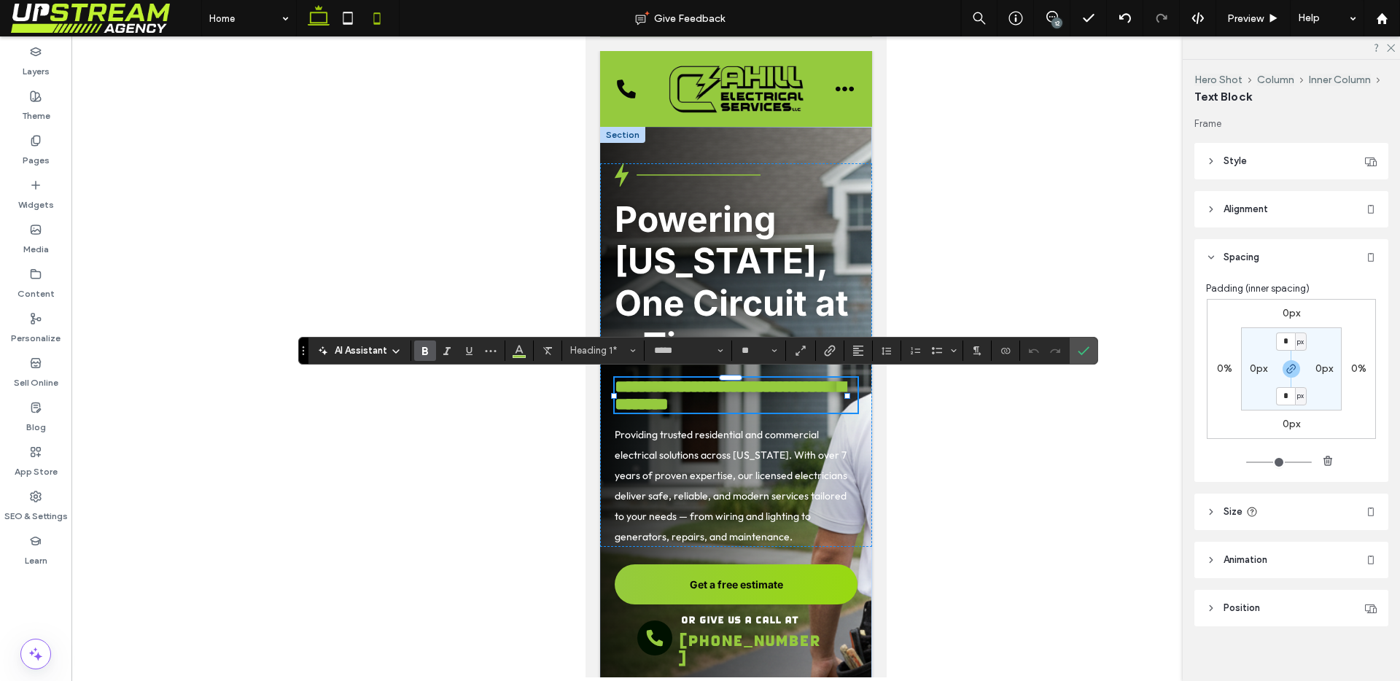
click at [317, 24] on use at bounding box center [319, 15] width 22 height 20
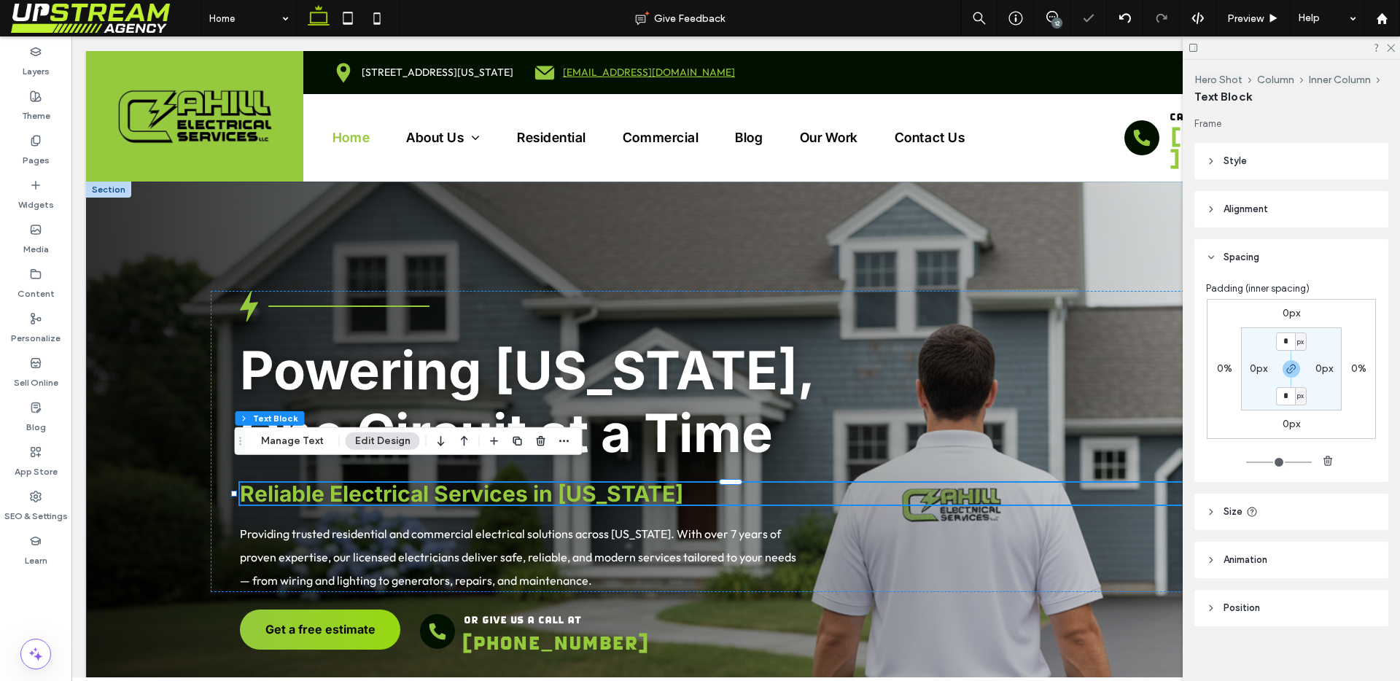
click at [422, 480] on span "Reliable Electrical Services in [US_STATE]" at bounding box center [461, 493] width 443 height 26
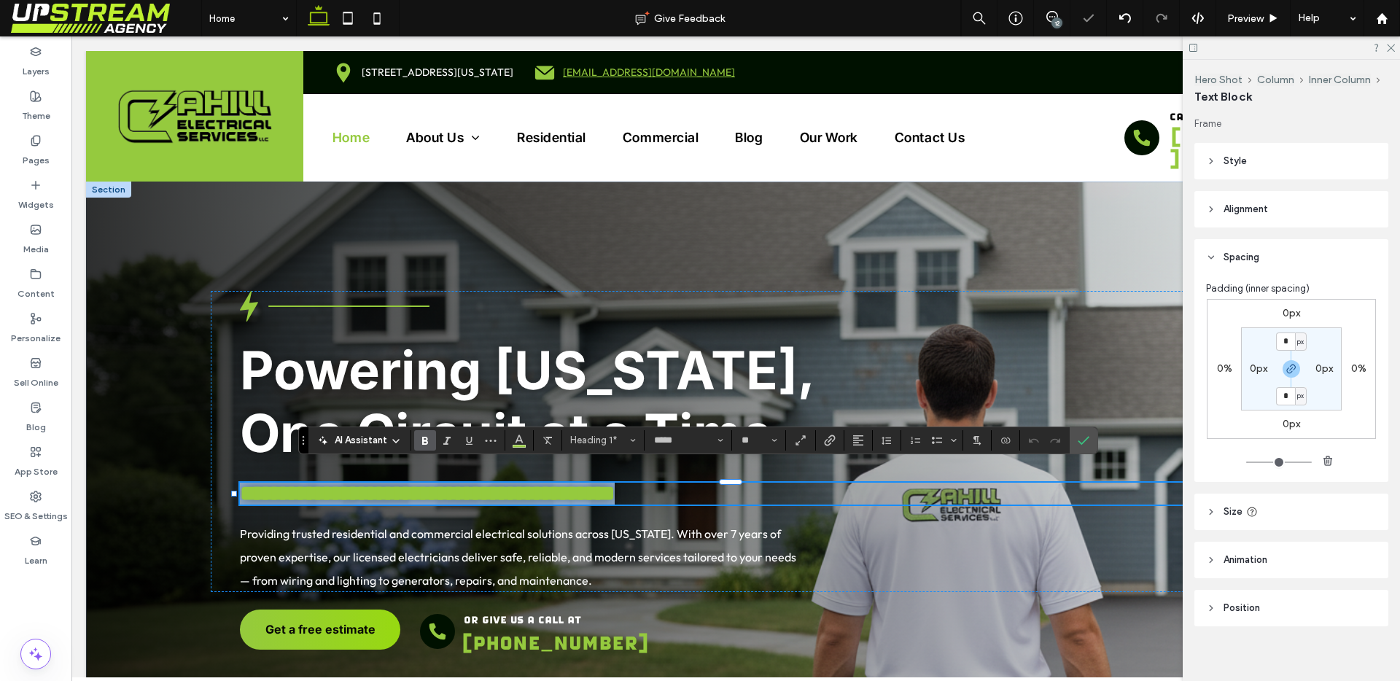
click at [422, 483] on span "**********" at bounding box center [427, 493] width 375 height 21
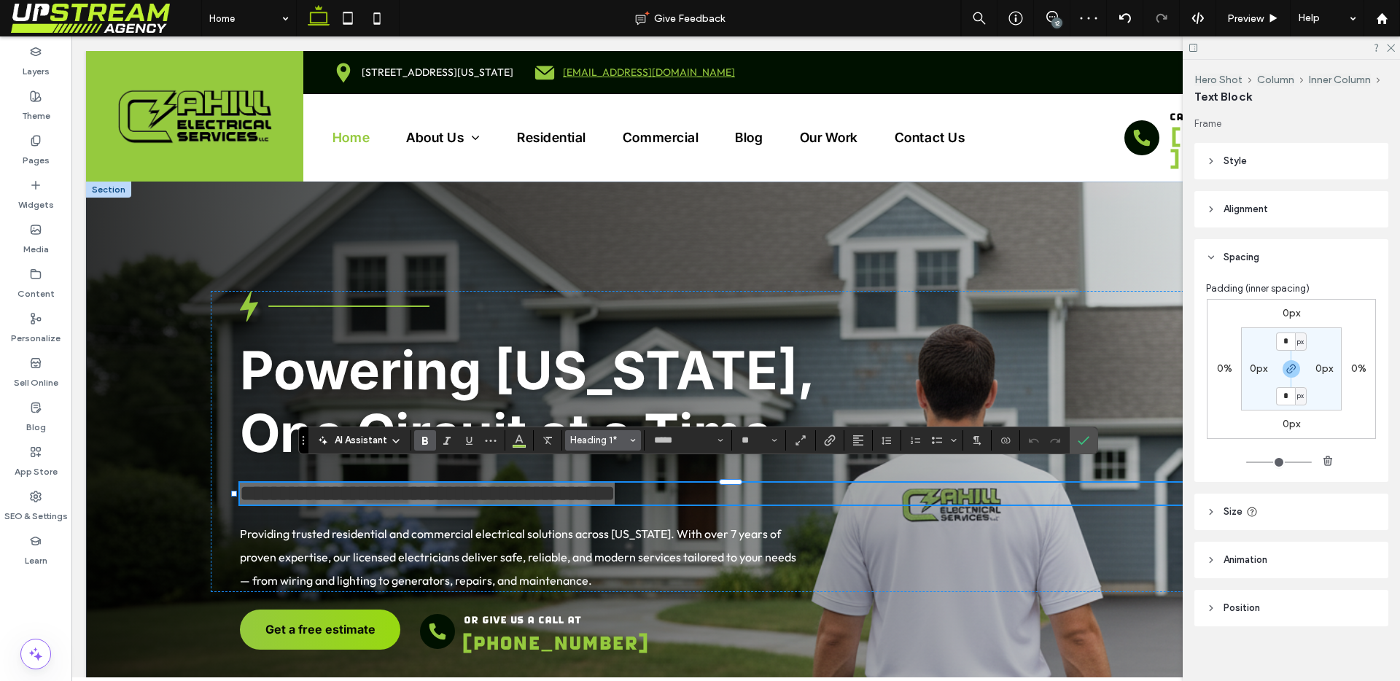
click at [590, 436] on span "Heading 1*" at bounding box center [598, 440] width 57 height 11
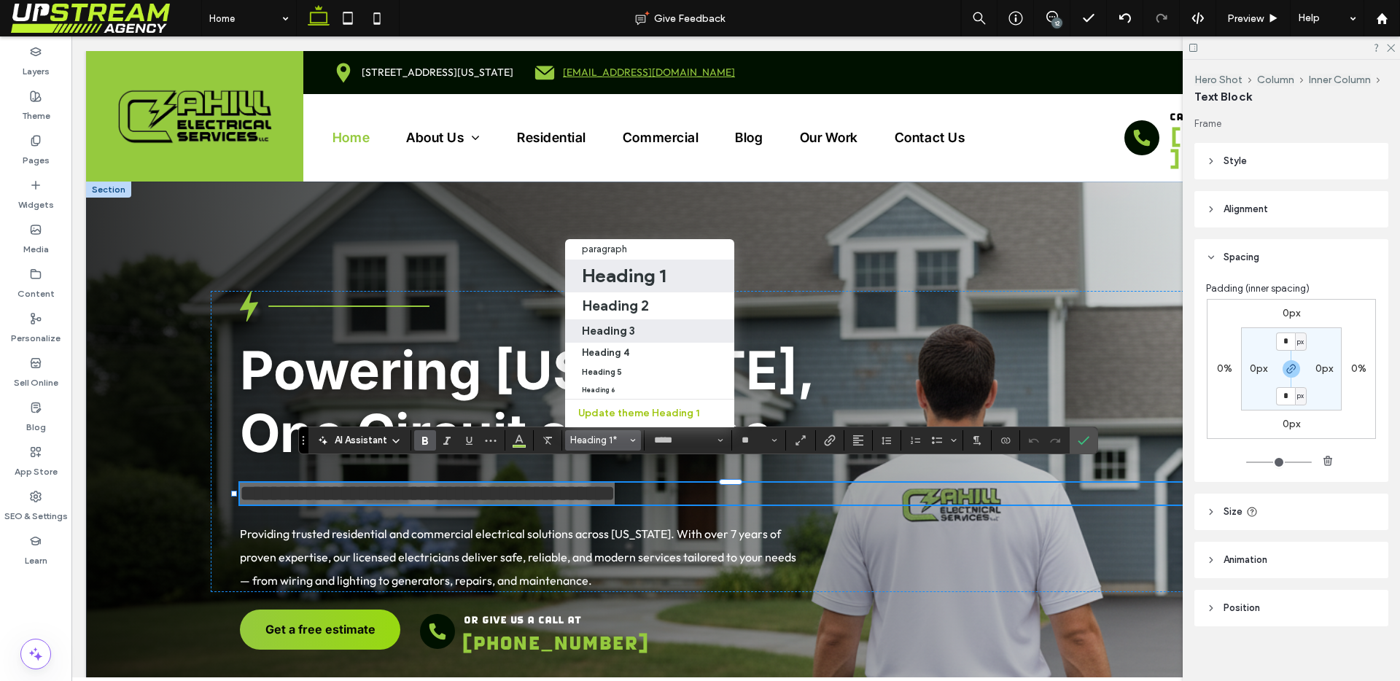
click at [626, 324] on h3 "Heading 3" at bounding box center [608, 331] width 53 height 14
type input "**********"
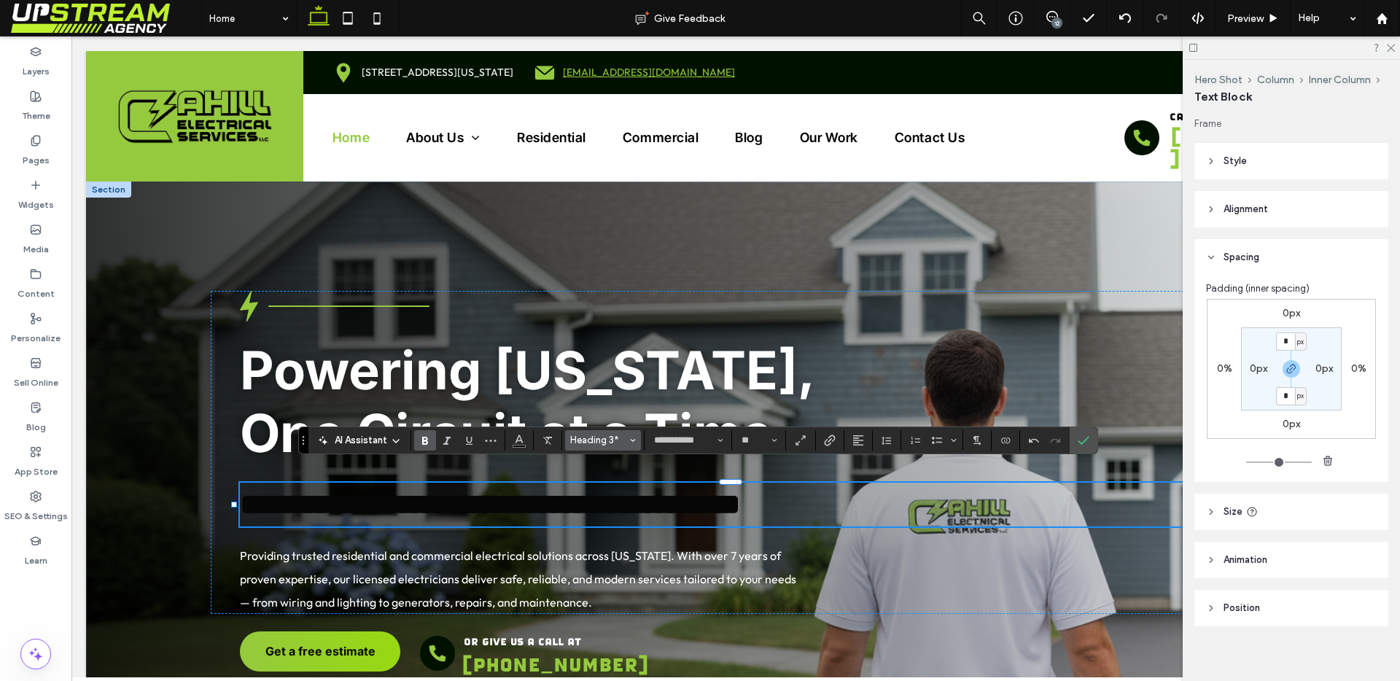
click at [606, 445] on span "Heading 3*" at bounding box center [598, 440] width 57 height 11
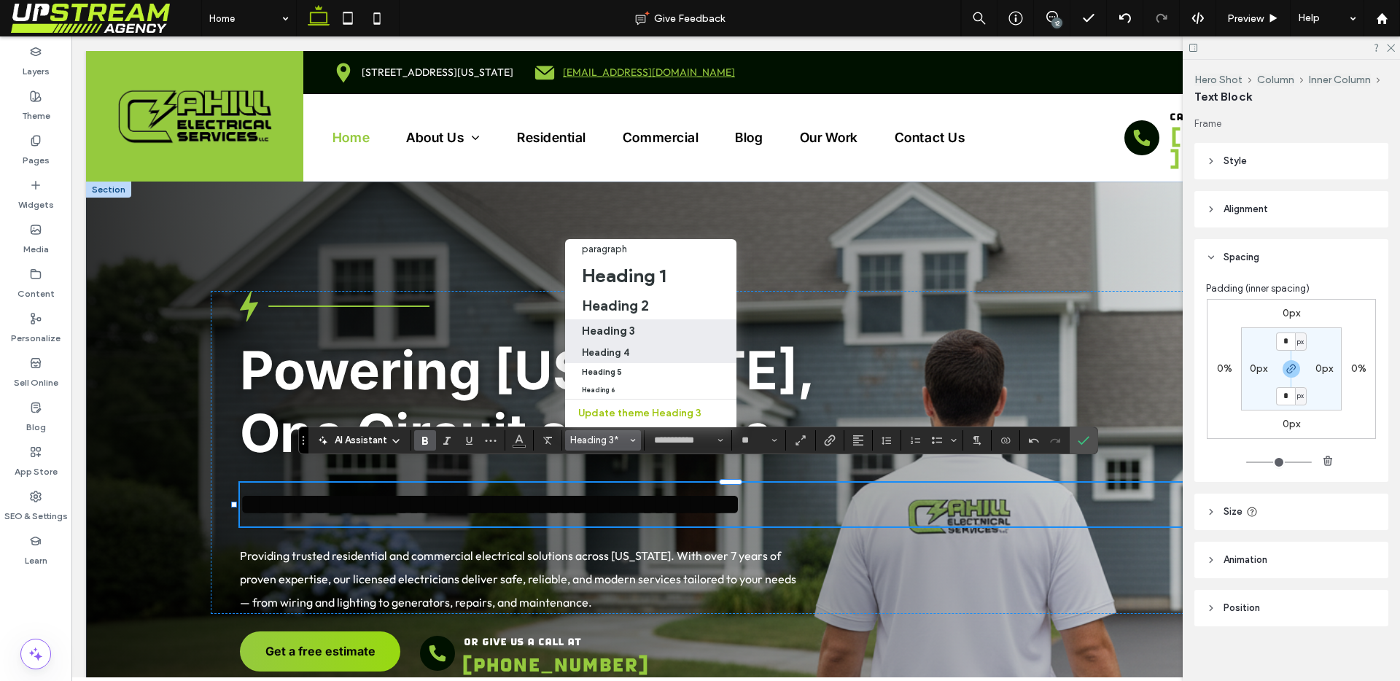
click at [628, 347] on div "Heading 4" at bounding box center [651, 352] width 139 height 11
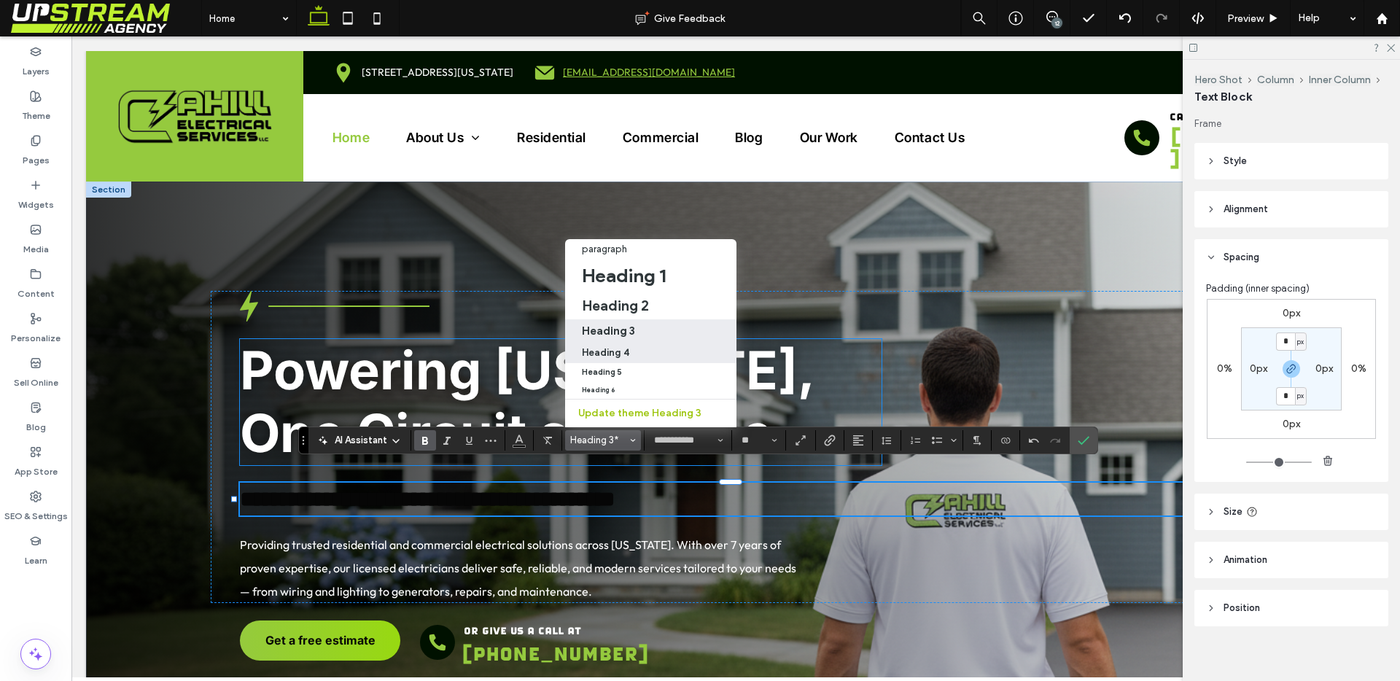
type input "**"
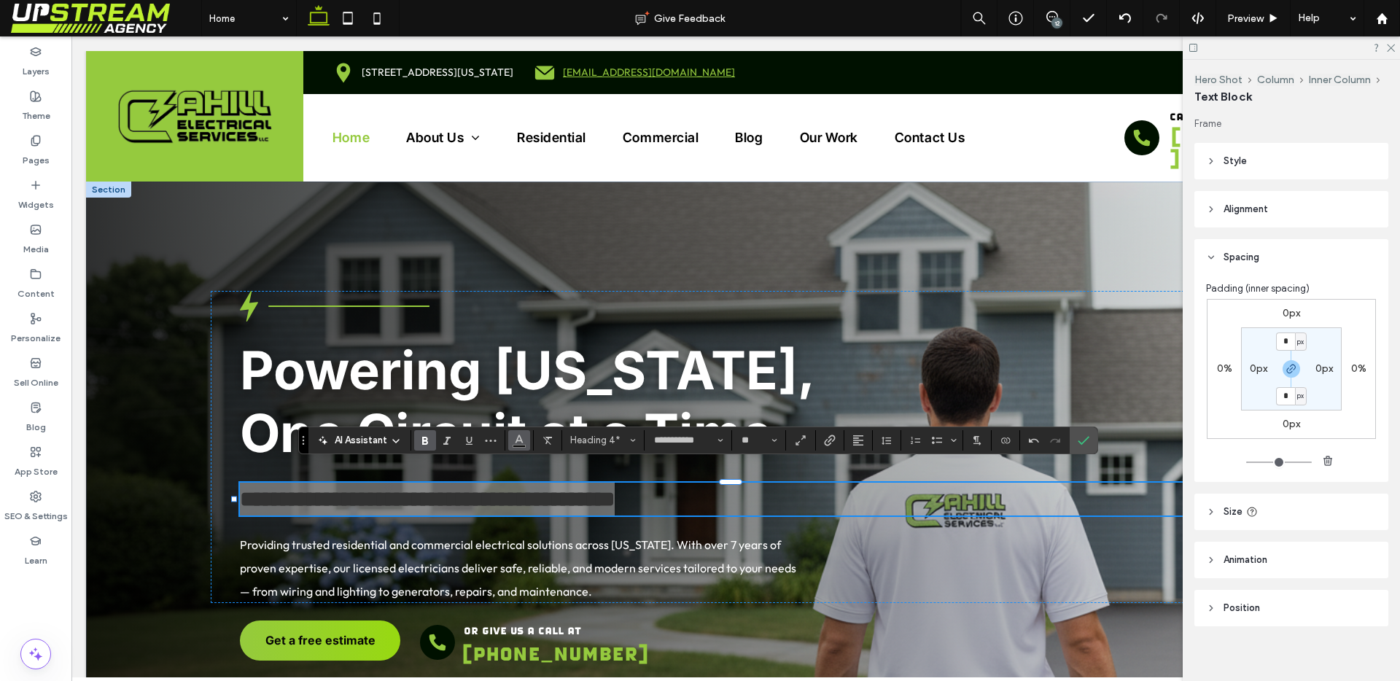
click at [518, 441] on icon "Color" at bounding box center [519, 439] width 12 height 12
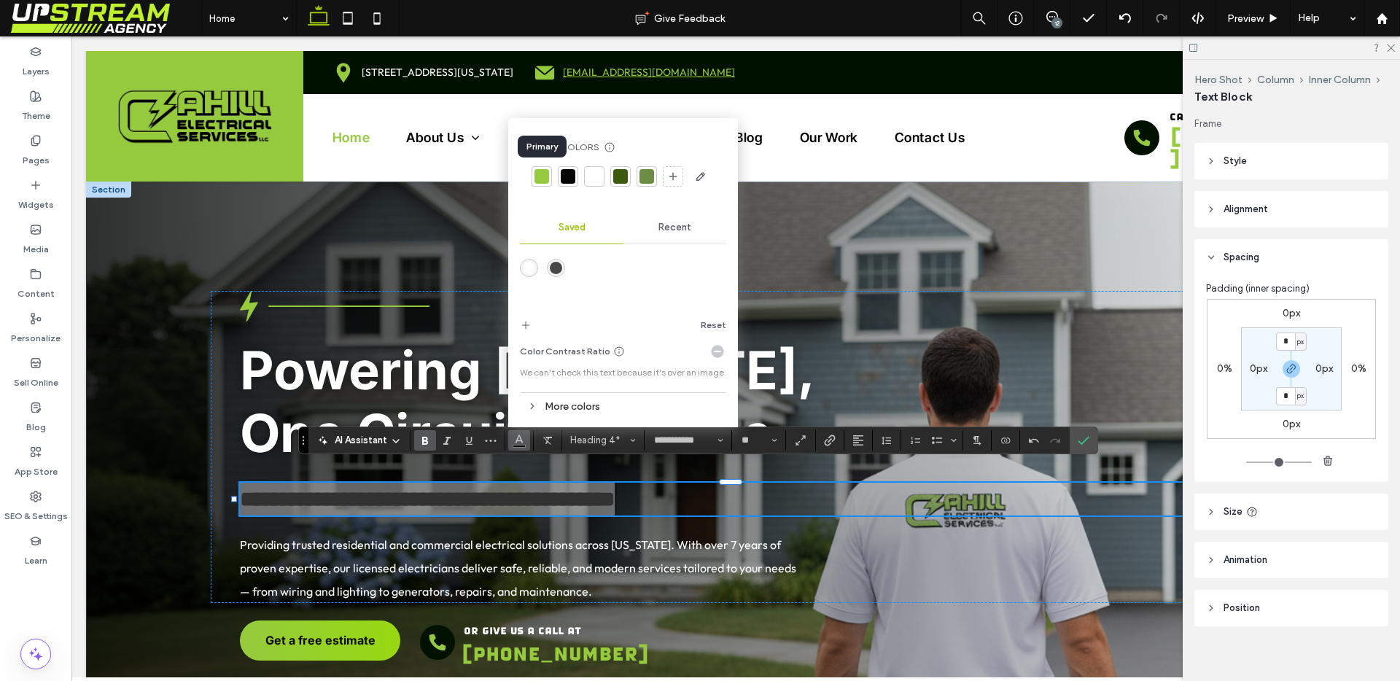
click at [544, 171] on div at bounding box center [541, 176] width 15 height 15
click at [1129, 12] on icon at bounding box center [1125, 18] width 12 height 12
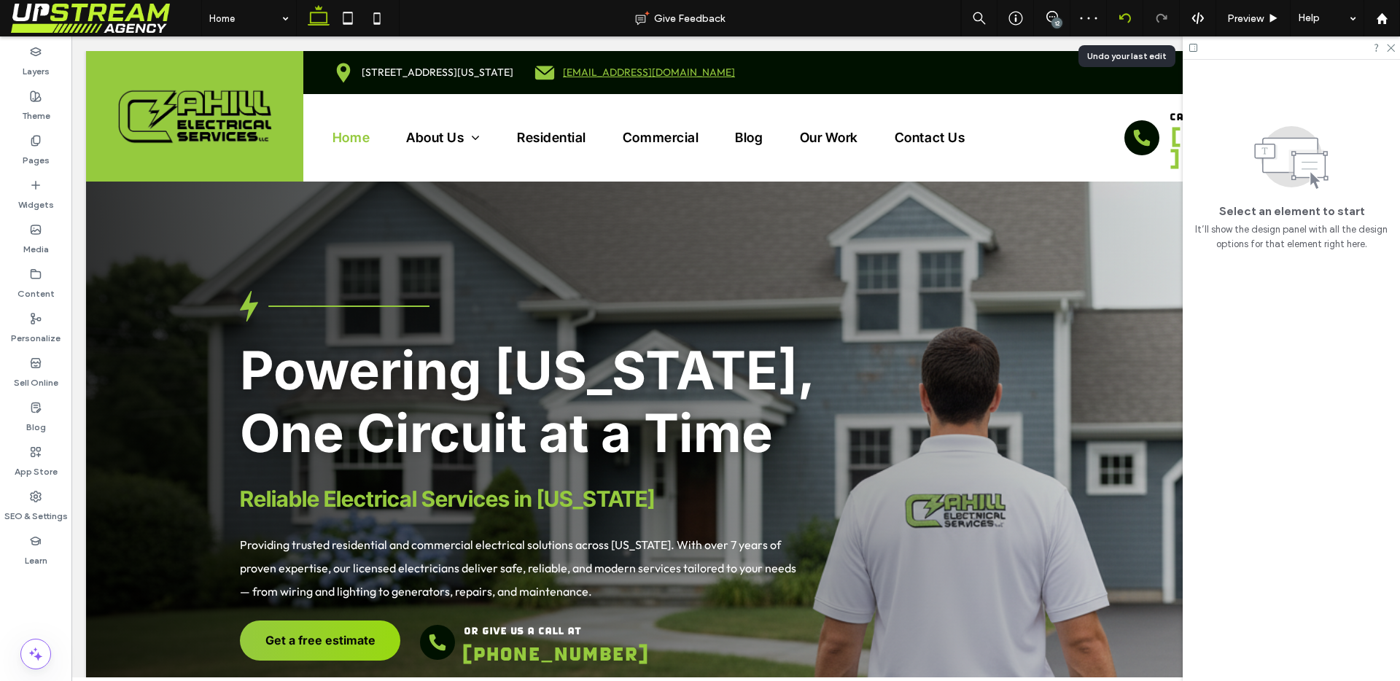
click at [1129, 12] on icon at bounding box center [1125, 18] width 12 height 12
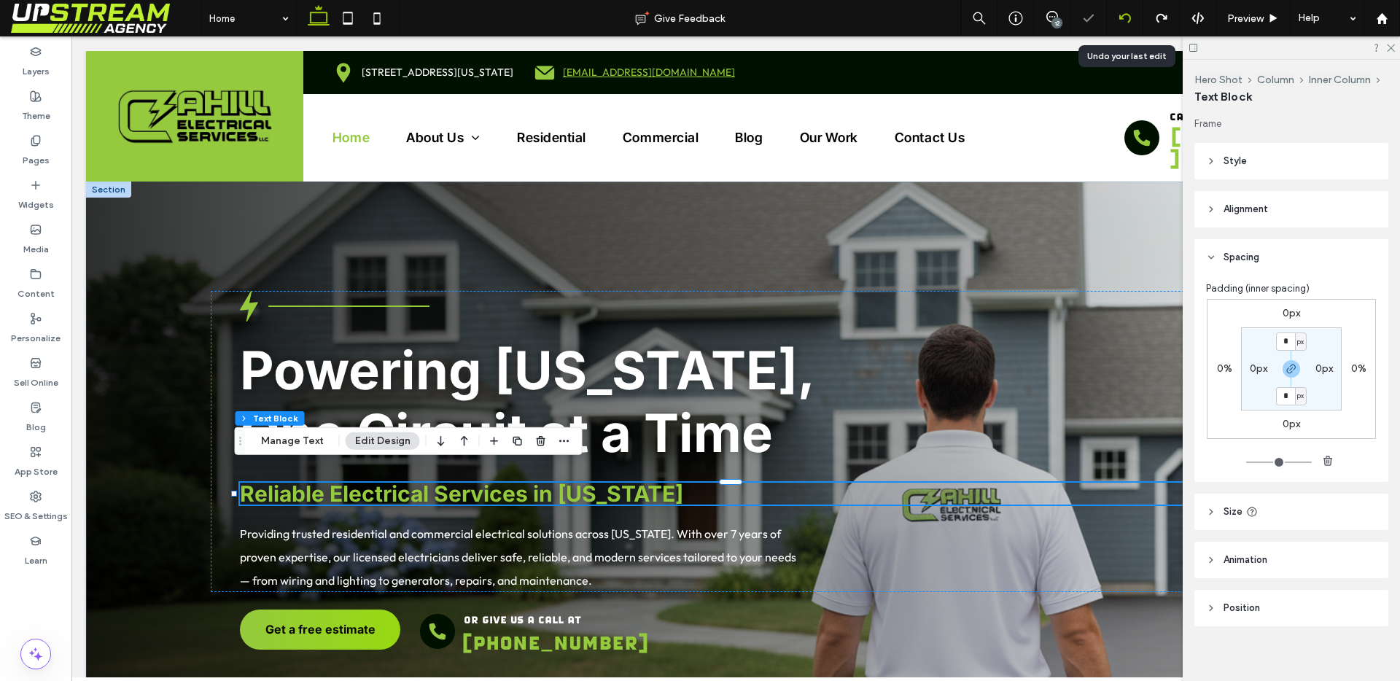
click at [1123, 19] on icon at bounding box center [1125, 18] width 12 height 12
drag, startPoint x: 349, startPoint y: 23, endPoint x: 362, endPoint y: 20, distance: 14.2
click at [349, 23] on use at bounding box center [347, 18] width 9 height 12
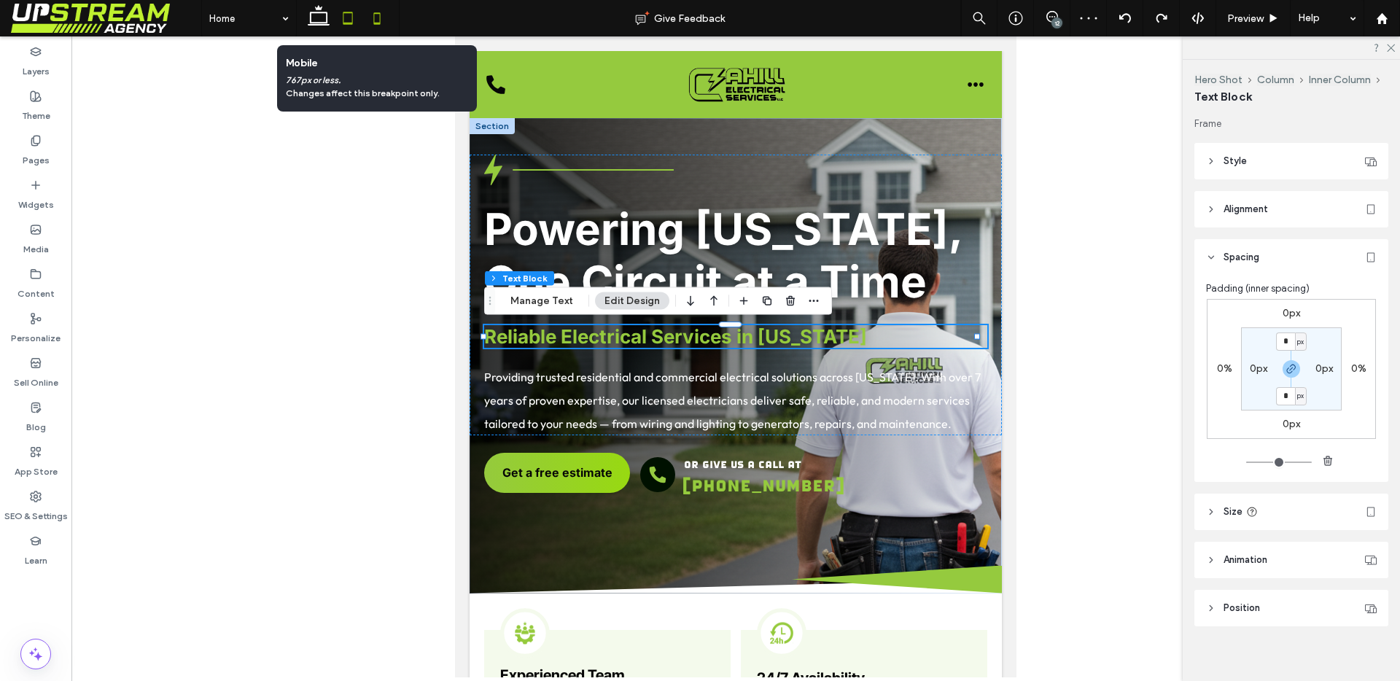
click at [367, 20] on icon at bounding box center [376, 18] width 29 height 29
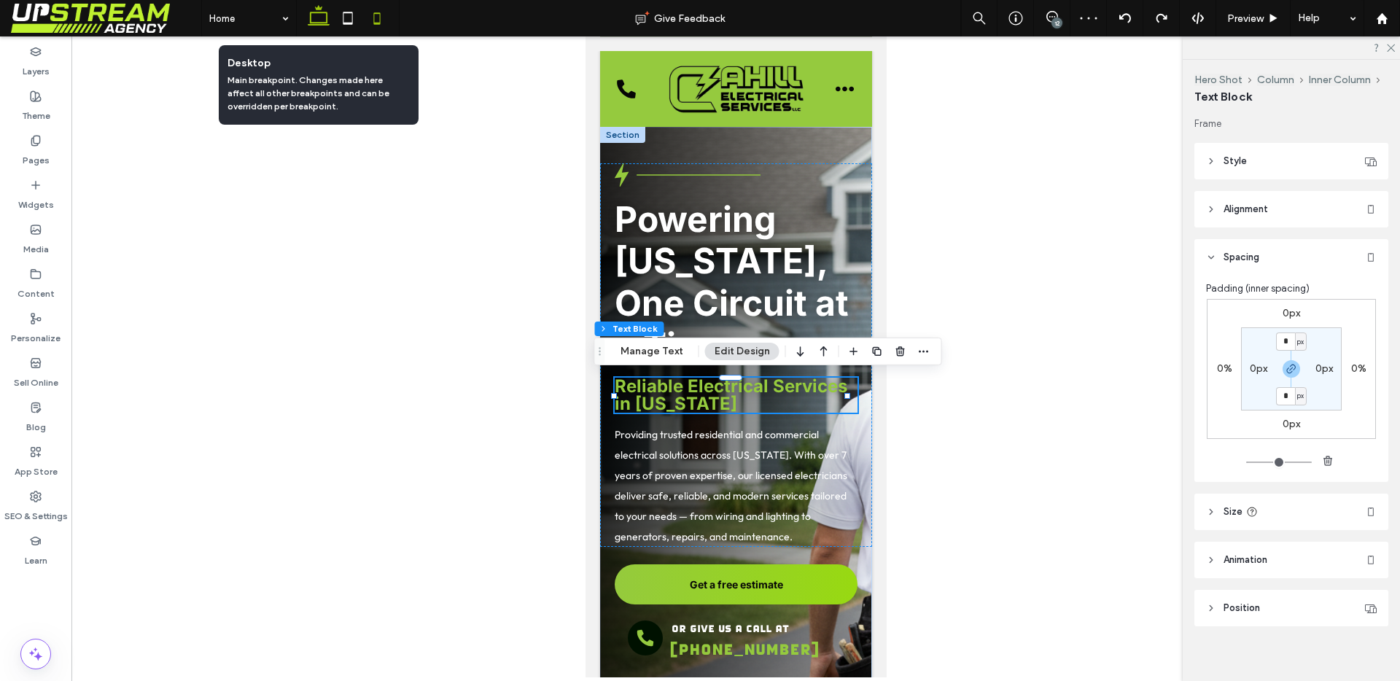
click at [314, 12] on use at bounding box center [319, 15] width 22 height 20
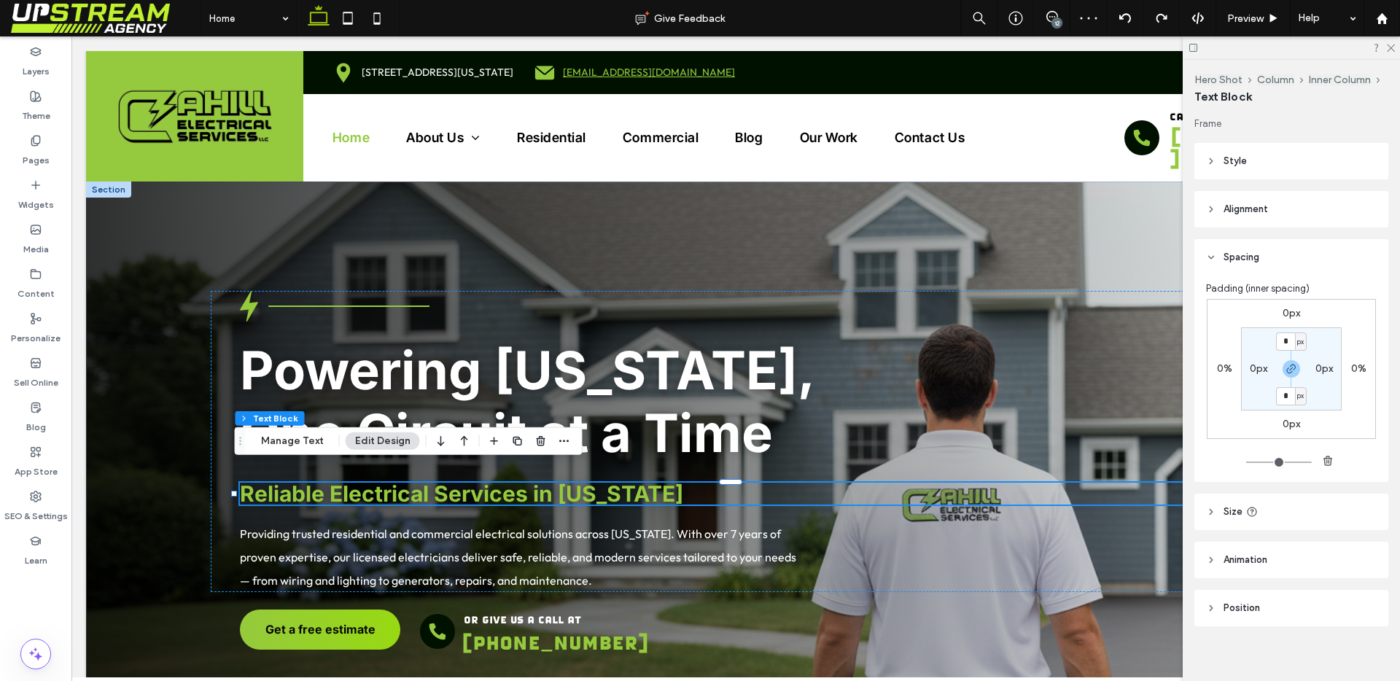
click at [512, 481] on span "Reliable Electrical Services in [US_STATE]" at bounding box center [461, 493] width 443 height 26
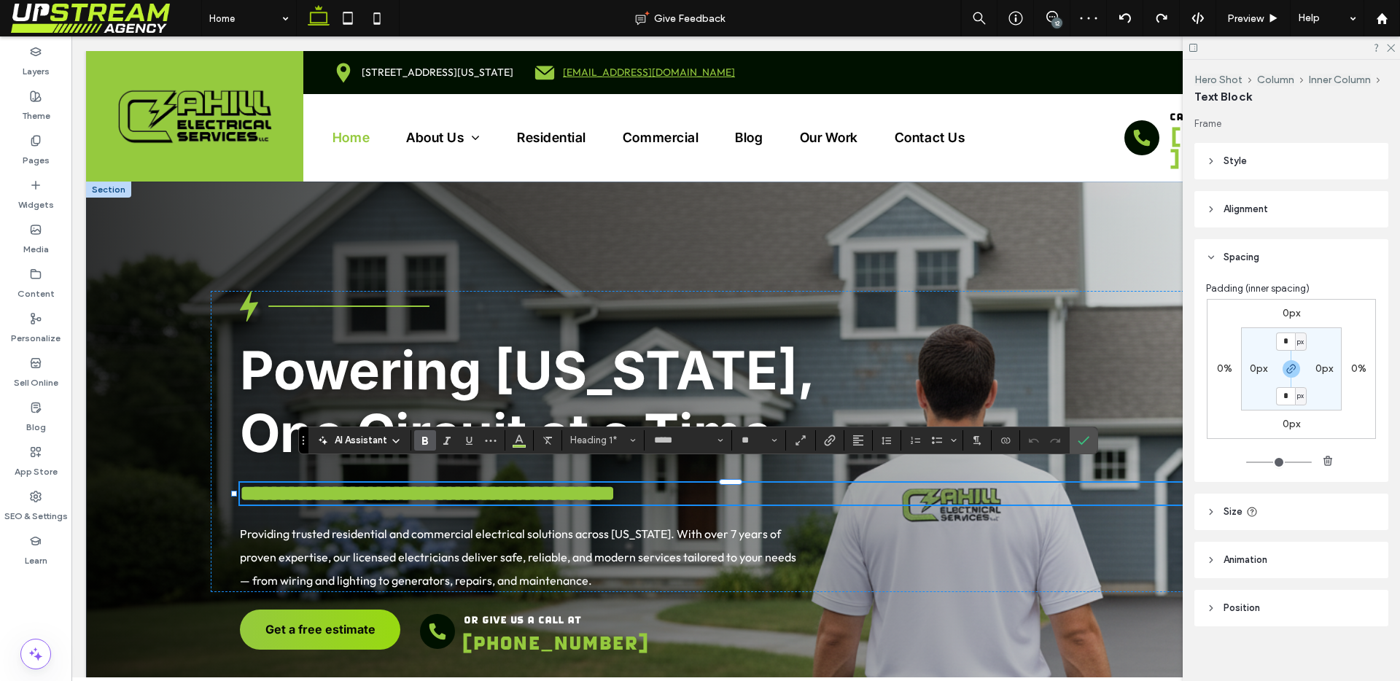
click at [512, 483] on span "**********" at bounding box center [427, 493] width 375 height 21
drag, startPoint x: 1075, startPoint y: 439, endPoint x: 890, endPoint y: 422, distance: 185.9
click at [1076, 439] on label "Confirm" at bounding box center [1083, 440] width 22 height 26
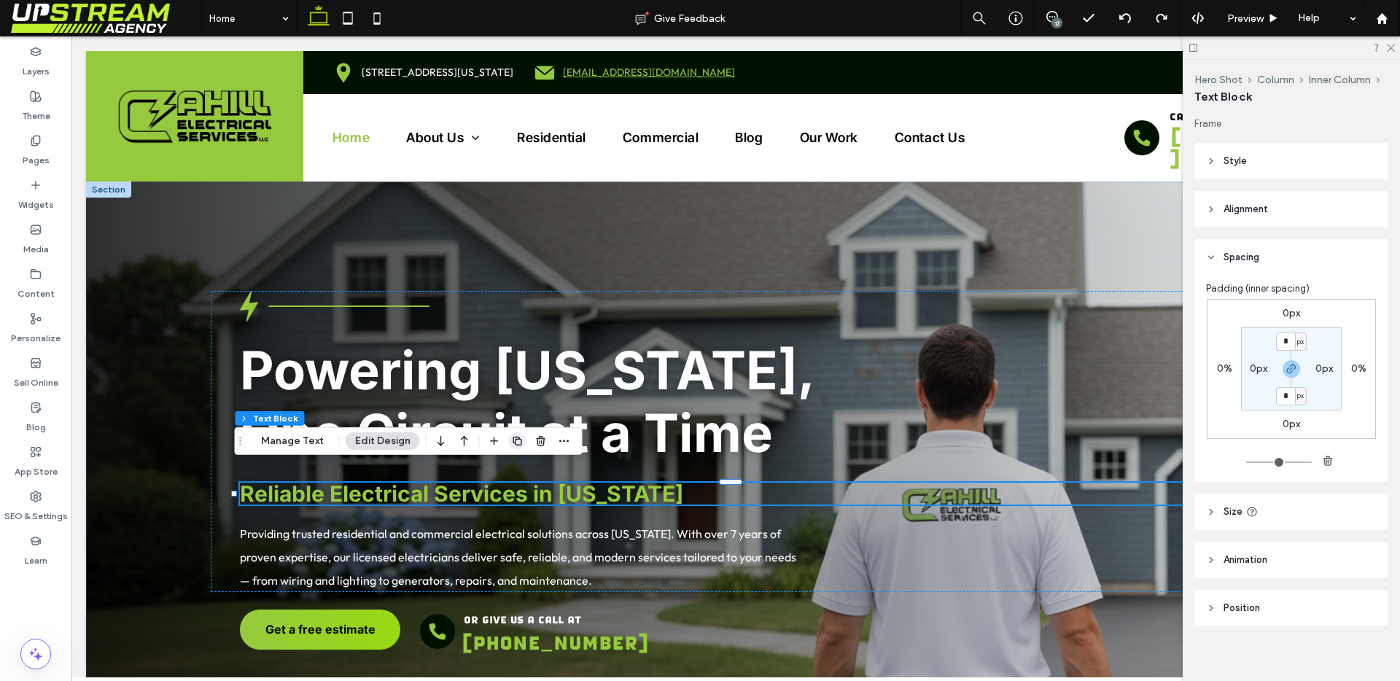
click at [517, 440] on icon "button" at bounding box center [518, 441] width 12 height 12
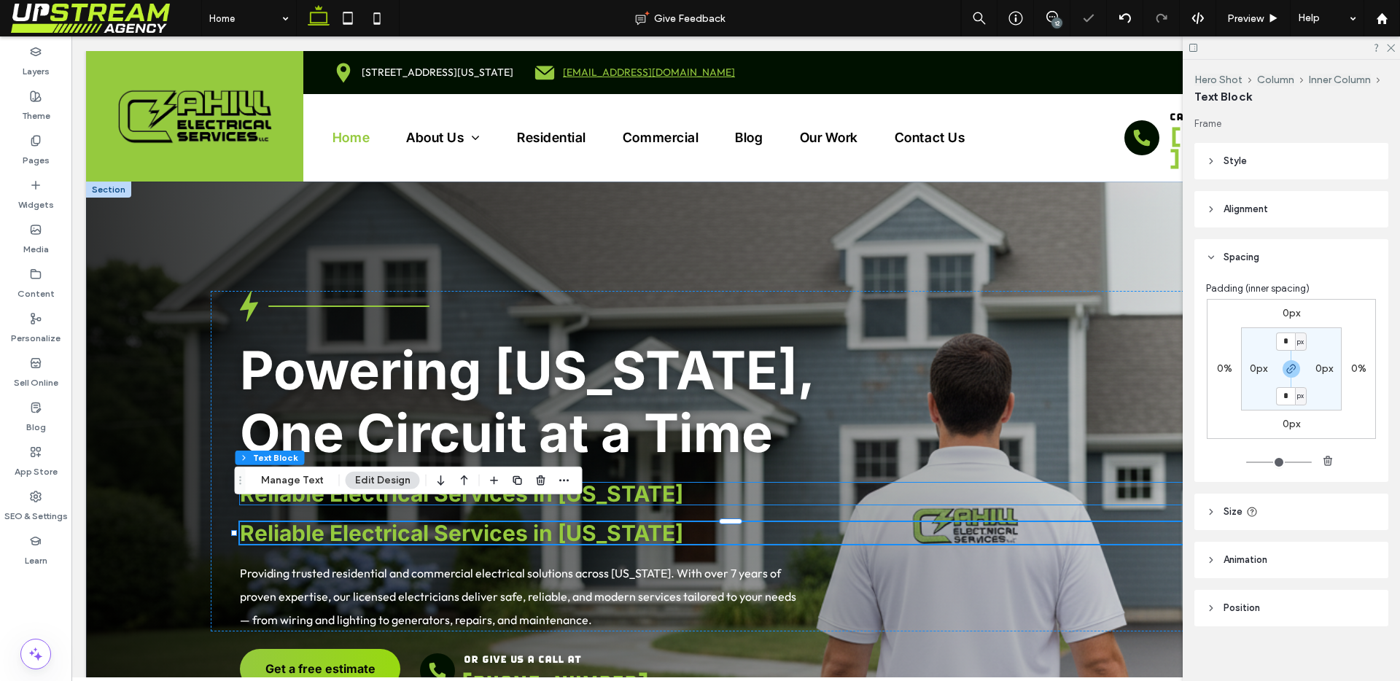
click at [623, 480] on span "Reliable Electrical Services in [US_STATE]" at bounding box center [461, 493] width 443 height 26
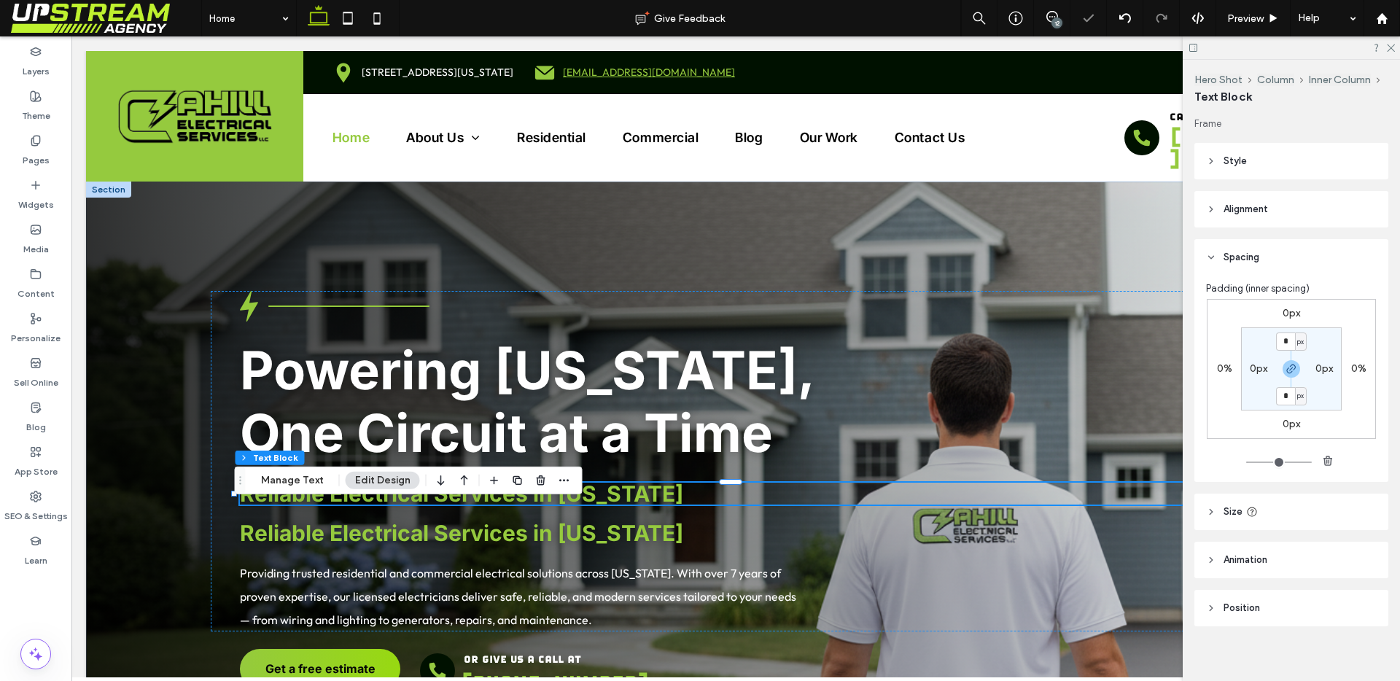
click at [623, 480] on span "Reliable Electrical Services in [US_STATE]" at bounding box center [461, 493] width 443 height 26
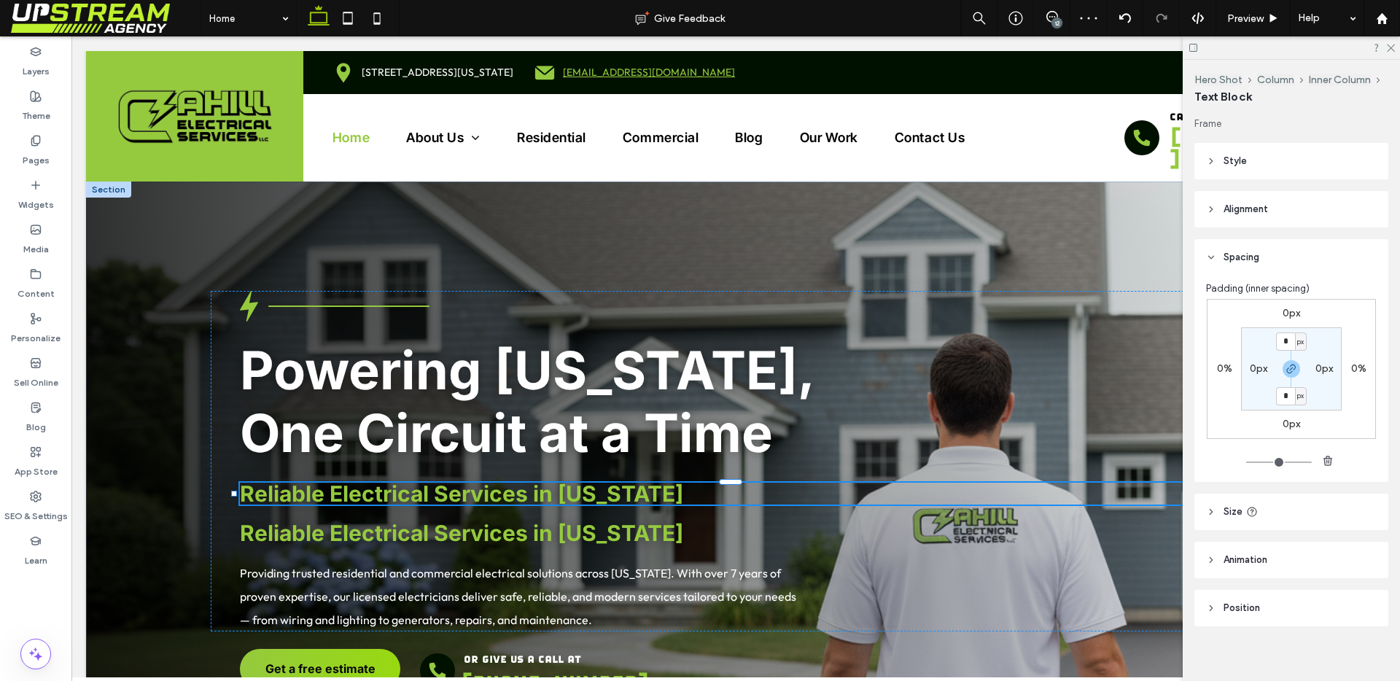
type input "*****"
type input "**"
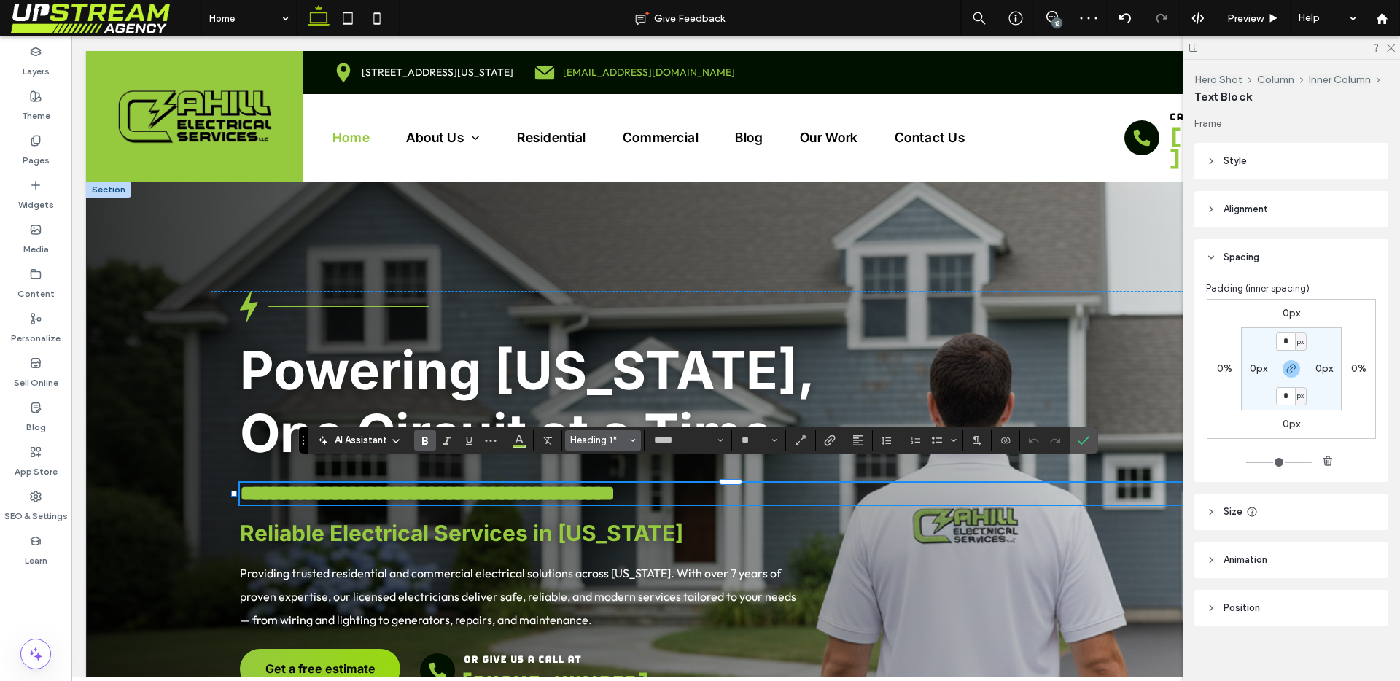
click at [620, 441] on span "Heading 1*" at bounding box center [598, 440] width 57 height 11
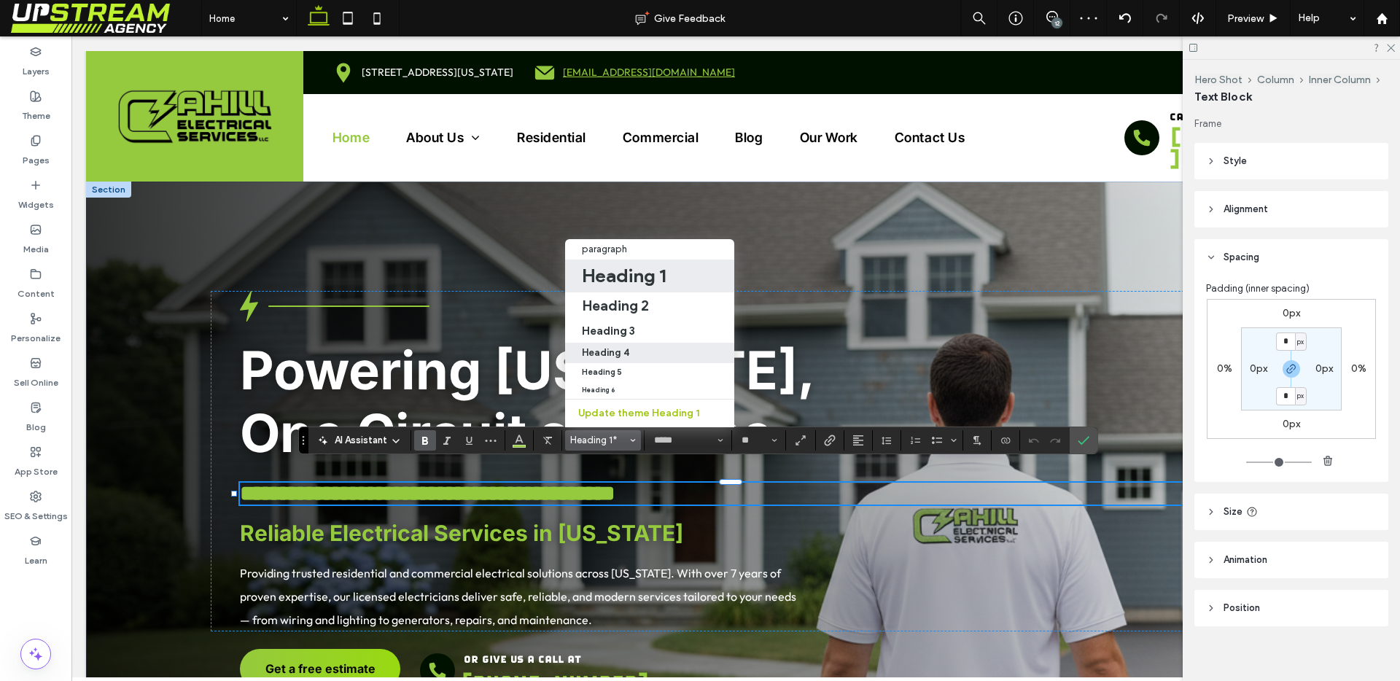
click at [628, 347] on div "Heading 4" at bounding box center [650, 352] width 137 height 11
type input "**********"
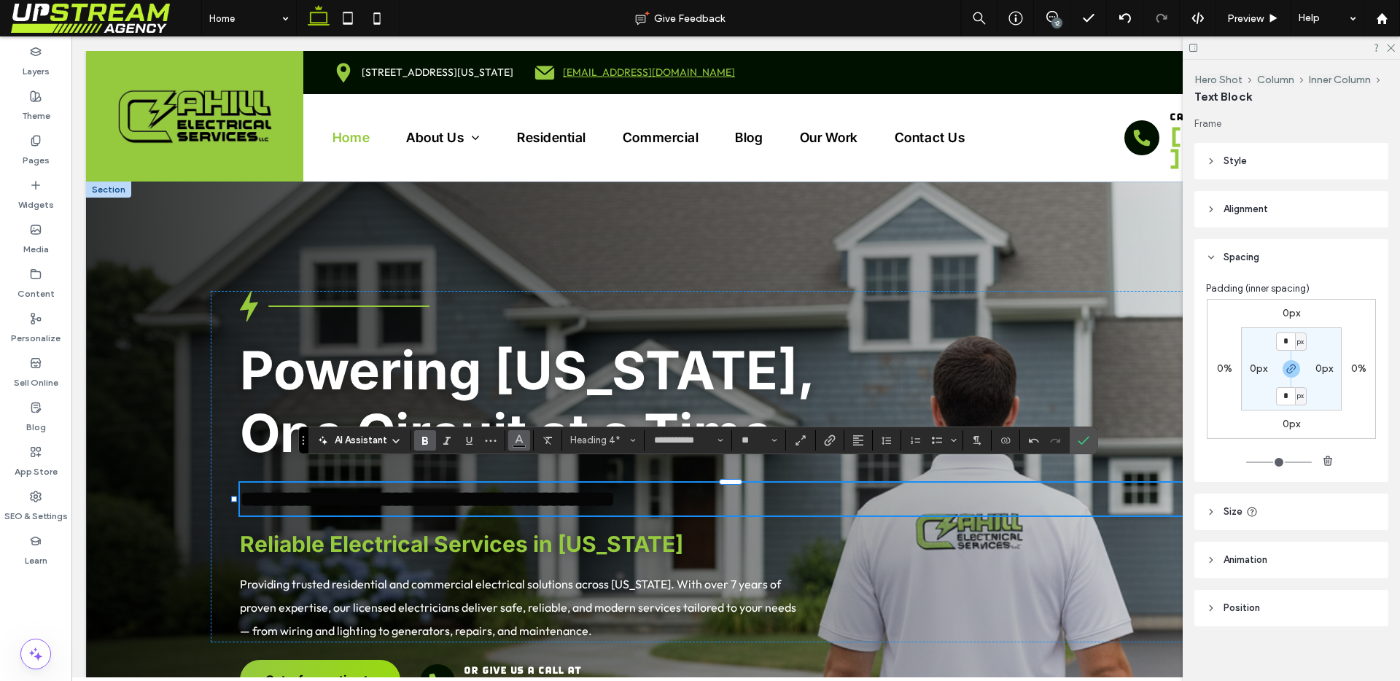
click at [510, 449] on button "Color" at bounding box center [519, 440] width 22 height 20
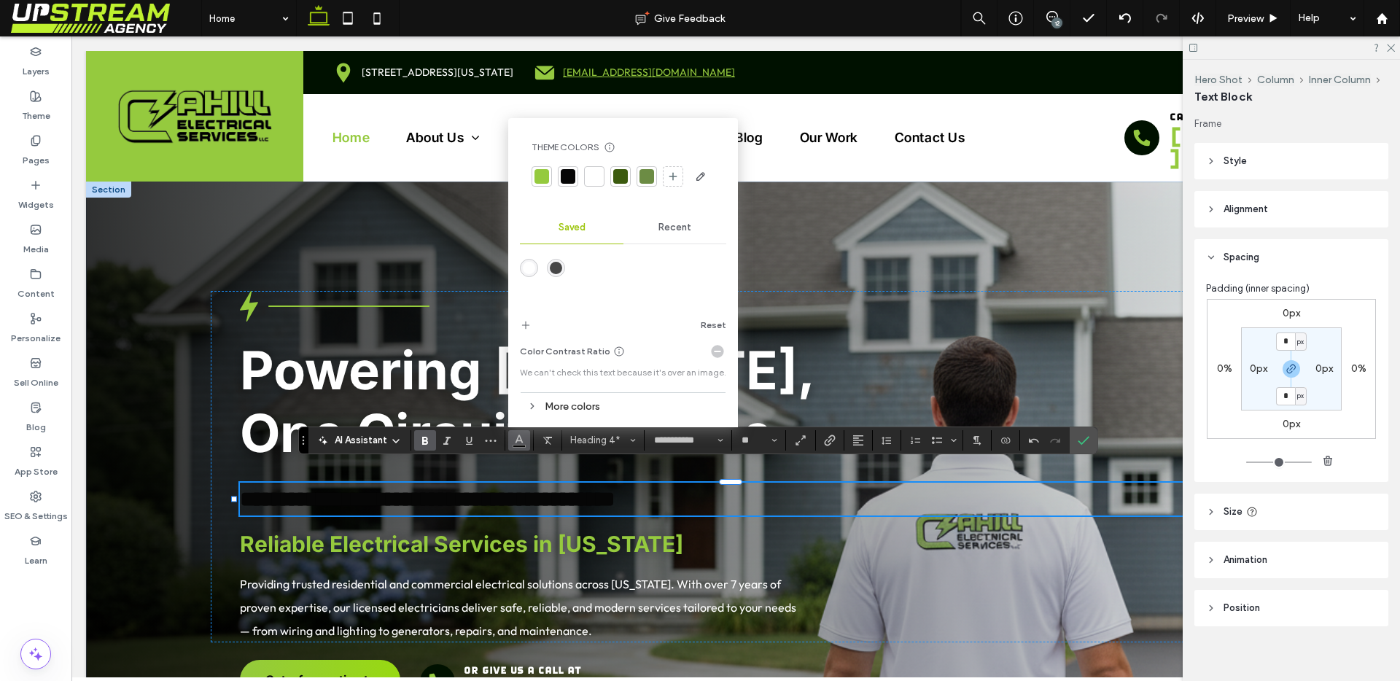
click at [532, 179] on div at bounding box center [542, 176] width 20 height 20
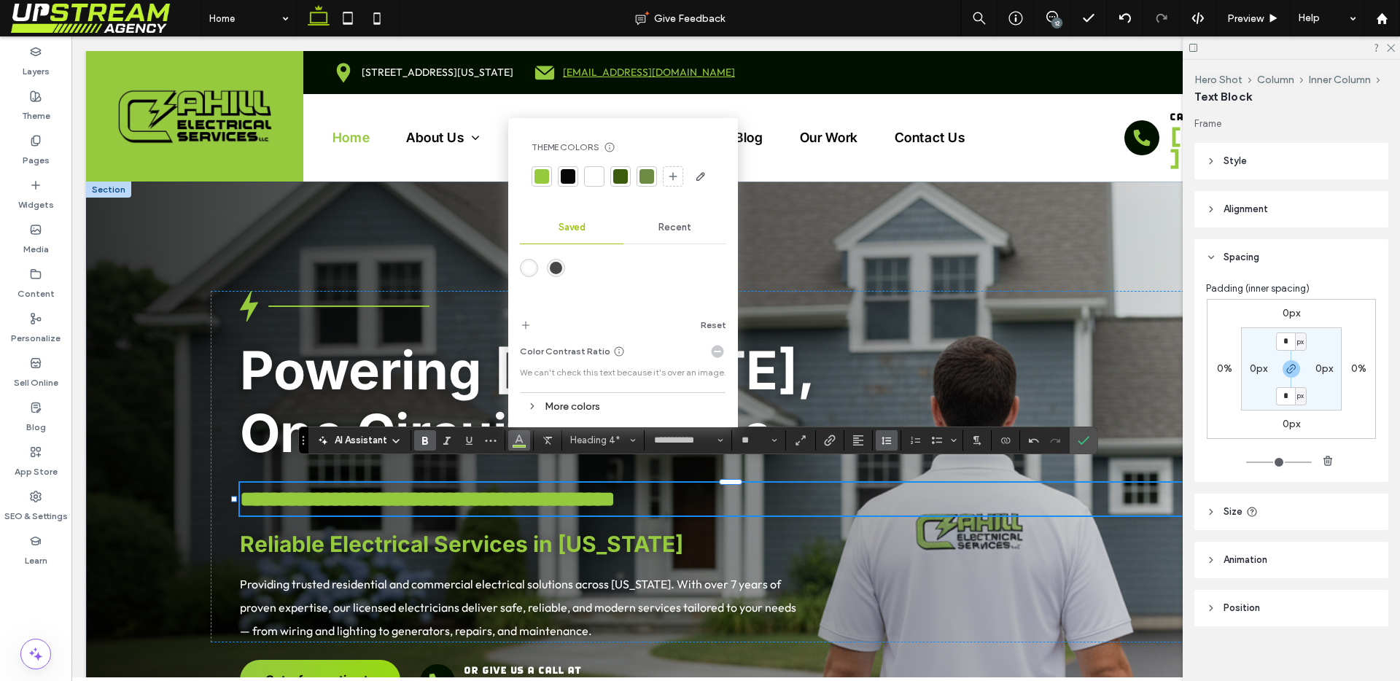
click at [890, 440] on use "Line Height" at bounding box center [885, 441] width 9 height 8
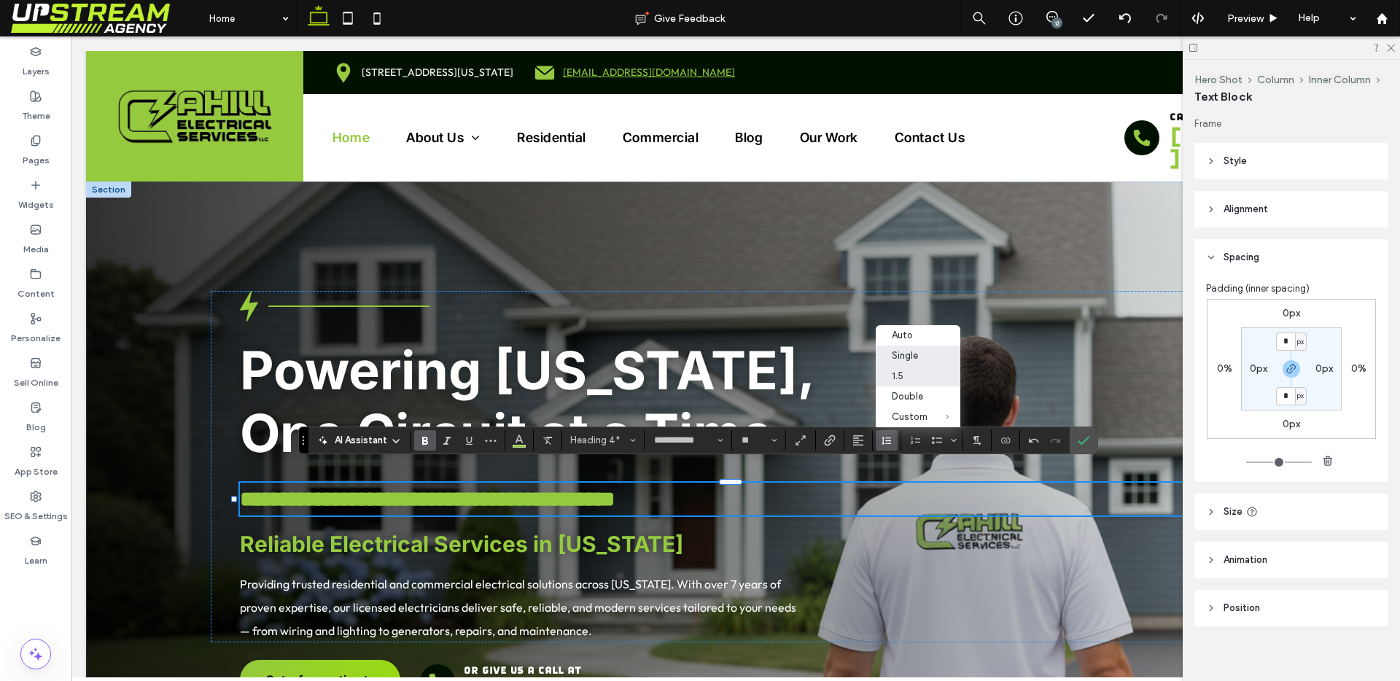
click at [903, 359] on div "Single" at bounding box center [910, 355] width 36 height 11
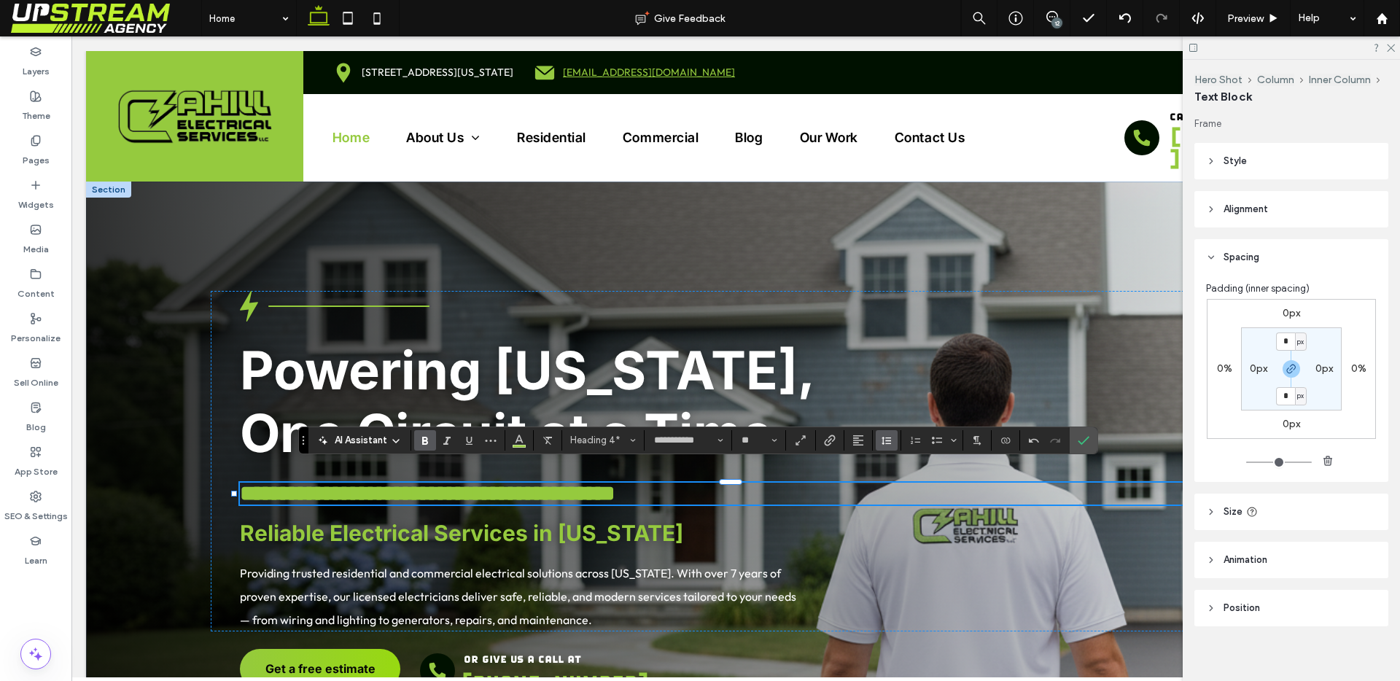
click at [888, 448] on span "Line Height" at bounding box center [887, 440] width 12 height 19
click at [897, 379] on div "1.5" at bounding box center [910, 375] width 36 height 11
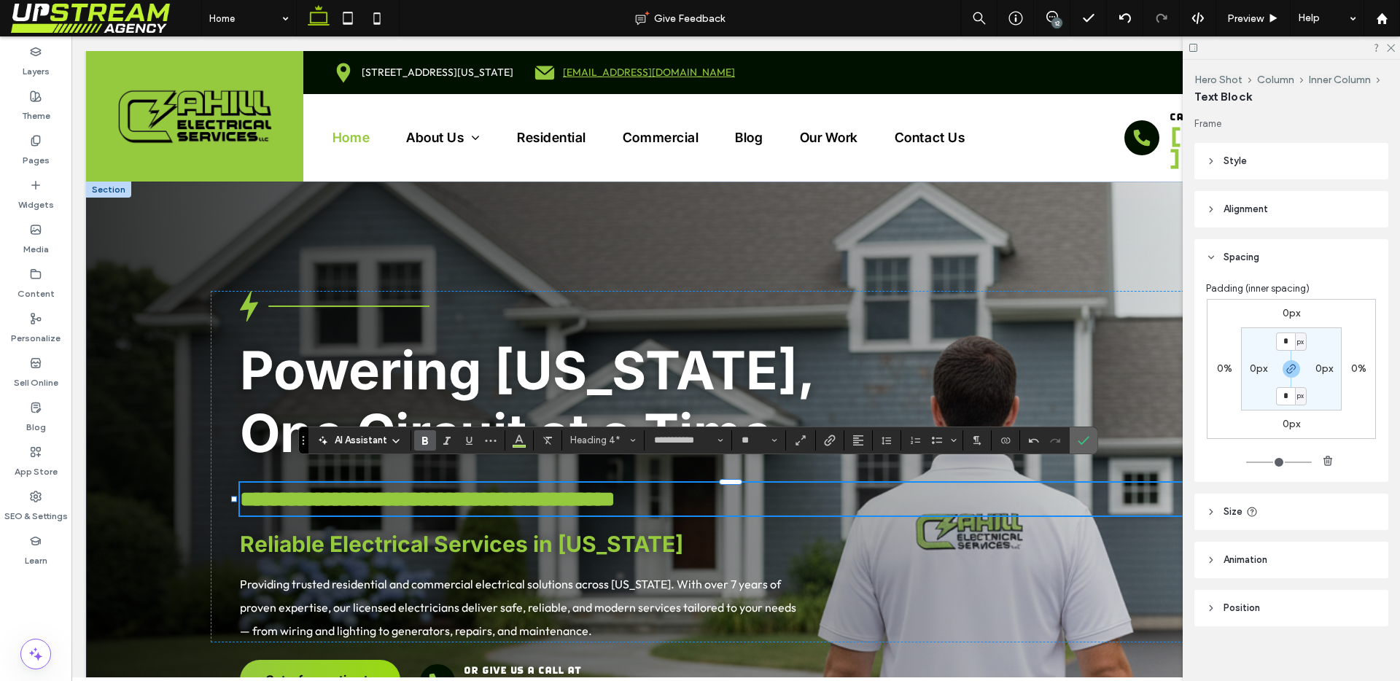
click at [1092, 443] on label "Confirm" at bounding box center [1083, 440] width 22 height 26
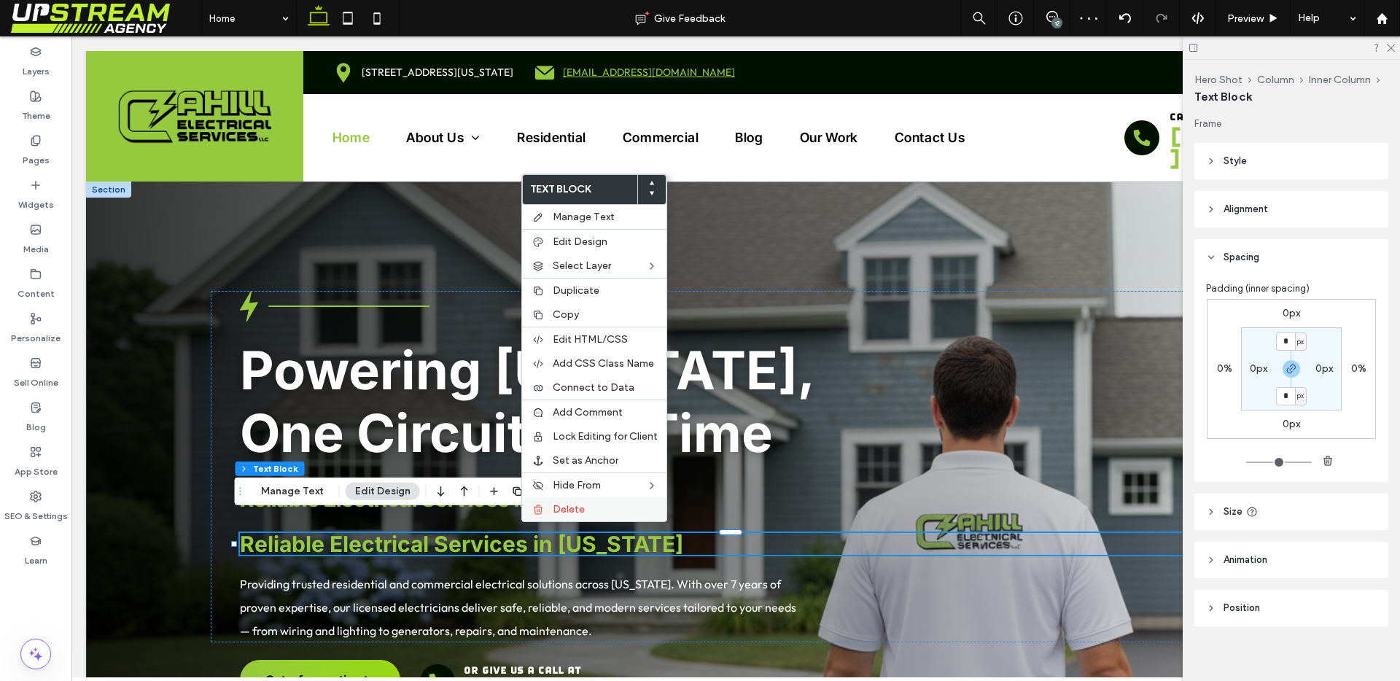
click at [549, 510] on div "Delete" at bounding box center [594, 509] width 144 height 24
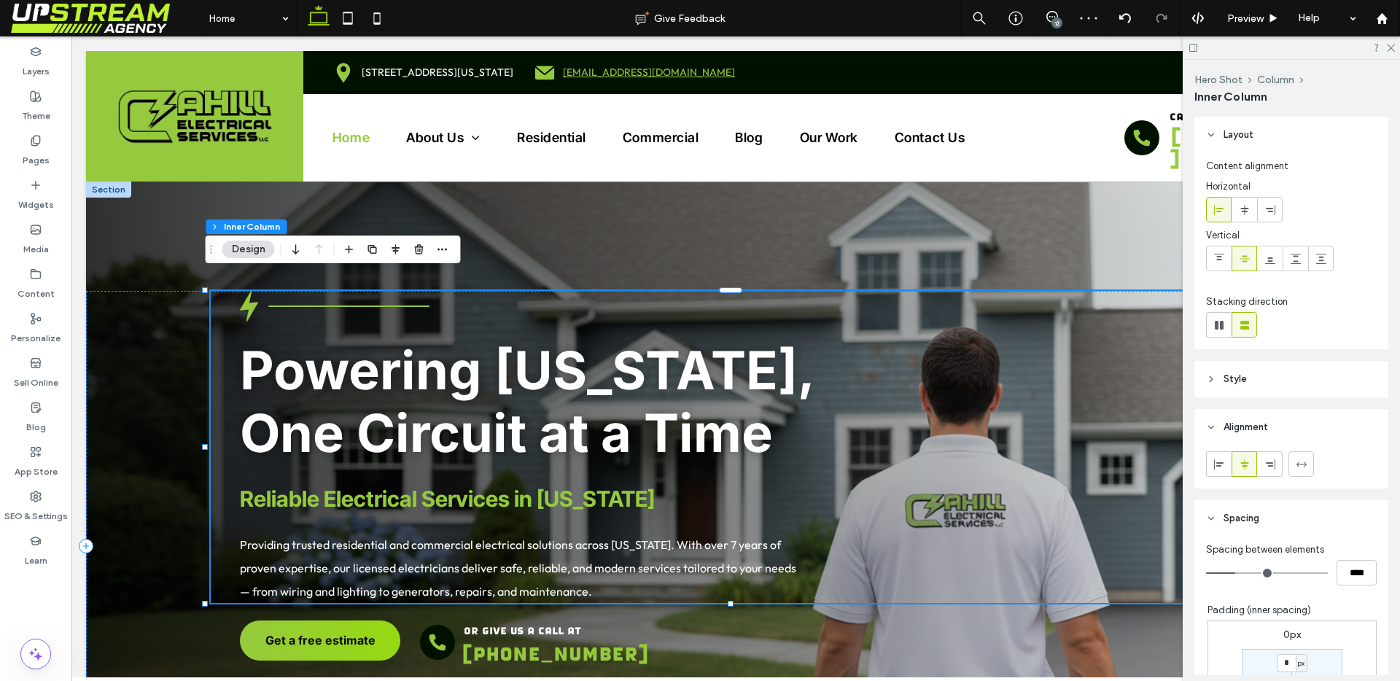
click at [338, 450] on div "Powering Connecticut, One Circuit at a Time Reliable Electrical Services in Con…" at bounding box center [736, 447] width 1050 height 312
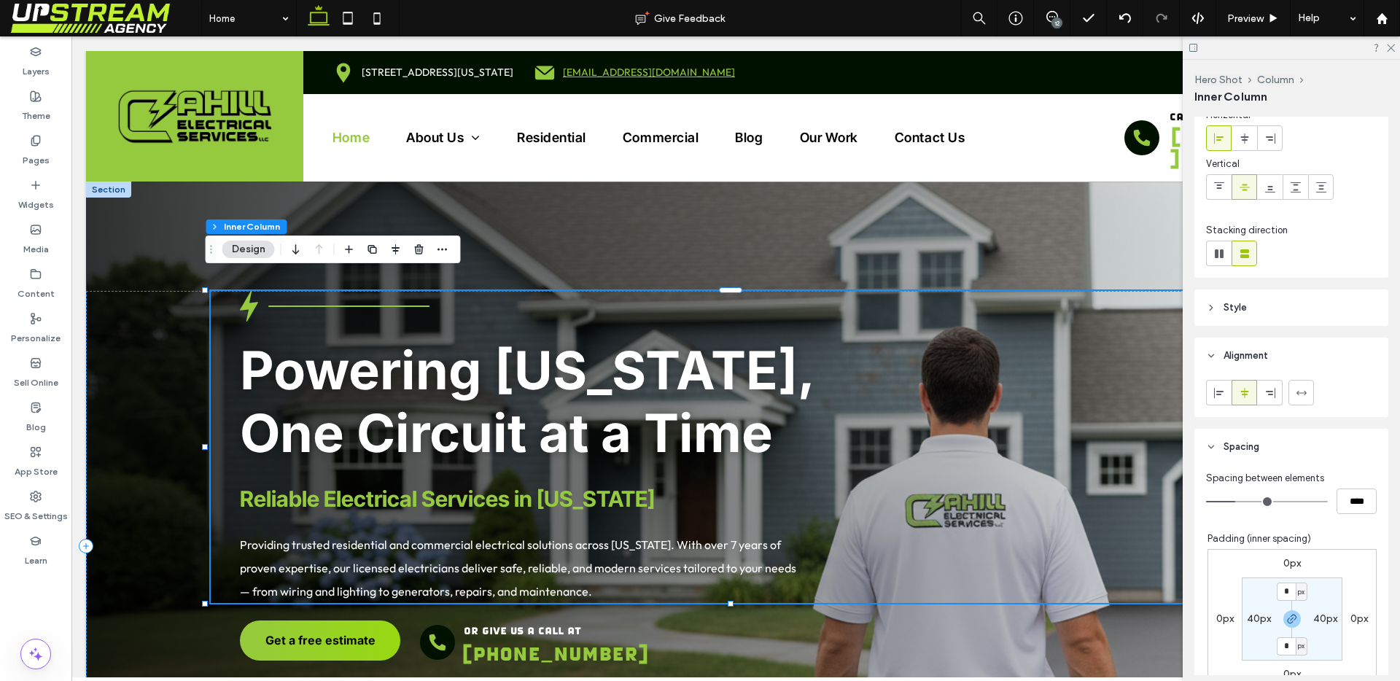
scroll to position [167, 0]
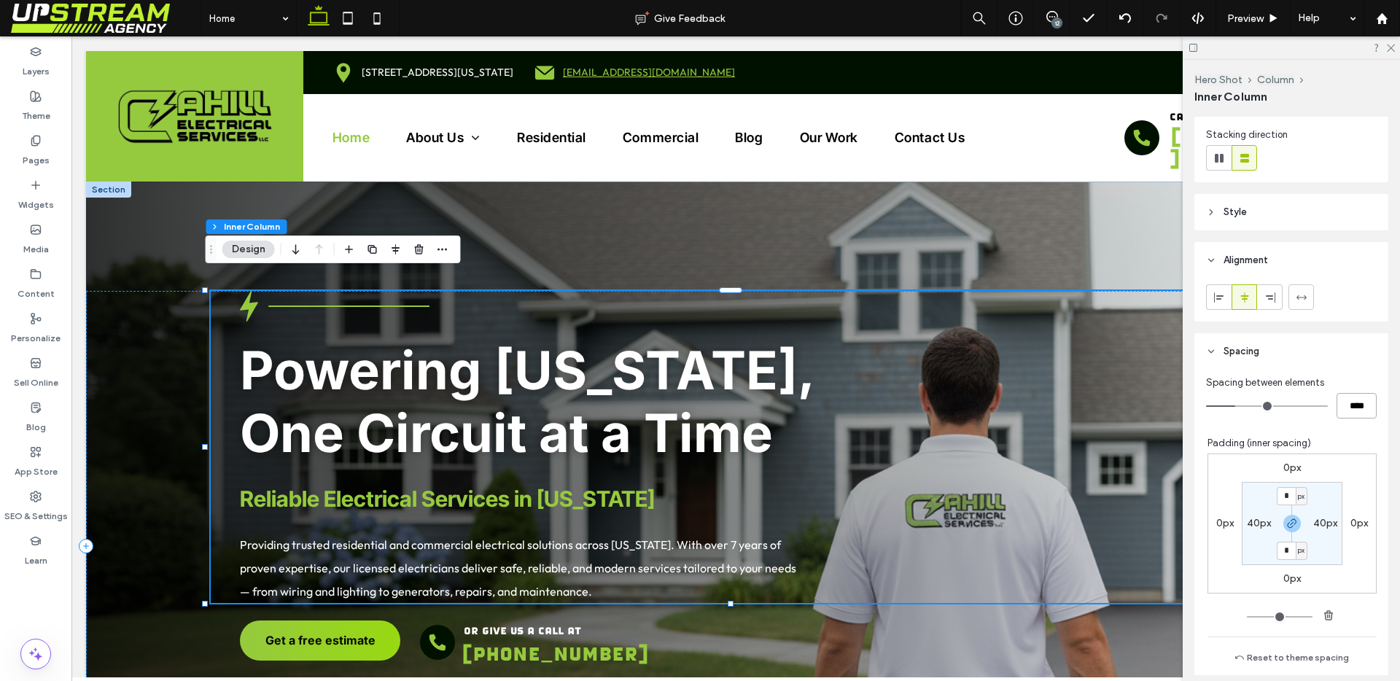
click at [1345, 413] on input "****" at bounding box center [1356, 406] width 40 height 26
type input "**"
type input "****"
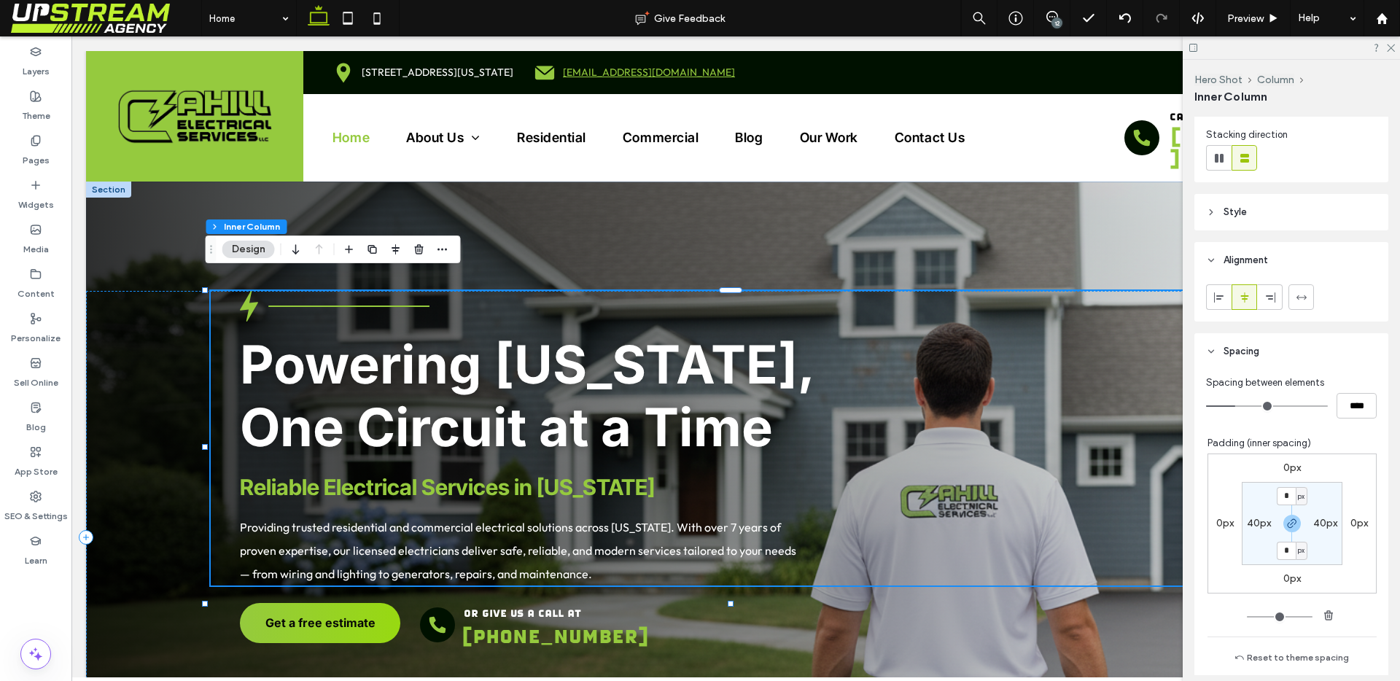
click at [1340, 442] on div "Padding (inner spacing)" at bounding box center [1291, 443] width 169 height 15
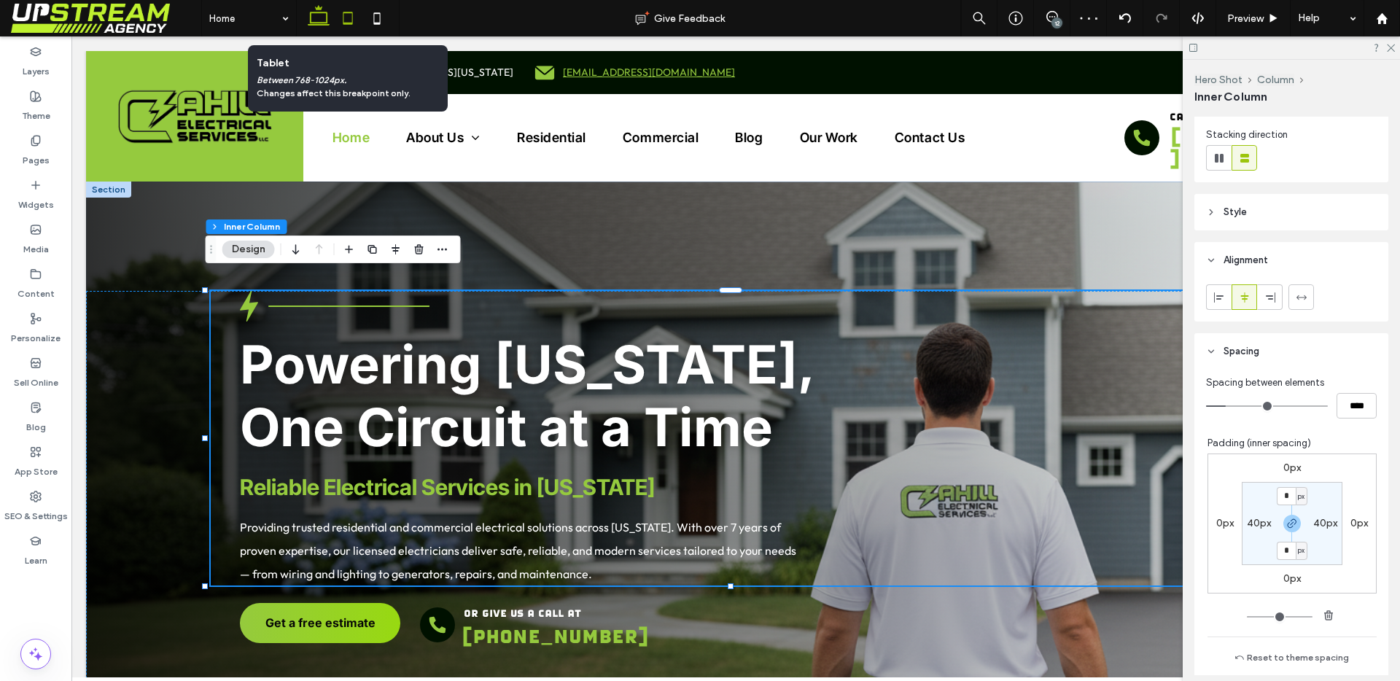
click at [345, 23] on use at bounding box center [347, 18] width 9 height 12
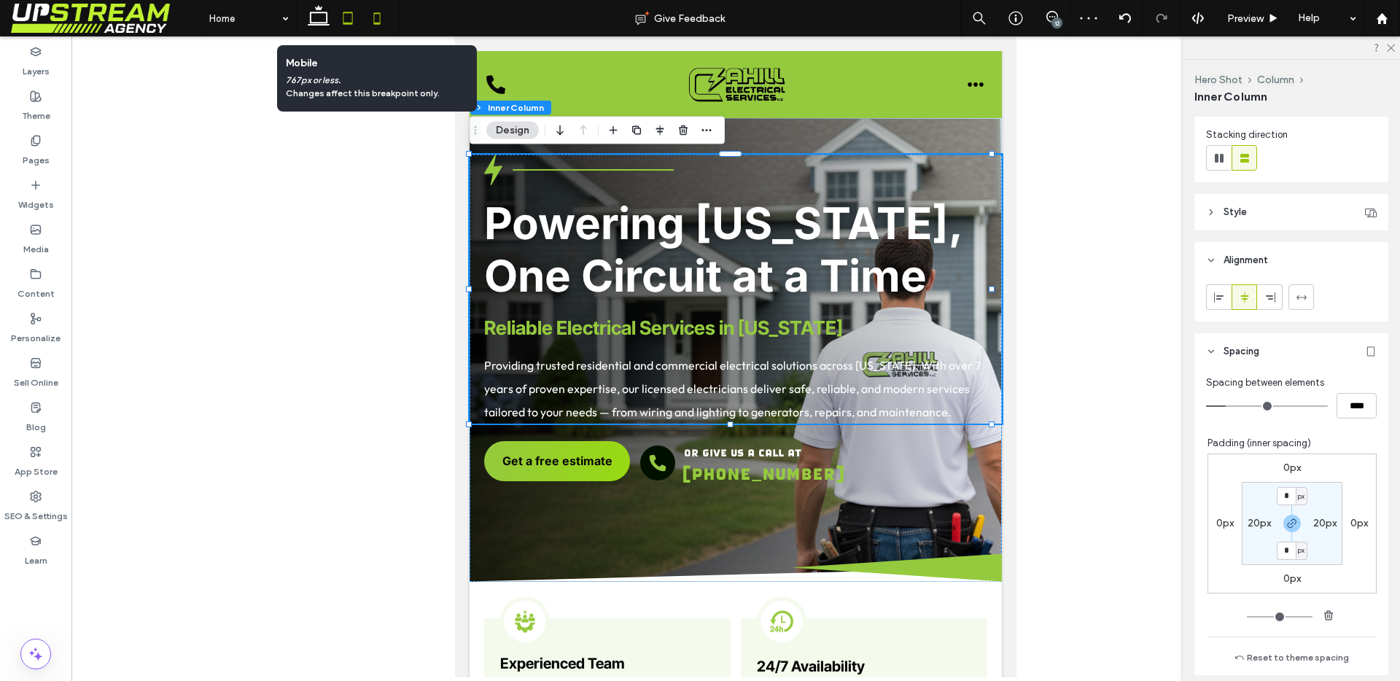
click at [385, 20] on icon at bounding box center [376, 18] width 29 height 29
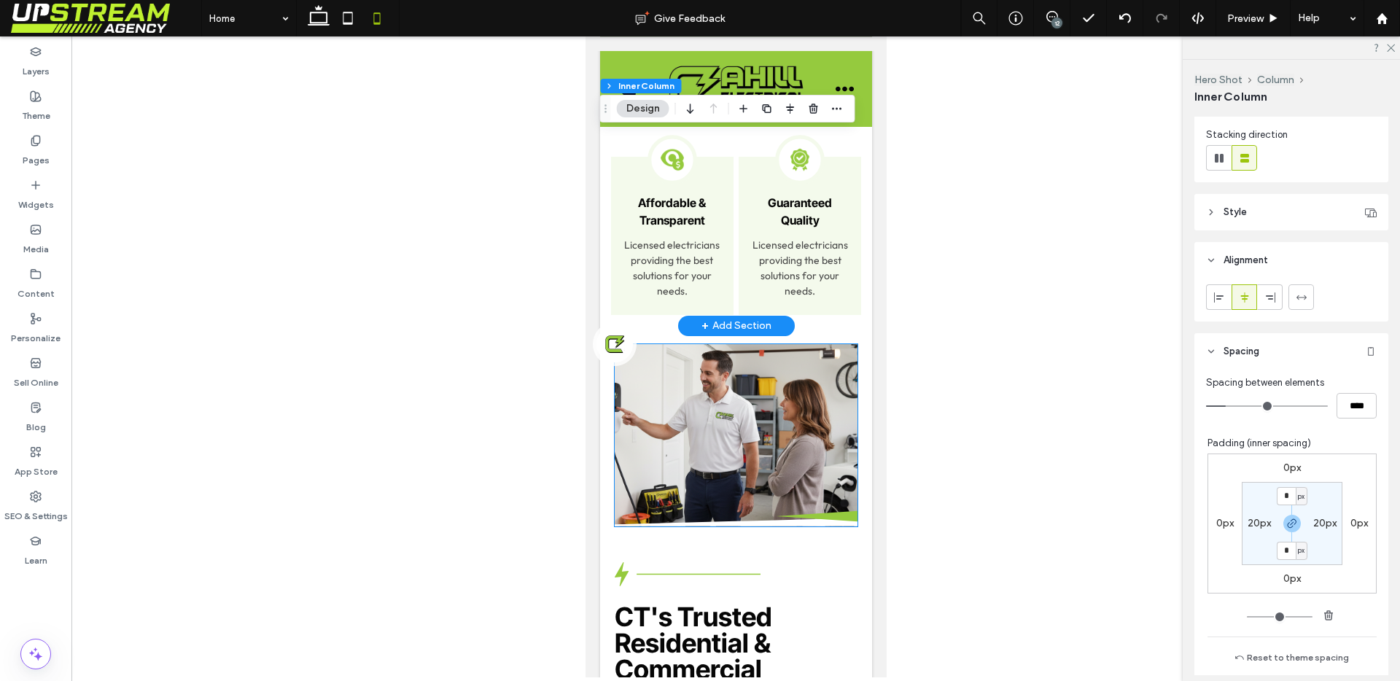
scroll to position [773, 0]
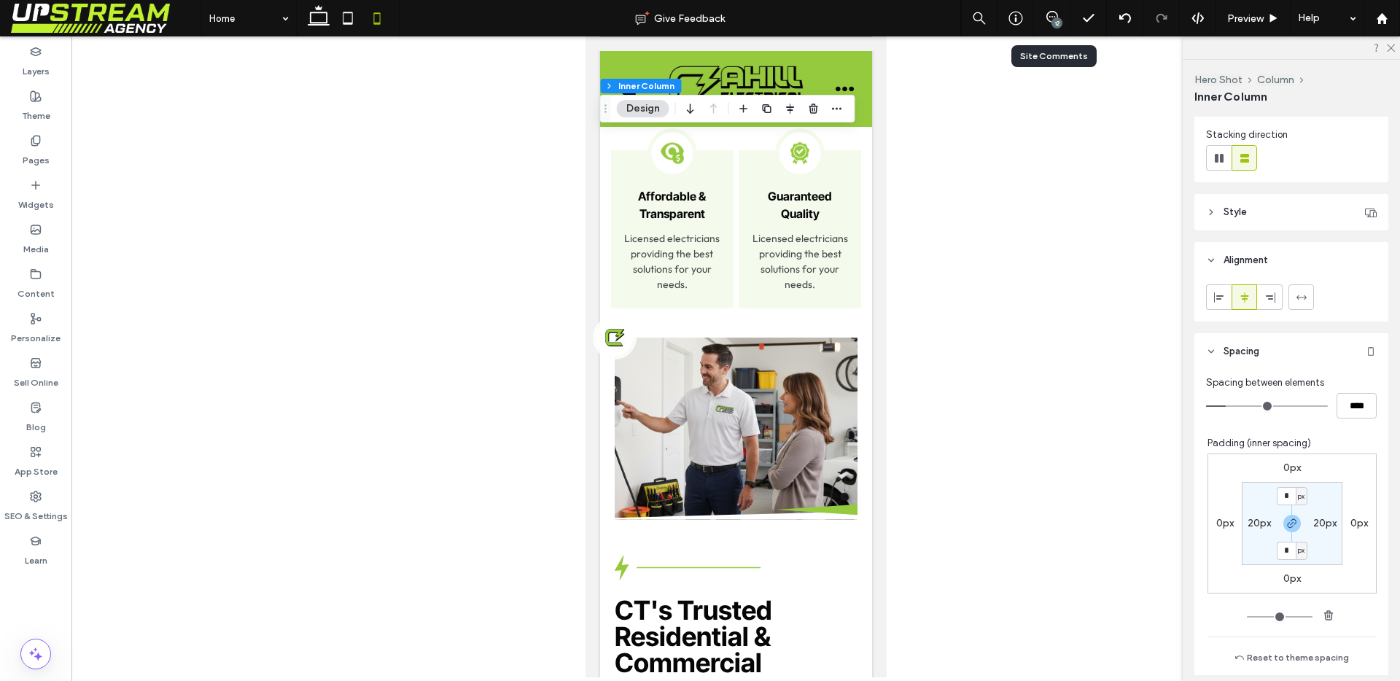
click at [1062, 23] on div "12" at bounding box center [1052, 18] width 36 height 15
click at [1391, 48] on use at bounding box center [1391, 48] width 8 height 8
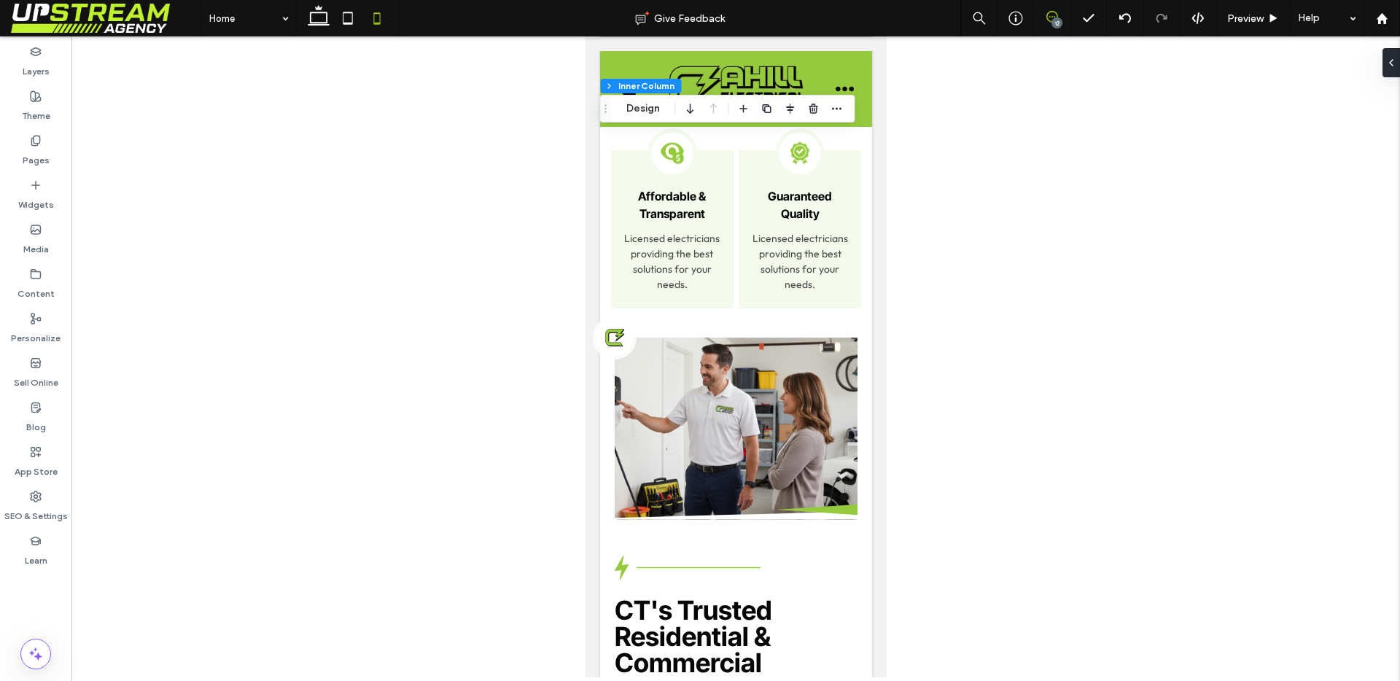
click at [1059, 17] on span at bounding box center [1052, 17] width 36 height 12
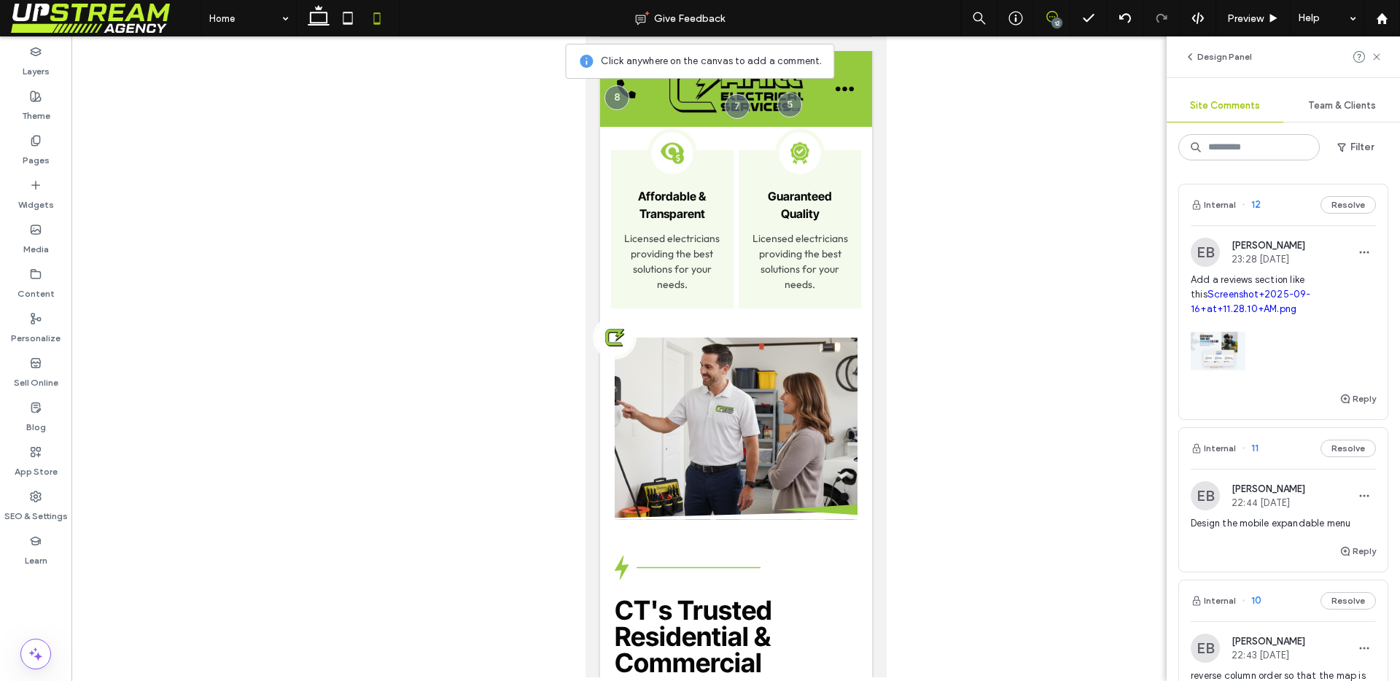
click at [1056, 17] on div "12" at bounding box center [1056, 22] width 11 height 11
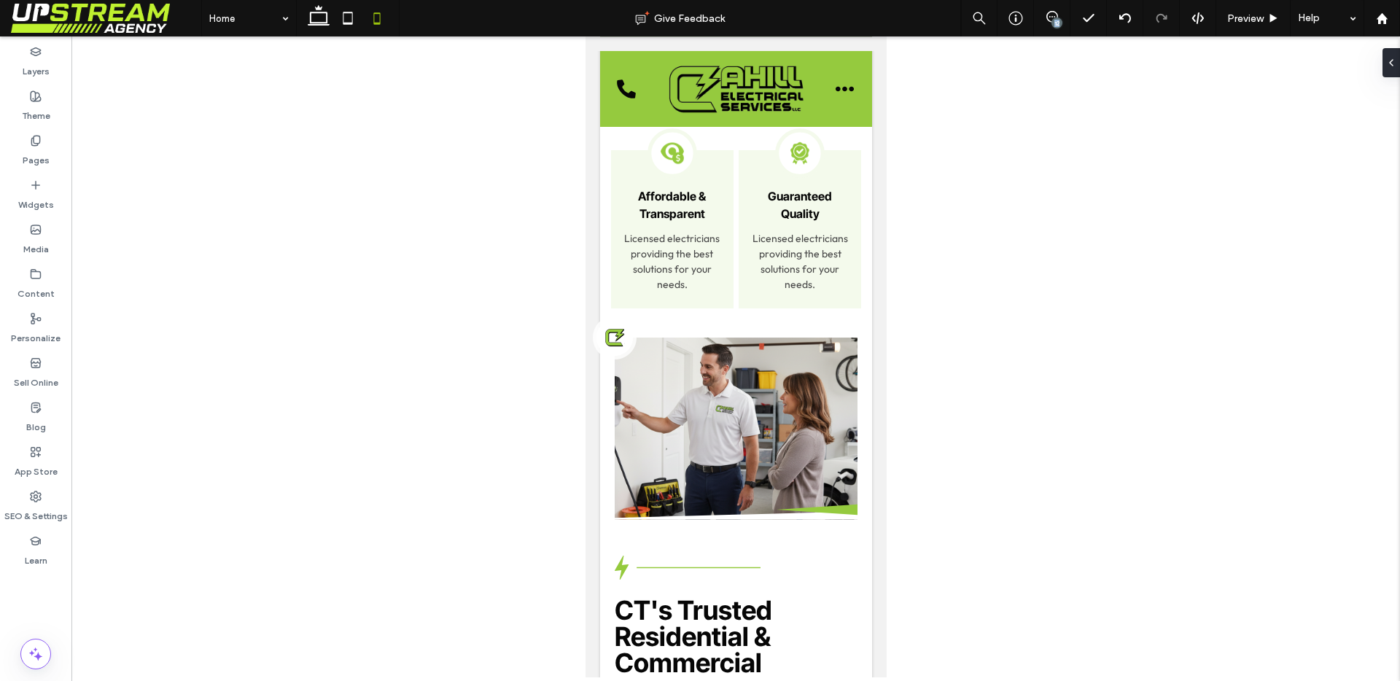
click at [1056, 17] on div "12" at bounding box center [1056, 22] width 11 height 11
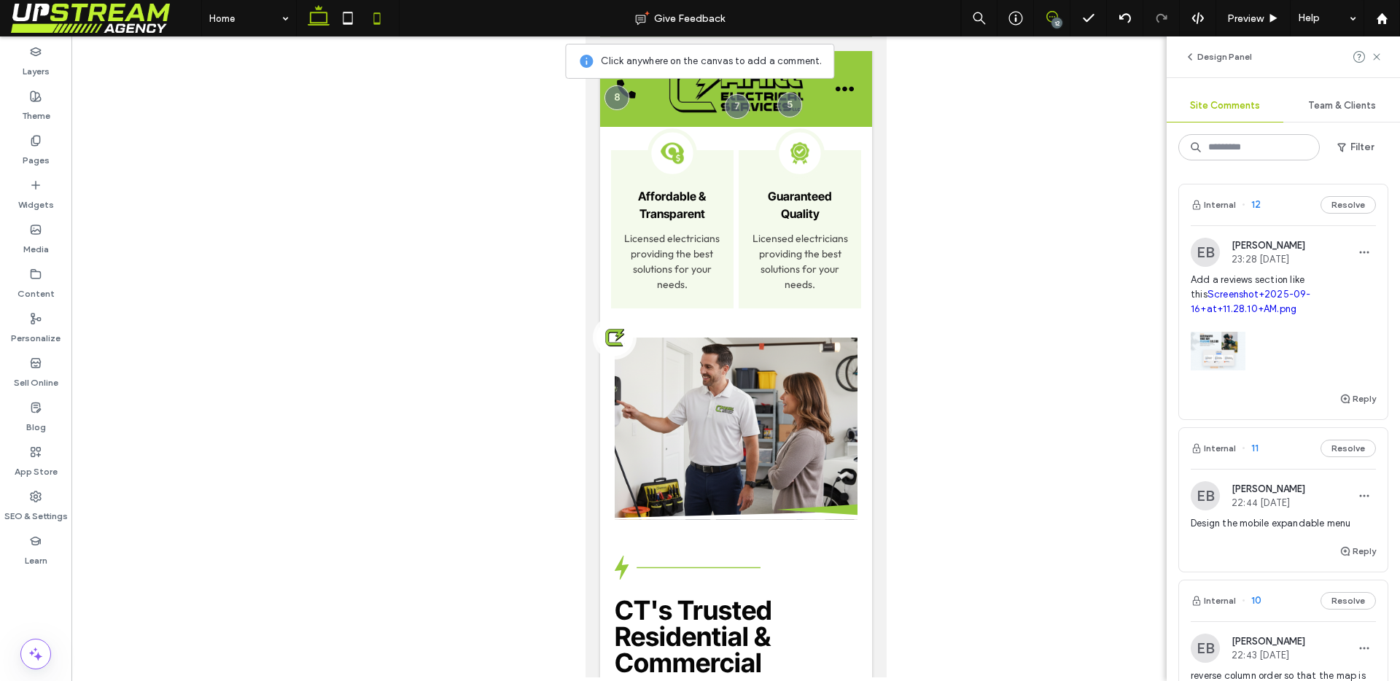
click at [324, 22] on icon at bounding box center [318, 18] width 29 height 29
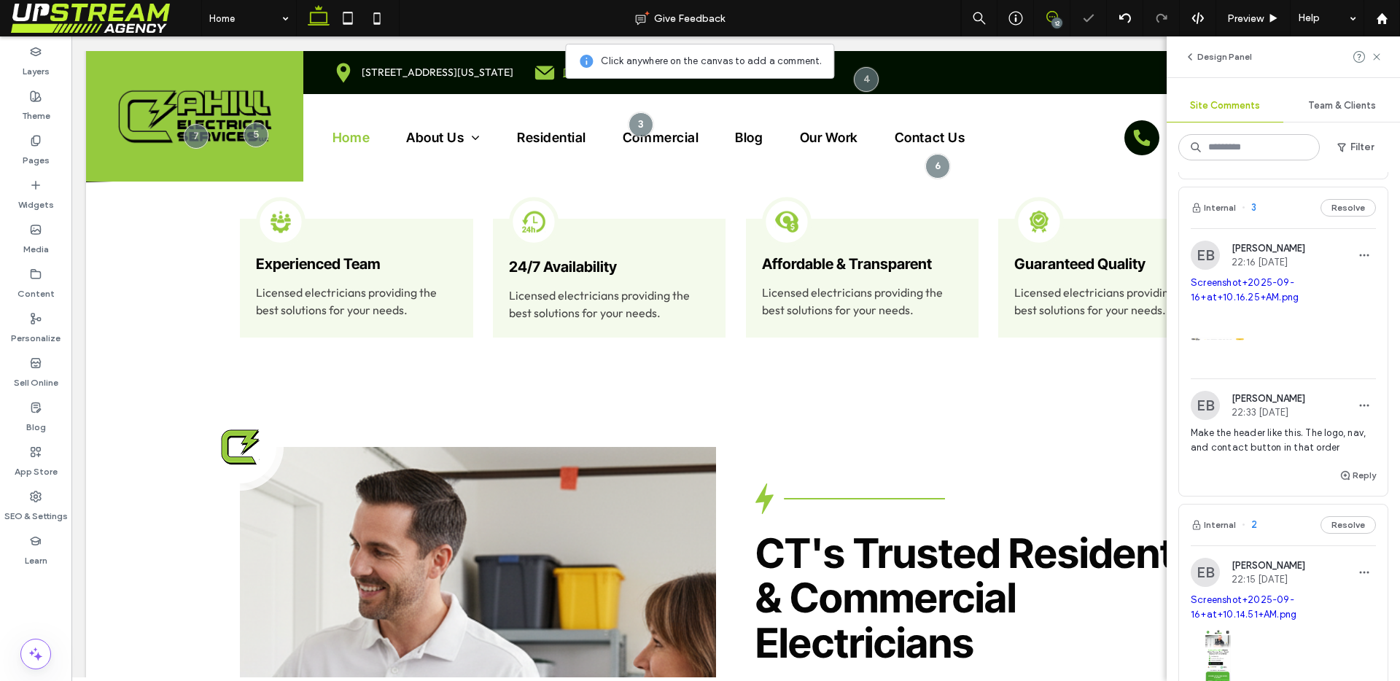
scroll to position [2121, 0]
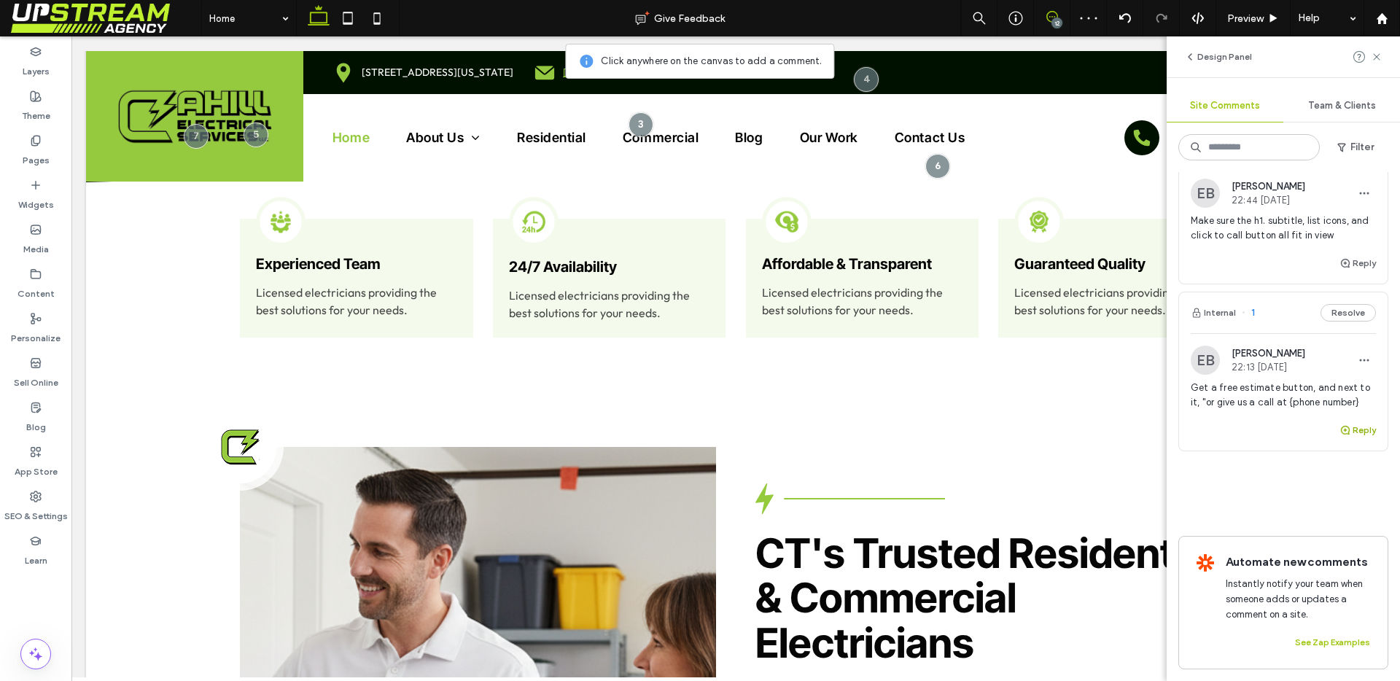
click at [1347, 421] on button "Reply" at bounding box center [1357, 429] width 36 height 17
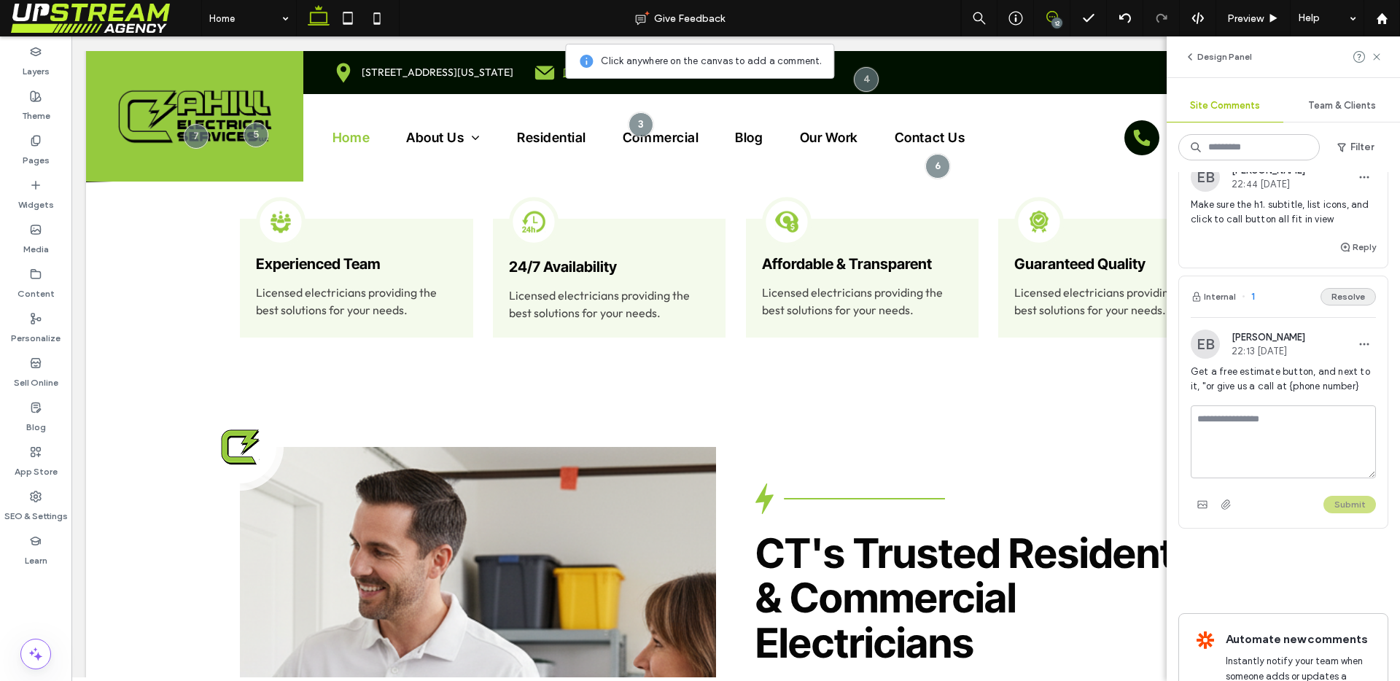
click at [1333, 302] on button "Resolve" at bounding box center [1347, 296] width 55 height 17
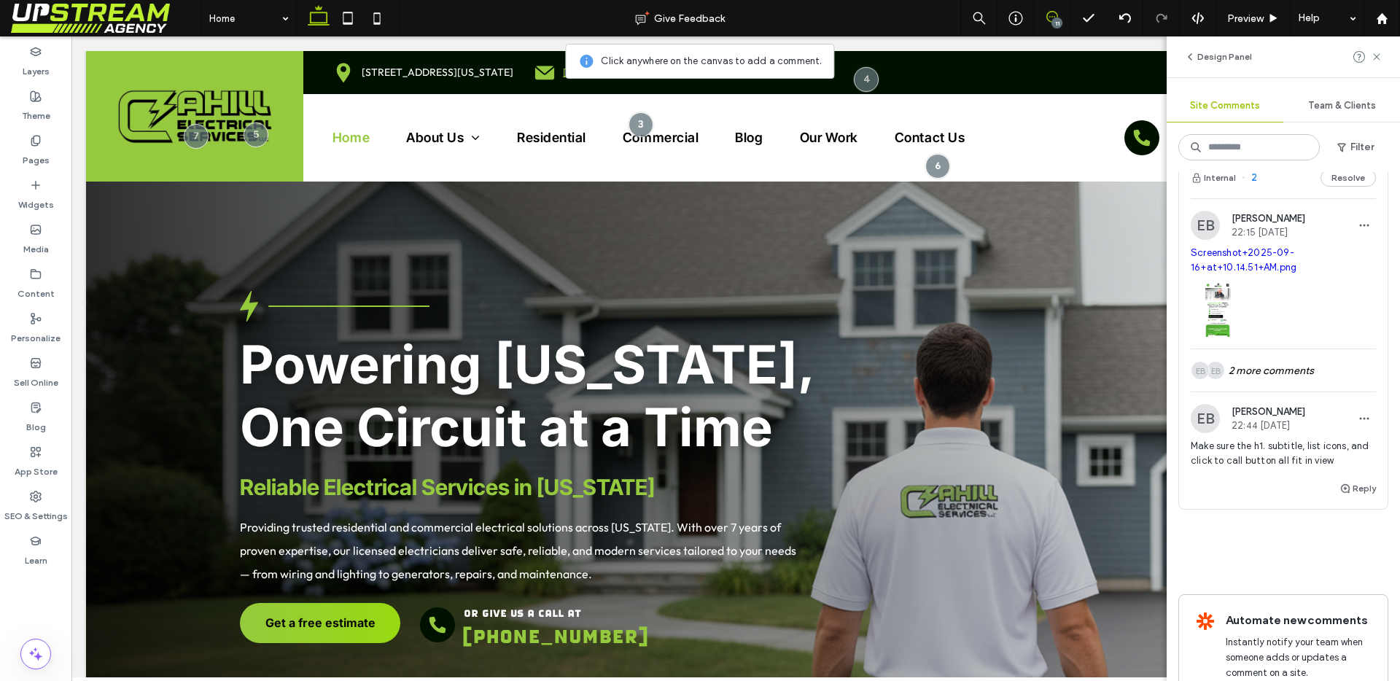
scroll to position [1869, 0]
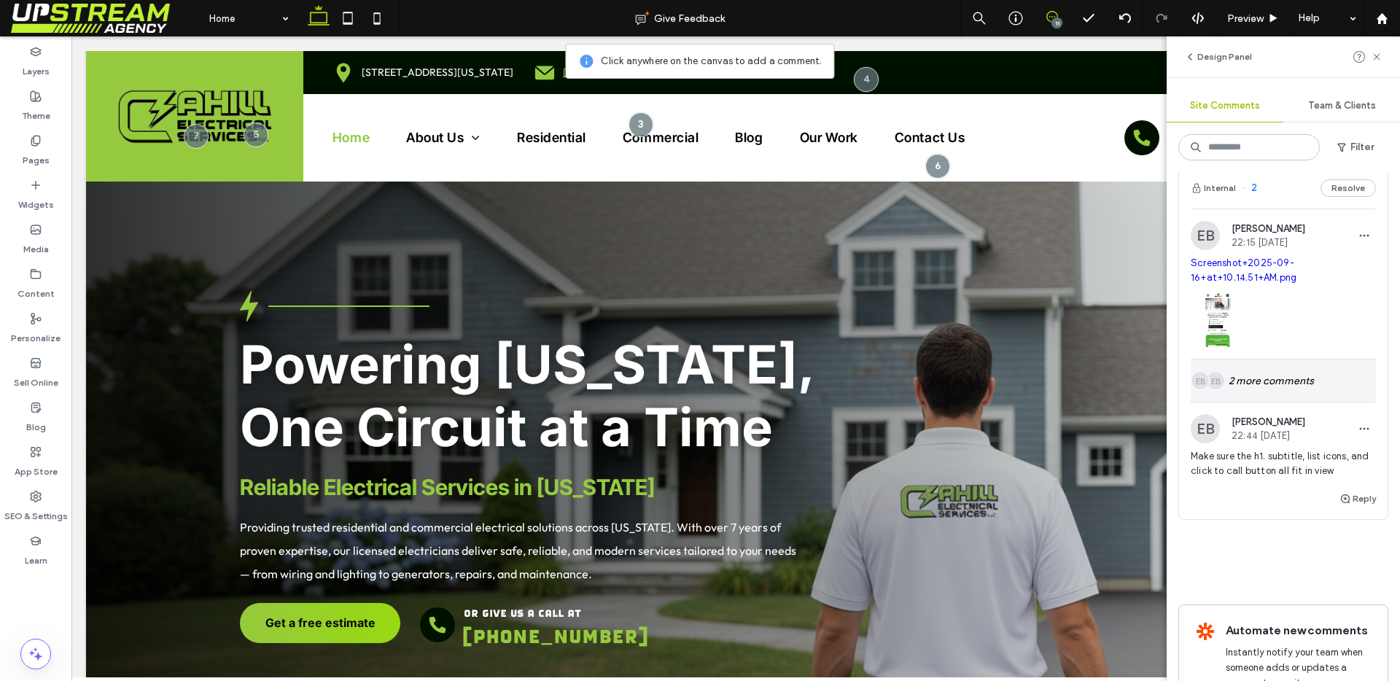
click at [1308, 389] on div "EB EB 2 more comments" at bounding box center [1283, 380] width 185 height 42
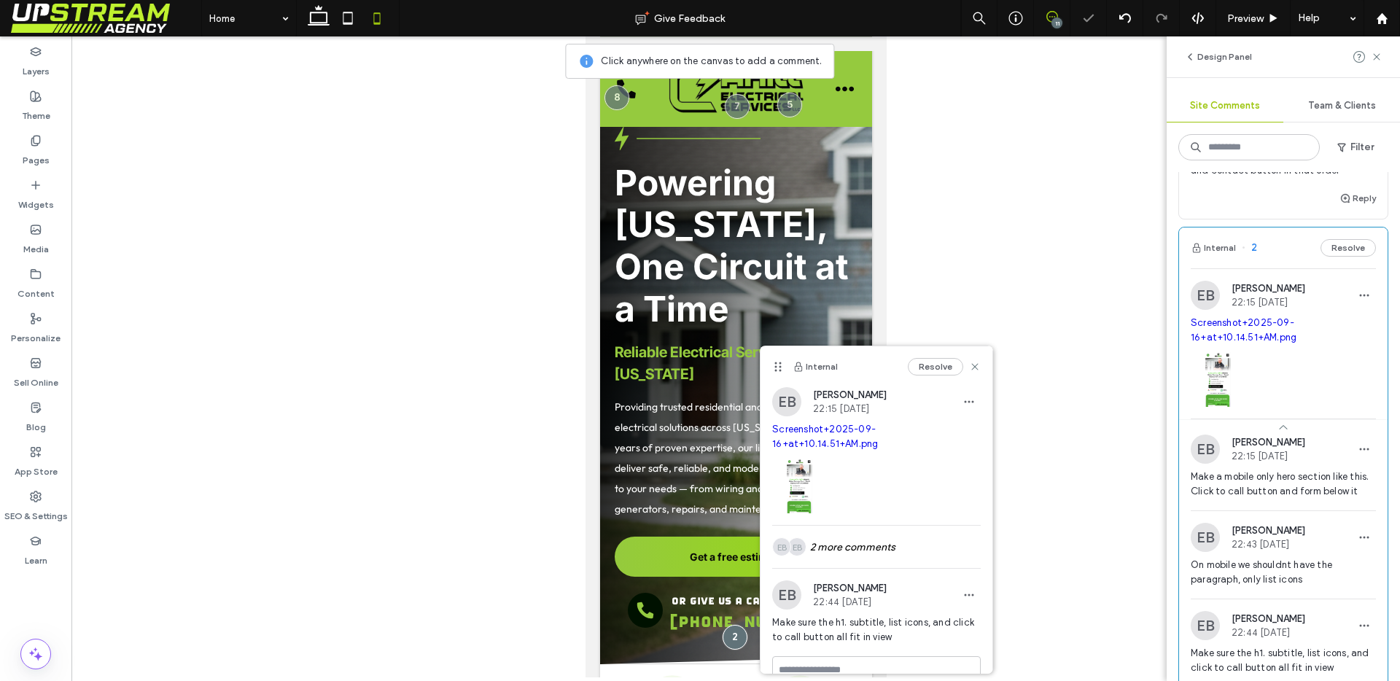
scroll to position [1815, 0]
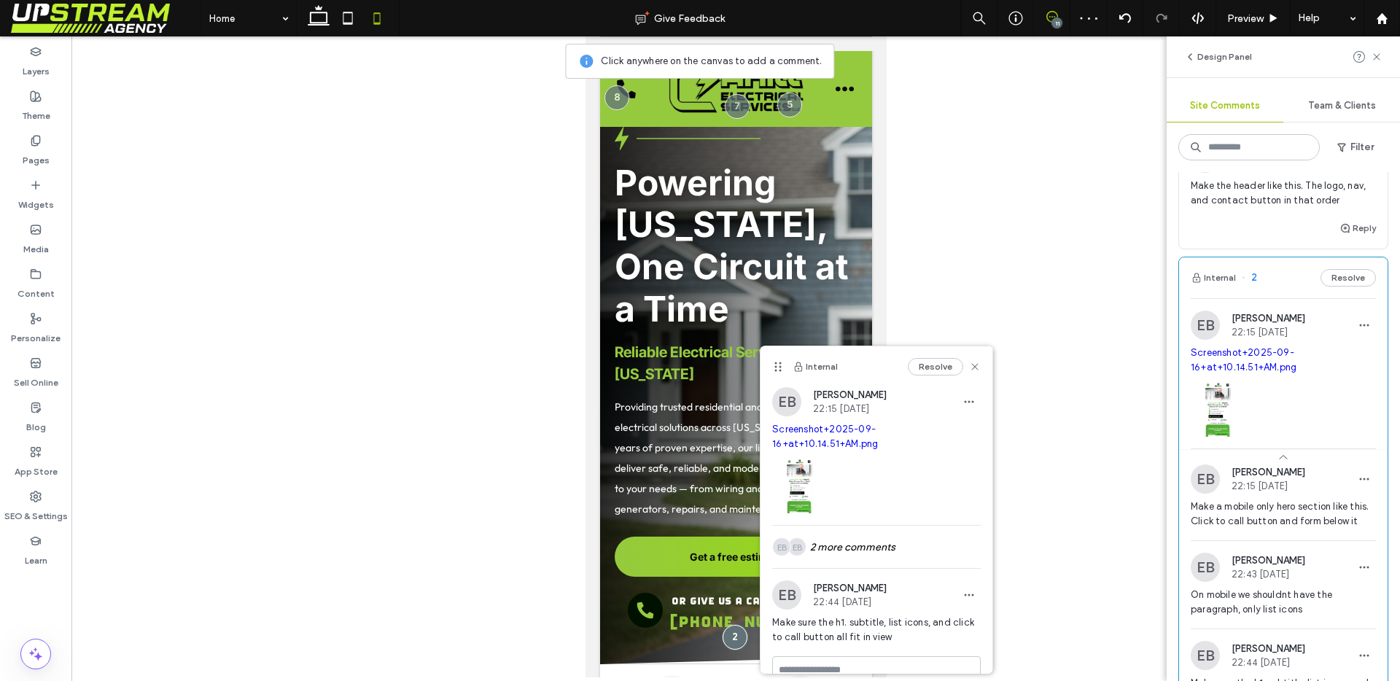
click at [1312, 416] on div at bounding box center [1283, 406] width 185 height 62
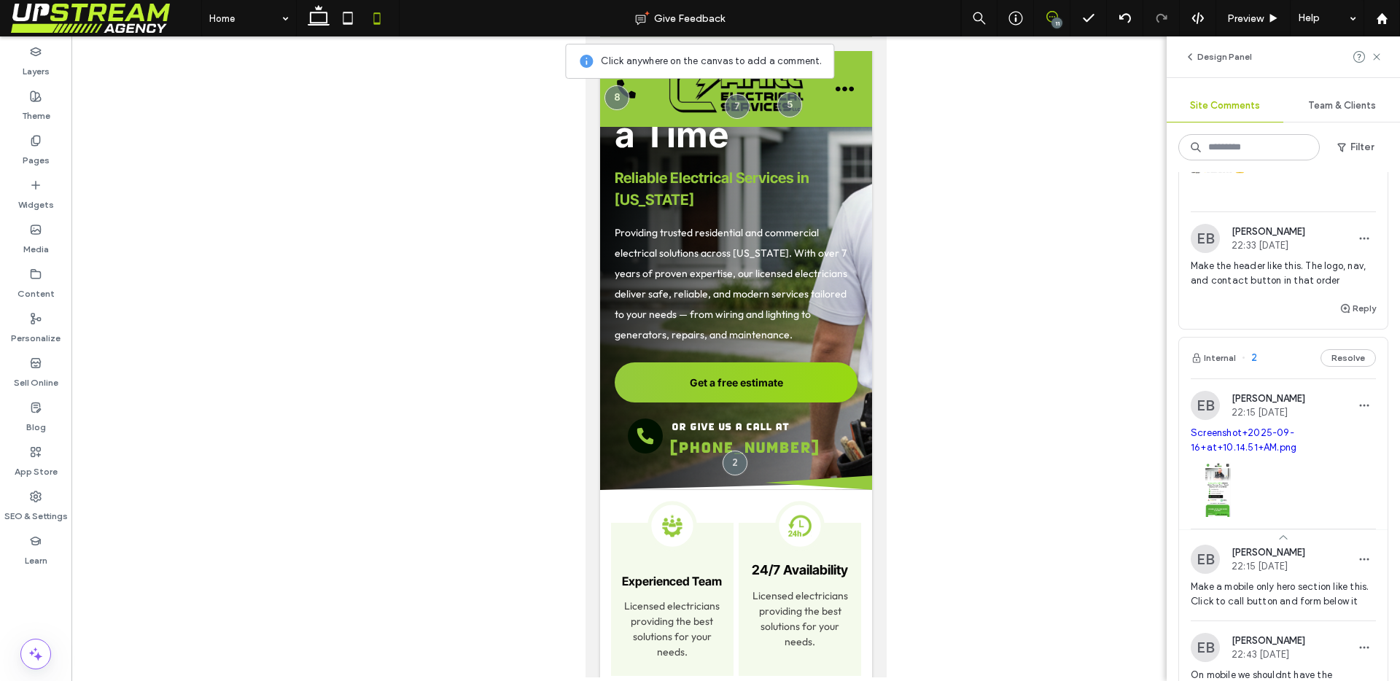
scroll to position [1626, 0]
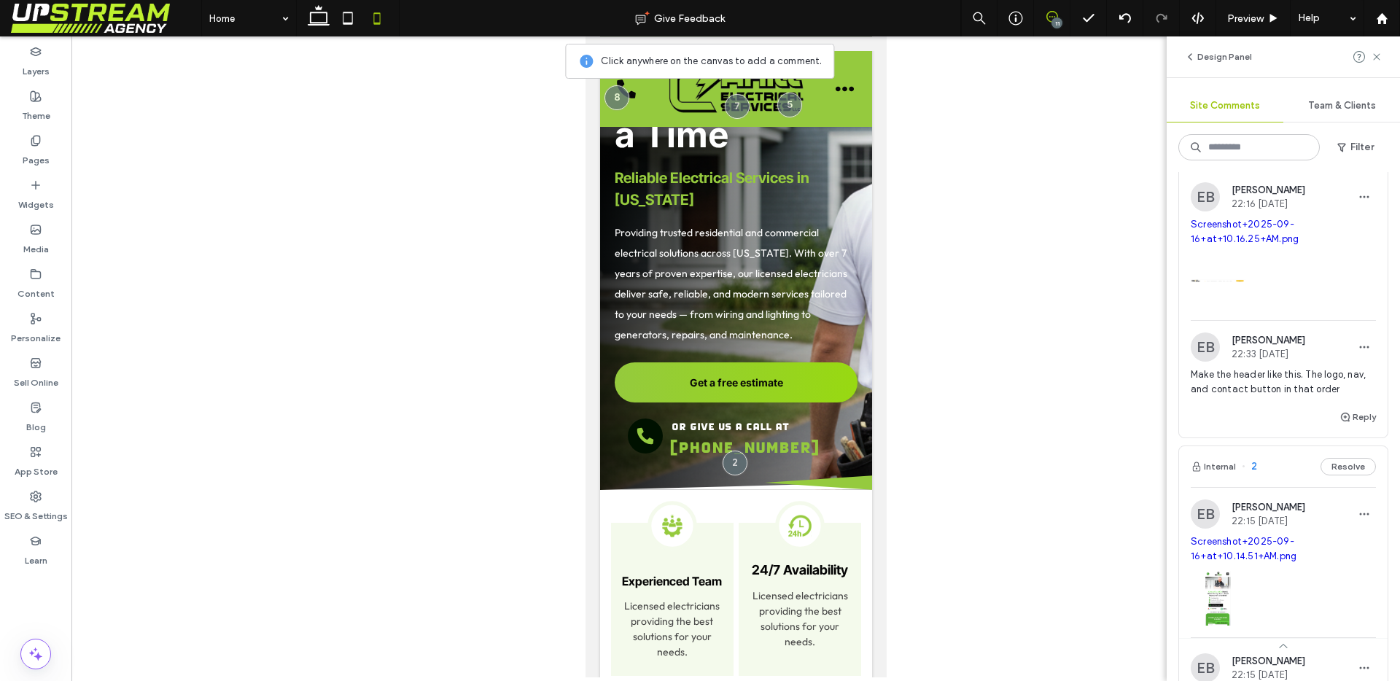
click at [1253, 417] on div "Reply" at bounding box center [1283, 422] width 209 height 29
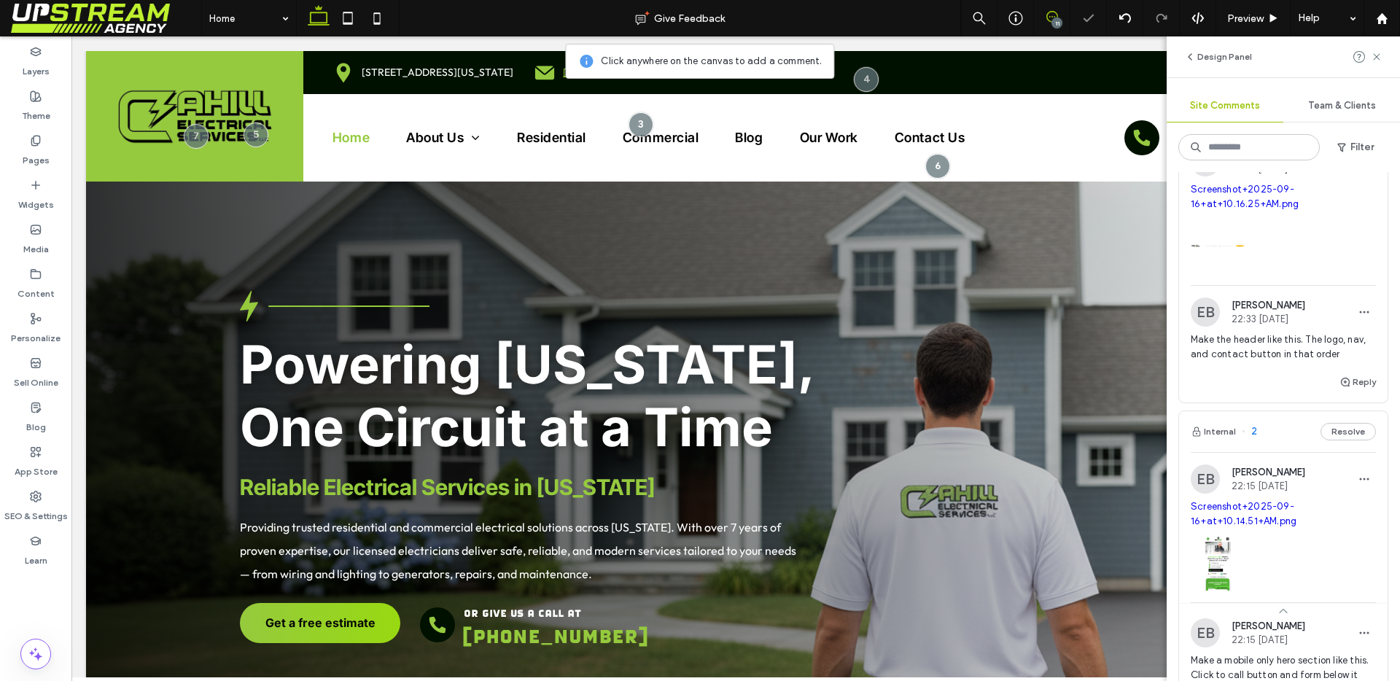
scroll to position [1591, 0]
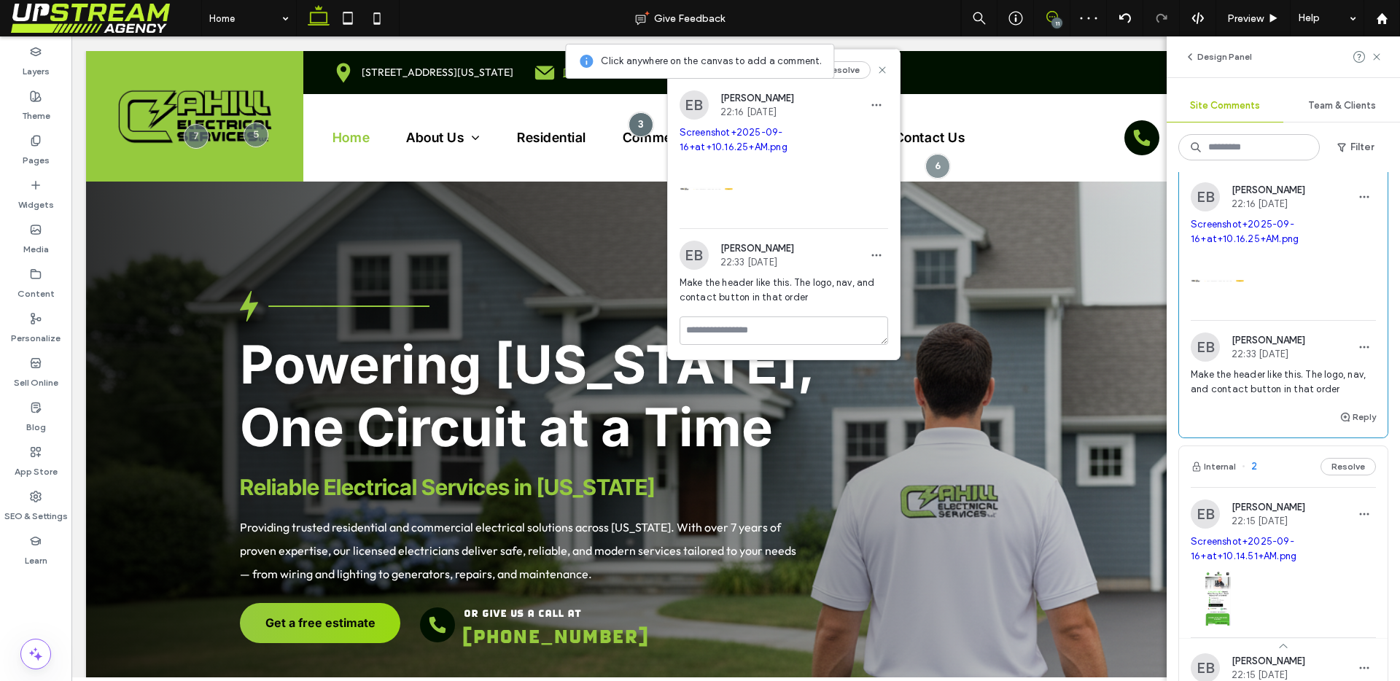
click at [787, 133] on link "Screenshot+2025-09-16+at+10.16.25+AM.png" at bounding box center [734, 140] width 108 height 26
click at [888, 69] on div "Internal Resolve" at bounding box center [784, 70] width 232 height 41
click at [884, 69] on use at bounding box center [882, 69] width 7 height 7
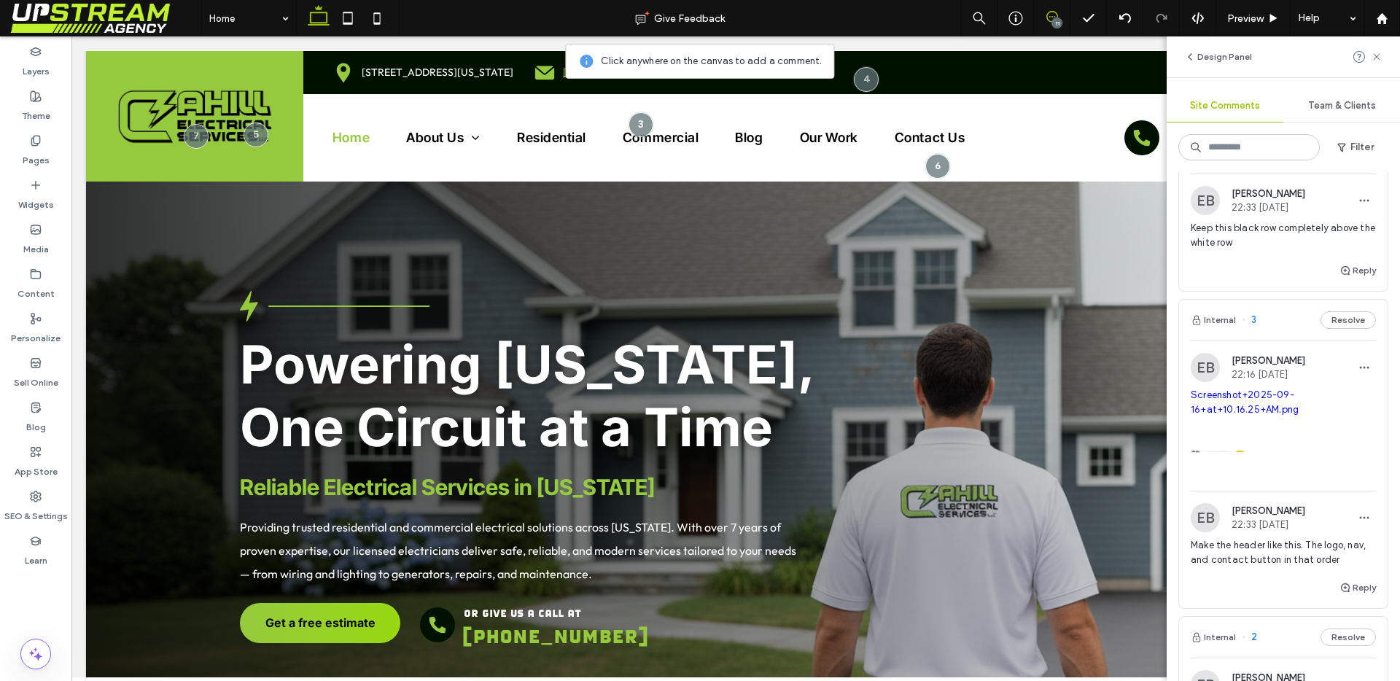
scroll to position [1395, 0]
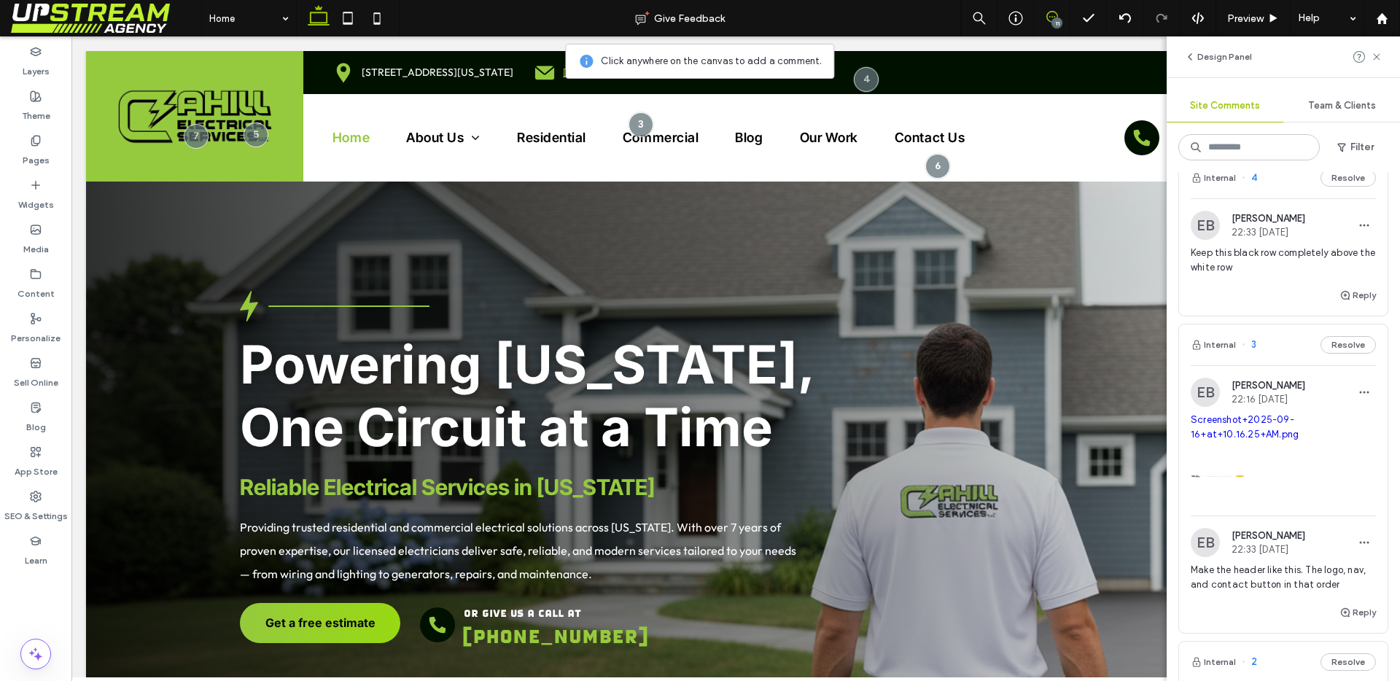
click at [1247, 296] on div "Reply" at bounding box center [1283, 301] width 209 height 29
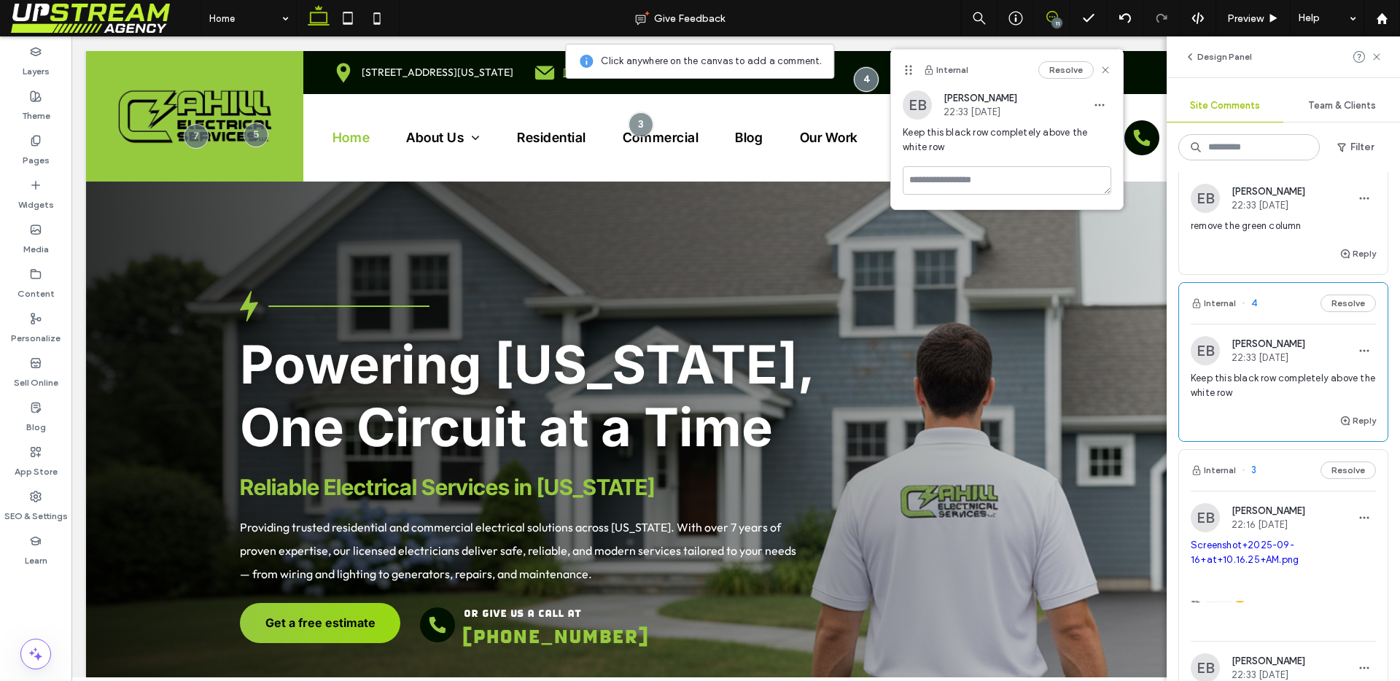
scroll to position [1181, 0]
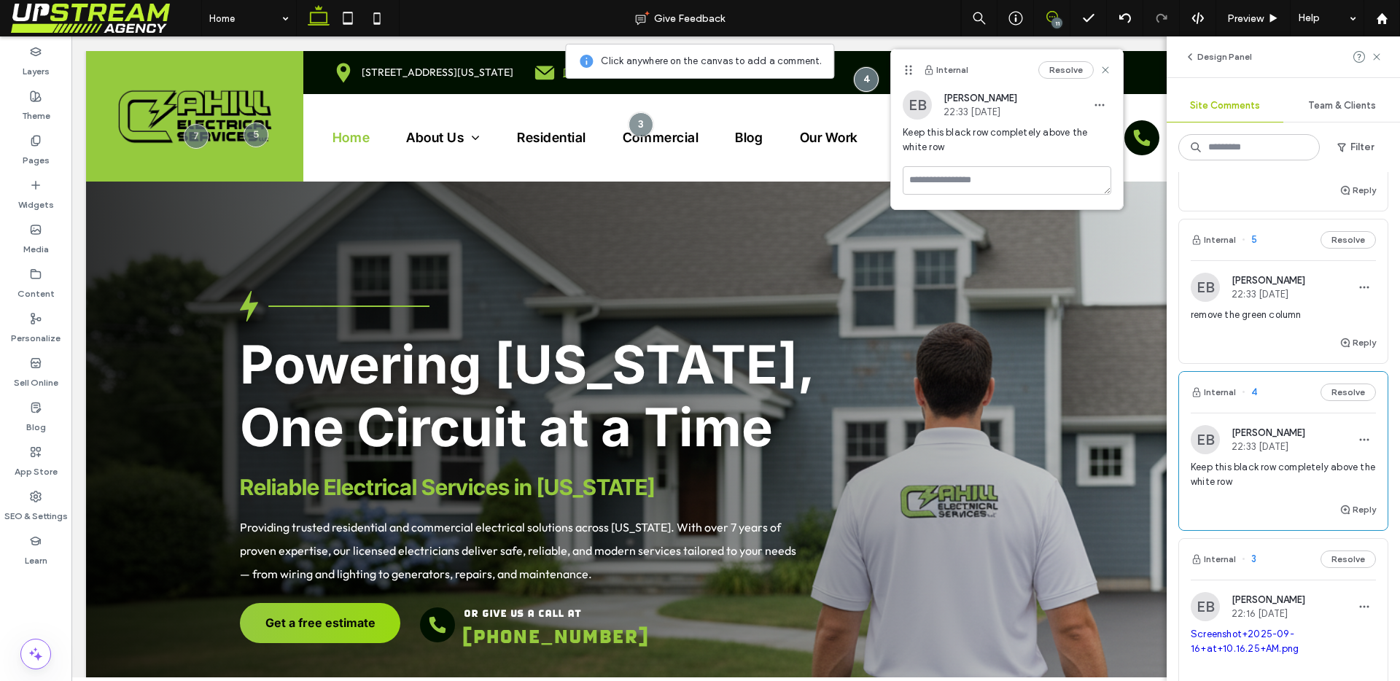
click at [1232, 342] on div "Reply" at bounding box center [1283, 348] width 209 height 29
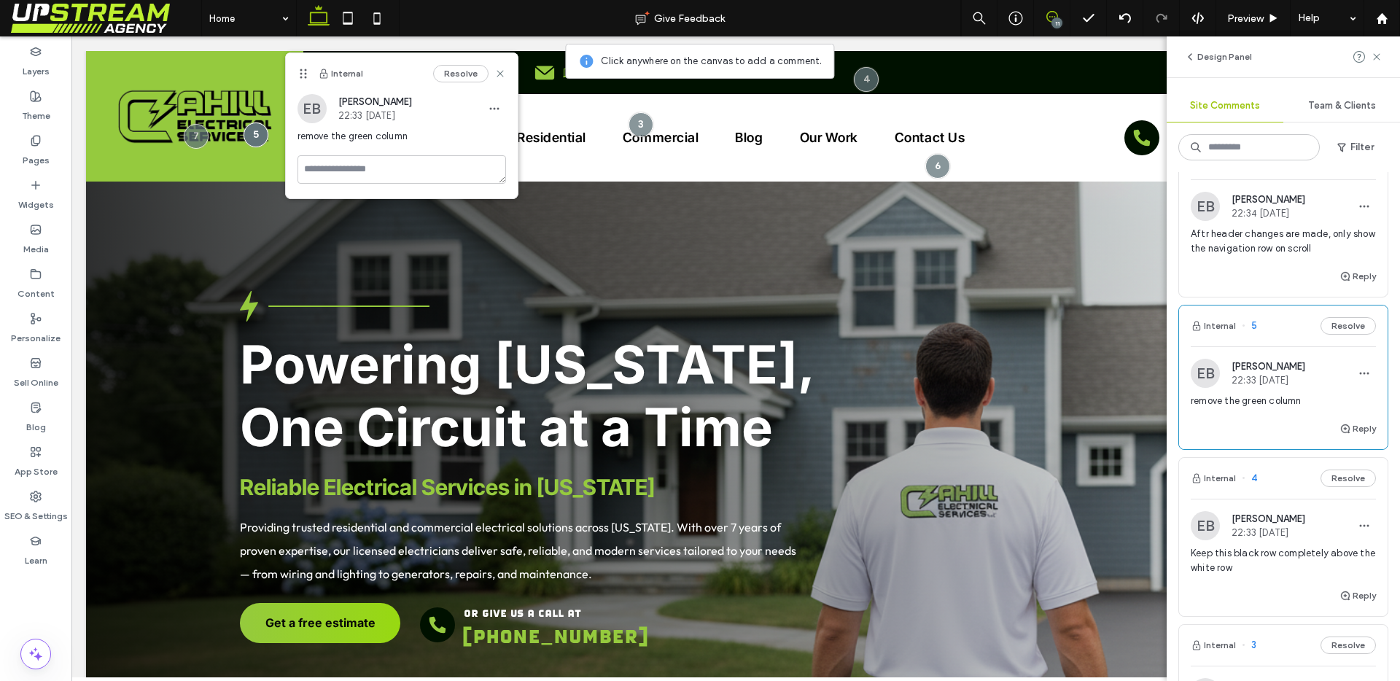
scroll to position [1060, 0]
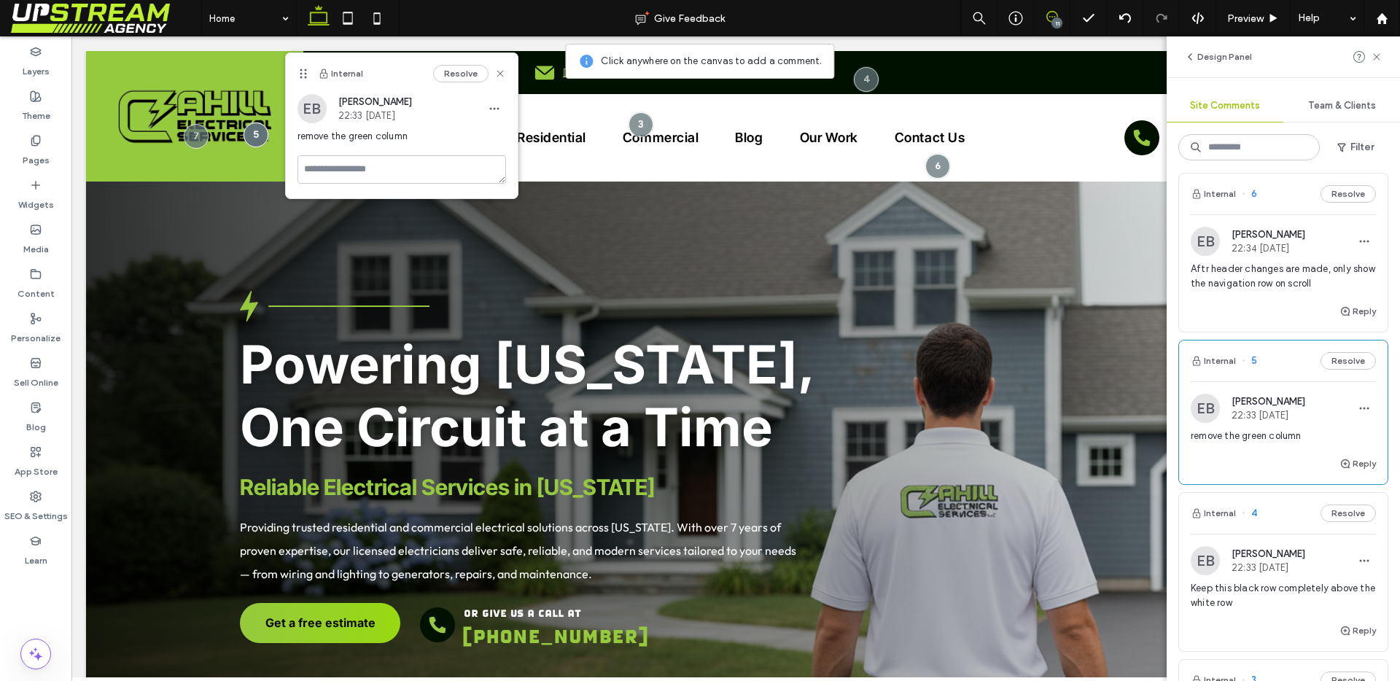
click at [1232, 319] on div "Reply" at bounding box center [1283, 317] width 209 height 29
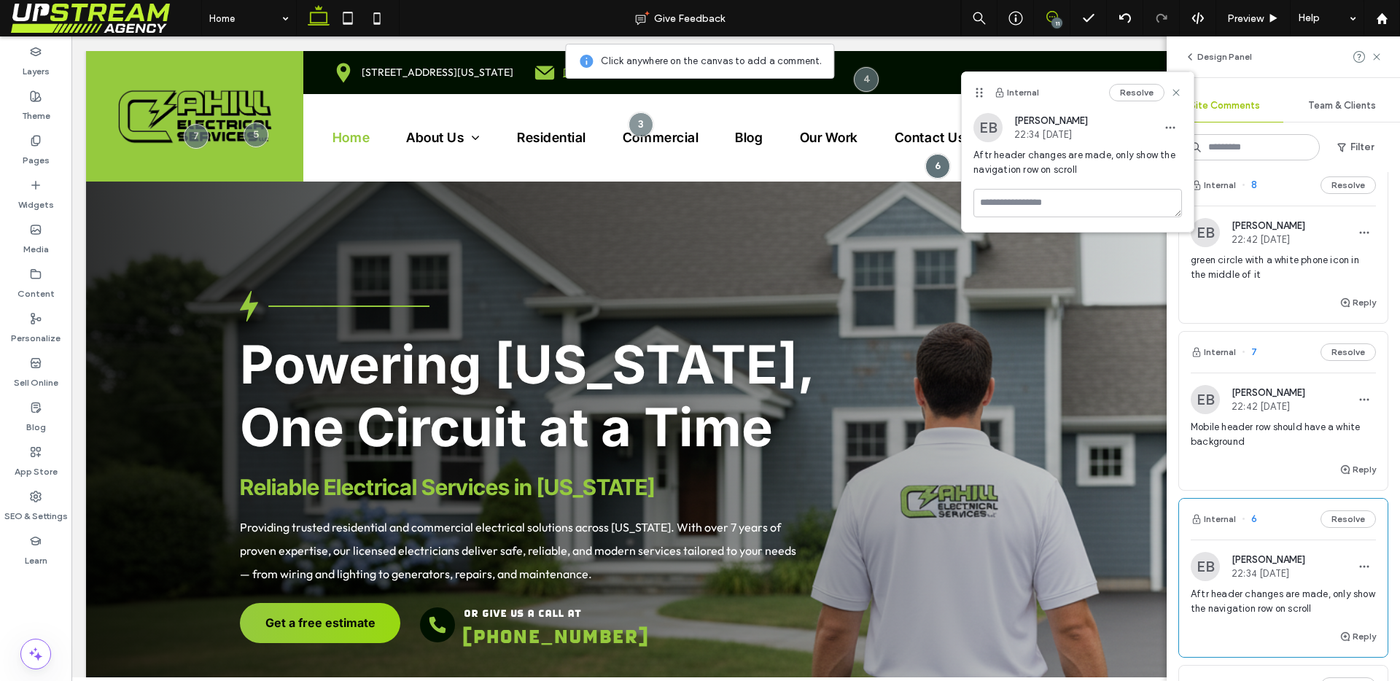
scroll to position [698, 0]
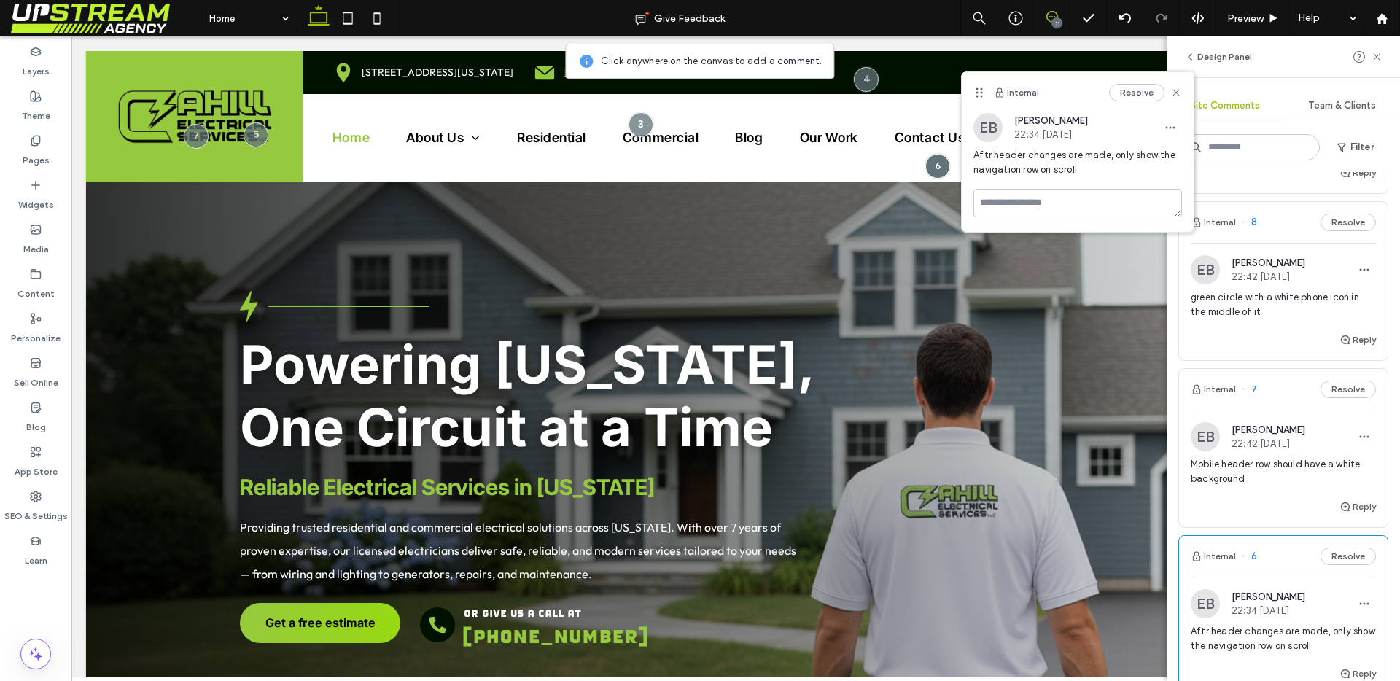
click at [1268, 495] on div "Mobile header row should have a white background" at bounding box center [1283, 477] width 185 height 41
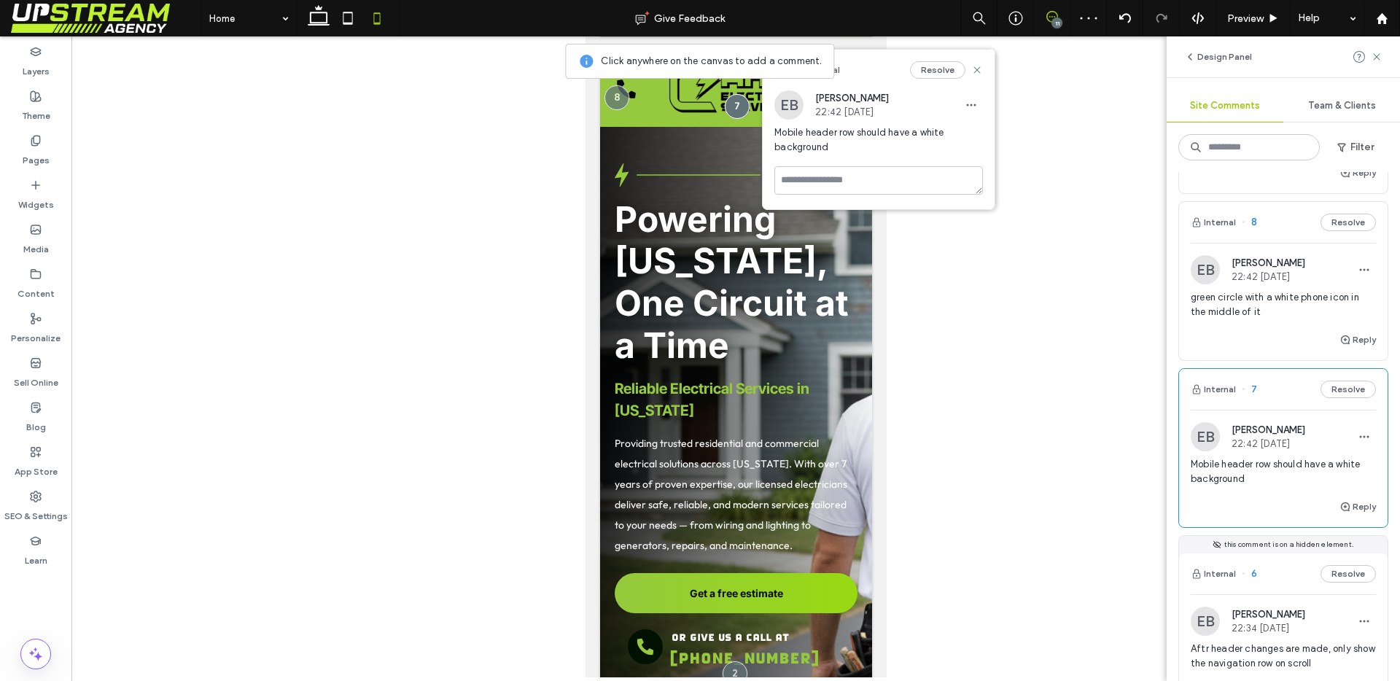
scroll to position [14, 0]
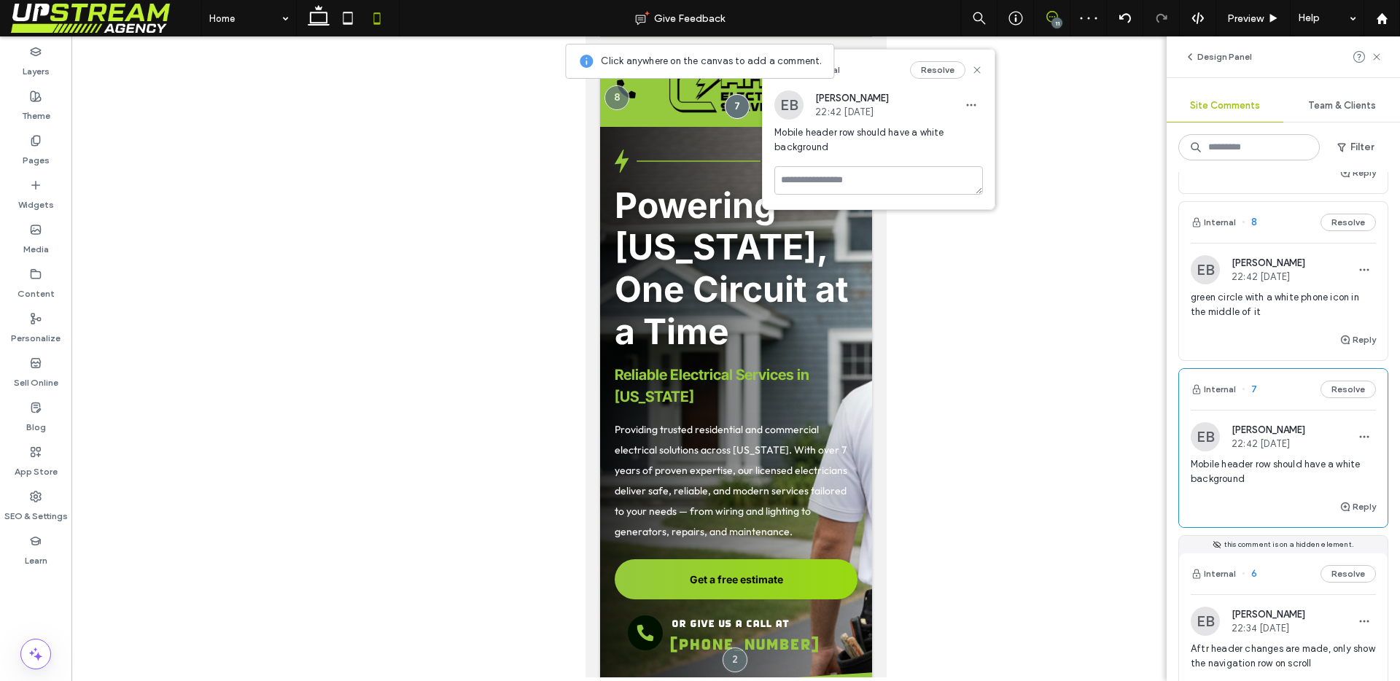
click at [1262, 343] on div "Reply" at bounding box center [1283, 345] width 209 height 29
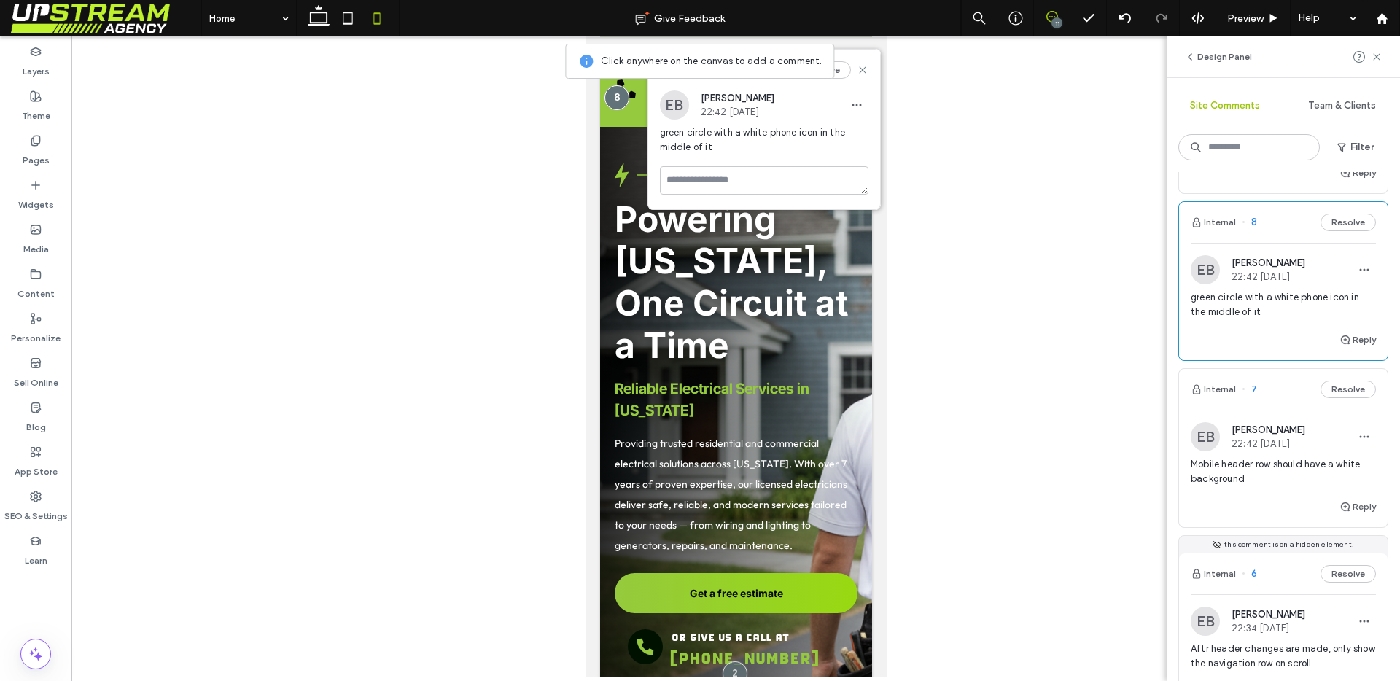
scroll to position [432, 0]
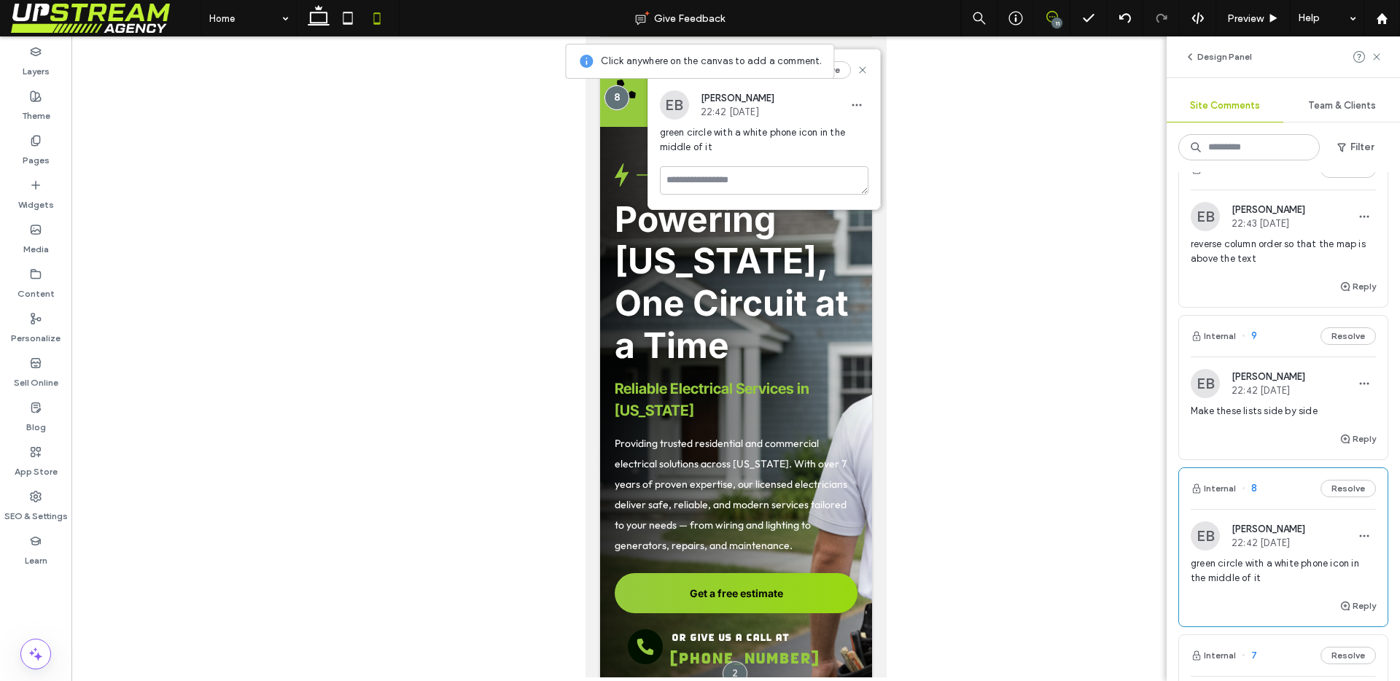
click at [1229, 440] on div "Reply" at bounding box center [1283, 444] width 209 height 29
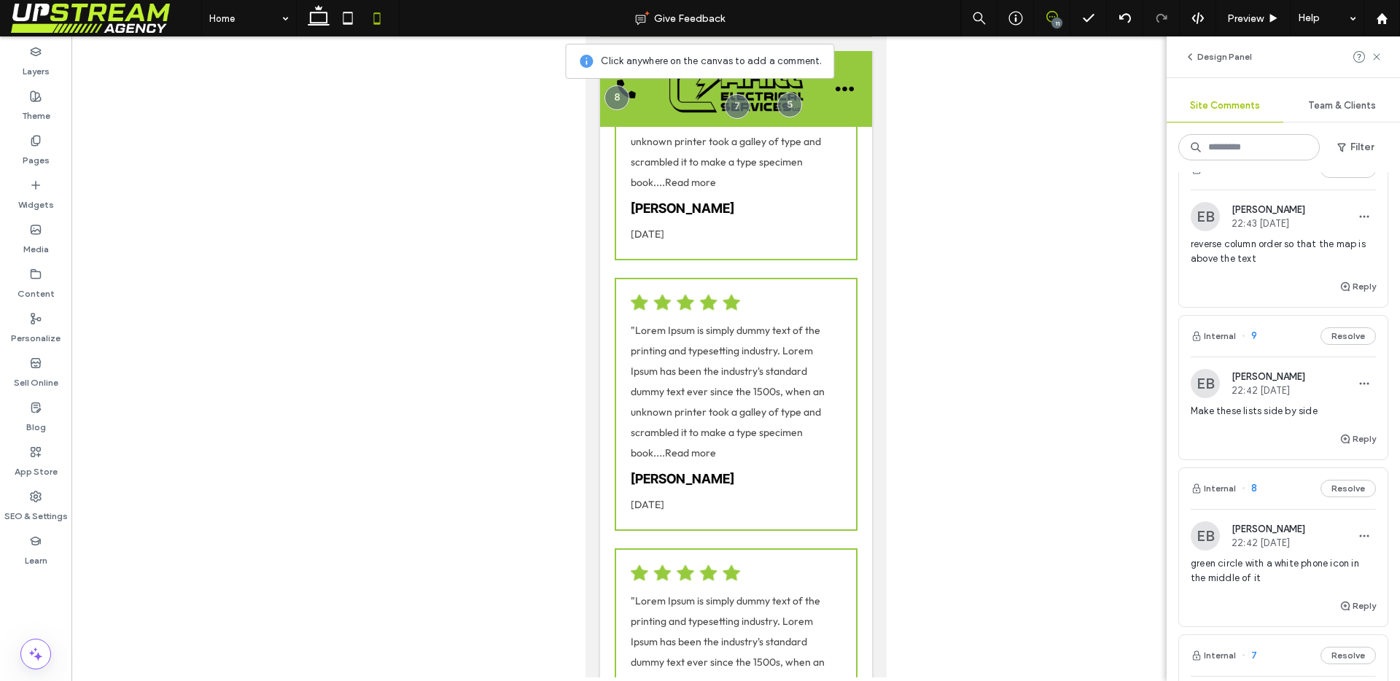
scroll to position [6875, 0]
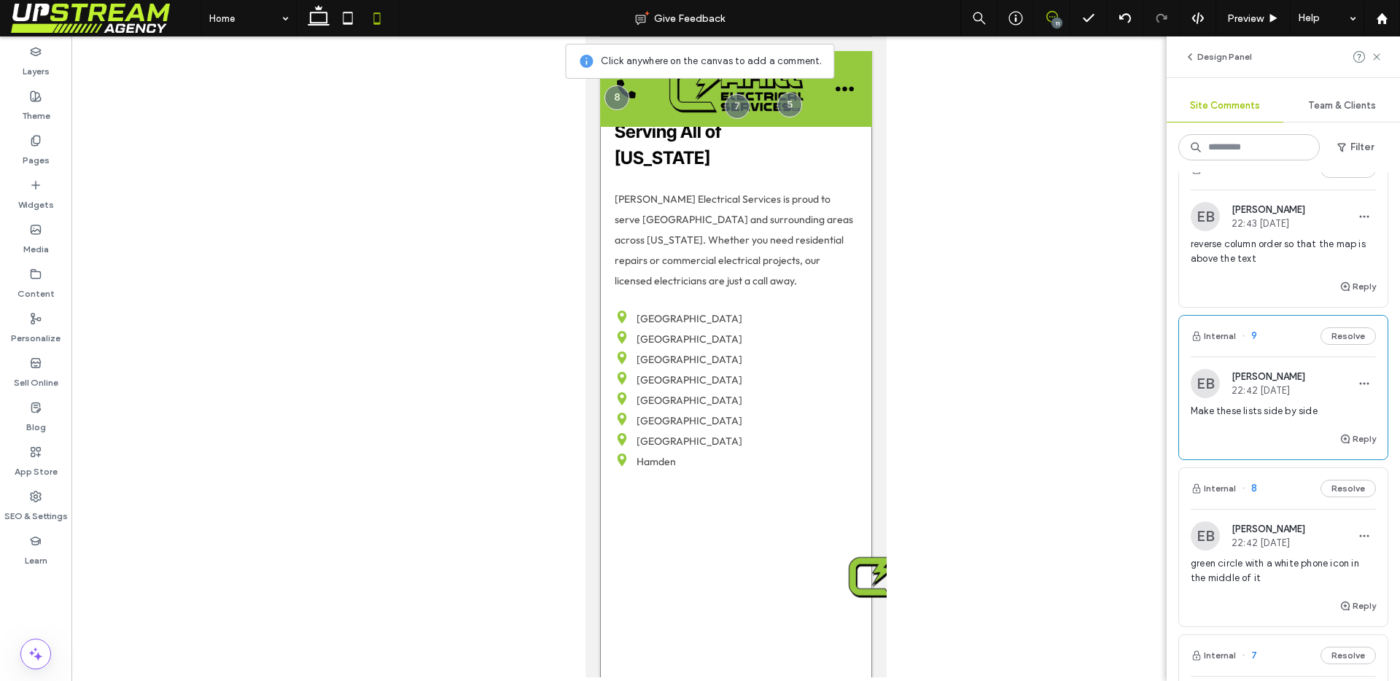
click at [612, 432] on div "Based in New Haven, Serving All of Connecticut Cahill Electrical Services is pr…" at bounding box center [735, 389] width 272 height 801
click at [1377, 58] on use at bounding box center [1376, 56] width 7 height 7
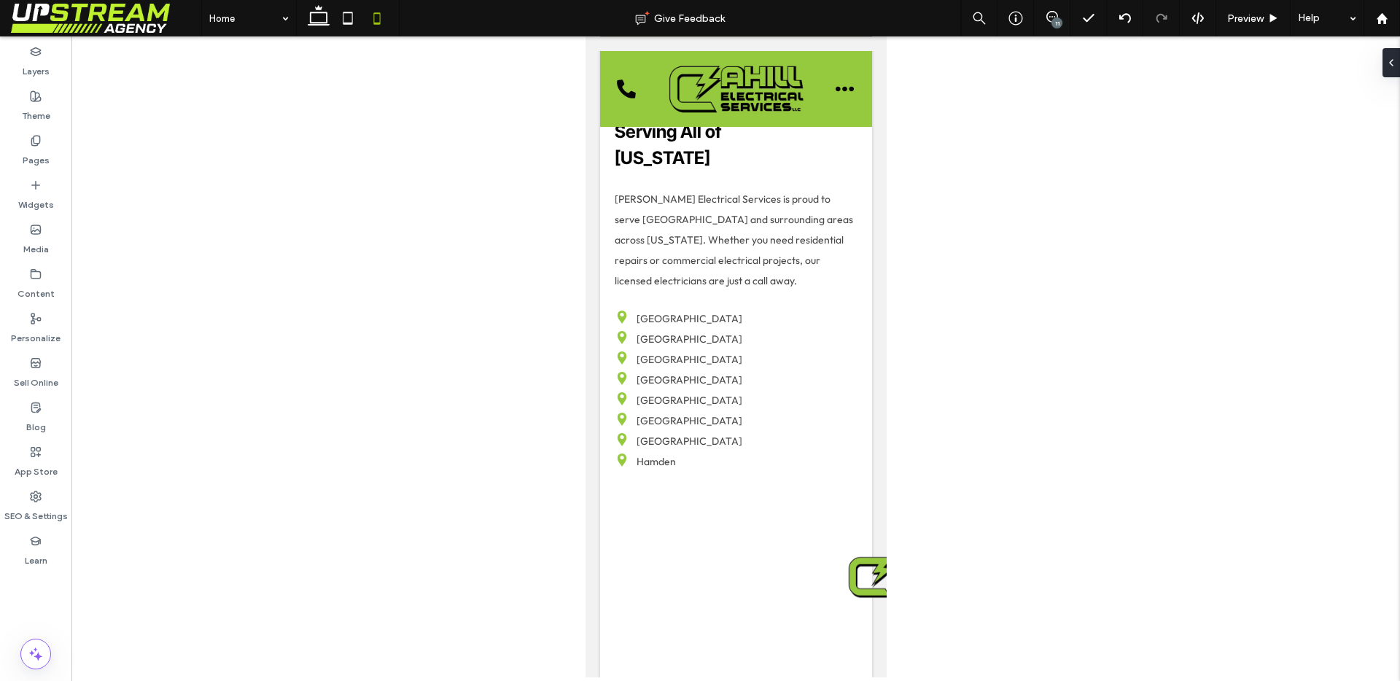
scroll to position [0, 0]
drag, startPoint x: 795, startPoint y: 402, endPoint x: 785, endPoint y: 403, distance: 9.6
click at [795, 390] on div "Hartford County Middlesex County New Haven County Windham County" at bounding box center [735, 349] width 243 height 82
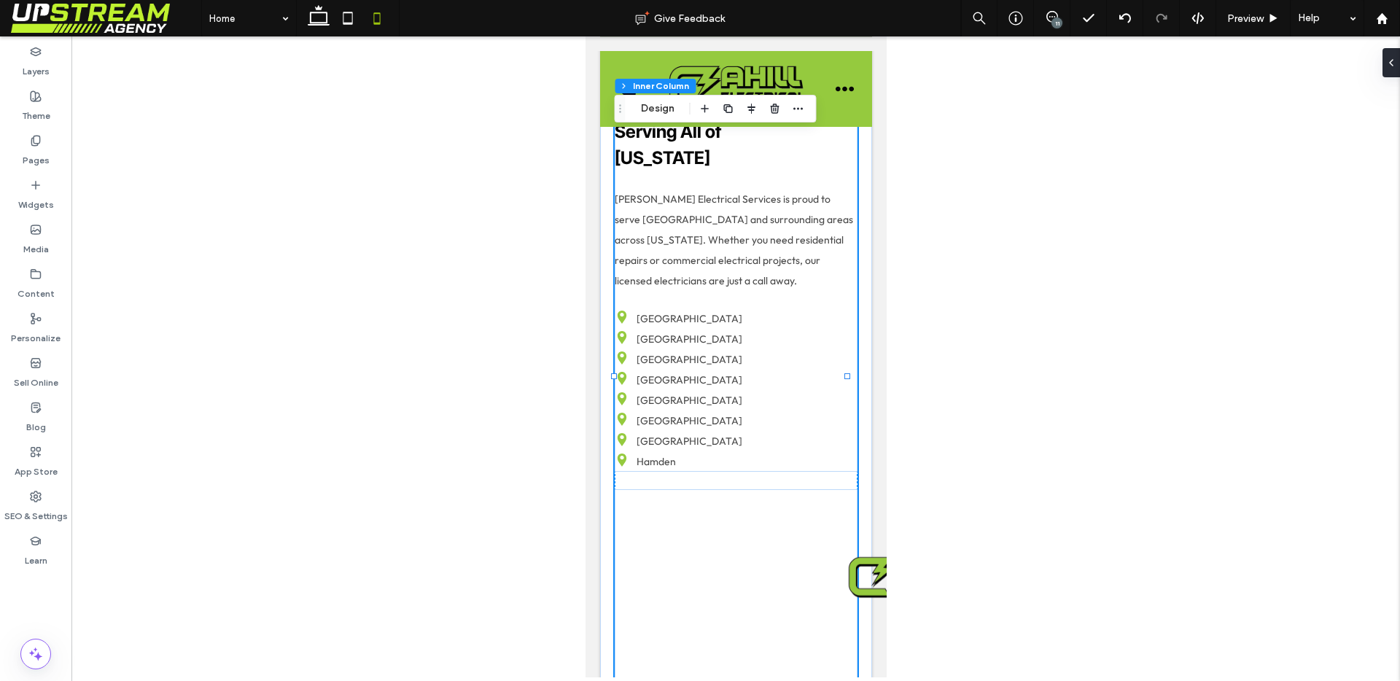
click at [755, 390] on div "Hartford County Middlesex County New Haven County Windham County" at bounding box center [735, 349] width 243 height 82
click at [739, 390] on div "Hartford County Middlesex County New Haven County Windham County" at bounding box center [735, 349] width 243 height 82
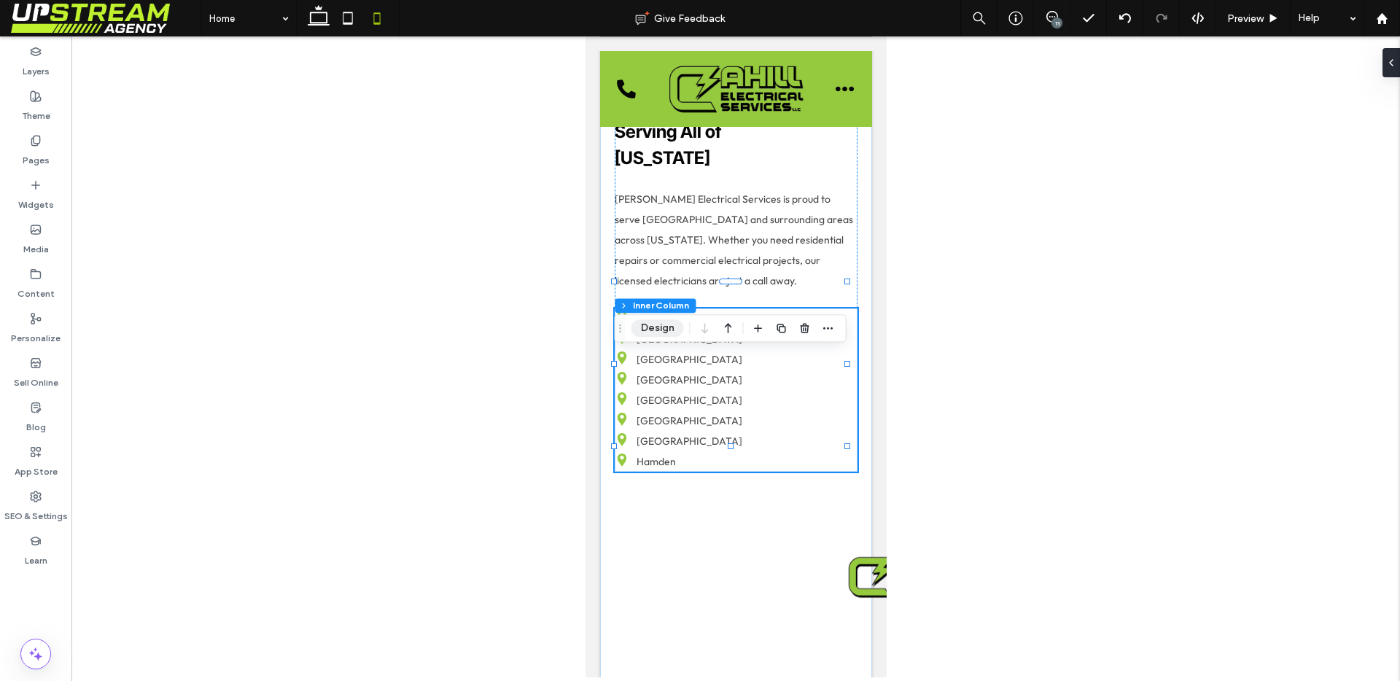
click at [641, 335] on button "Design" at bounding box center [657, 327] width 52 height 17
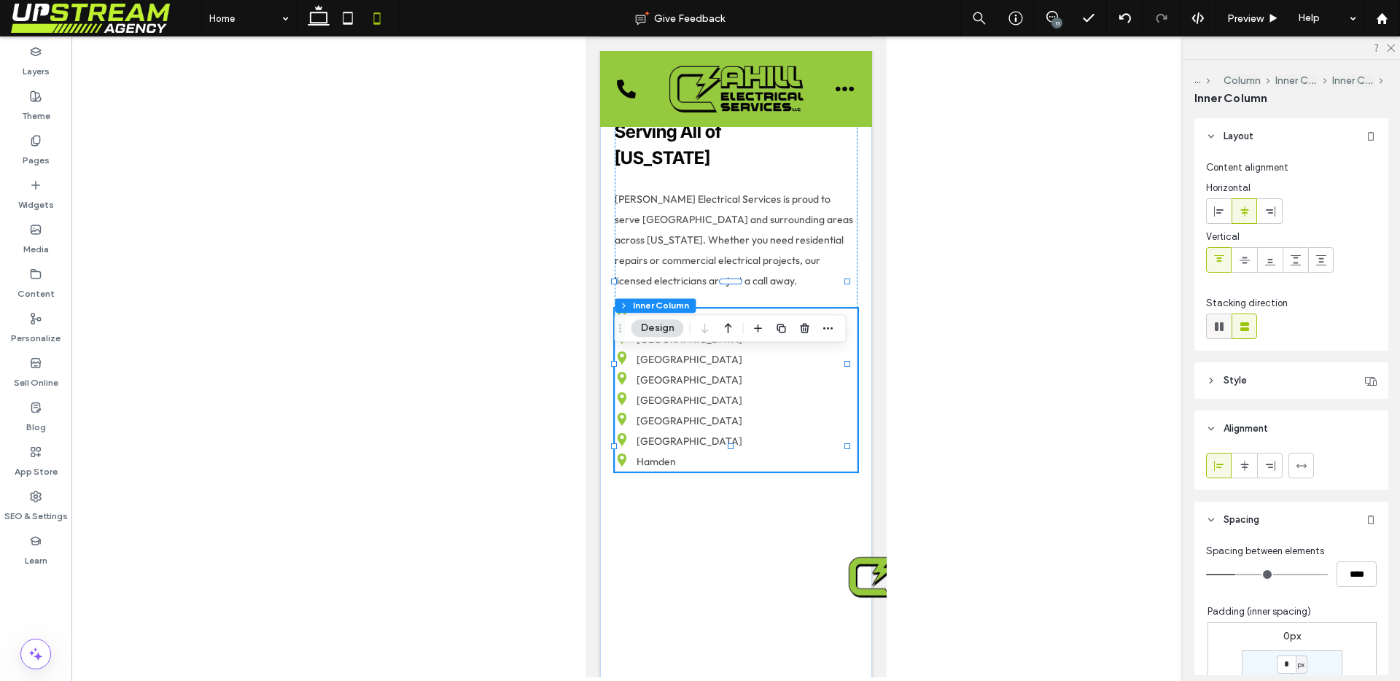
click at [1221, 322] on use at bounding box center [1219, 326] width 9 height 9
type input "*"
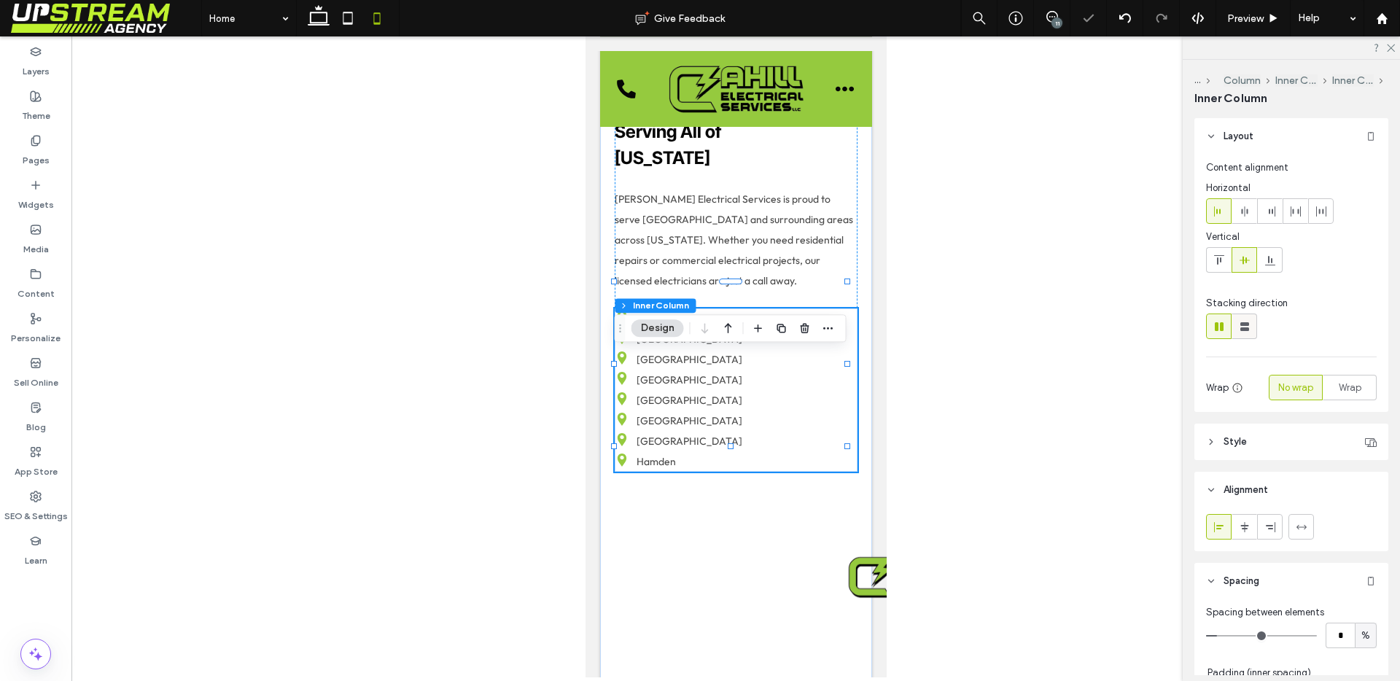
click at [1233, 327] on div at bounding box center [1244, 326] width 24 height 24
type input "**"
type input "****"
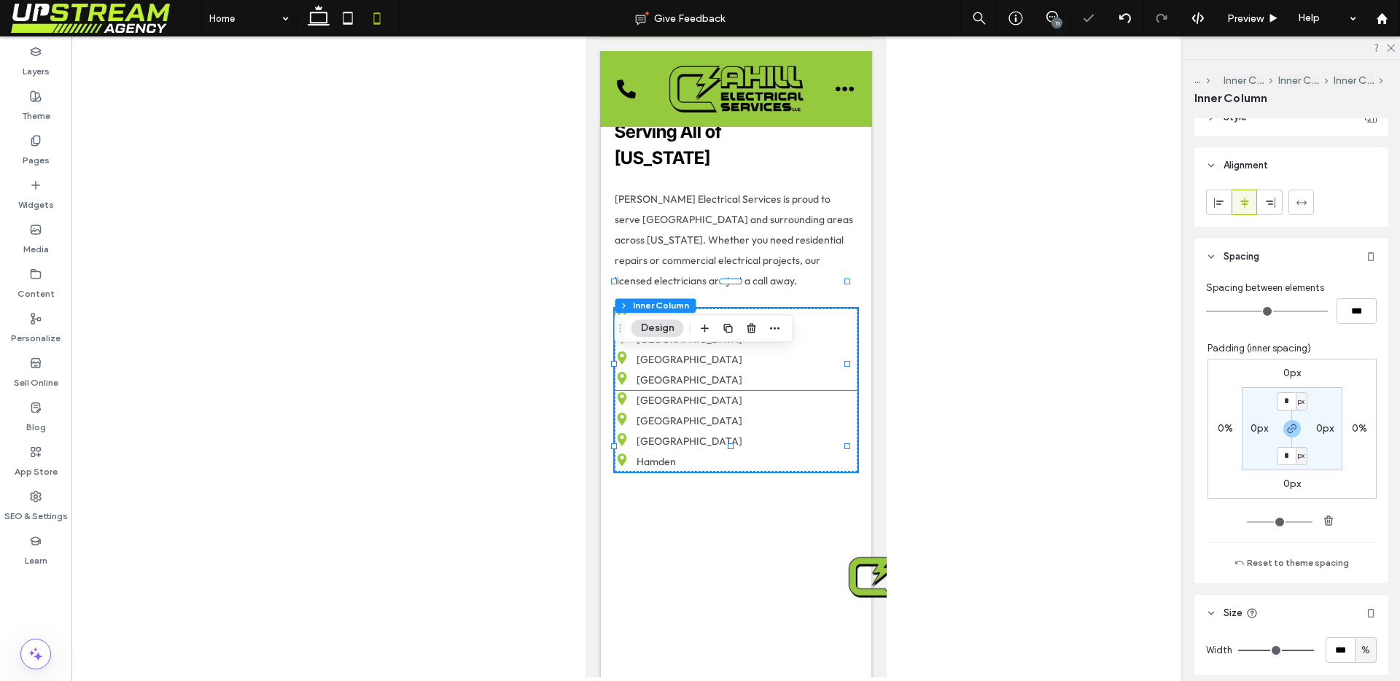
scroll to position [292, 0]
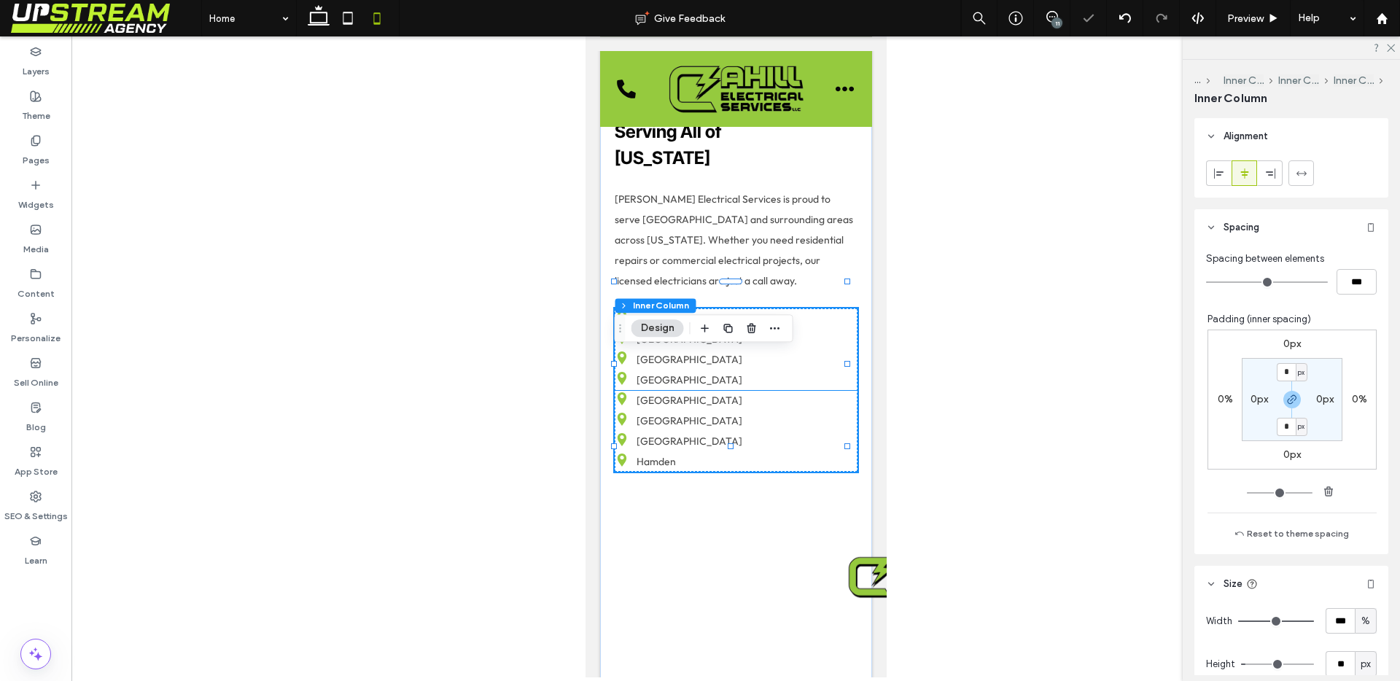
click at [755, 390] on div "Hartford County Middlesex County New Haven County Windham County" at bounding box center [735, 349] width 243 height 82
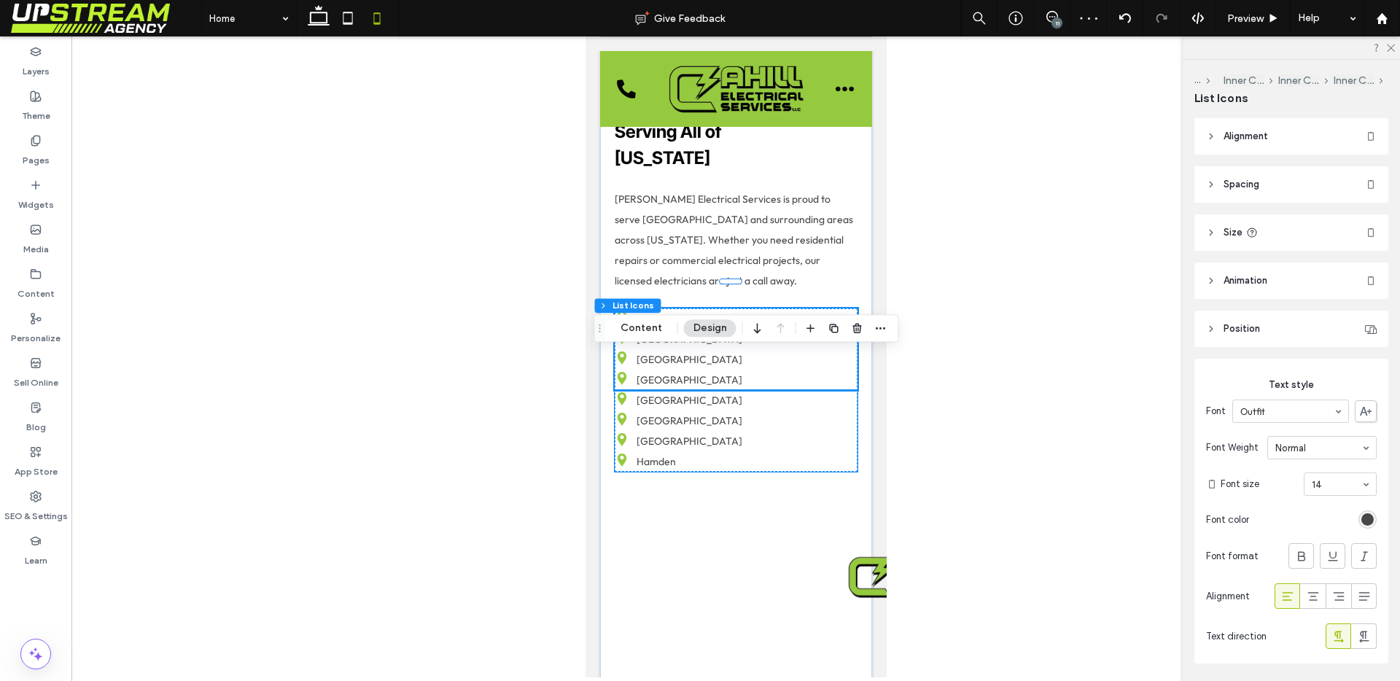
click at [745, 448] on div "[GEOGRAPHIC_DATA] [GEOGRAPHIC_DATA] [GEOGRAPHIC_DATA] [GEOGRAPHIC_DATA]" at bounding box center [735, 431] width 243 height 82
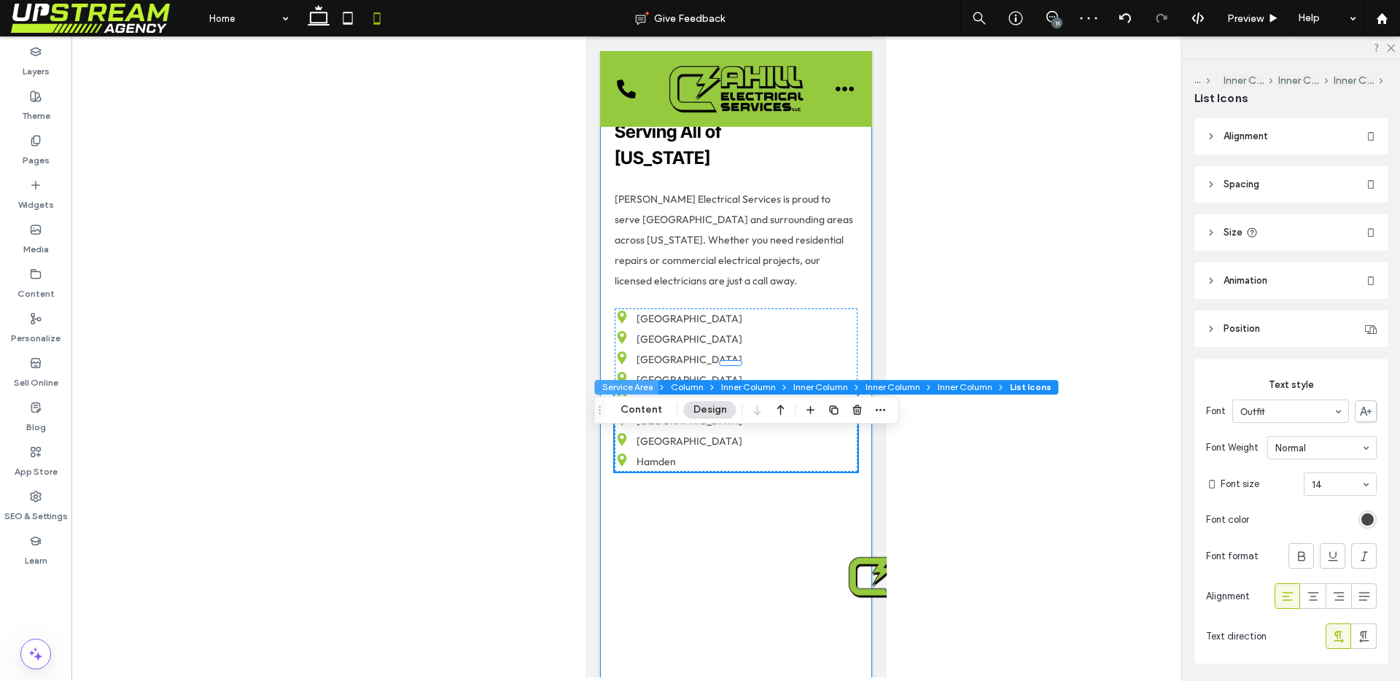
click at [635, 387] on button "Service Area" at bounding box center [627, 387] width 64 height 15
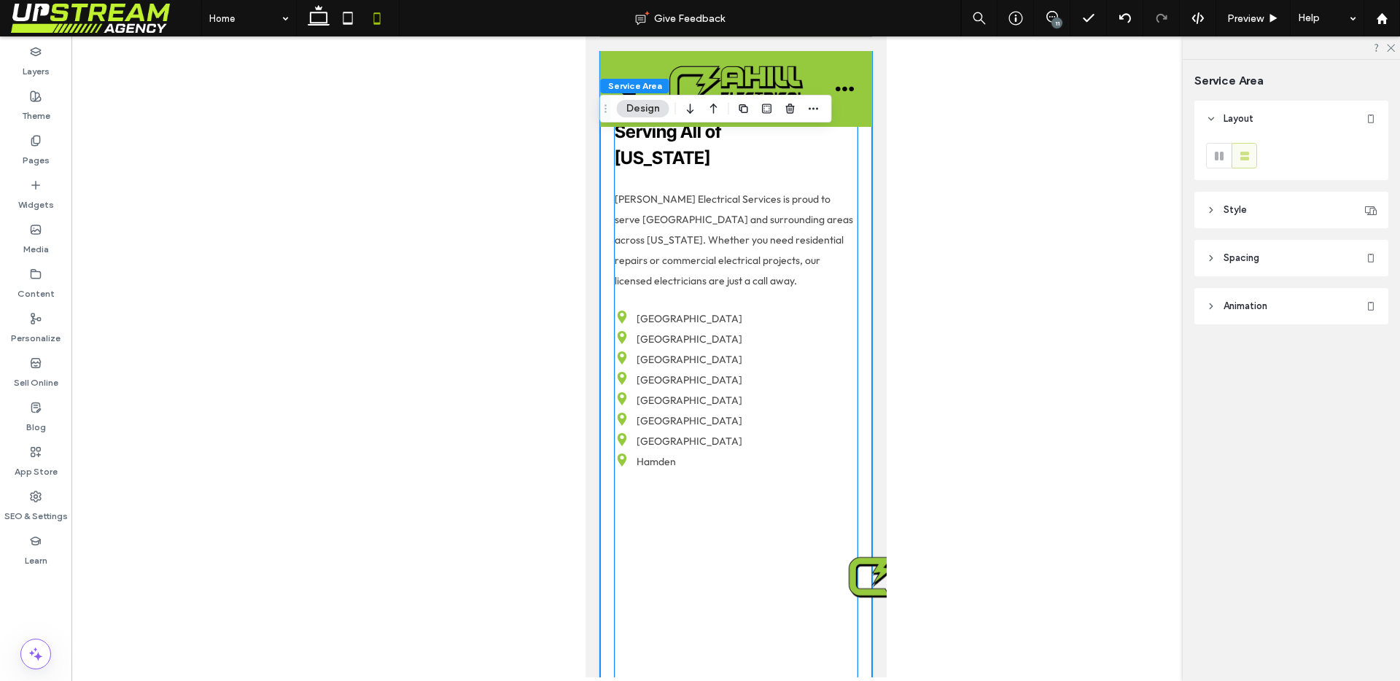
click at [680, 390] on p "[GEOGRAPHIC_DATA]" at bounding box center [689, 380] width 106 height 20
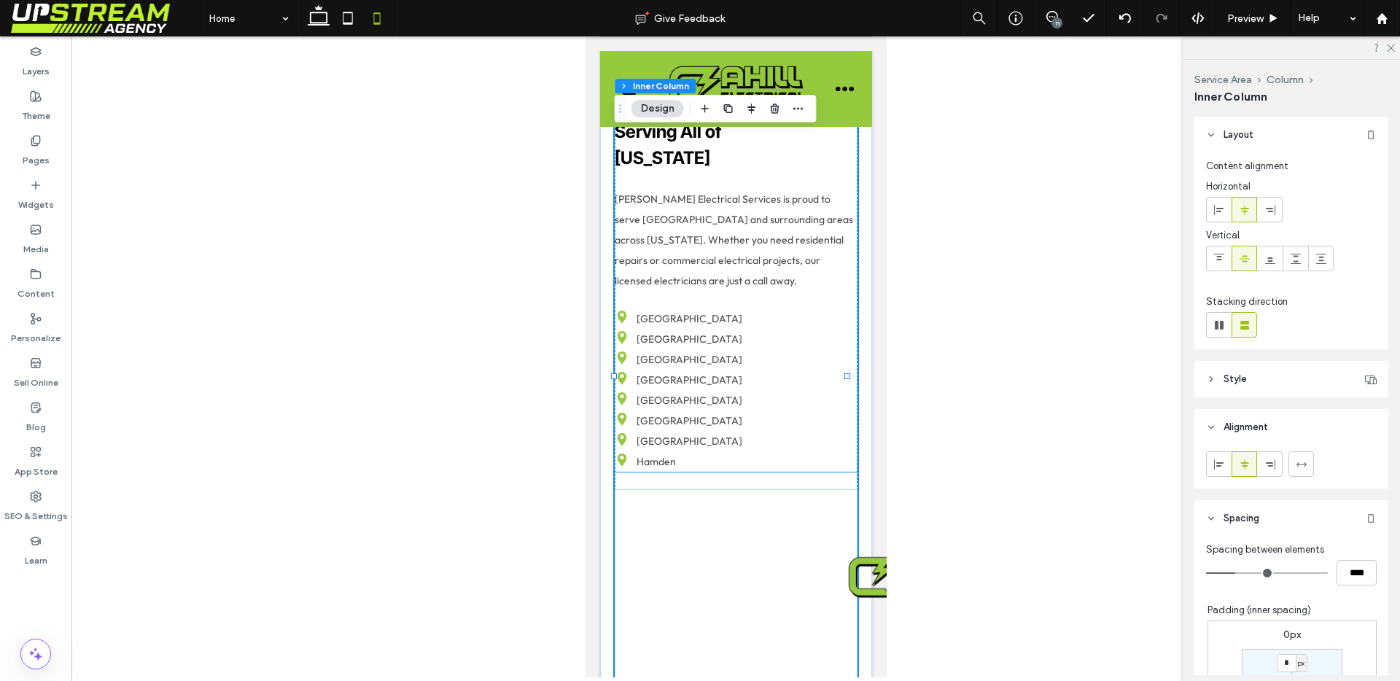
click at [682, 370] on p "[GEOGRAPHIC_DATA]" at bounding box center [689, 359] width 106 height 20
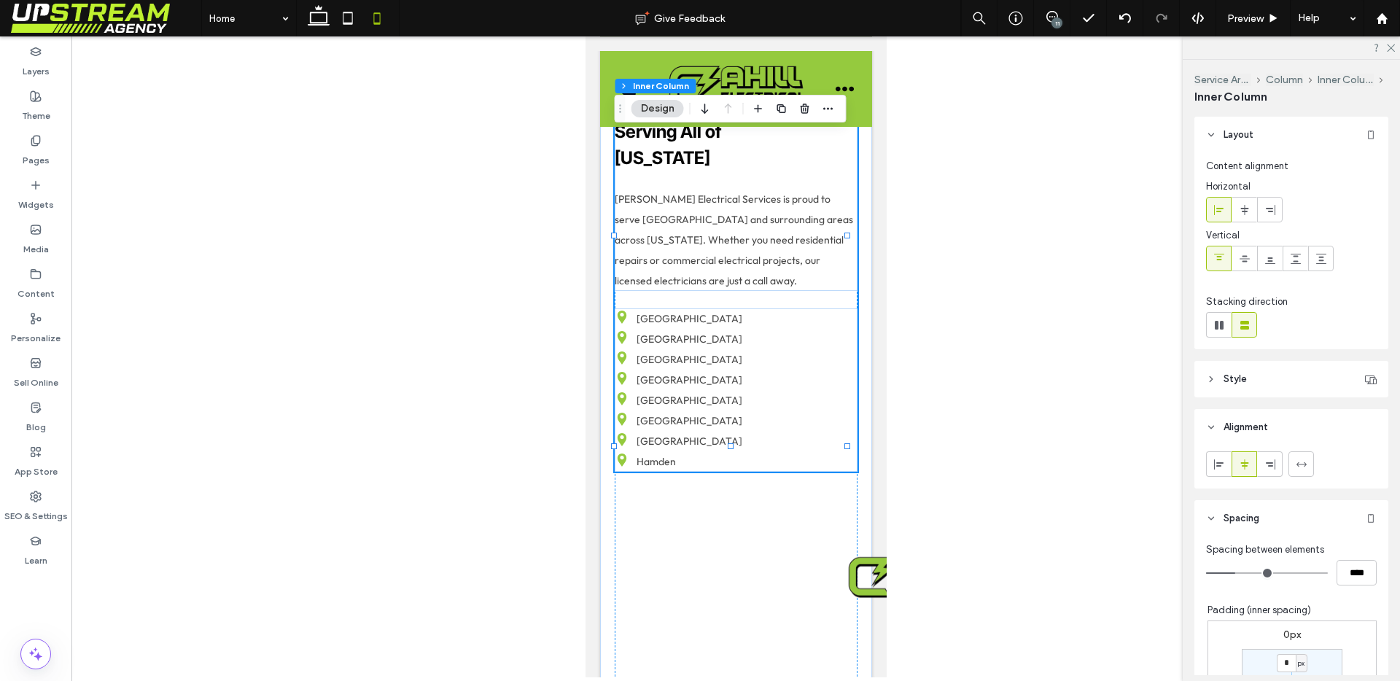
click at [683, 370] on p "[GEOGRAPHIC_DATA]" at bounding box center [689, 359] width 106 height 20
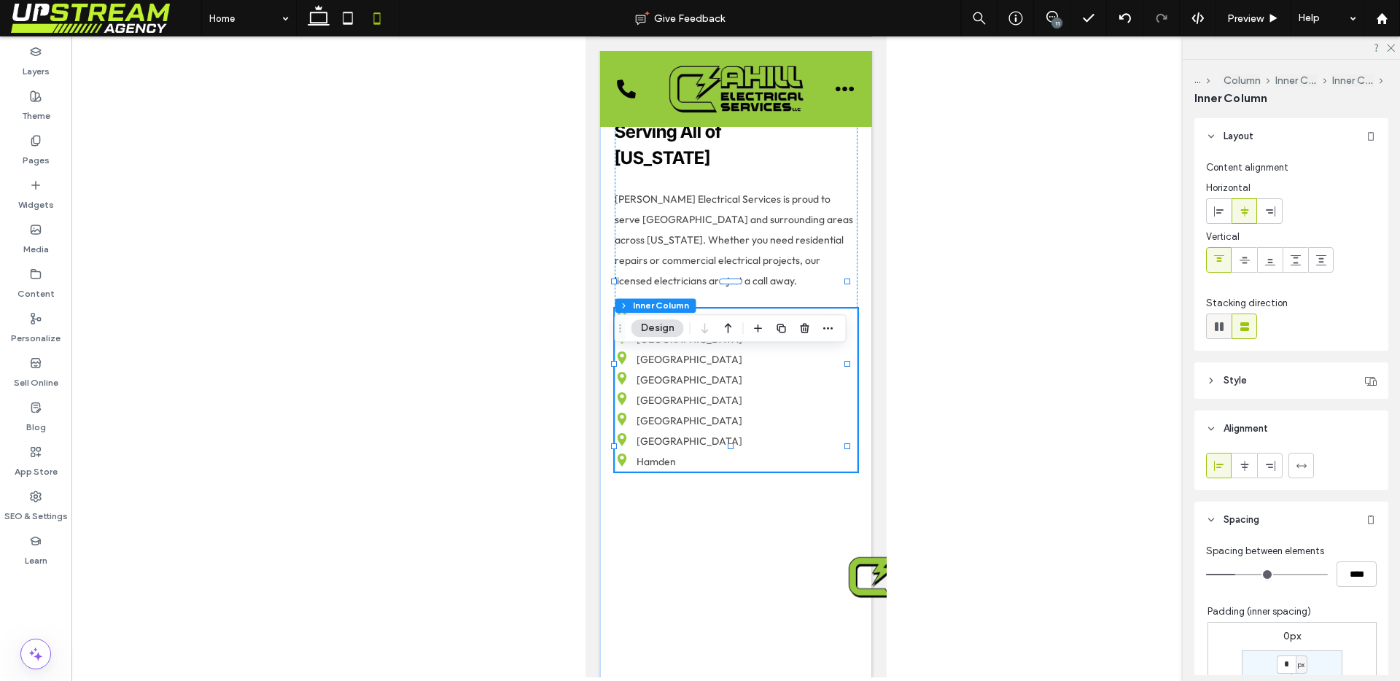
click at [1220, 325] on use at bounding box center [1219, 326] width 9 height 9
type input "*"
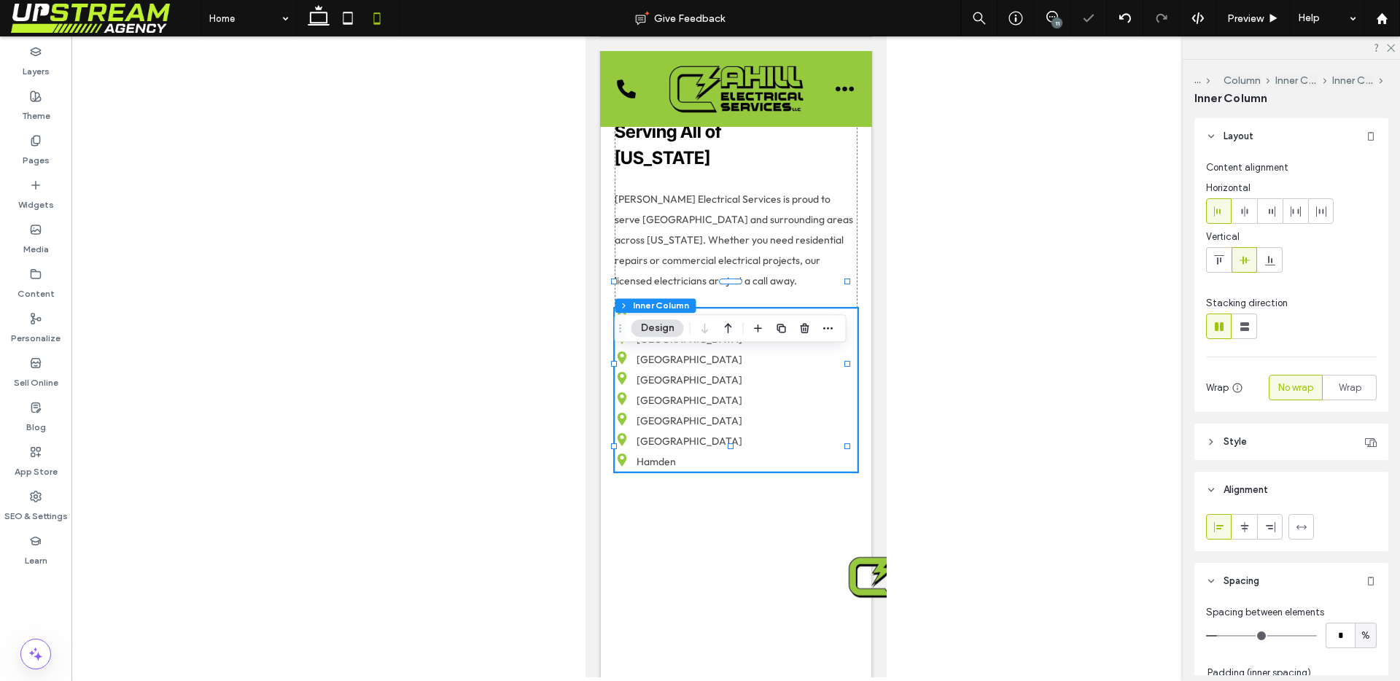
scroll to position [210, 0]
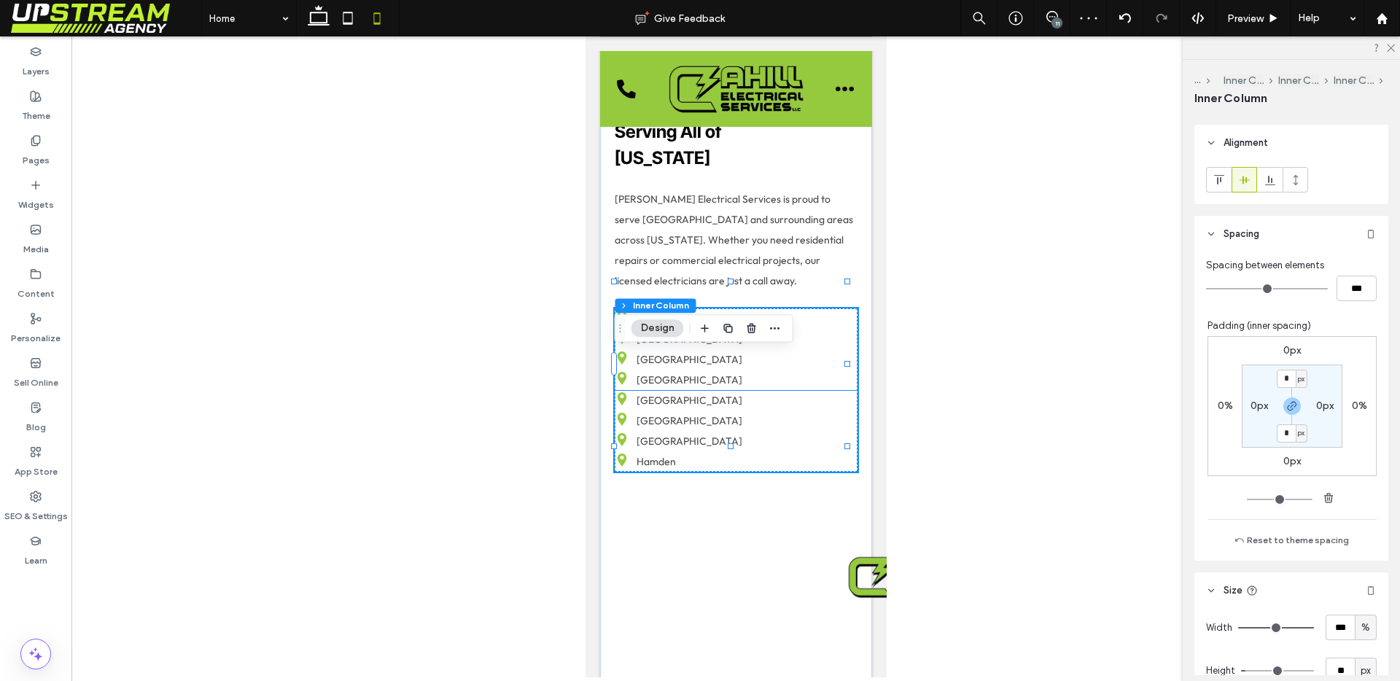
scroll to position [292, 0]
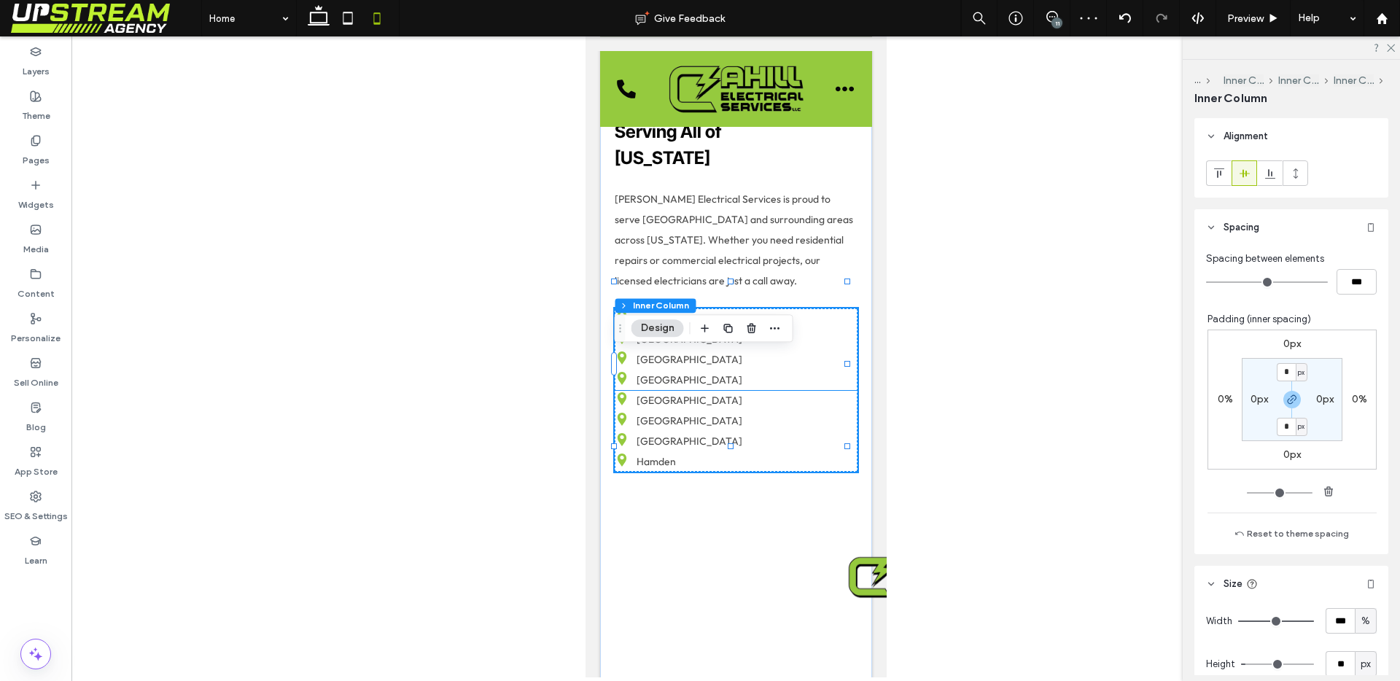
click at [709, 349] on p "[GEOGRAPHIC_DATA]" at bounding box center [689, 339] width 106 height 20
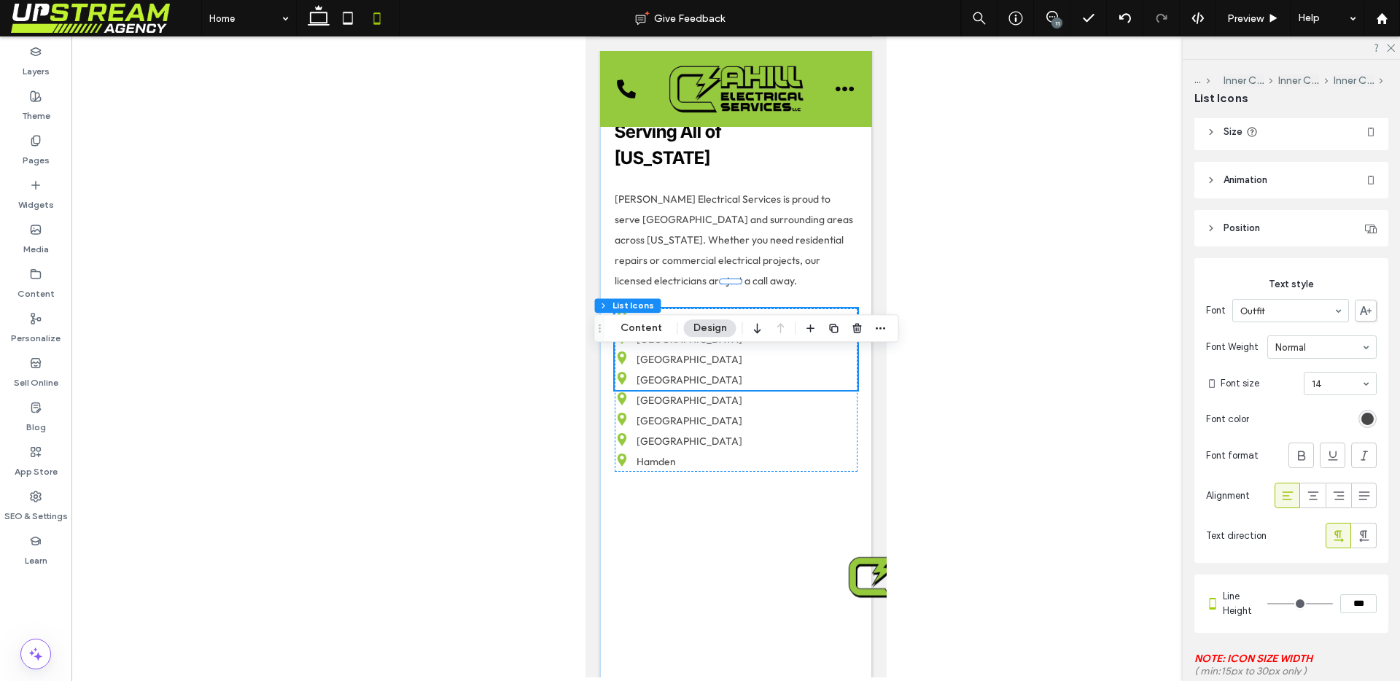
scroll to position [27, 0]
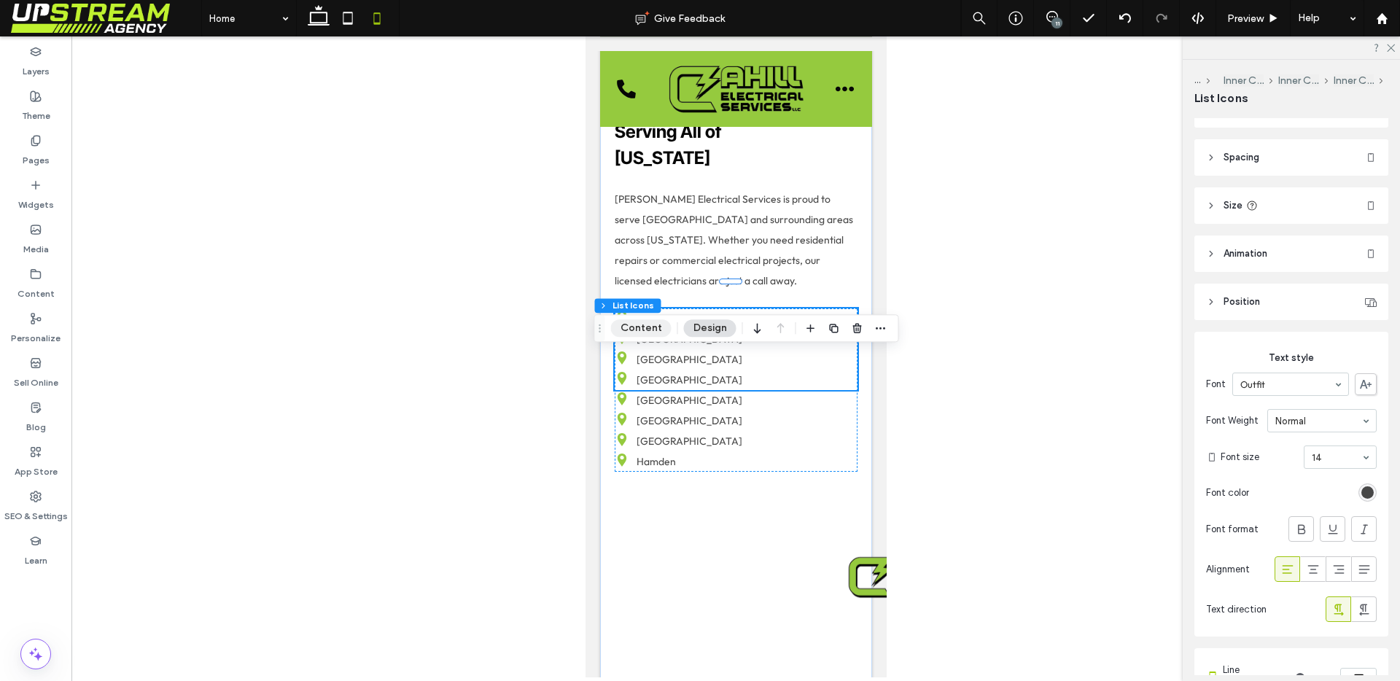
click at [650, 330] on button "Content" at bounding box center [641, 327] width 61 height 17
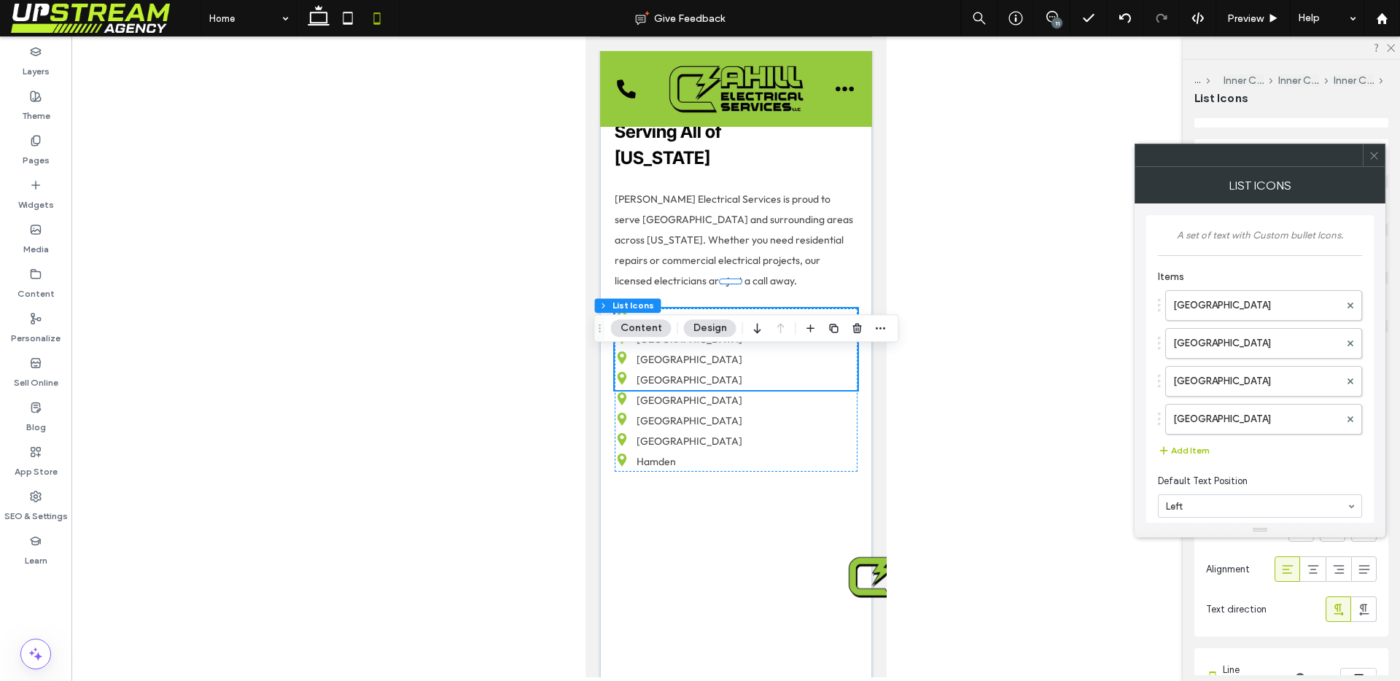
click at [684, 328] on button "Design" at bounding box center [710, 327] width 52 height 17
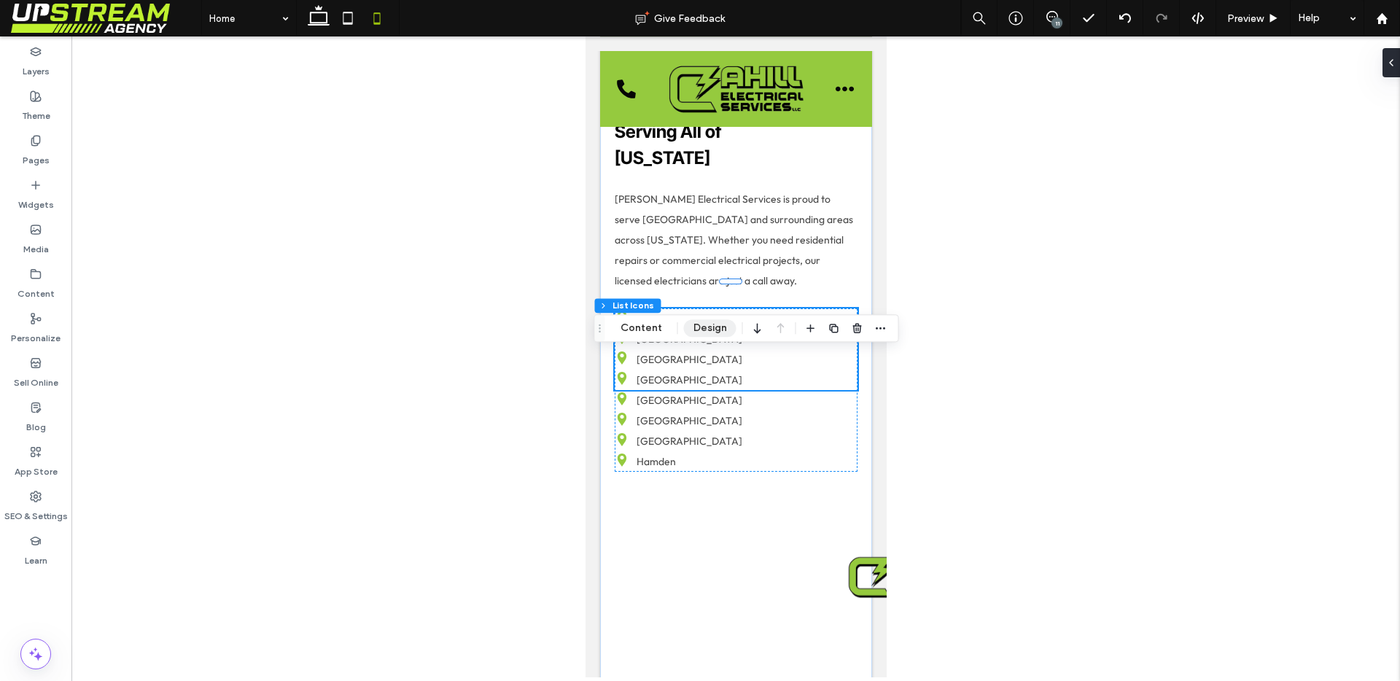
click at [685, 328] on button "Design" at bounding box center [710, 327] width 52 height 17
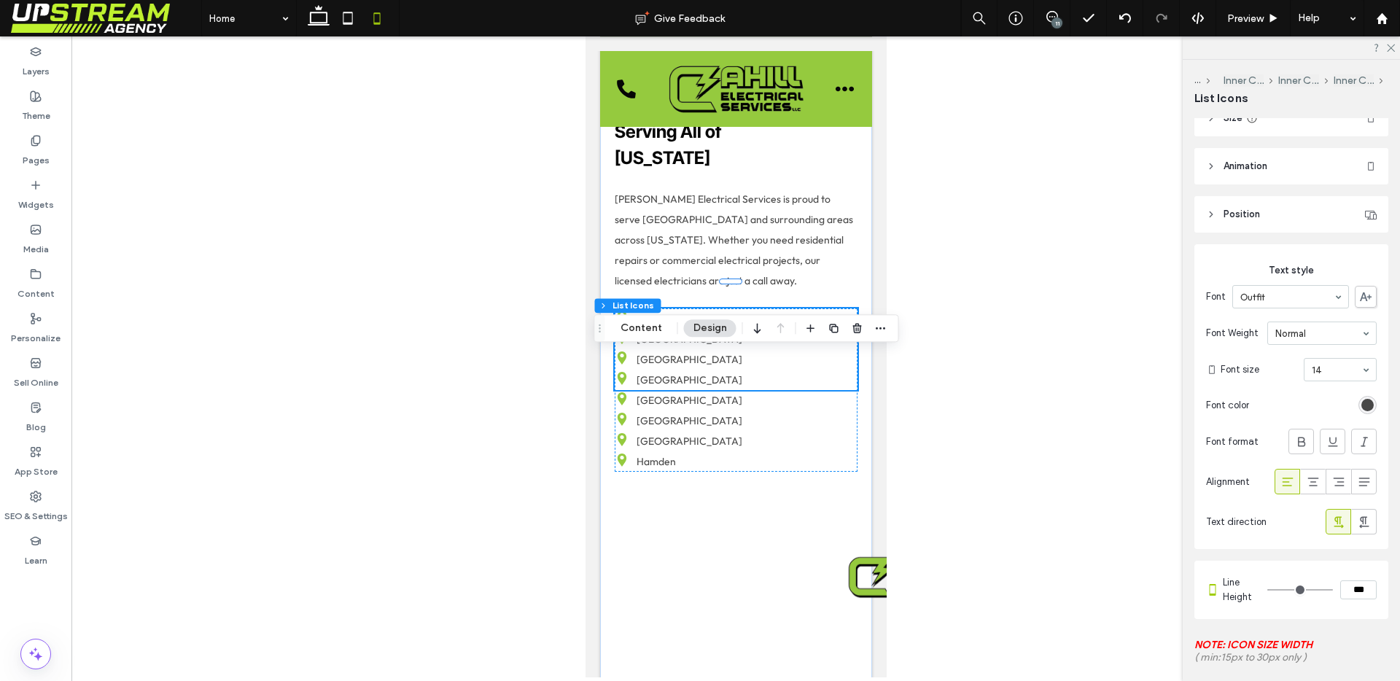
scroll to position [0, 0]
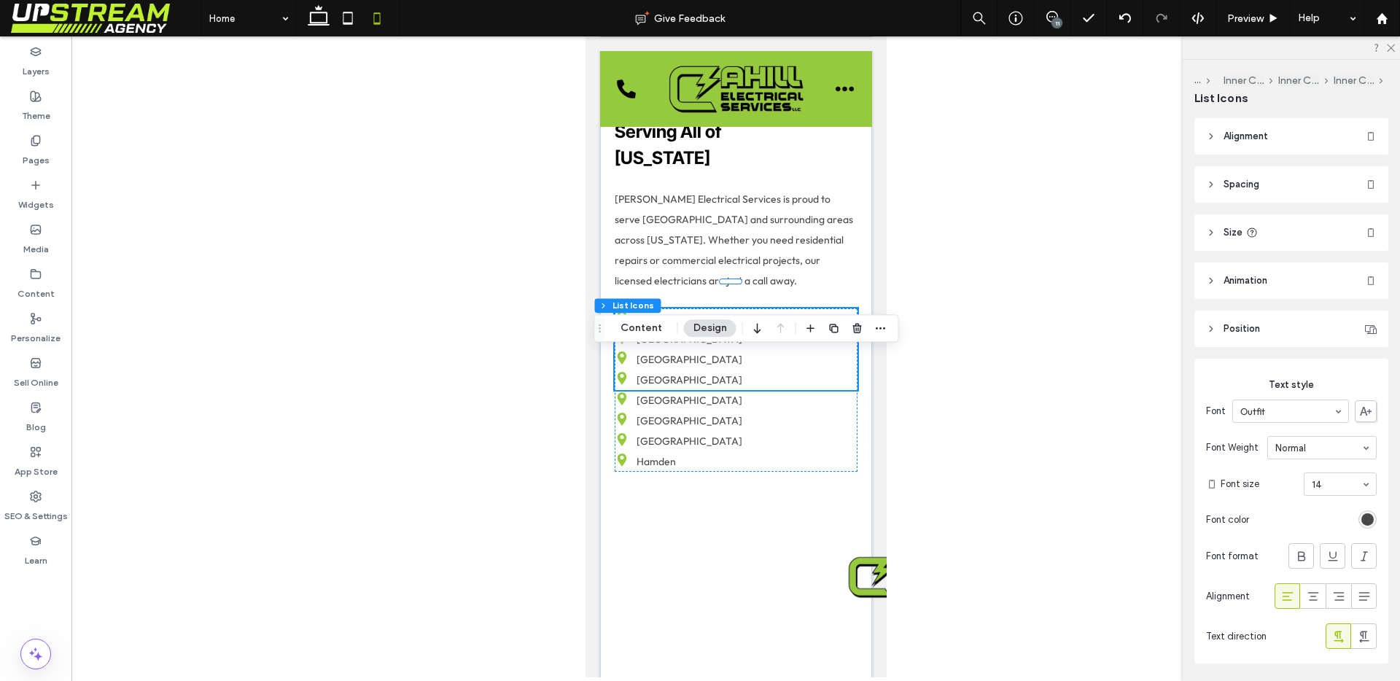
click at [1241, 234] on span "Size" at bounding box center [1232, 232] width 19 height 15
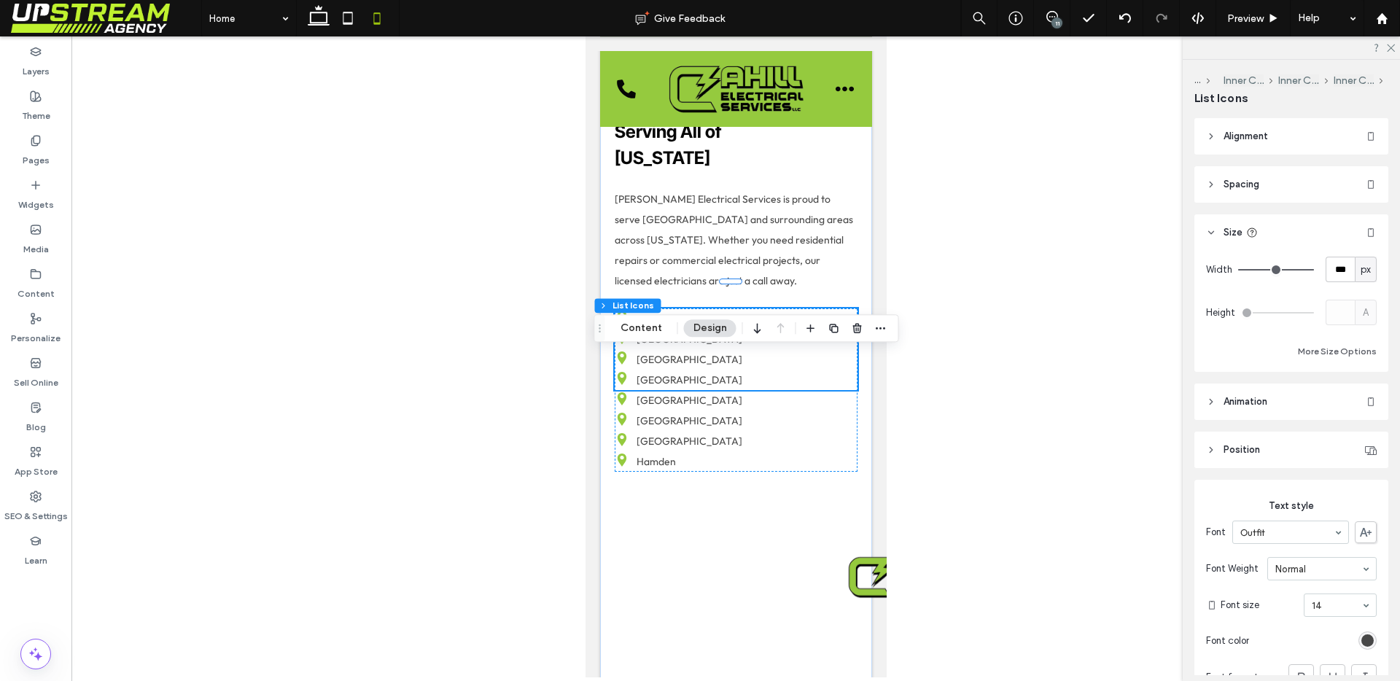
click at [1360, 270] on span "px" at bounding box center [1365, 269] width 10 height 15
click at [1358, 314] on span "%" at bounding box center [1357, 321] width 9 height 15
type input "***"
type input "**"
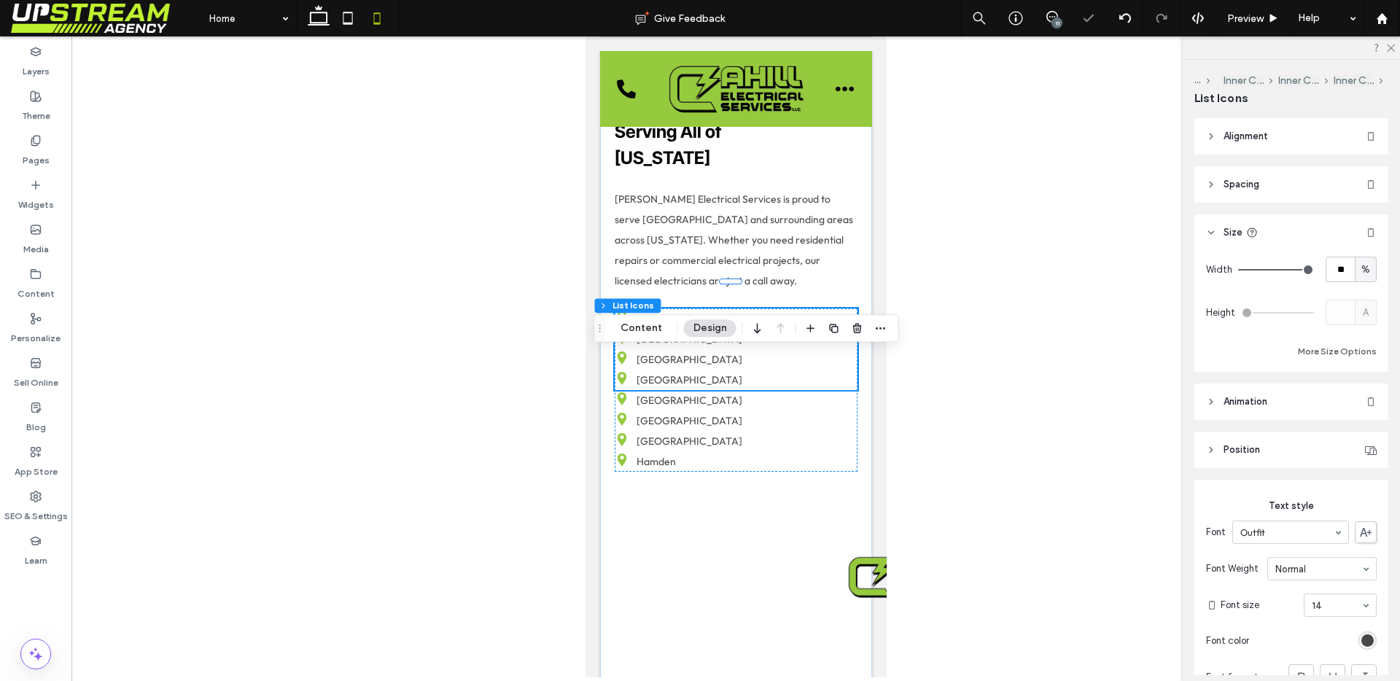
type input "**"
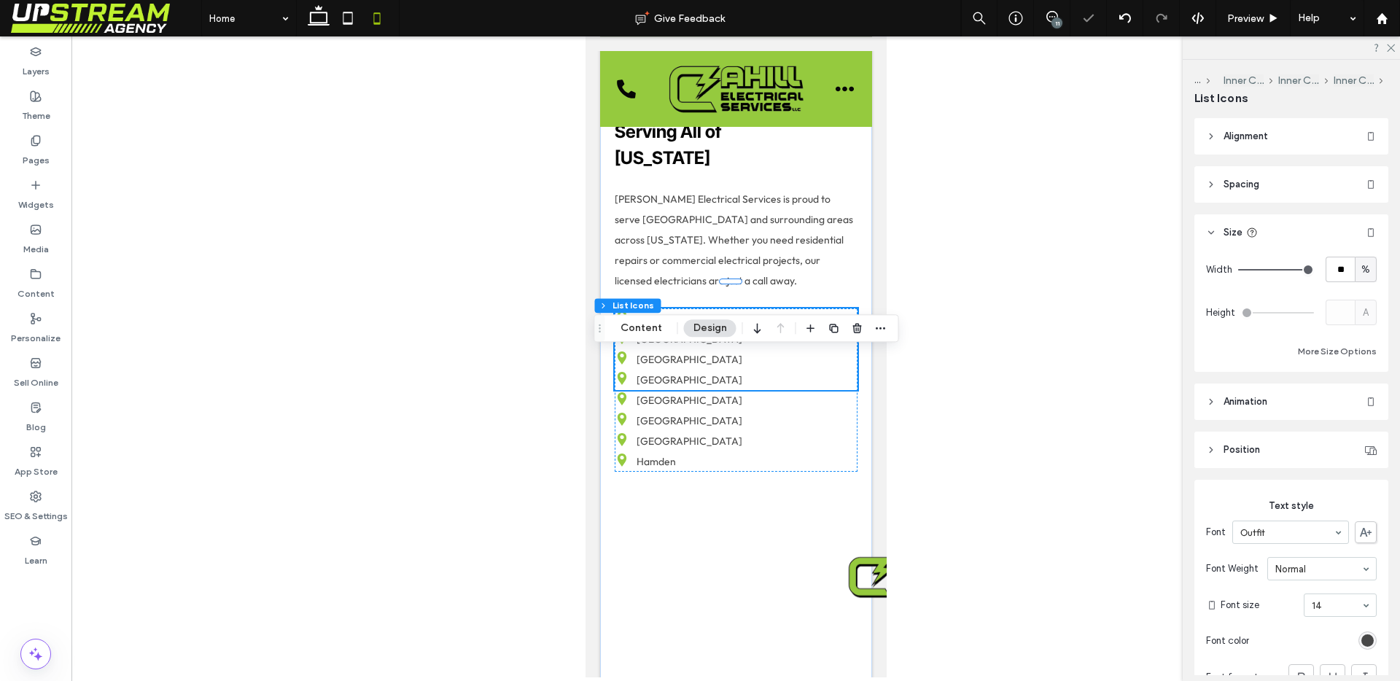
type input "**"
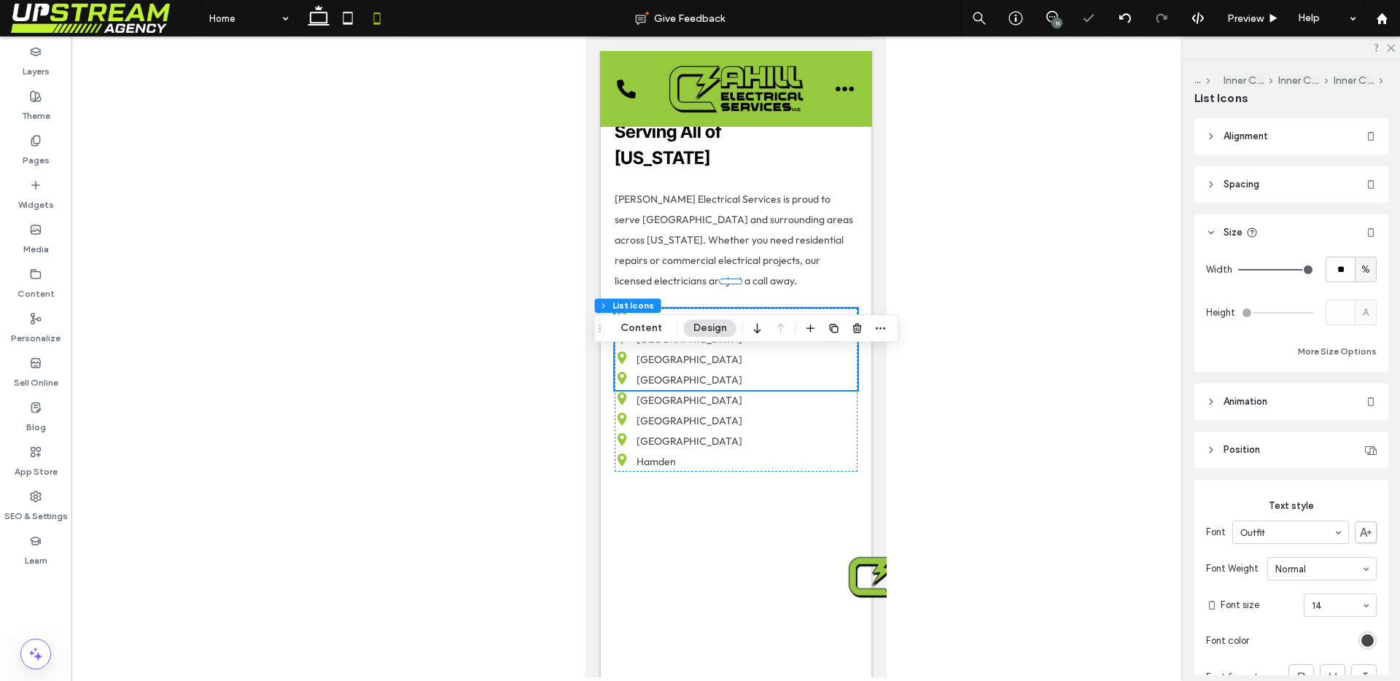
type input "**"
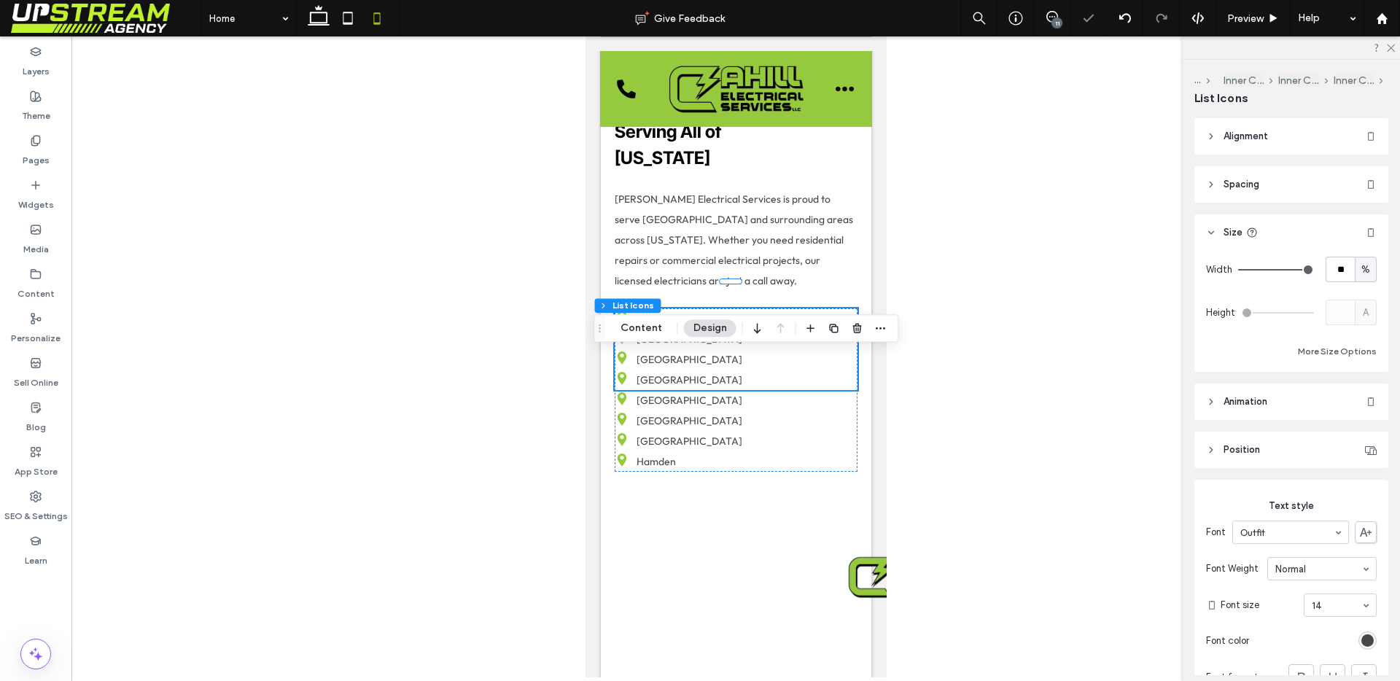
type input "**"
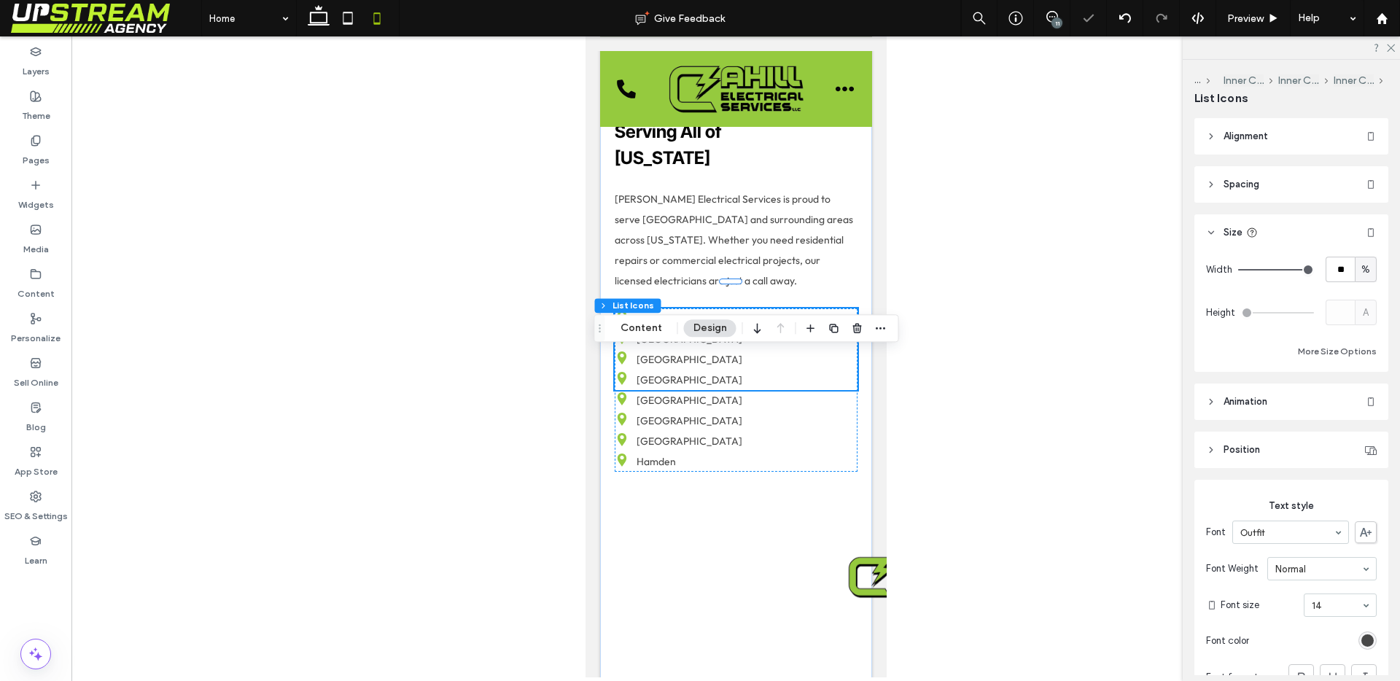
type input "**"
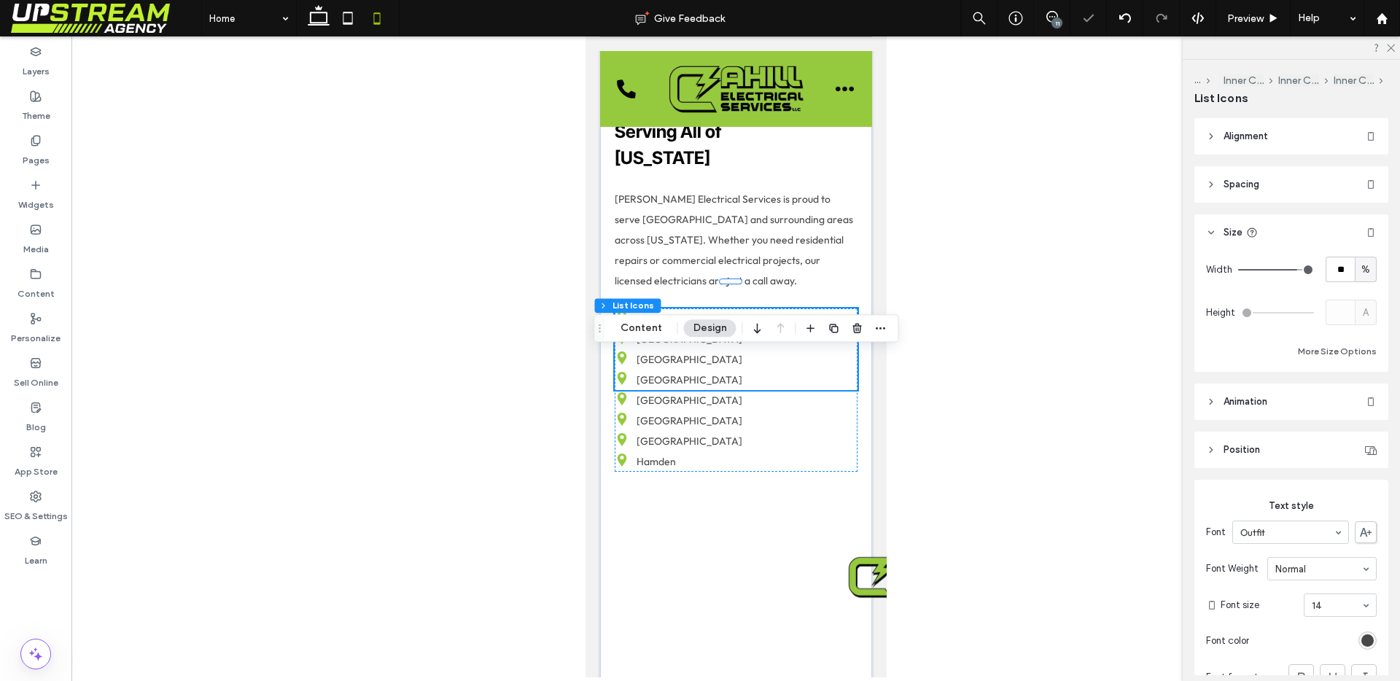
type input "**"
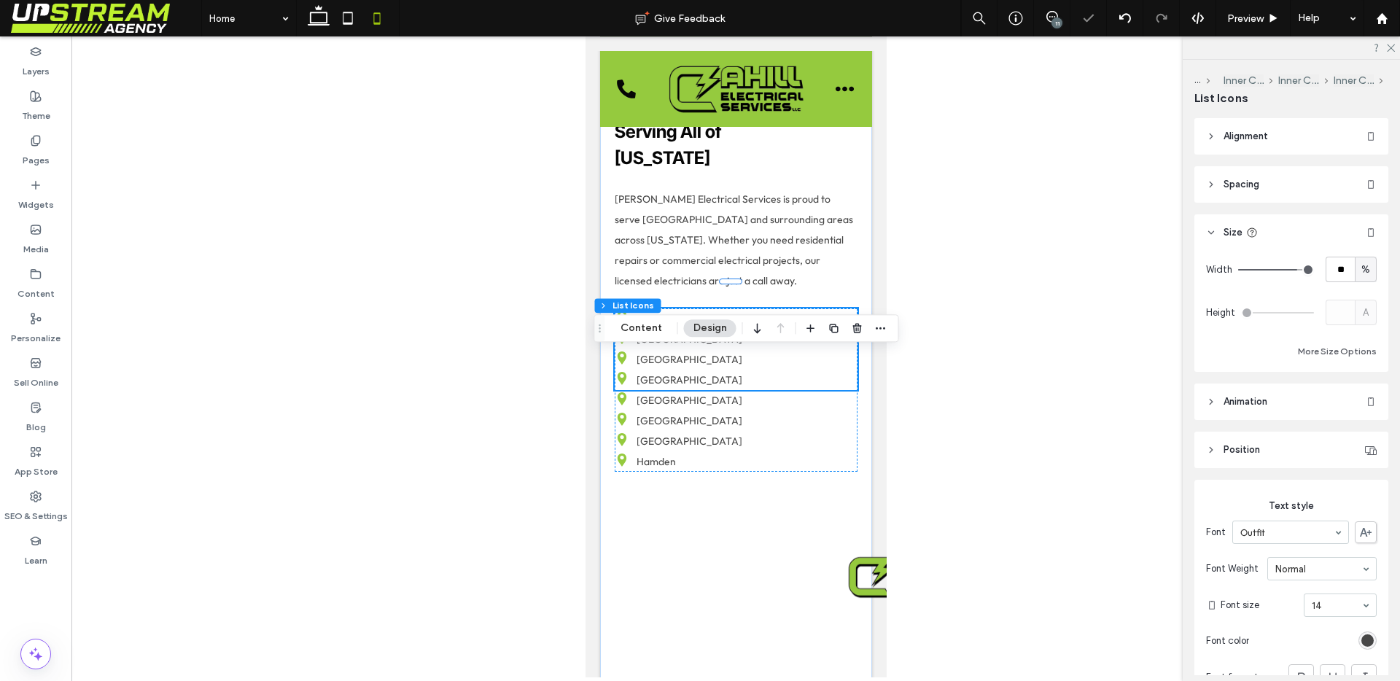
type input "**"
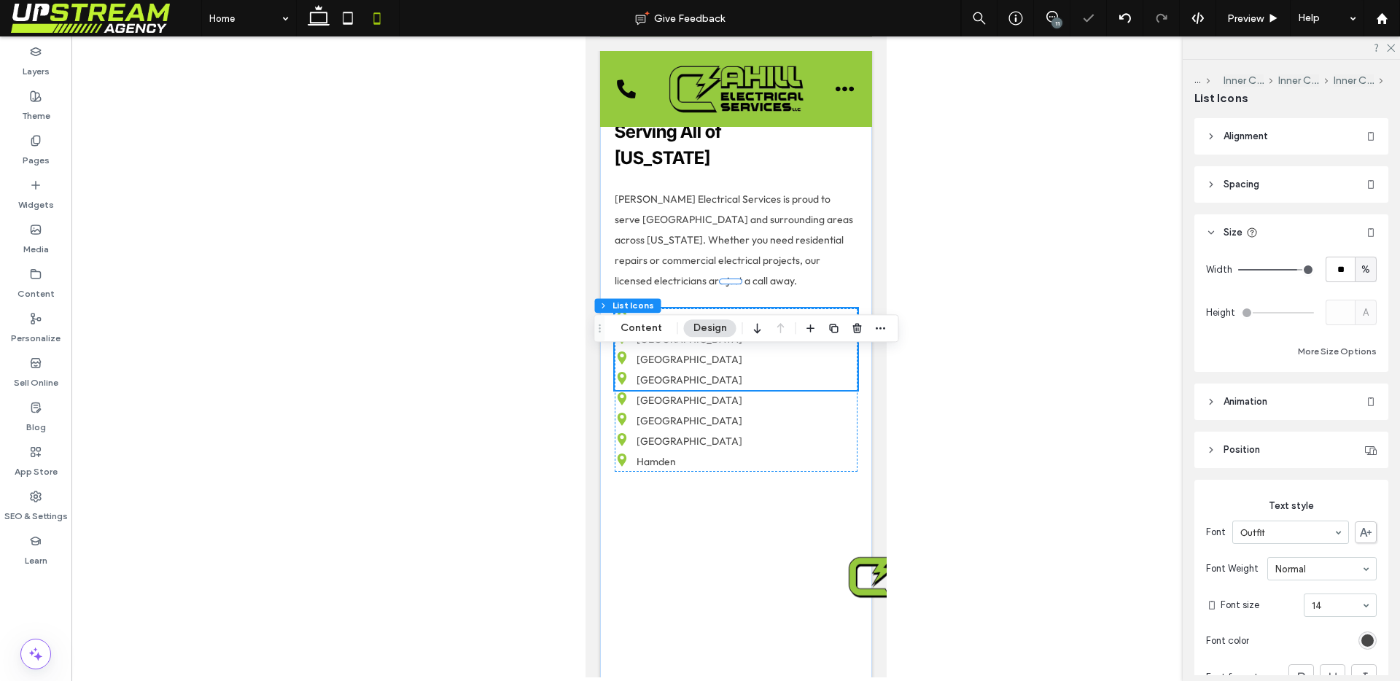
type input "**"
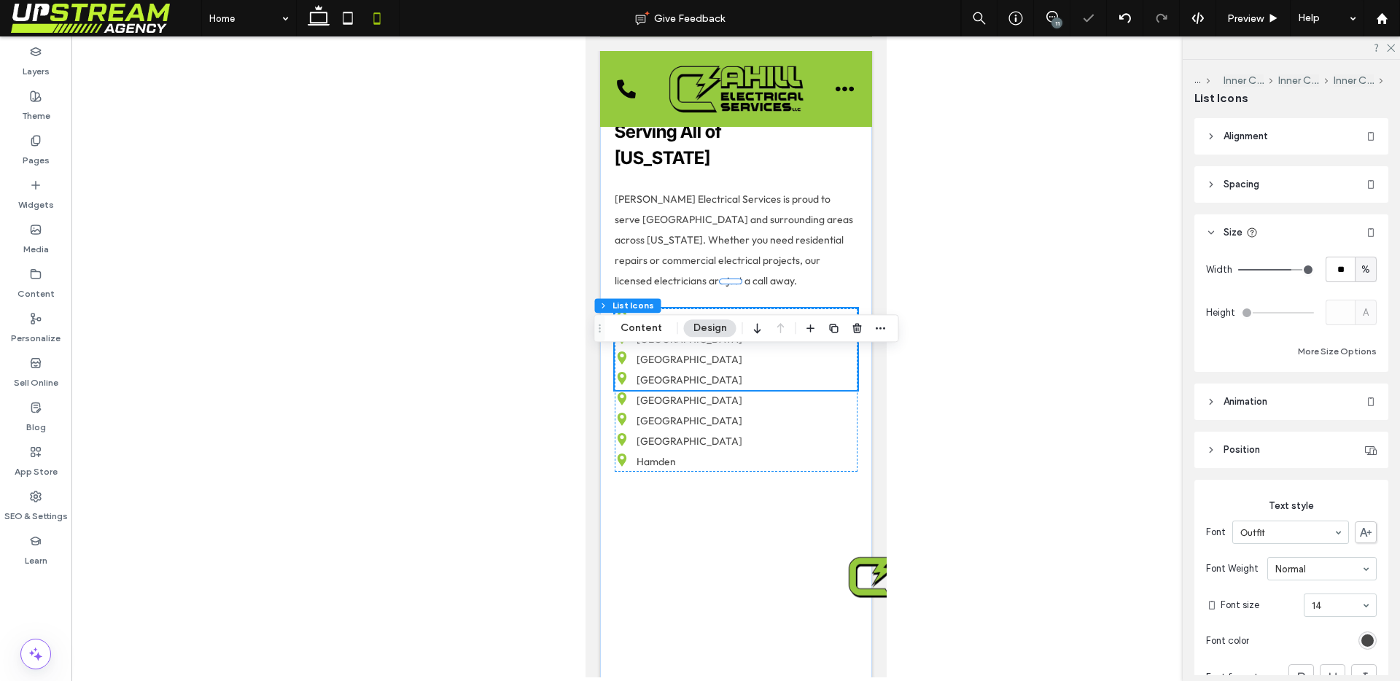
type input "**"
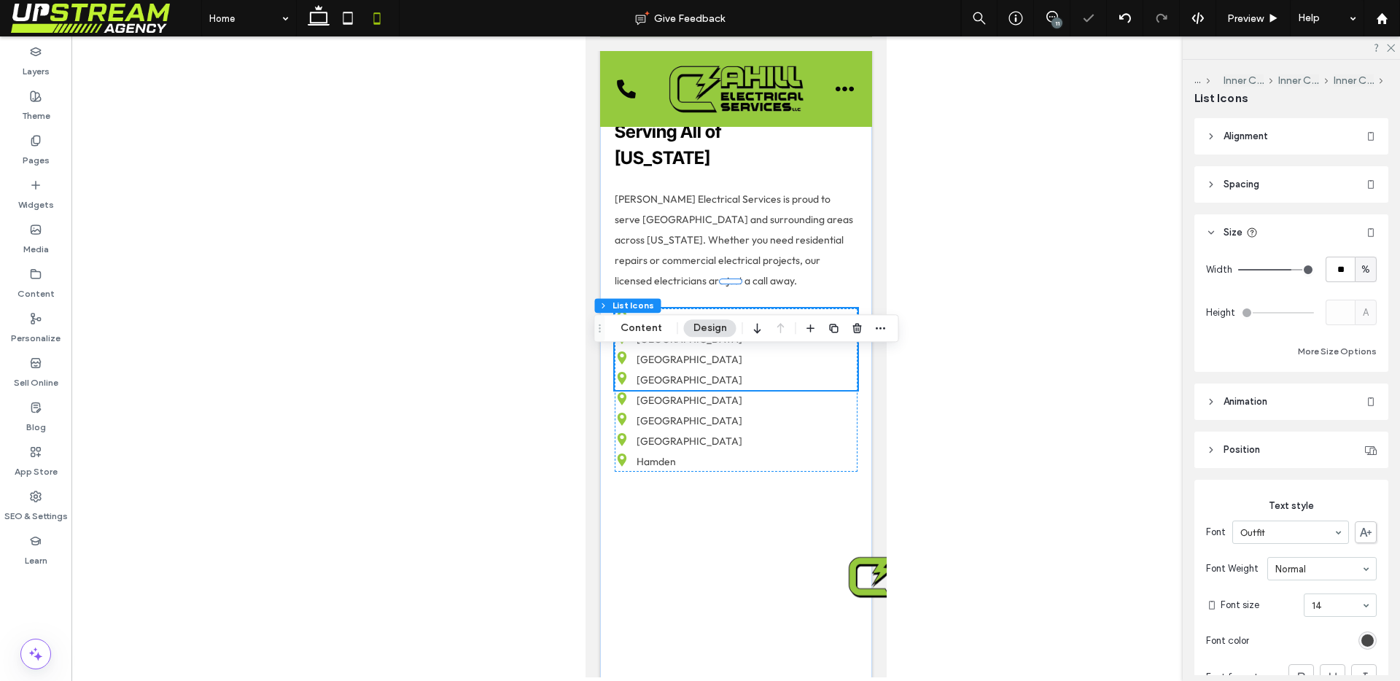
type input "**"
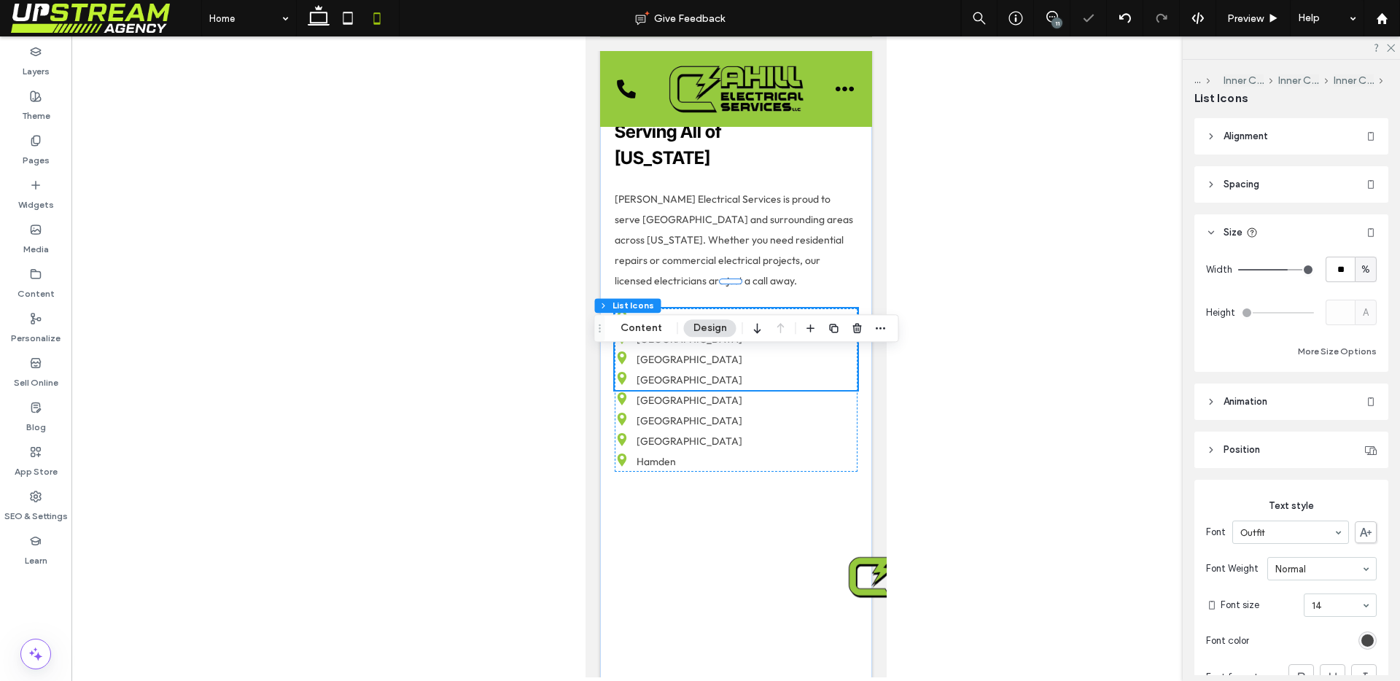
type input "**"
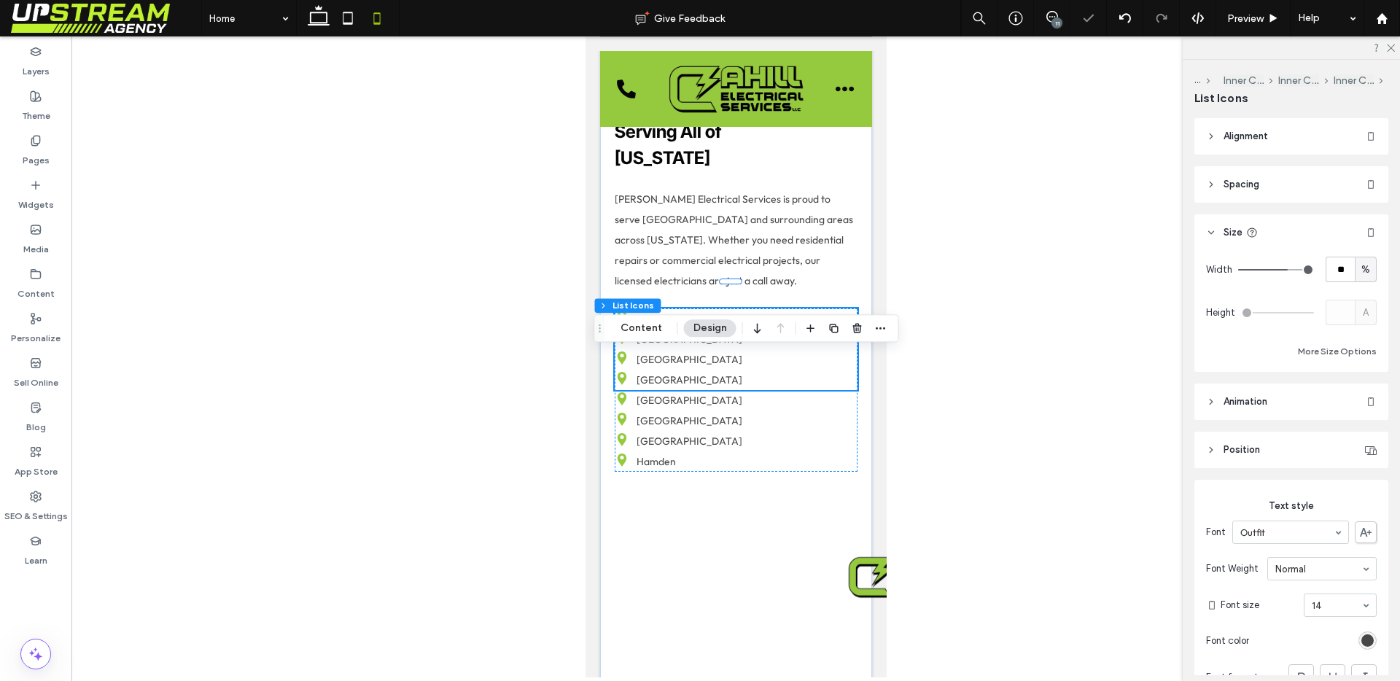
type input "**"
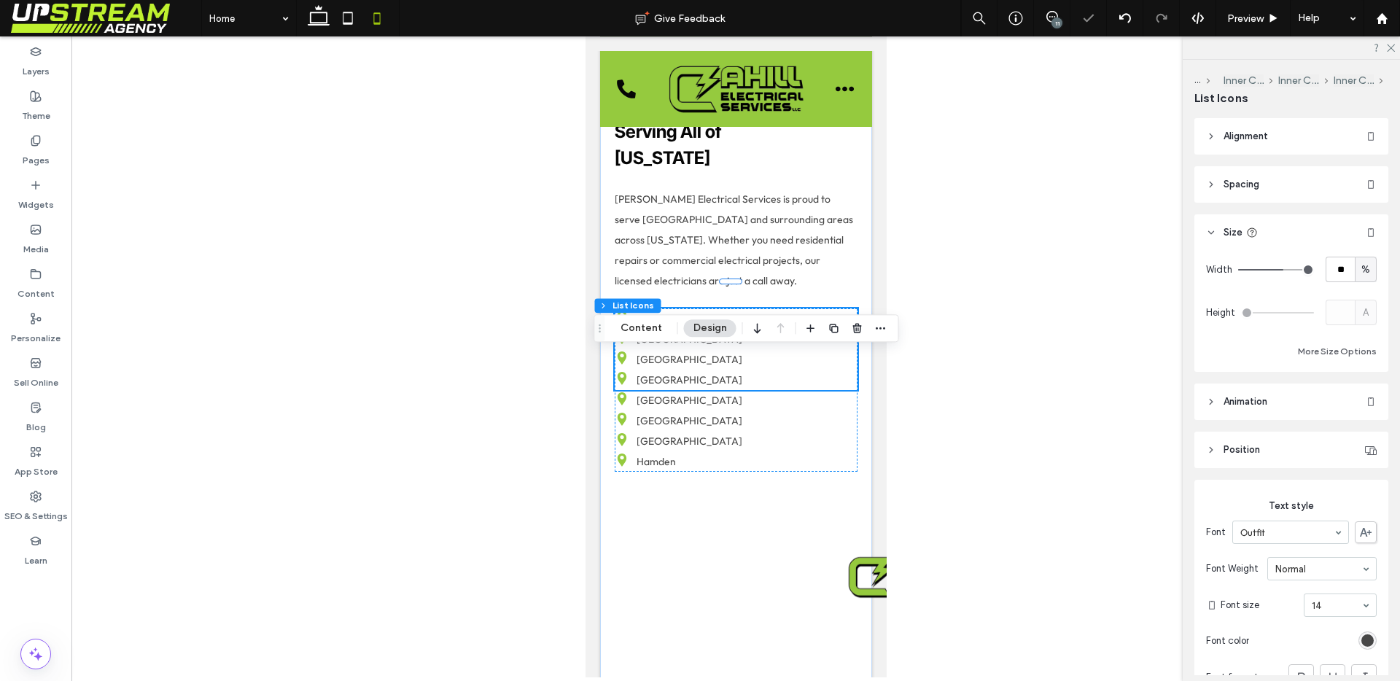
type input "**"
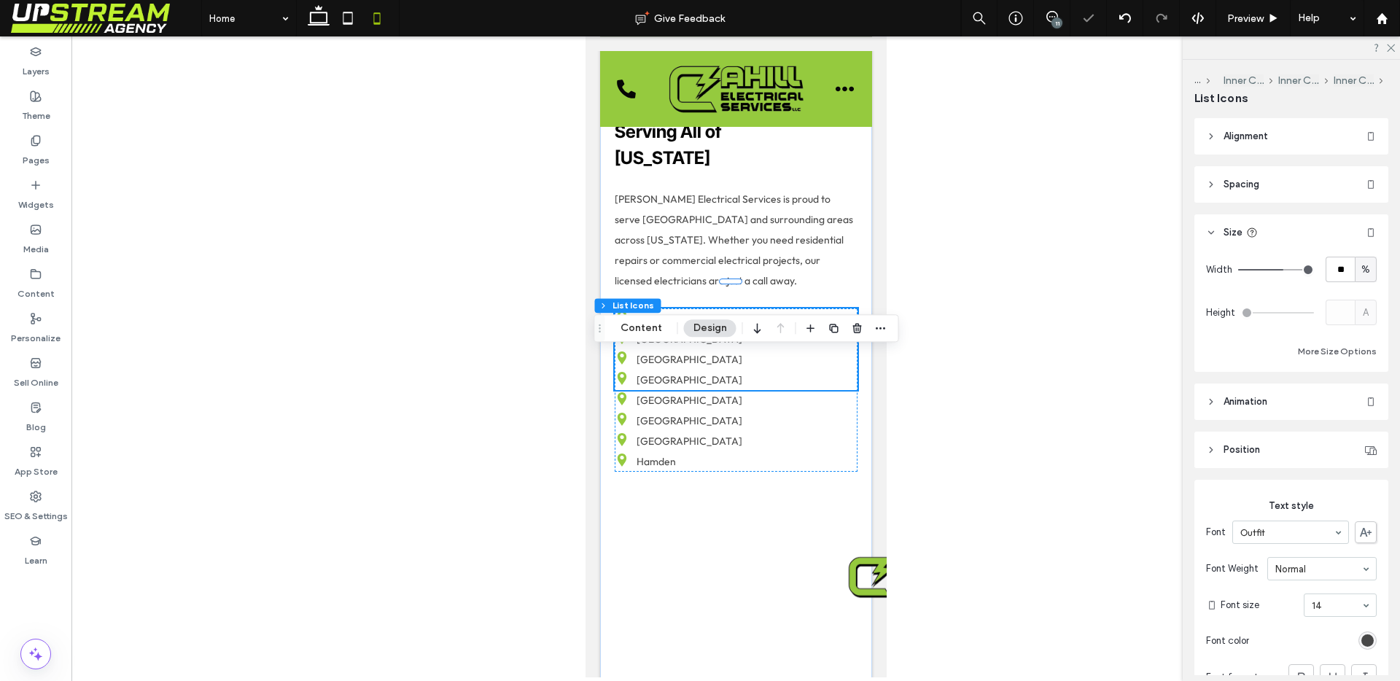
type input "**"
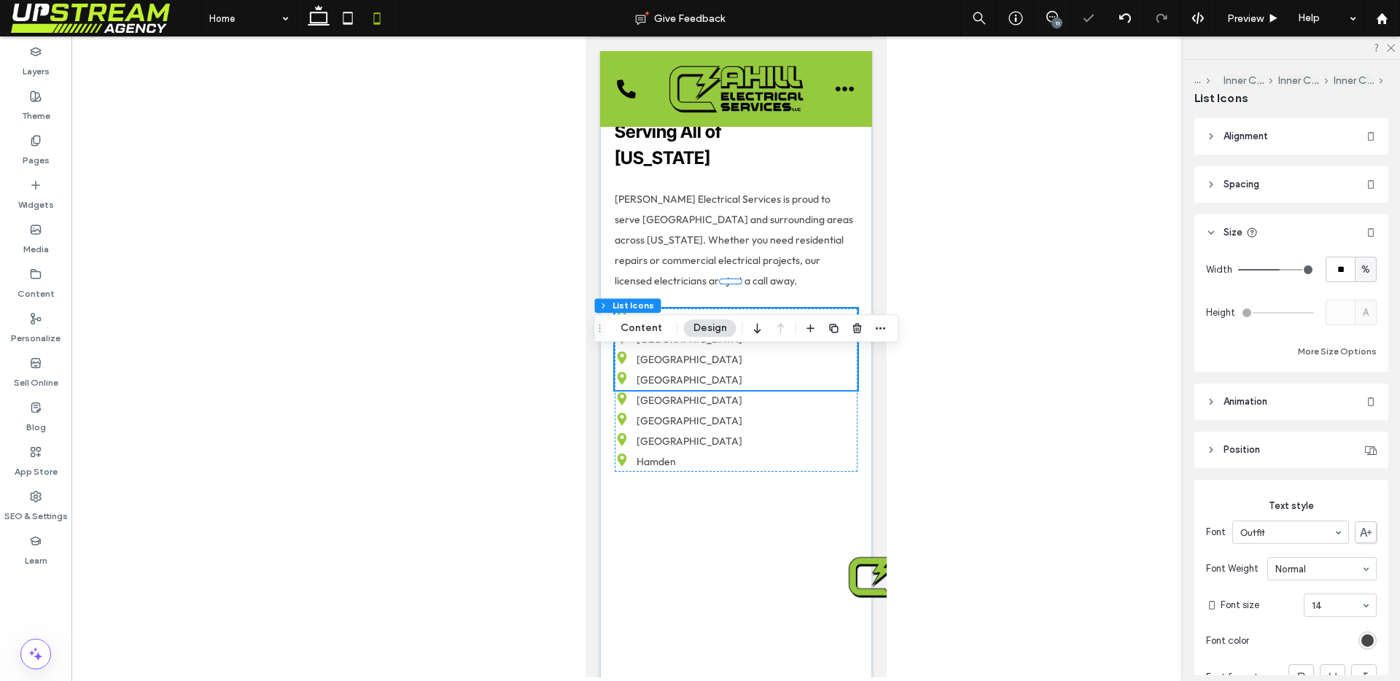
type input "**"
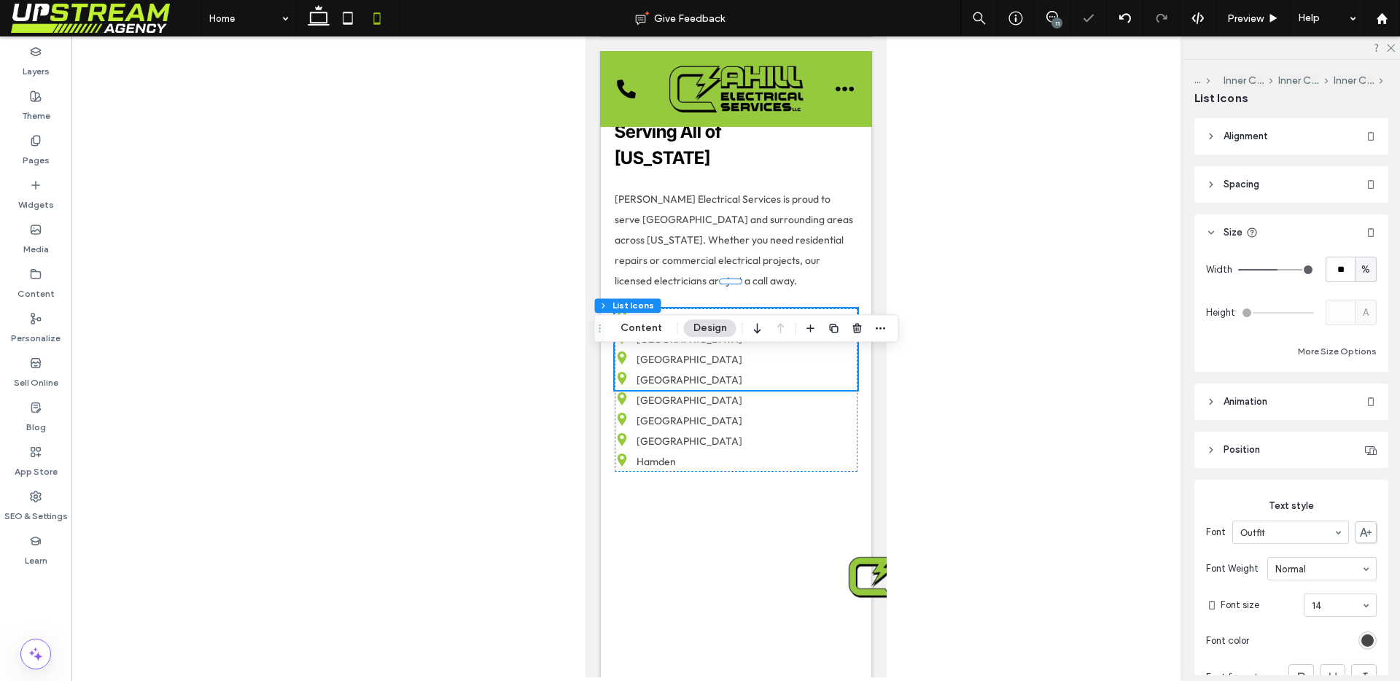
type input "**"
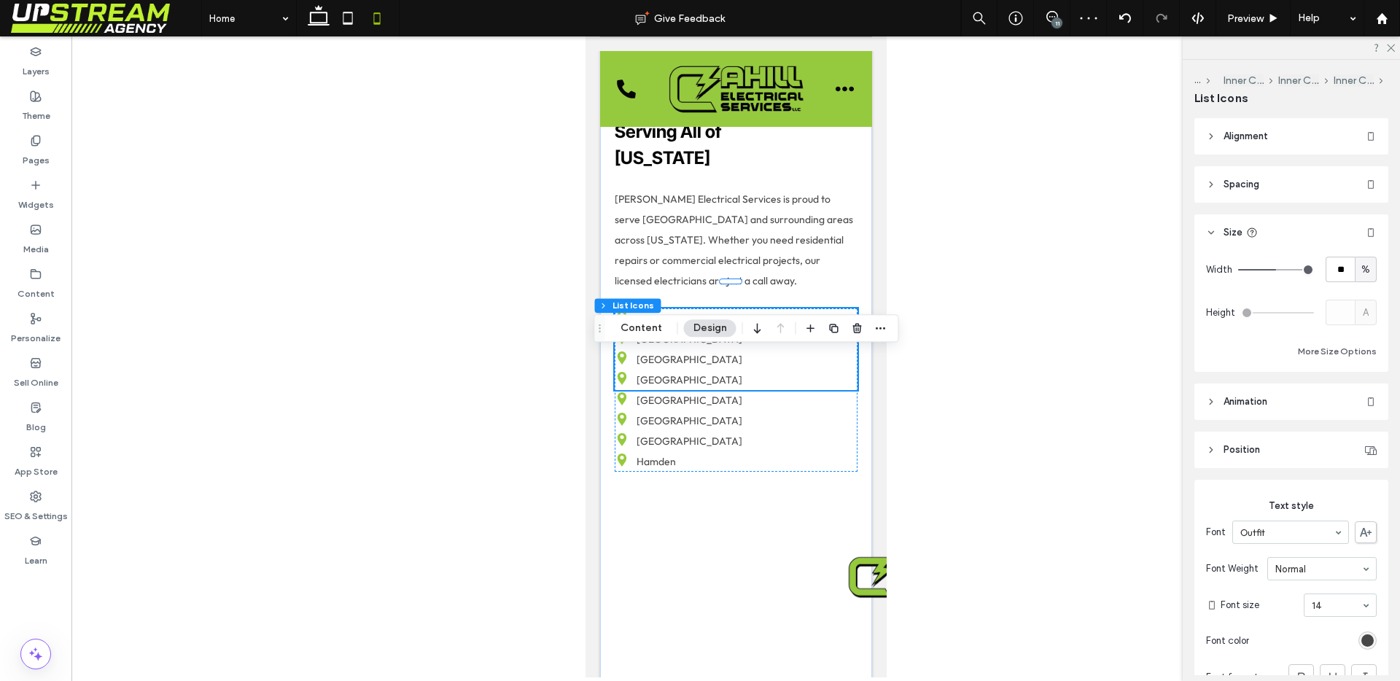
type input "**"
drag, startPoint x: 1297, startPoint y: 271, endPoint x: 1272, endPoint y: 270, distance: 24.8
click at [1272, 270] on input "range" at bounding box center [1276, 269] width 76 height 1
type input "**"
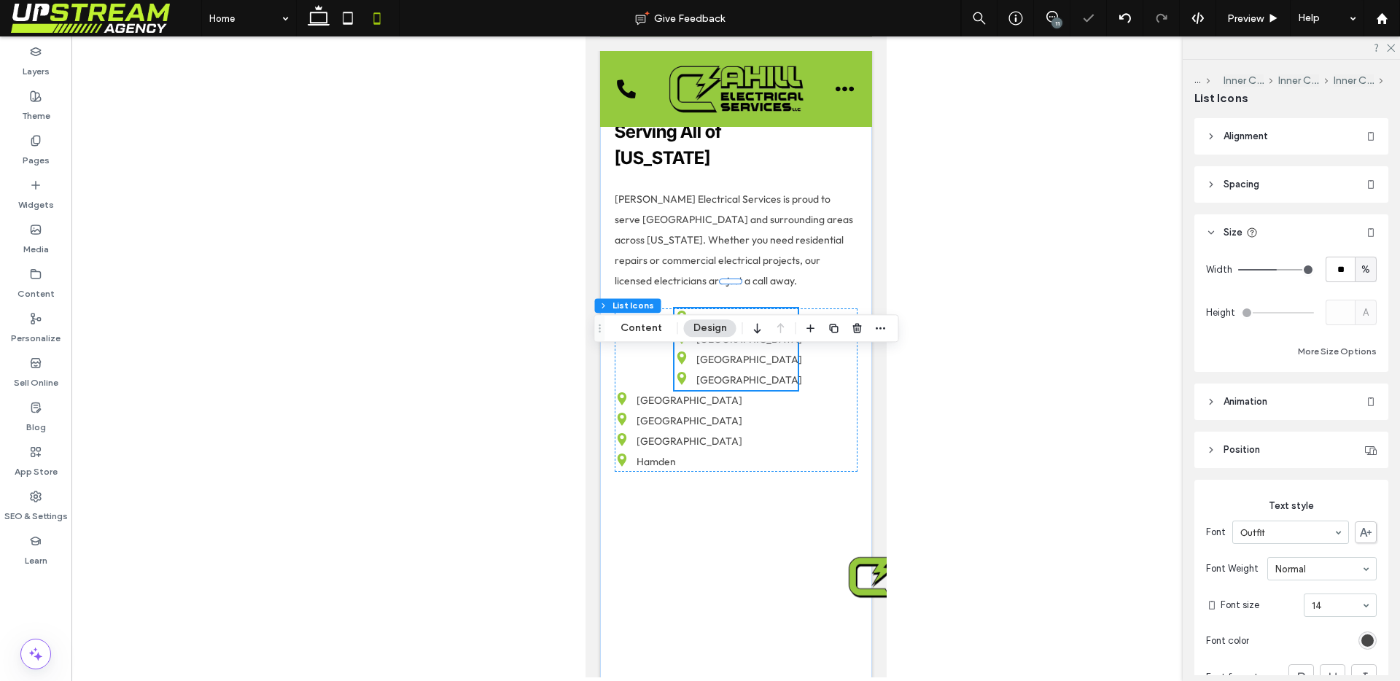
type input "**"
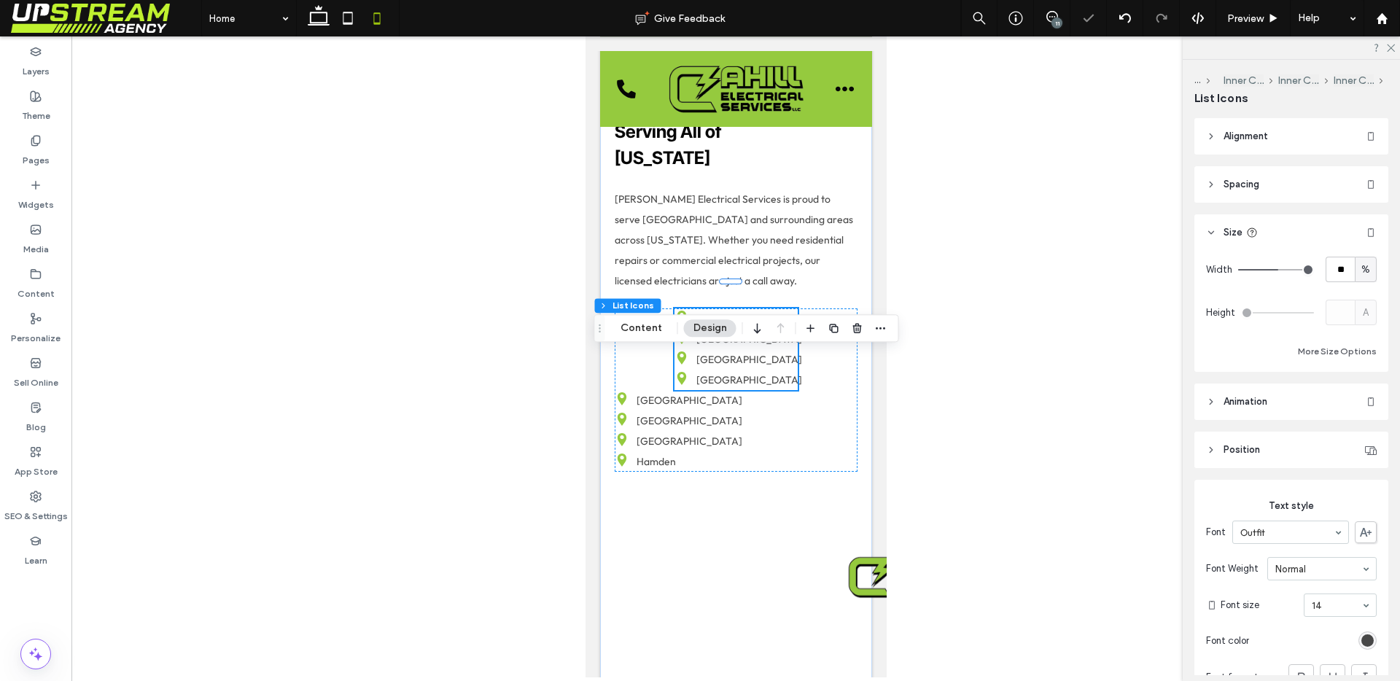
type input "**"
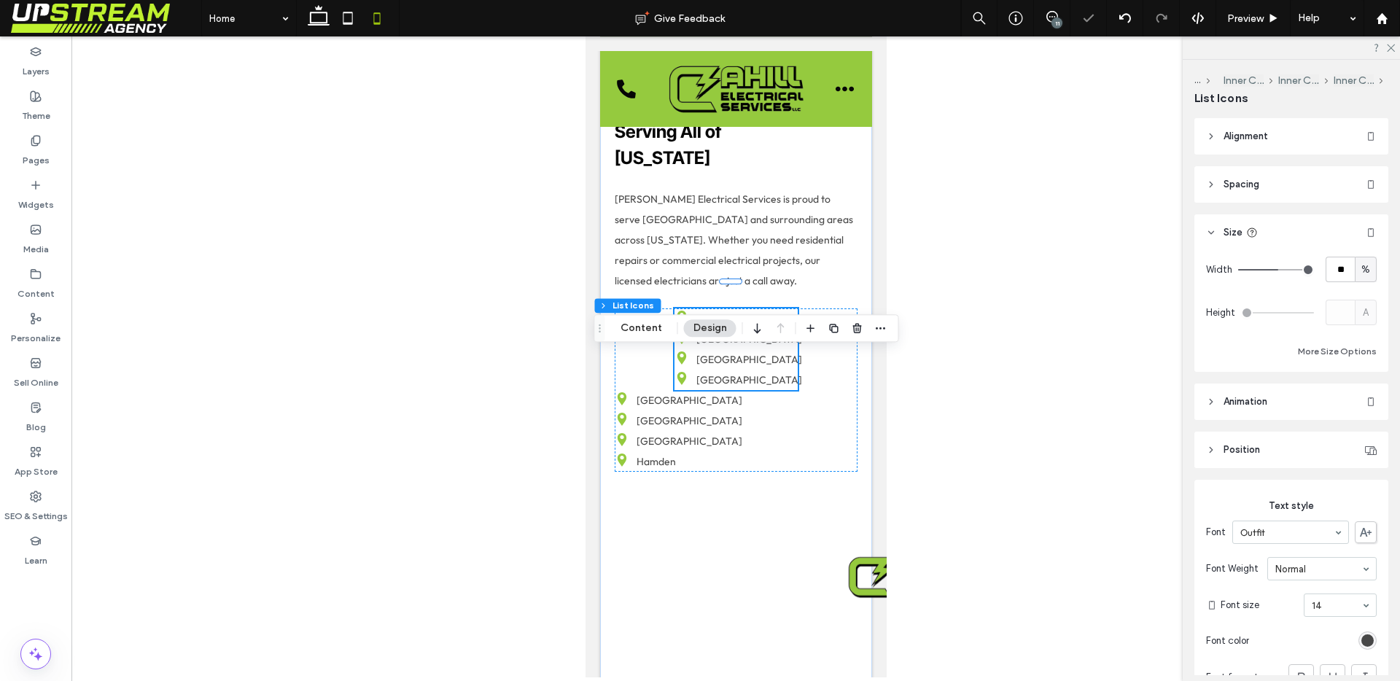
type input "**"
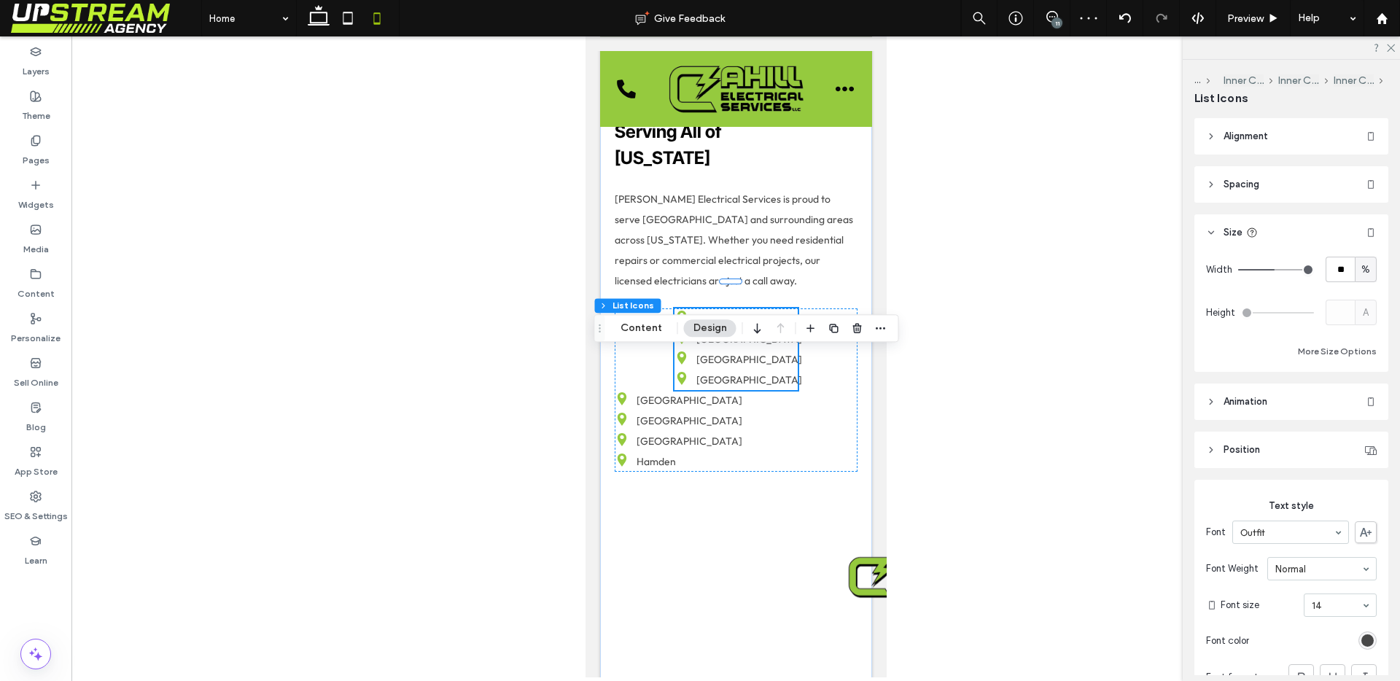
type input "**"
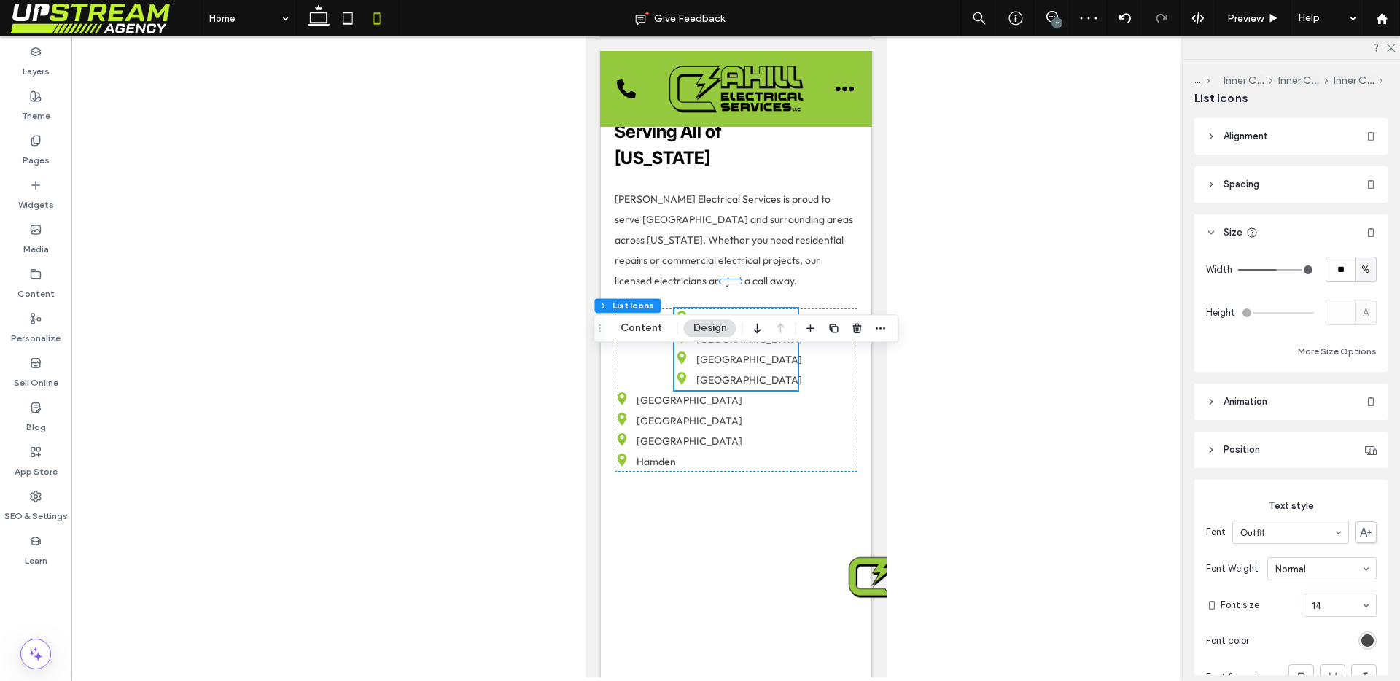
type input "**"
click at [1271, 270] on input "range" at bounding box center [1276, 269] width 76 height 1
click at [787, 472] on div "[GEOGRAPHIC_DATA] [GEOGRAPHIC_DATA] [GEOGRAPHIC_DATA] [GEOGRAPHIC_DATA]" at bounding box center [735, 431] width 243 height 82
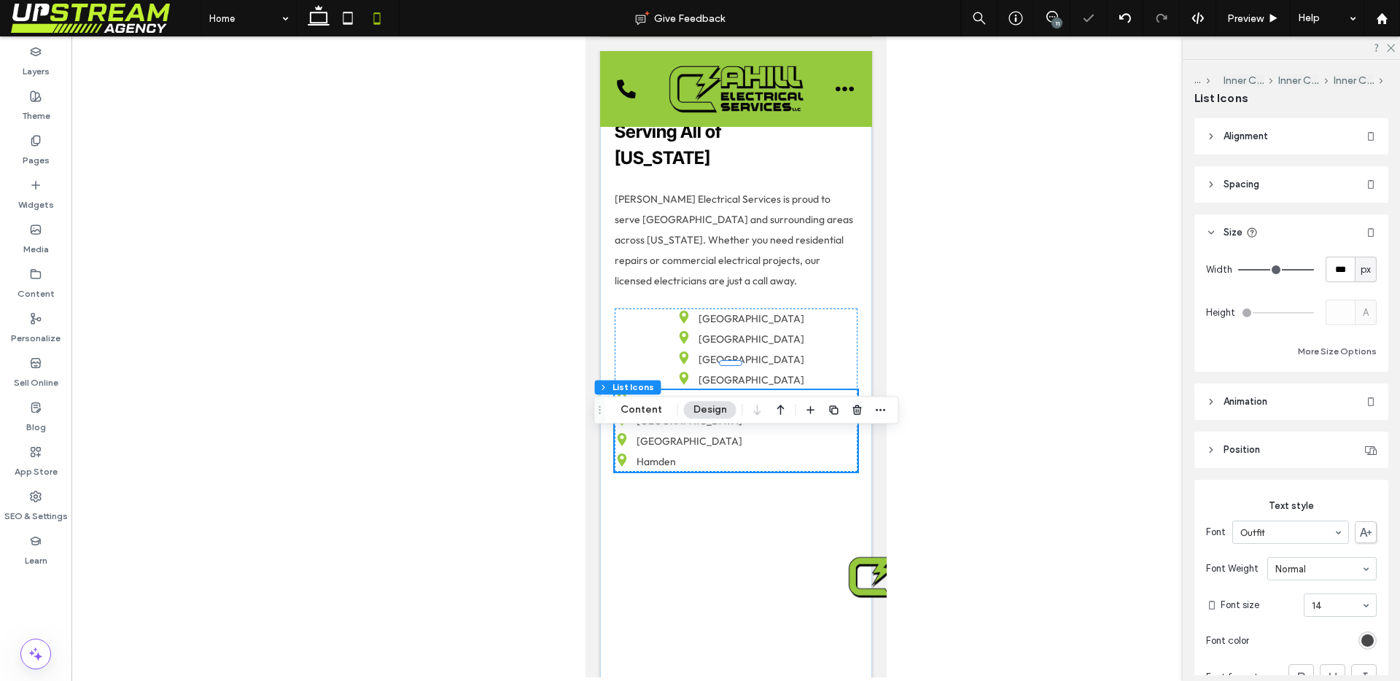
click at [1360, 276] on div "px" at bounding box center [1366, 270] width 22 height 26
click at [1358, 310] on div "%" at bounding box center [1357, 321] width 20 height 26
type input "***"
type input "**"
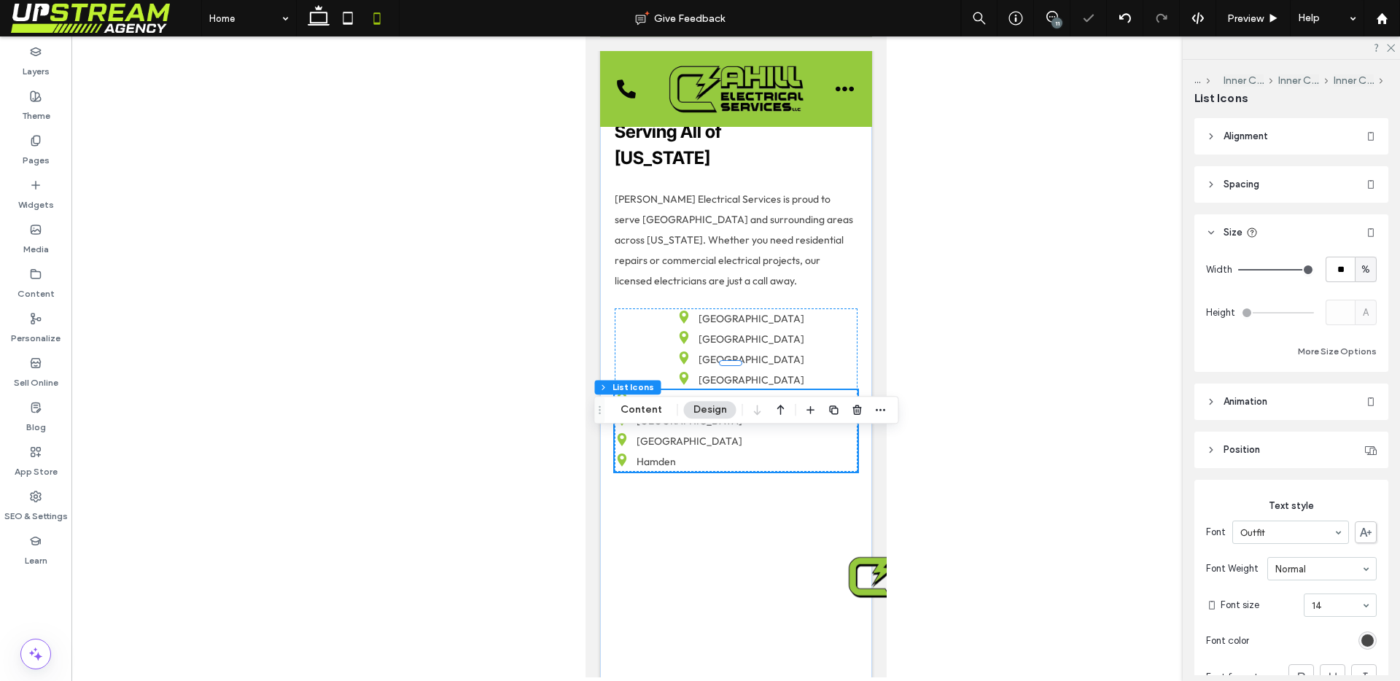
type input "**"
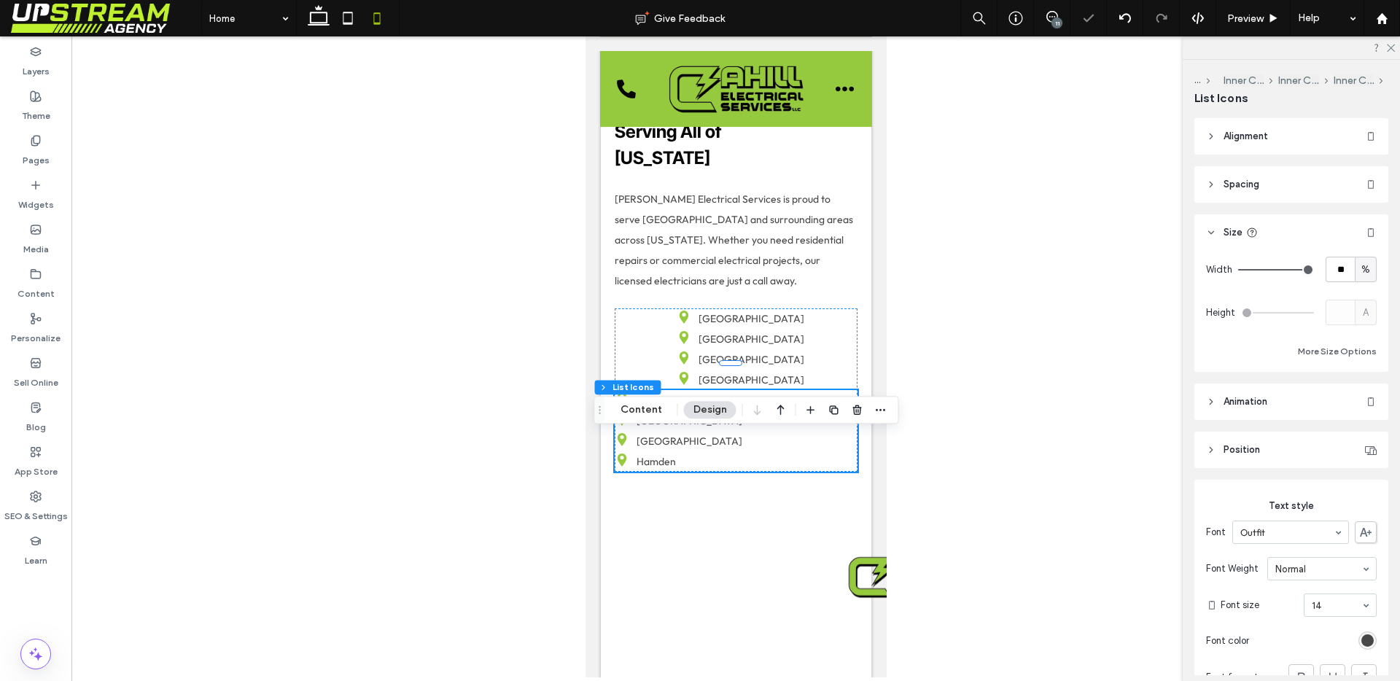
type input "**"
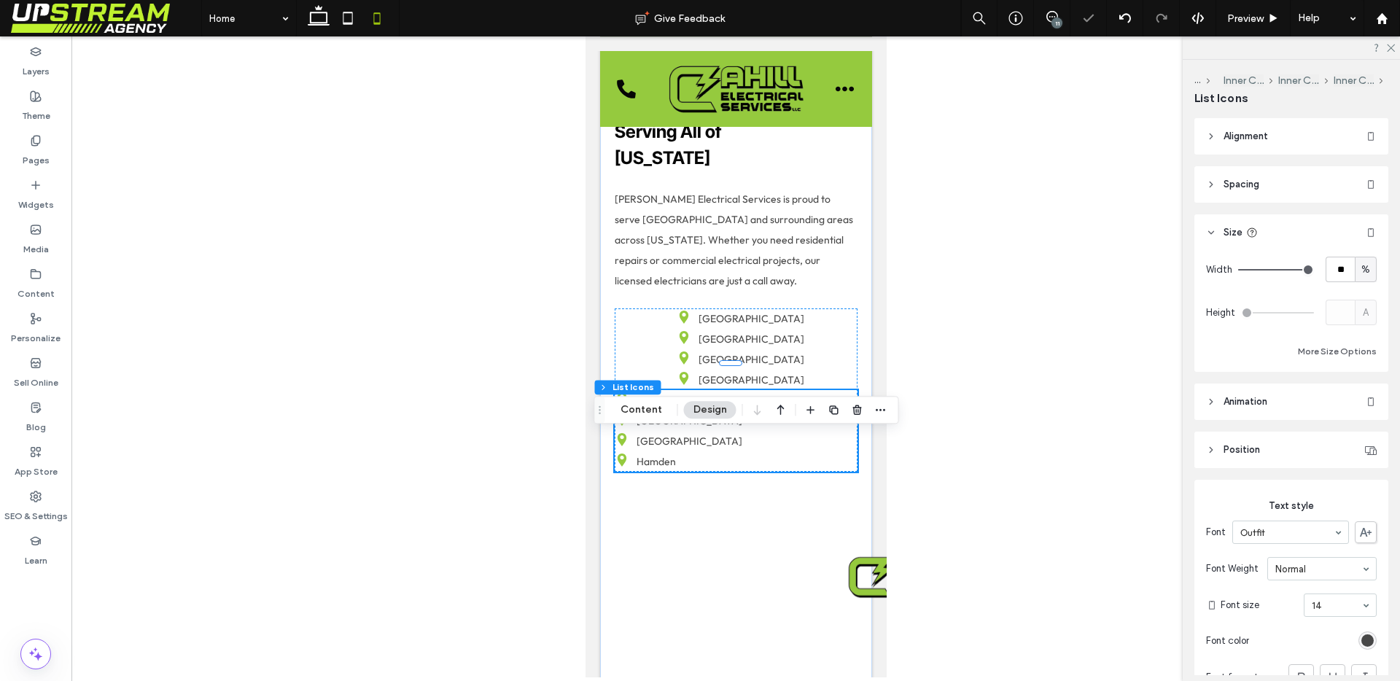
type input "**"
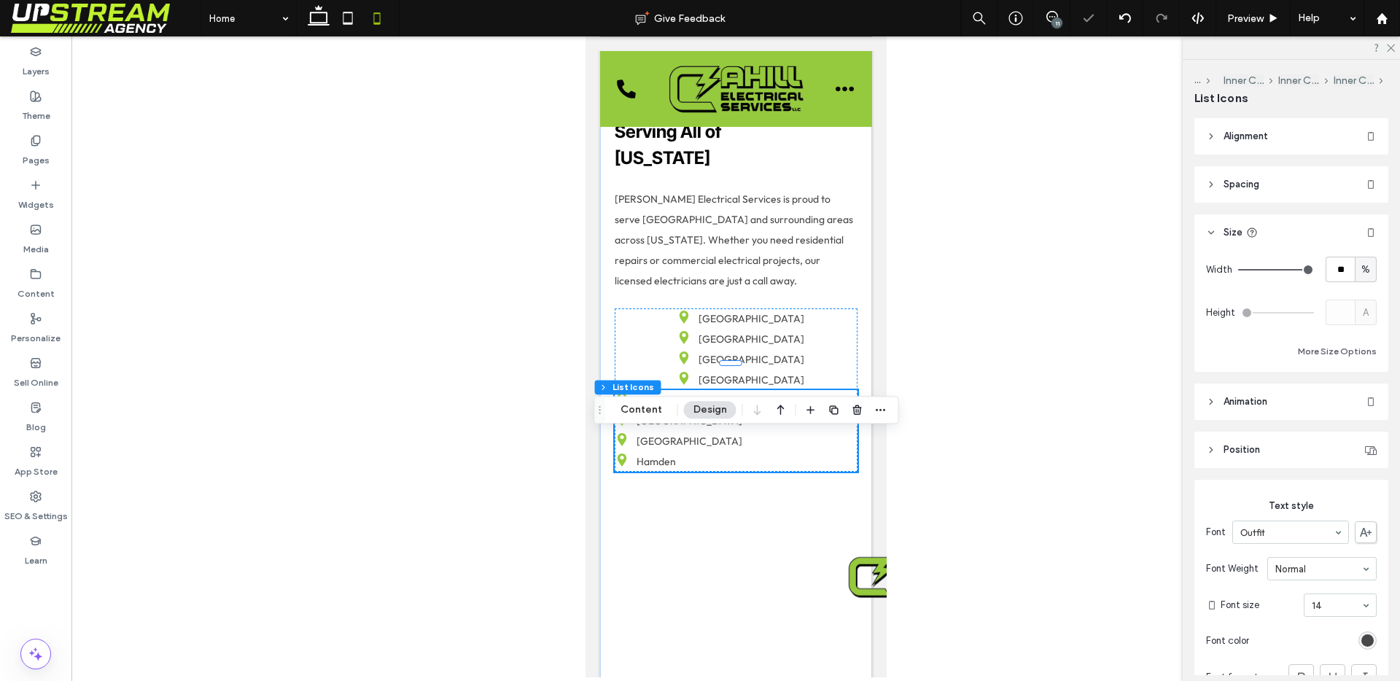
type input "**"
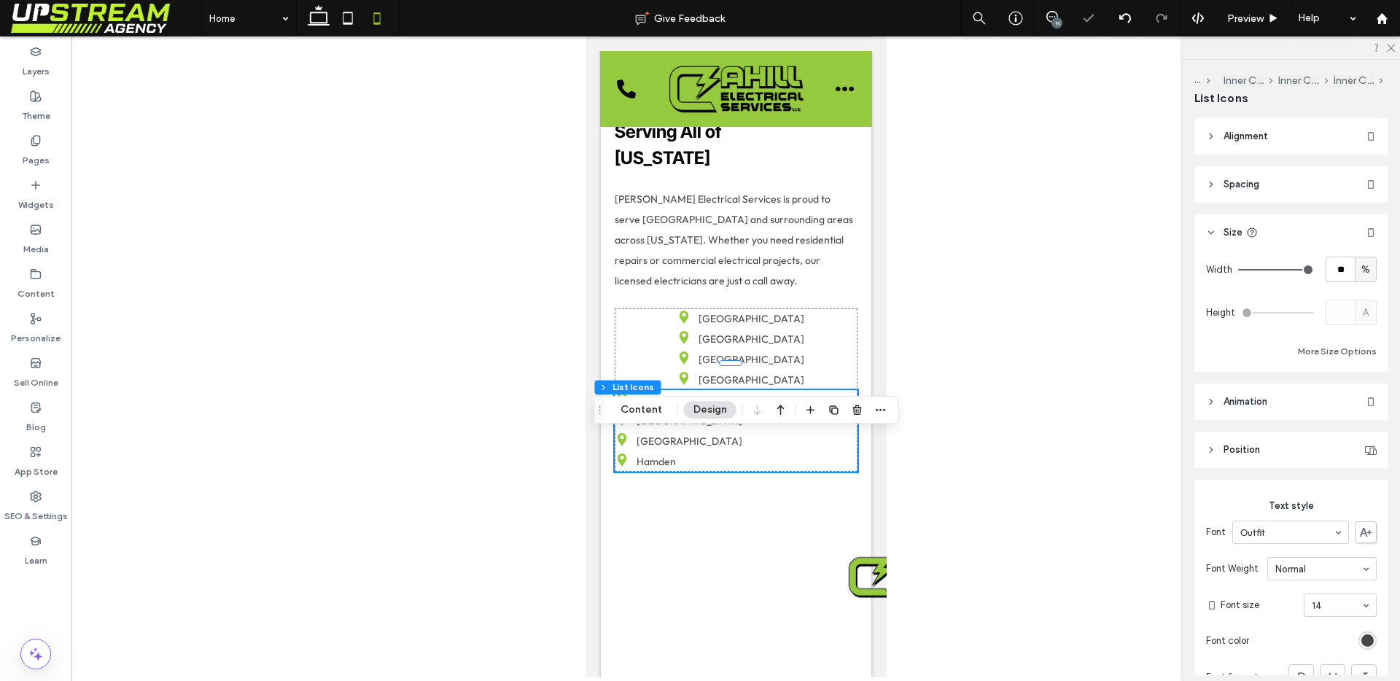
type input "**"
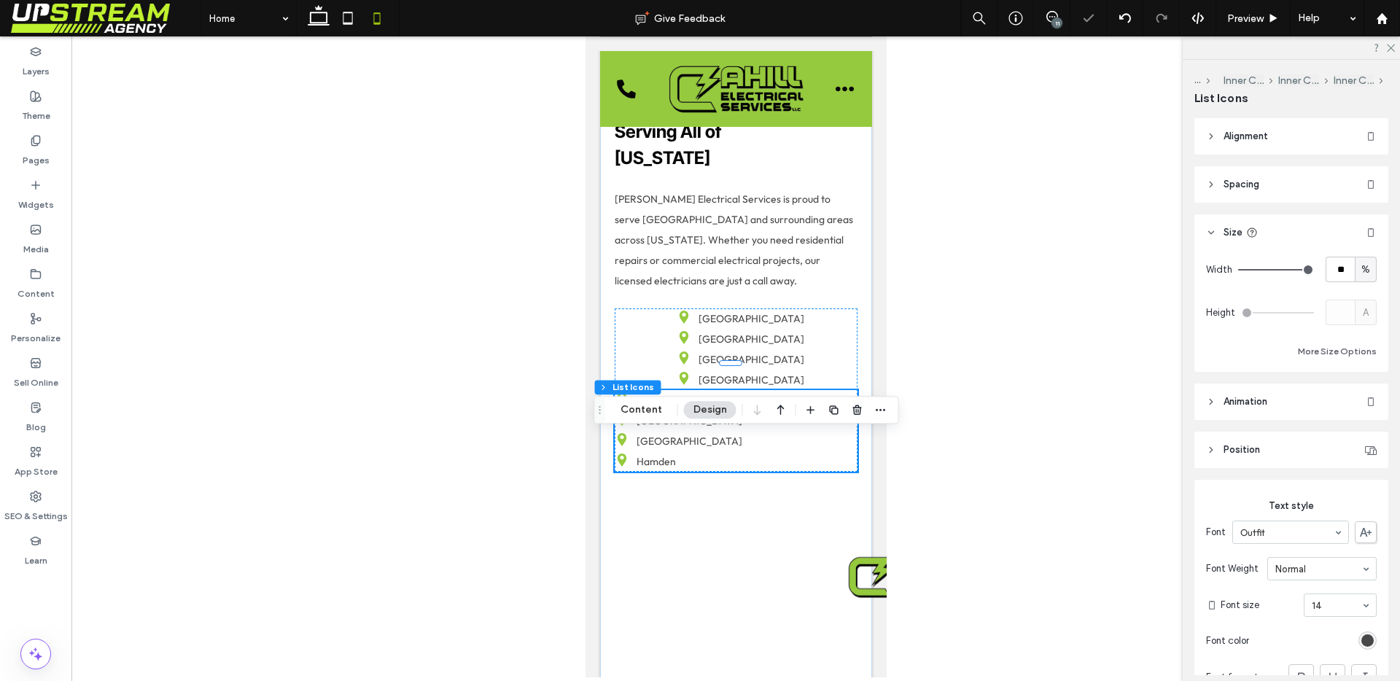
type input "**"
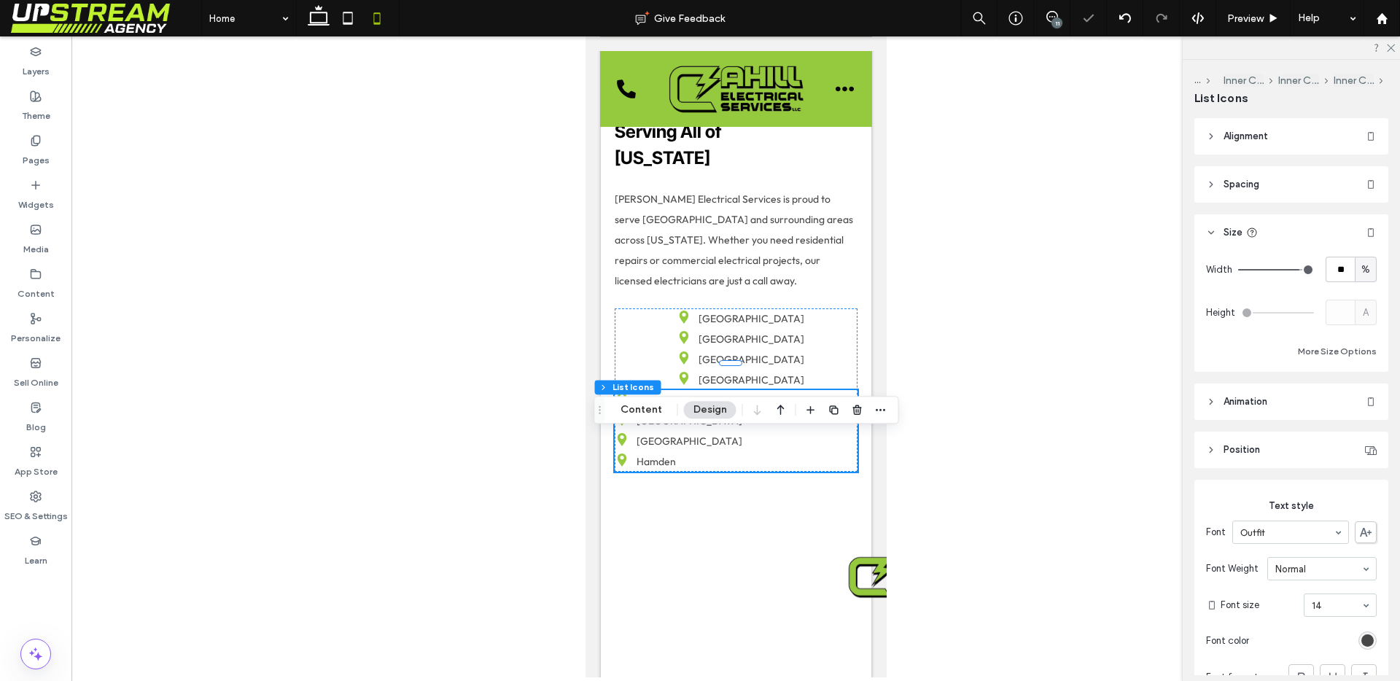
type input "**"
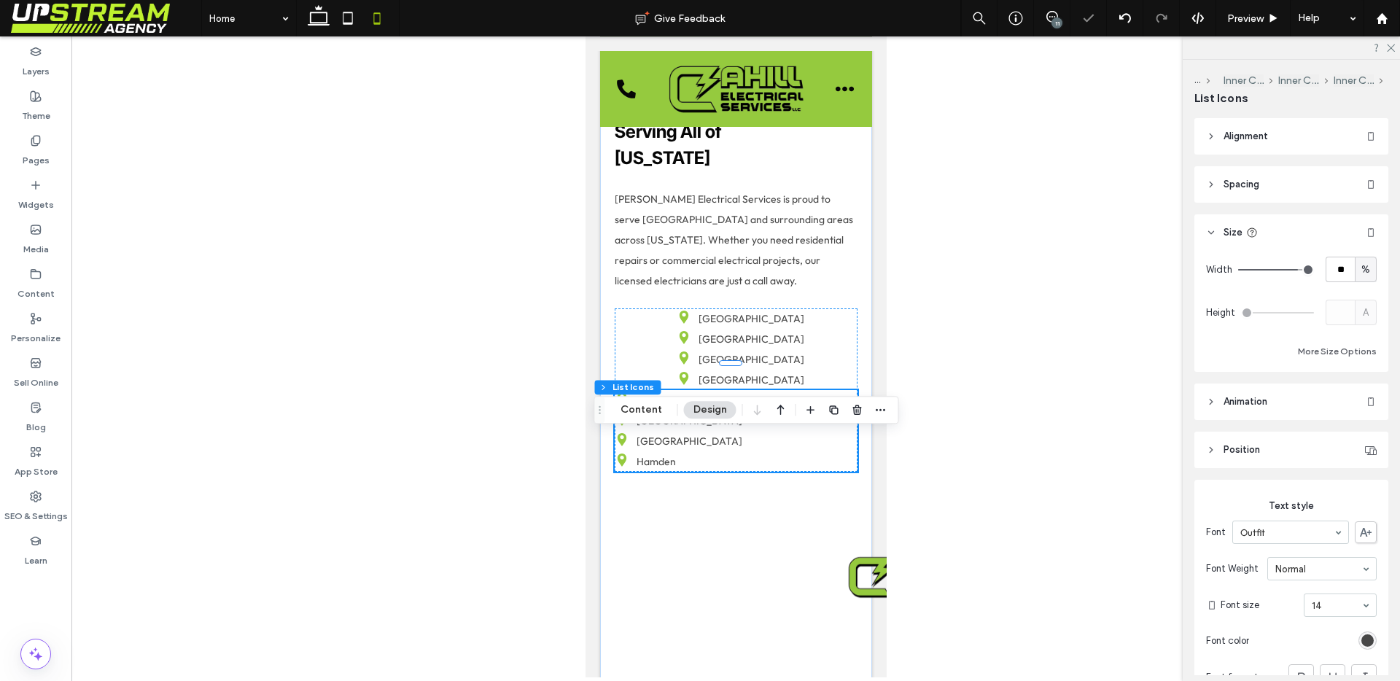
type input "**"
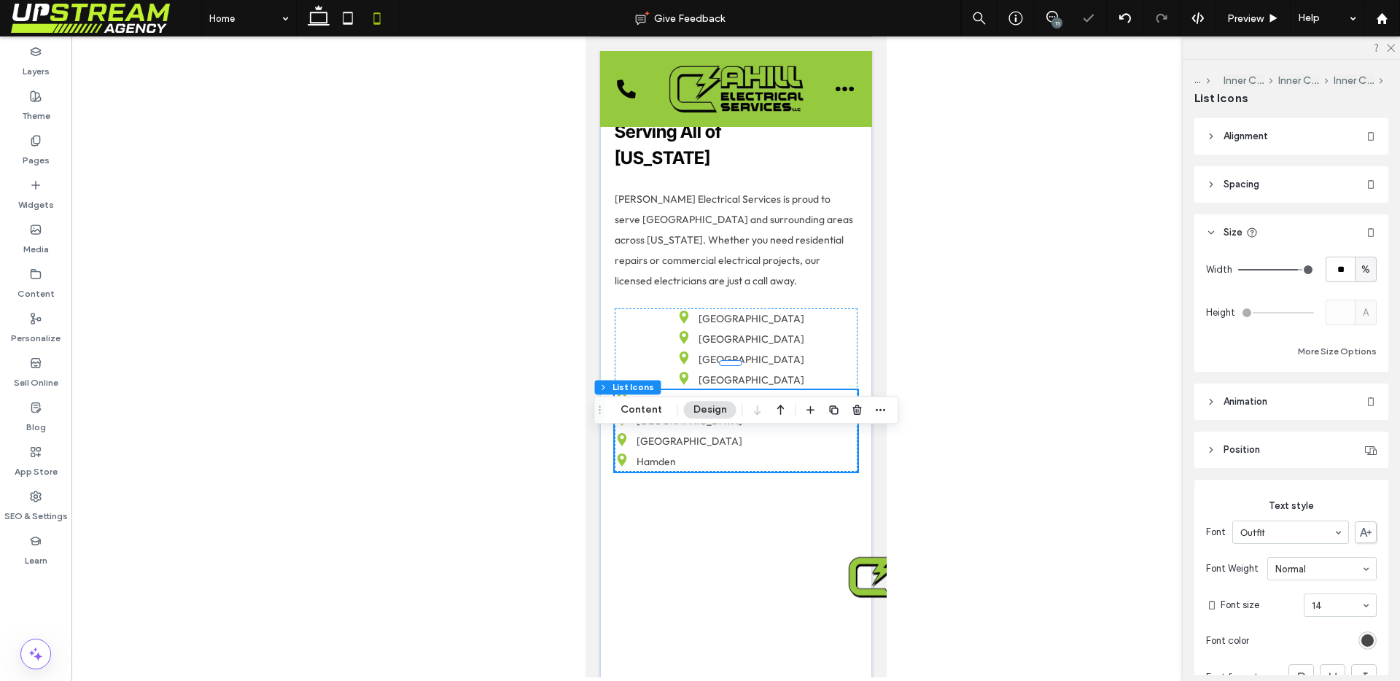
type input "**"
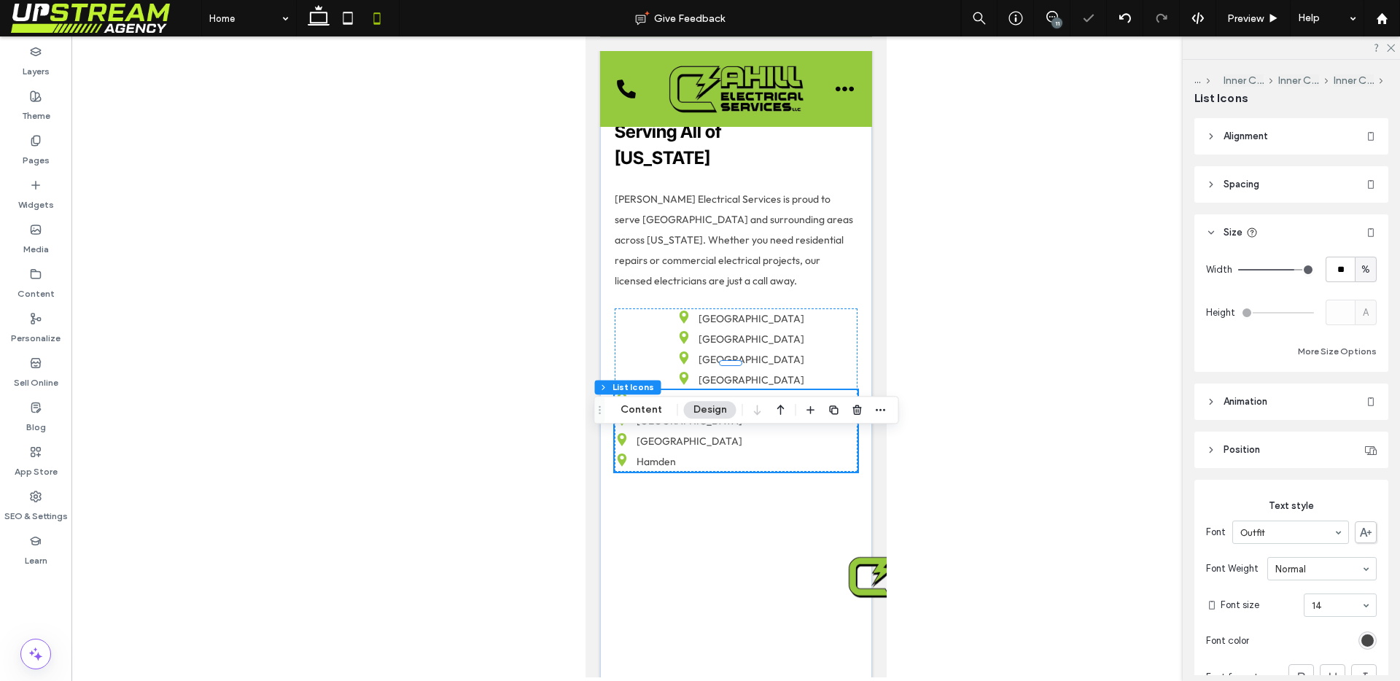
type input "**"
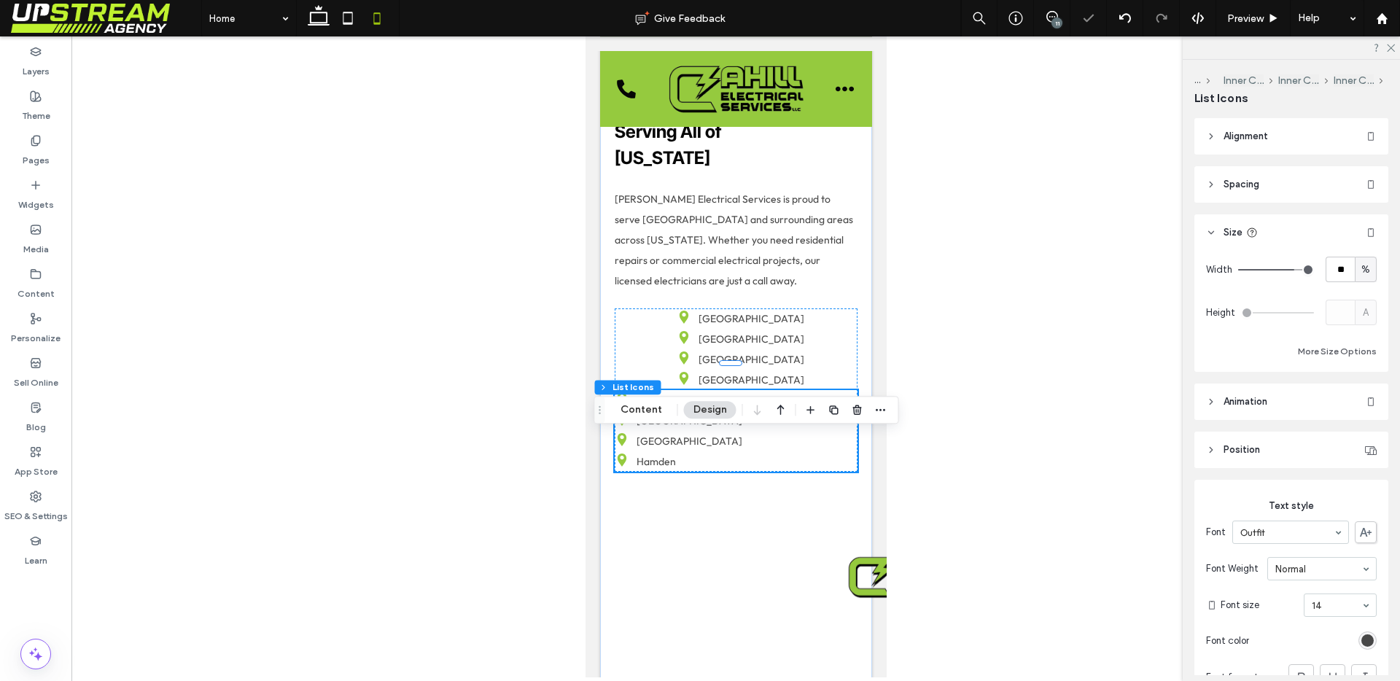
type input "**"
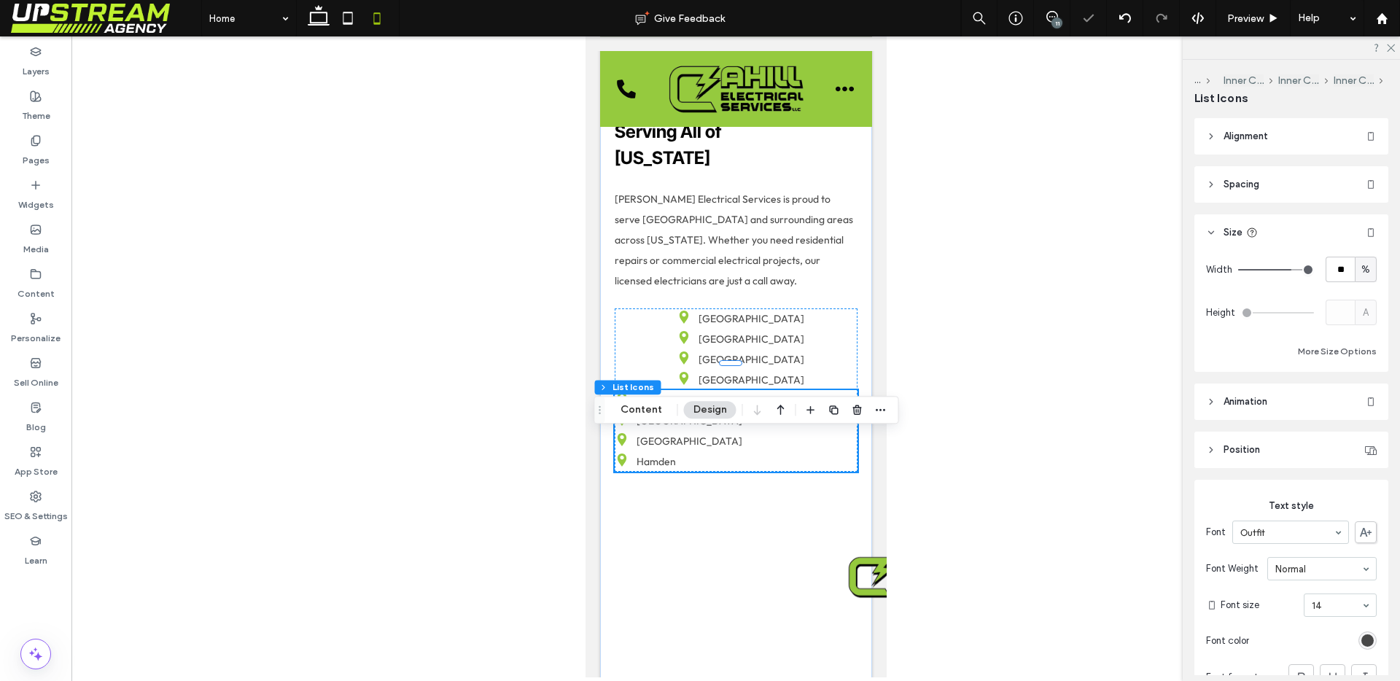
type input "**"
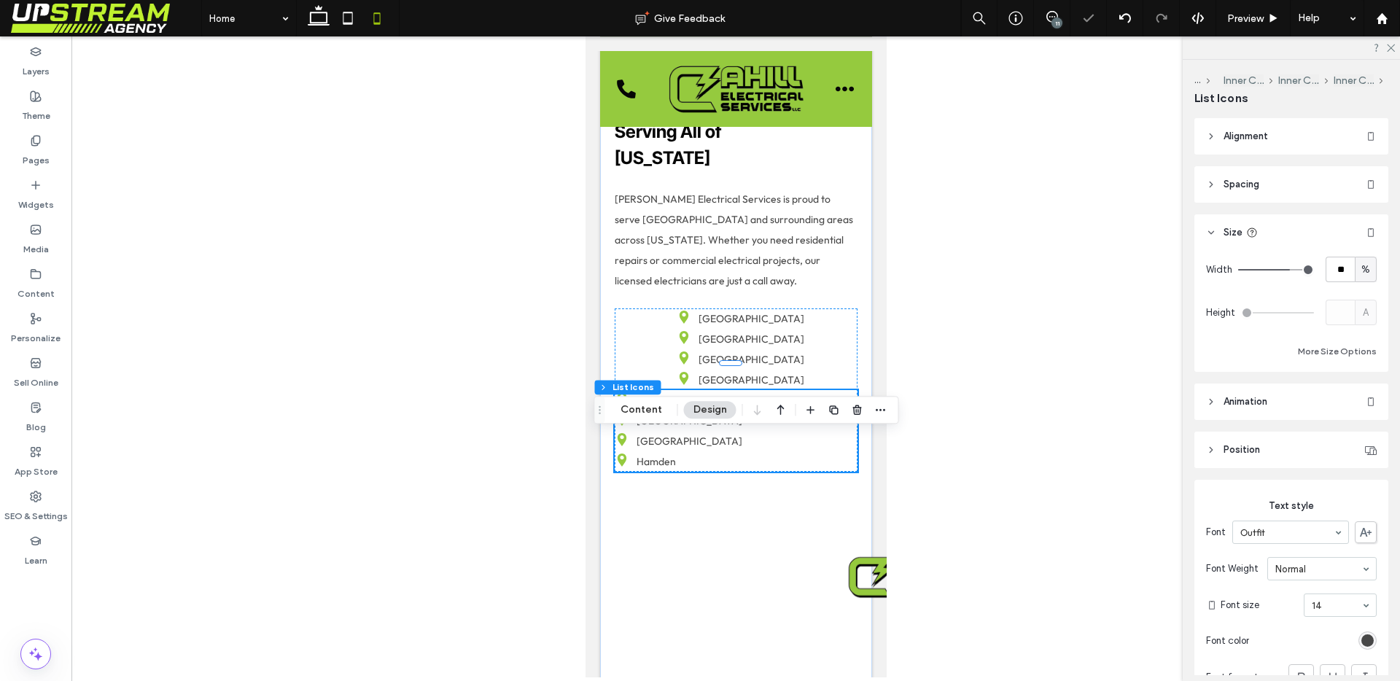
type input "**"
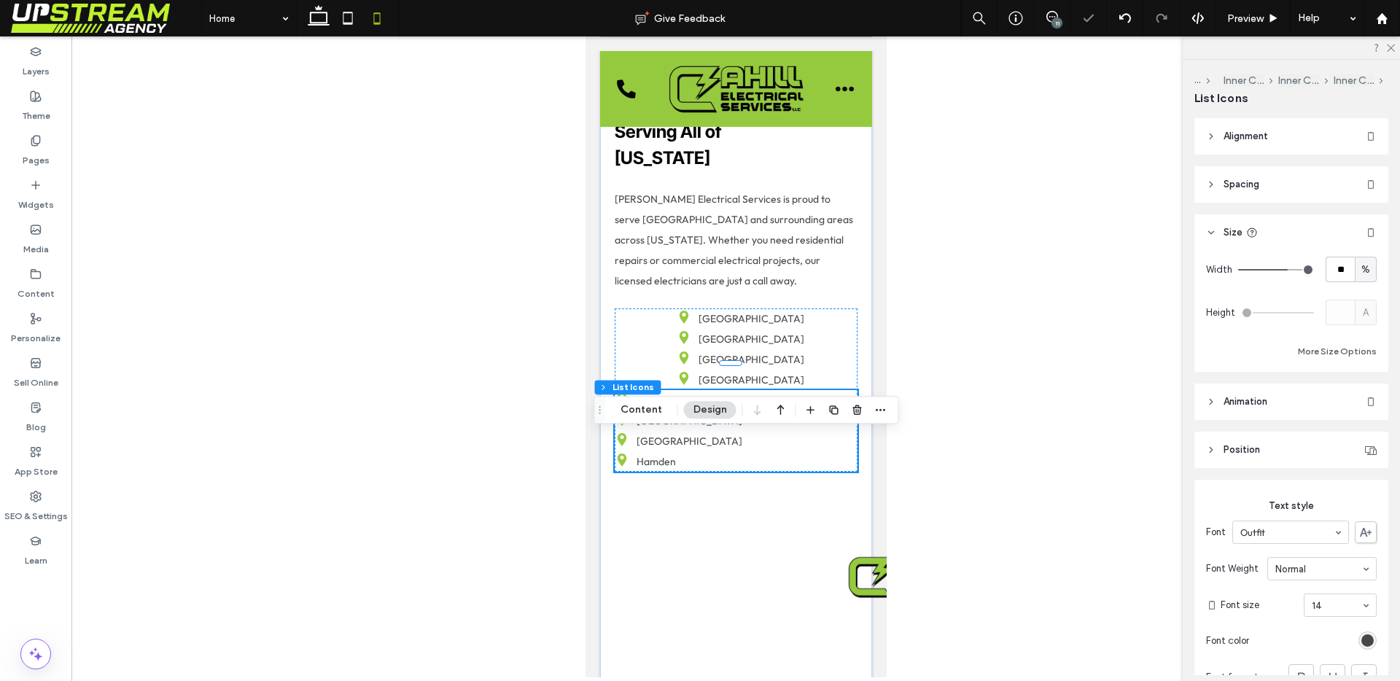
type input "**"
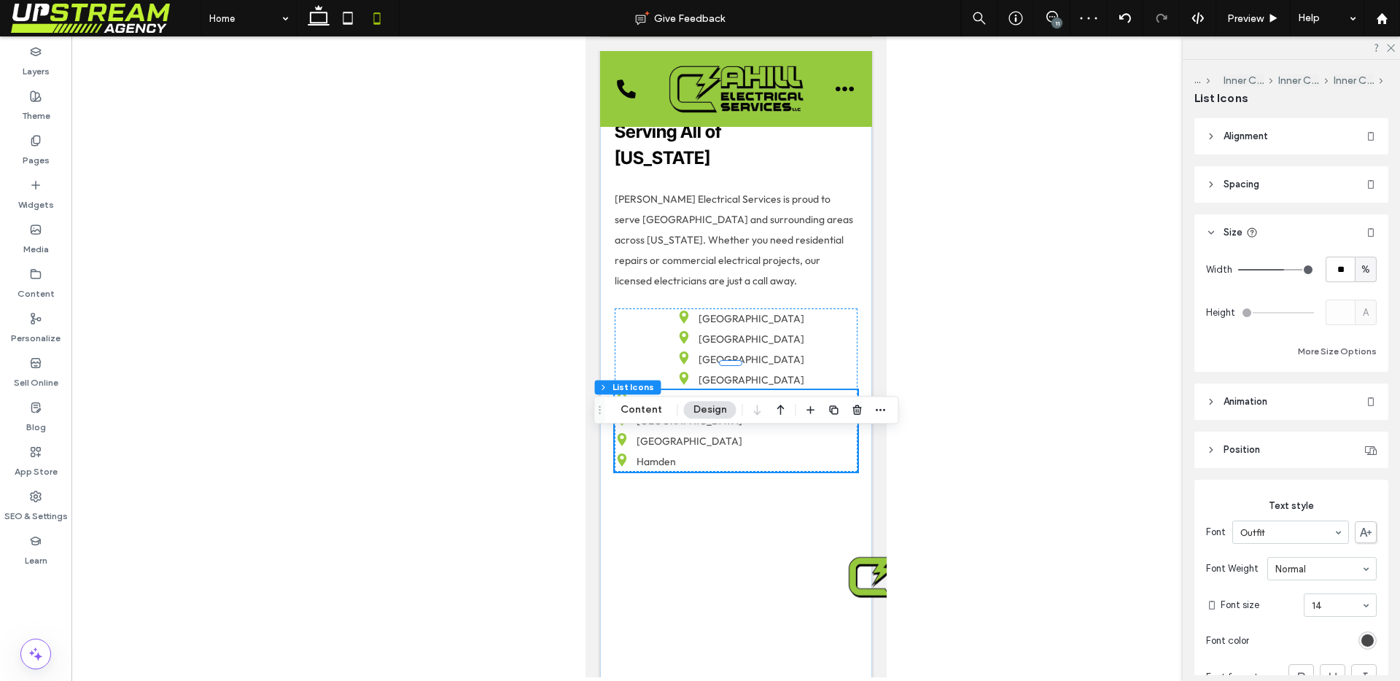
type input "**"
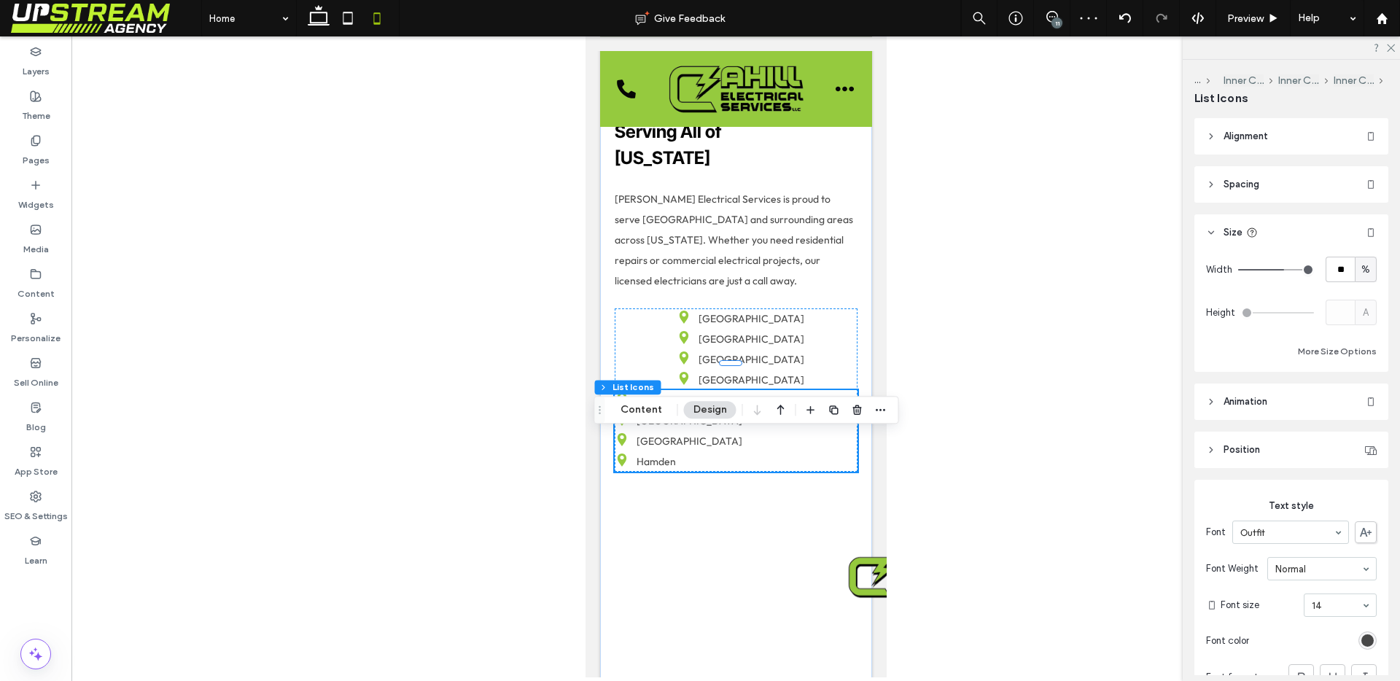
type input "**"
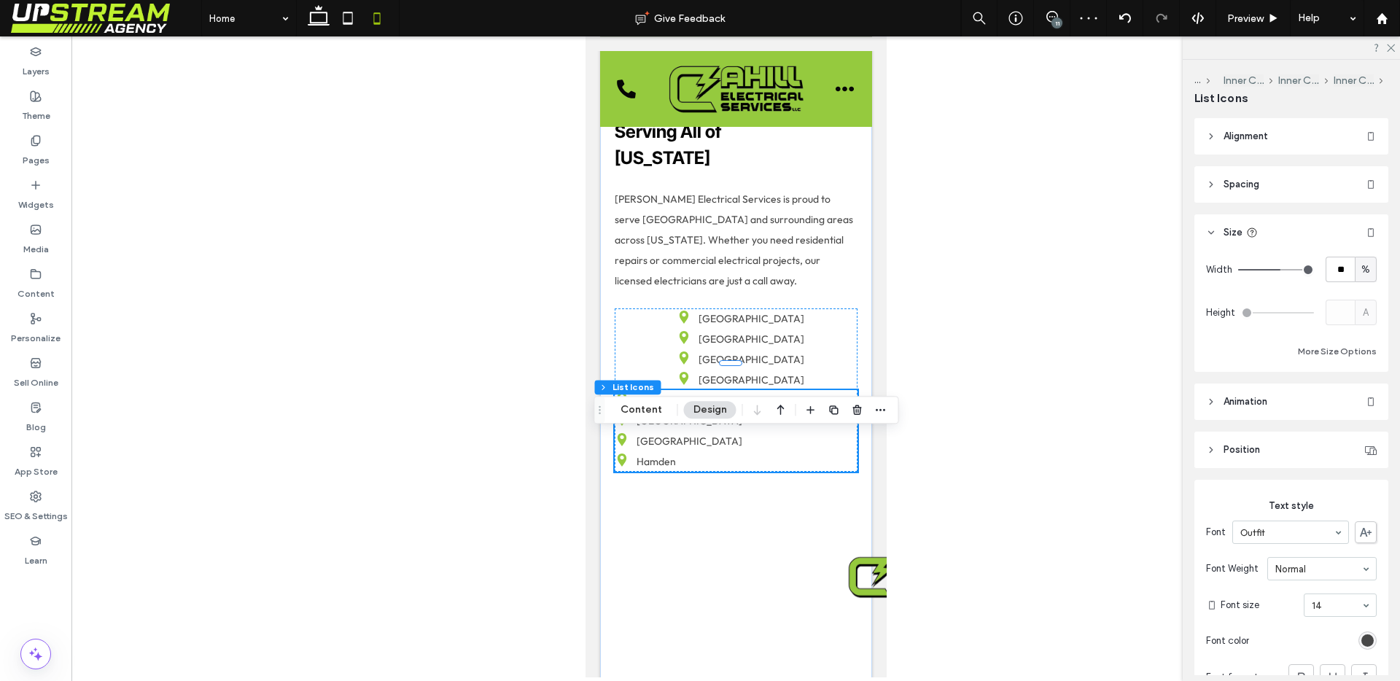
type input "**"
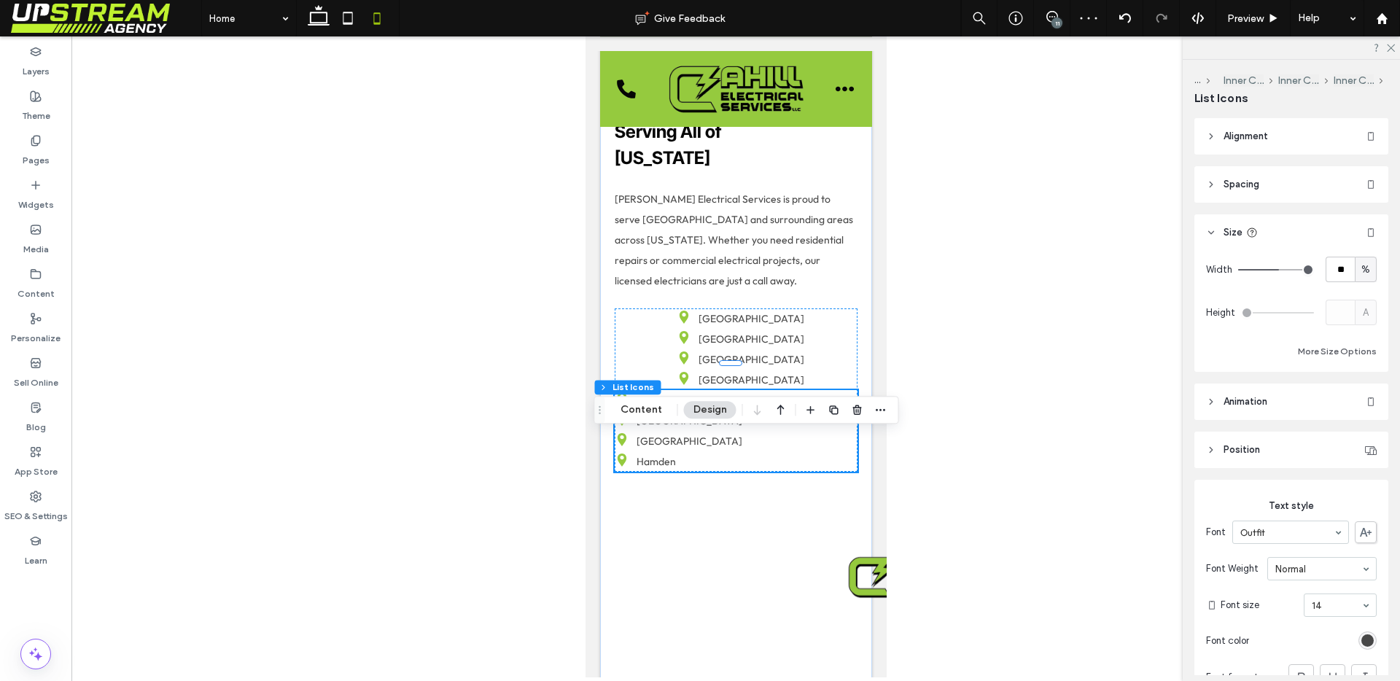
type input "**"
drag, startPoint x: 1301, startPoint y: 265, endPoint x: 1271, endPoint y: 265, distance: 29.9
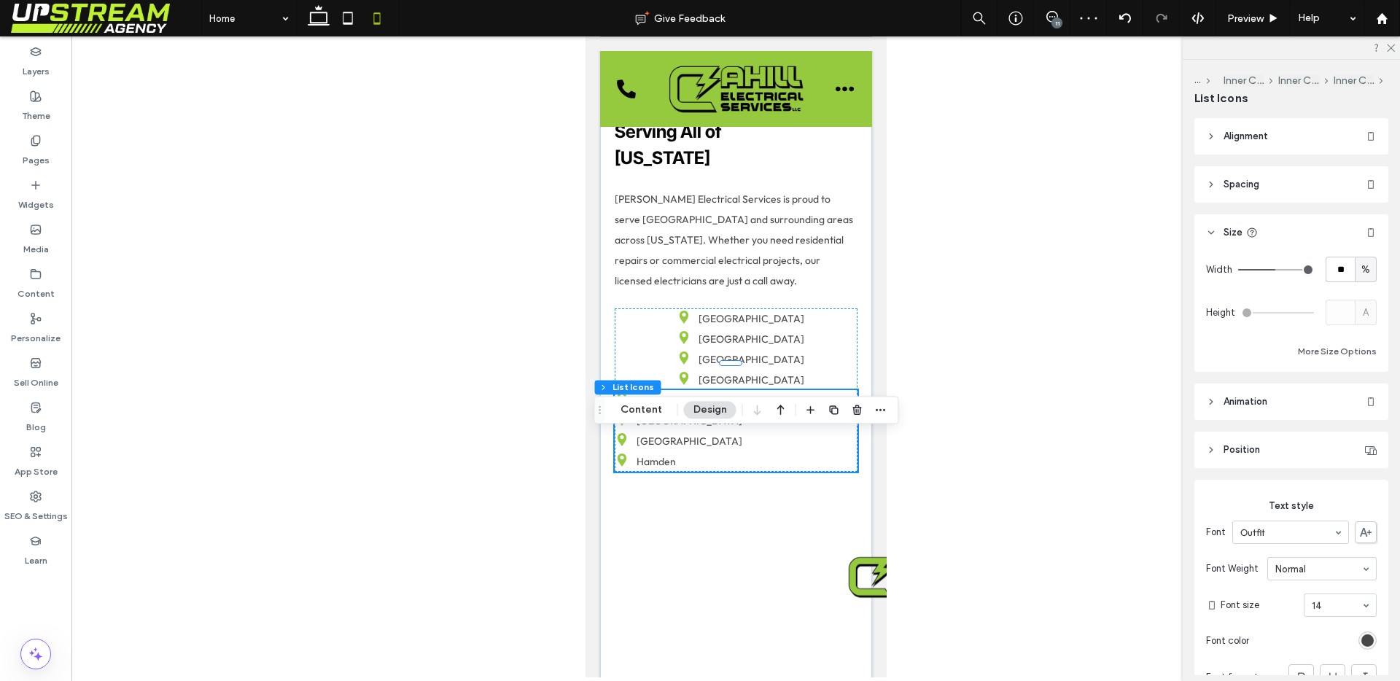
click at [1271, 269] on input "range" at bounding box center [1276, 269] width 76 height 1
click at [814, 470] on div "[GEOGRAPHIC_DATA] [GEOGRAPHIC_DATA] [GEOGRAPHIC_DATA] [GEOGRAPHIC_DATA] [GEOGRA…" at bounding box center [735, 389] width 243 height 163
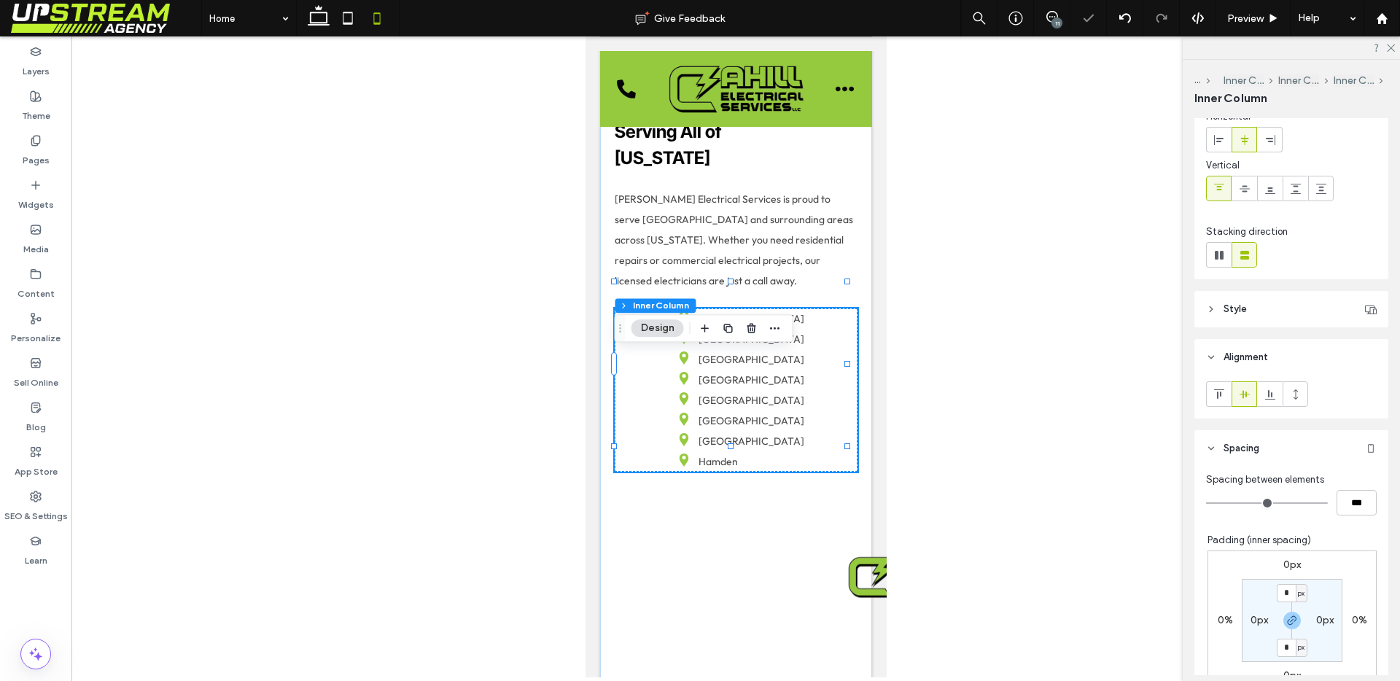
scroll to position [116, 0]
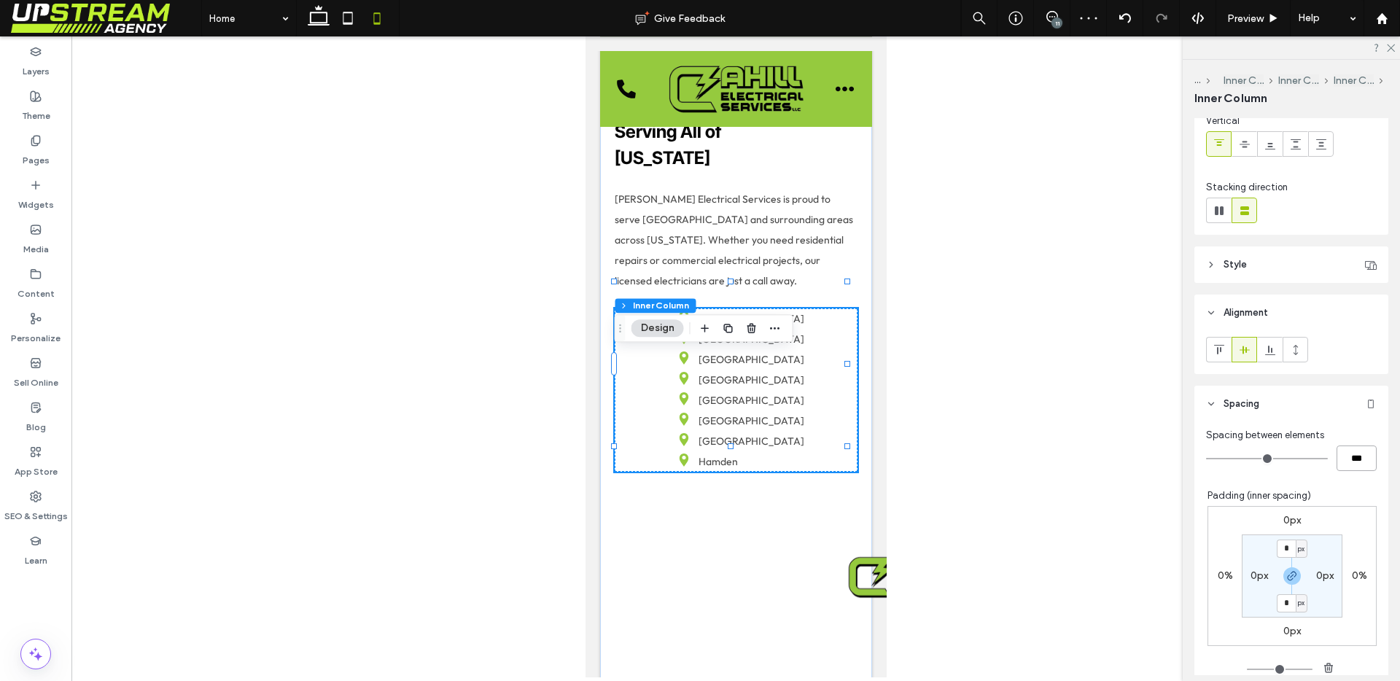
click at [1339, 456] on input "***" at bounding box center [1356, 458] width 40 height 26
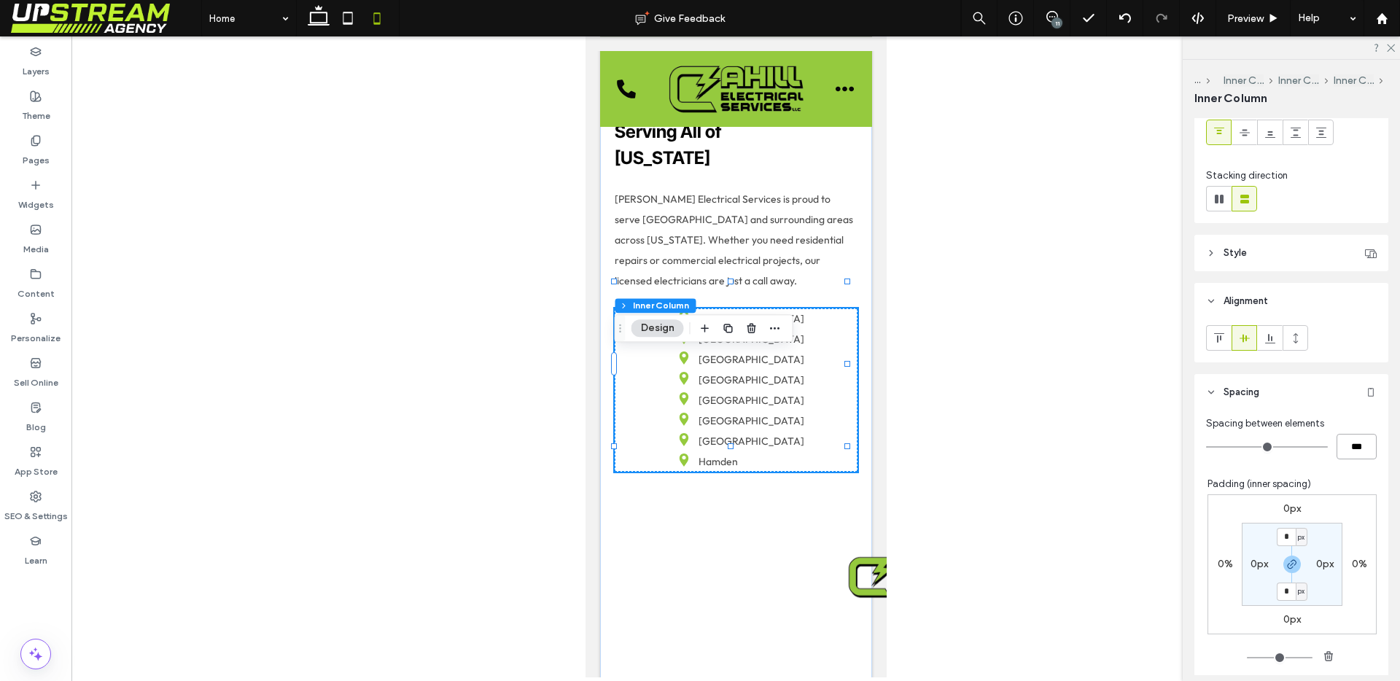
scroll to position [127, 0]
click at [1220, 201] on use at bounding box center [1219, 199] width 9 height 9
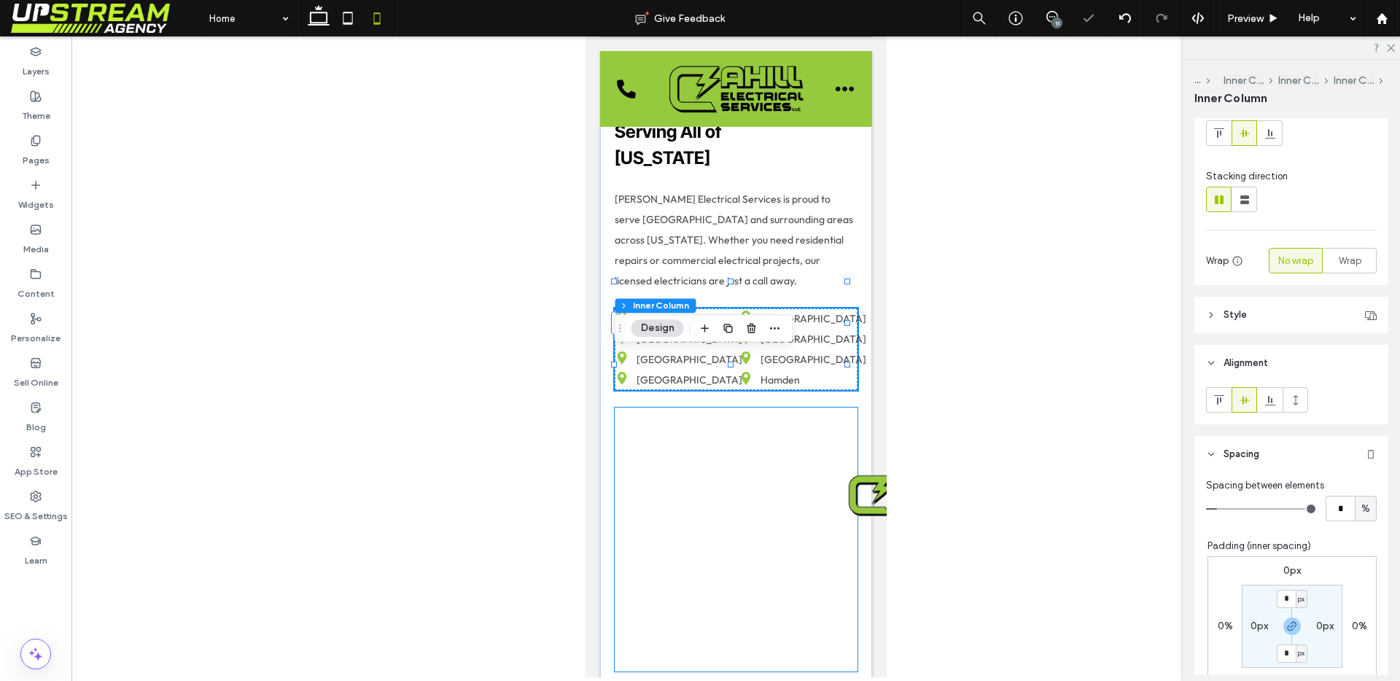
click at [749, 513] on div at bounding box center [735, 540] width 243 height 264
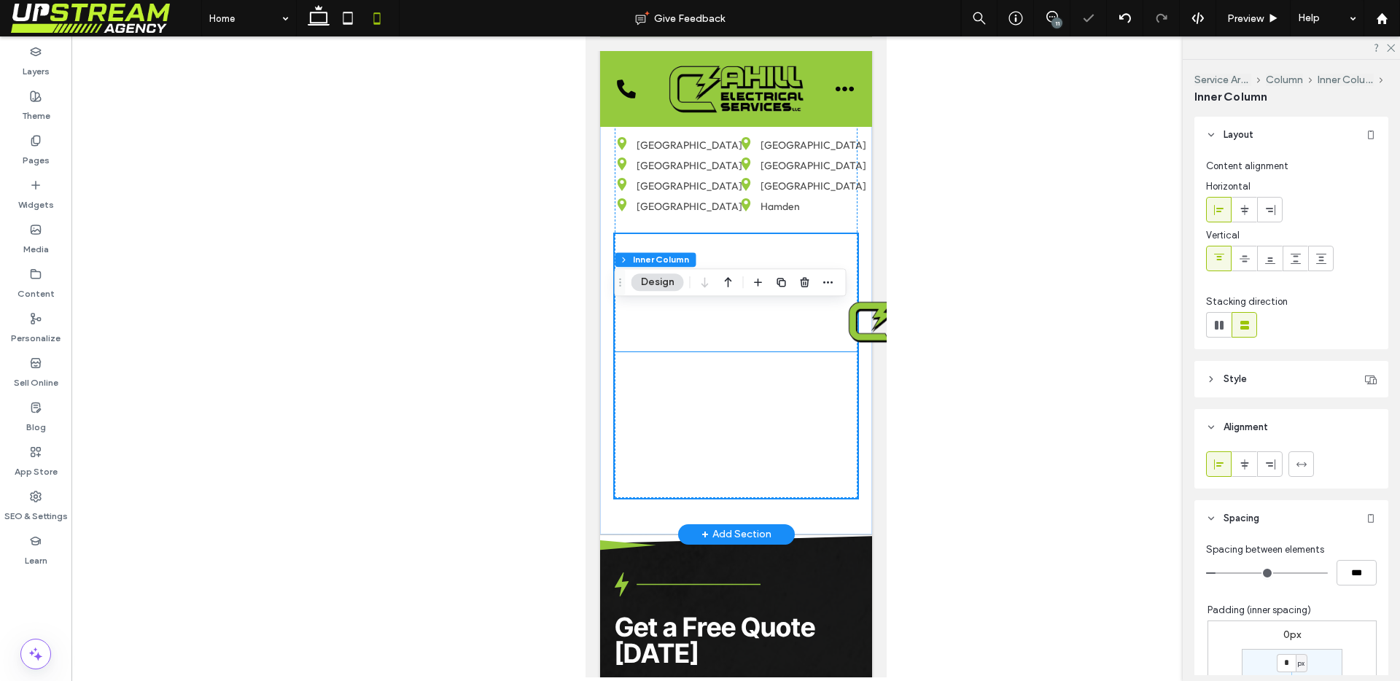
scroll to position [7020, 0]
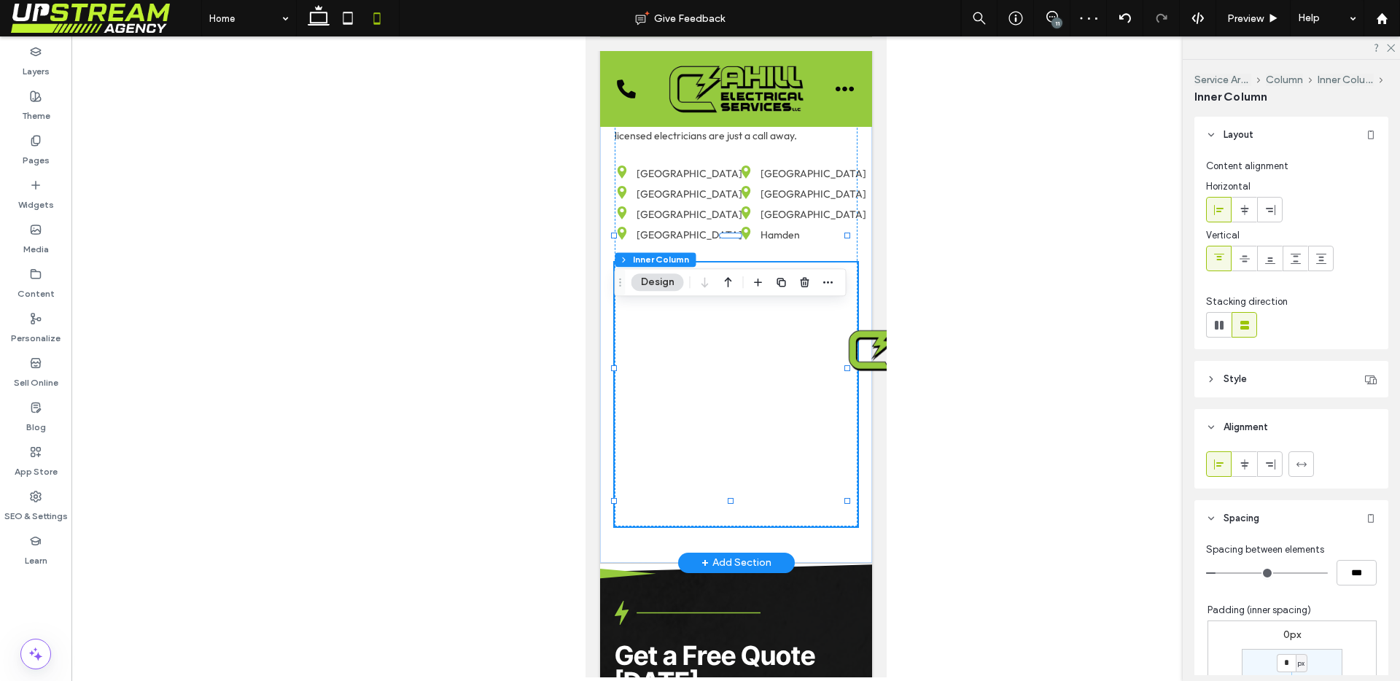
click at [776, 411] on div at bounding box center [735, 394] width 243 height 264
click at [768, 437] on div at bounding box center [735, 454] width 243 height 146
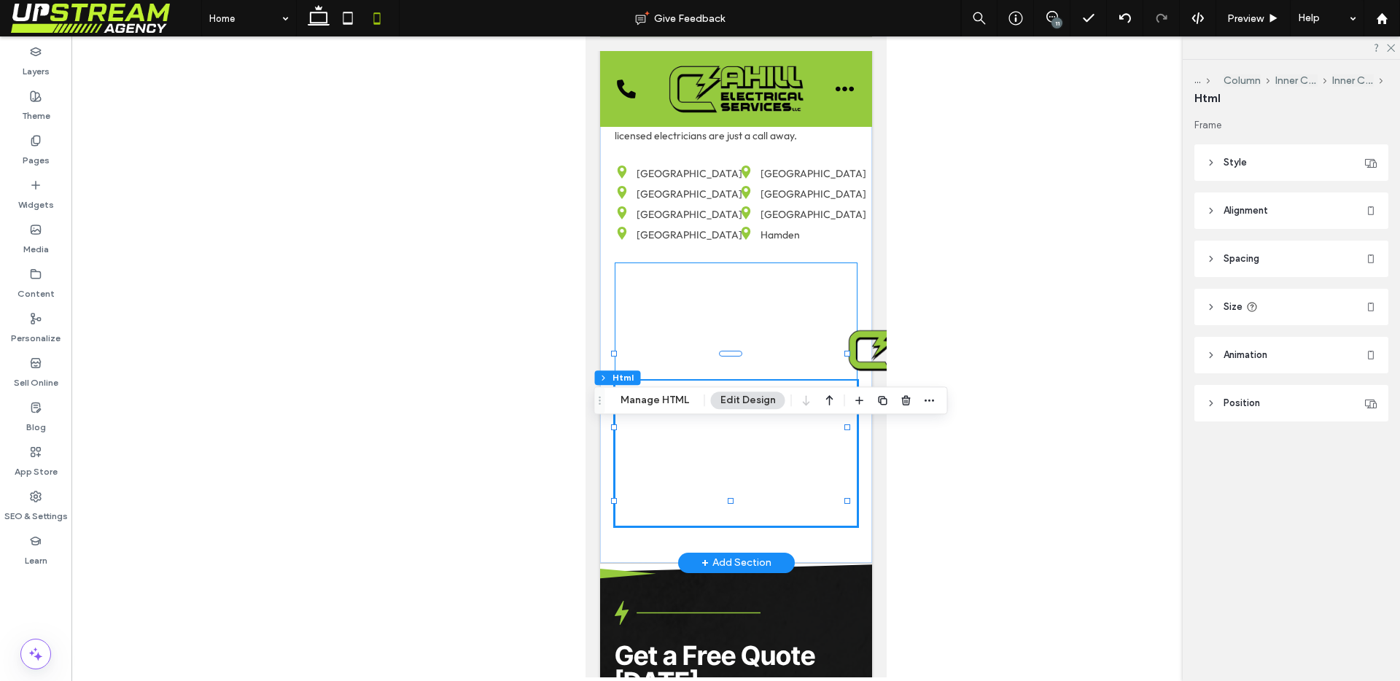
click at [760, 357] on div at bounding box center [735, 394] width 243 height 264
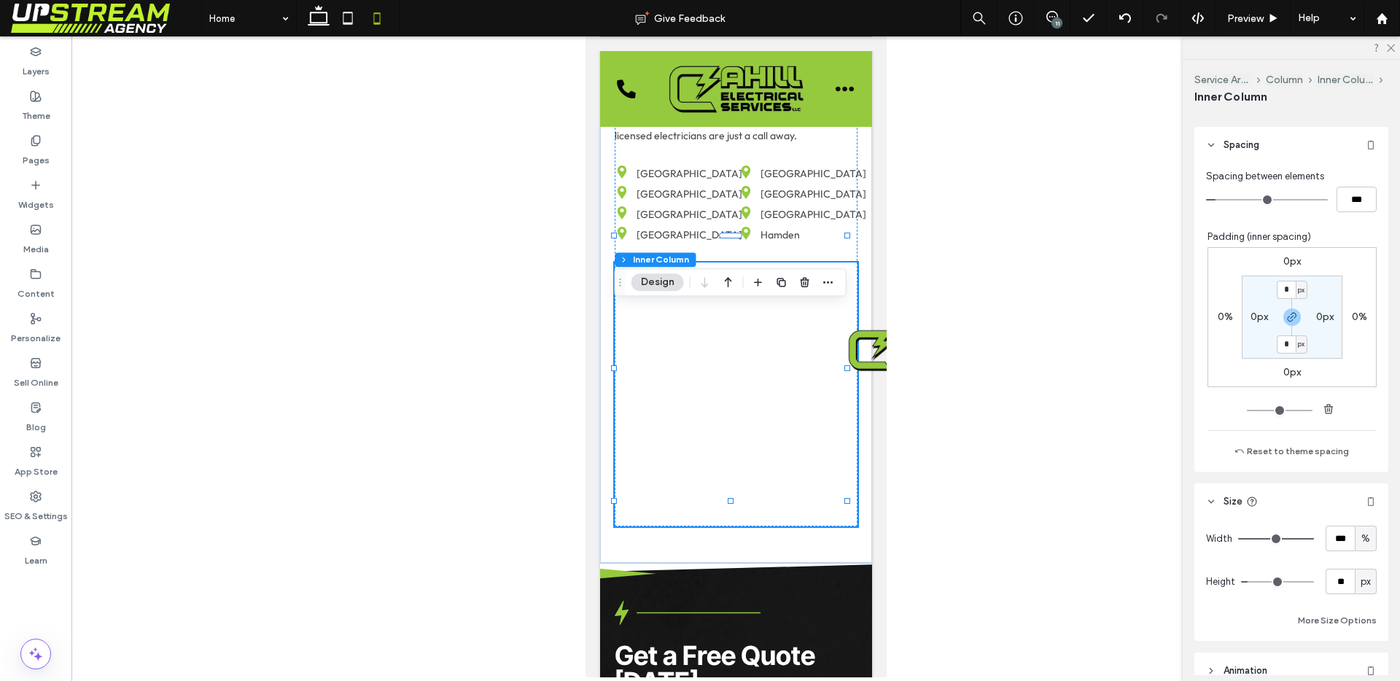
scroll to position [424, 0]
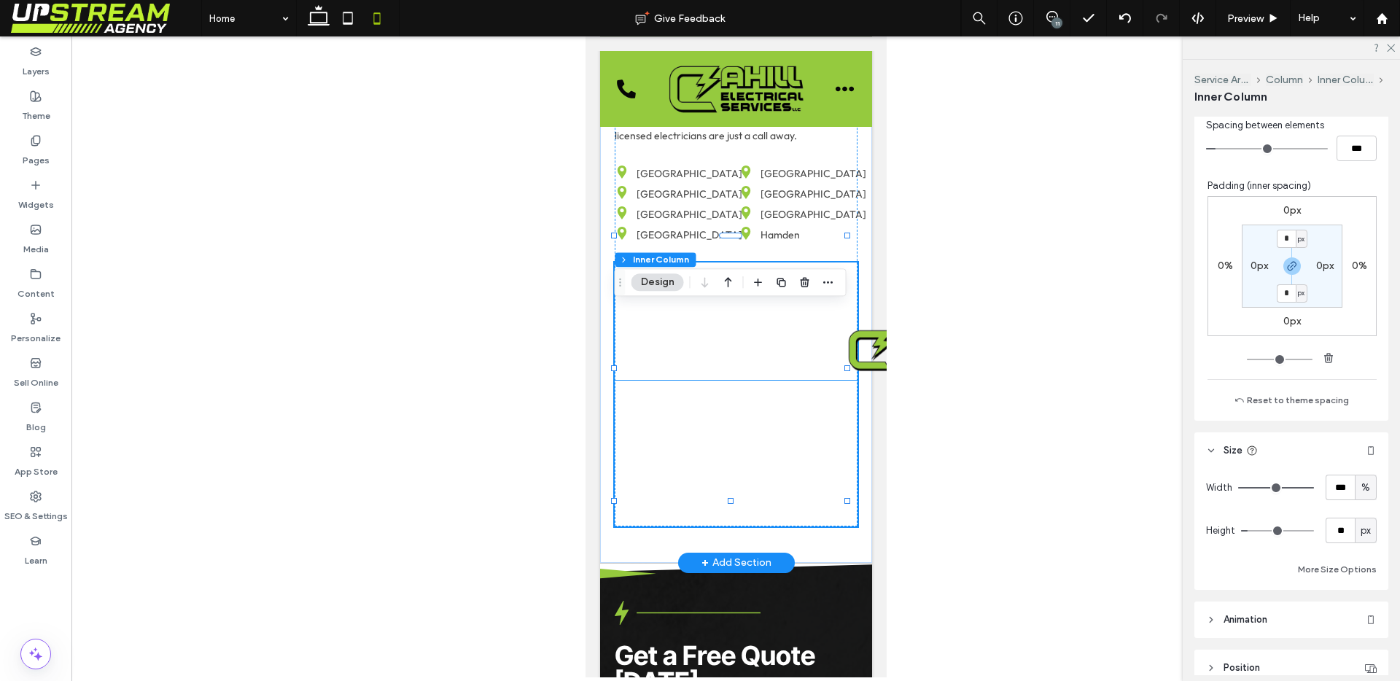
click at [785, 448] on div at bounding box center [735, 454] width 243 height 146
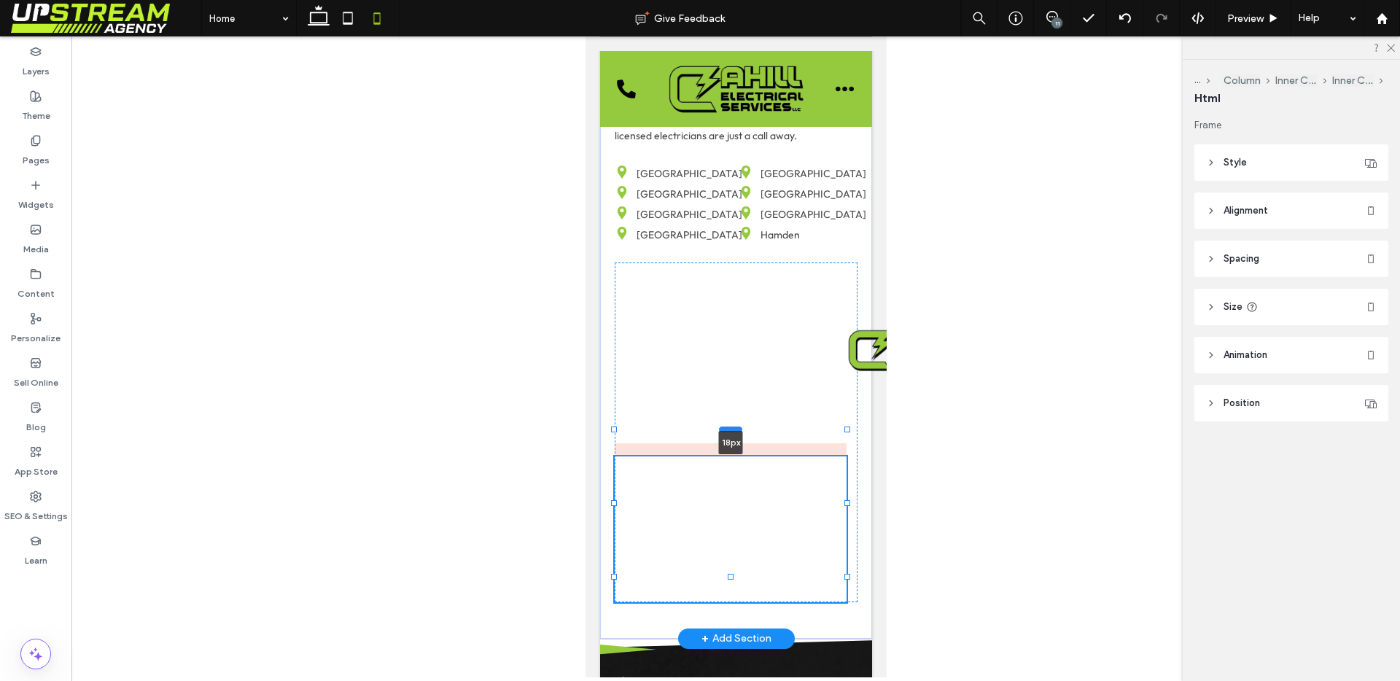
drag, startPoint x: 723, startPoint y: 425, endPoint x: 732, endPoint y: 501, distance: 76.3
click at [732, 432] on div at bounding box center [729, 429] width 23 height 6
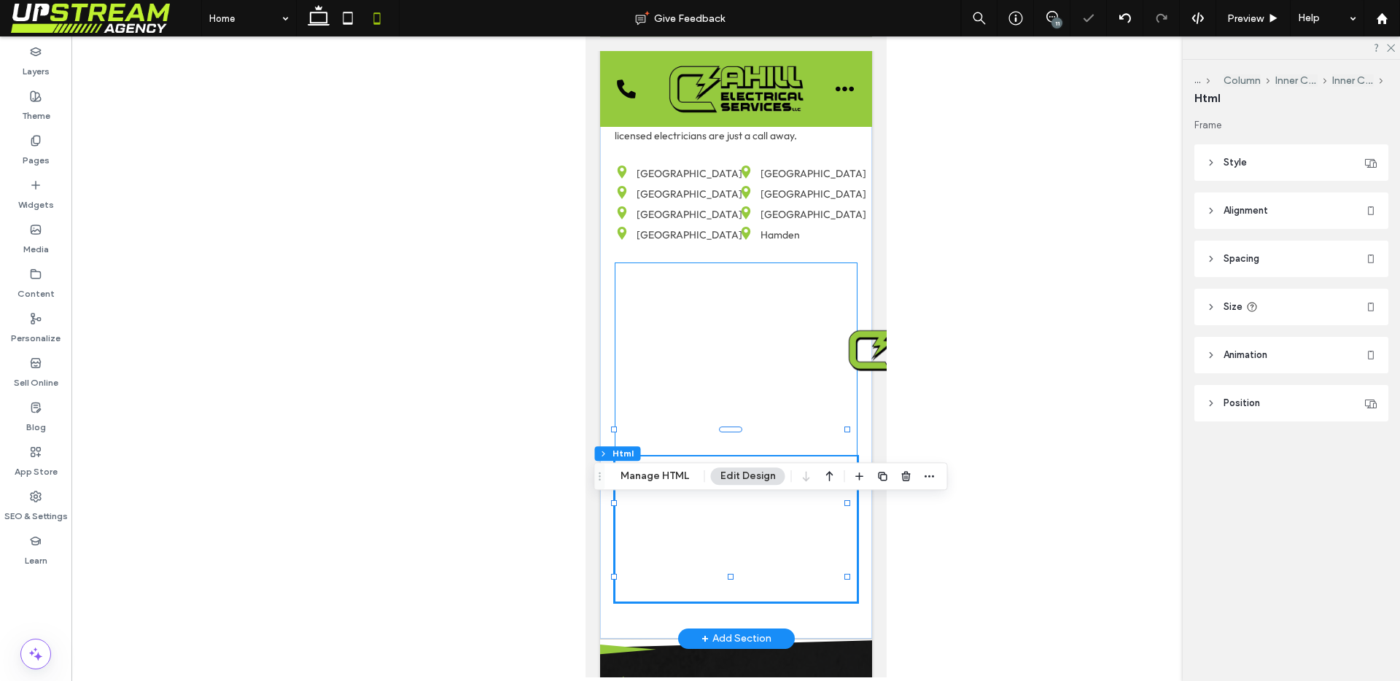
click at [732, 391] on div "18px" at bounding box center [735, 432] width 243 height 340
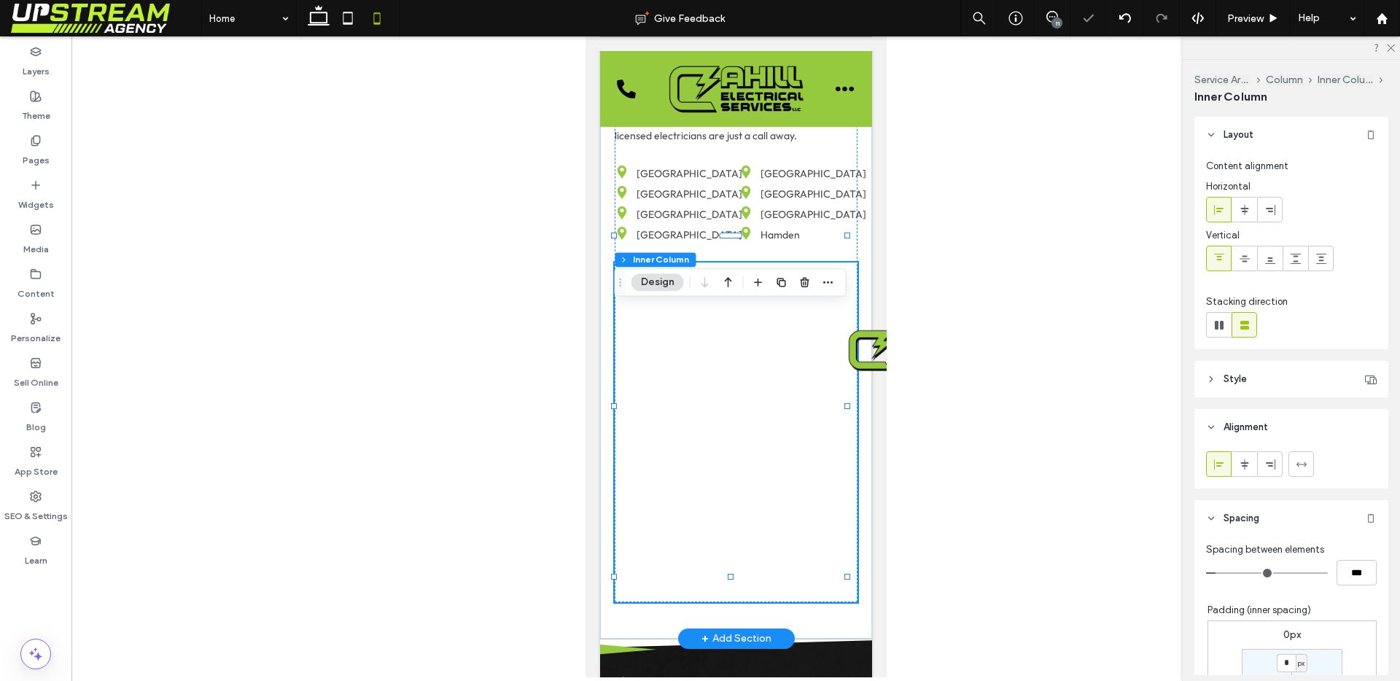
click at [731, 387] on div at bounding box center [735, 432] width 243 height 340
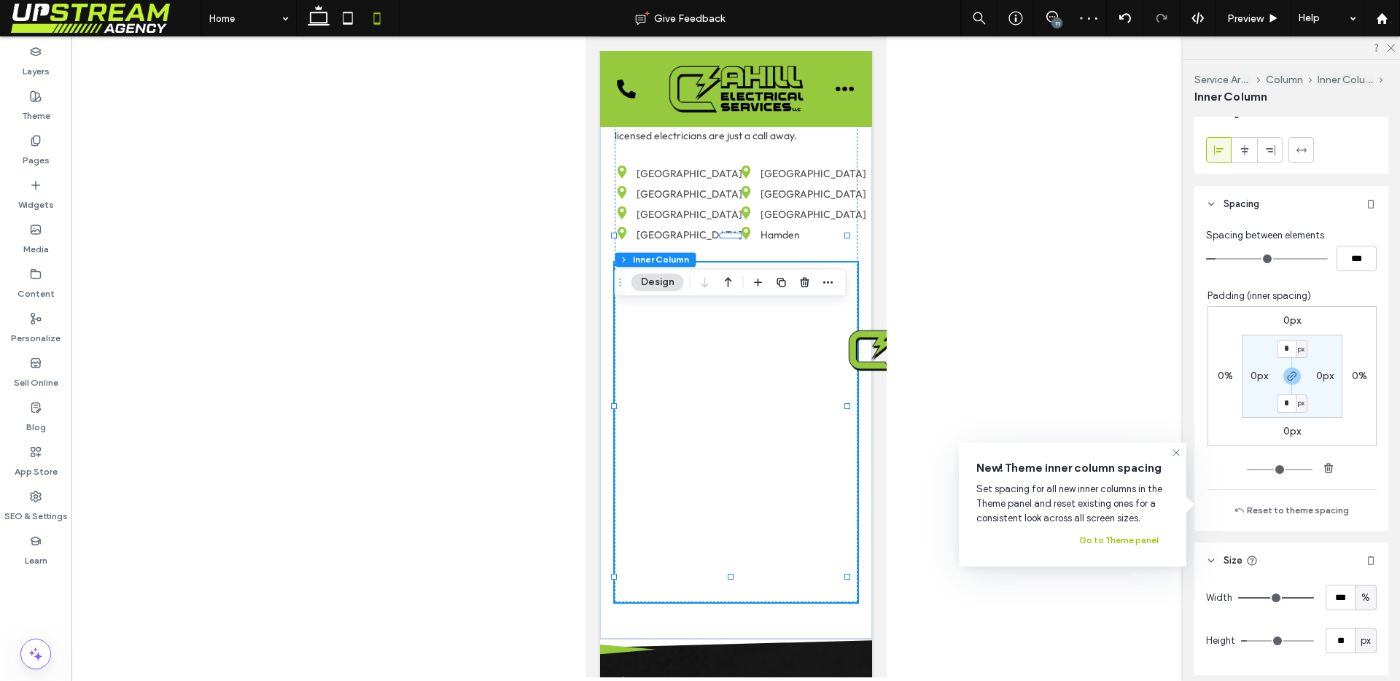
scroll to position [315, 0]
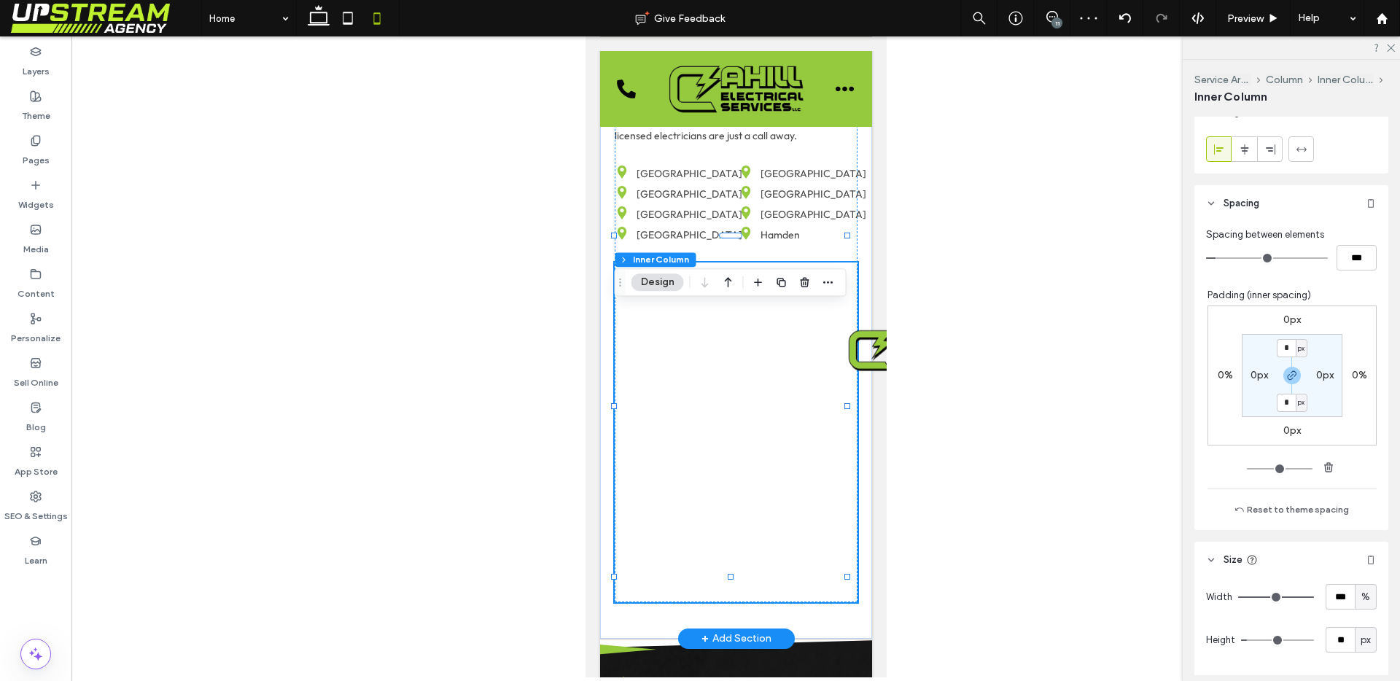
click at [755, 402] on div at bounding box center [735, 432] width 243 height 340
click at [723, 300] on div "Based in [GEOGRAPHIC_DATA], Serving All of [US_STATE] [PERSON_NAME] Electrical …" at bounding box center [735, 241] width 243 height 722
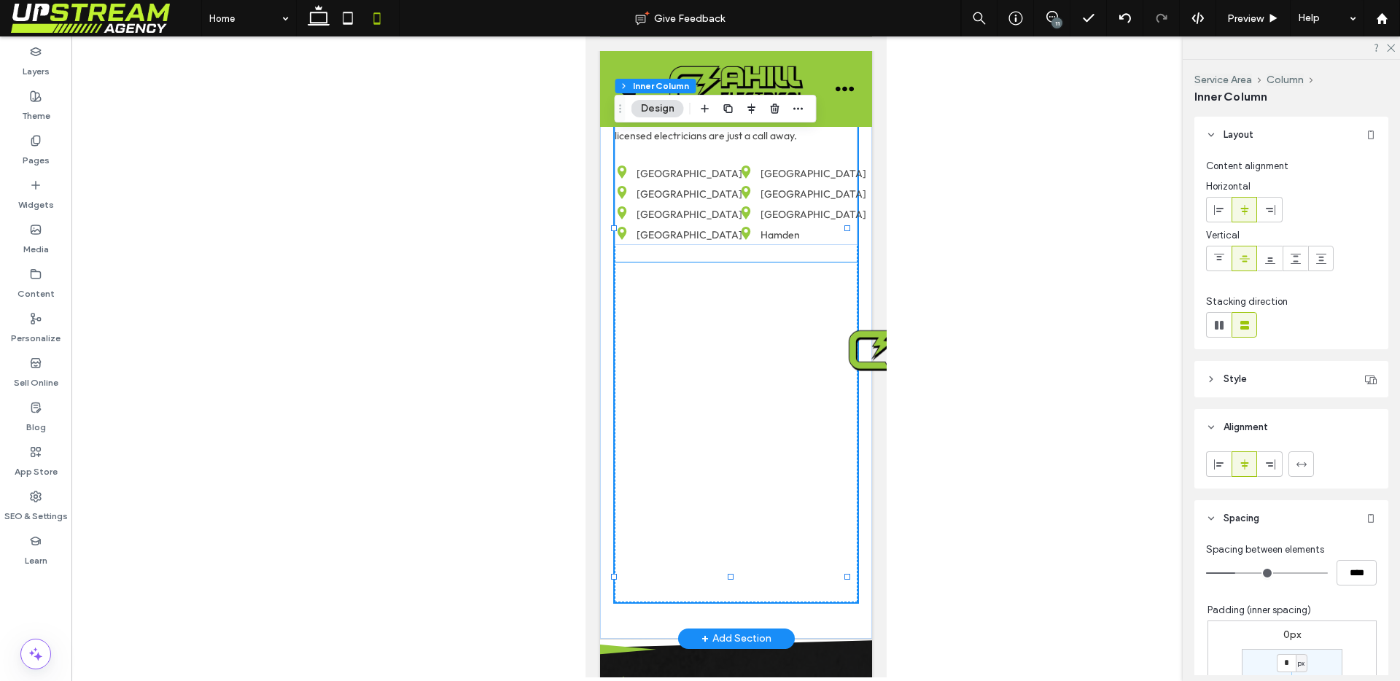
scroll to position [6993, 0]
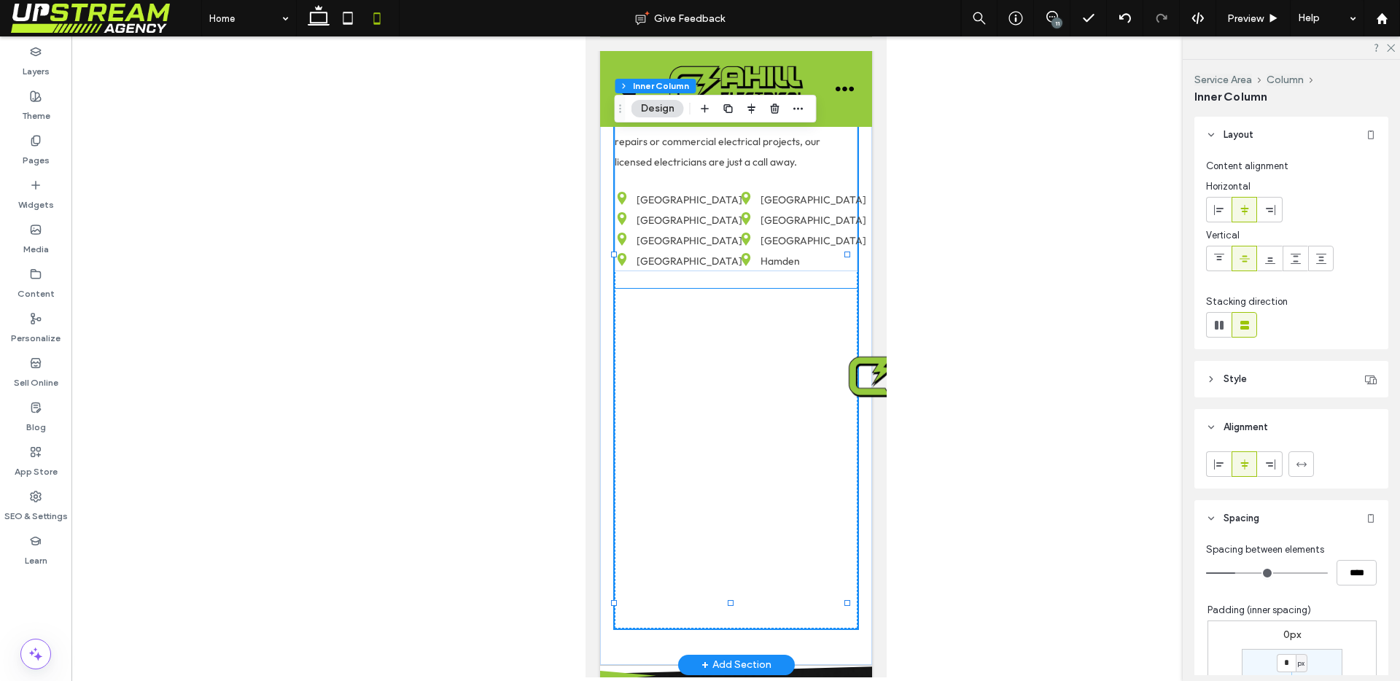
click at [712, 349] on div at bounding box center [735, 459] width 243 height 340
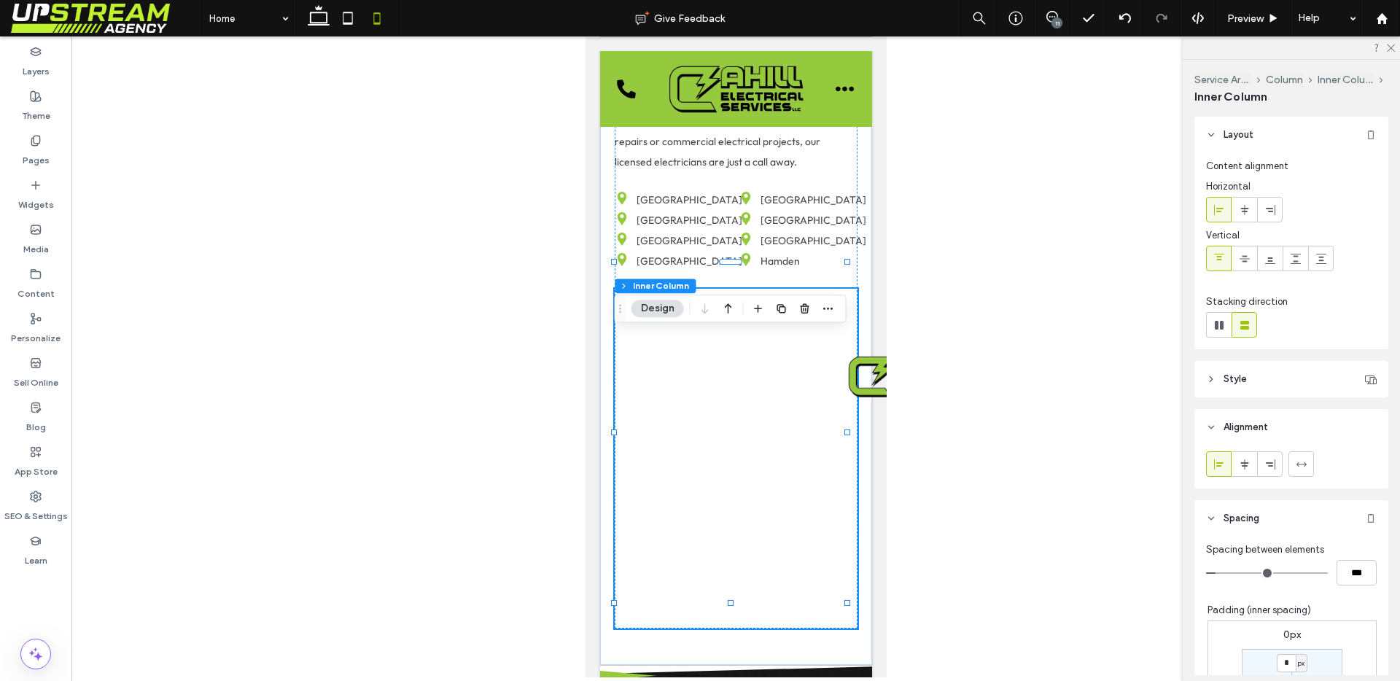
scroll to position [245, 0]
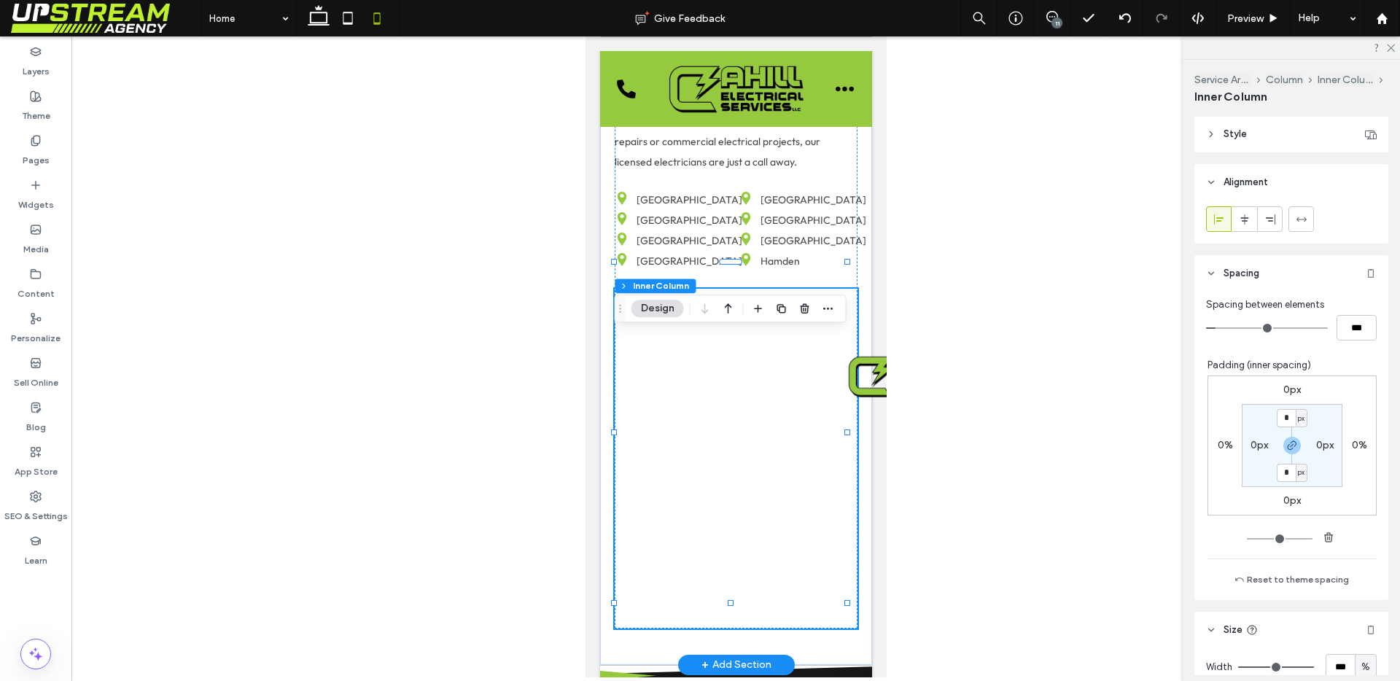
click at [809, 459] on div at bounding box center [735, 459] width 243 height 340
click at [319, 30] on icon at bounding box center [318, 18] width 29 height 29
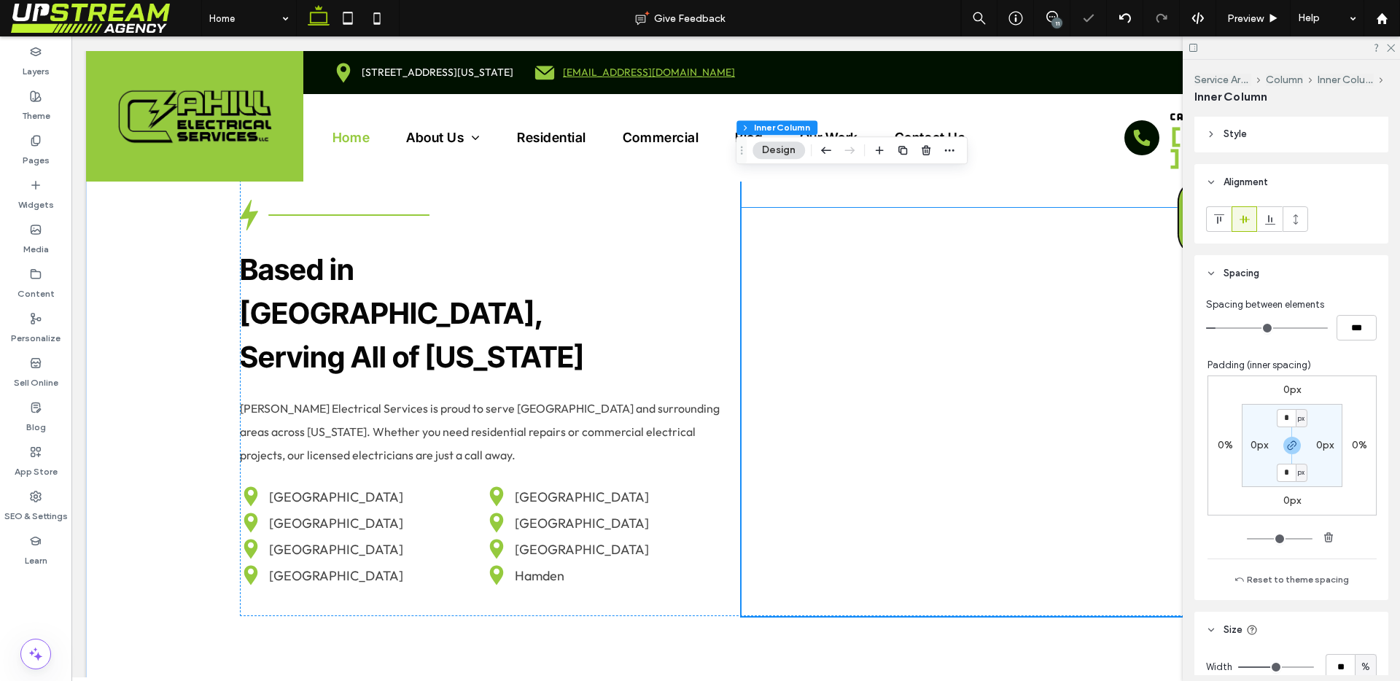
scroll to position [5020, 0]
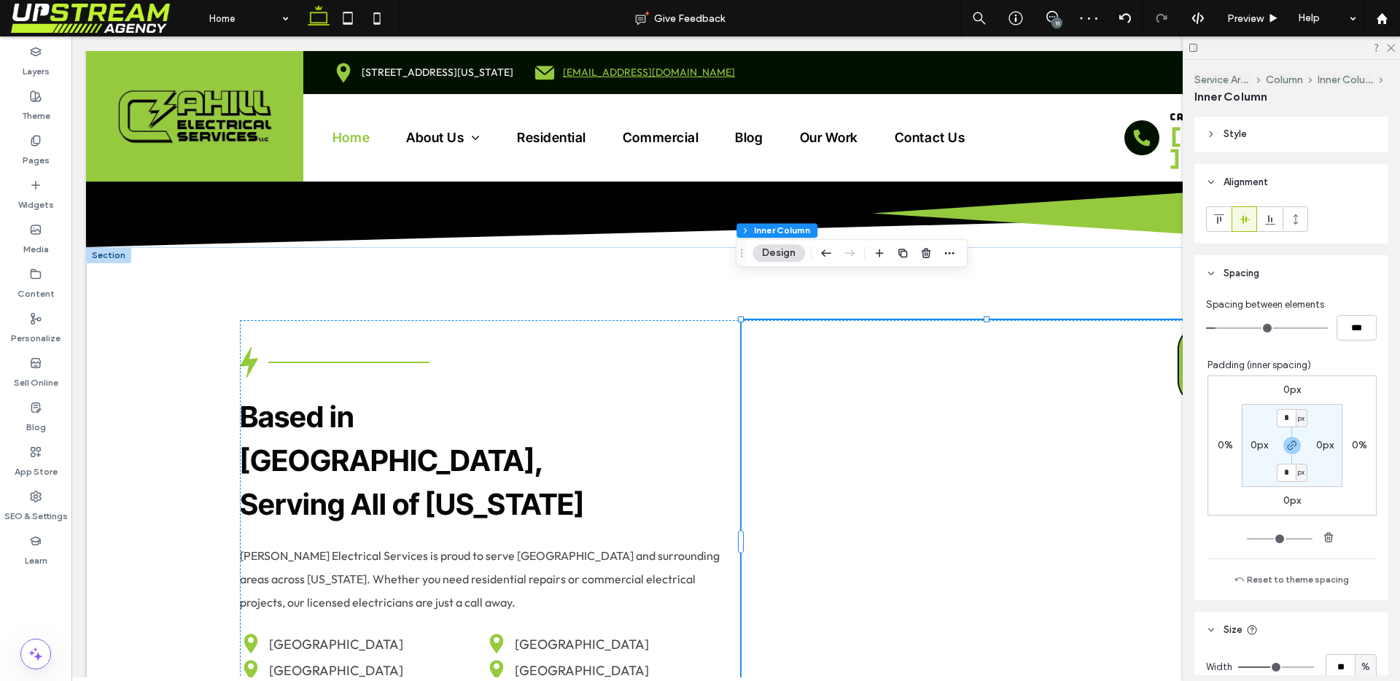
click at [826, 320] on div at bounding box center [986, 541] width 490 height 443
click at [1390, 49] on icon at bounding box center [1389, 46] width 9 height 9
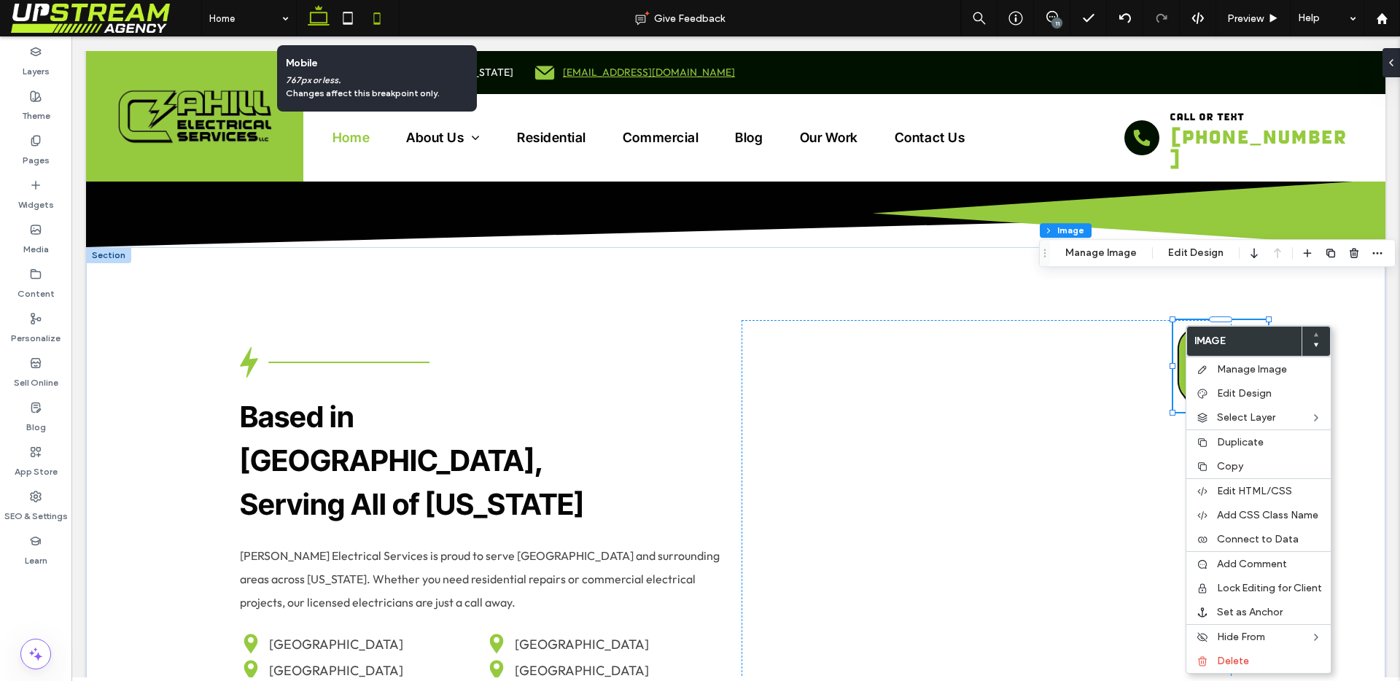
click at [369, 15] on icon at bounding box center [376, 18] width 29 height 29
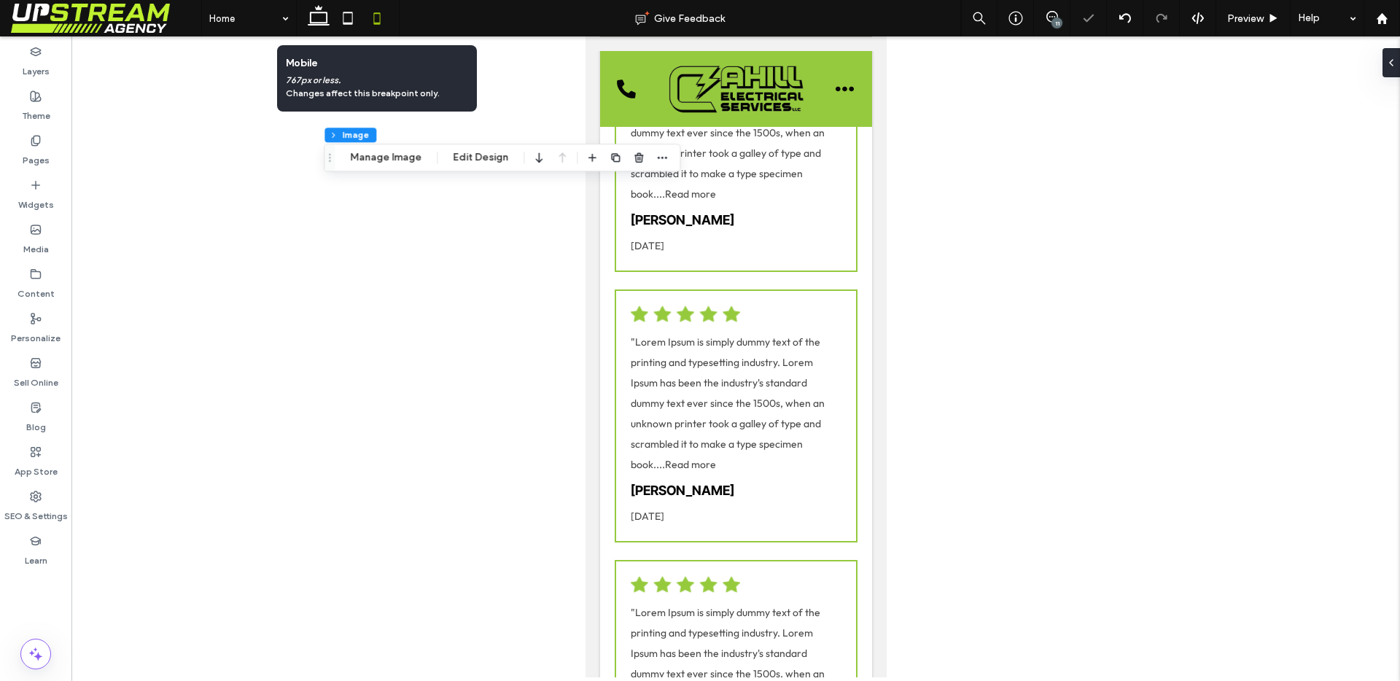
scroll to position [7144, 0]
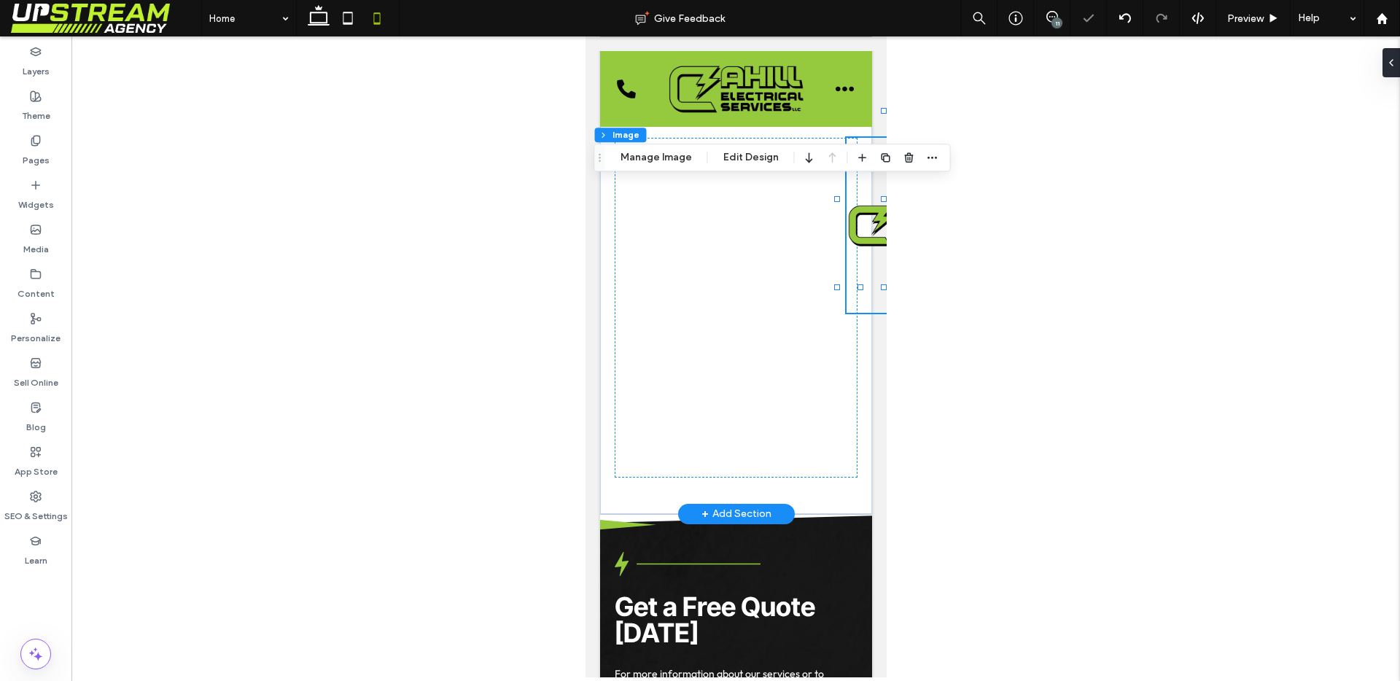
click at [859, 285] on img at bounding box center [869, 225] width 47 height 175
click at [736, 161] on button "Edit Design" at bounding box center [751, 157] width 74 height 17
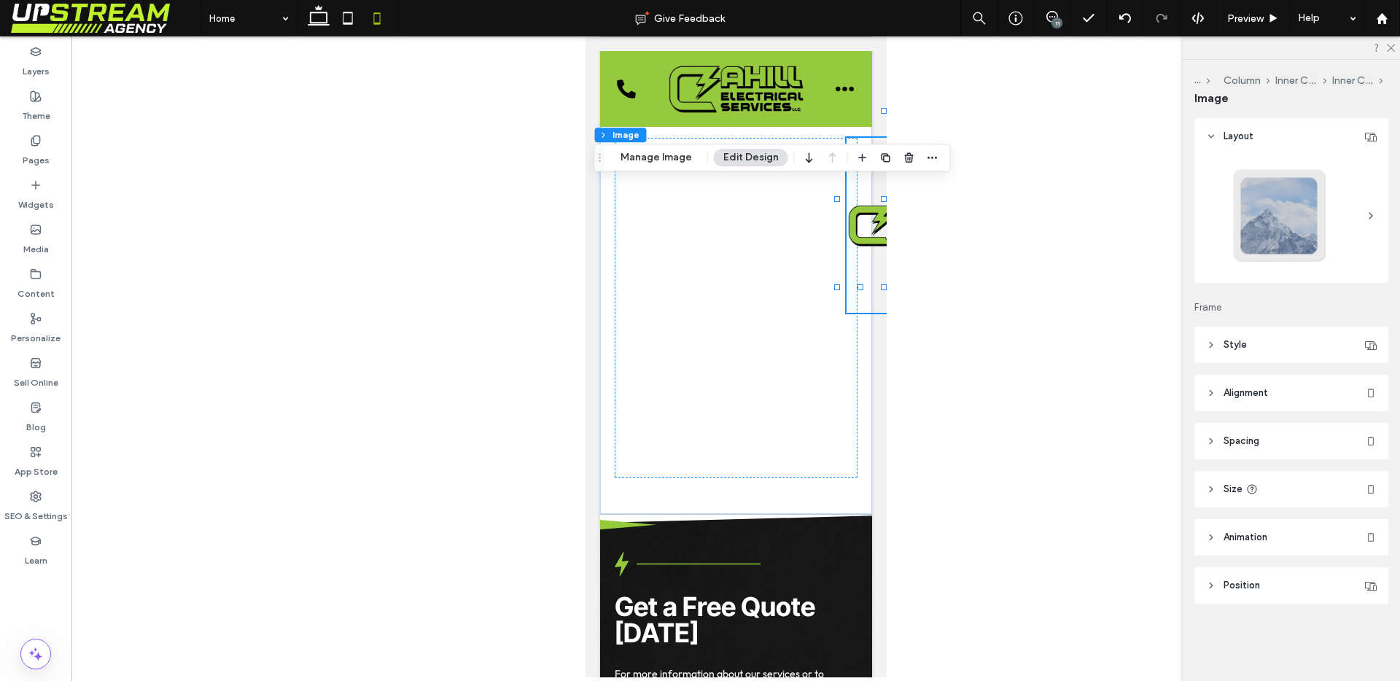
click at [1243, 479] on header "Size" at bounding box center [1291, 489] width 194 height 36
click at [1244, 479] on header "Size" at bounding box center [1291, 489] width 194 height 36
click at [1213, 445] on icon at bounding box center [1211, 441] width 10 height 10
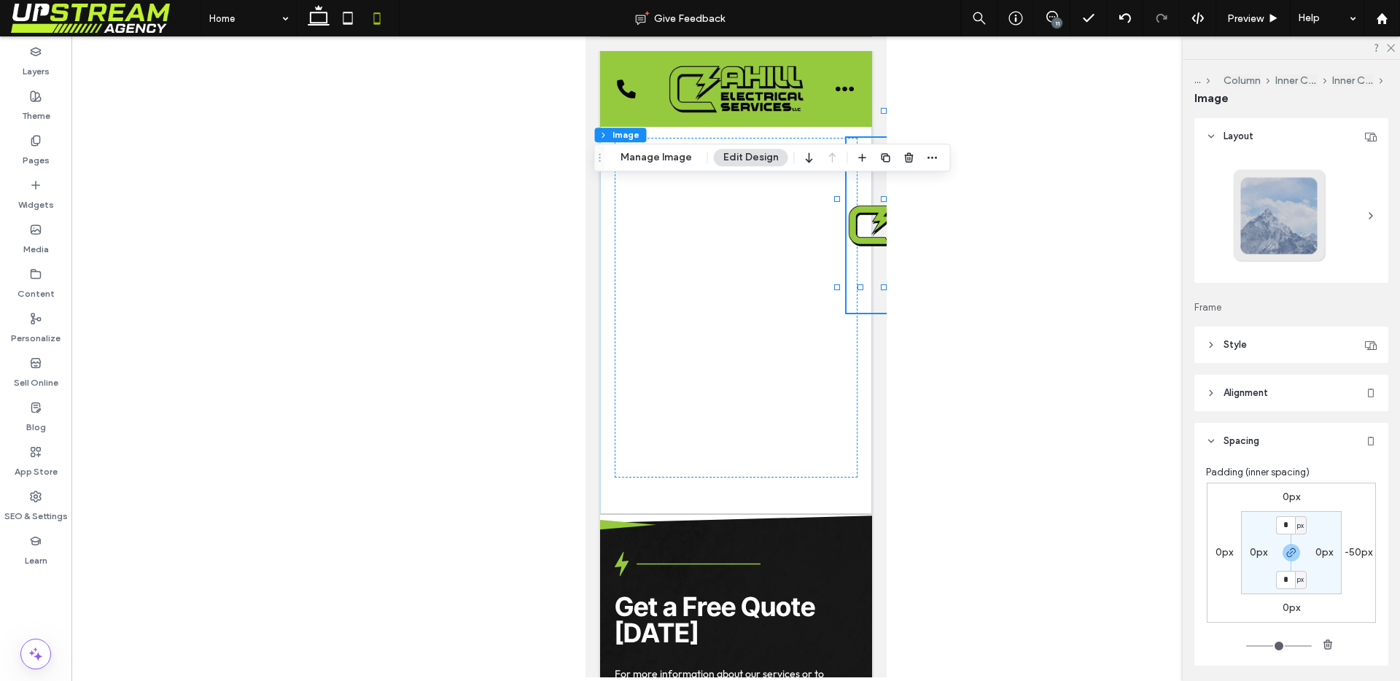
click at [1346, 550] on label "-50px" at bounding box center [1358, 552] width 28 height 12
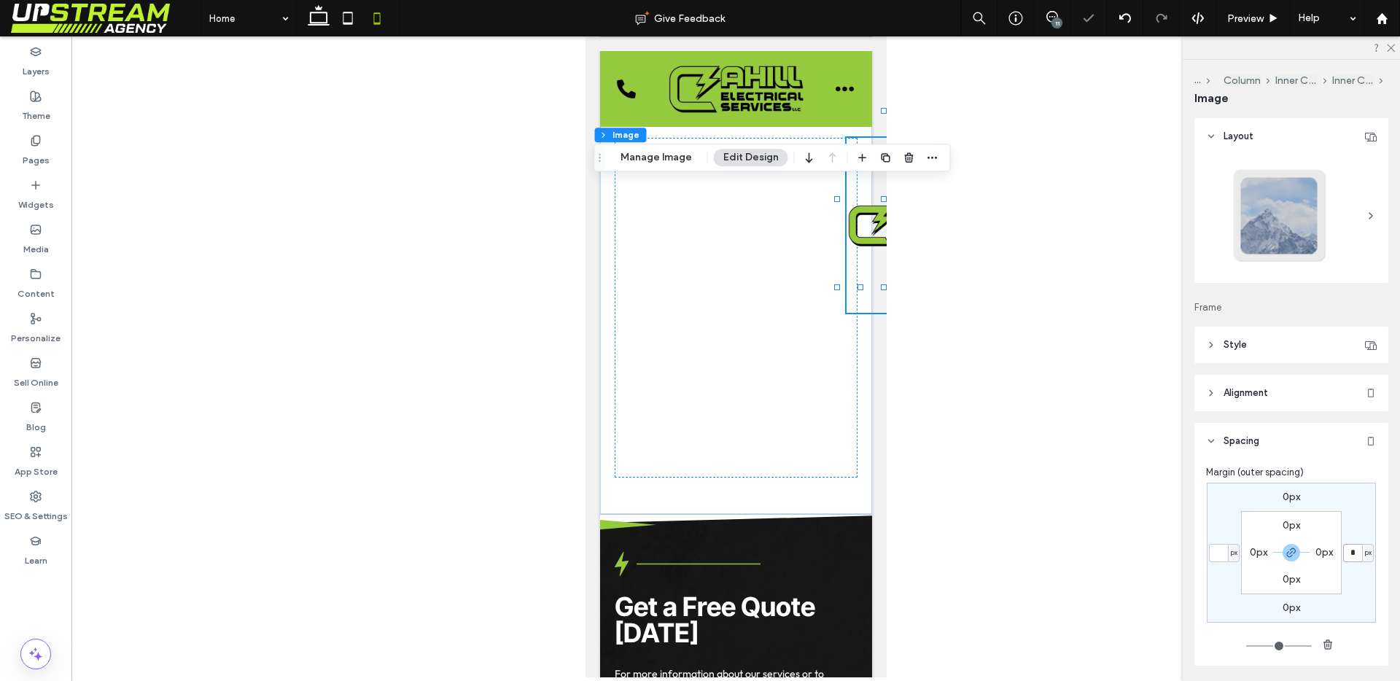
click at [1348, 553] on input "*" at bounding box center [1352, 553] width 19 height 18
click at [1354, 575] on div "0px * px 0px px 0px 0px 0px 0px" at bounding box center [1291, 553] width 169 height 140
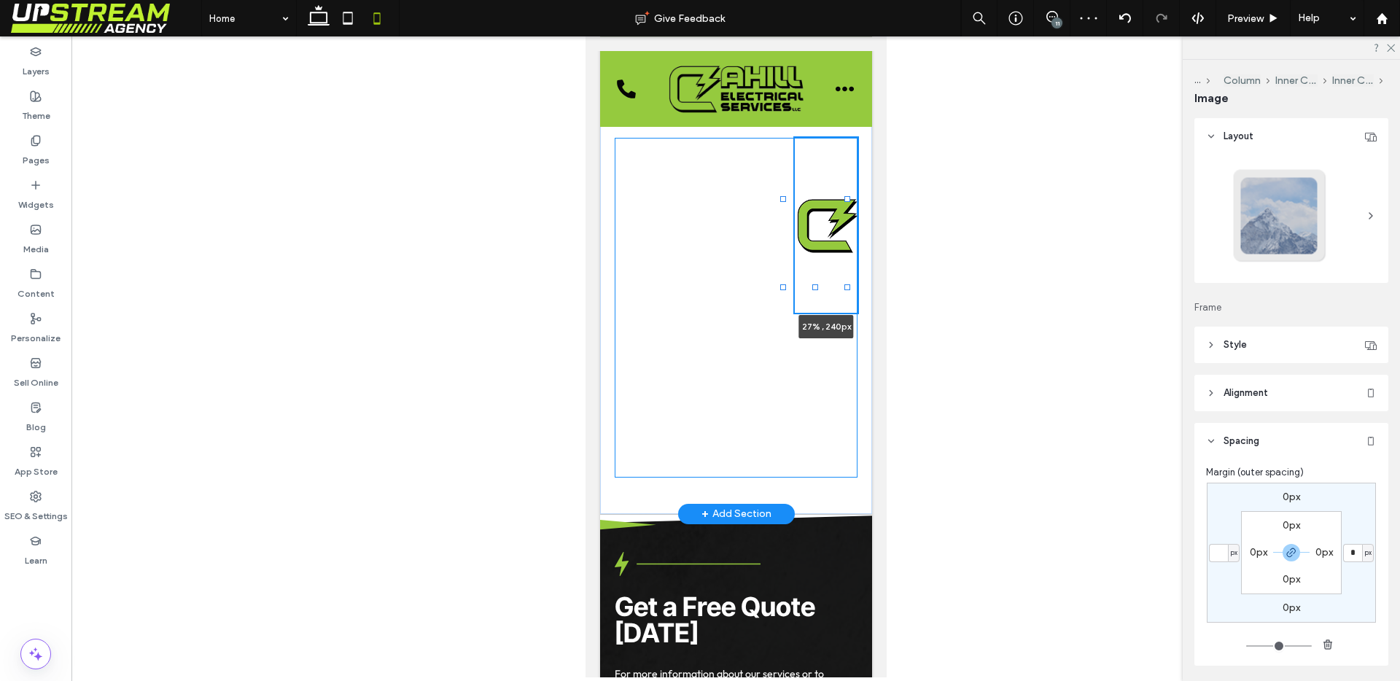
drag, startPoint x: 797, startPoint y: 268, endPoint x: 782, endPoint y: 274, distance: 16.7
click at [779, 202] on div at bounding box center [782, 199] width 6 height 6
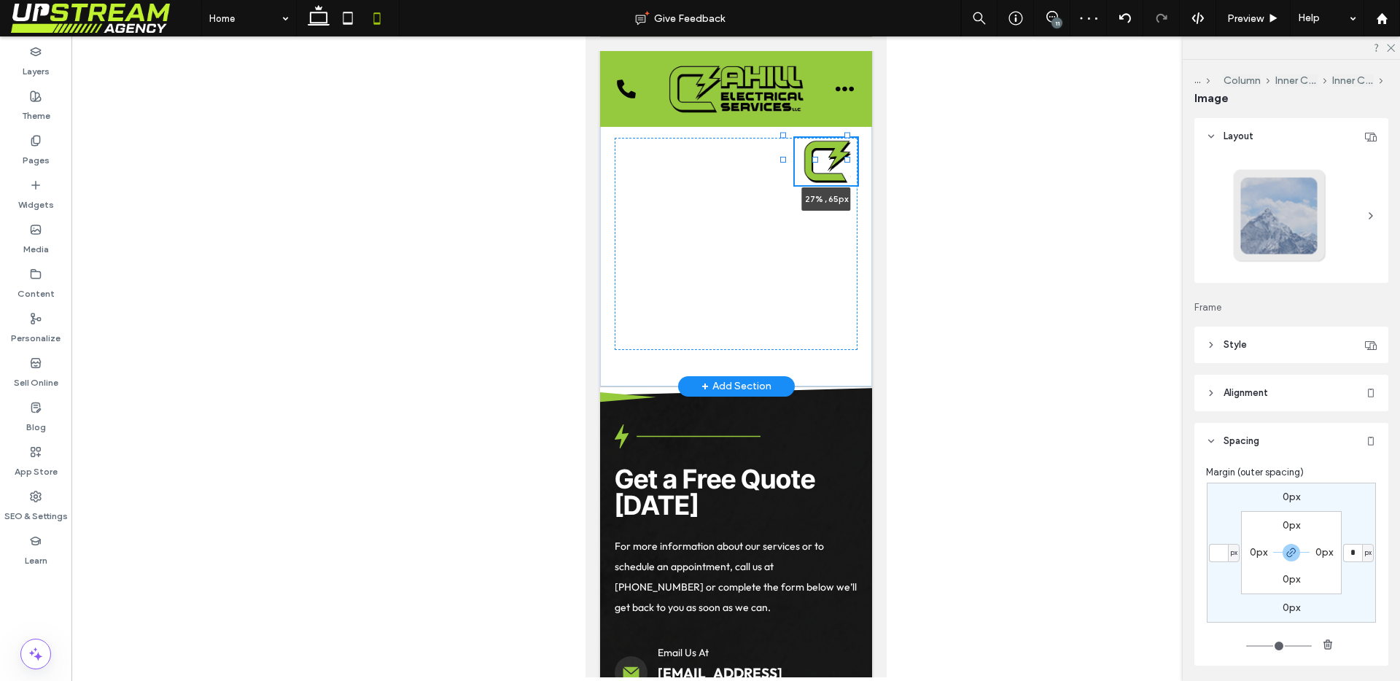
drag, startPoint x: 817, startPoint y: 357, endPoint x: 834, endPoint y: 229, distance: 128.8
click at [784, 112] on div at bounding box center [783, 112] width 1 height 1
click at [823, 185] on img at bounding box center [824, 161] width 66 height 47
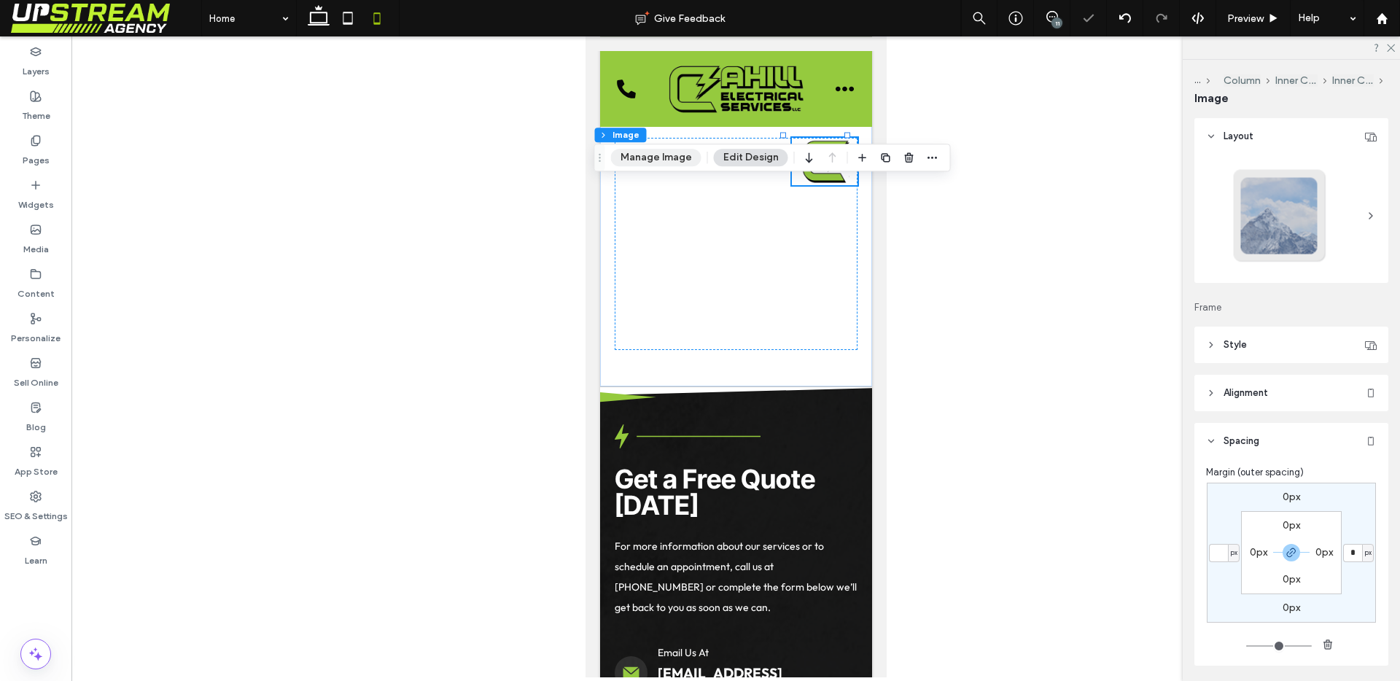
click at [683, 162] on button "Manage Image" at bounding box center [656, 157] width 90 height 17
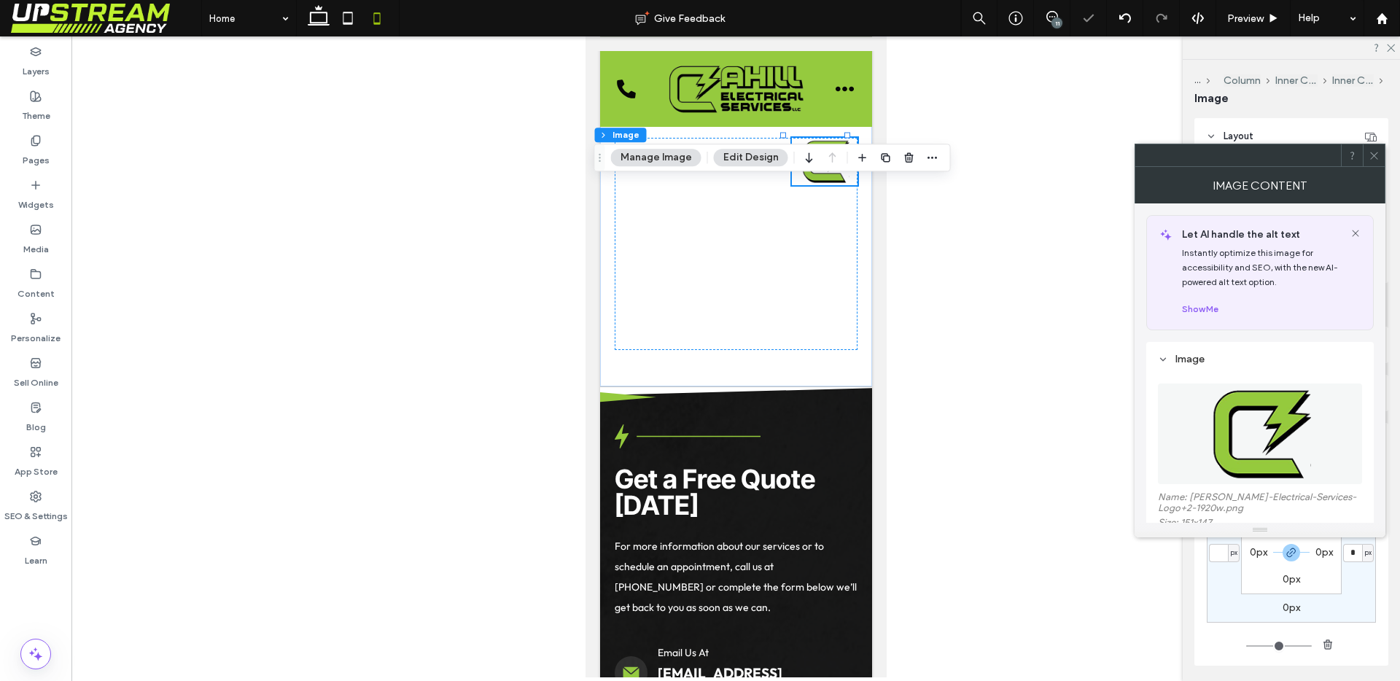
click at [741, 163] on button "Edit Design" at bounding box center [751, 157] width 74 height 17
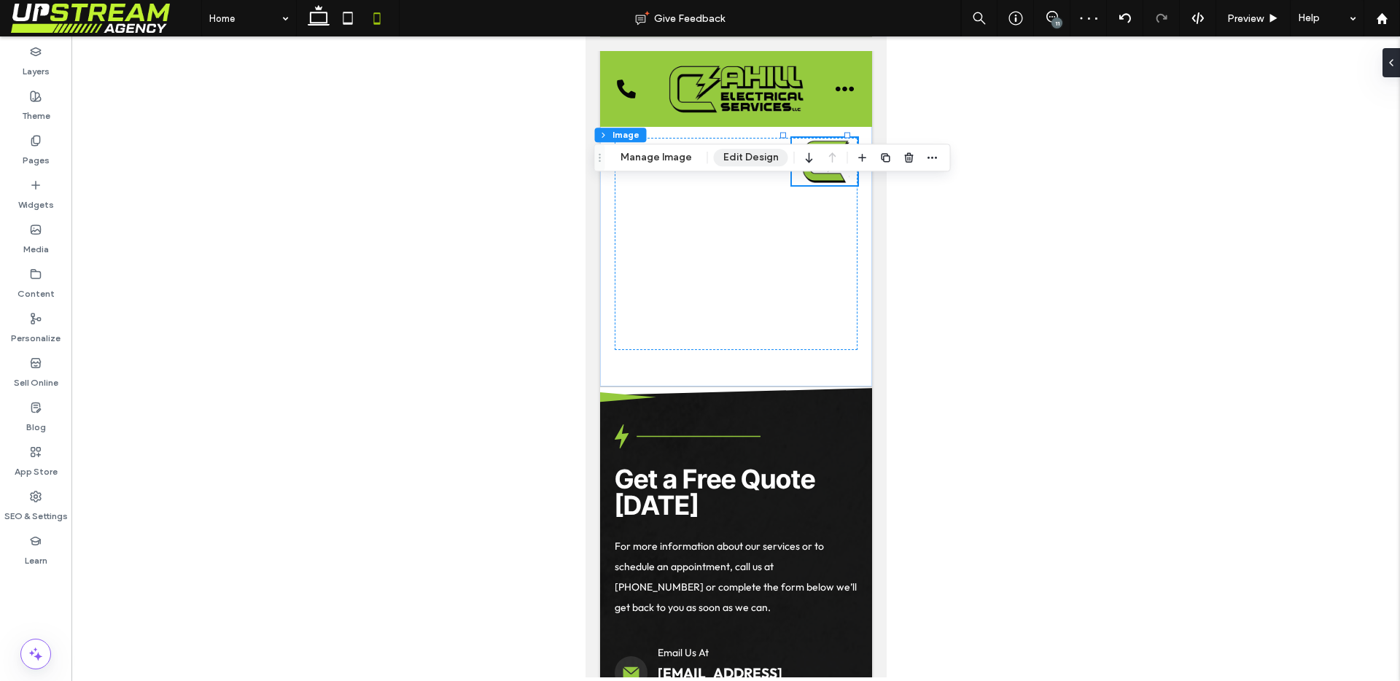
click at [743, 163] on button "Edit Design" at bounding box center [751, 157] width 74 height 17
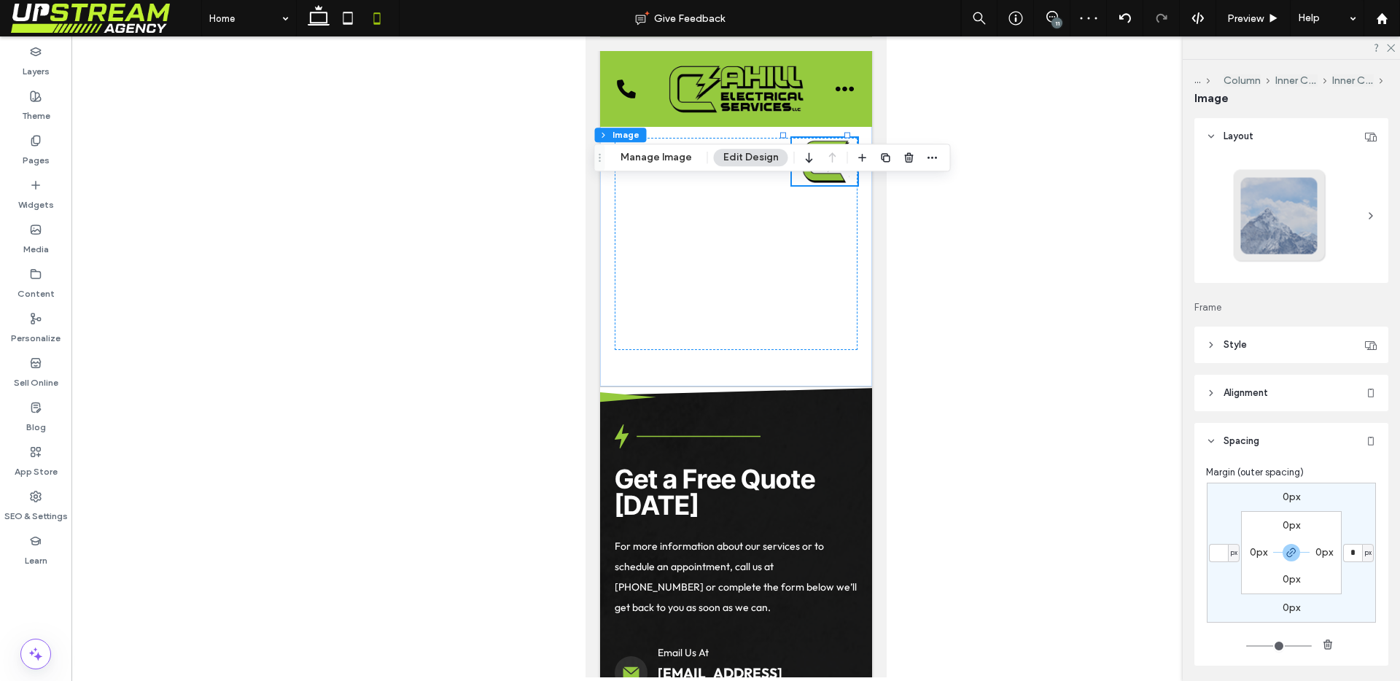
click at [1253, 344] on header "Style" at bounding box center [1291, 345] width 194 height 36
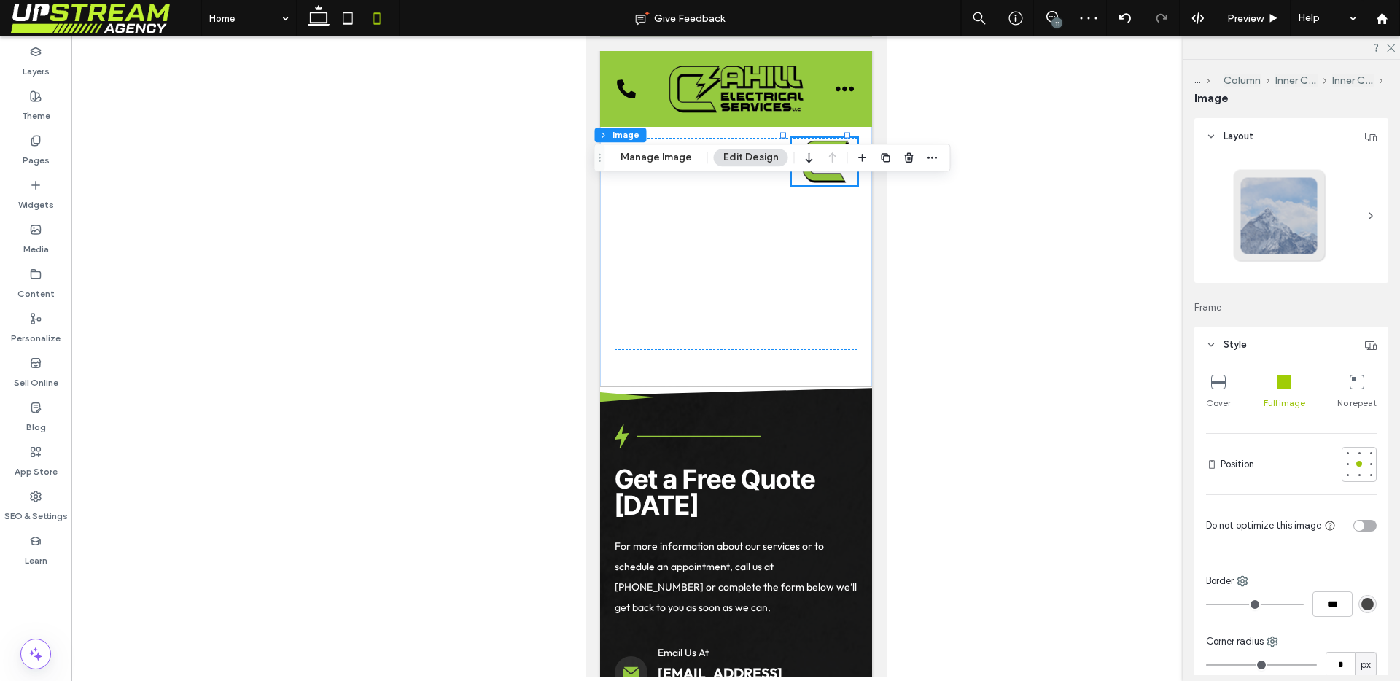
click at [1253, 344] on header "Style" at bounding box center [1291, 345] width 194 height 36
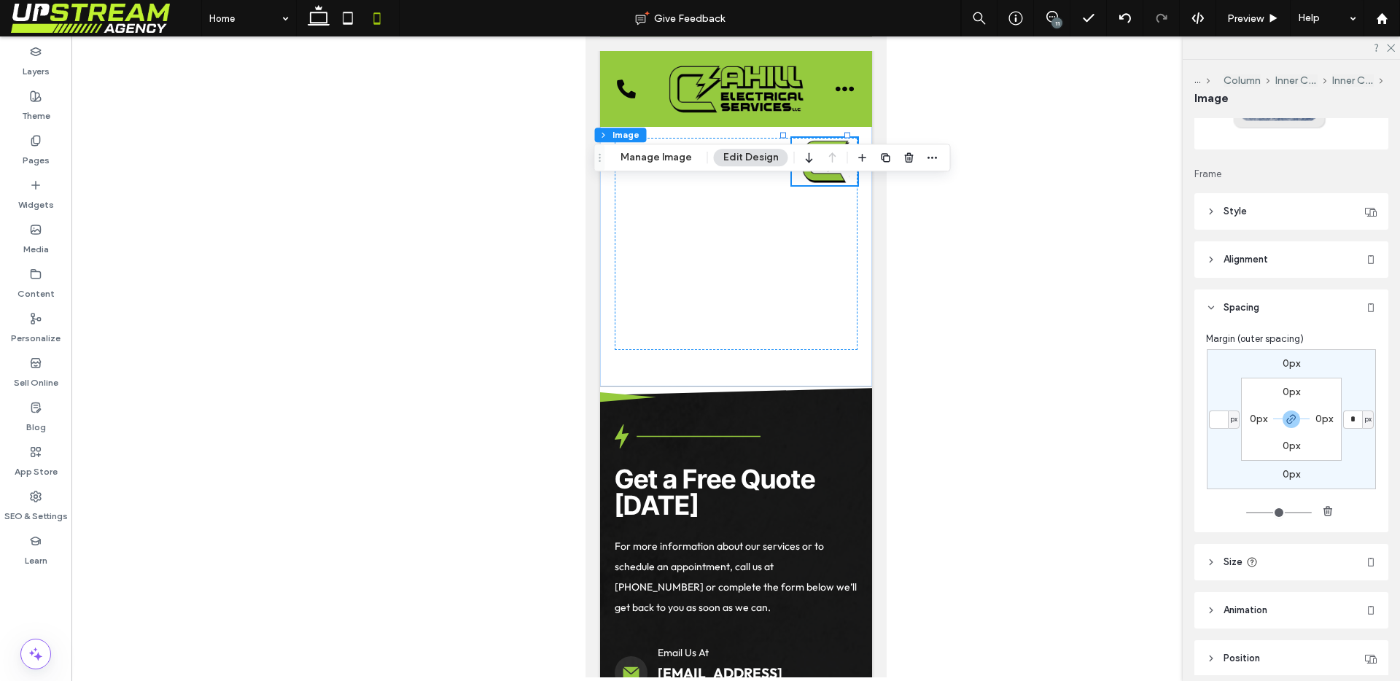
scroll to position [193, 0]
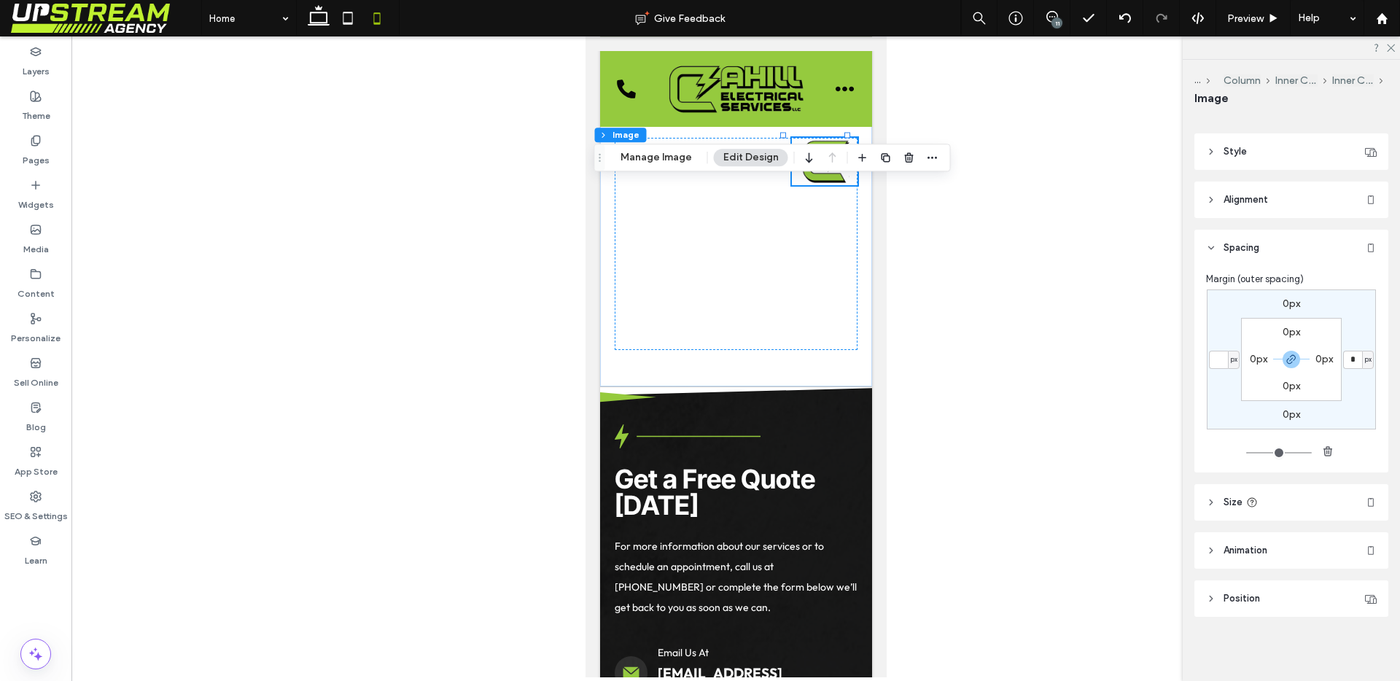
click at [1277, 502] on header "Size" at bounding box center [1291, 502] width 194 height 36
click at [1354, 542] on div "toggle" at bounding box center [1359, 539] width 10 height 10
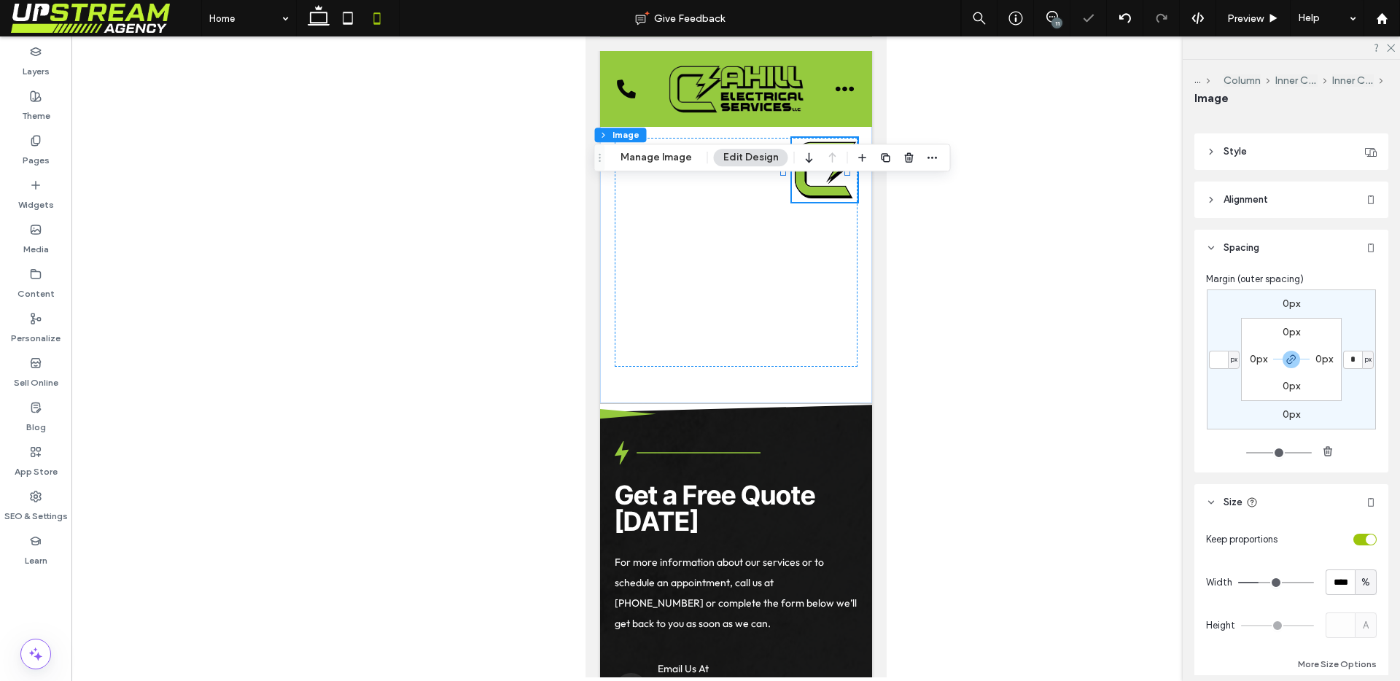
click at [1361, 582] on span "%" at bounding box center [1365, 582] width 9 height 15
click at [1352, 463] on div "px" at bounding box center [1357, 455] width 20 height 26
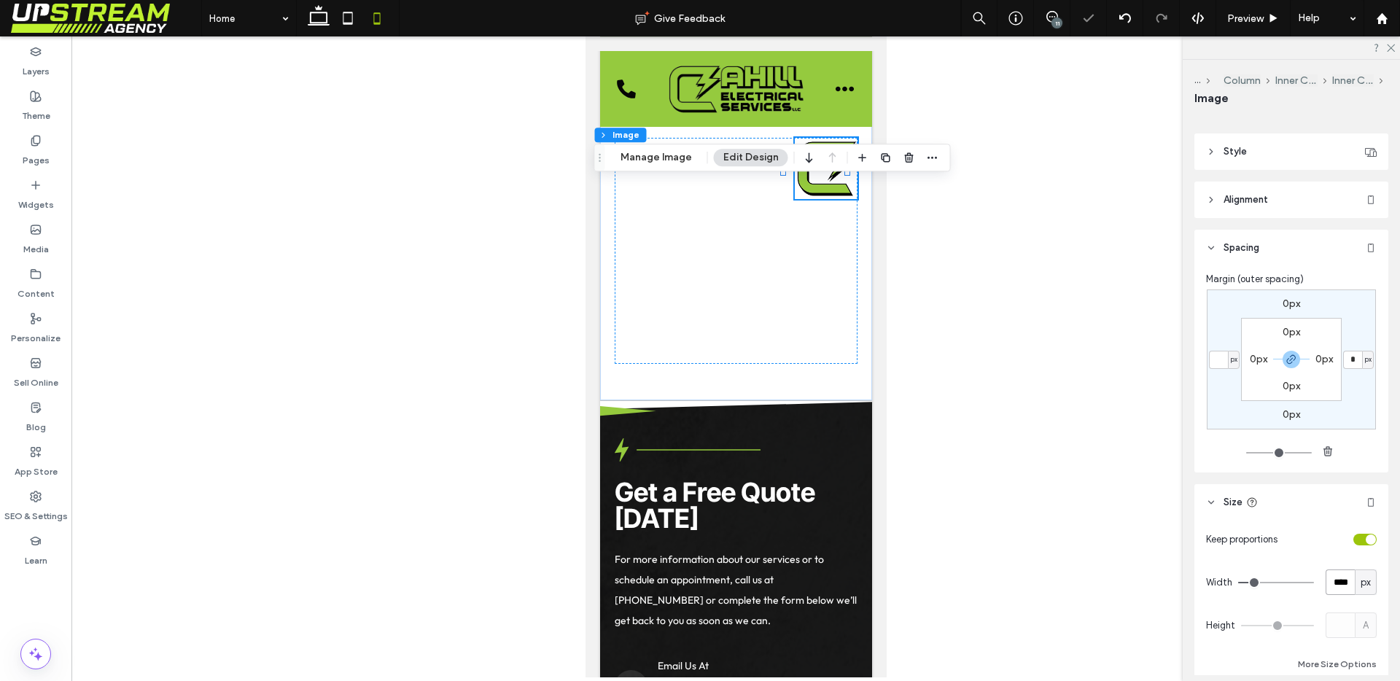
click at [1339, 585] on input "****" at bounding box center [1339, 582] width 29 height 26
click at [1340, 585] on input "****" at bounding box center [1339, 582] width 29 height 26
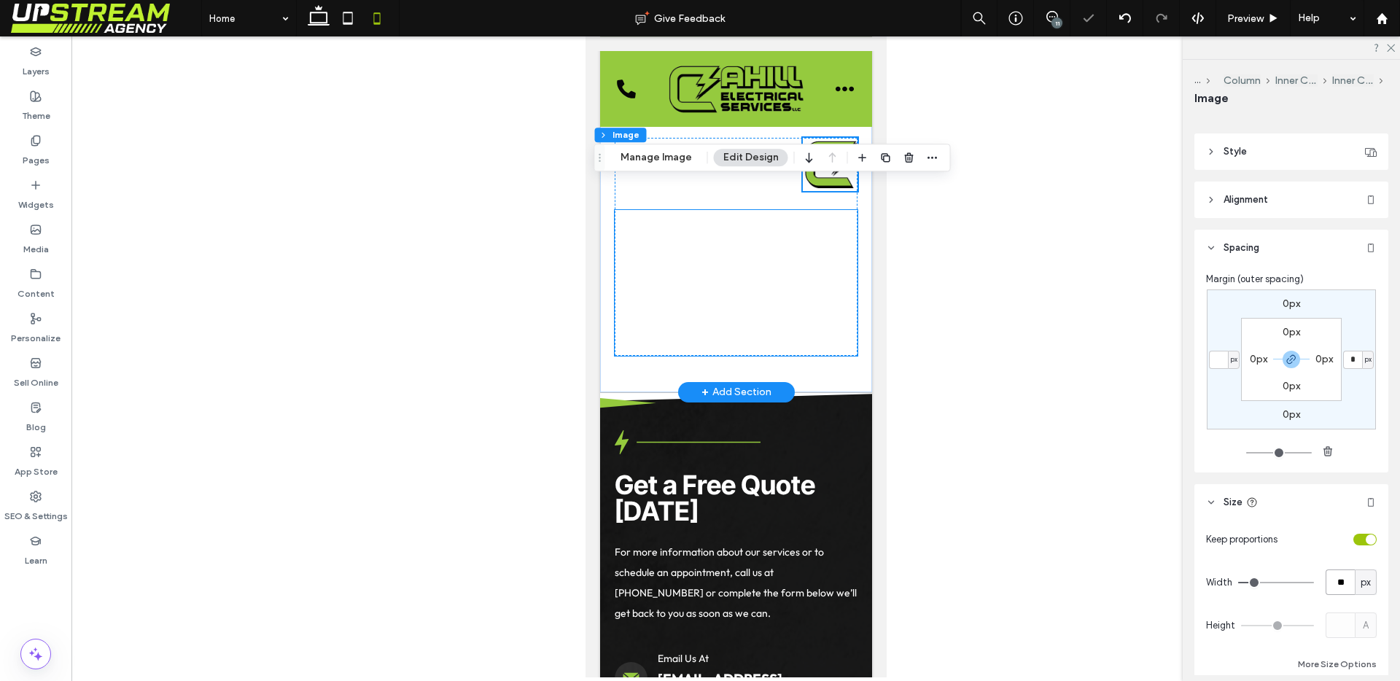
click at [814, 287] on div at bounding box center [735, 283] width 243 height 146
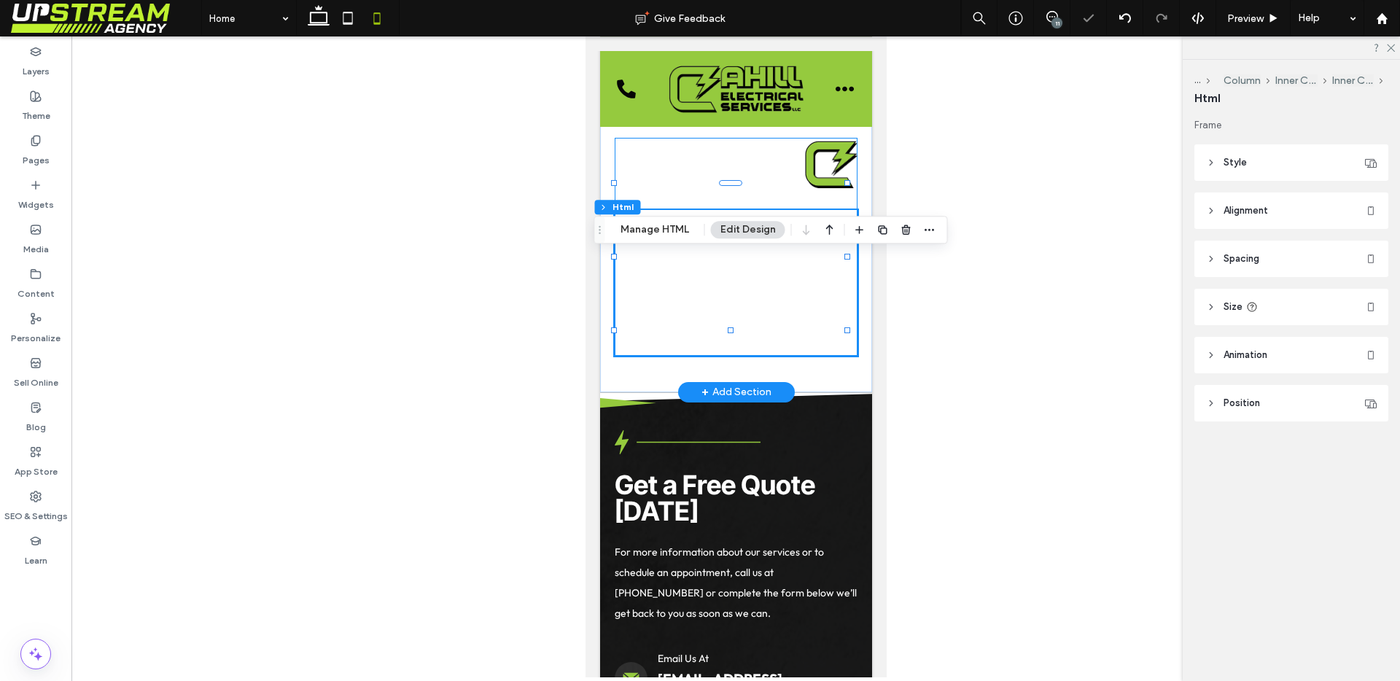
click at [811, 245] on div at bounding box center [735, 247] width 243 height 218
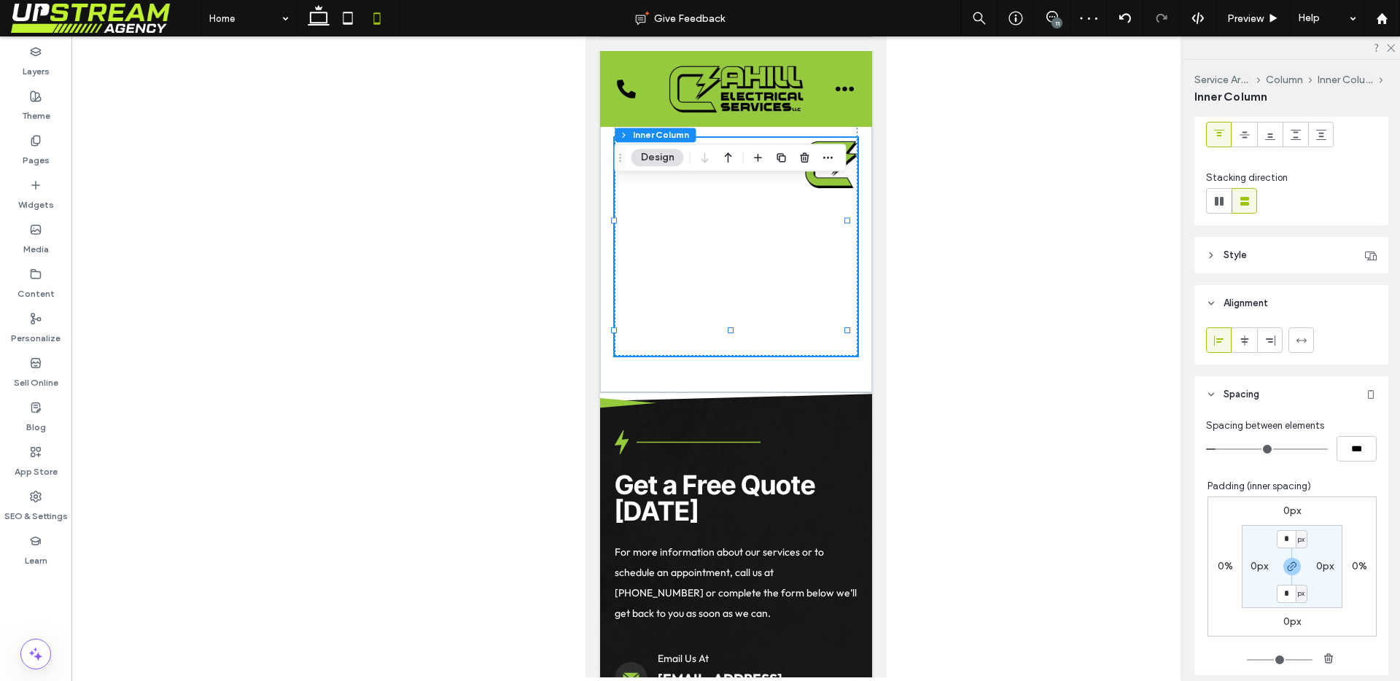
scroll to position [139, 0]
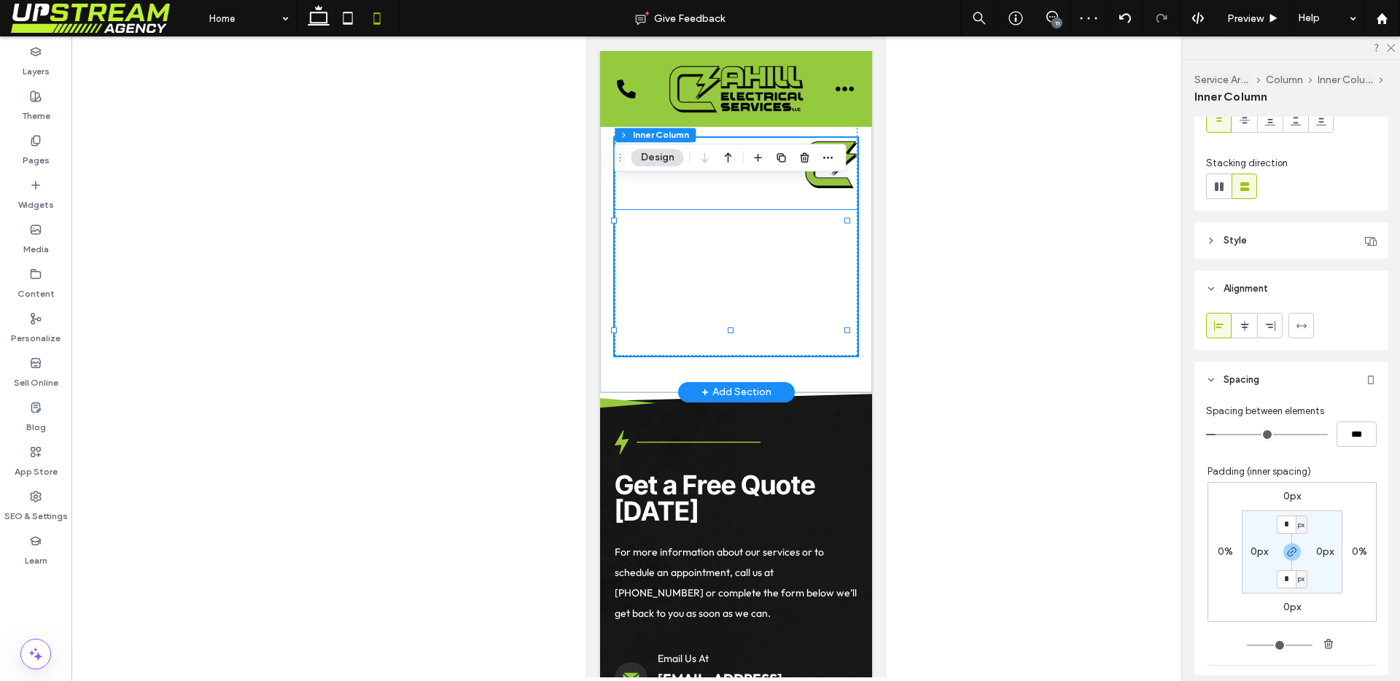
click at [749, 277] on div at bounding box center [735, 283] width 243 height 146
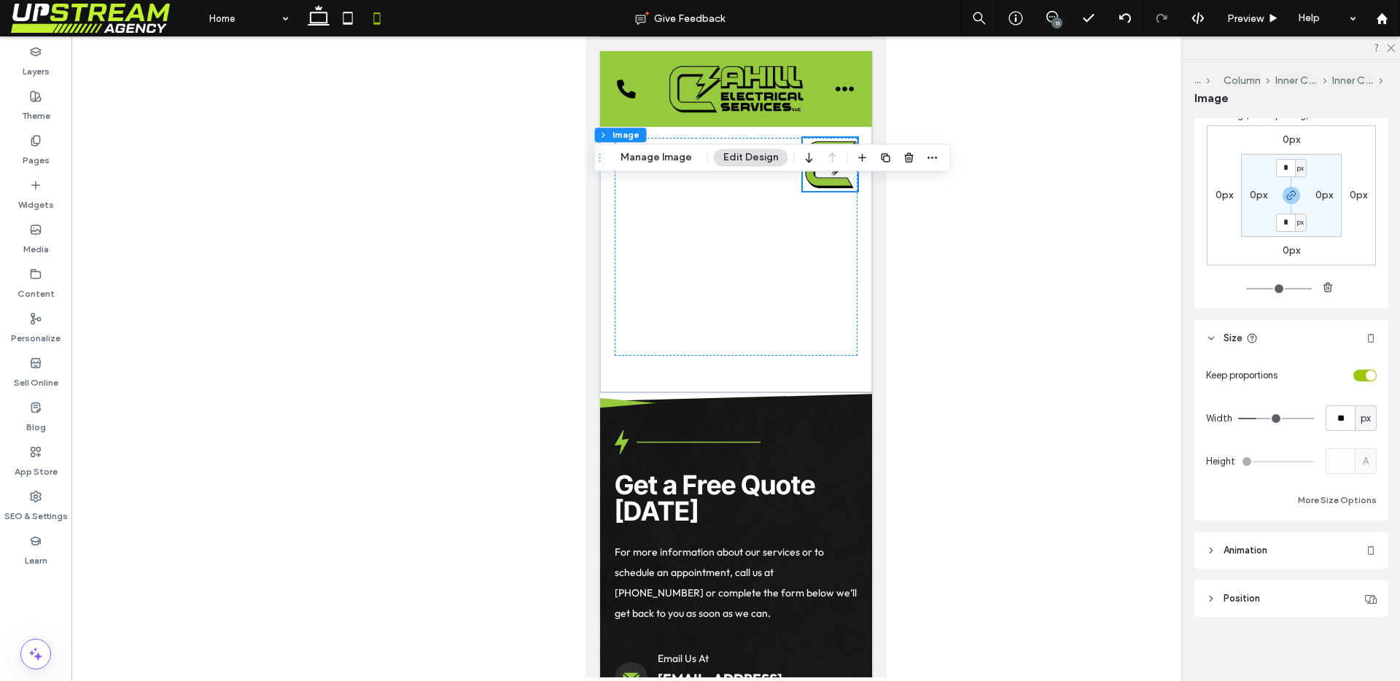
scroll to position [268, 0]
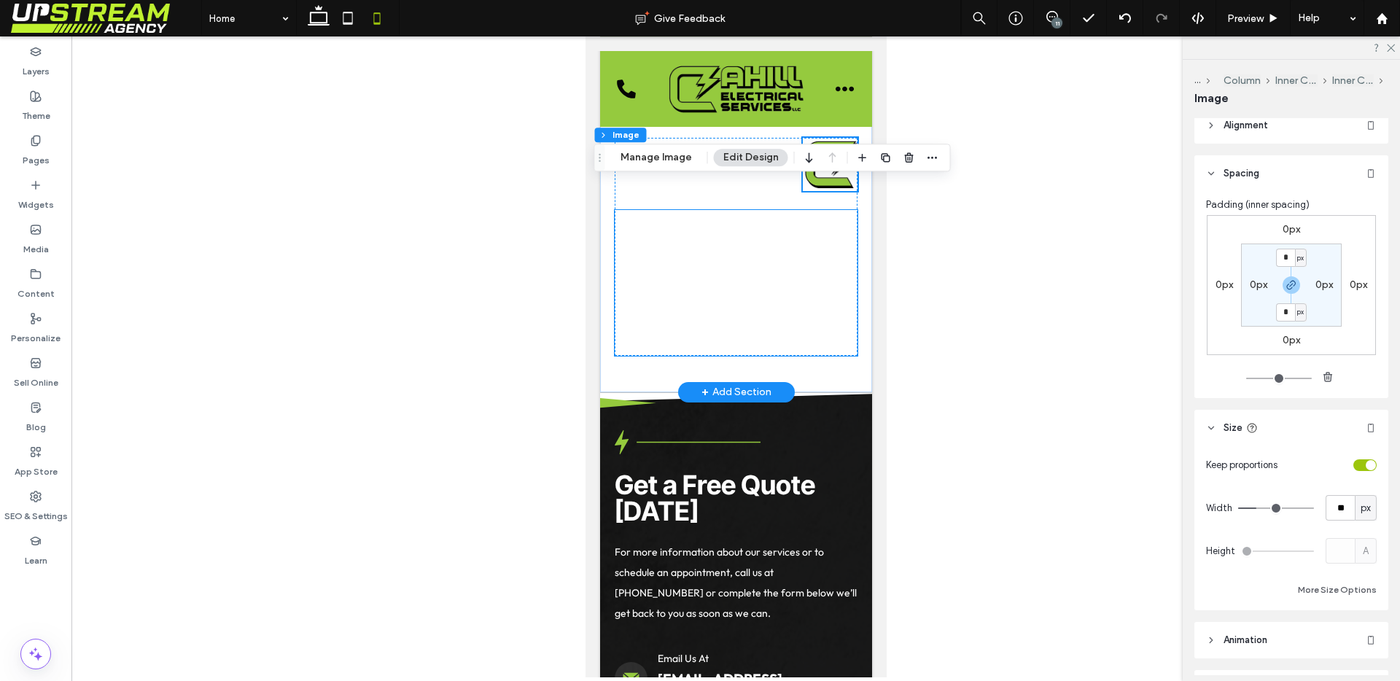
click at [824, 289] on div at bounding box center [735, 283] width 243 height 146
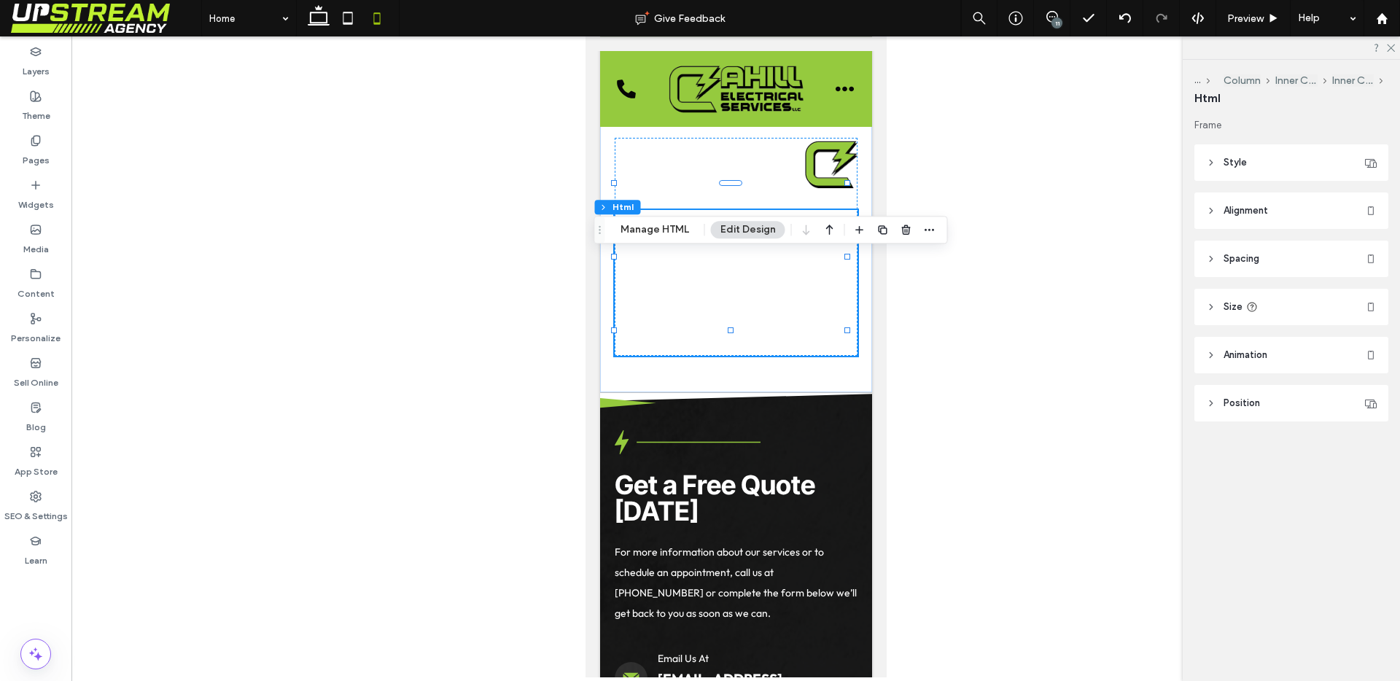
click at [1246, 296] on header "Size" at bounding box center [1291, 307] width 194 height 36
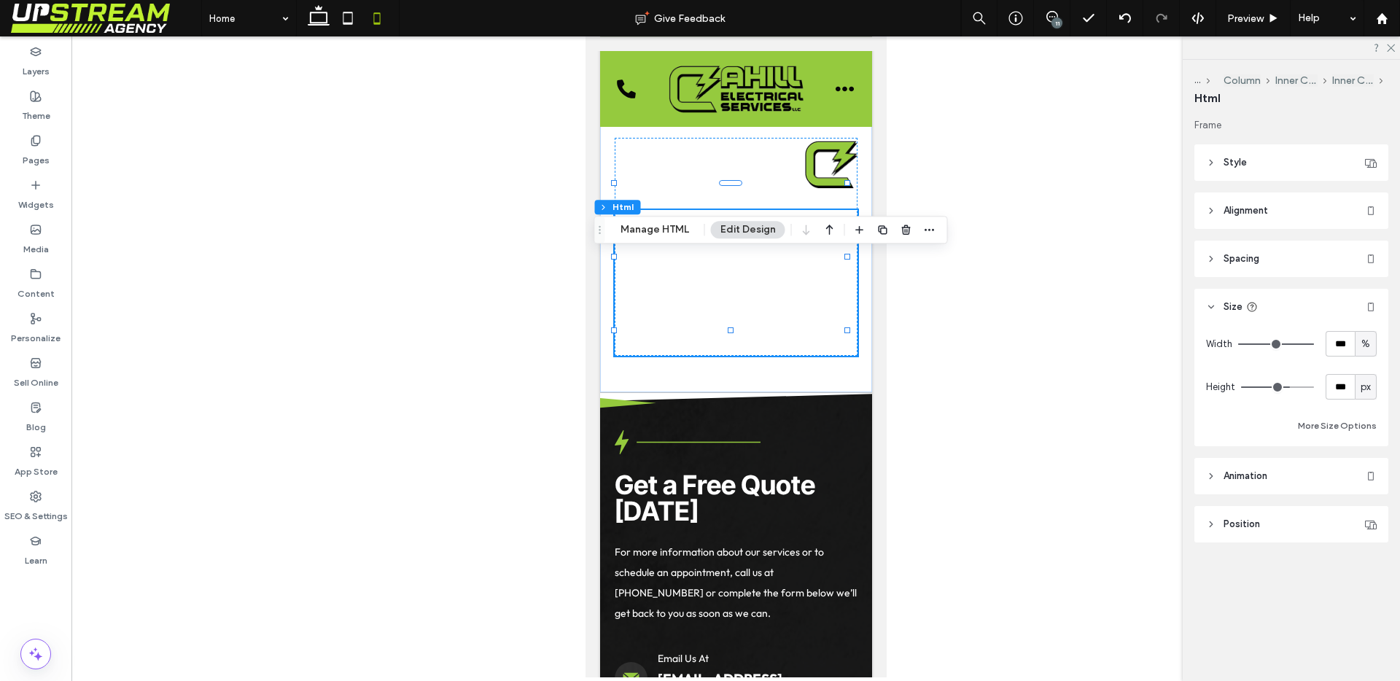
click at [1250, 252] on span "Spacing" at bounding box center [1241, 259] width 36 height 15
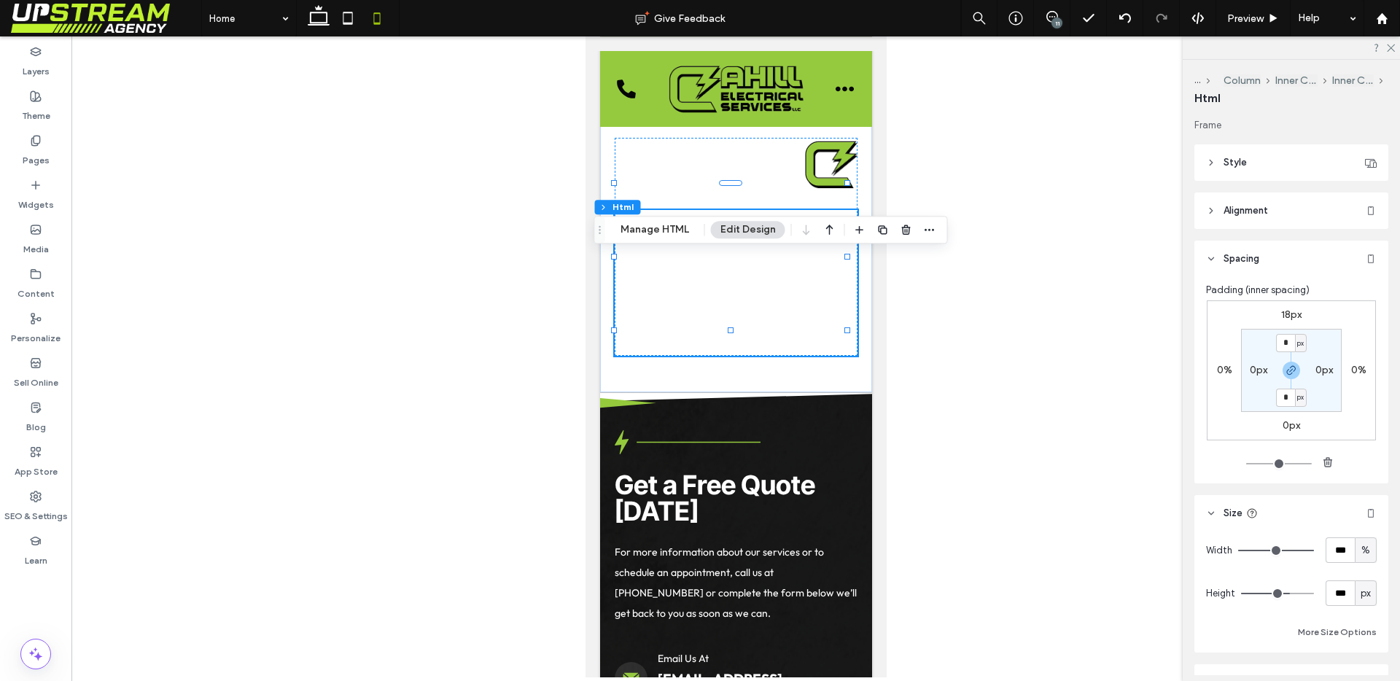
click at [1290, 314] on label "18px" at bounding box center [1291, 314] width 20 height 12
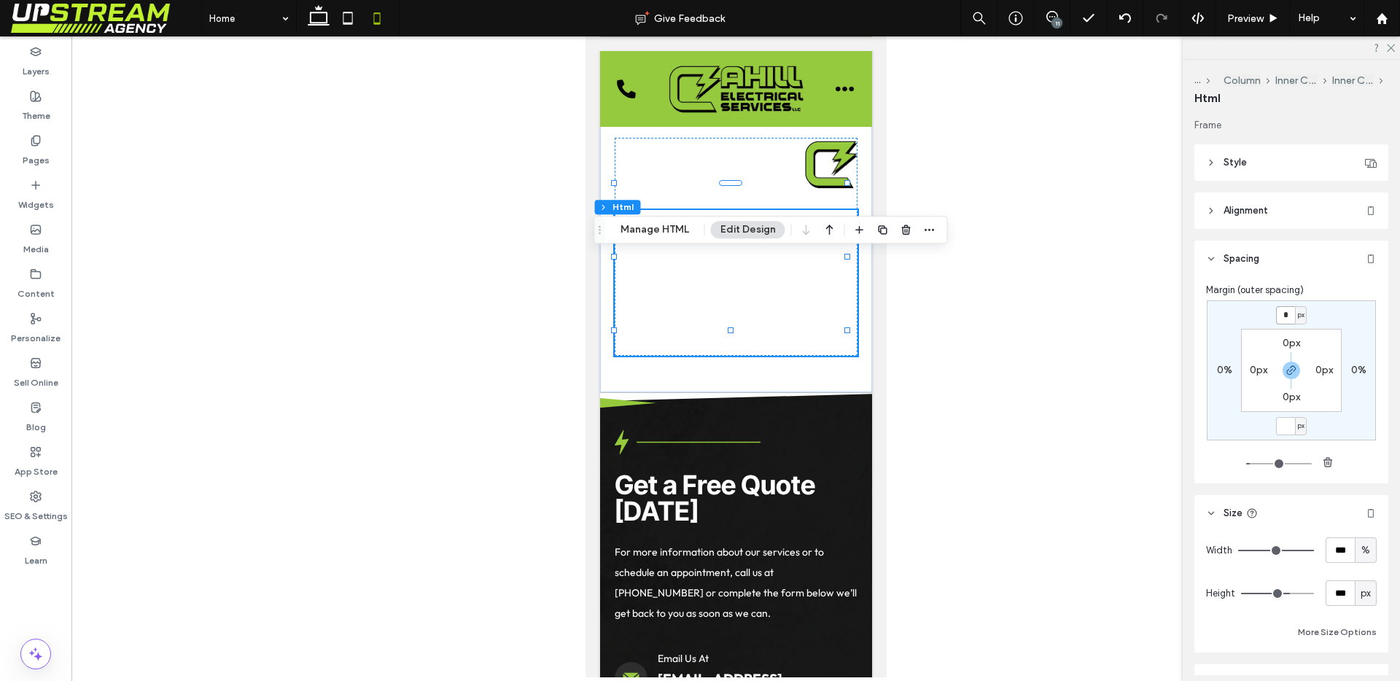
click at [1283, 317] on input "*" at bounding box center [1285, 315] width 19 height 18
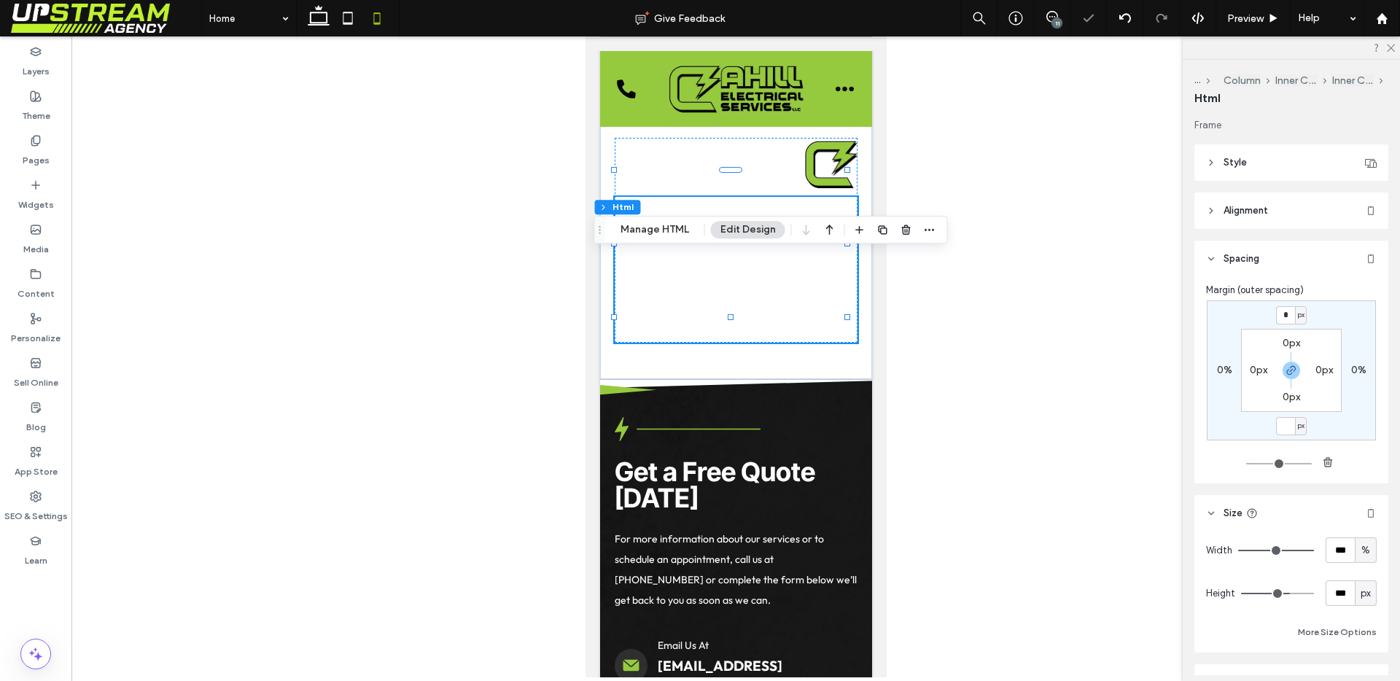
click at [1329, 313] on div "* px 0% px 0% 0px 0px 0px 0px" at bounding box center [1291, 370] width 169 height 140
click at [1238, 9] on div "Preview" at bounding box center [1253, 18] width 74 height 36
click at [1240, 15] on span "Preview" at bounding box center [1245, 18] width 36 height 12
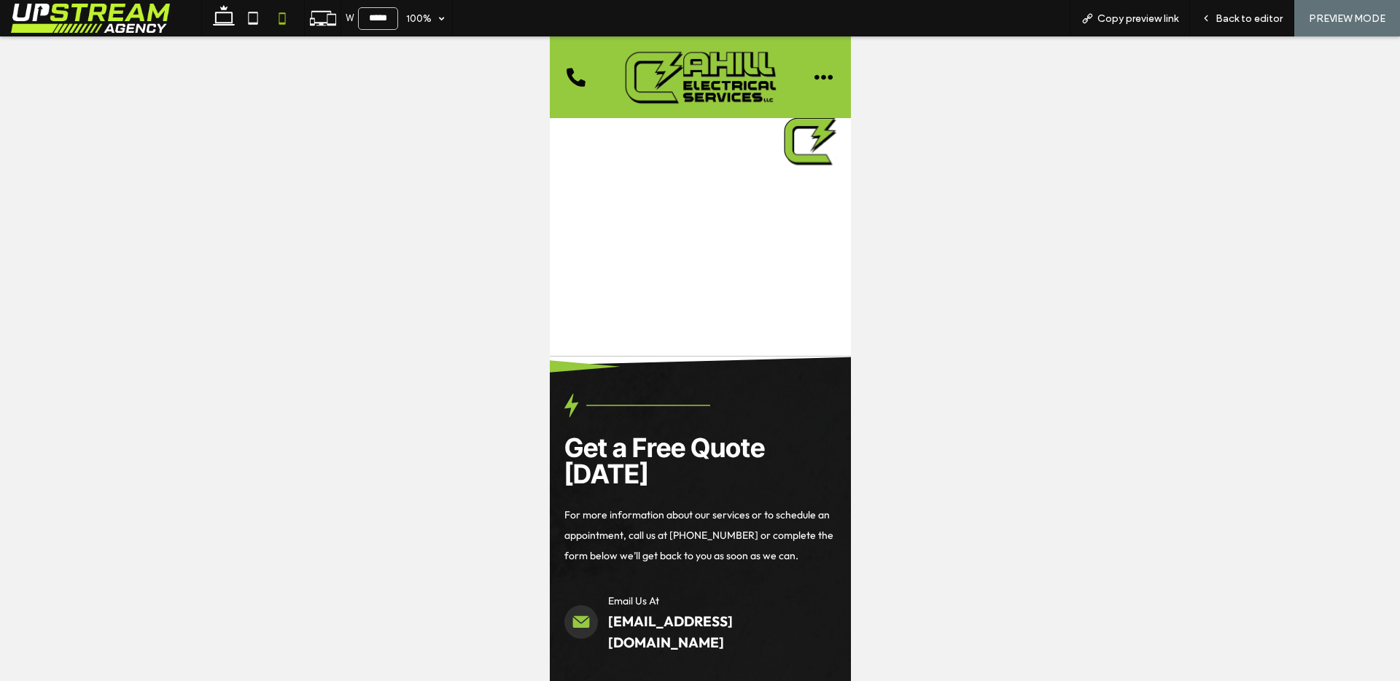
click at [1240, 15] on span "Back to editor" at bounding box center [1248, 18] width 67 height 12
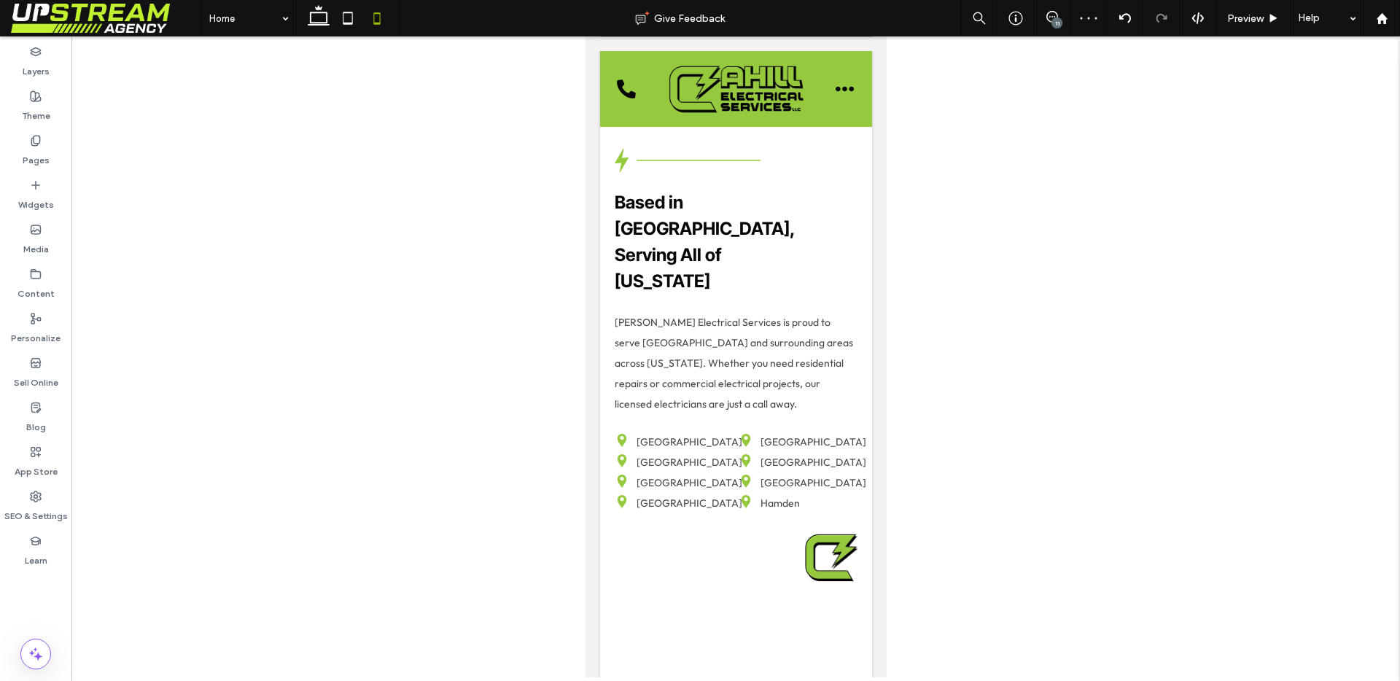
scroll to position [7144, 0]
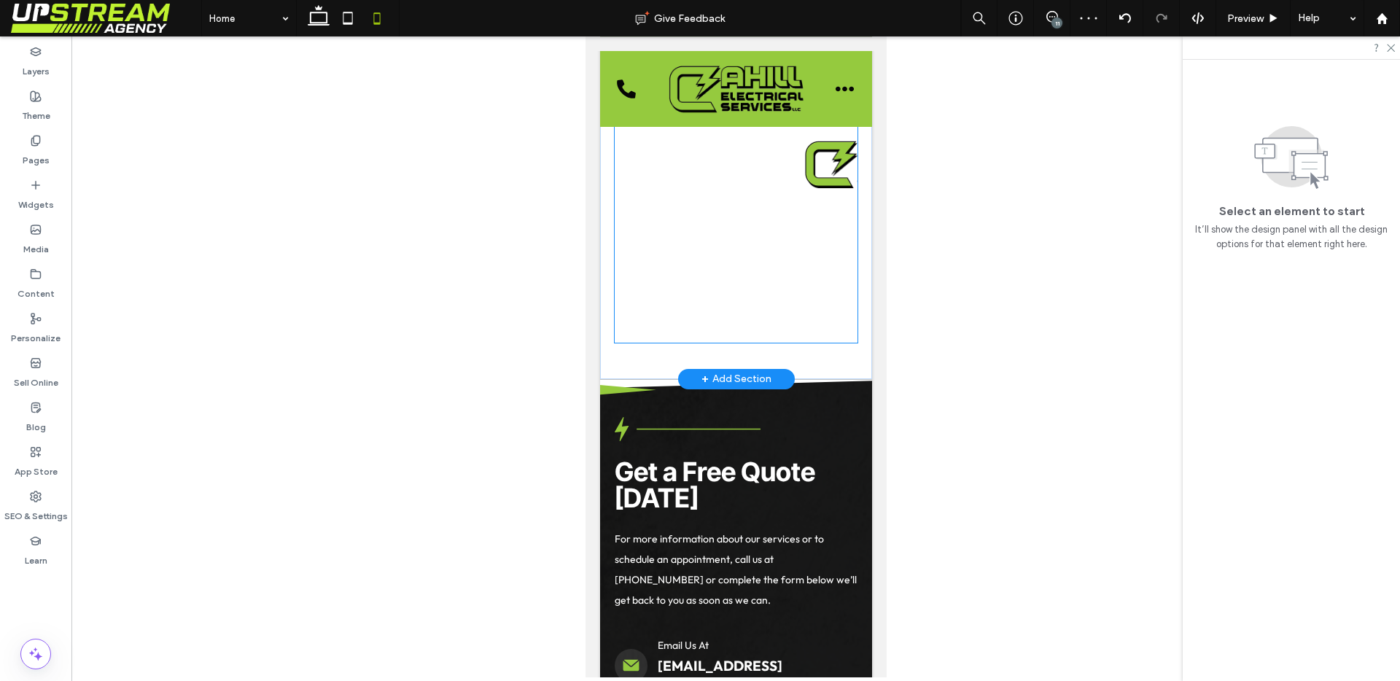
click at [807, 191] on img at bounding box center [829, 164] width 55 height 53
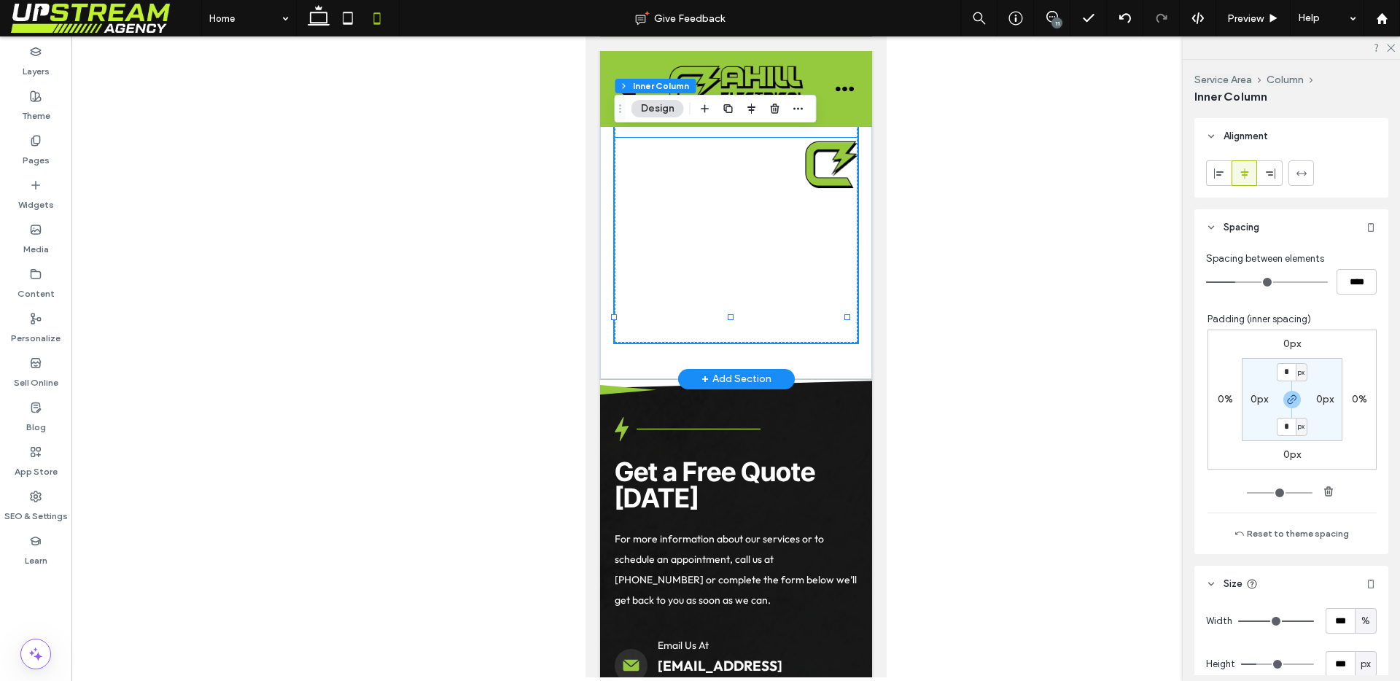
scroll to position [292, 0]
click at [819, 191] on img at bounding box center [829, 164] width 55 height 53
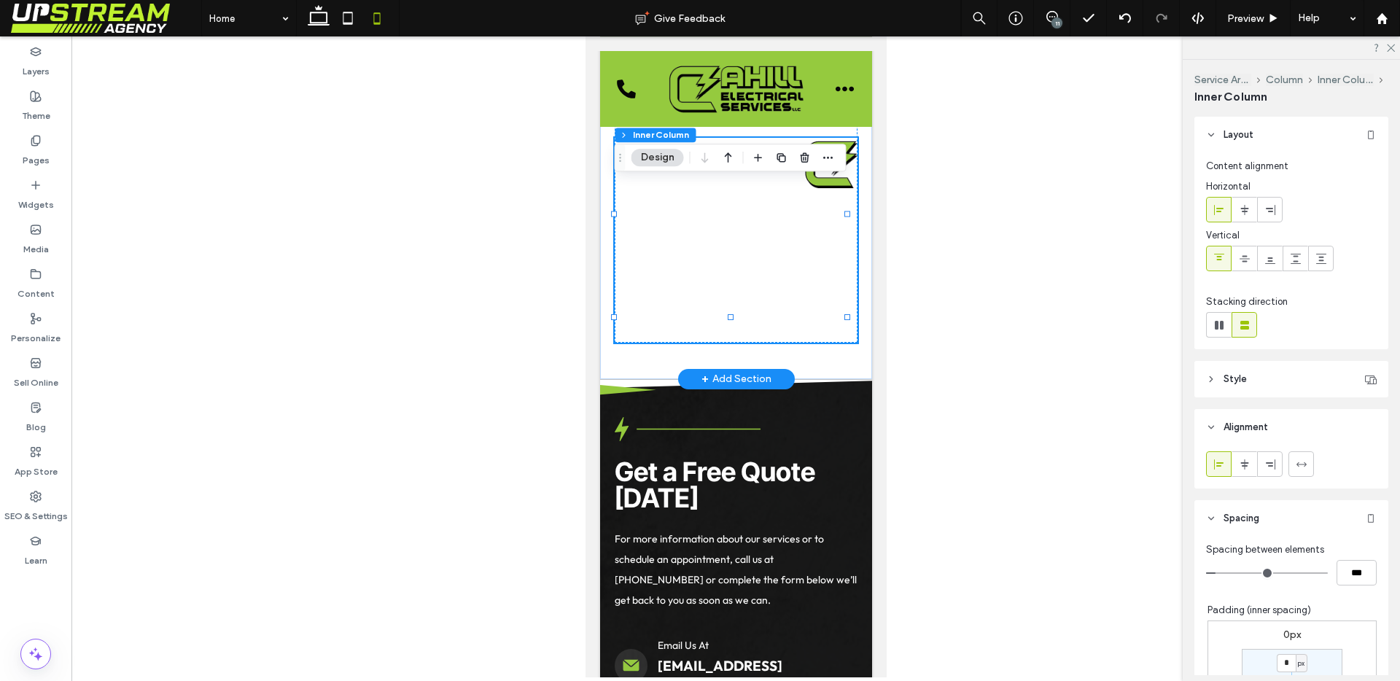
click at [815, 191] on img at bounding box center [829, 164] width 55 height 53
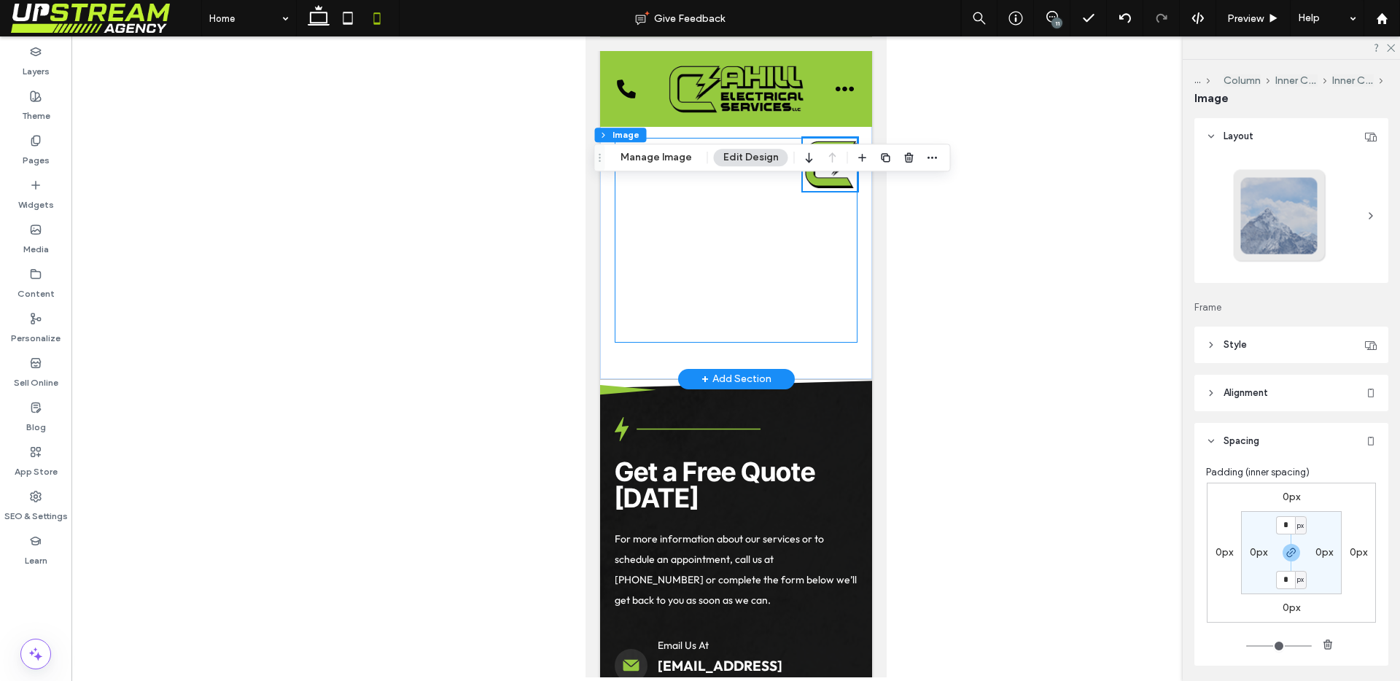
click at [833, 191] on img at bounding box center [829, 164] width 55 height 53
click at [1293, 610] on label "0px" at bounding box center [1290, 608] width 17 height 12
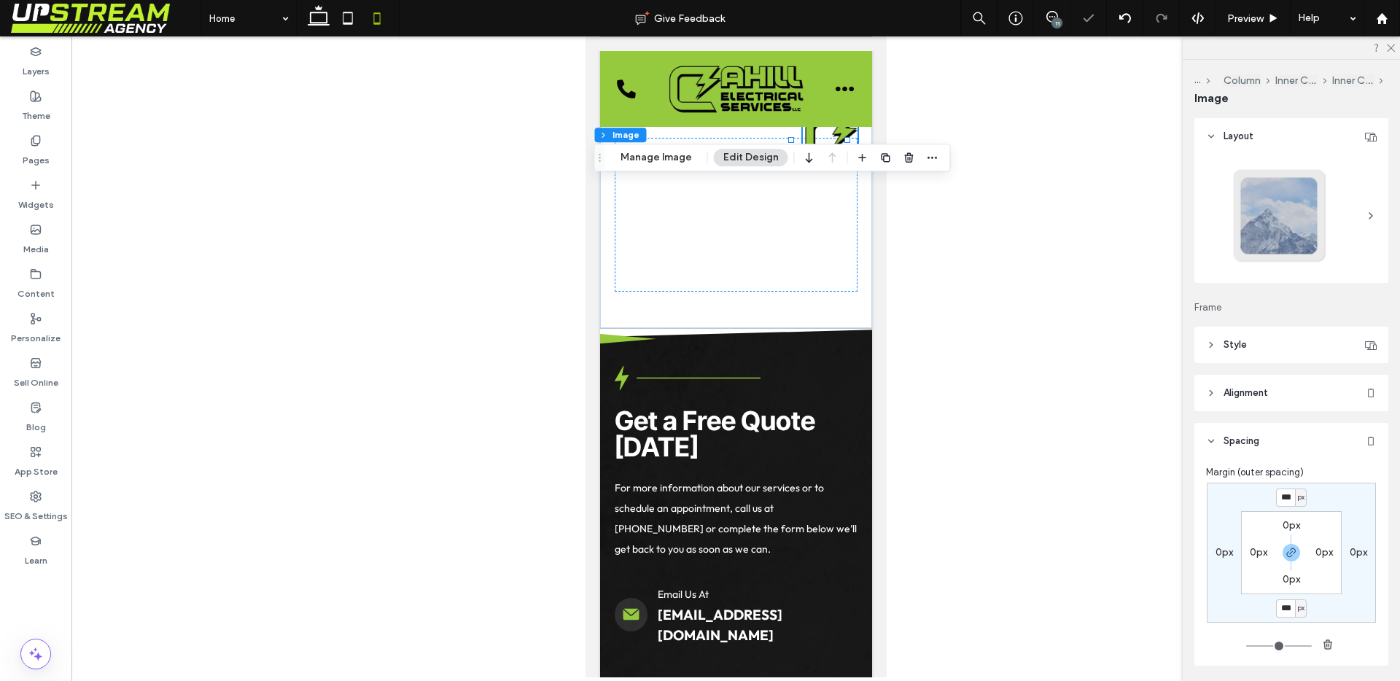
click at [1274, 556] on div at bounding box center [1290, 552] width 33 height 17
click at [1298, 555] on div at bounding box center [1290, 552] width 33 height 17
click at [1292, 556] on icon "button" at bounding box center [1291, 553] width 12 height 12
click at [1278, 500] on label "-35px" at bounding box center [1291, 497] width 26 height 12
click at [1319, 508] on div "* px 0px -35px 0px 0px 0px 0px 0px" at bounding box center [1291, 553] width 169 height 140
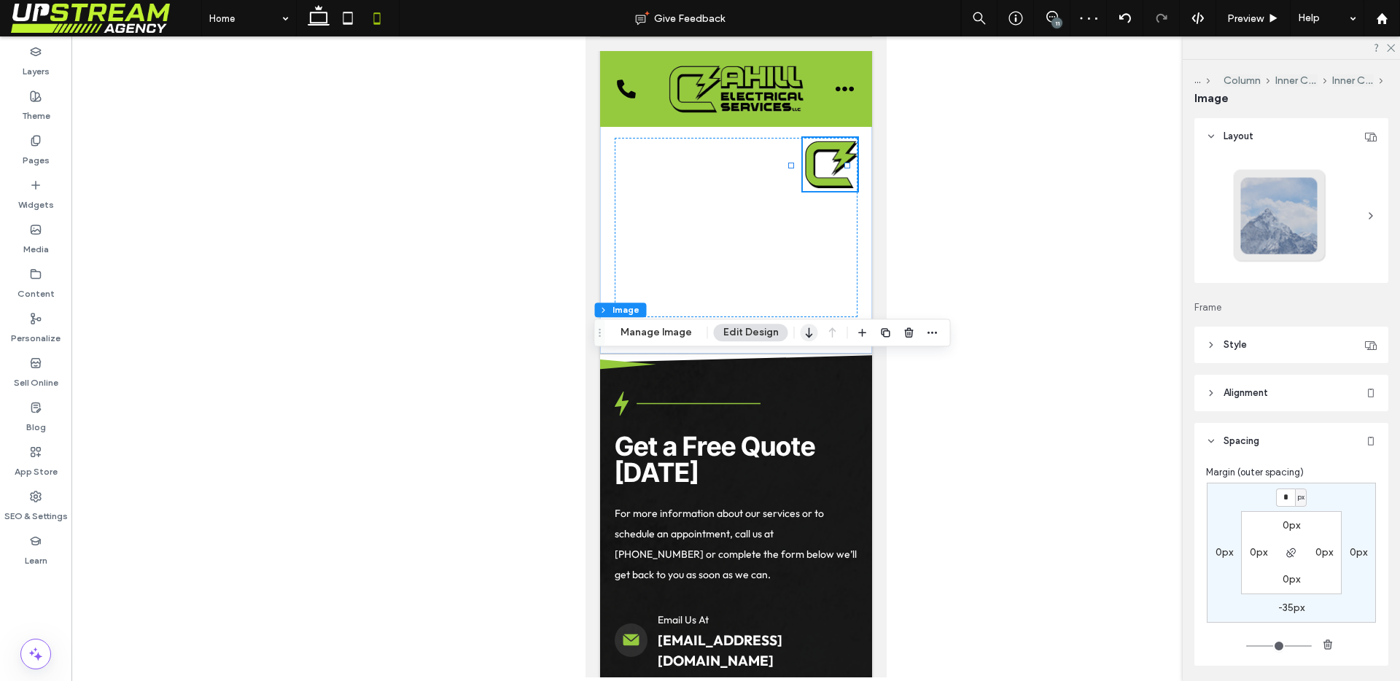
scroll to position [6881, 0]
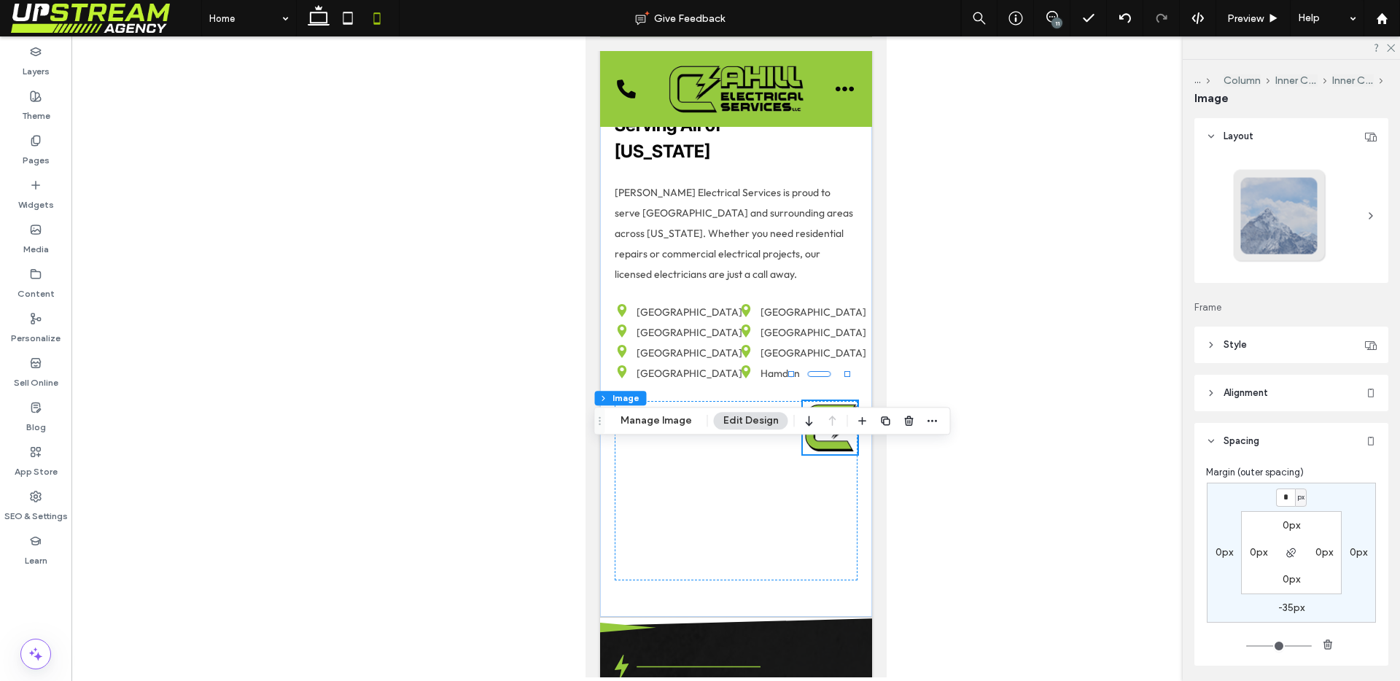
click at [1355, 548] on label "0px" at bounding box center [1358, 552] width 17 height 12
click at [1285, 552] on icon "button" at bounding box center [1291, 553] width 12 height 12
click at [1354, 550] on input "*" at bounding box center [1352, 553] width 19 height 18
click at [1278, 613] on label "-35px" at bounding box center [1291, 608] width 26 height 12
click at [1258, 19] on span "Preview" at bounding box center [1245, 18] width 36 height 12
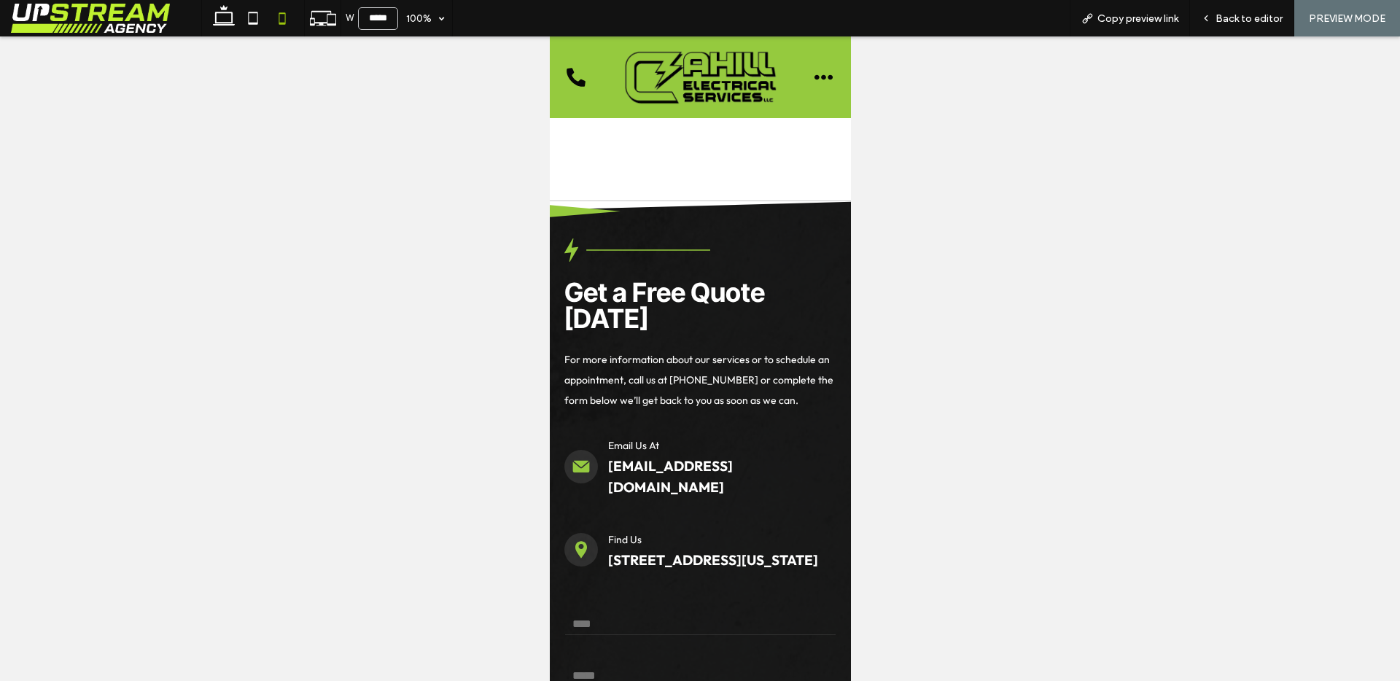
scroll to position [6487, 0]
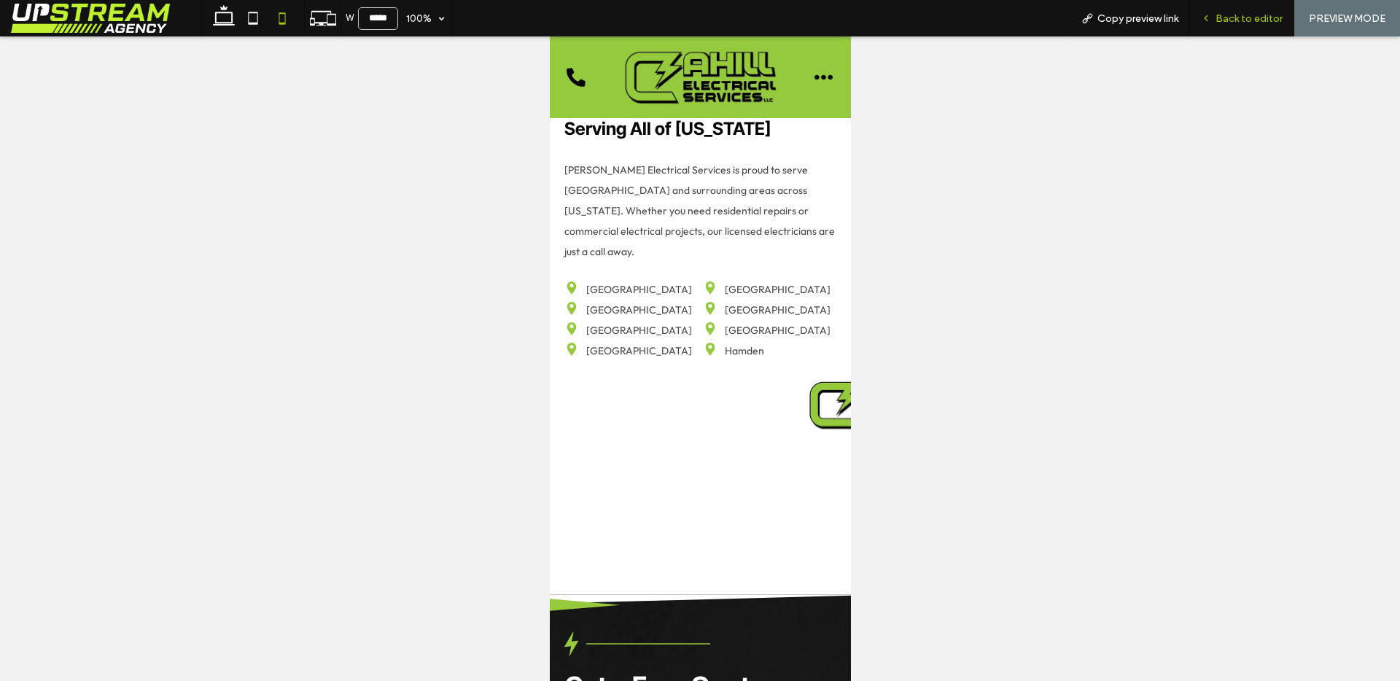
click at [1254, 17] on span "Back to editor" at bounding box center [1248, 18] width 67 height 12
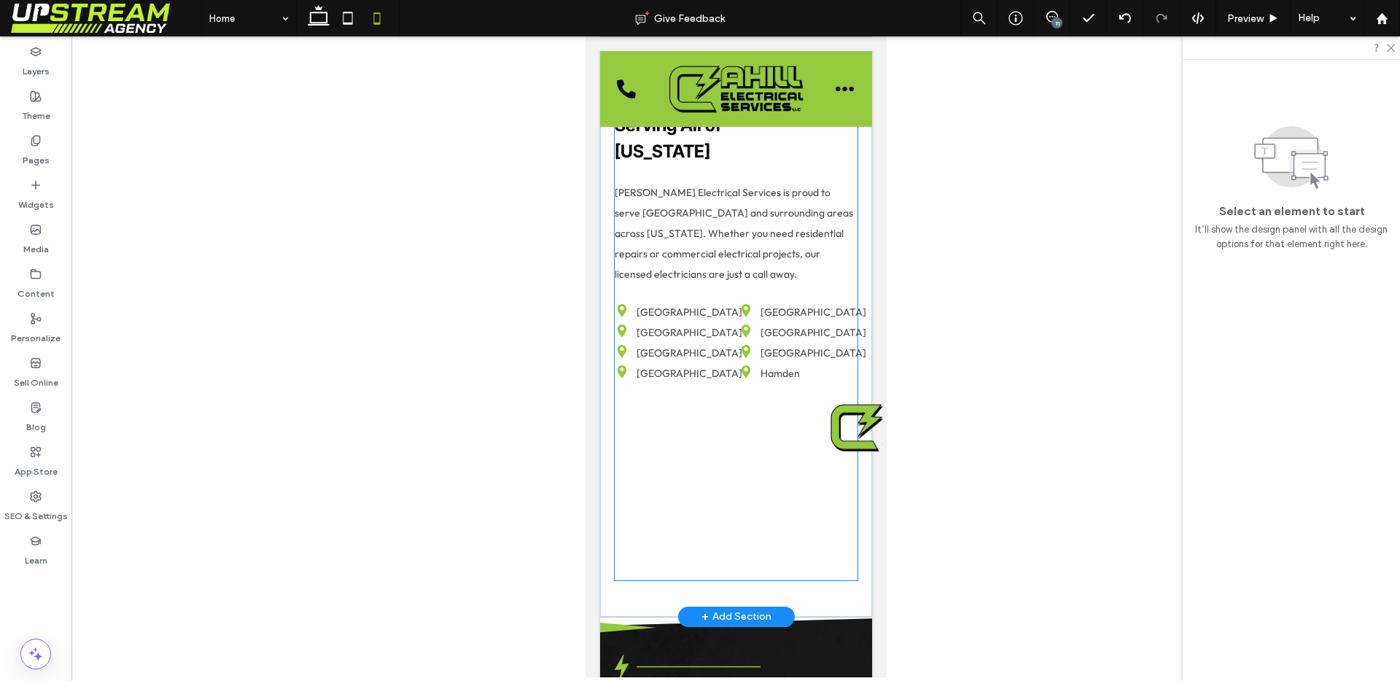
click at [844, 454] on img at bounding box center [855, 427] width 55 height 53
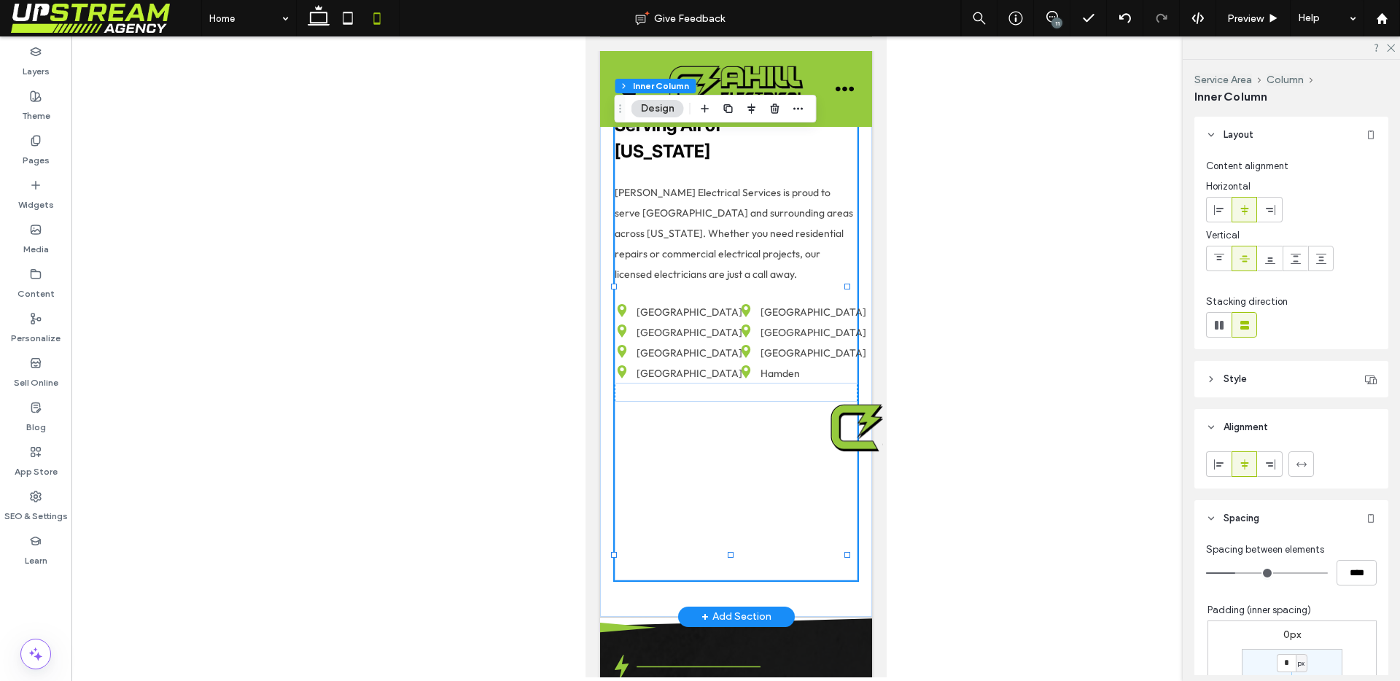
click at [841, 454] on img at bounding box center [855, 427] width 55 height 53
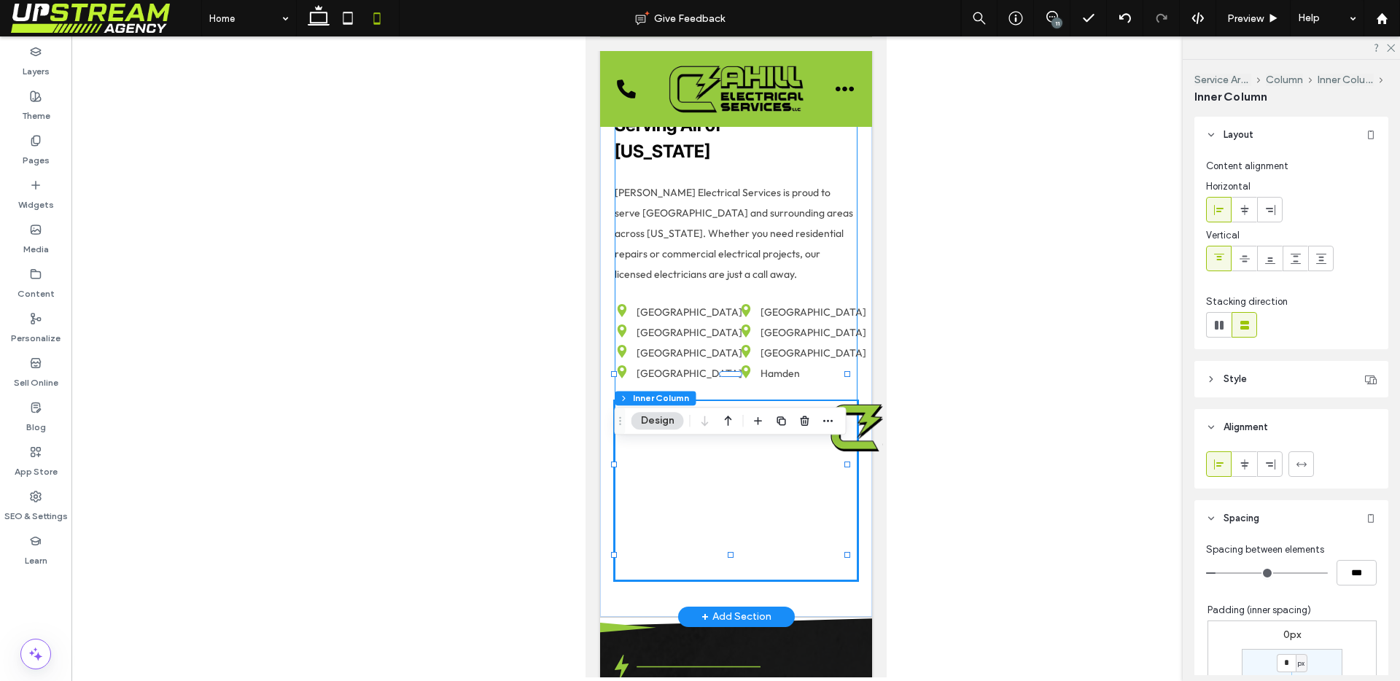
click at [842, 454] on img at bounding box center [855, 427] width 55 height 53
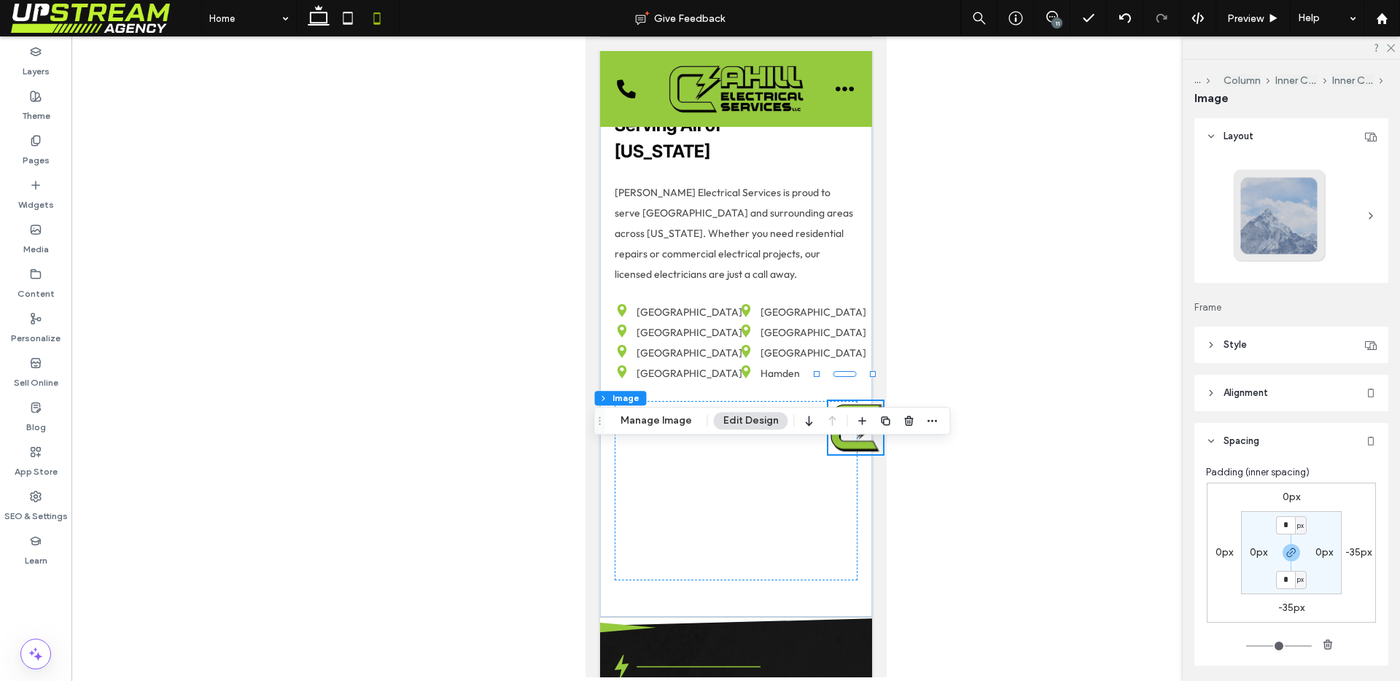
click at [1358, 558] on label "-35px" at bounding box center [1358, 552] width 26 height 12
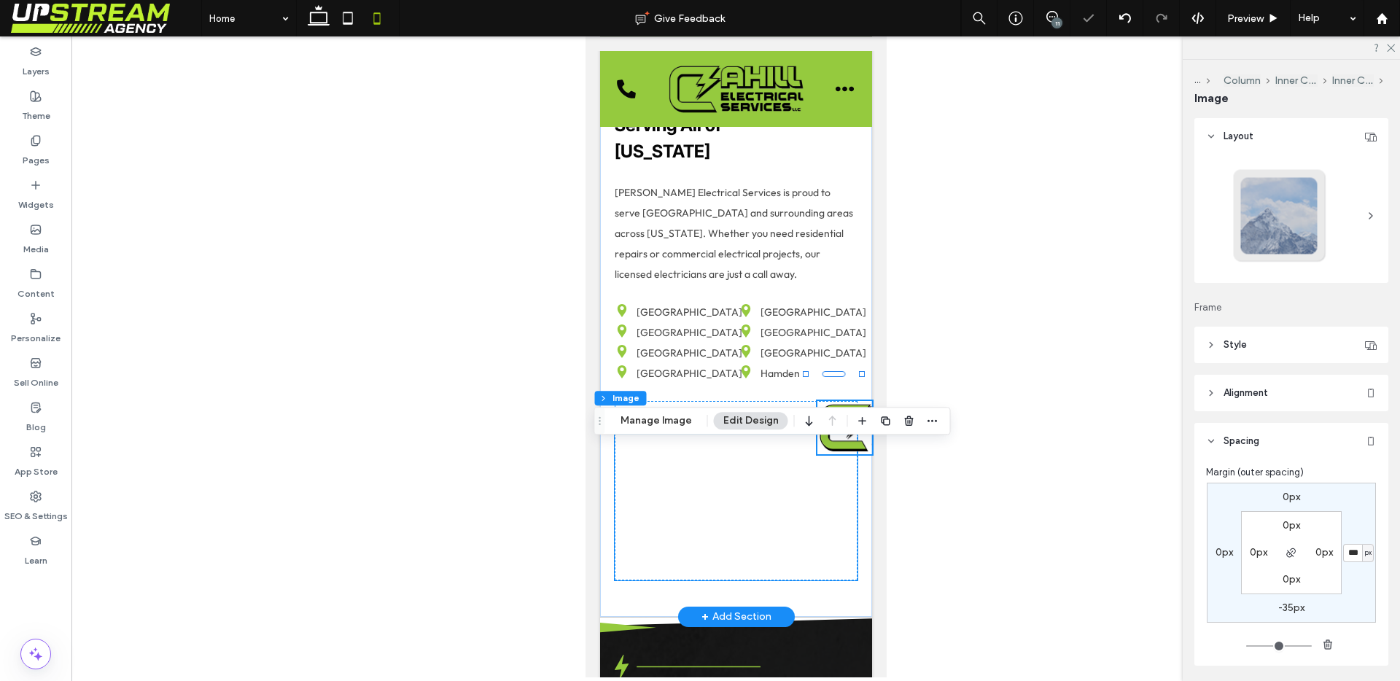
click at [770, 493] on div at bounding box center [735, 508] width 243 height 146
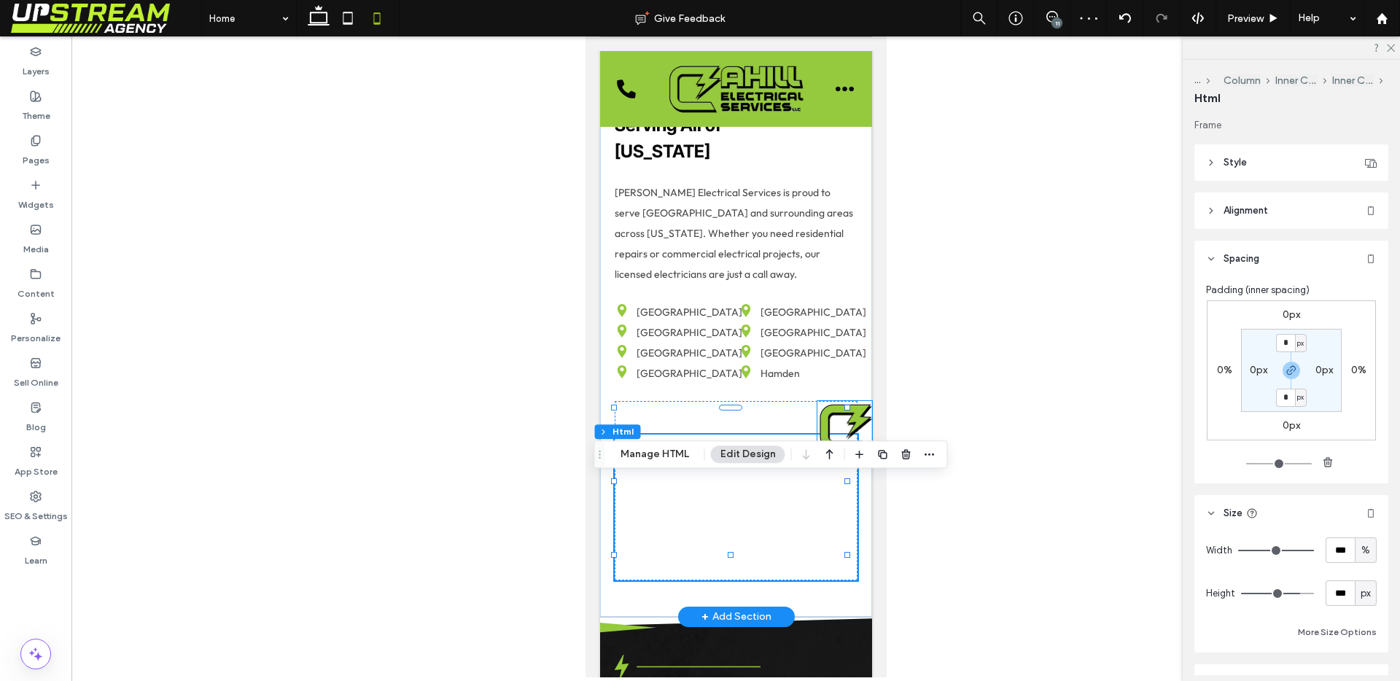
click at [822, 454] on img at bounding box center [844, 427] width 55 height 53
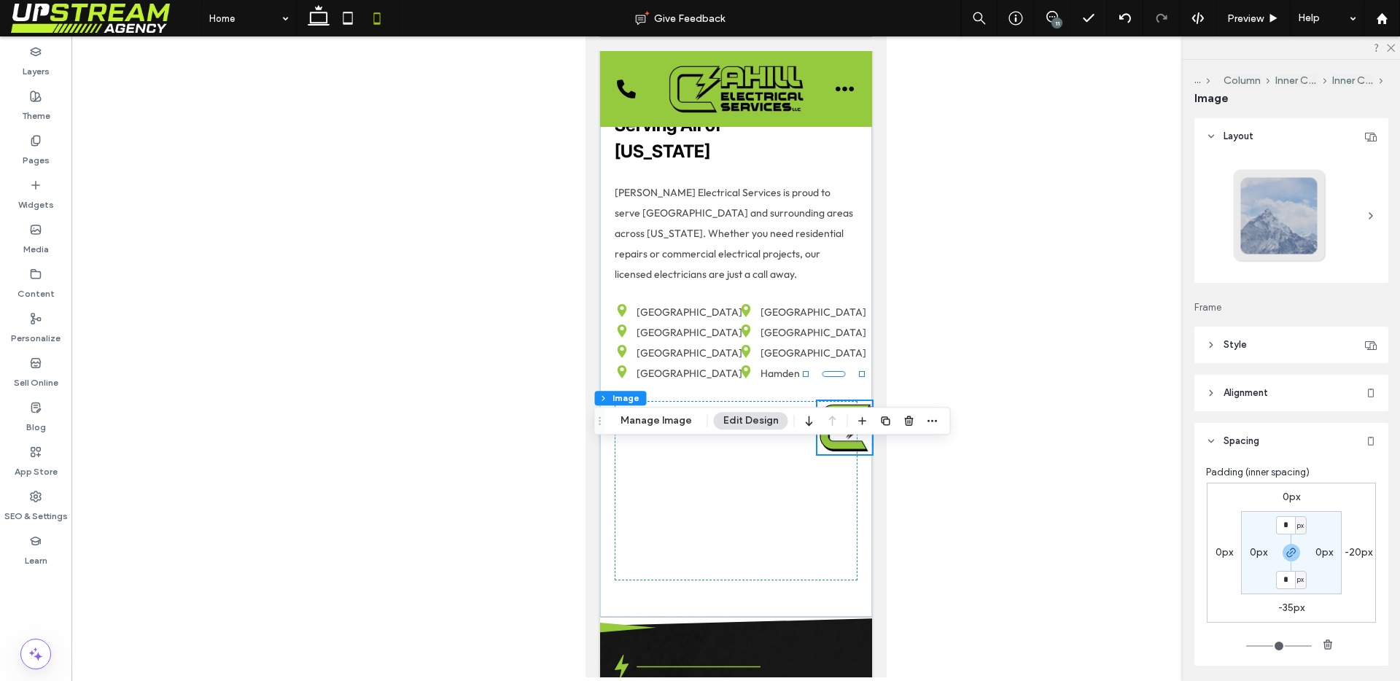
click at [1286, 603] on label "-35px" at bounding box center [1291, 608] width 26 height 12
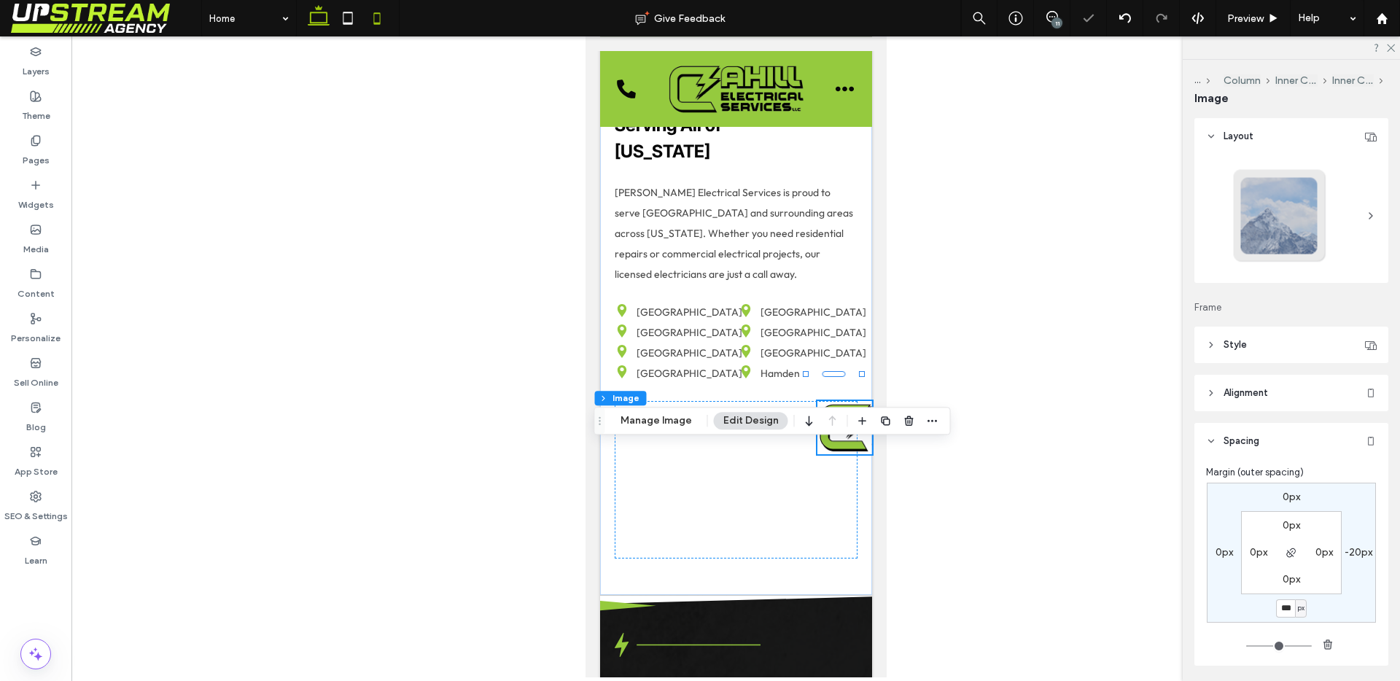
click at [314, 23] on use at bounding box center [319, 15] width 22 height 20
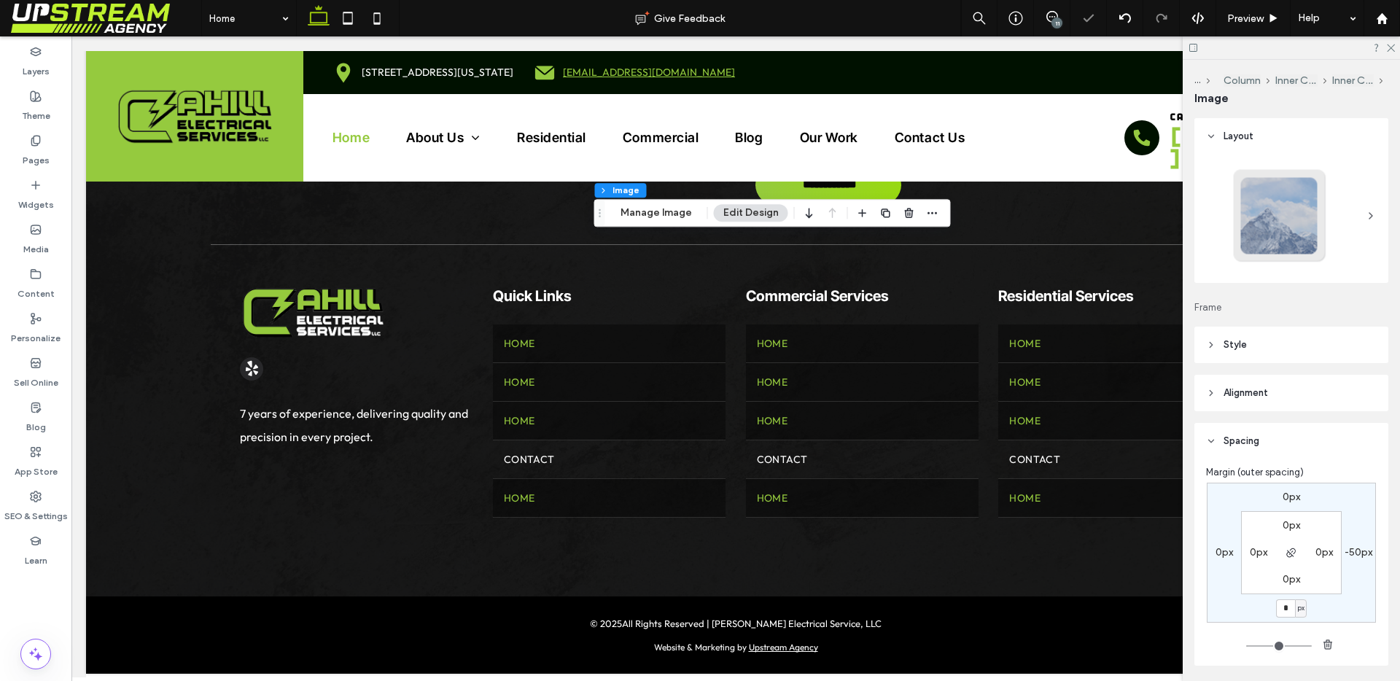
scroll to position [5060, 0]
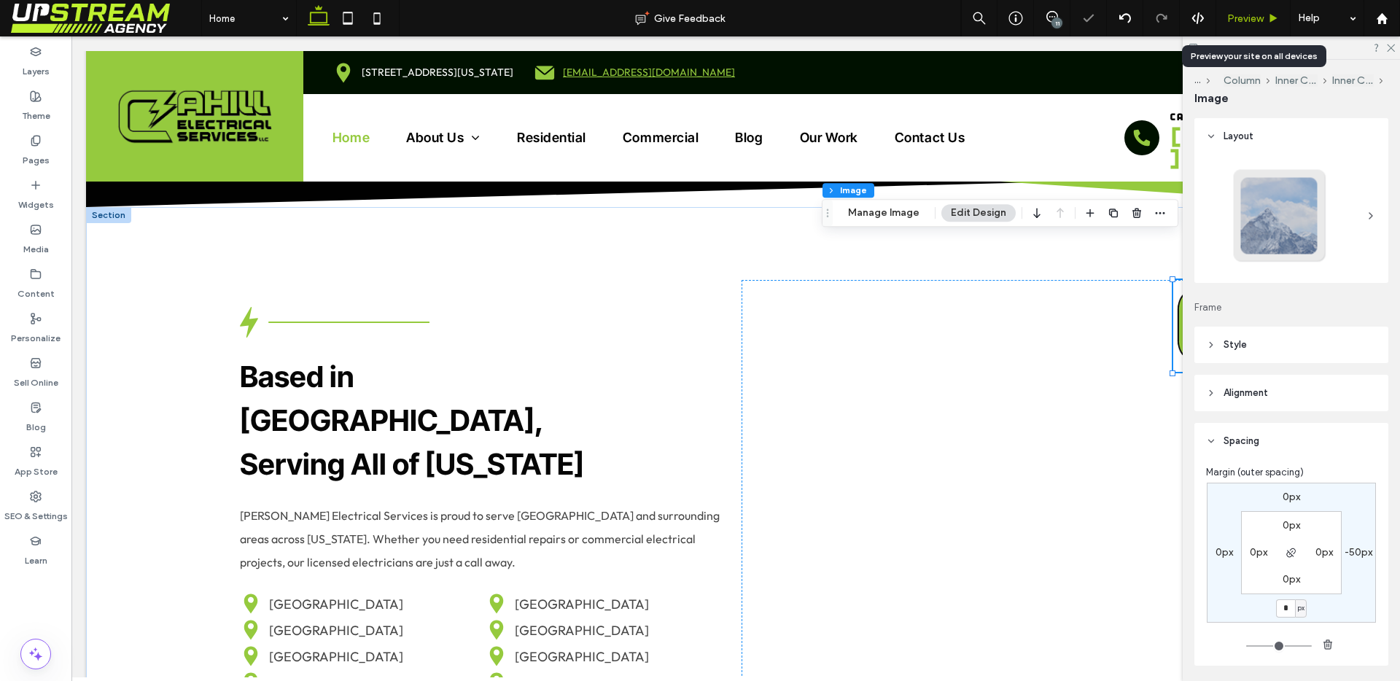
click at [1258, 20] on span "Preview" at bounding box center [1245, 18] width 36 height 12
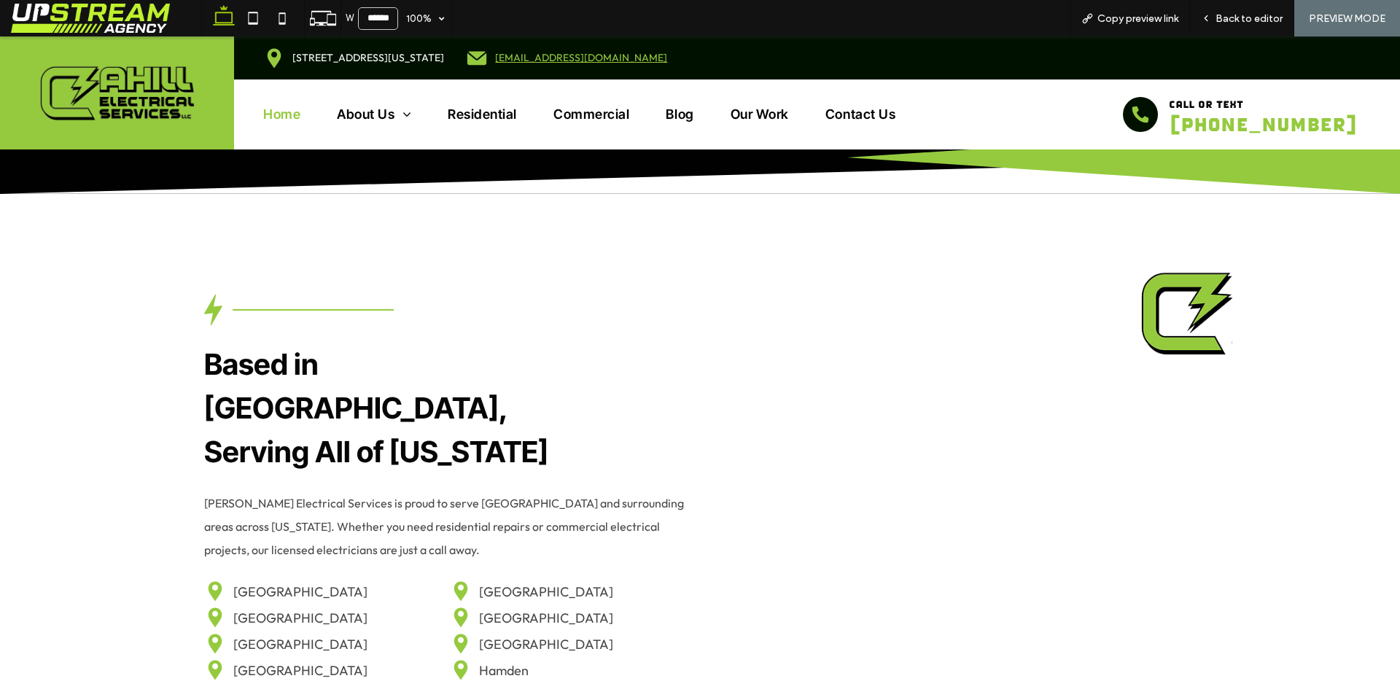
click at [1258, 20] on span "Back to editor" at bounding box center [1248, 18] width 67 height 12
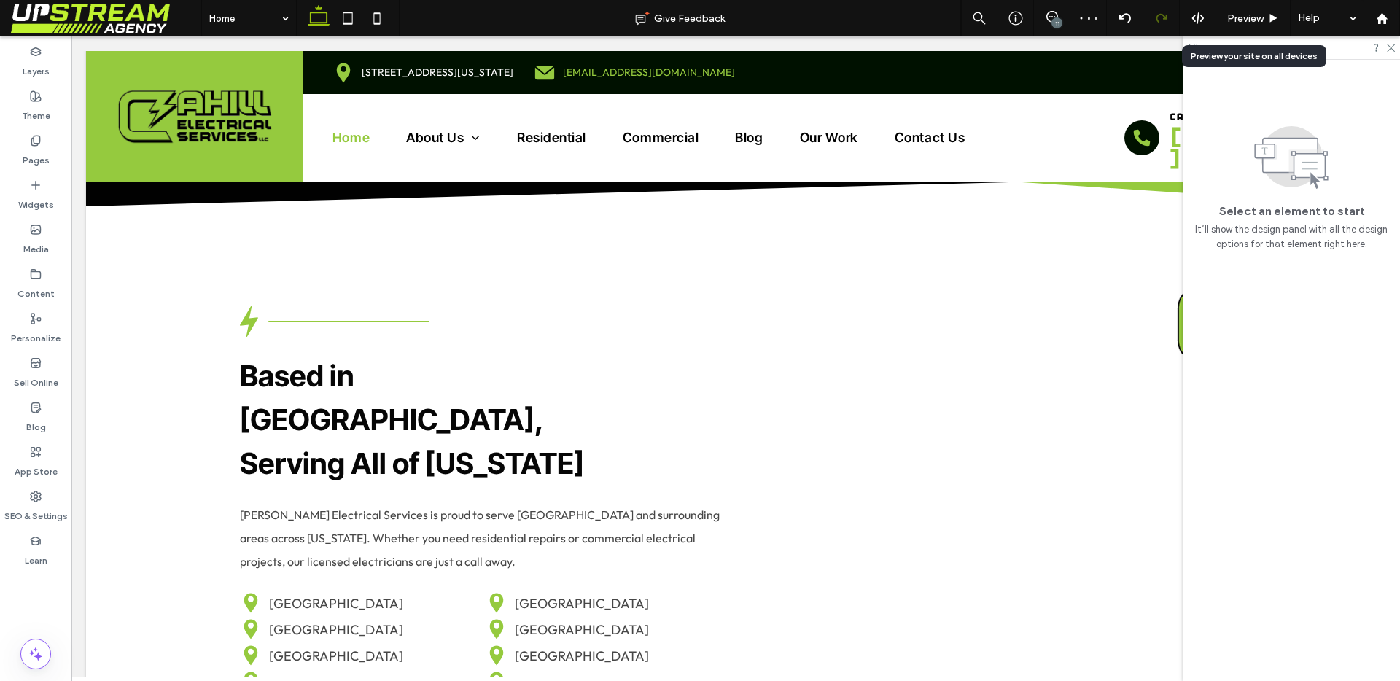
scroll to position [5060, 0]
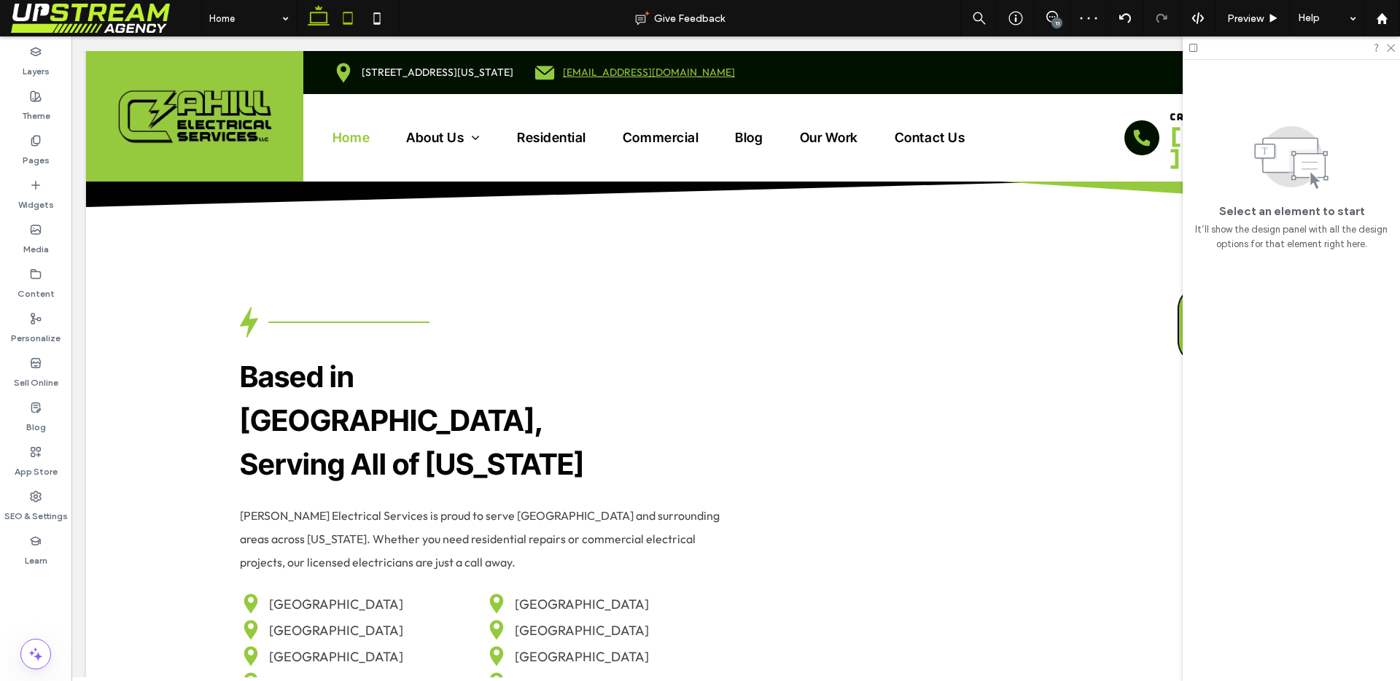
click at [351, 22] on use at bounding box center [347, 18] width 9 height 12
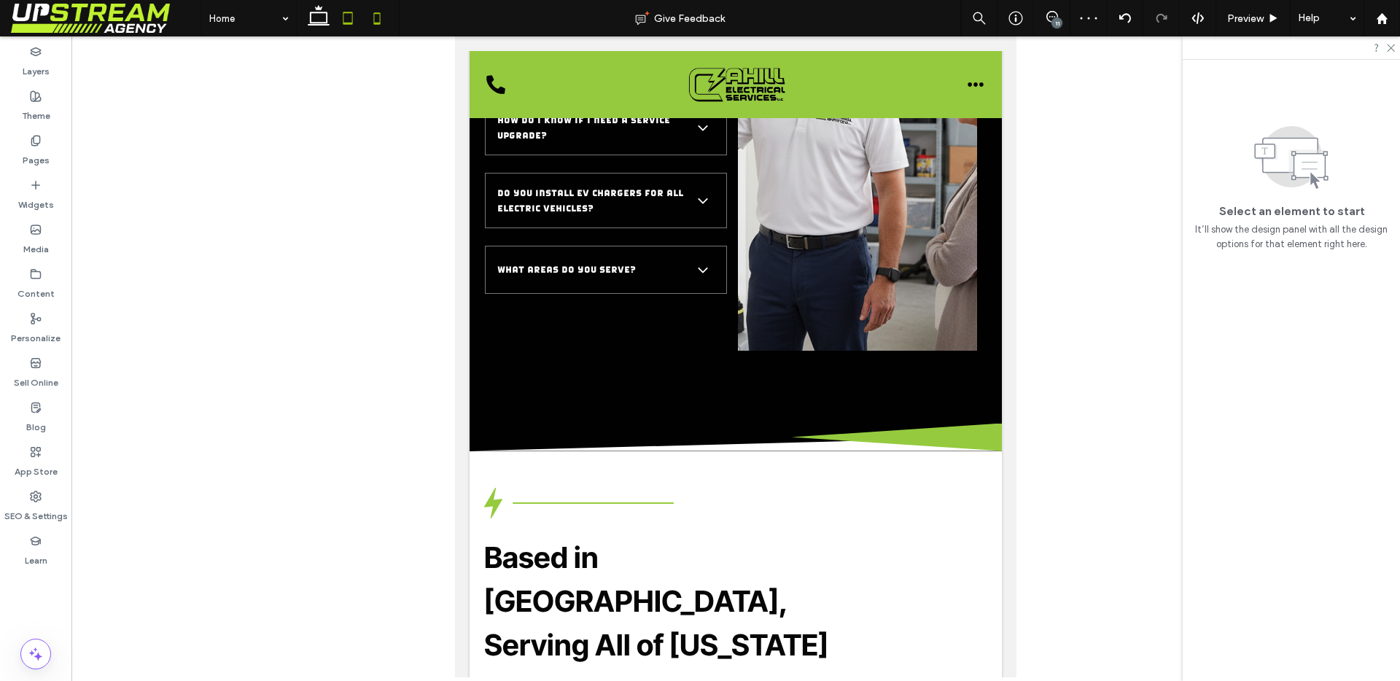
scroll to position [5391, 0]
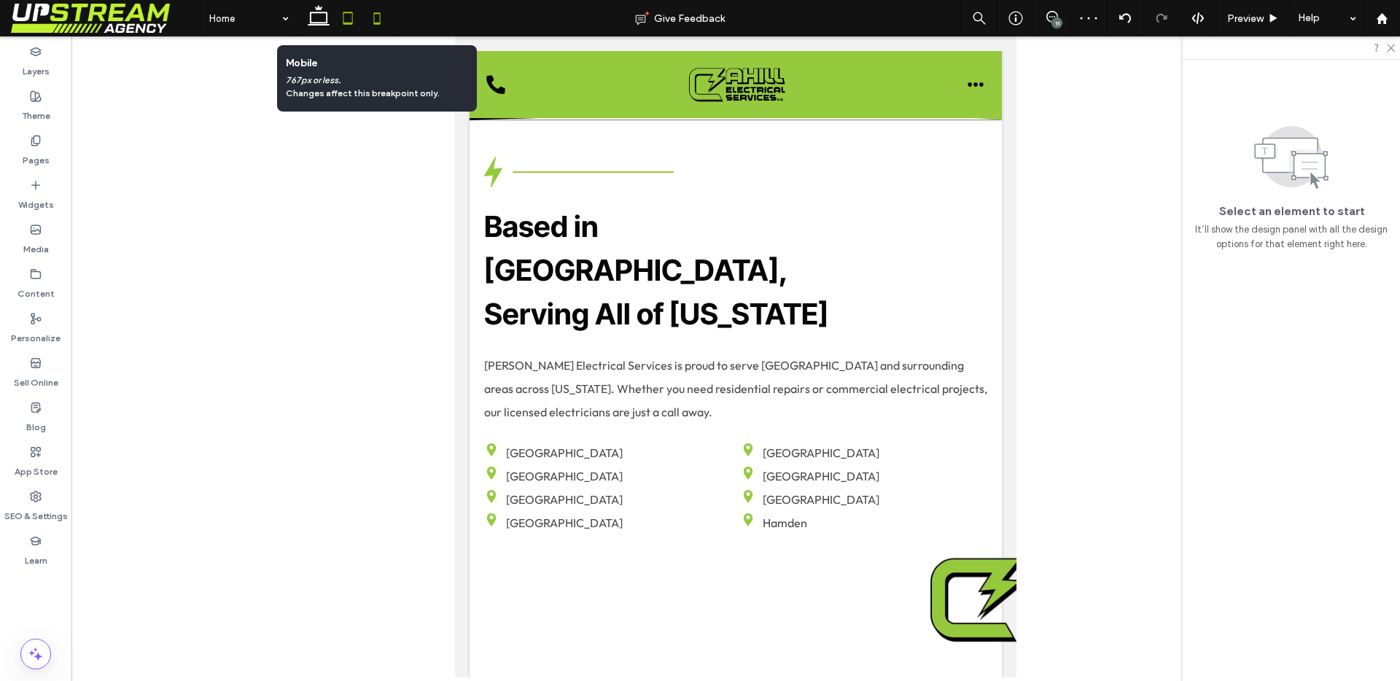
click at [384, 24] on icon at bounding box center [376, 18] width 29 height 29
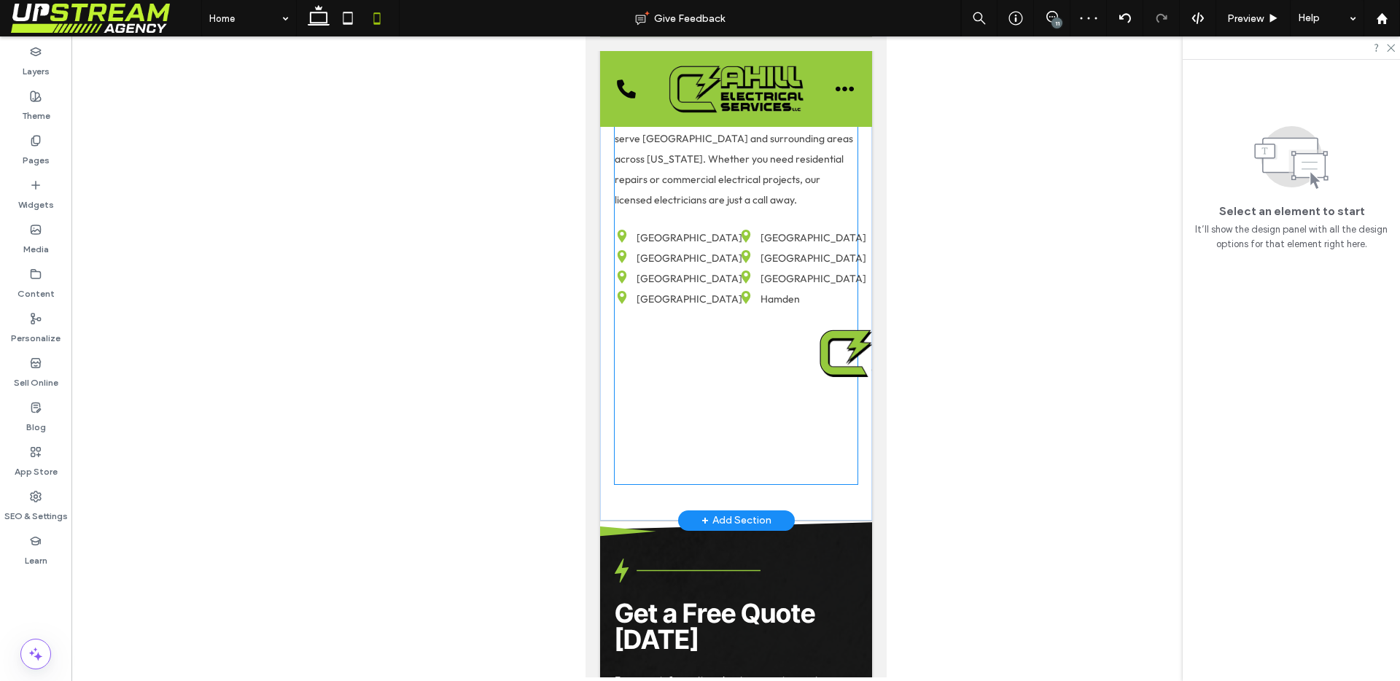
scroll to position [6949, 0]
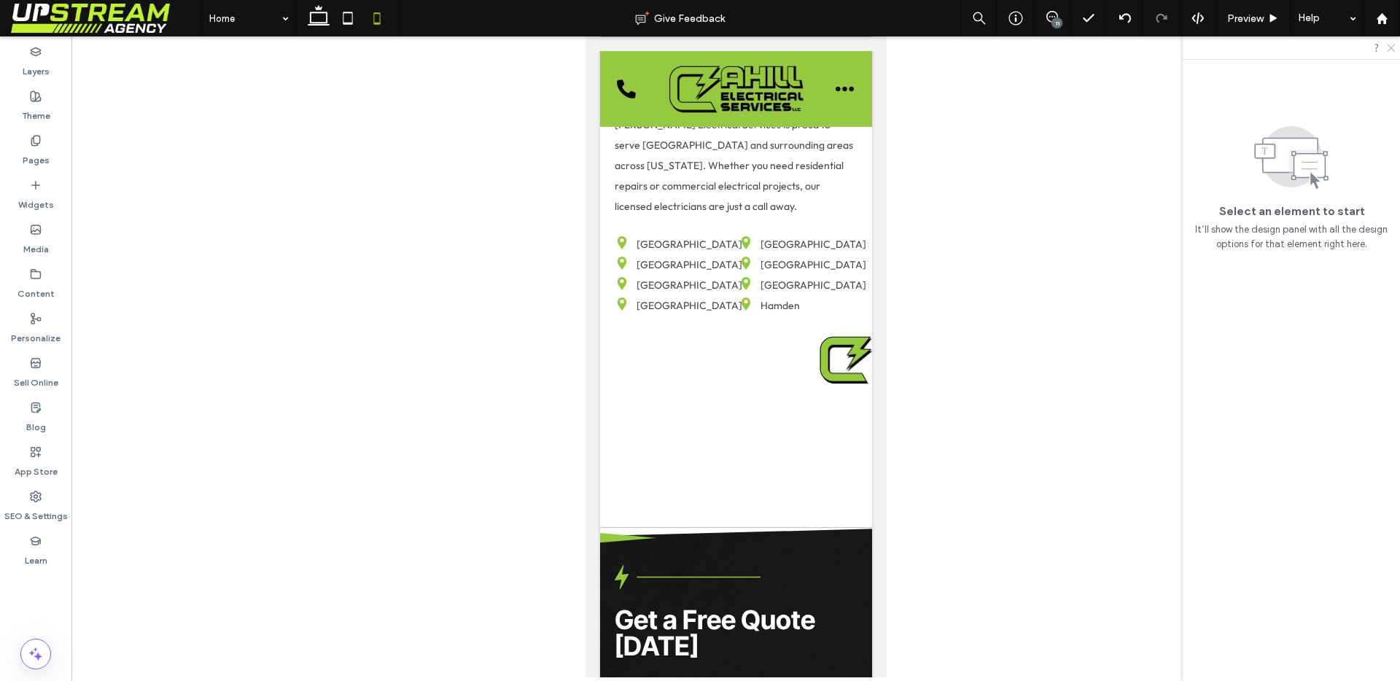
click at [1388, 48] on icon at bounding box center [1389, 46] width 9 height 9
click at [1054, 24] on div "11" at bounding box center [1056, 22] width 11 height 11
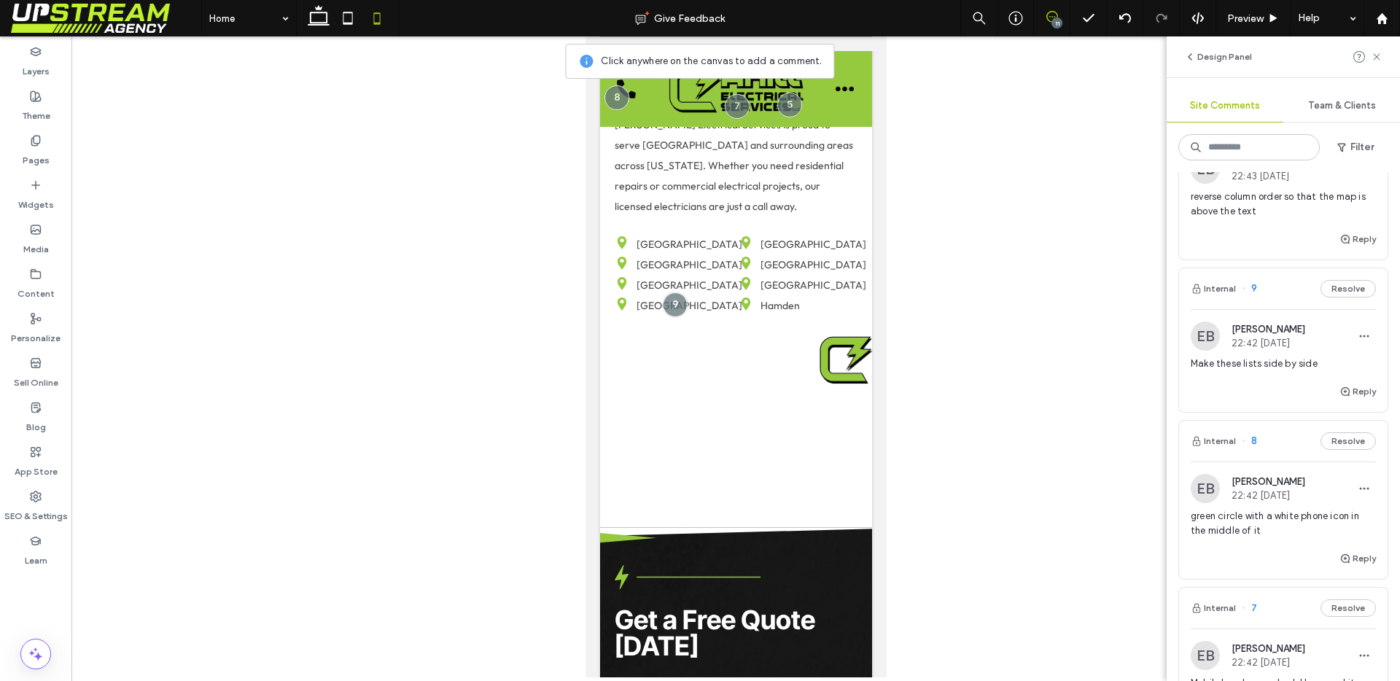
scroll to position [480, 0]
click at [1247, 252] on div "Reply" at bounding box center [1283, 244] width 209 height 29
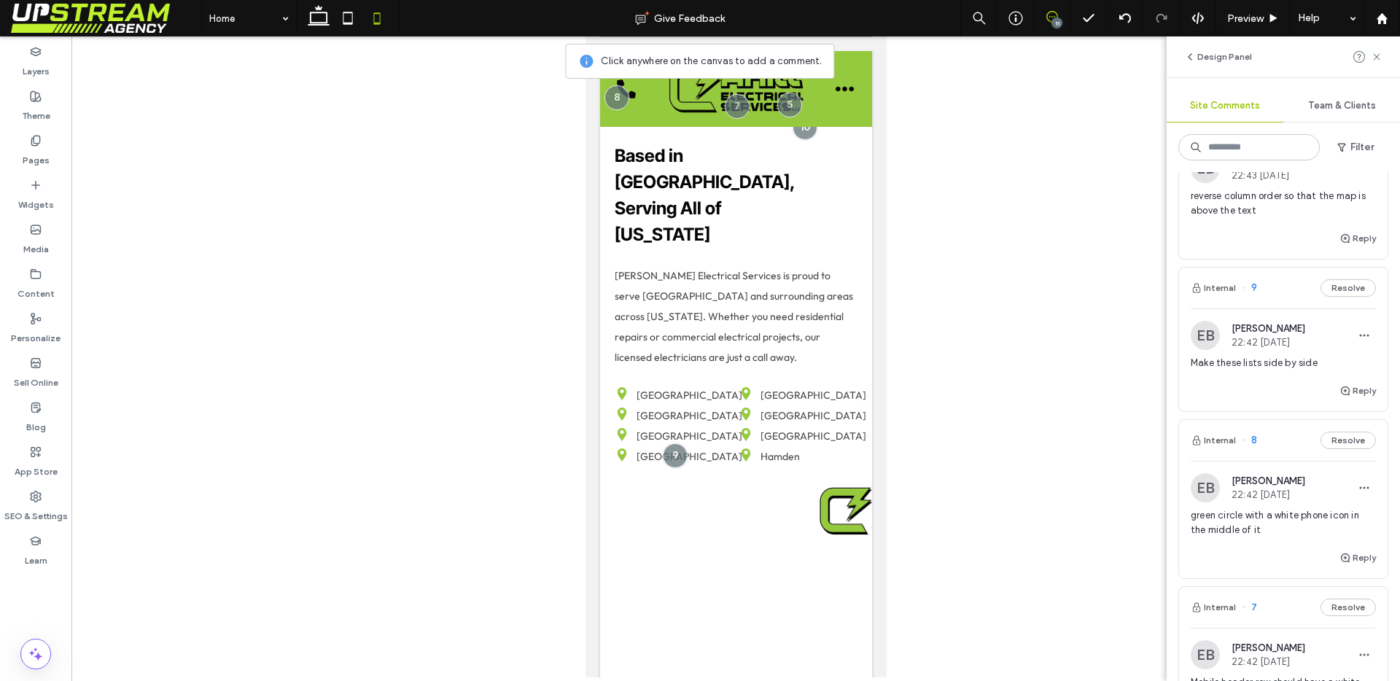
scroll to position [6697, 0]
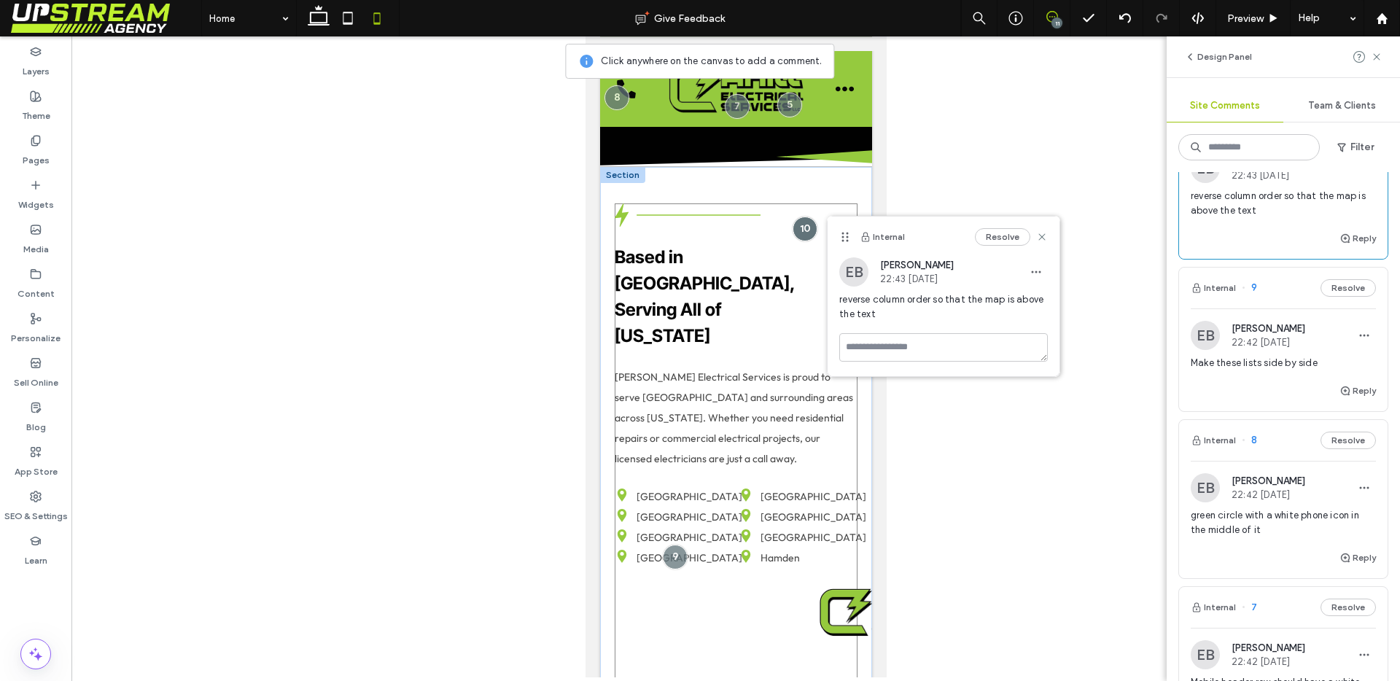
click at [690, 620] on div "Based in [GEOGRAPHIC_DATA], Serving All of [US_STATE] [PERSON_NAME] Electrical …" at bounding box center [735, 473] width 243 height 540
click at [1376, 51] on icon at bounding box center [1377, 57] width 12 height 12
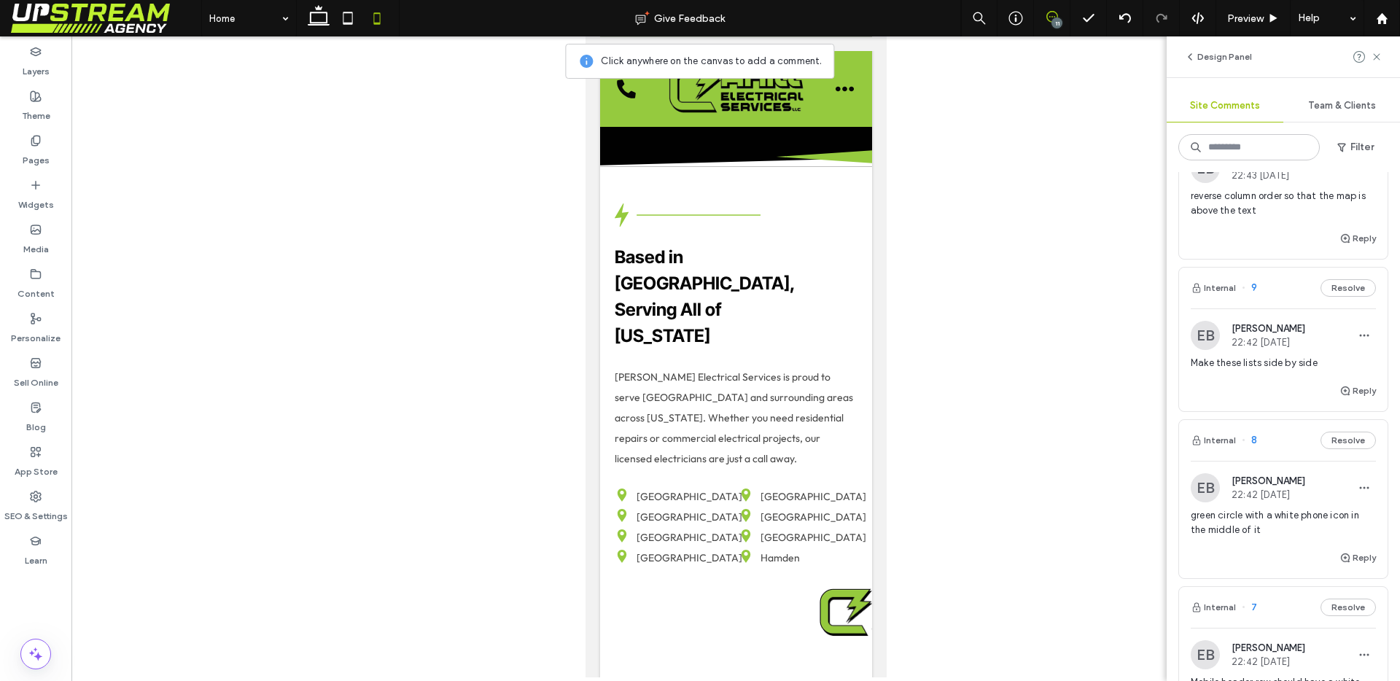
scroll to position [0, 0]
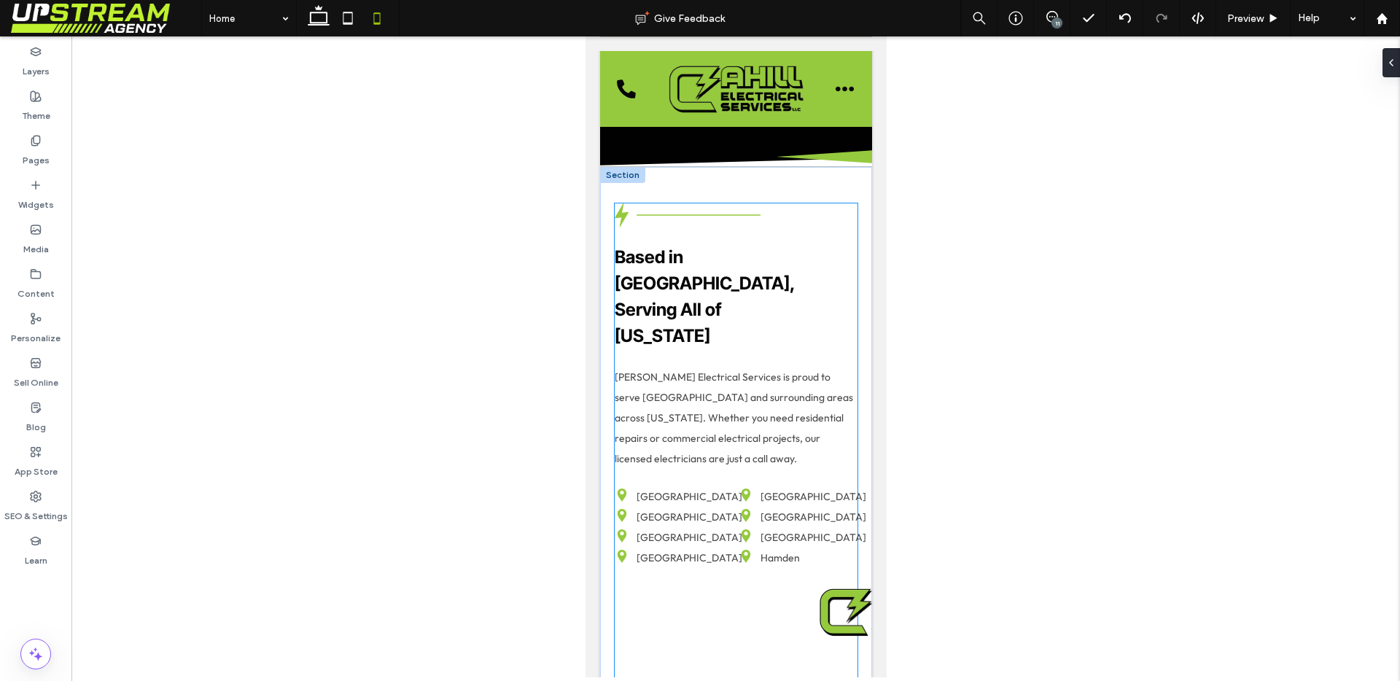
click at [680, 634] on div at bounding box center [735, 663] width 243 height 157
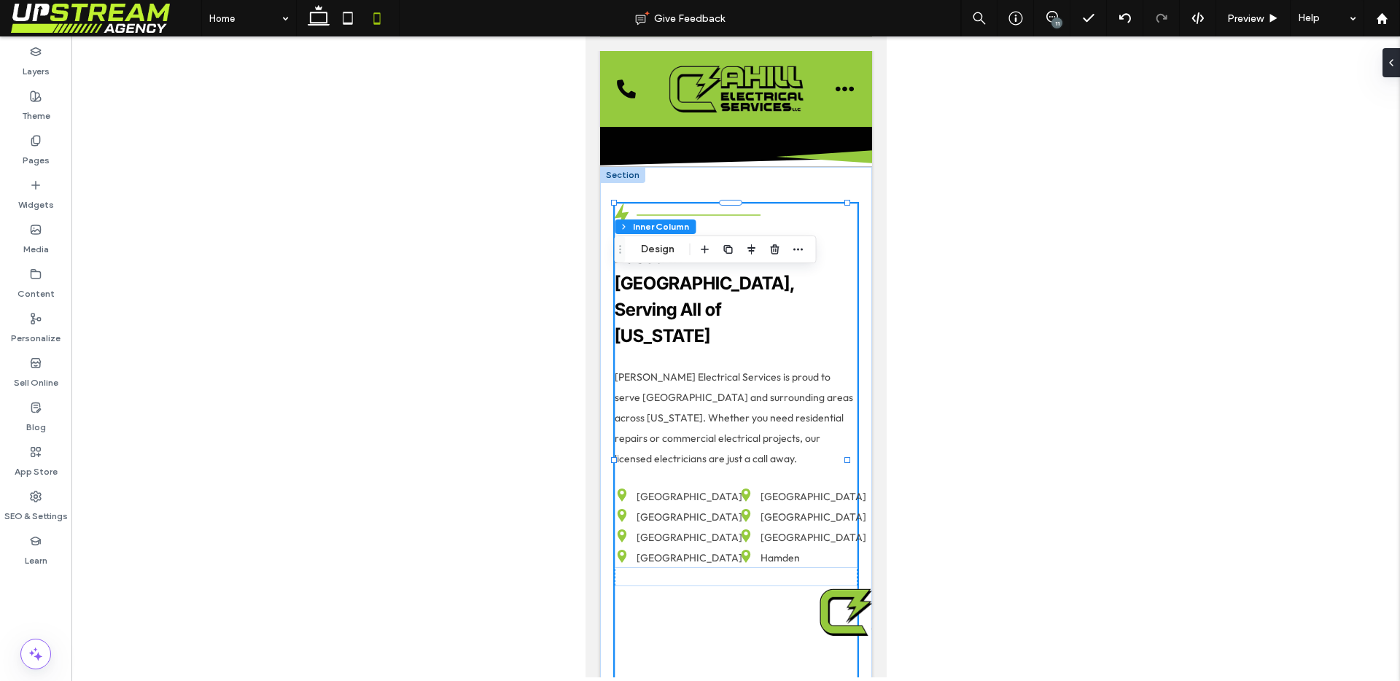
click at [659, 636] on div at bounding box center [735, 663] width 243 height 157
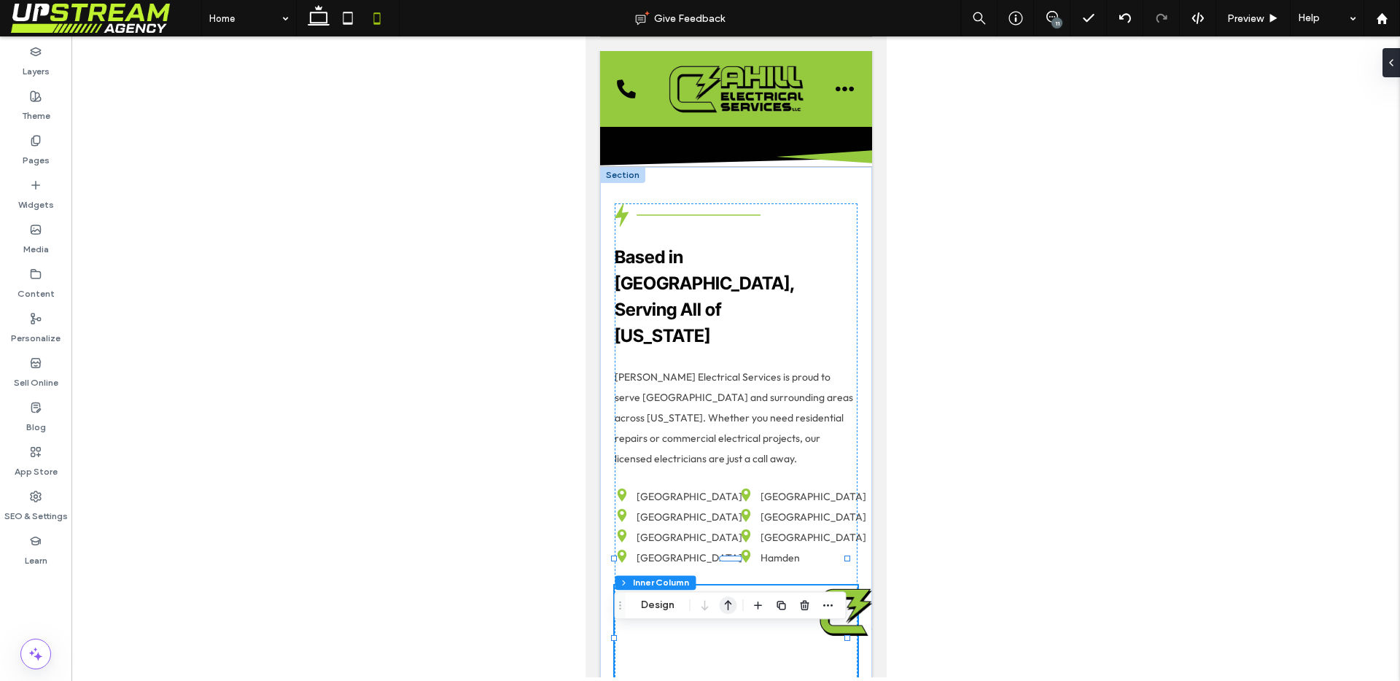
click at [728, 610] on icon "button" at bounding box center [728, 605] width 17 height 26
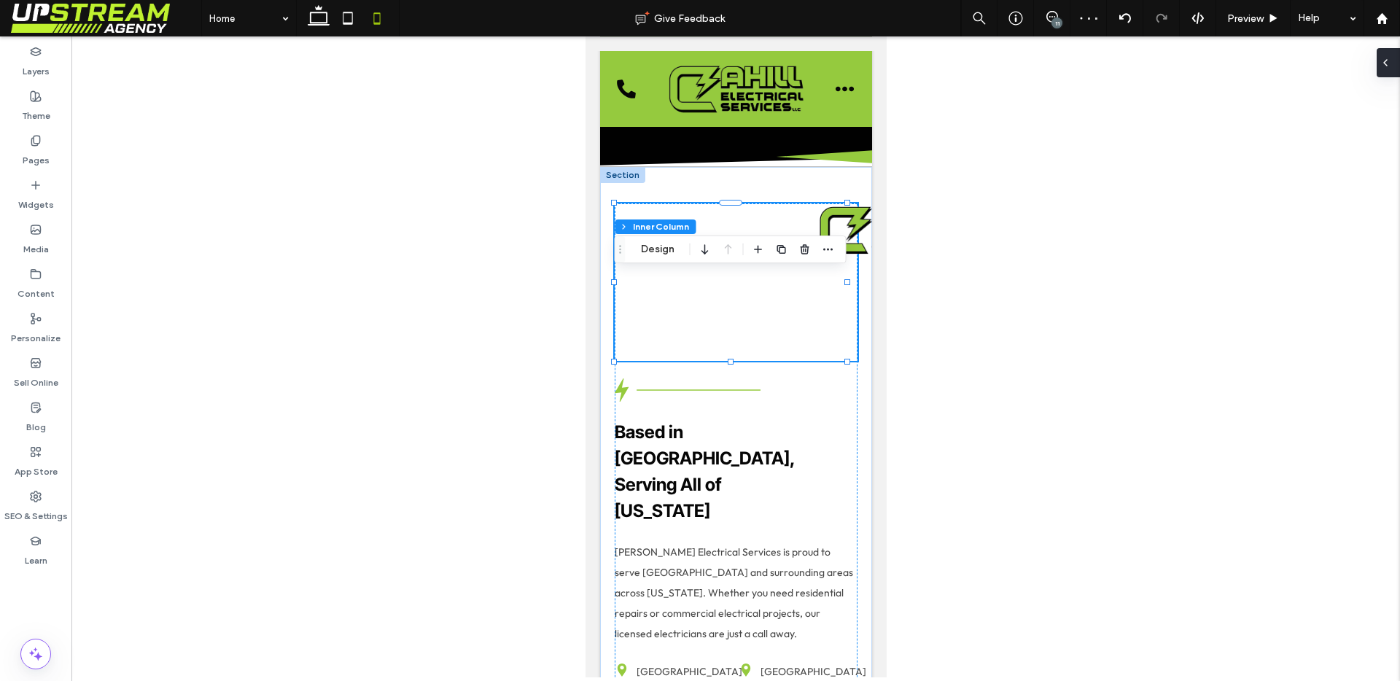
click at [1395, 68] on div at bounding box center [1388, 62] width 23 height 29
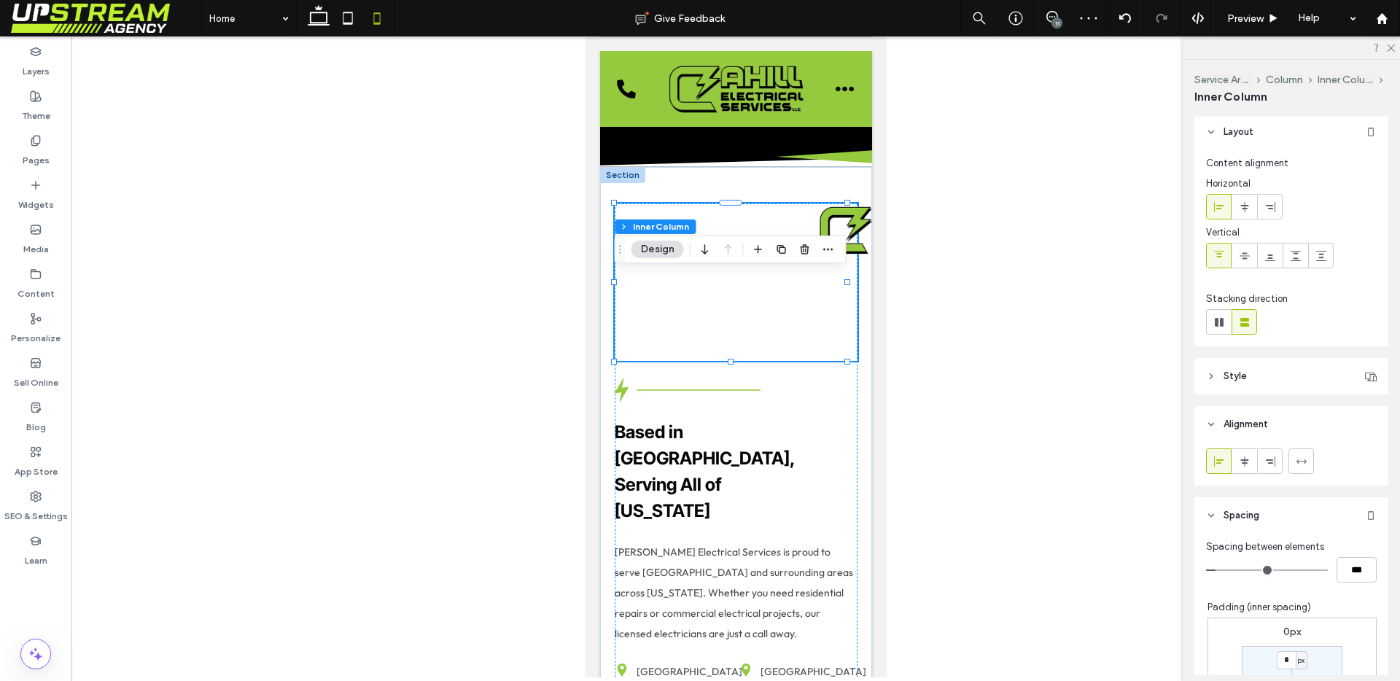
scroll to position [8, 0]
click at [1058, 24] on div "11" at bounding box center [1056, 22] width 11 height 11
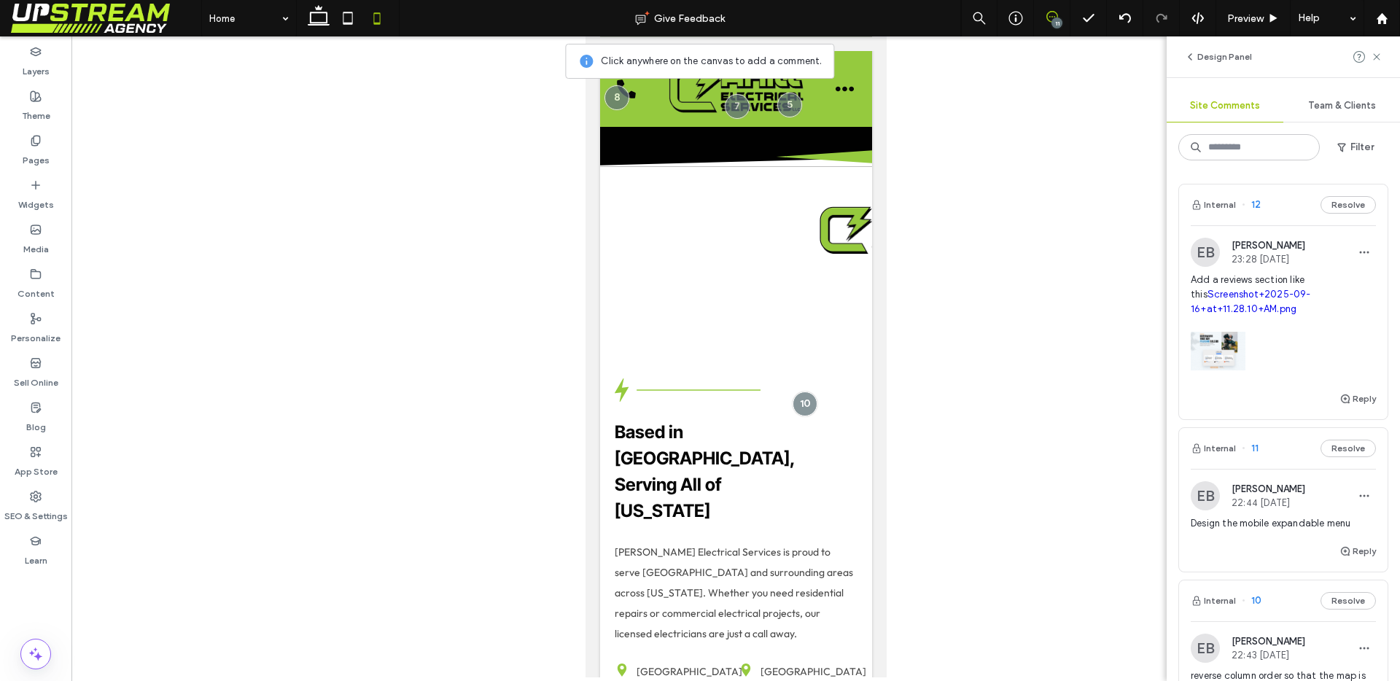
click at [1058, 24] on div "11" at bounding box center [1056, 22] width 11 height 11
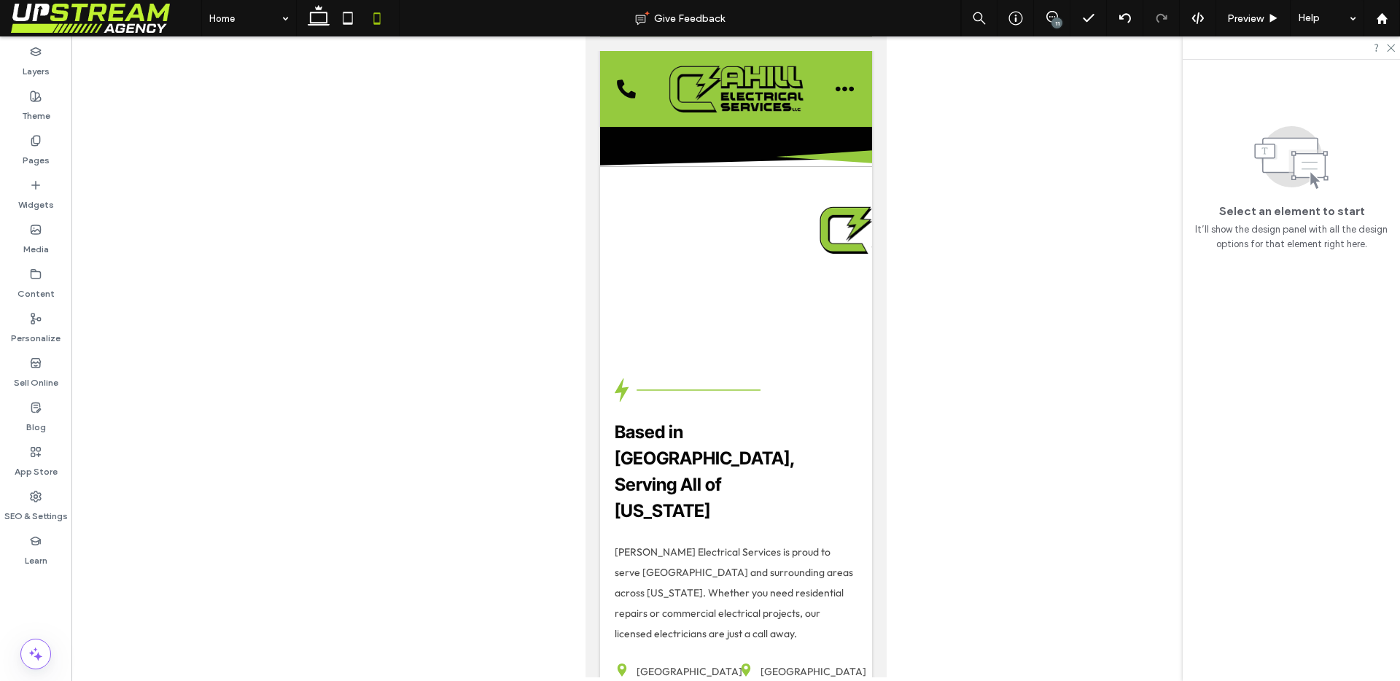
click at [1059, 24] on div "11" at bounding box center [1056, 22] width 11 height 11
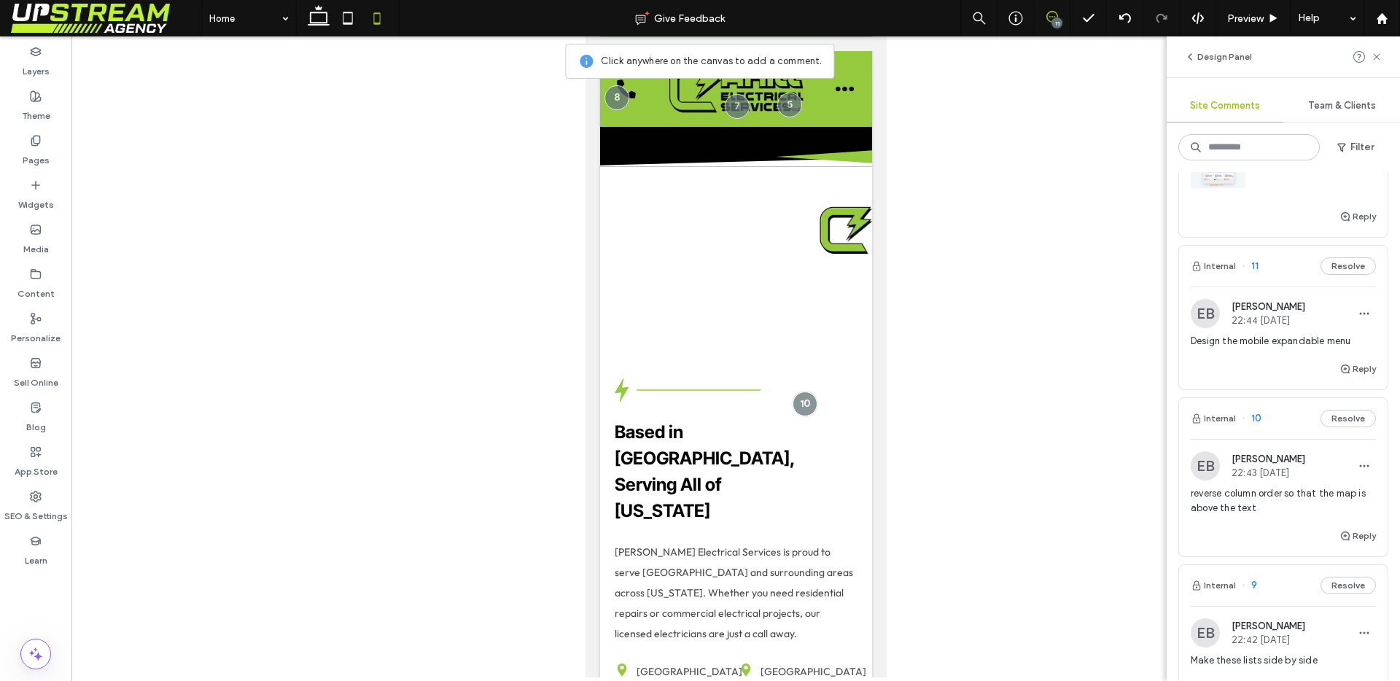
scroll to position [198, 0]
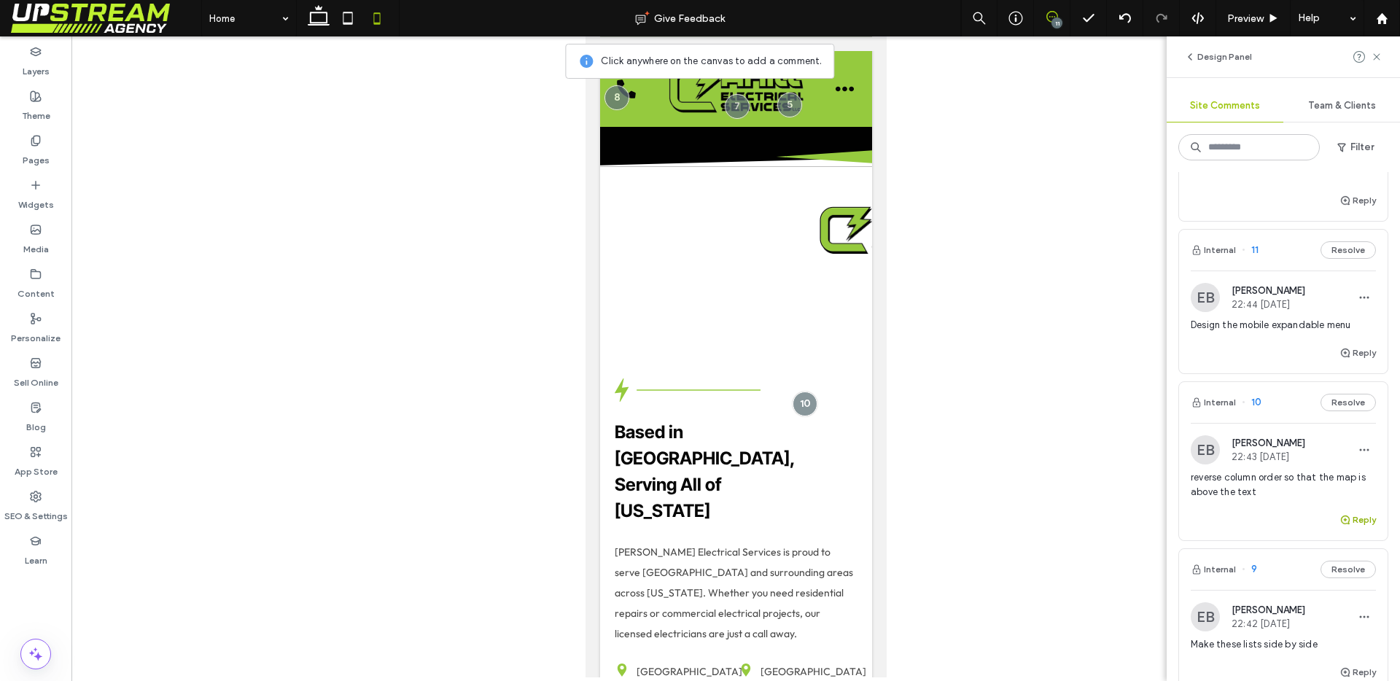
click at [1355, 515] on button "Reply" at bounding box center [1357, 519] width 36 height 17
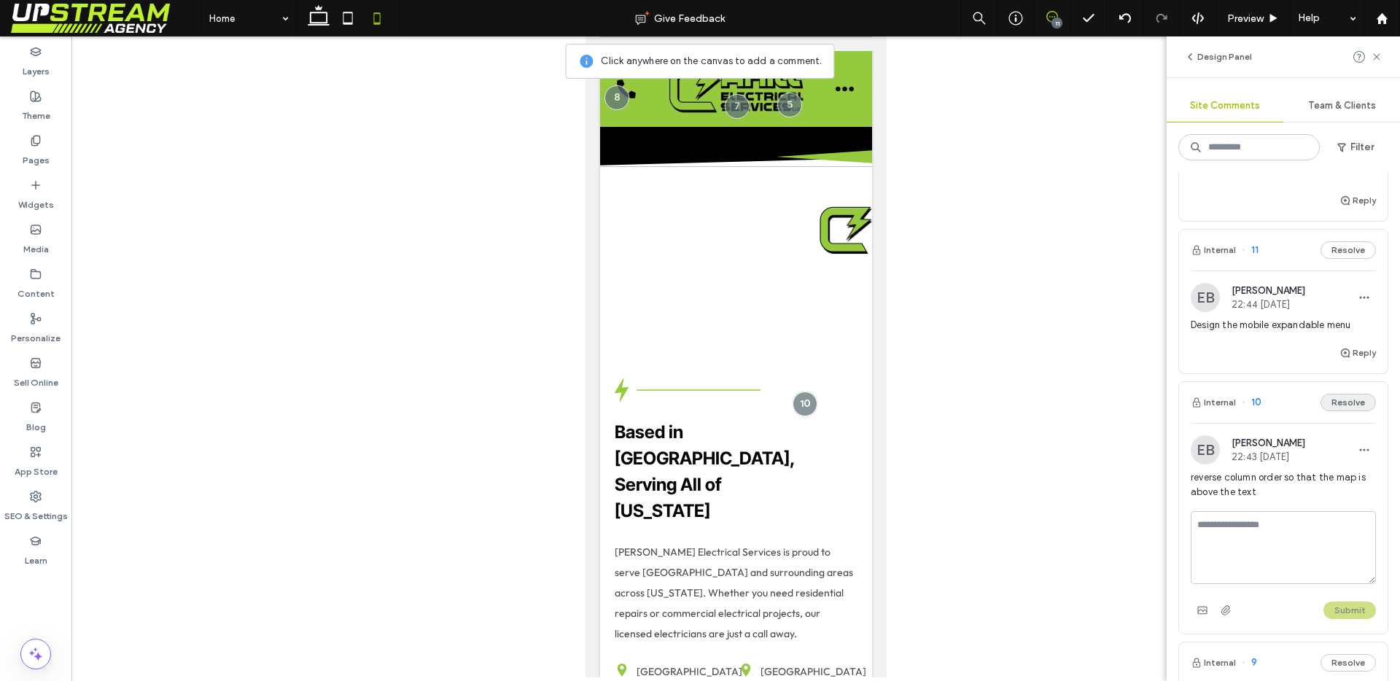
click at [1344, 405] on button "Resolve" at bounding box center [1347, 402] width 55 height 17
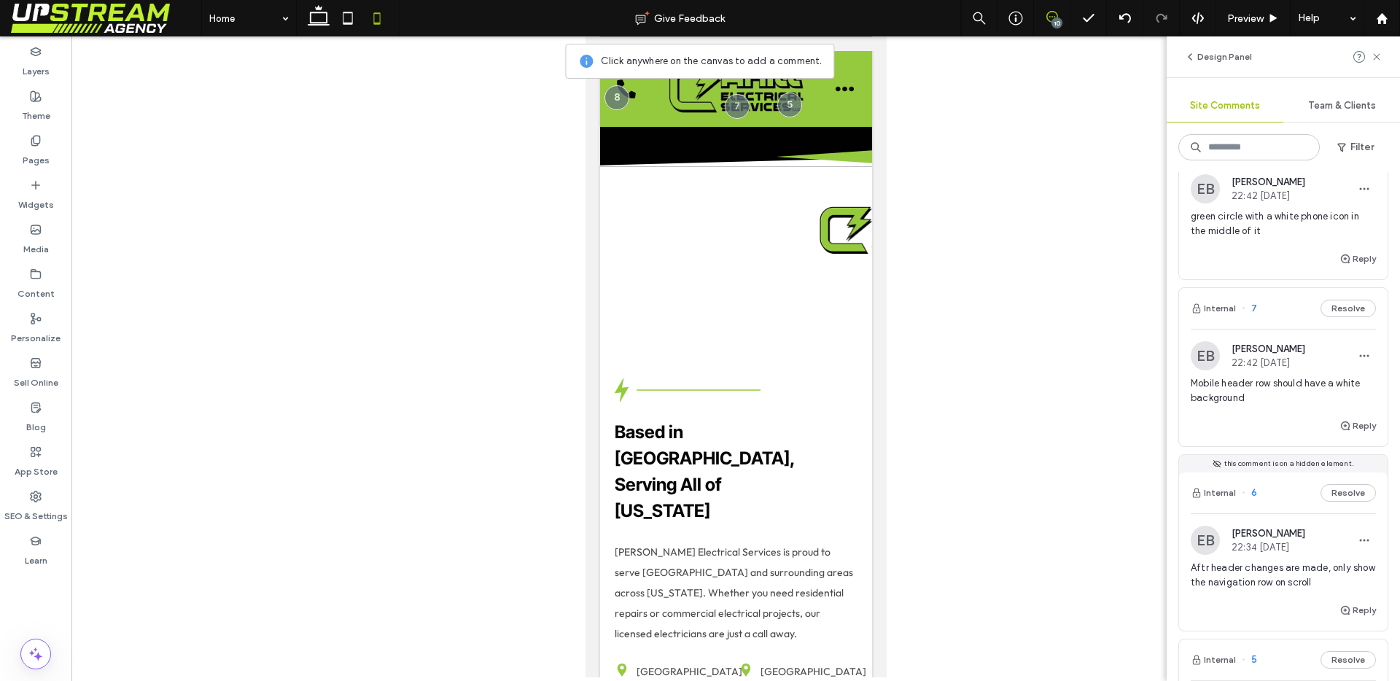
scroll to position [605, 0]
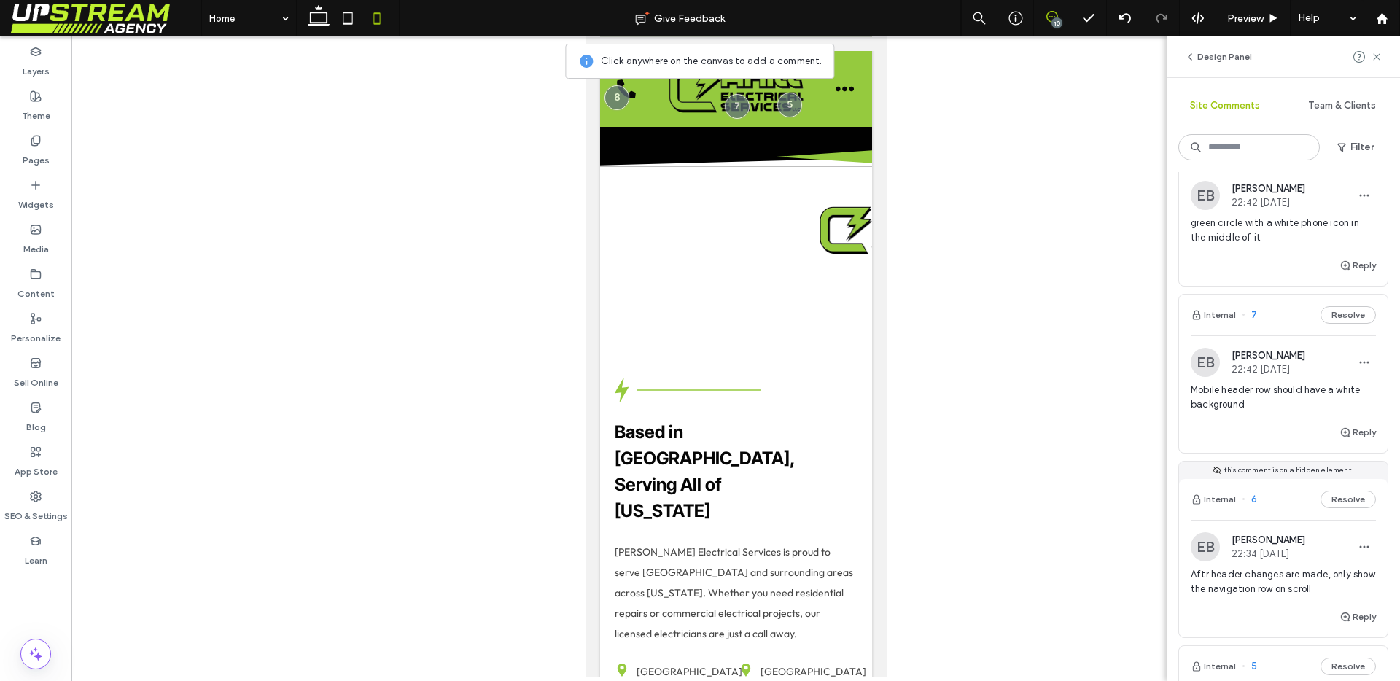
click at [1293, 520] on hr at bounding box center [1283, 520] width 185 height 1
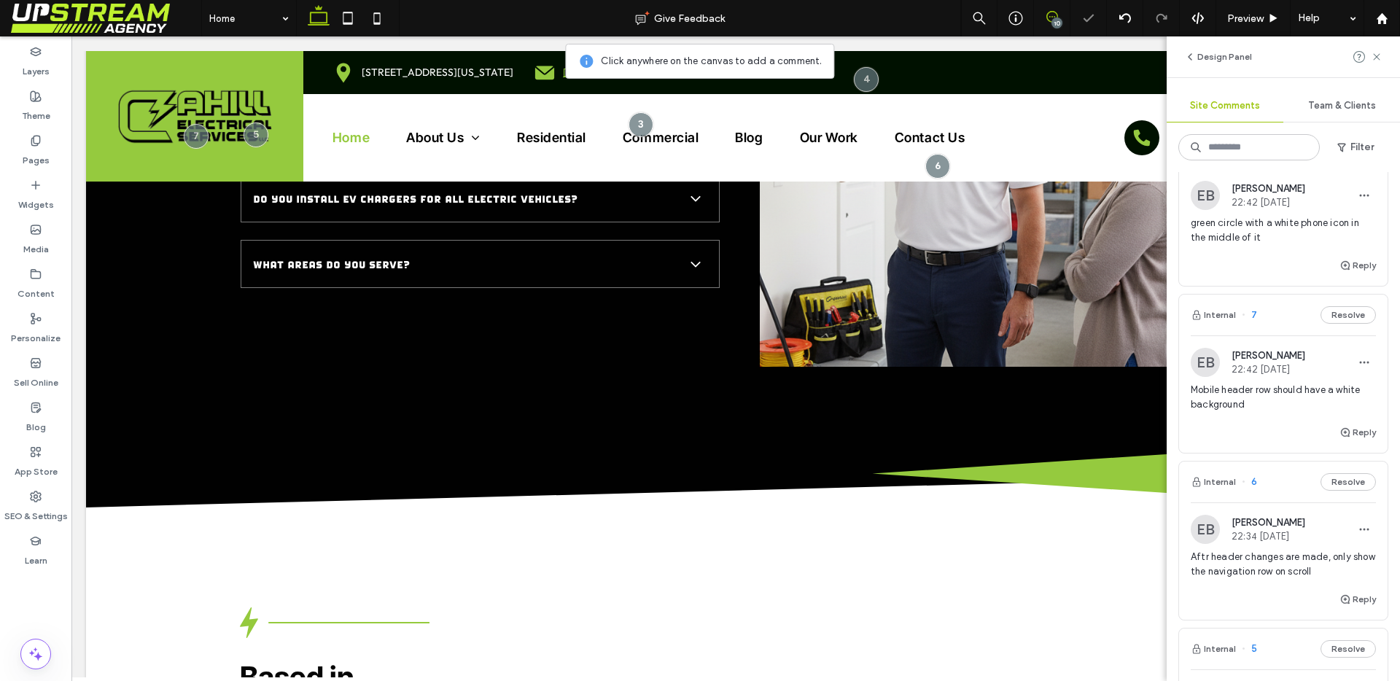
scroll to position [2238, 0]
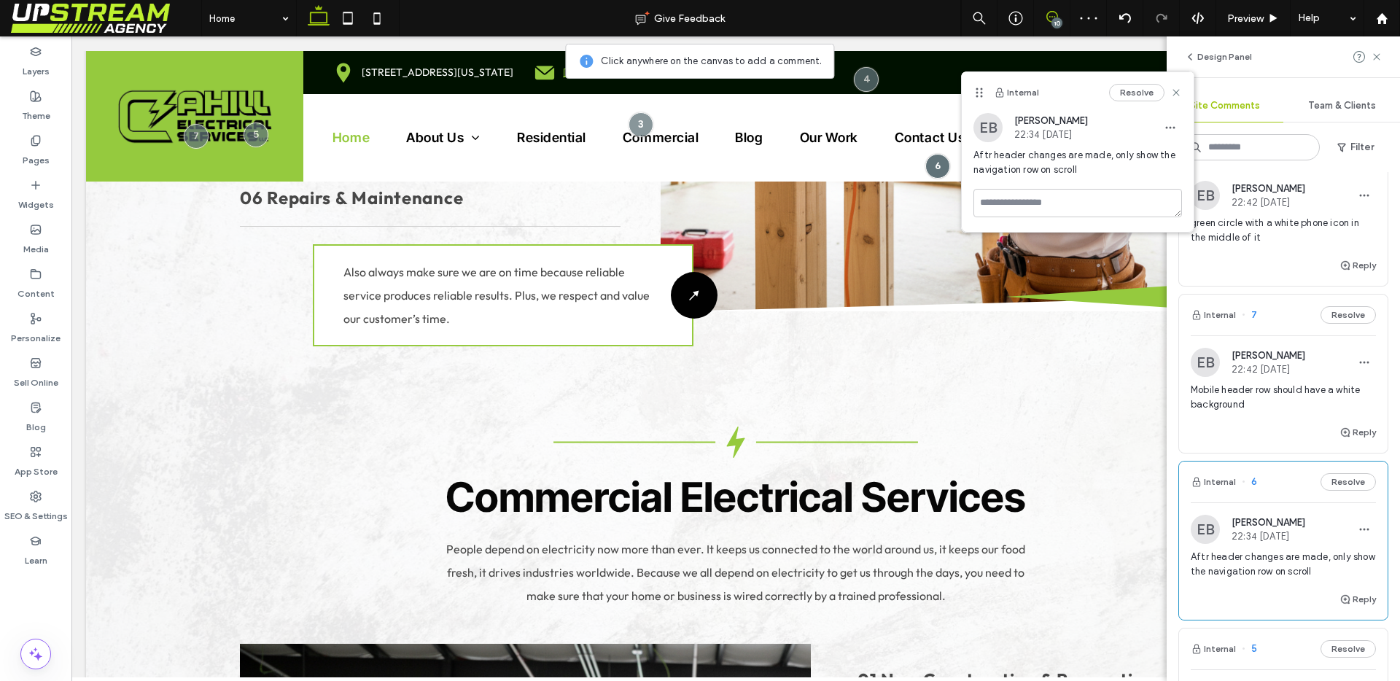
click at [1275, 424] on div "Reply" at bounding box center [1283, 438] width 209 height 29
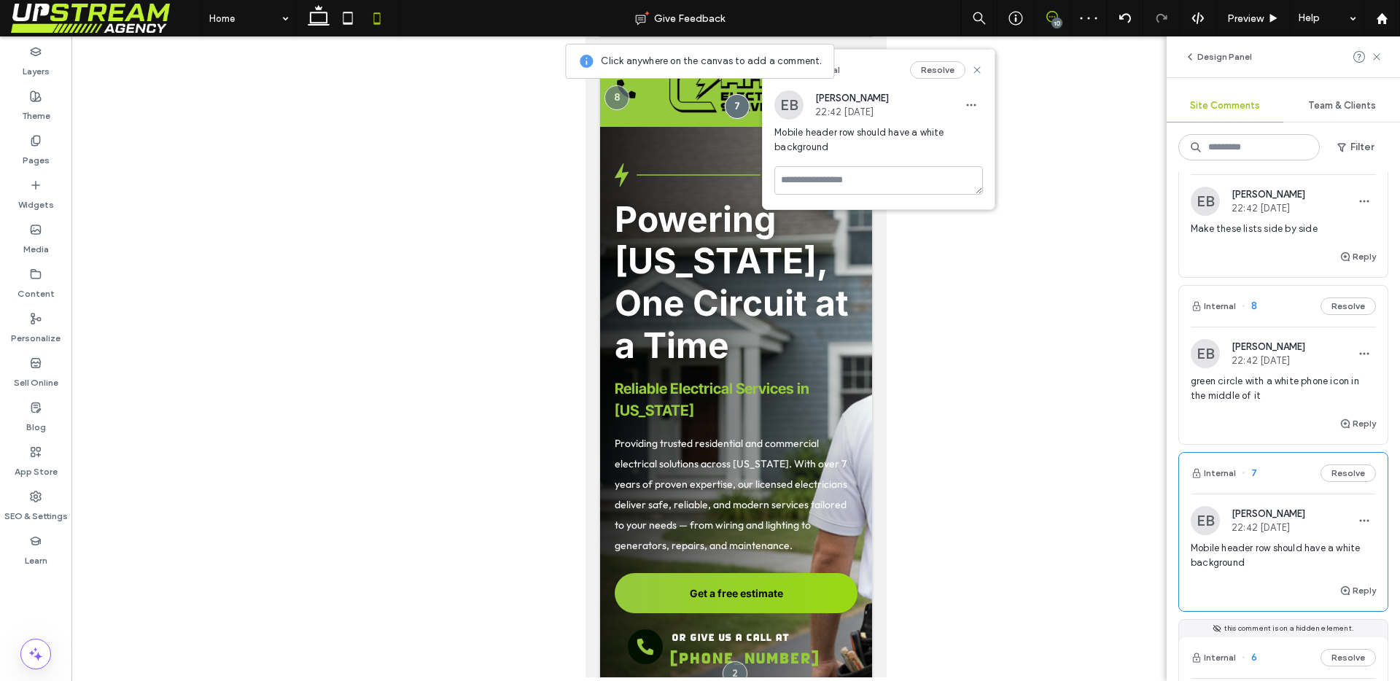
scroll to position [445, 0]
click at [1277, 435] on div "Reply" at bounding box center [1283, 430] width 209 height 29
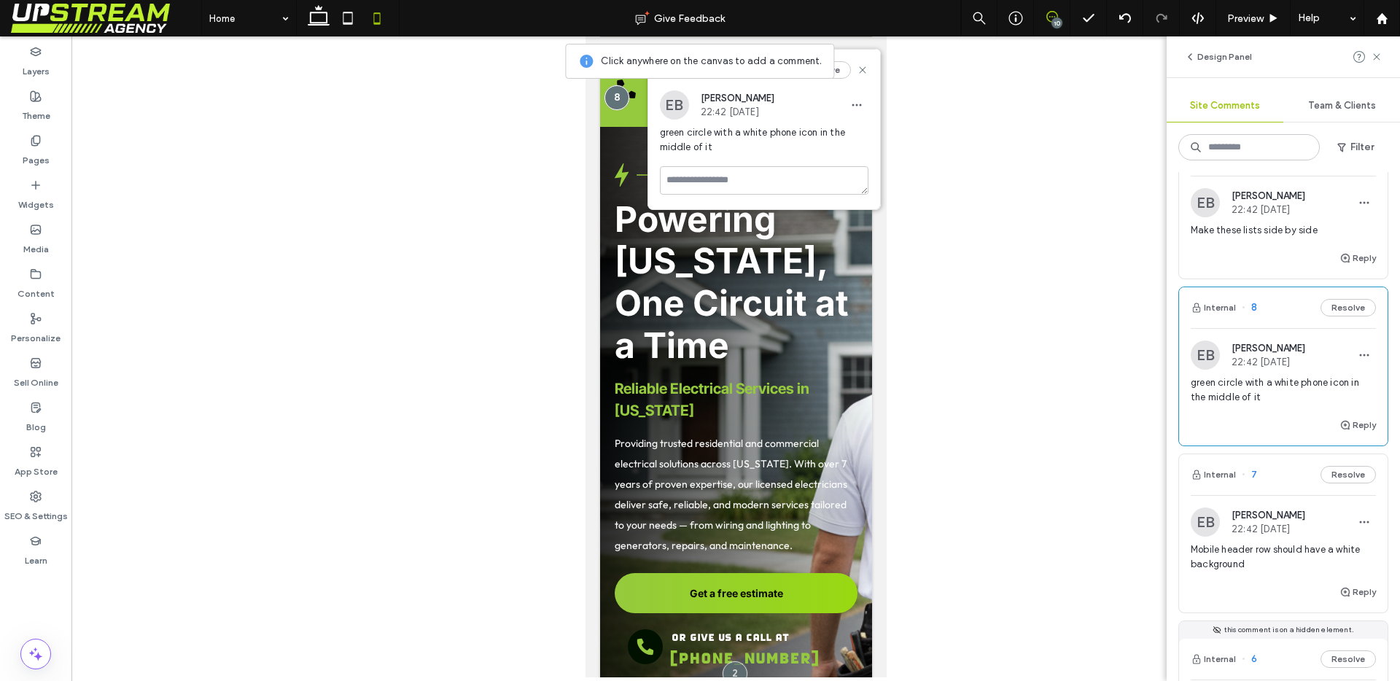
click at [1291, 579] on div "Mobile header row should have a white background" at bounding box center [1283, 562] width 185 height 41
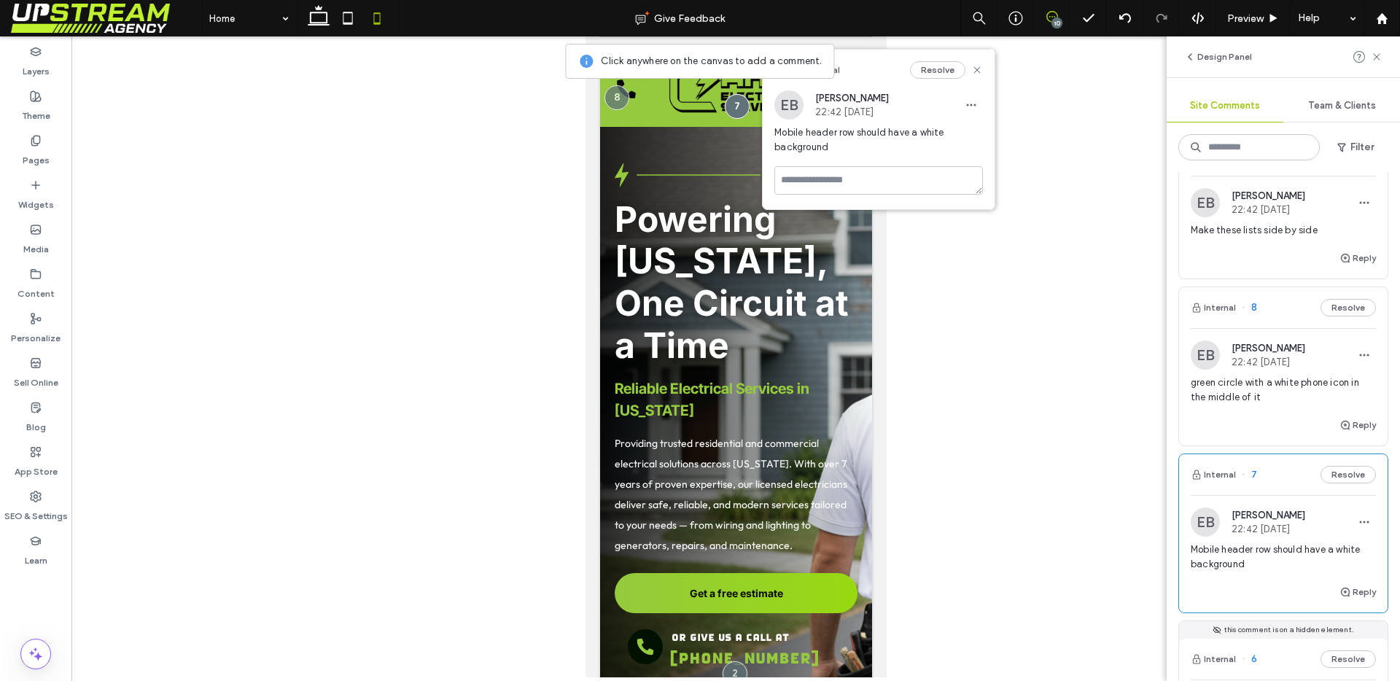
click at [1292, 579] on div "Mobile header row should have a white background" at bounding box center [1283, 562] width 185 height 41
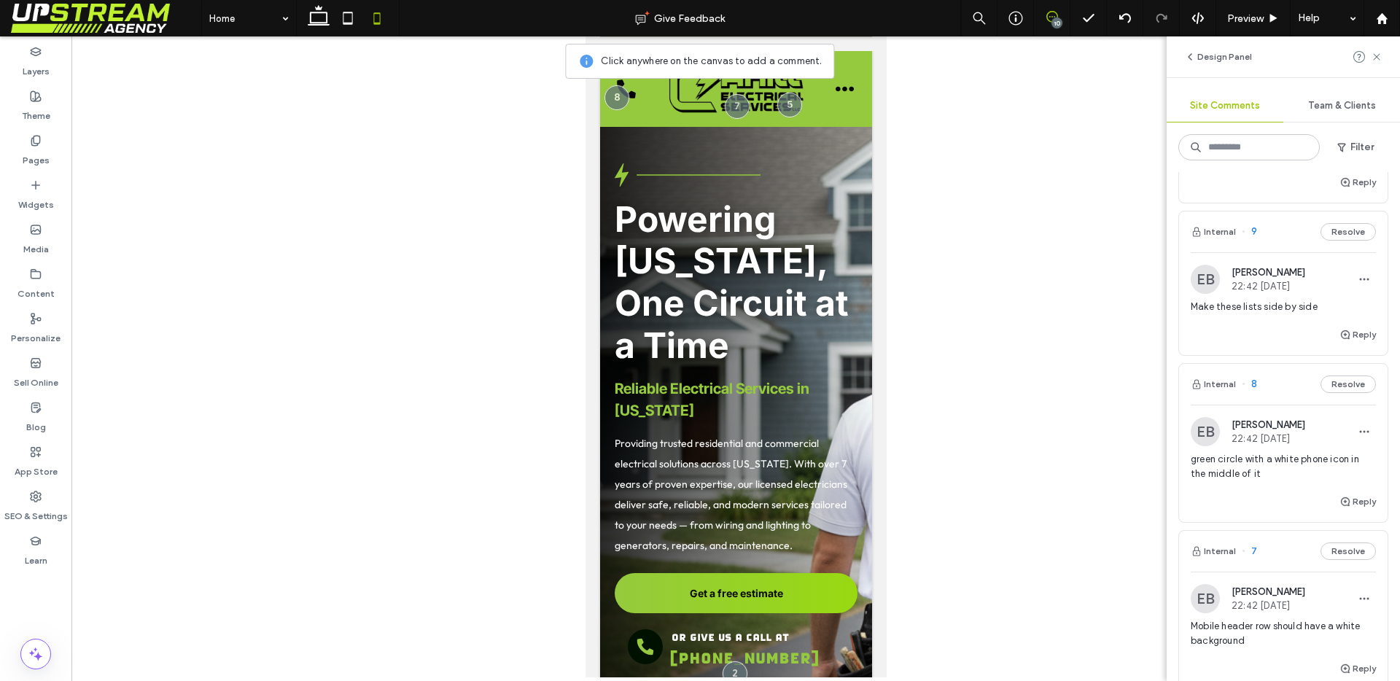
scroll to position [184, 0]
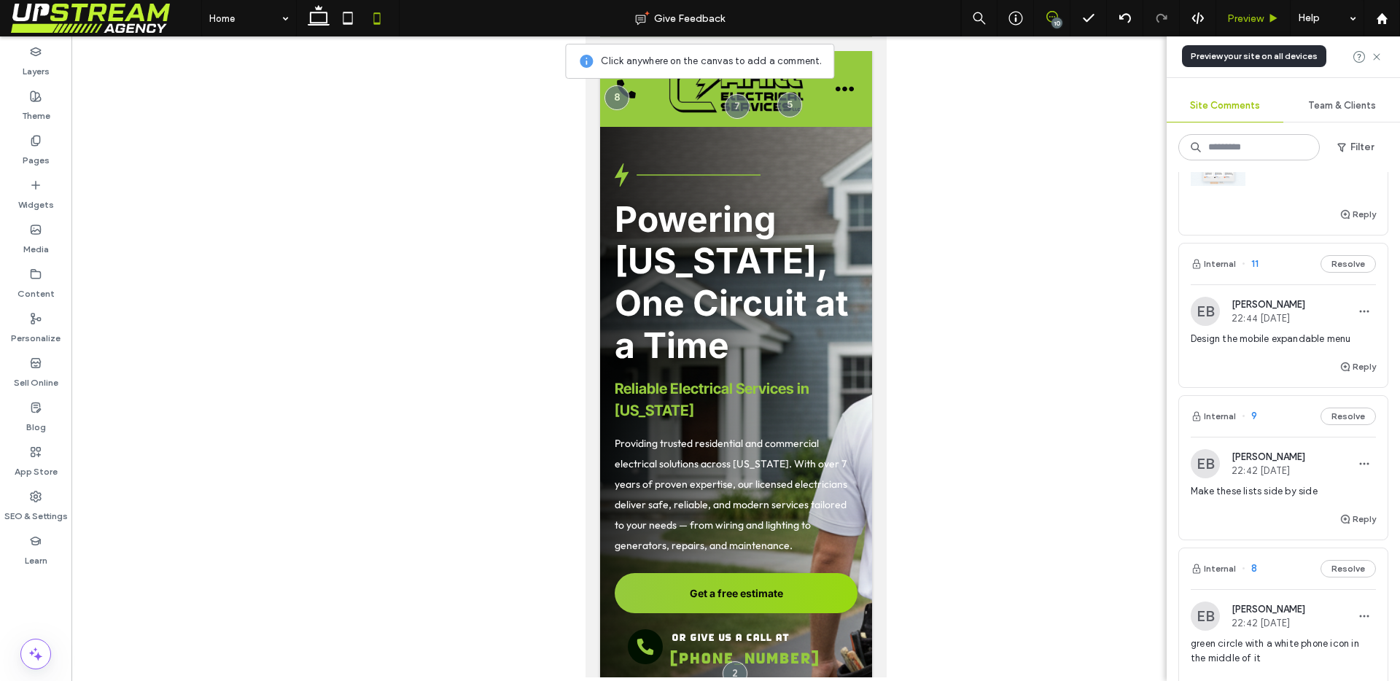
click at [1242, 24] on div "Preview" at bounding box center [1253, 18] width 74 height 36
click at [1240, 21] on span "Preview" at bounding box center [1245, 18] width 36 height 12
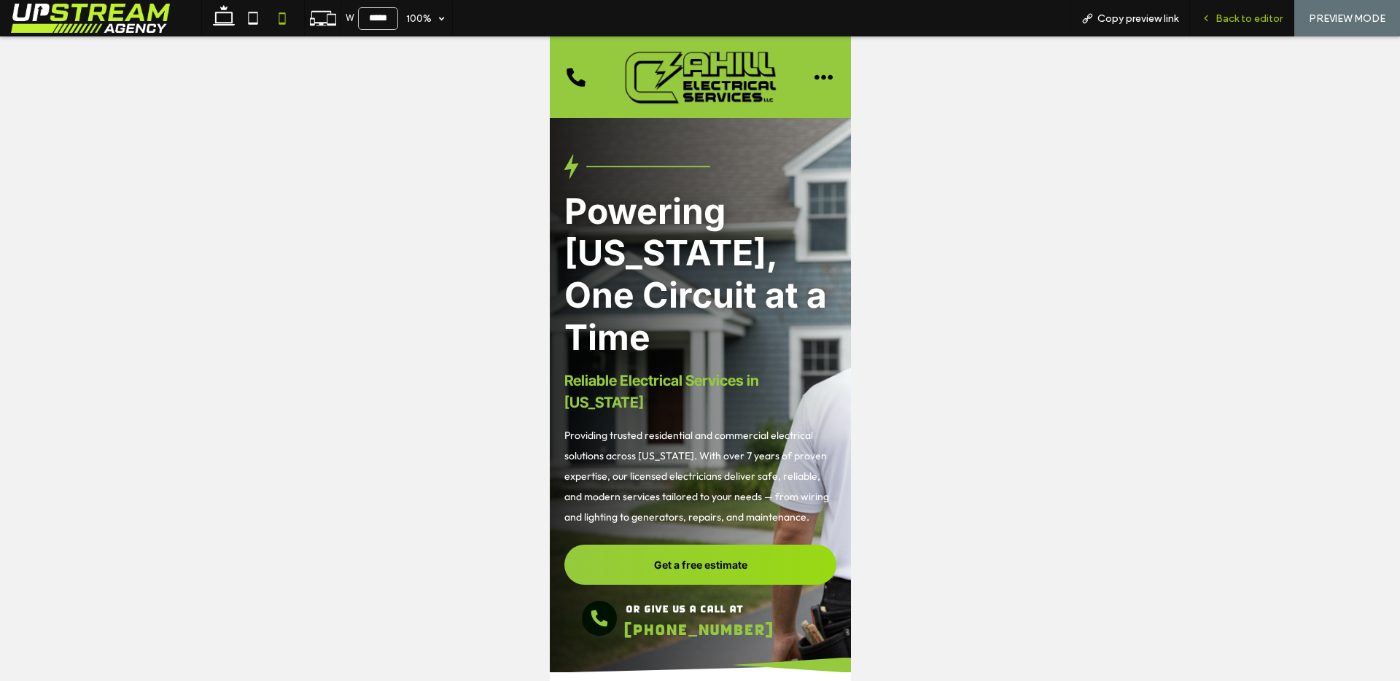
click at [1239, 18] on span "Back to editor" at bounding box center [1248, 18] width 67 height 12
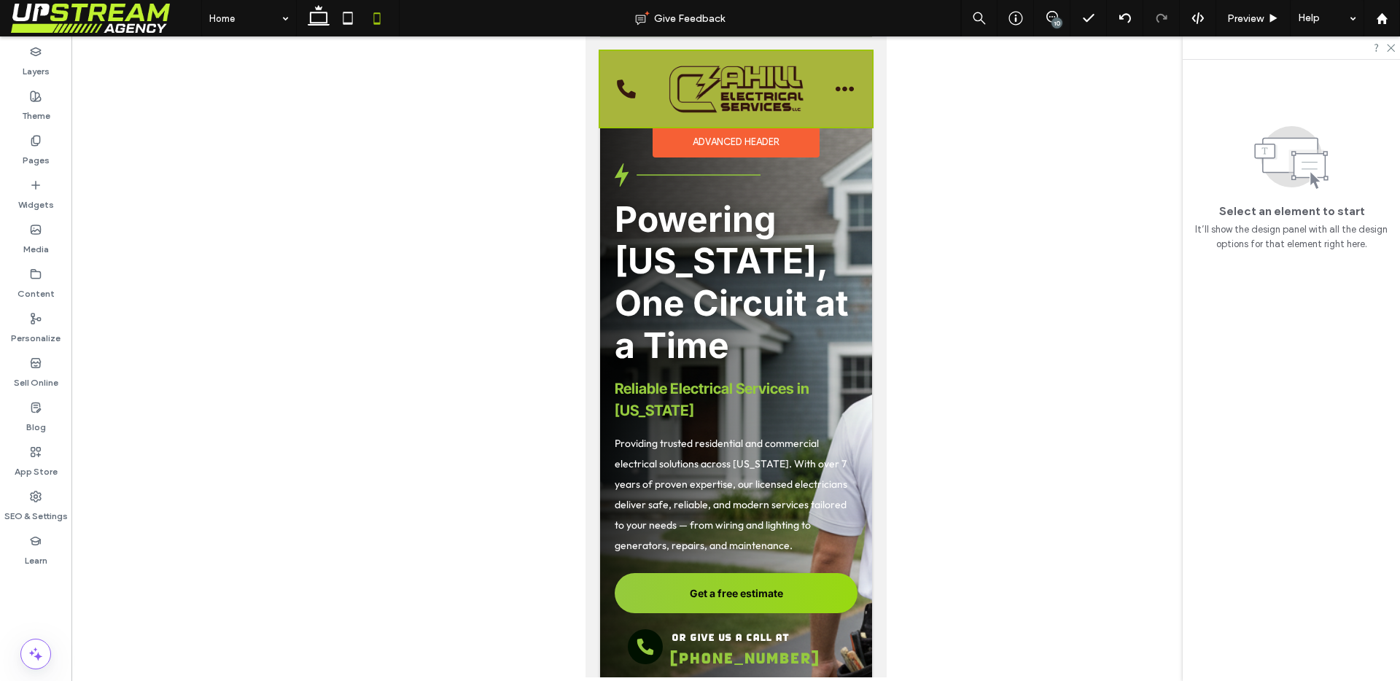
click at [844, 112] on div at bounding box center [735, 89] width 272 height 76
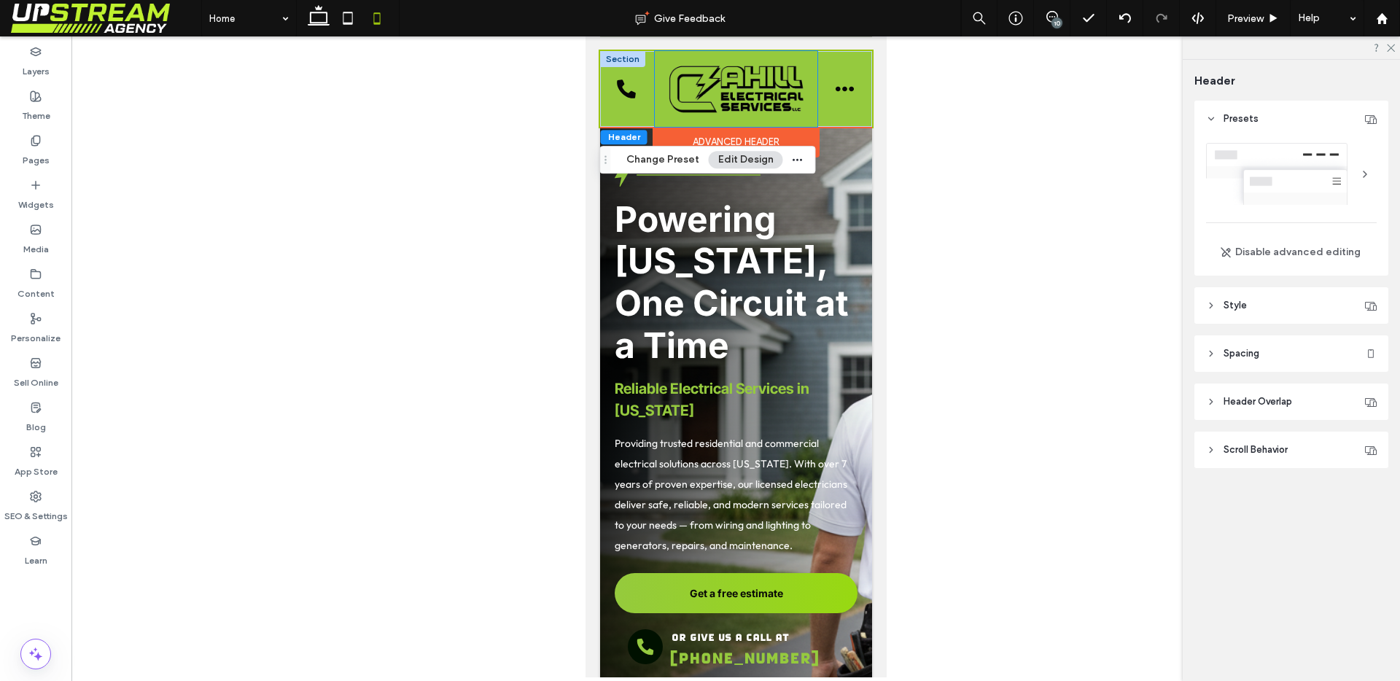
click at [740, 55] on div at bounding box center [735, 89] width 162 height 76
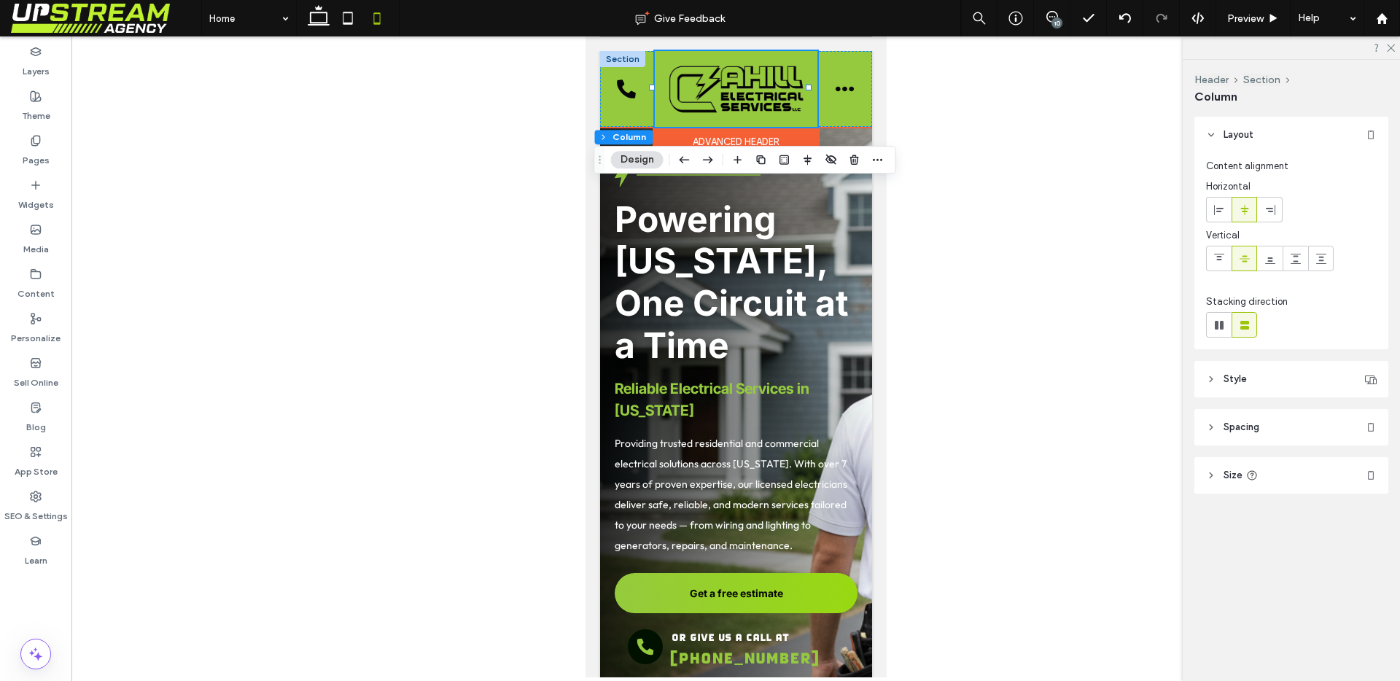
click at [626, 61] on div at bounding box center [621, 59] width 45 height 16
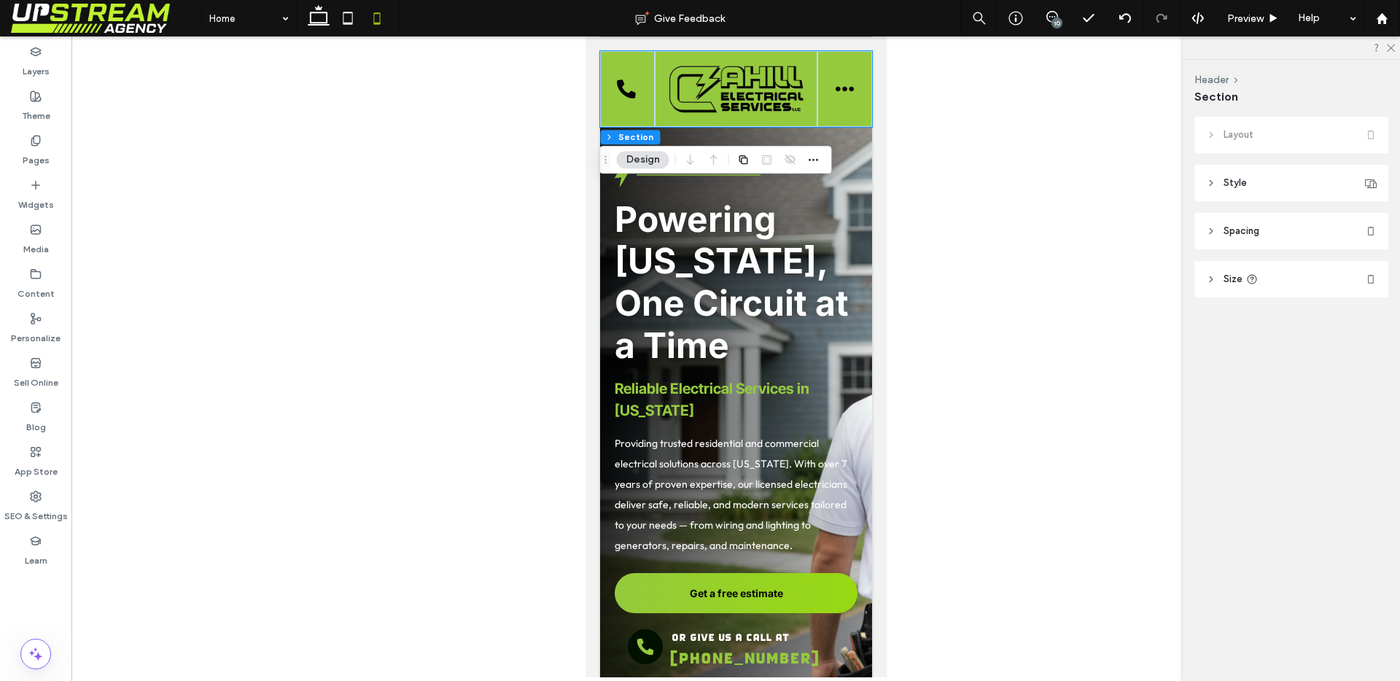
click at [647, 160] on button "Design" at bounding box center [643, 159] width 52 height 17
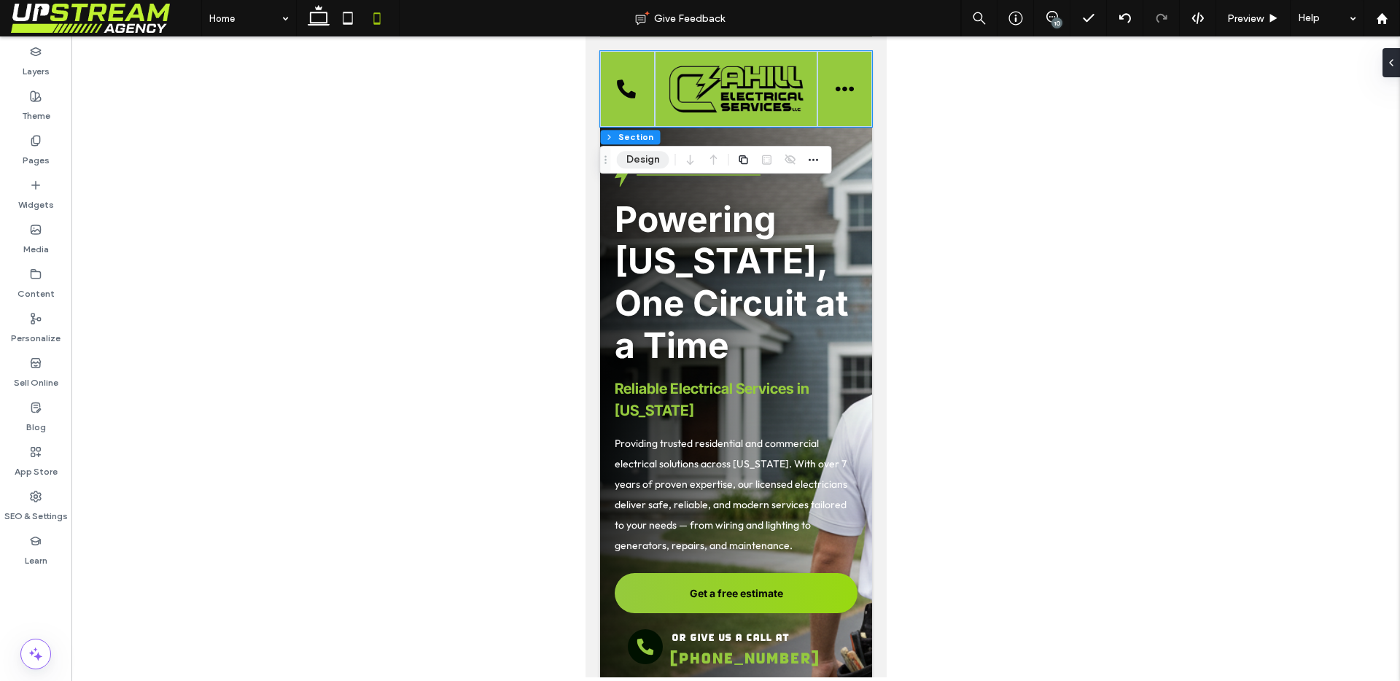
click at [647, 159] on button "Design" at bounding box center [643, 159] width 52 height 17
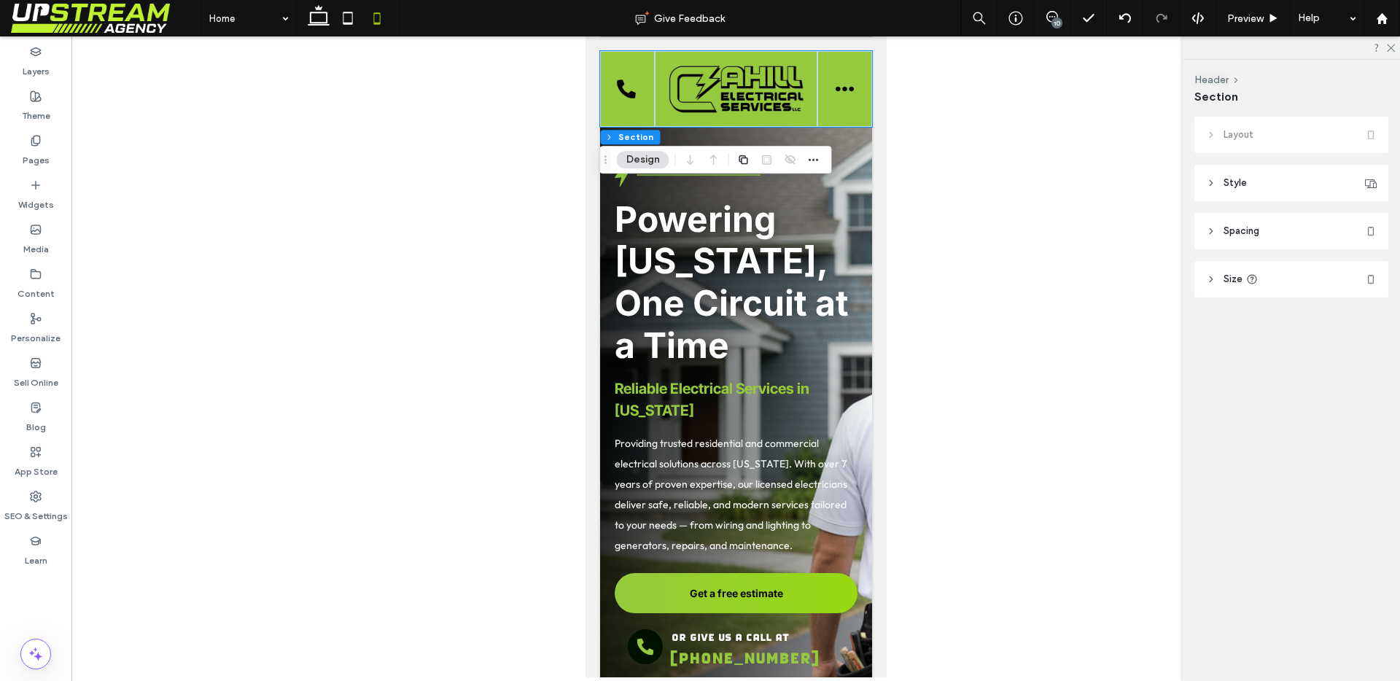
click at [1256, 175] on header "Style" at bounding box center [1291, 183] width 194 height 36
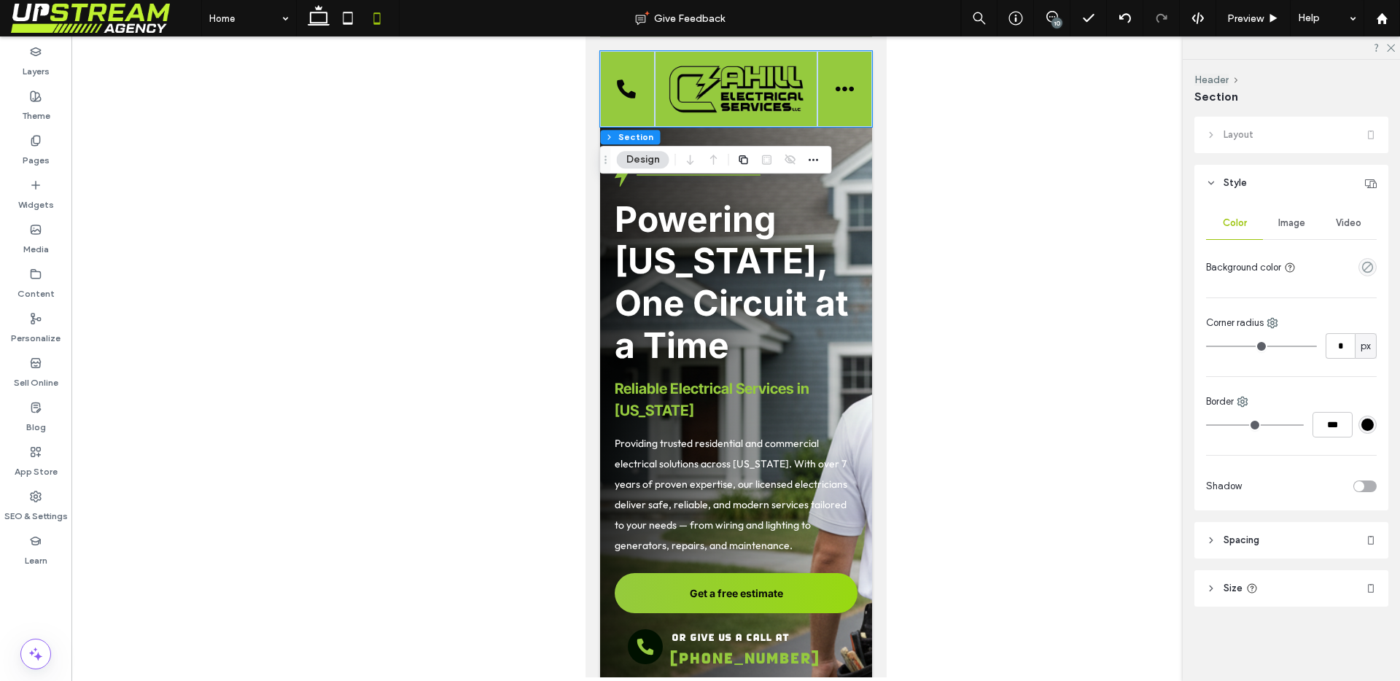
drag, startPoint x: 1362, startPoint y: 268, endPoint x: 1390, endPoint y: 265, distance: 27.9
click at [1364, 268] on div "empty color" at bounding box center [1367, 267] width 18 height 18
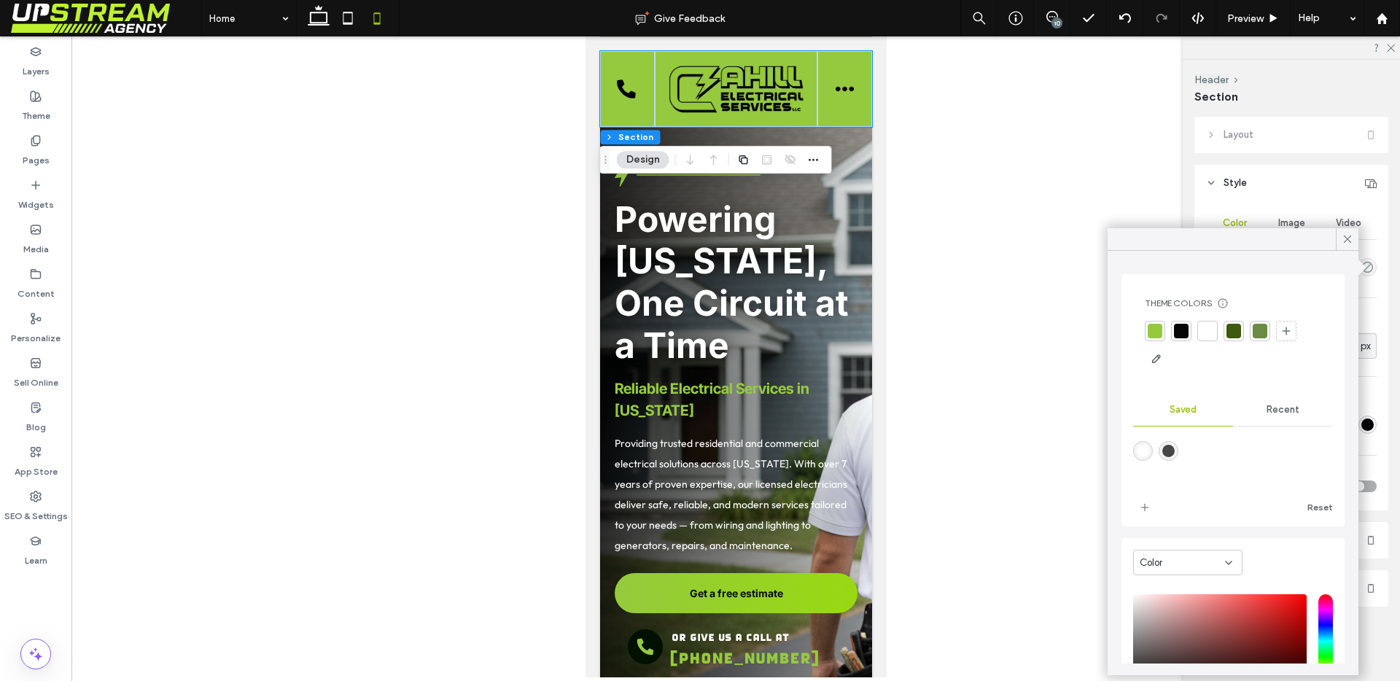
click at [1202, 332] on div at bounding box center [1207, 331] width 15 height 15
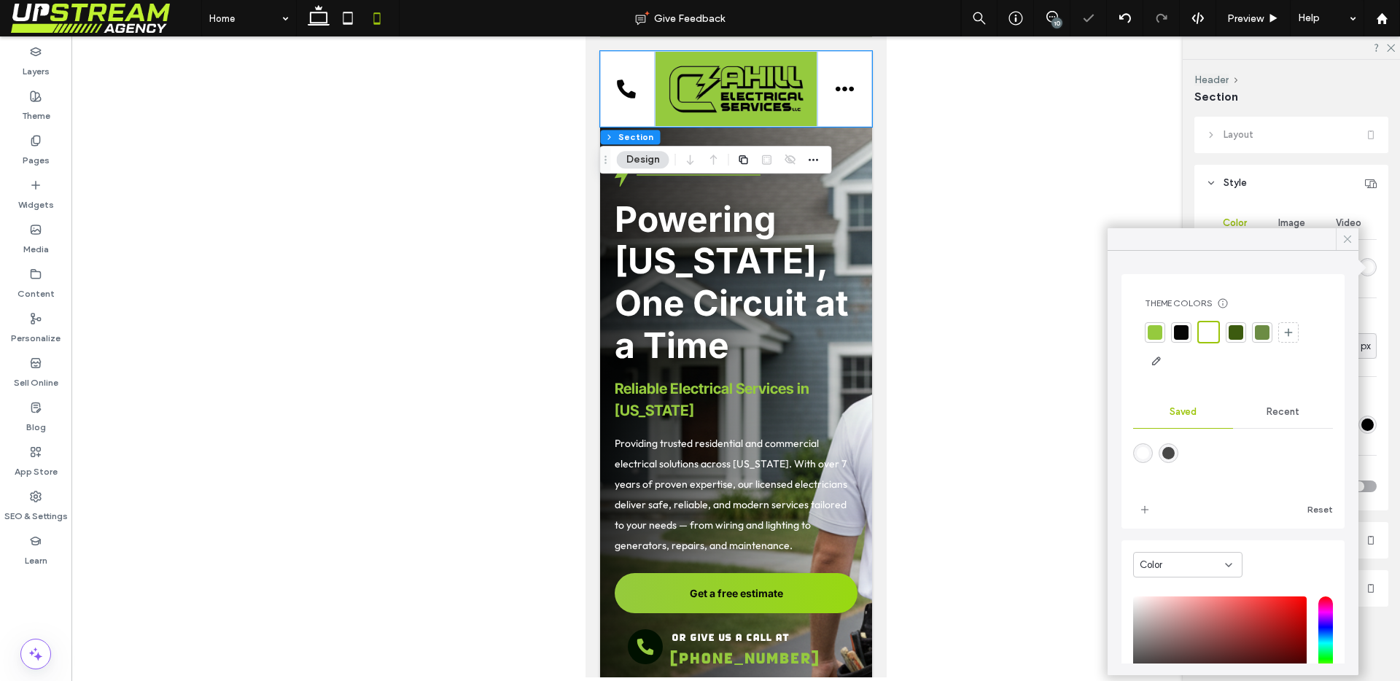
click at [1342, 241] on icon at bounding box center [1347, 239] width 13 height 13
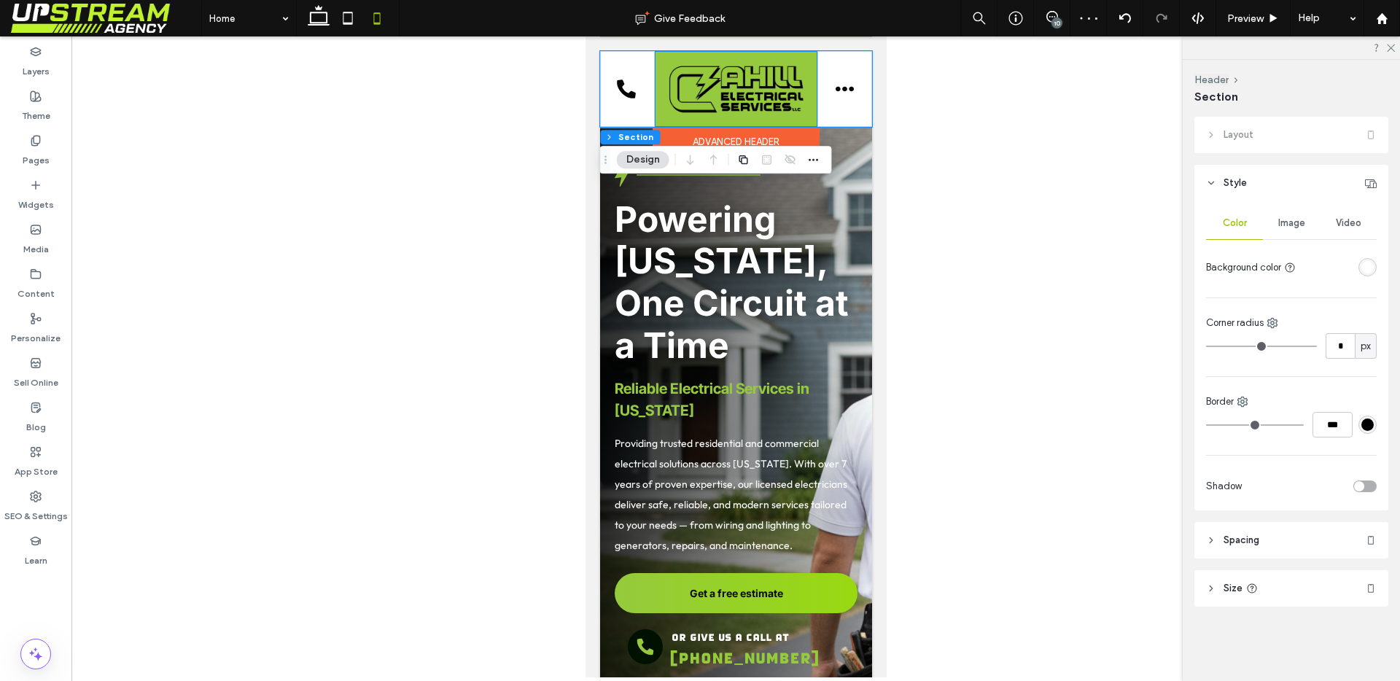
click at [801, 112] on div at bounding box center [735, 89] width 162 height 76
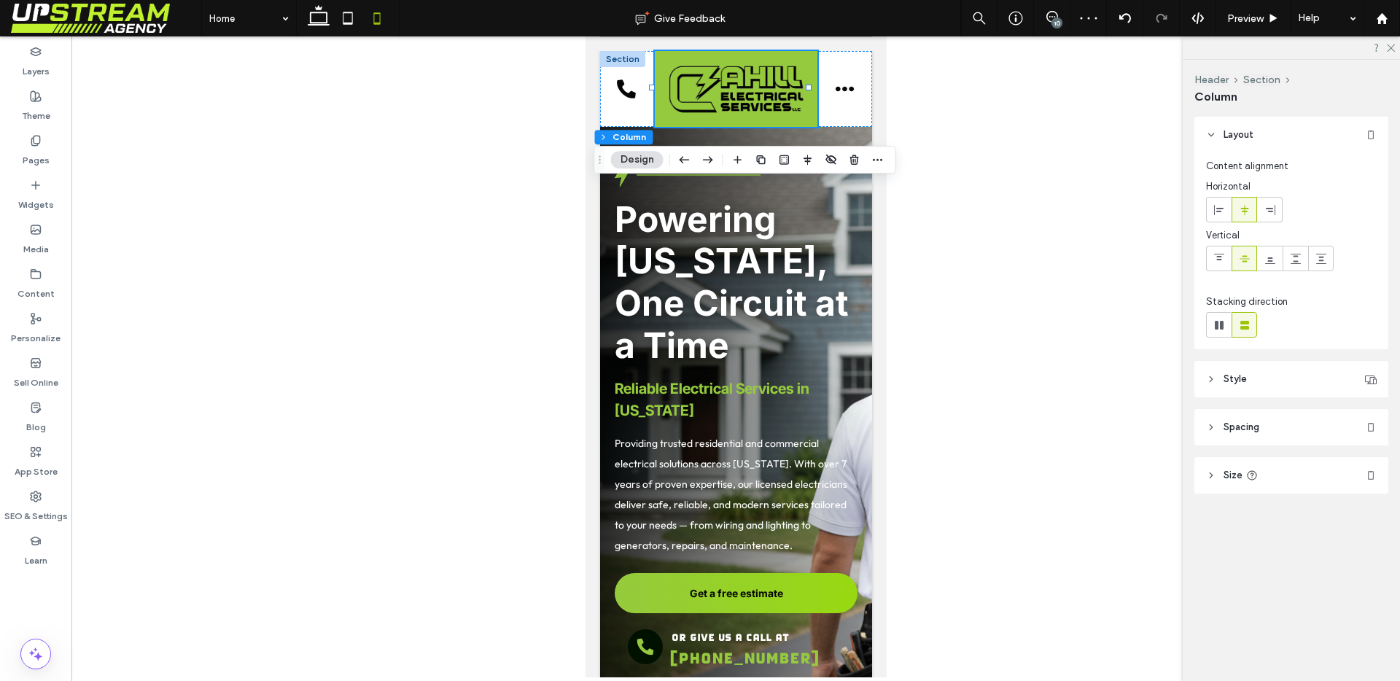
click at [1255, 382] on header "Style" at bounding box center [1291, 379] width 194 height 36
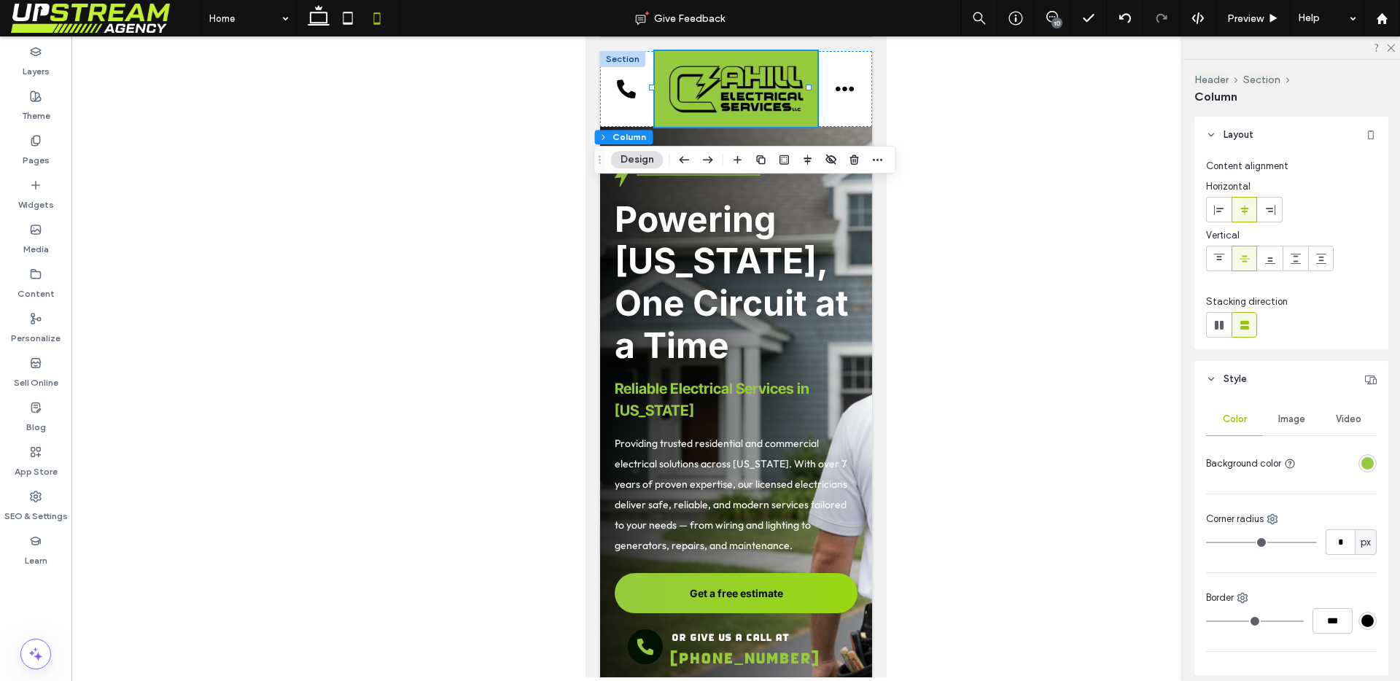
click at [1362, 466] on div "rgba(149,202,62,1)" at bounding box center [1367, 463] width 12 height 12
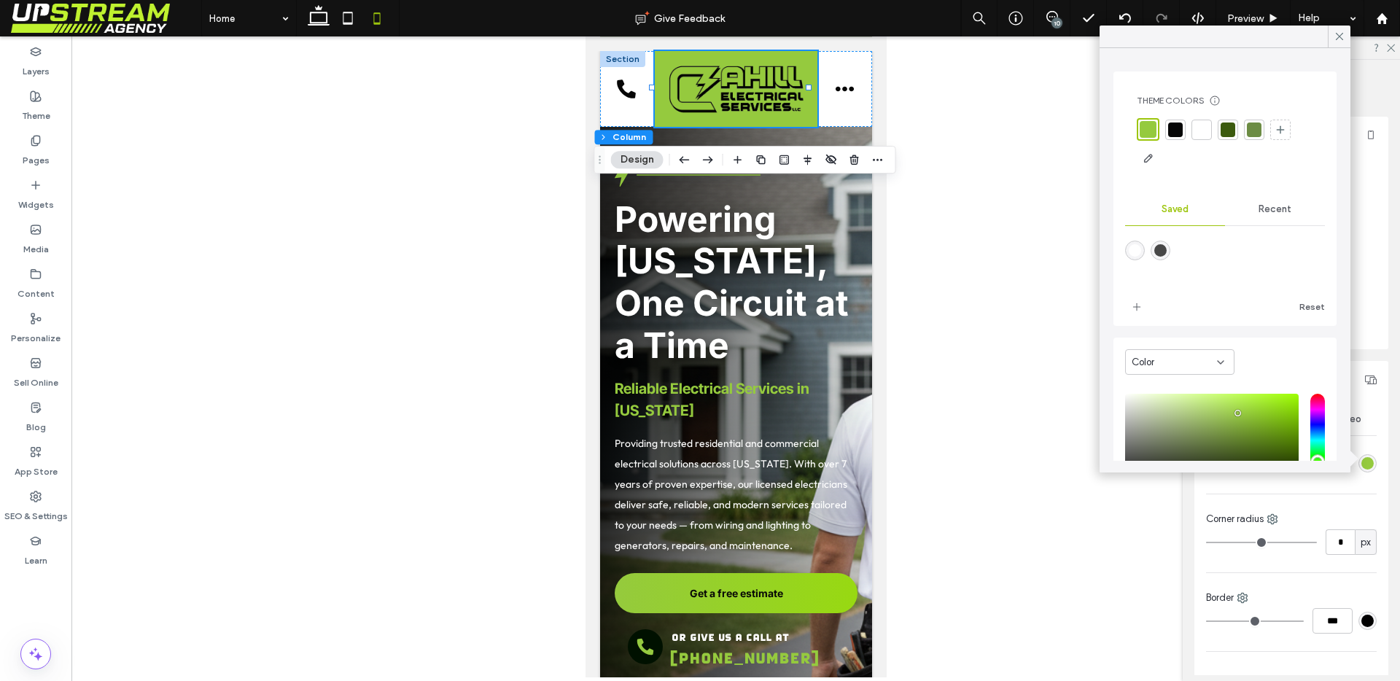
click at [1202, 133] on div at bounding box center [1201, 129] width 15 height 15
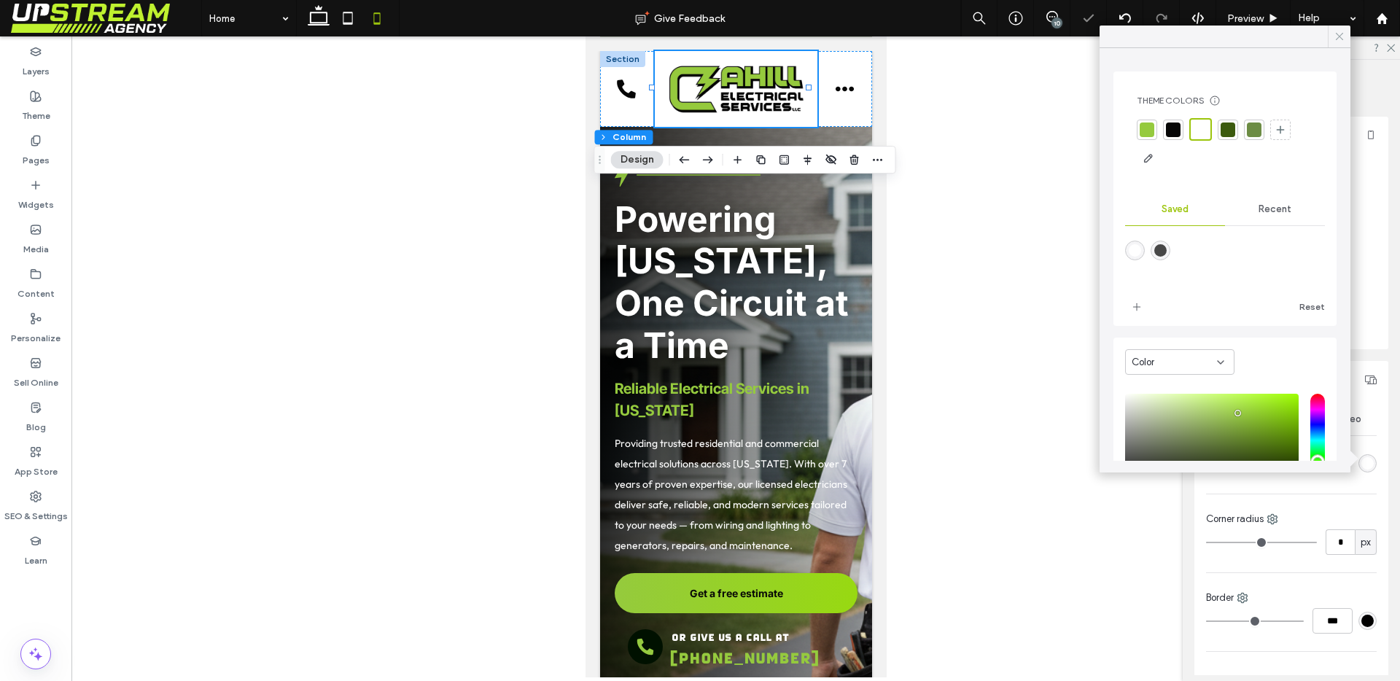
click at [1342, 33] on use at bounding box center [1339, 36] width 7 height 7
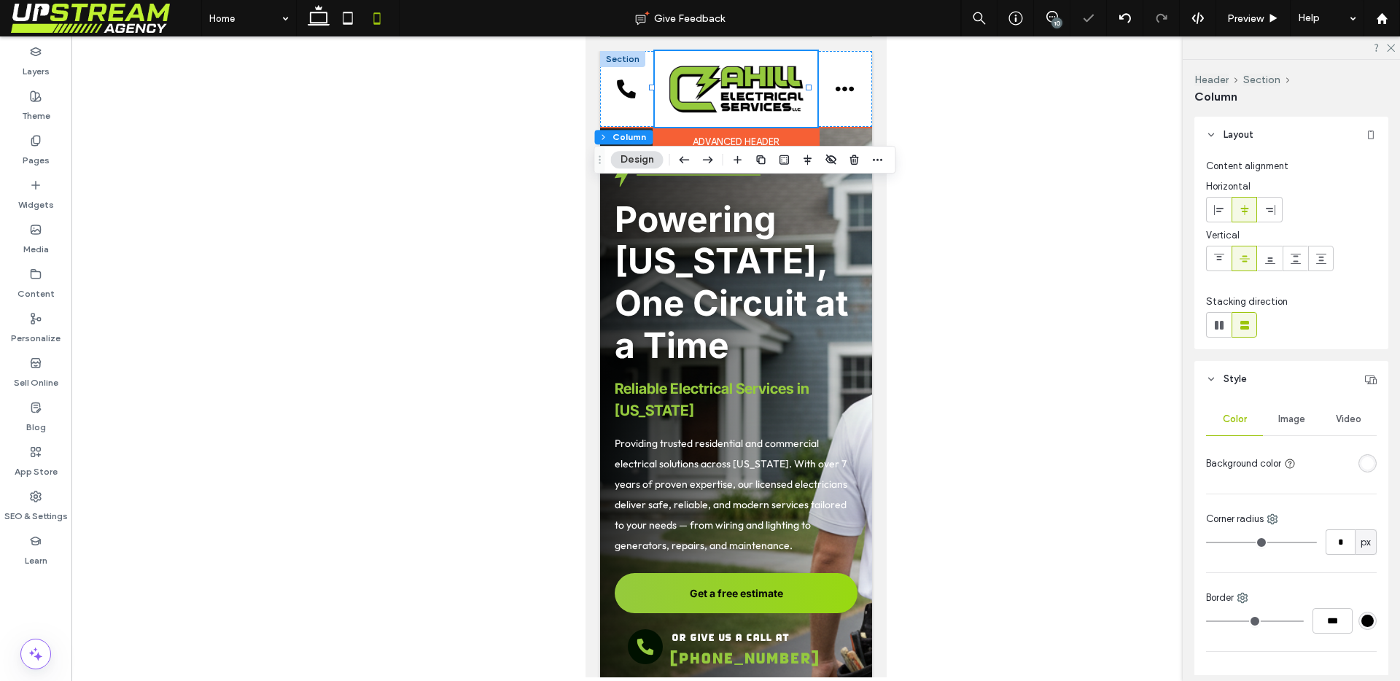
click at [614, 58] on div at bounding box center [621, 59] width 45 height 16
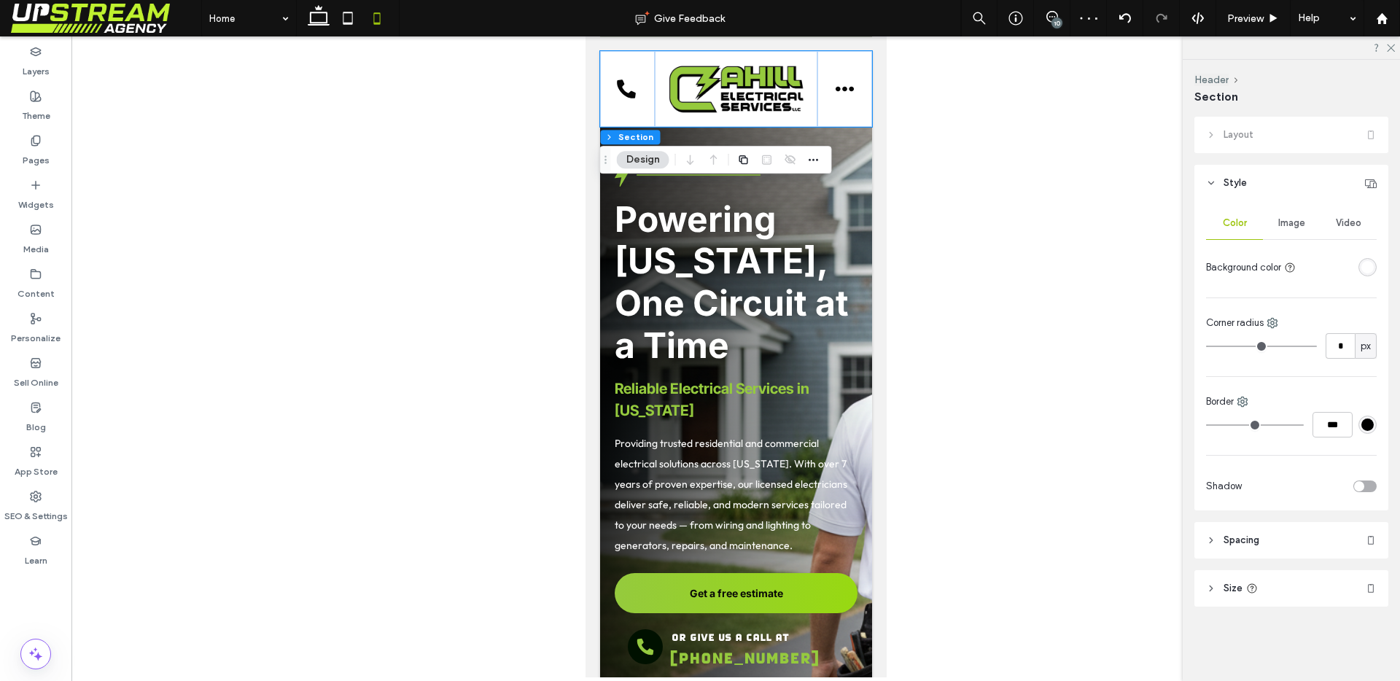
click at [1362, 273] on div "rgba(255, 255, 255, 1)" at bounding box center [1367, 267] width 12 height 12
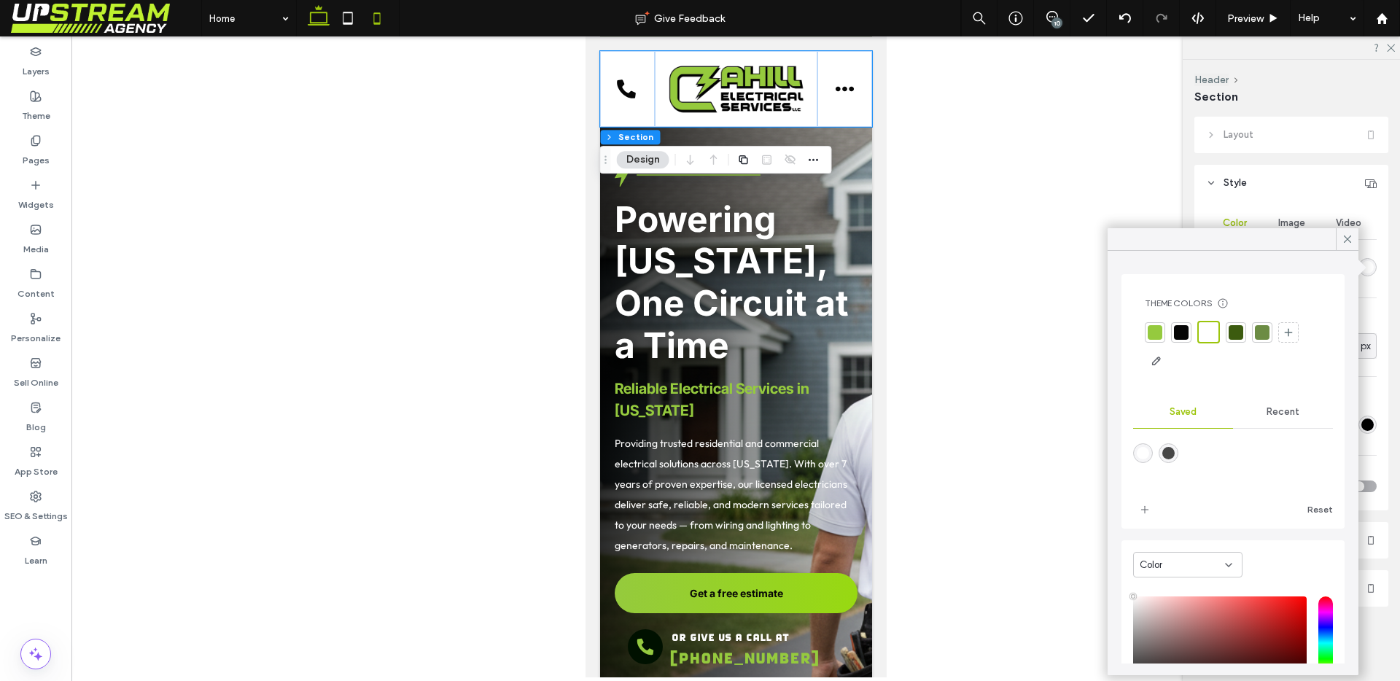
click at [321, 22] on use at bounding box center [319, 15] width 22 height 20
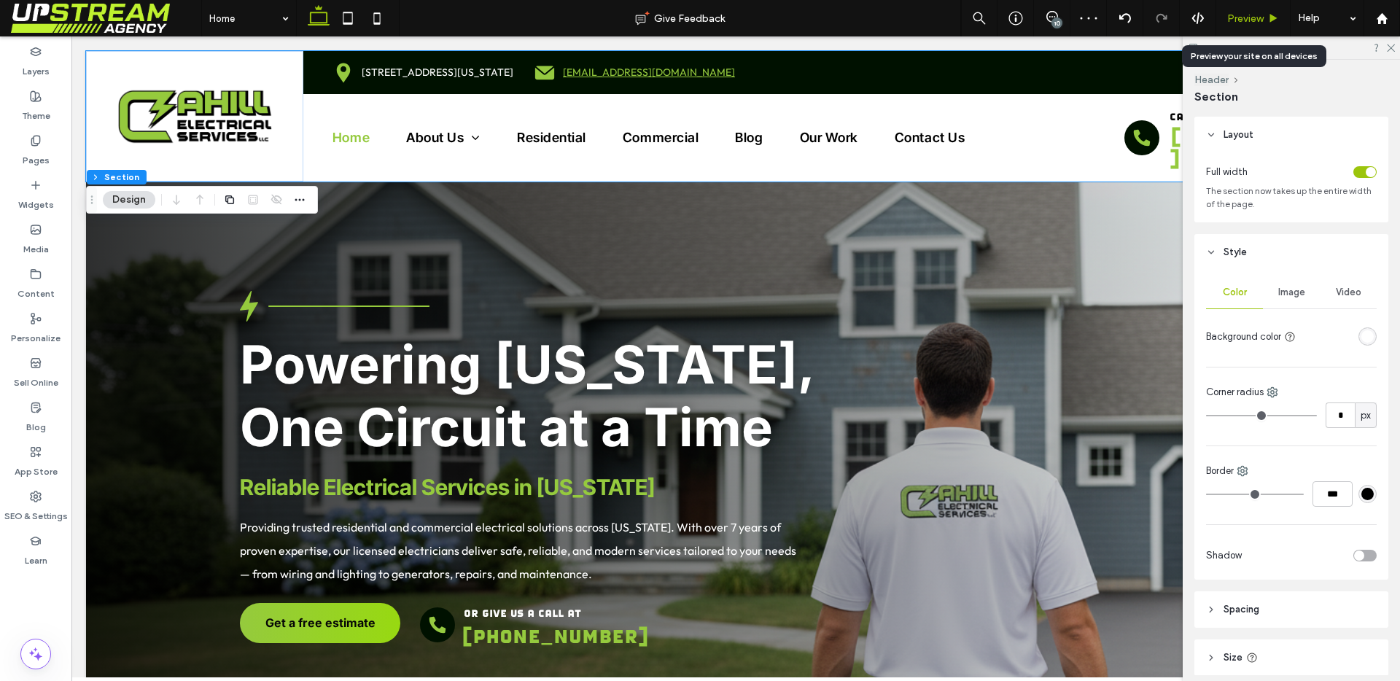
click at [1256, 25] on div "Preview" at bounding box center [1253, 18] width 74 height 36
click at [1256, 17] on span "Preview" at bounding box center [1245, 18] width 36 height 12
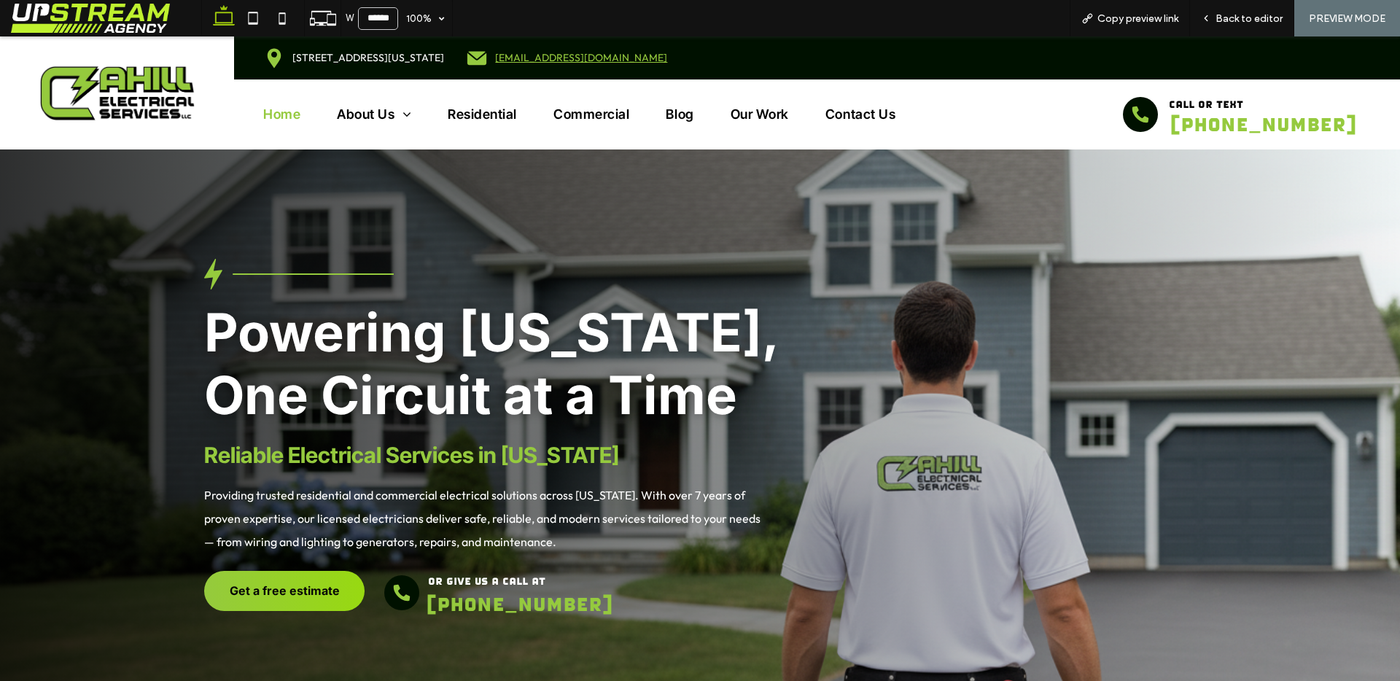
scroll to position [286, 0]
